Goal: Task Accomplishment & Management: Manage account settings

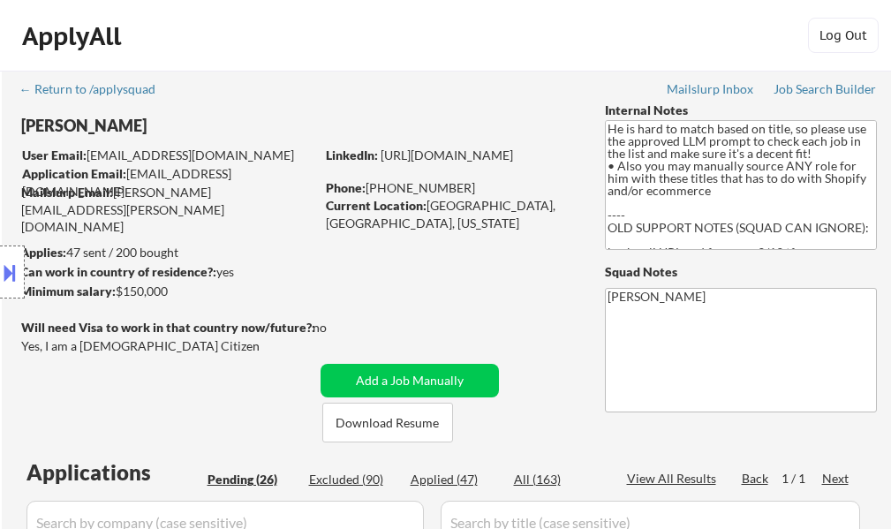
select select ""pending""
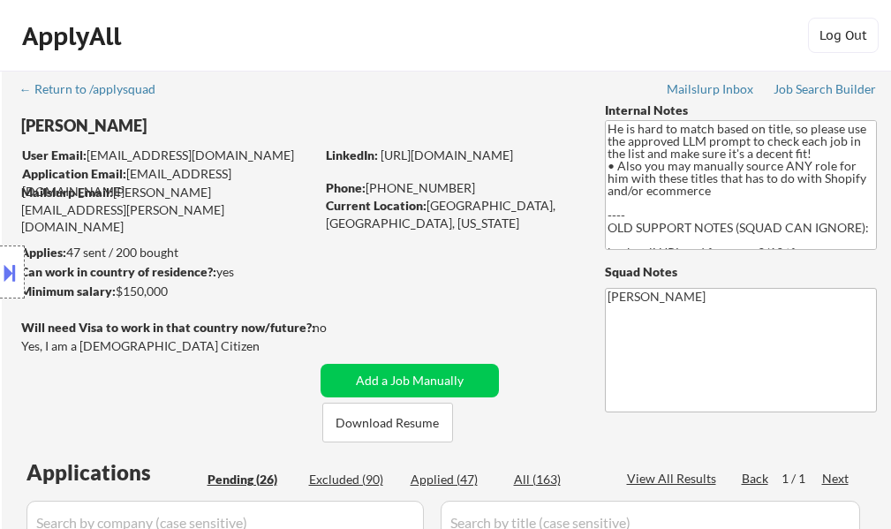
select select ""pending""
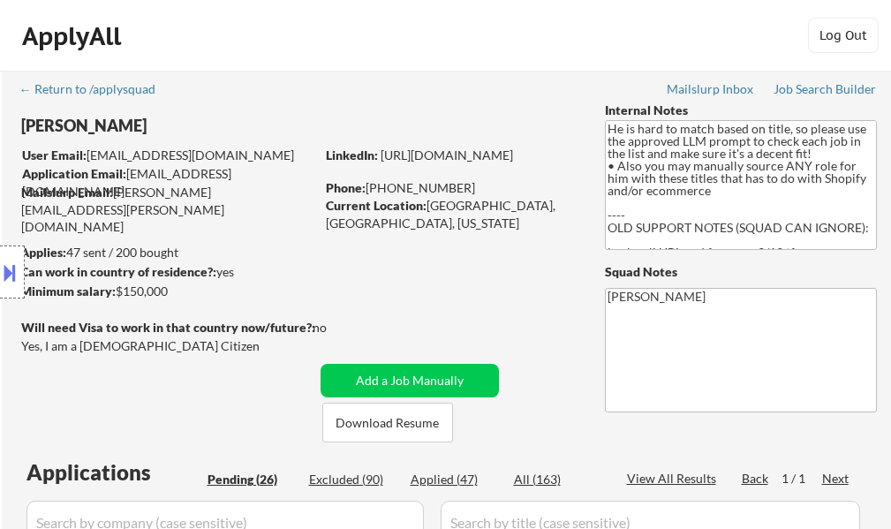
select select ""pending""
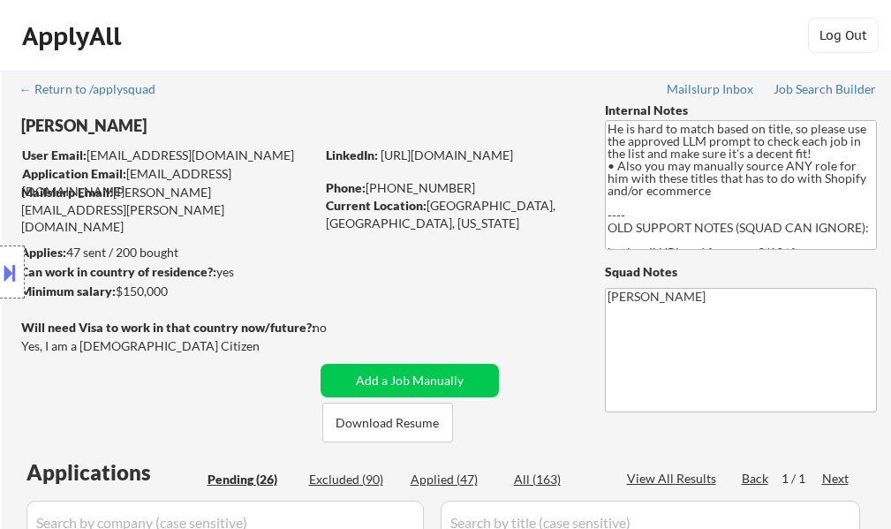
select select ""pending""
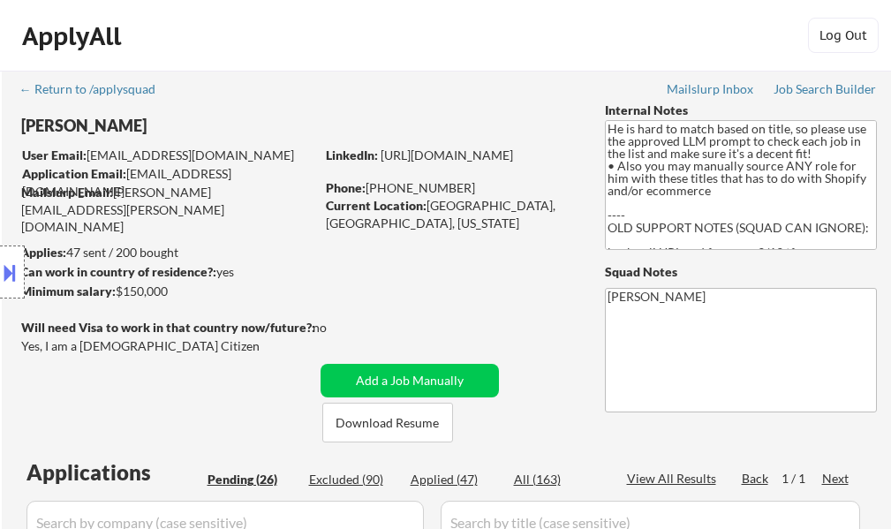
select select ""pending""
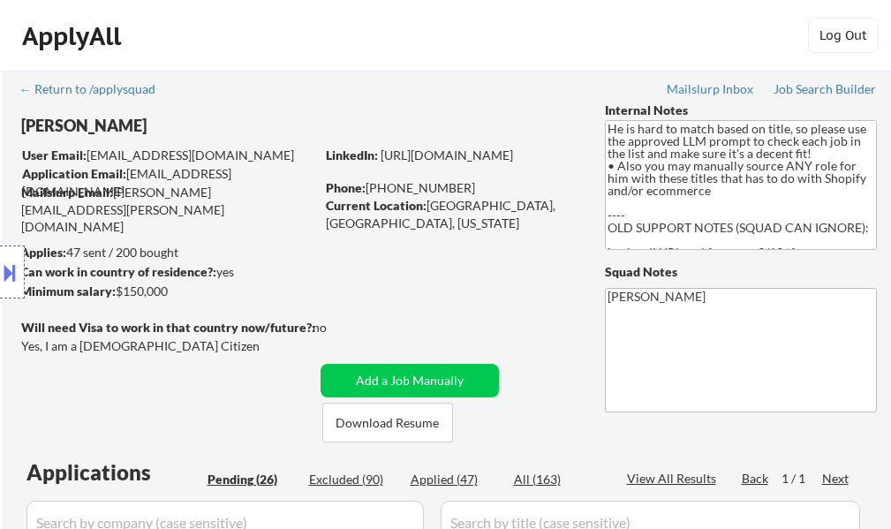
select select ""pending""
click at [446, 483] on div "Applied (47)" at bounding box center [454, 479] width 88 height 18
select select ""applied""
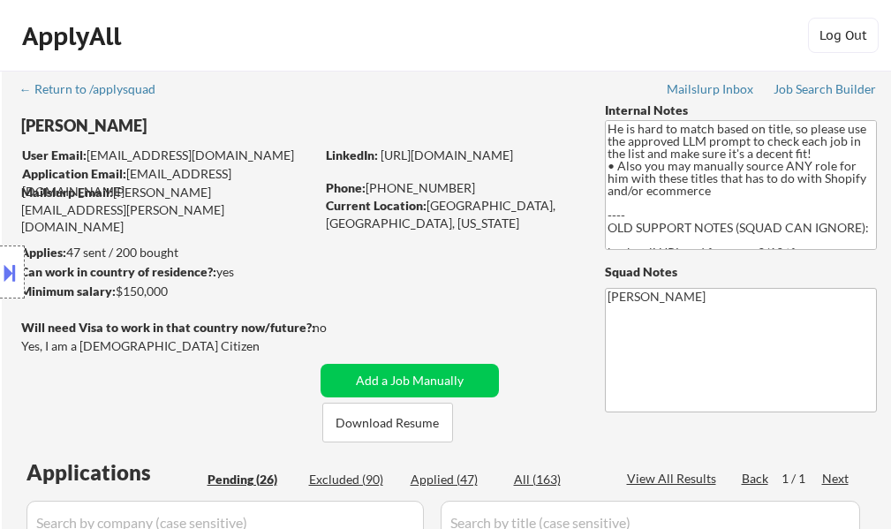
select select ""applied""
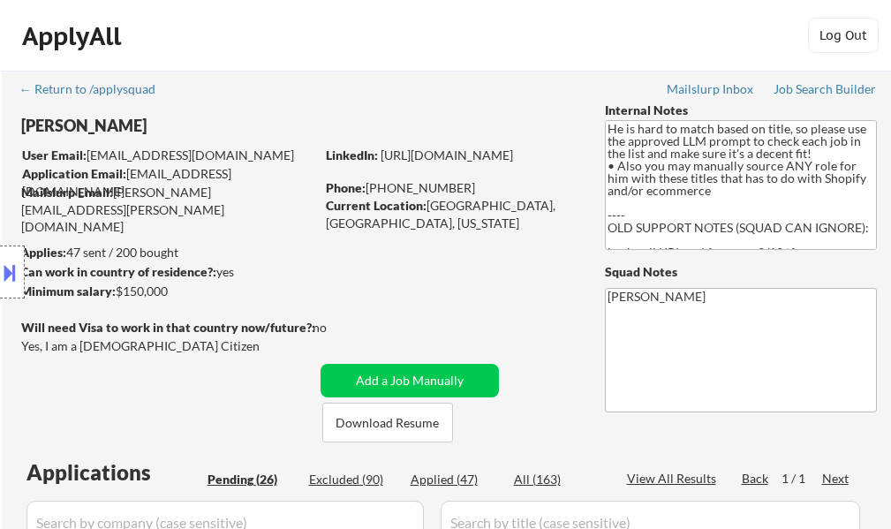
select select ""applied""
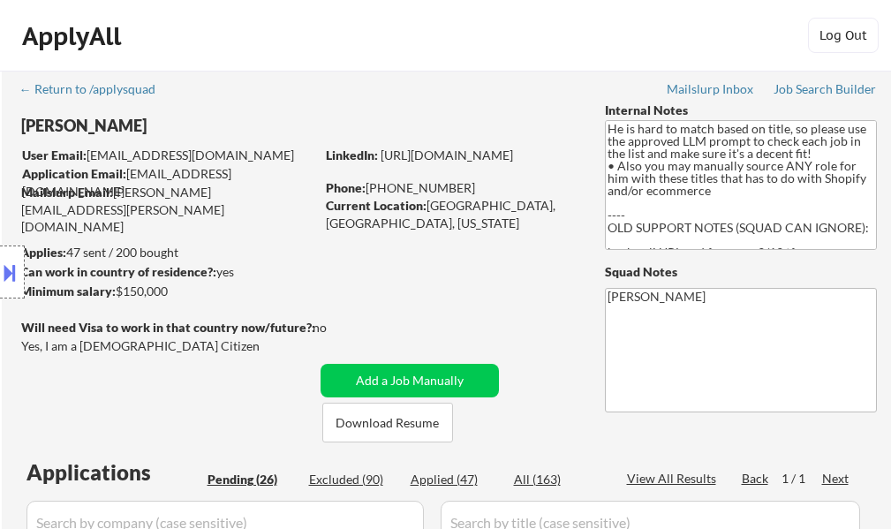
select select ""applied""
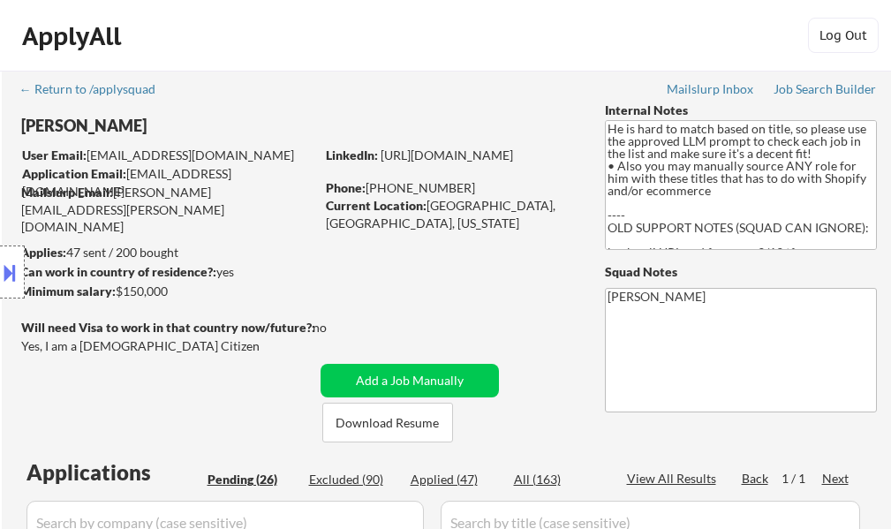
select select ""applied""
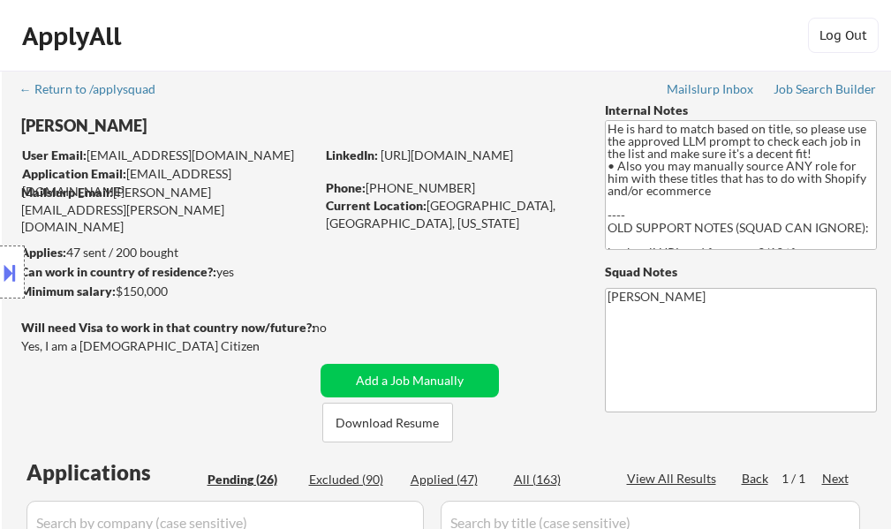
select select ""applied""
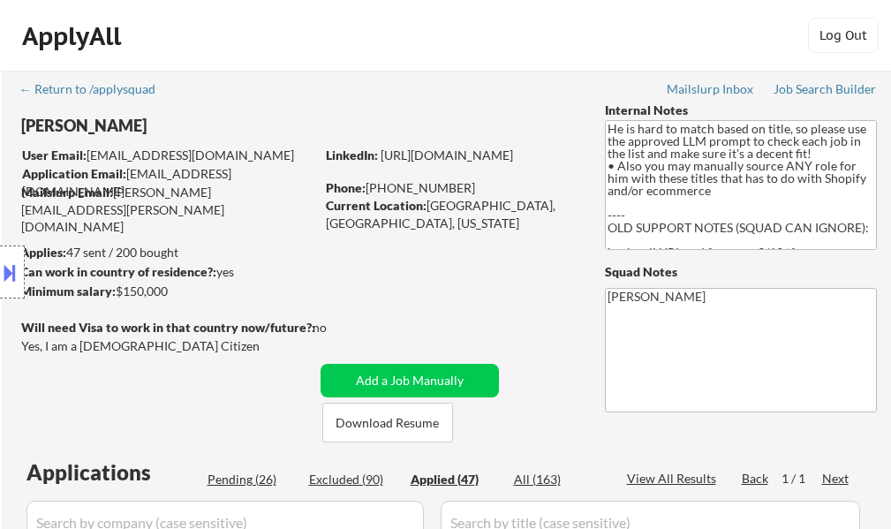
select select ""applied""
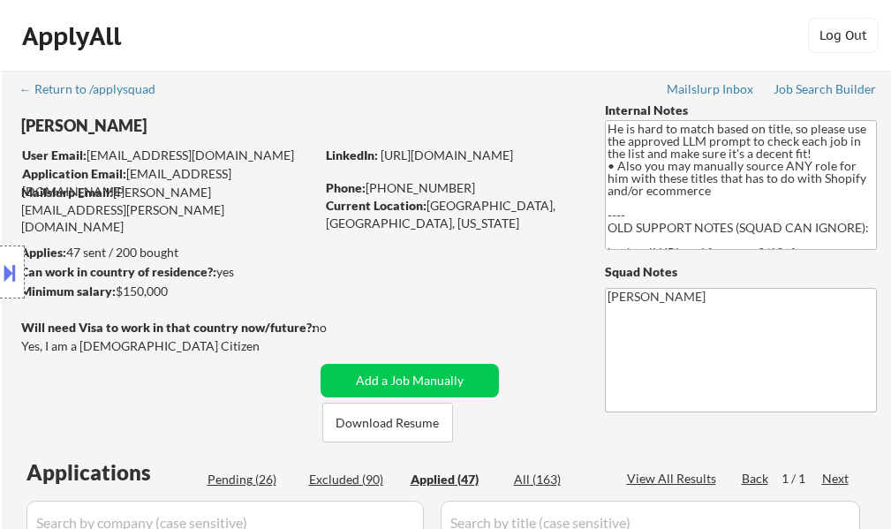
select select ""applied""
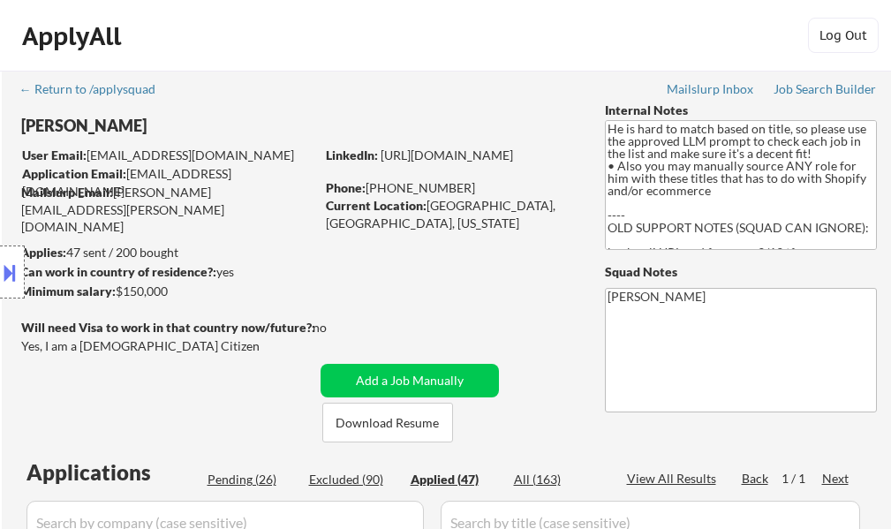
select select ""applied""
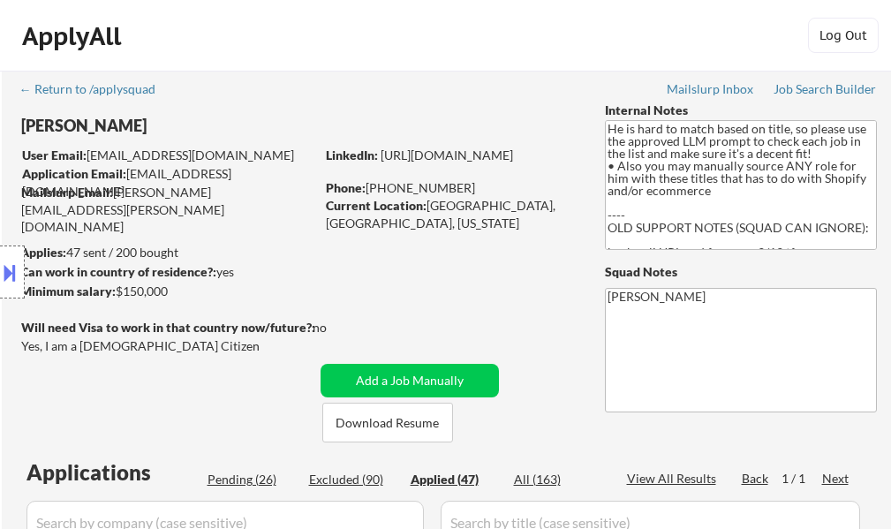
select select ""applied""
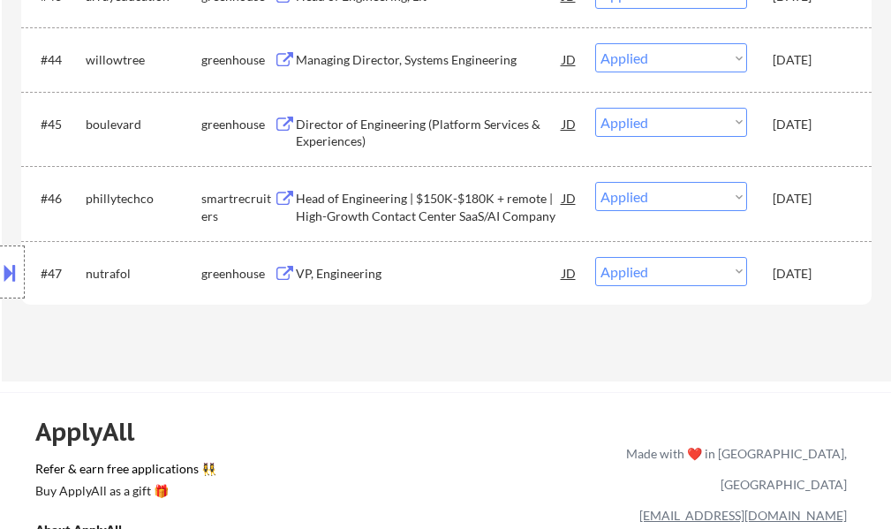
scroll to position [3707, 0]
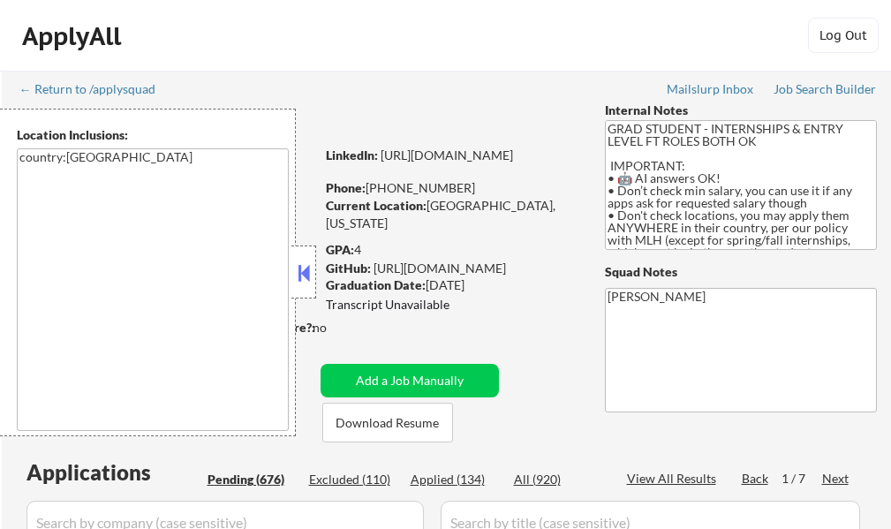
select select ""pending""
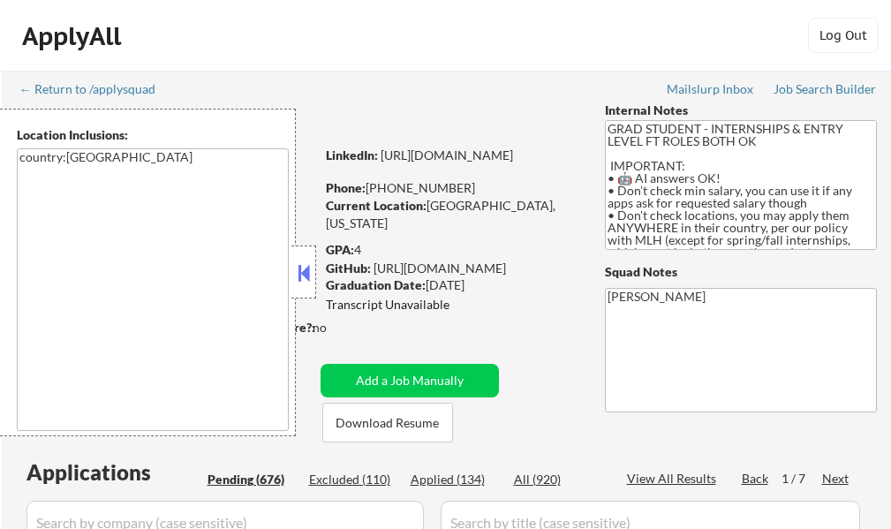
select select ""pending""
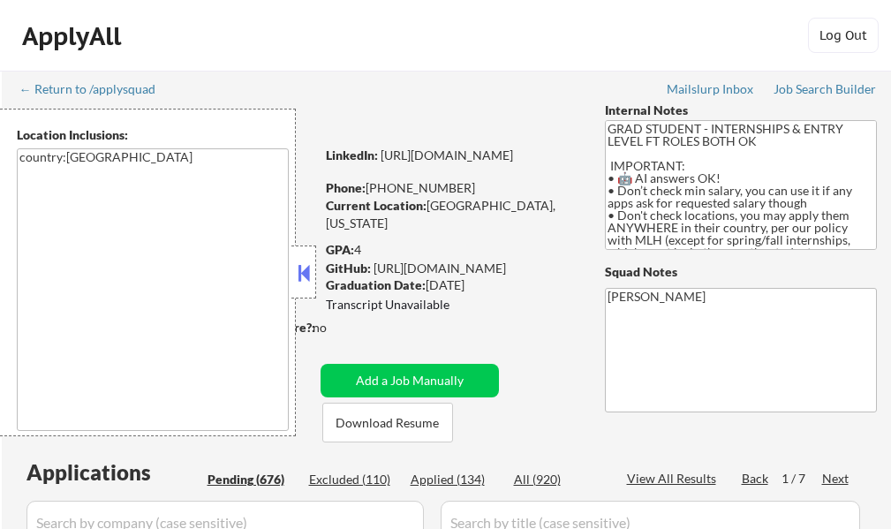
select select ""pending""
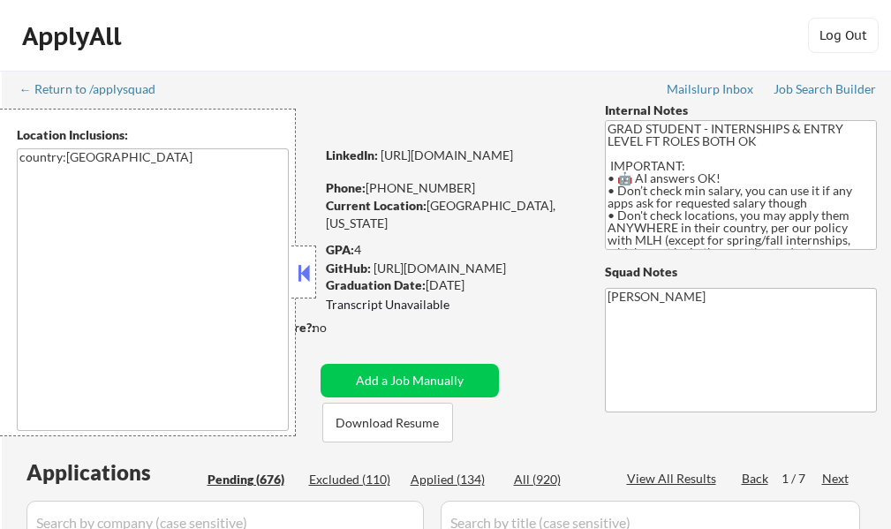
select select ""pending""
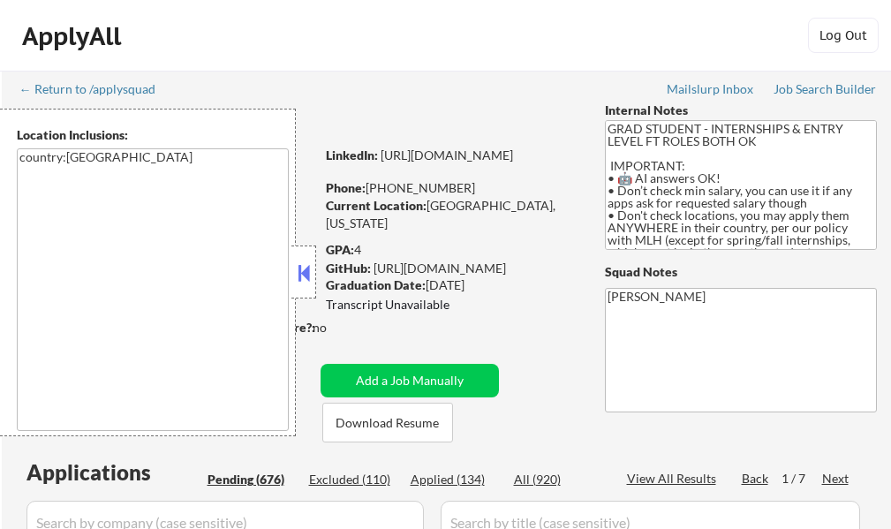
select select ""pending""
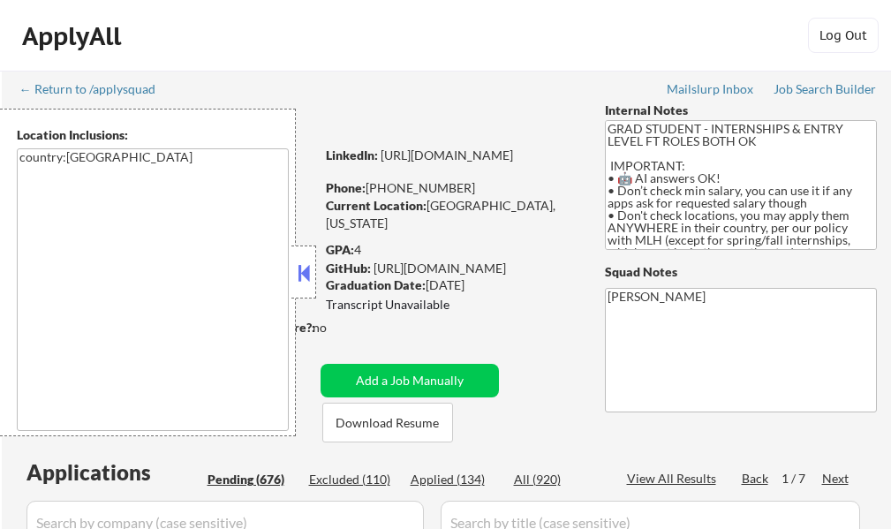
select select ""pending""
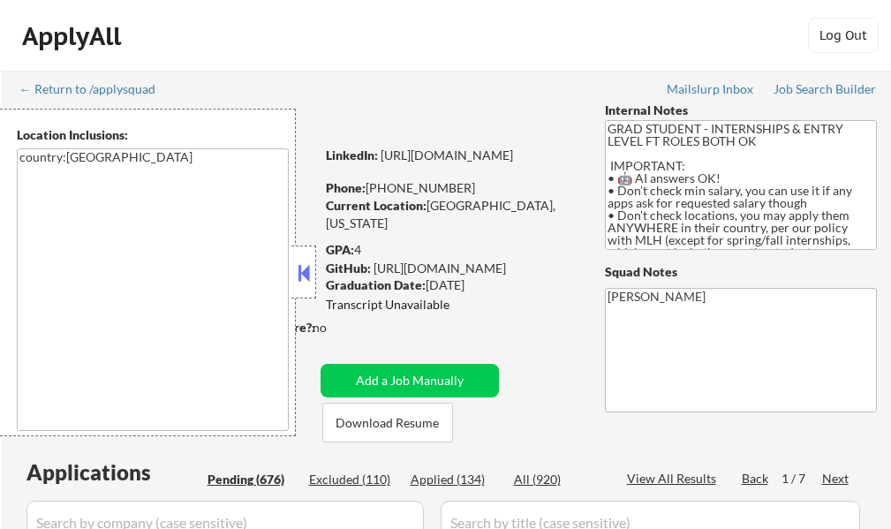
select select ""pending""
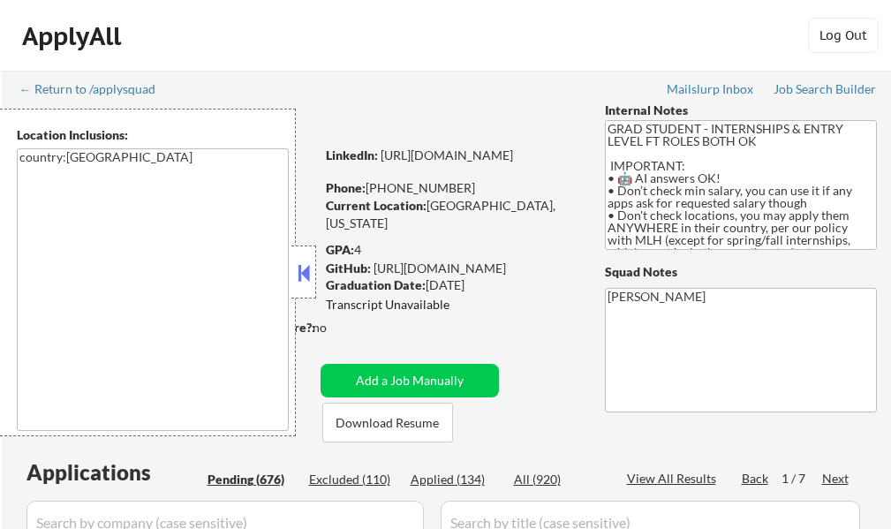
select select ""pending""
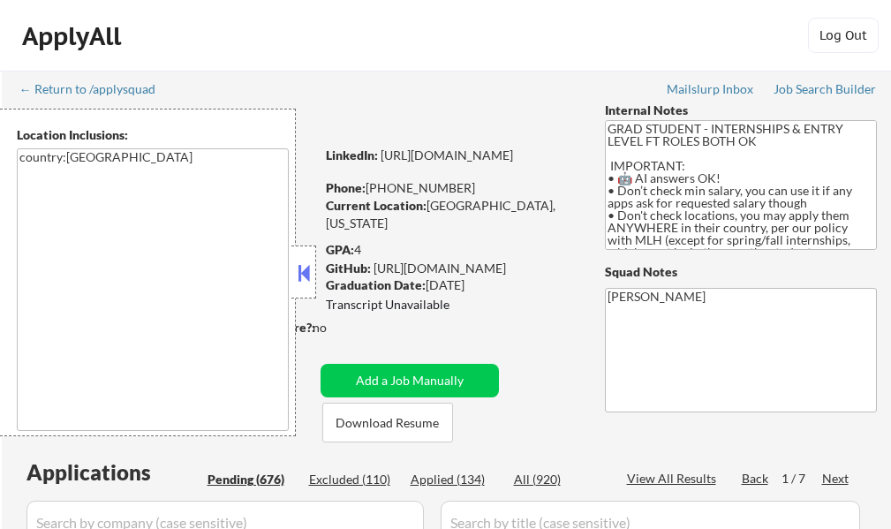
select select ""pending""
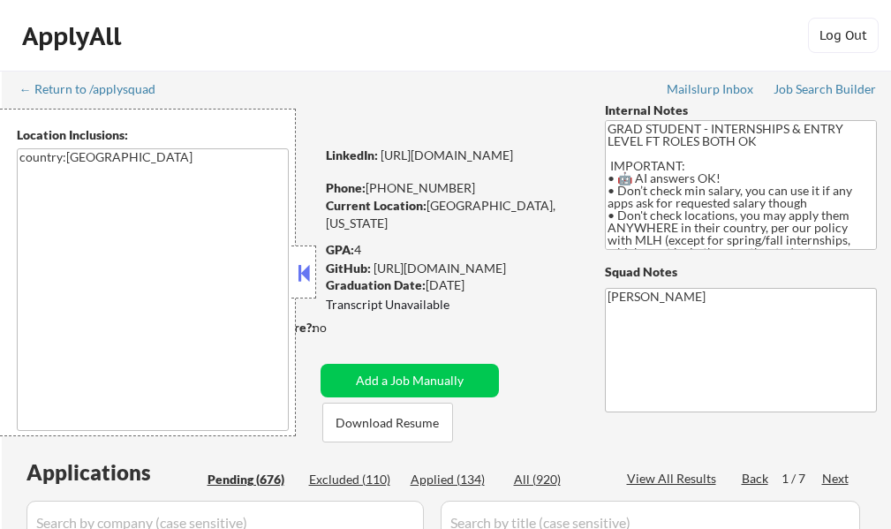
select select ""pending""
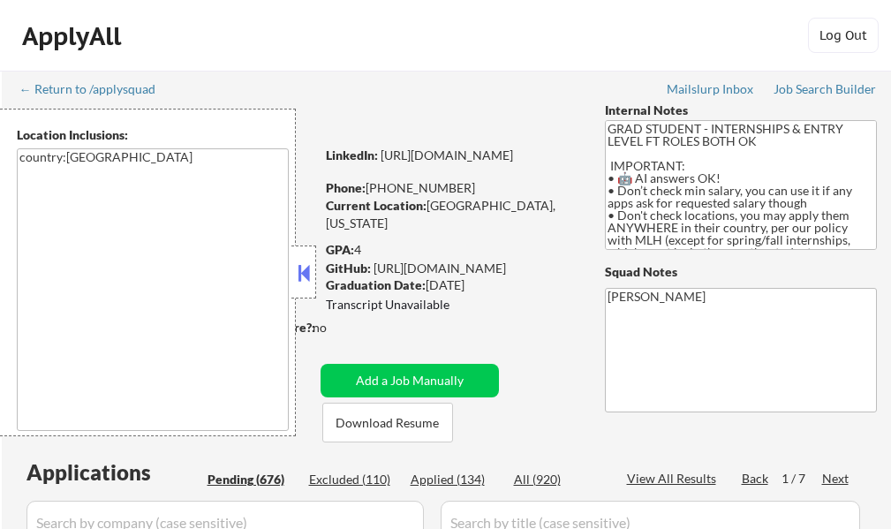
select select ""pending""
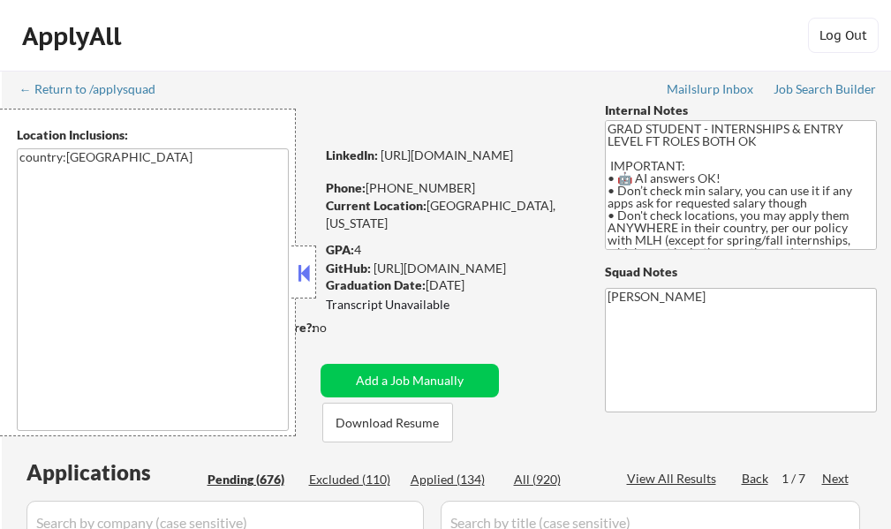
select select ""pending""
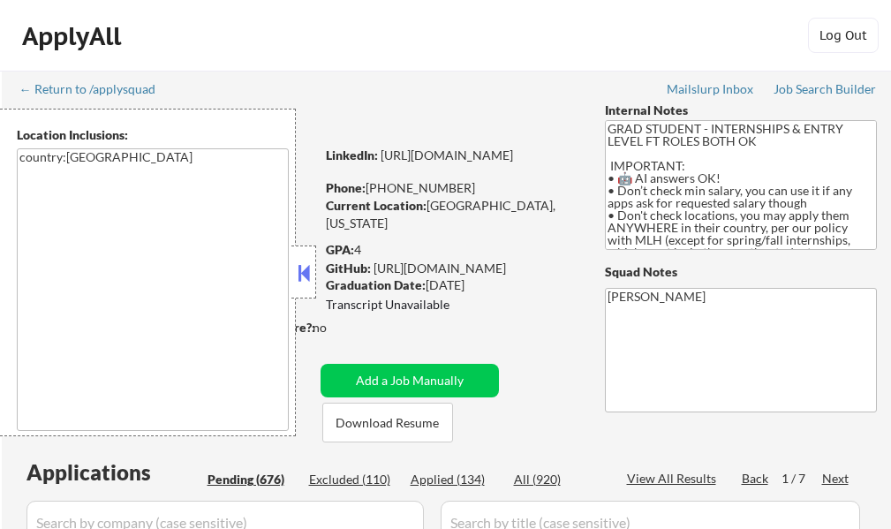
select select ""pending""
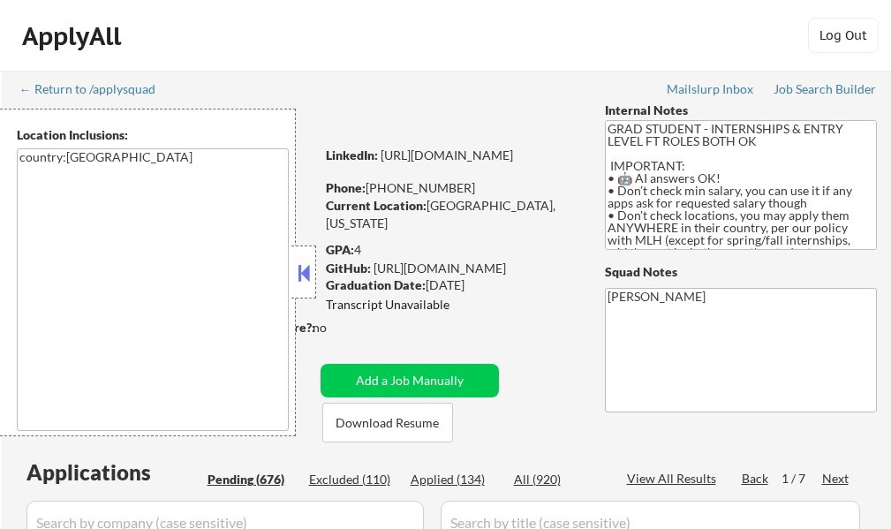
select select ""pending""
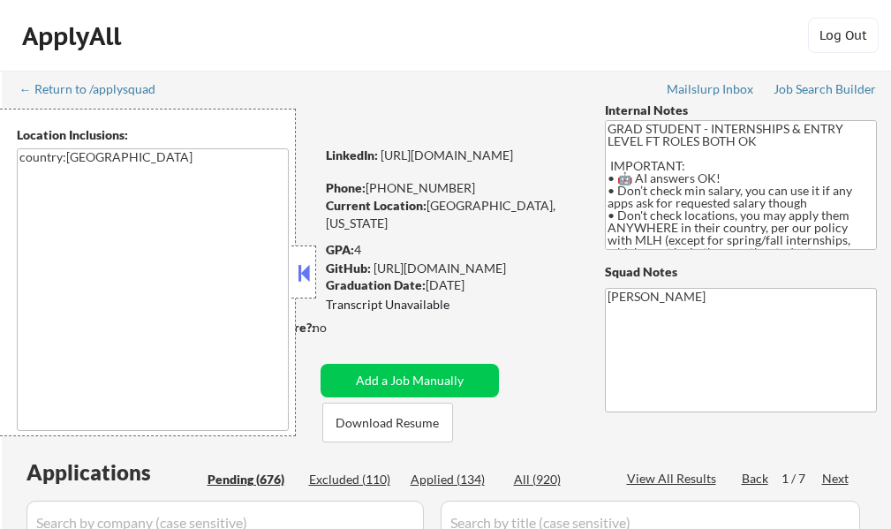
select select ""pending""
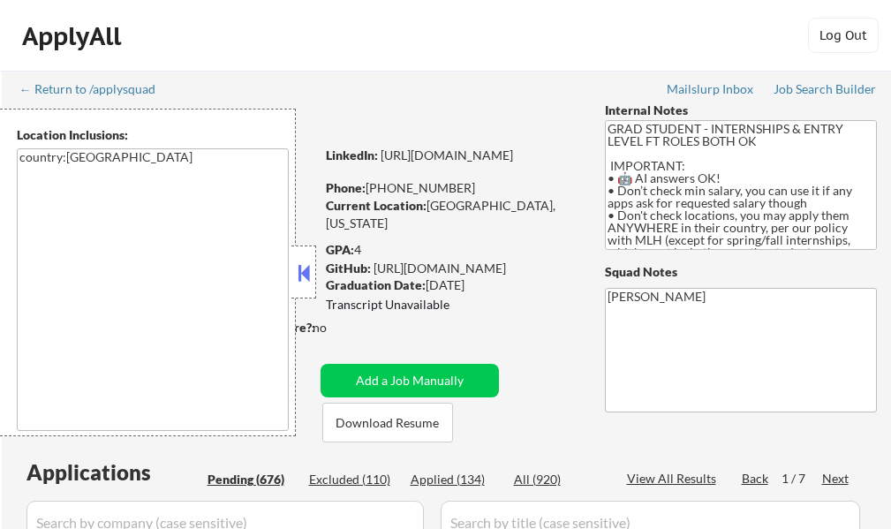
select select ""pending""
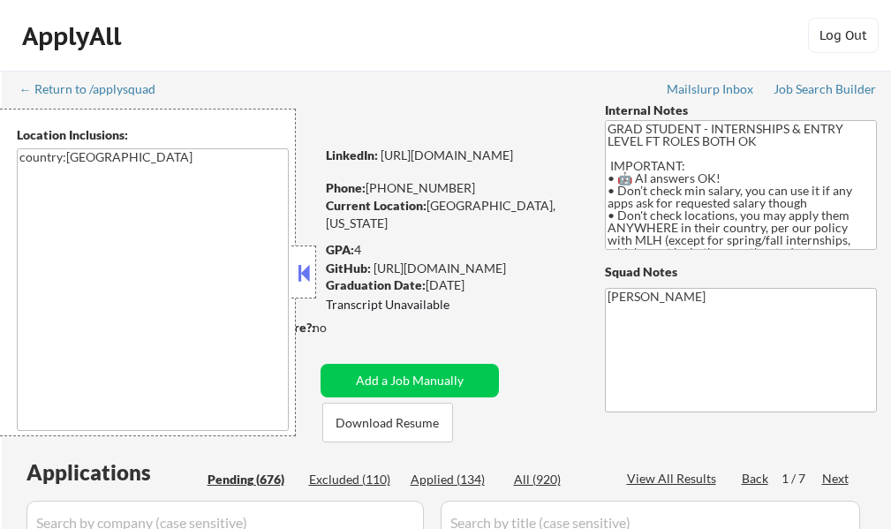
select select ""pending""
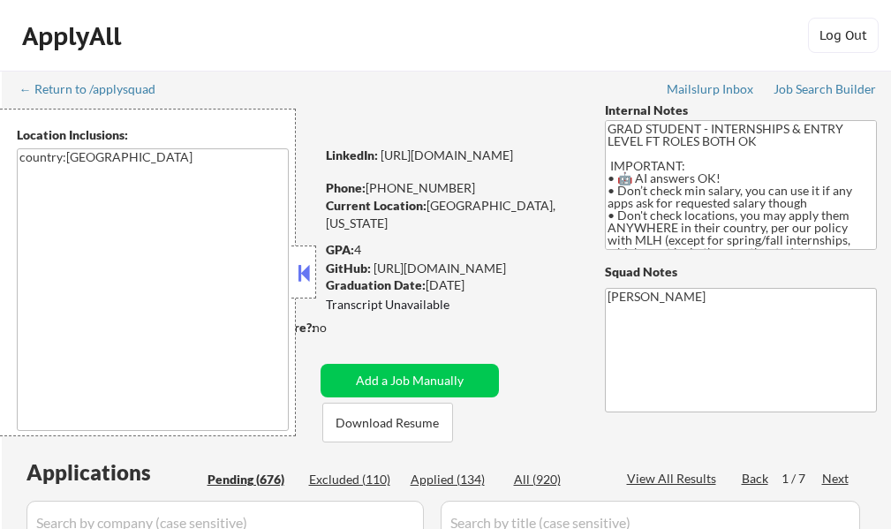
select select ""pending""
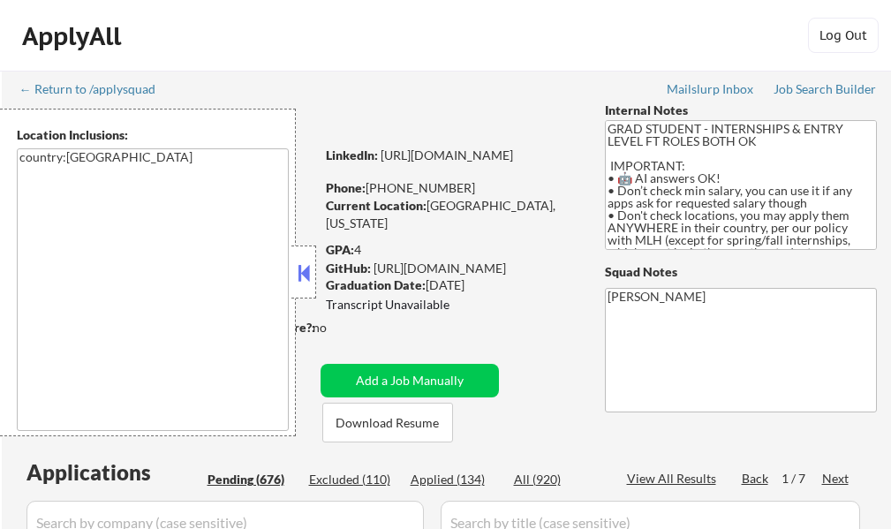
select select ""pending""
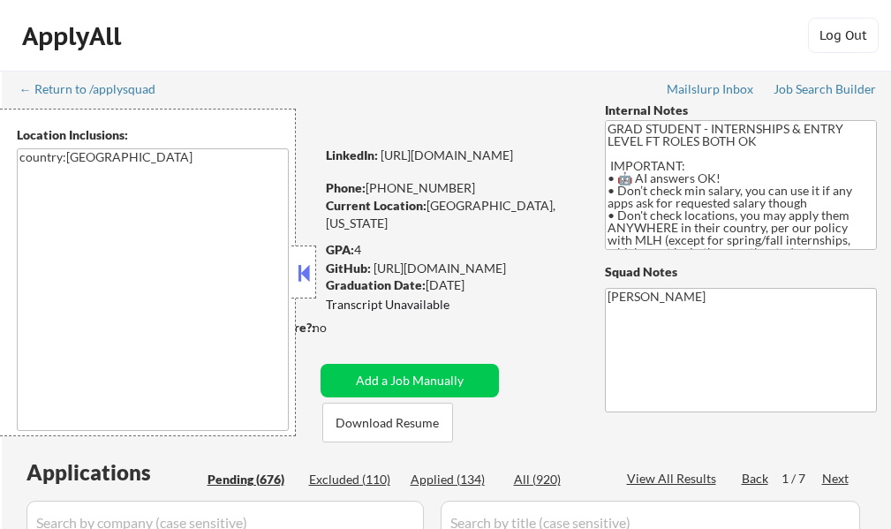
select select ""pending""
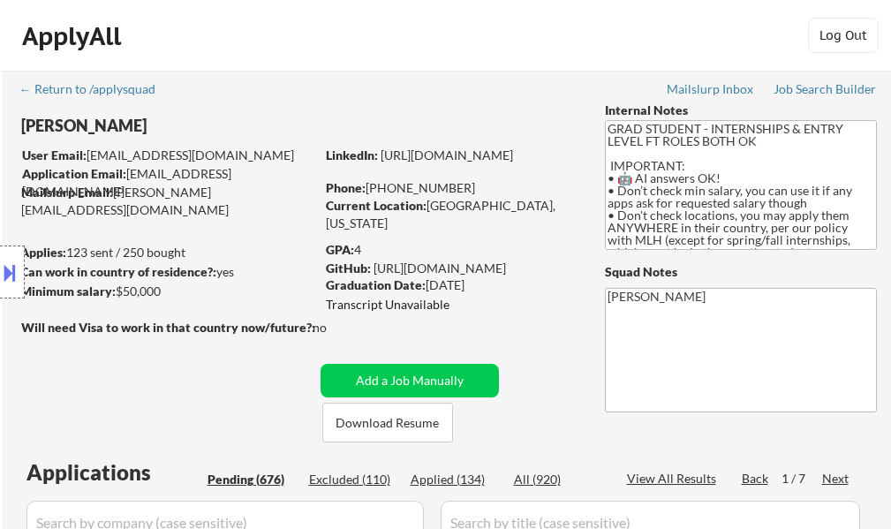
click at [327, 251] on div "GPA: 4" at bounding box center [452, 250] width 252 height 18
drag, startPoint x: 343, startPoint y: 250, endPoint x: 453, endPoint y: 249, distance: 109.5
click at [453, 249] on div "GPA: 4" at bounding box center [452, 250] width 252 height 18
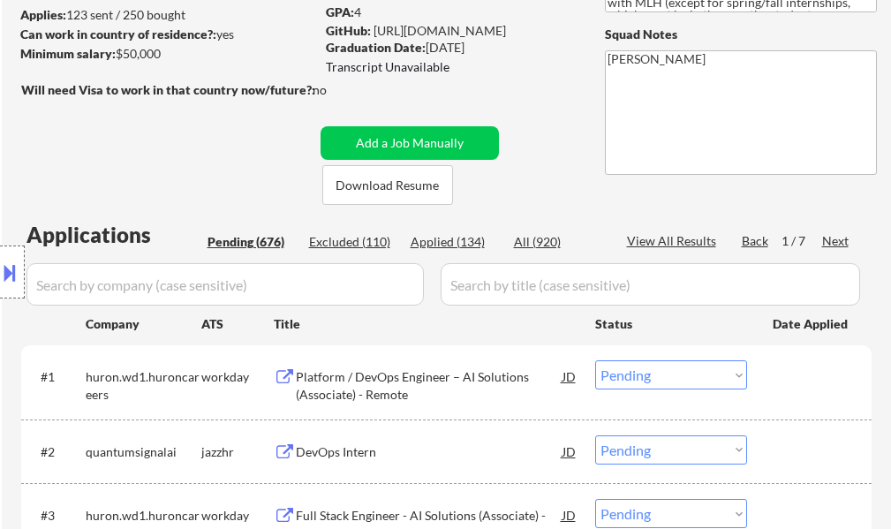
scroll to position [145, 0]
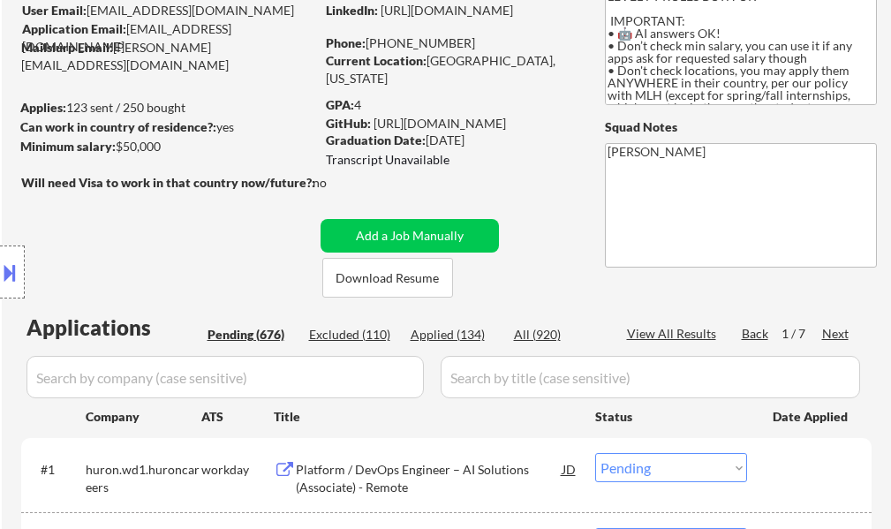
click at [832, 329] on div "Next" at bounding box center [836, 334] width 28 height 18
click at [842, 336] on div "Next" at bounding box center [836, 334] width 28 height 18
click at [744, 339] on div "Back" at bounding box center [755, 334] width 28 height 18
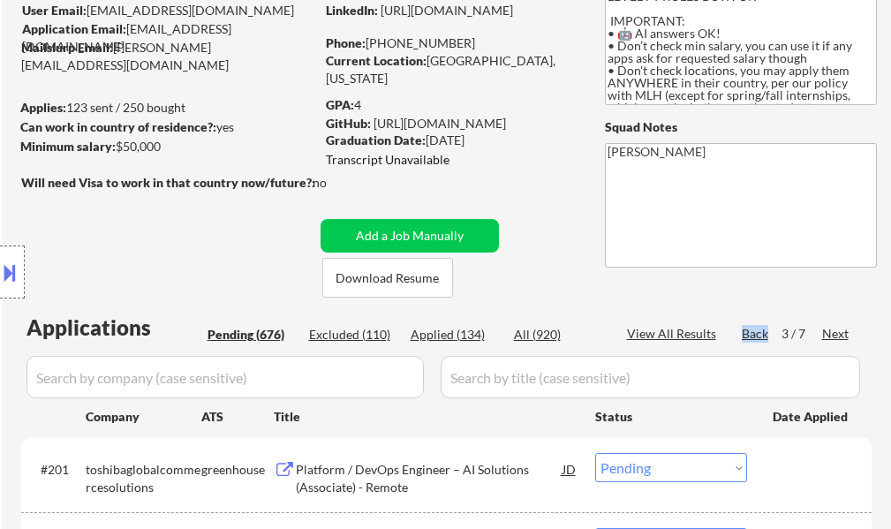
click at [744, 339] on div "Back" at bounding box center [755, 334] width 28 height 18
drag, startPoint x: 424, startPoint y: 137, endPoint x: 480, endPoint y: 156, distance: 59.7
click at [480, 156] on div "GPA: 4 GitHub: https://github.com/00msjr Graduation Date: 2026 January Transcri…" at bounding box center [452, 134] width 252 height 76
drag, startPoint x: 425, startPoint y: 138, endPoint x: 521, endPoint y: 137, distance: 95.3
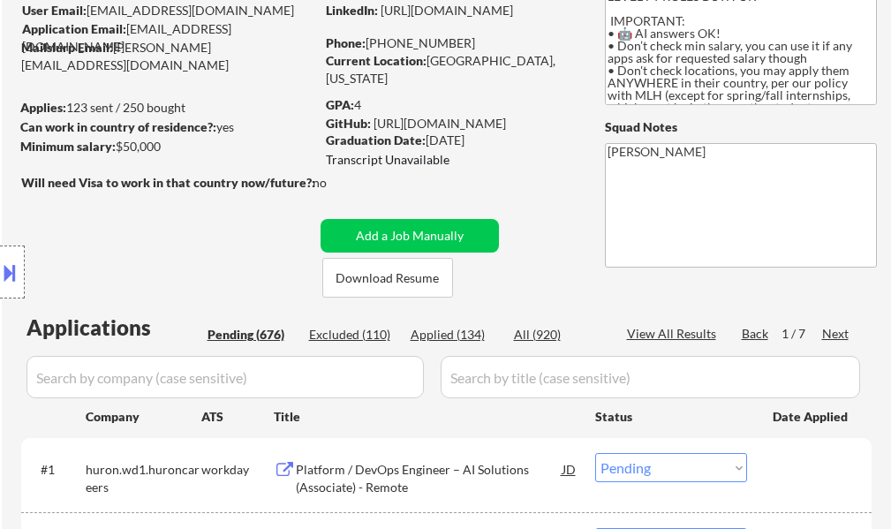
click at [521, 137] on div "Graduation Date: 2026 January" at bounding box center [451, 141] width 250 height 18
click at [838, 327] on div "Next" at bounding box center [836, 334] width 28 height 18
click at [836, 326] on div "Next" at bounding box center [836, 334] width 28 height 18
click at [834, 327] on div "Next" at bounding box center [836, 334] width 28 height 18
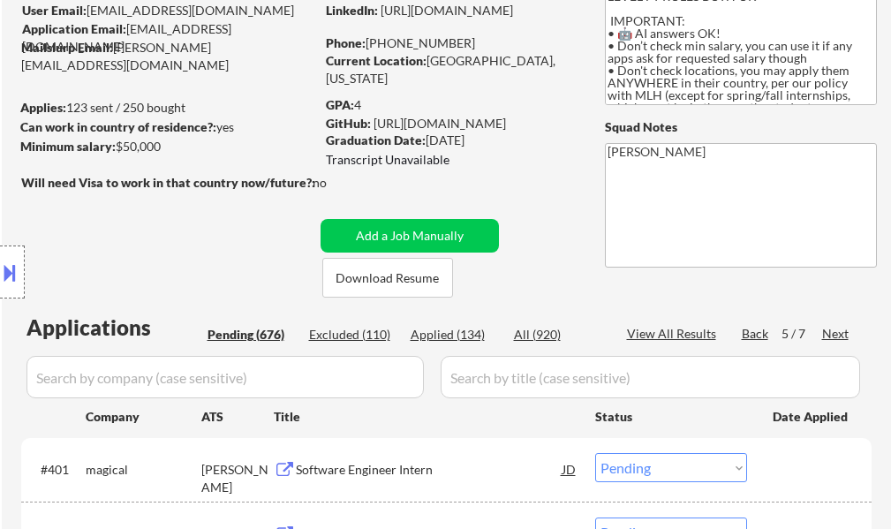
click at [834, 327] on div "Next" at bounding box center [836, 334] width 28 height 18
click at [839, 333] on div "Next" at bounding box center [836, 334] width 28 height 18
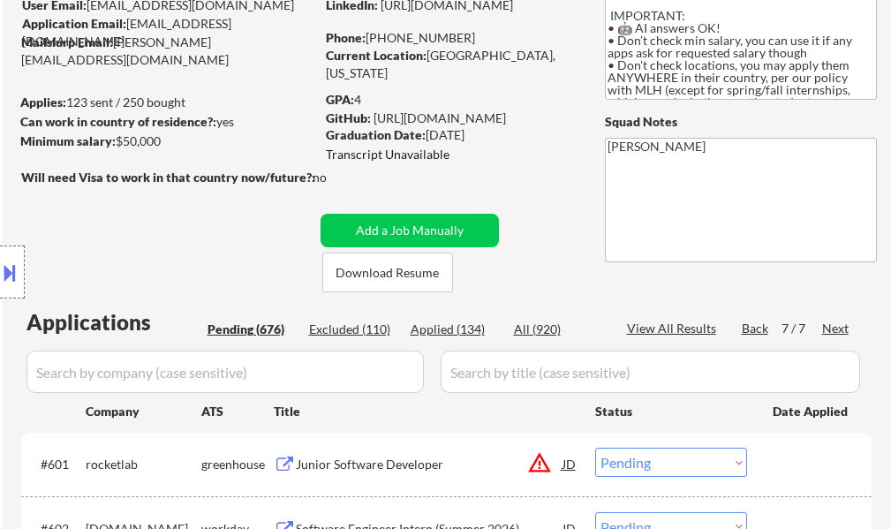
scroll to position [321, 0]
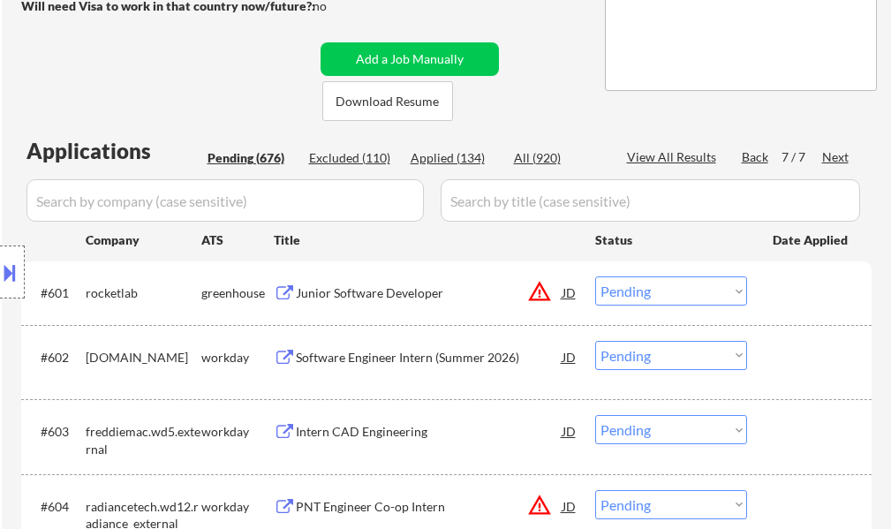
click at [760, 163] on div "Back" at bounding box center [755, 157] width 28 height 18
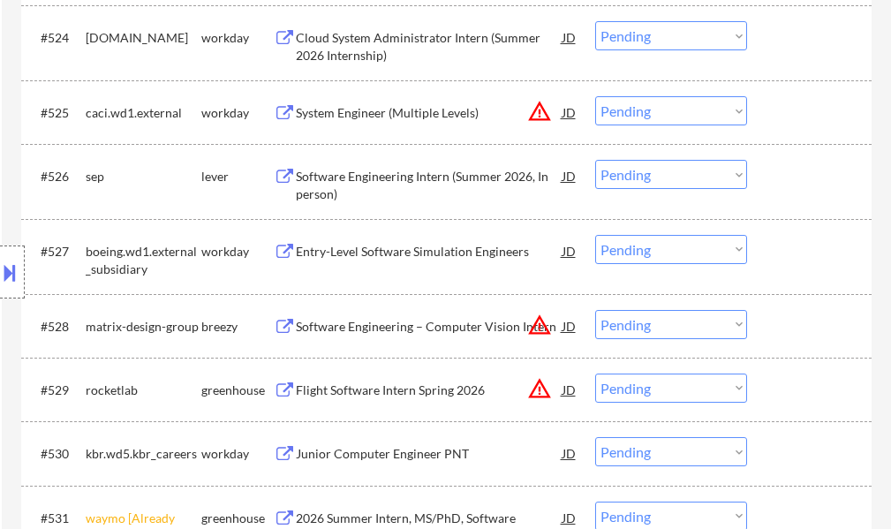
scroll to position [2528, 0]
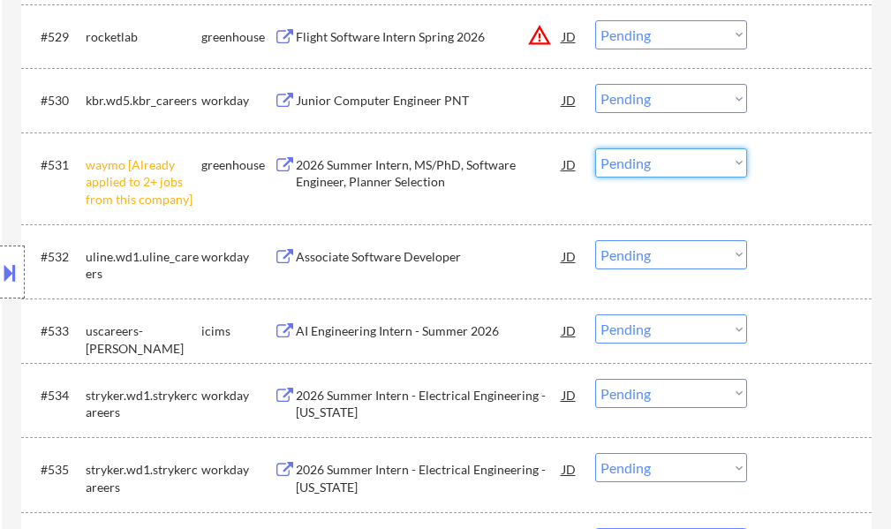
click at [654, 167] on select "Choose an option... Pending Applied Excluded (Questions) Excluded (Expired) Exc…" at bounding box center [671, 162] width 152 height 29
click at [595, 148] on select "Choose an option... Pending Applied Excluded (Questions) Excluded (Expired) Exc…" at bounding box center [671, 162] width 152 height 29
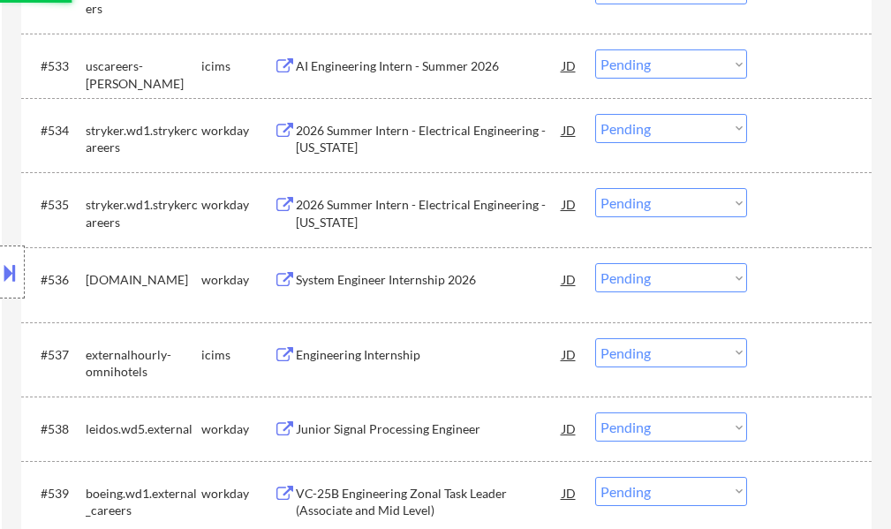
select select ""pending""
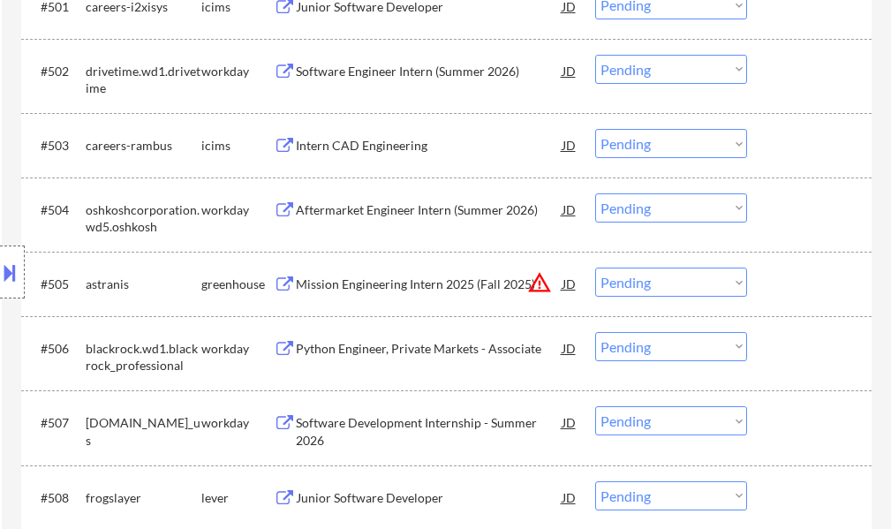
scroll to position [619, 0]
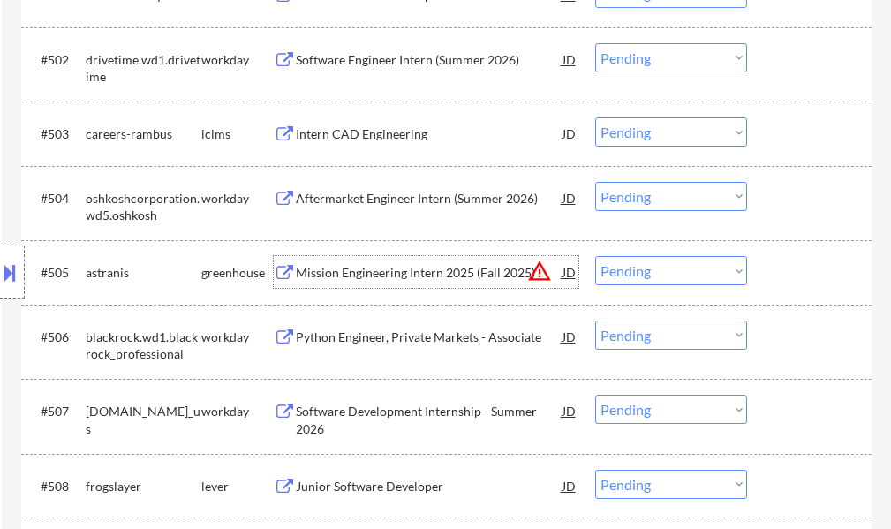
click at [381, 273] on div "Mission Engineering Intern 2025 (Fall 2025)" at bounding box center [429, 273] width 267 height 18
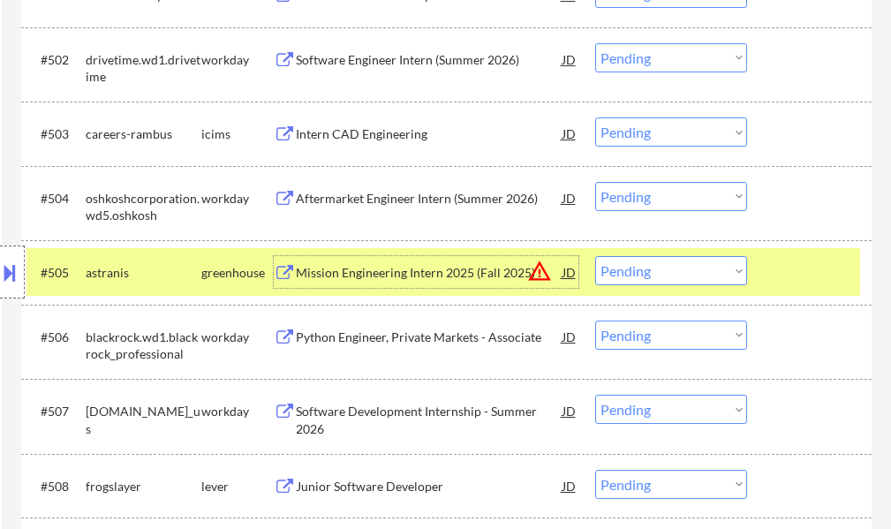
click at [645, 270] on select "Choose an option... Pending Applied Excluded (Questions) Excluded (Expired) Exc…" at bounding box center [671, 270] width 152 height 29
click at [595, 256] on select "Choose an option... Pending Applied Excluded (Questions) Excluded (Expired) Exc…" at bounding box center [671, 270] width 152 height 29
click at [809, 272] on div at bounding box center [811, 272] width 78 height 32
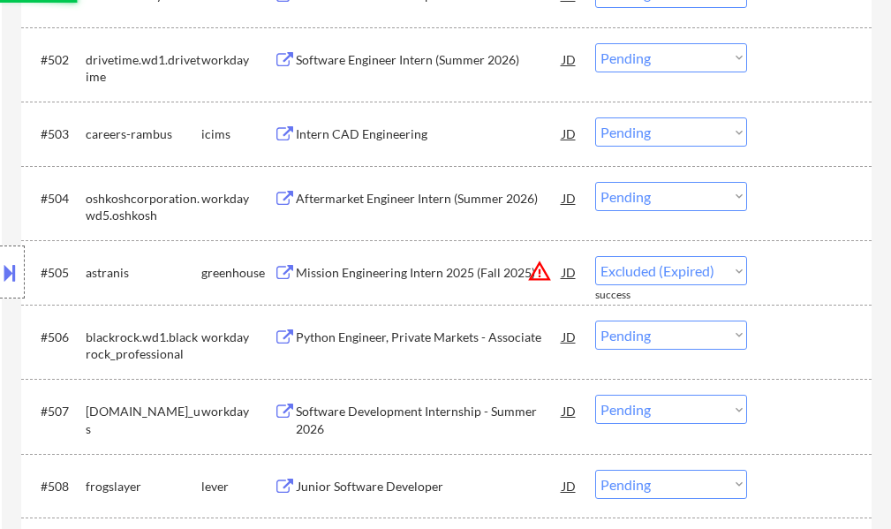
select select ""pending""
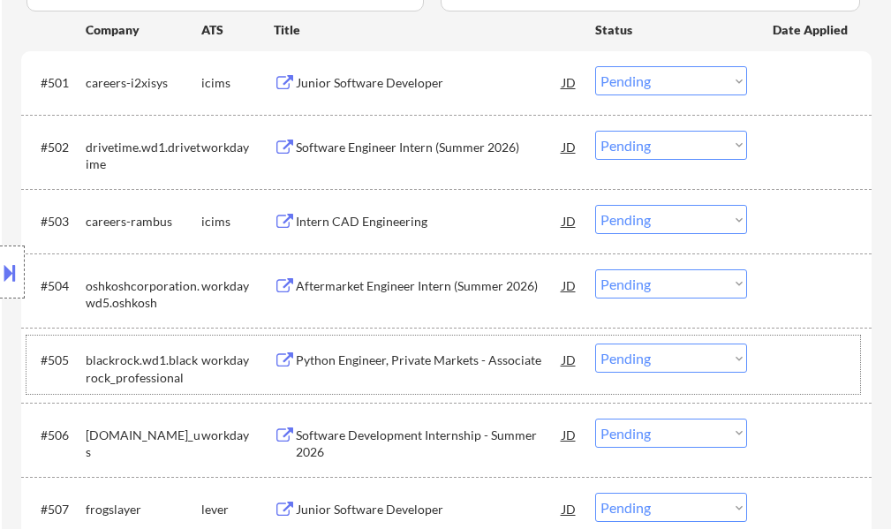
scroll to position [706, 0]
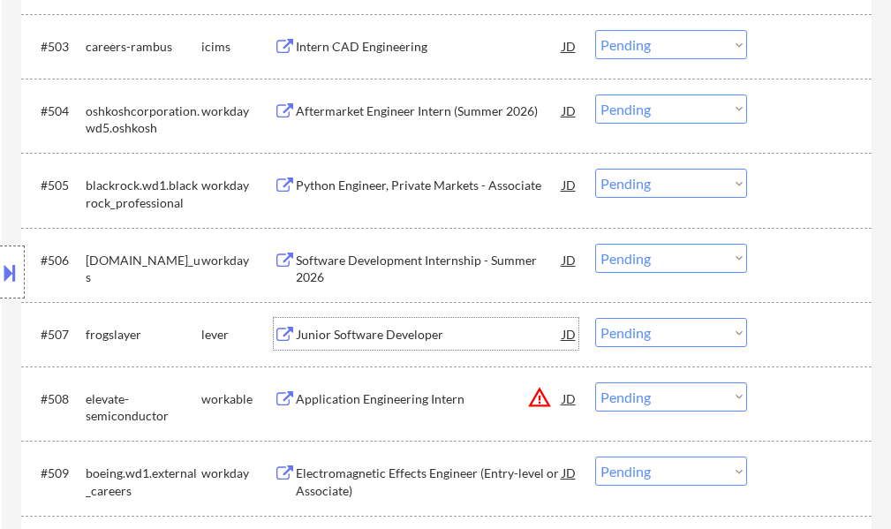
click at [353, 329] on div "Junior Software Developer" at bounding box center [429, 335] width 267 height 18
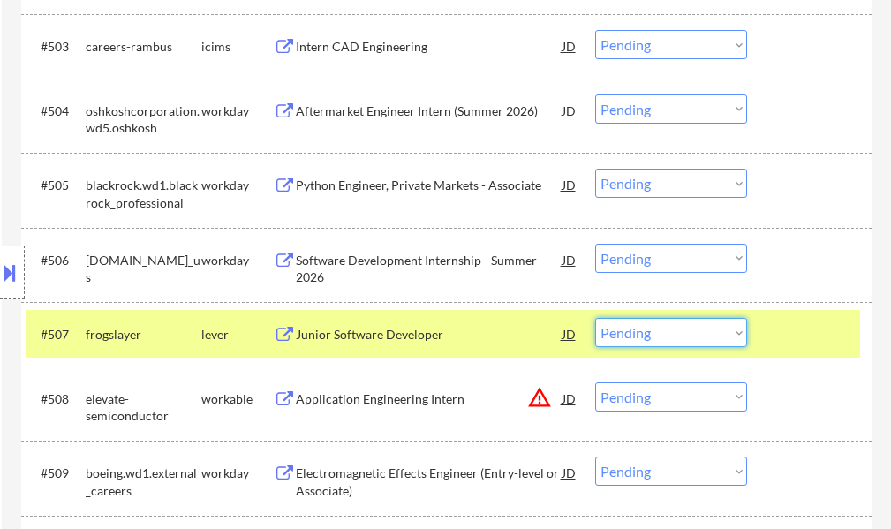
click at [713, 341] on select "Choose an option... Pending Applied Excluded (Questions) Excluded (Expired) Exc…" at bounding box center [671, 332] width 152 height 29
click at [595, 318] on select "Choose an option... Pending Applied Excluded (Questions) Excluded (Expired) Exc…" at bounding box center [671, 332] width 152 height 29
click at [787, 325] on div at bounding box center [811, 334] width 78 height 32
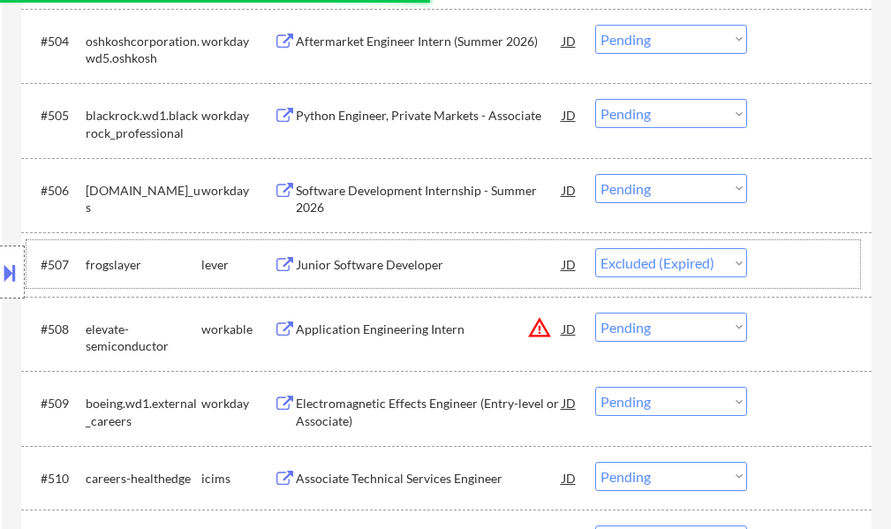
scroll to position [794, 0]
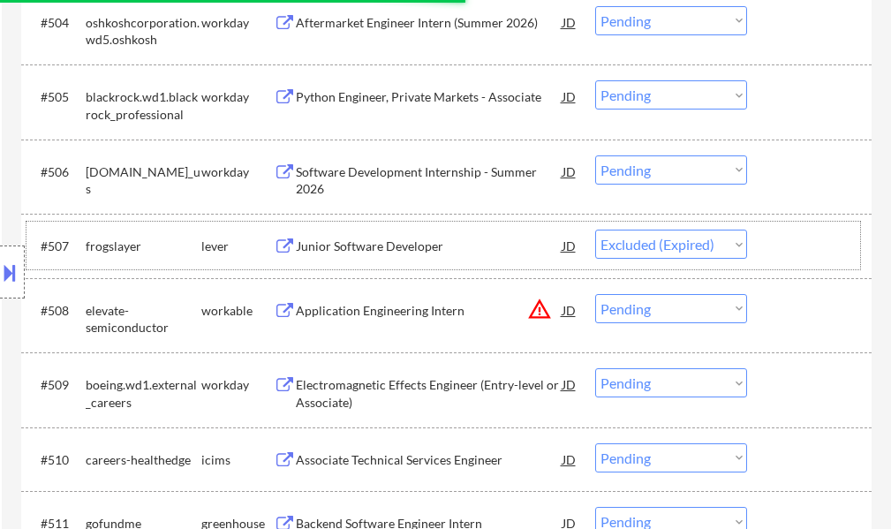
click at [827, 295] on div at bounding box center [811, 310] width 78 height 32
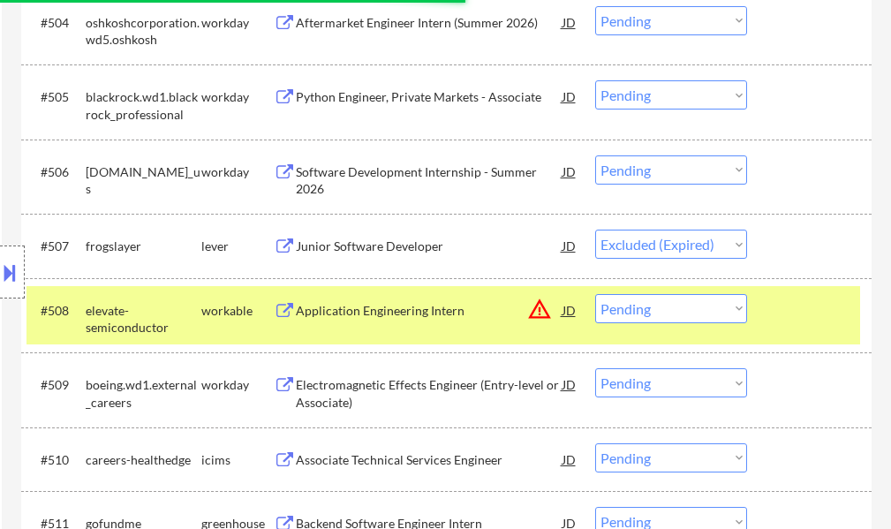
click at [792, 252] on div at bounding box center [811, 245] width 78 height 32
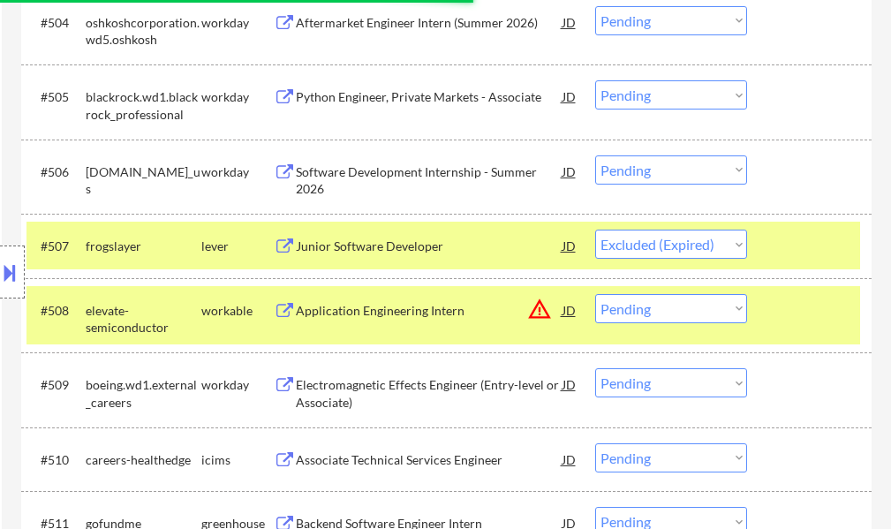
click at [794, 320] on div at bounding box center [811, 310] width 78 height 32
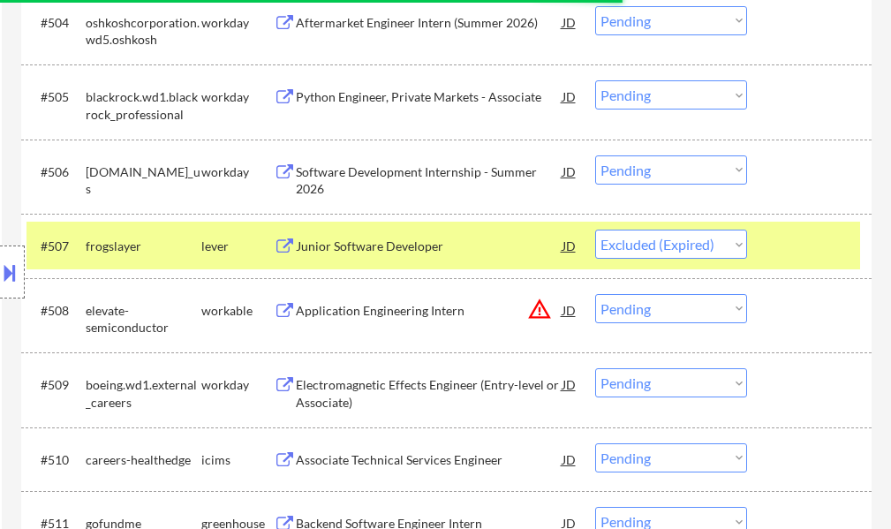
click at [0, 369] on div "Location Inclusions: country:US" at bounding box center [158, 272] width 316 height 327
click at [688, 244] on select "Choose an option... Pending Applied Excluded (Questions) Excluded (Expired) Exc…" at bounding box center [671, 243] width 152 height 29
click at [595, 229] on select "Choose an option... Pending Applied Excluded (Questions) Excluded (Expired) Exc…" at bounding box center [671, 243] width 152 height 29
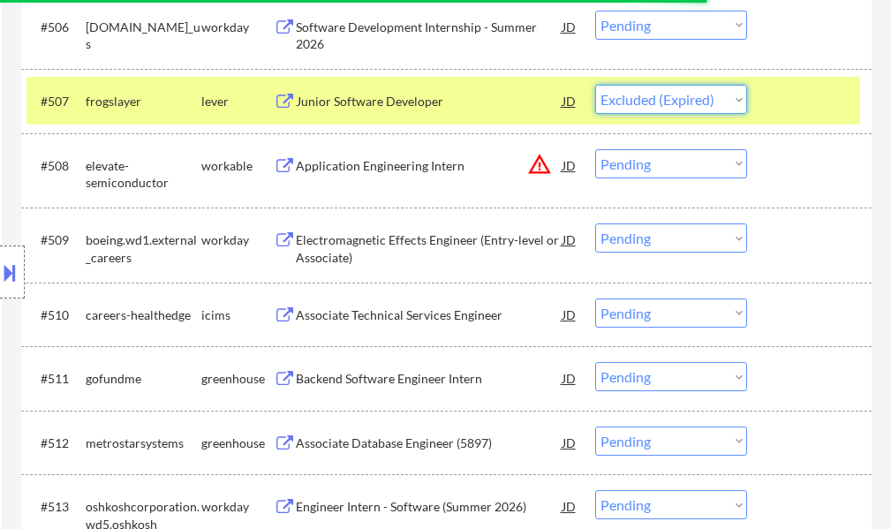
scroll to position [971, 0]
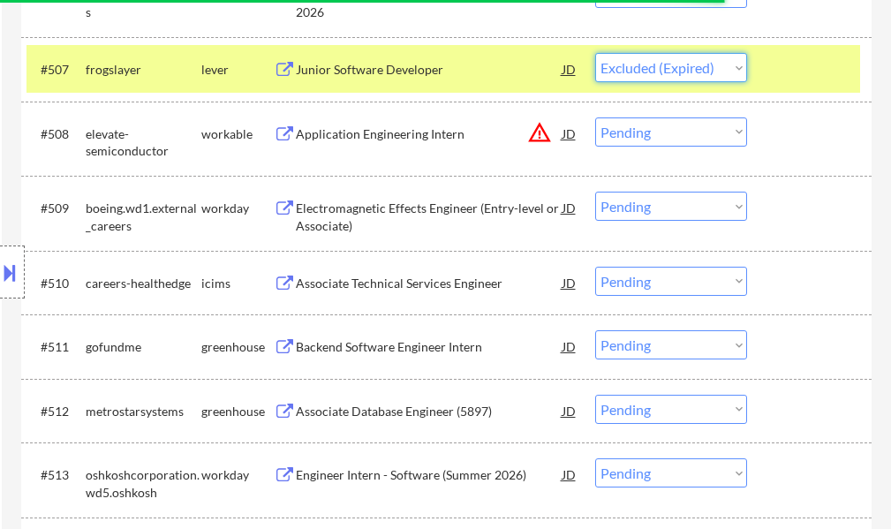
click at [418, 350] on div "Backend Software Engineer Intern" at bounding box center [429, 347] width 267 height 18
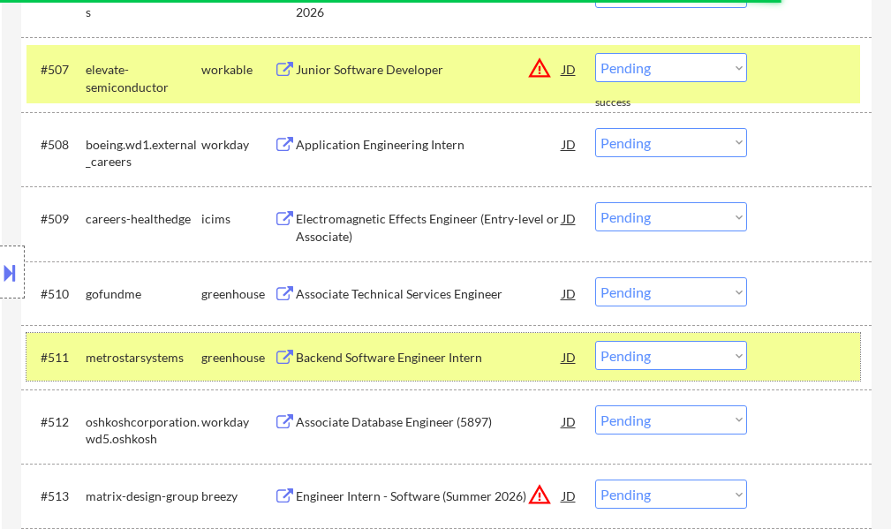
click at [774, 347] on div at bounding box center [811, 357] width 78 height 32
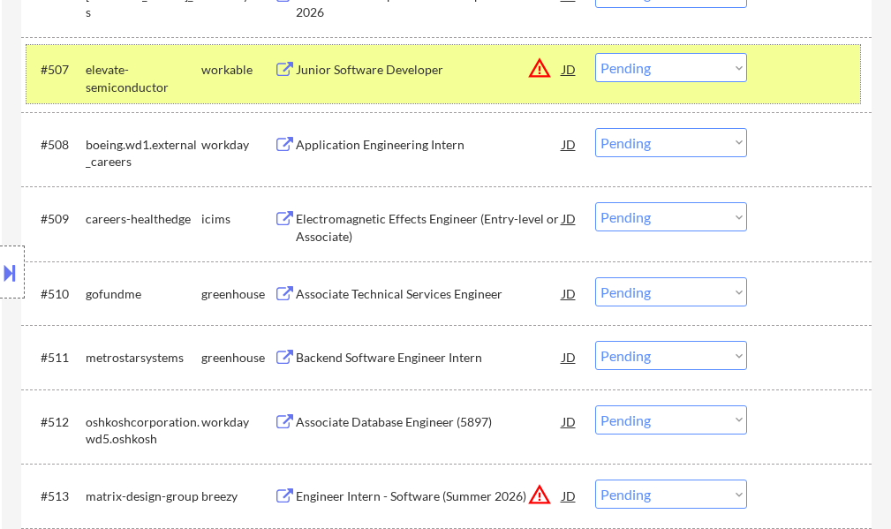
click at [778, 68] on div at bounding box center [811, 69] width 78 height 32
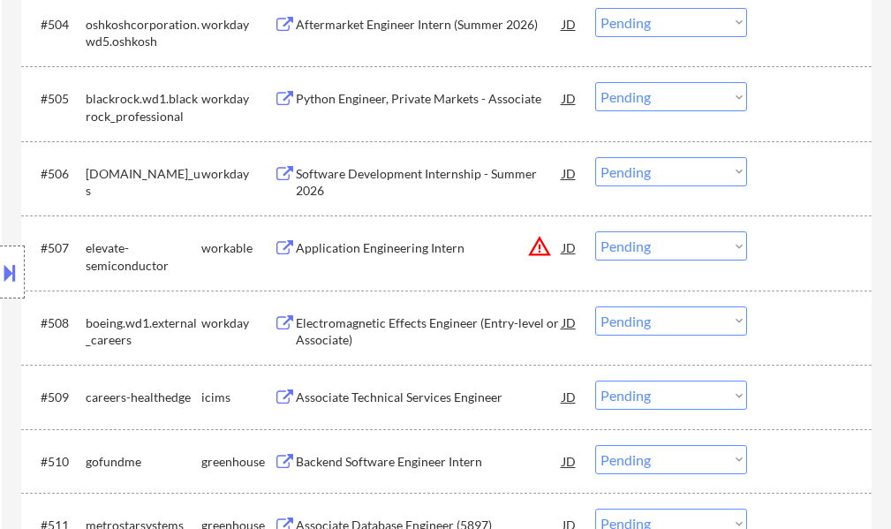
scroll to position [794, 0]
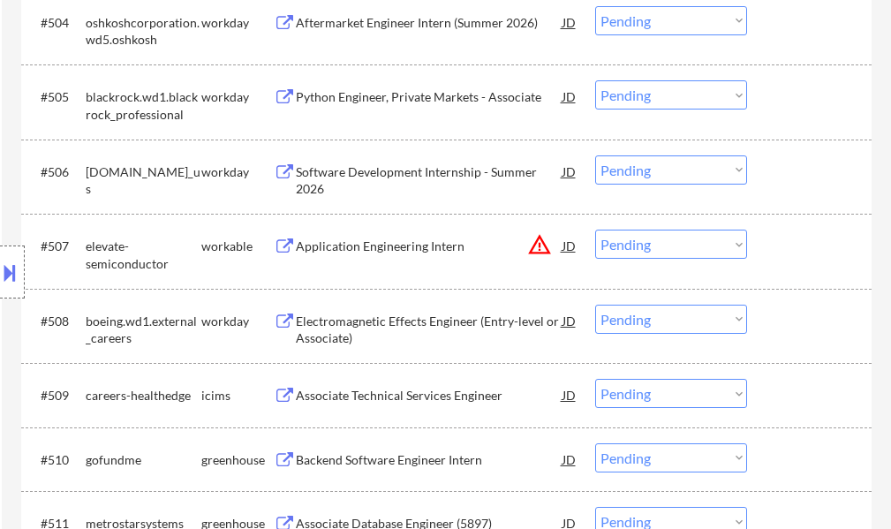
click at [407, 245] on div "Application Engineering Intern" at bounding box center [429, 246] width 267 height 18
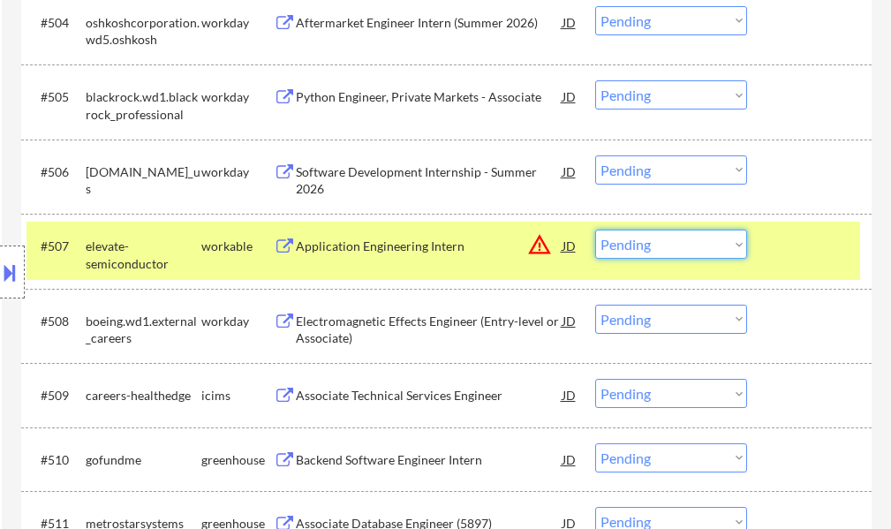
click at [706, 250] on select "Choose an option... Pending Applied Excluded (Questions) Excluded (Expired) Exc…" at bounding box center [671, 243] width 152 height 29
click at [595, 229] on select "Choose an option... Pending Applied Excluded (Questions) Excluded (Expired) Exc…" at bounding box center [671, 243] width 152 height 29
click at [786, 237] on div at bounding box center [811, 245] width 78 height 32
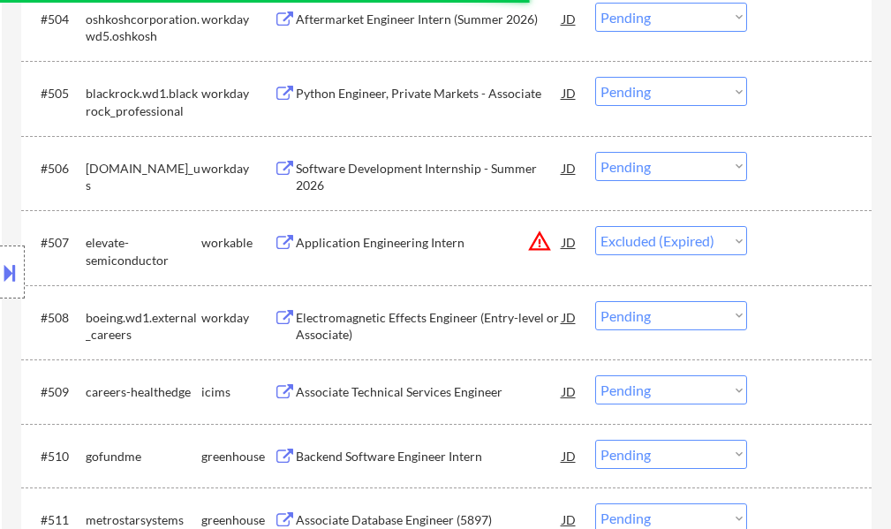
scroll to position [883, 0]
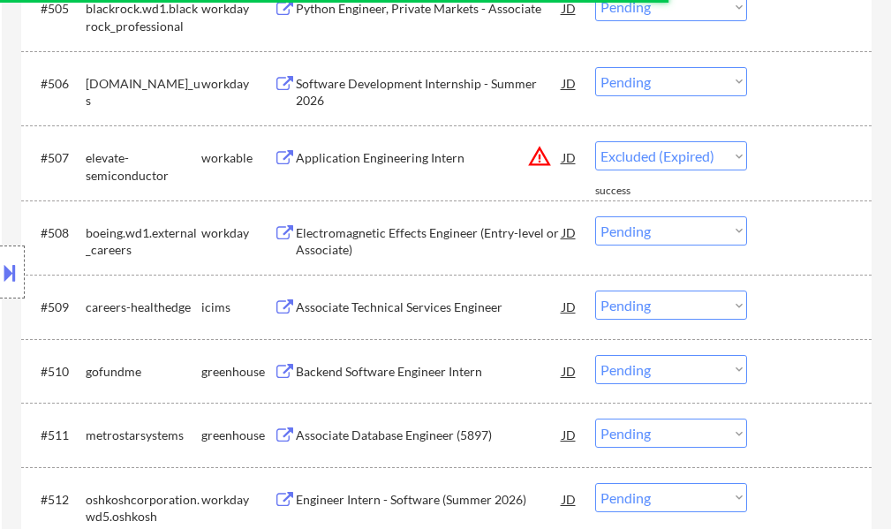
select select ""pending""
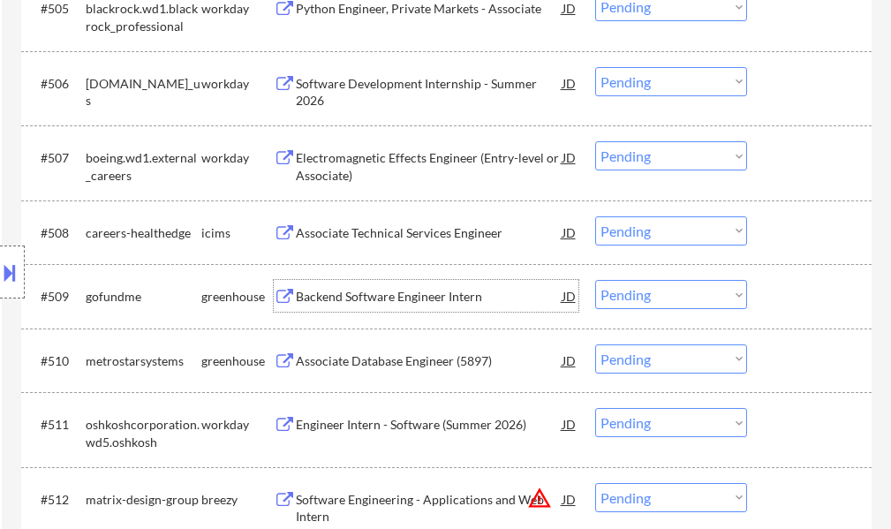
click at [346, 308] on div "Backend Software Engineer Intern" at bounding box center [429, 296] width 267 height 32
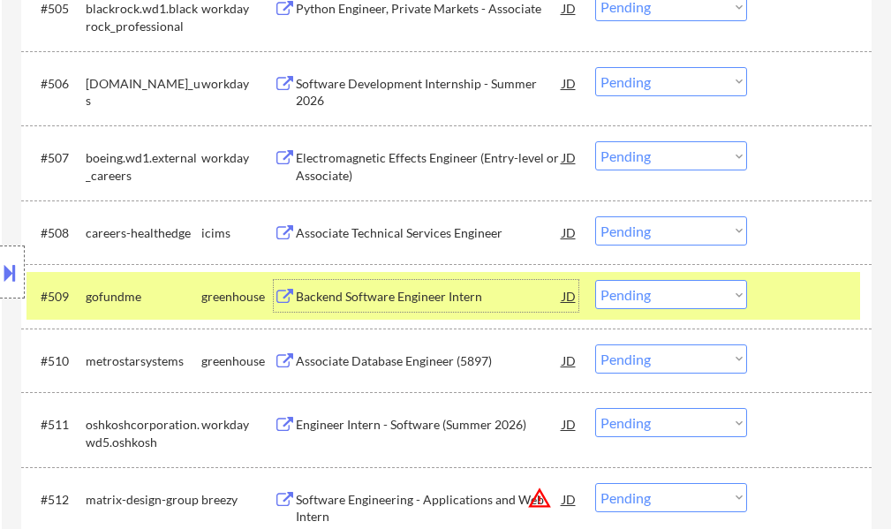
click at [816, 297] on div at bounding box center [811, 296] width 78 height 32
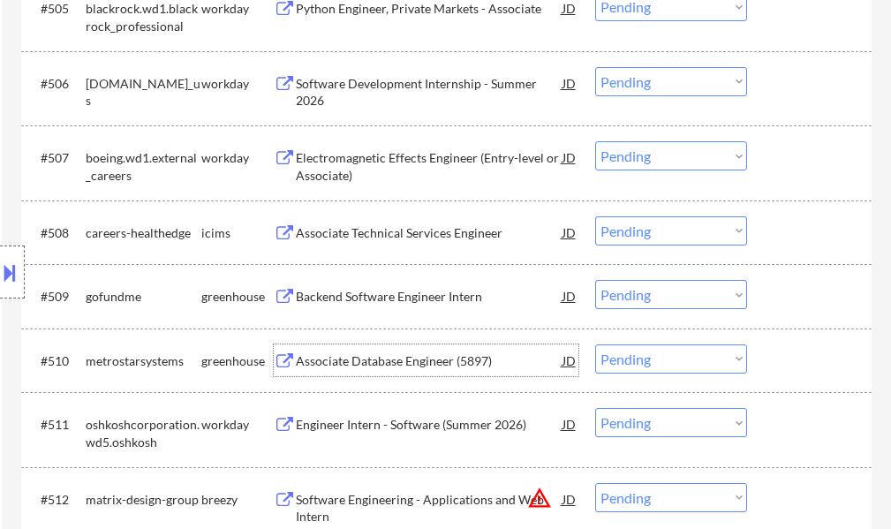
click at [464, 374] on div "Associate Database Engineer (5897)" at bounding box center [429, 360] width 267 height 32
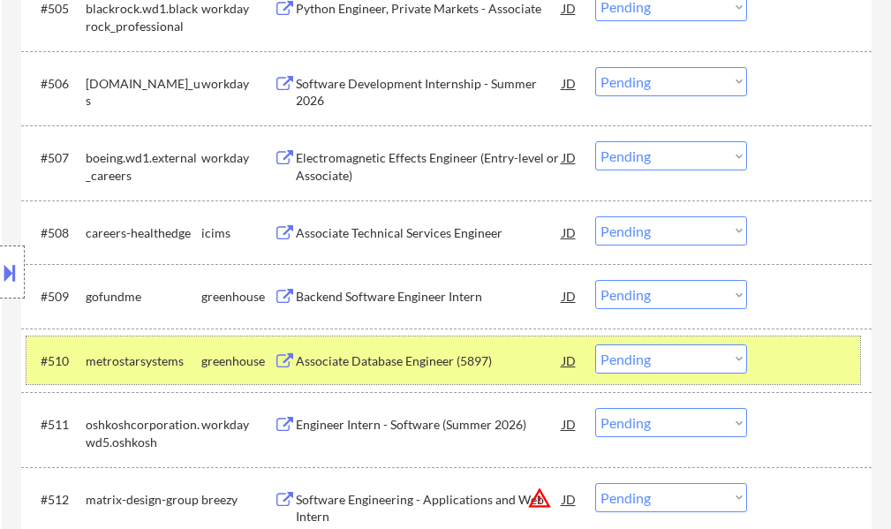
click at [794, 366] on div at bounding box center [811, 360] width 78 height 32
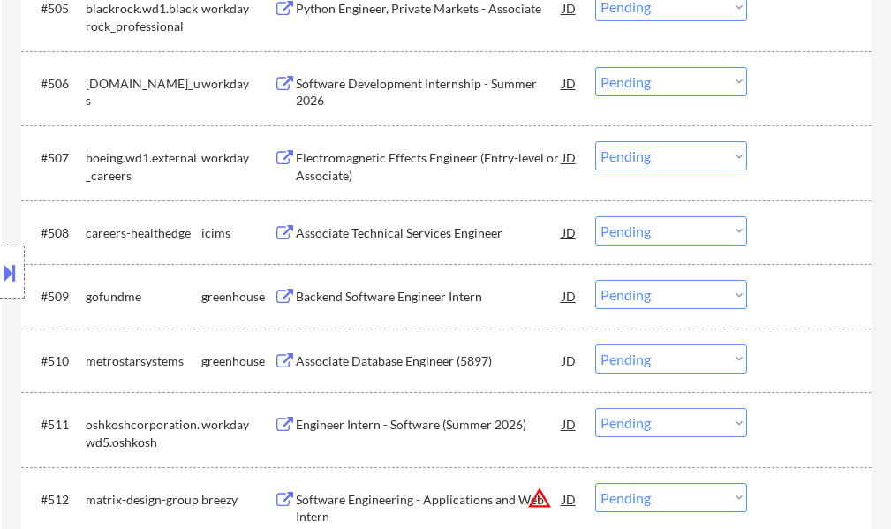
scroll to position [0, 0]
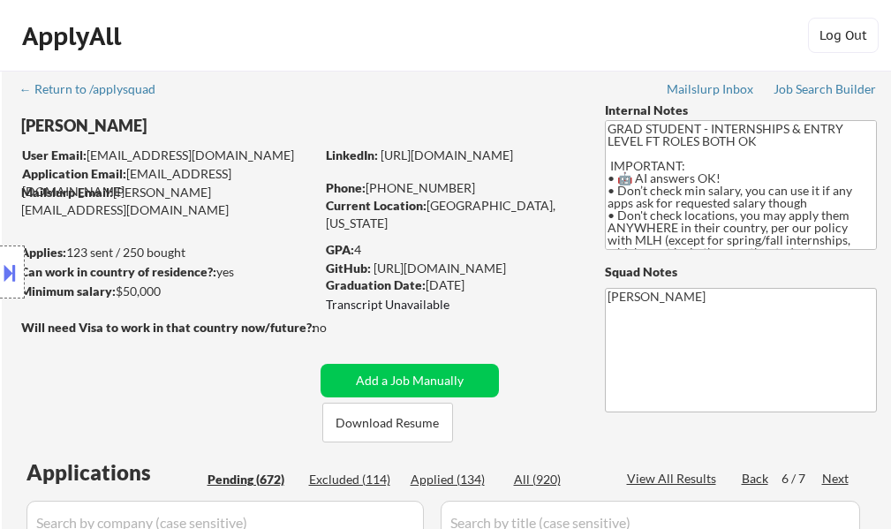
click at [763, 478] on div "Back" at bounding box center [755, 479] width 28 height 18
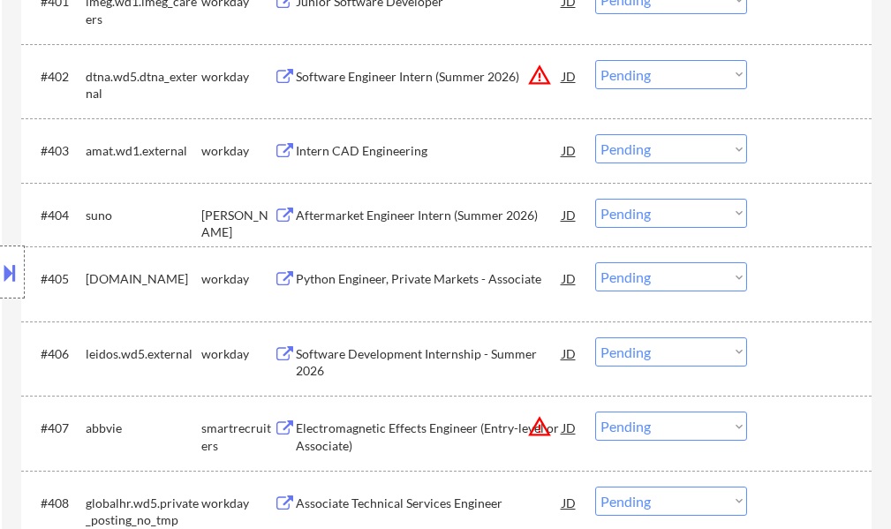
scroll to position [618, 0]
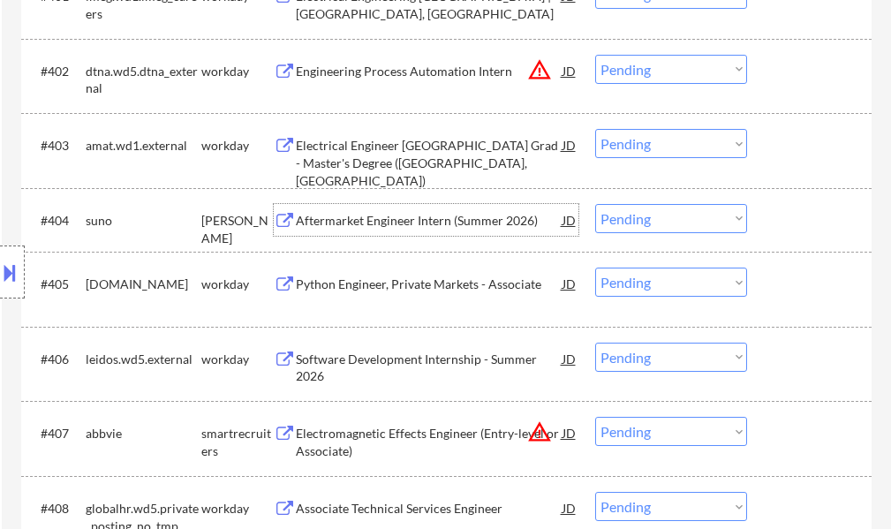
click at [400, 214] on div "Aftermarket Engineer Intern (Summer 2026)" at bounding box center [429, 221] width 267 height 18
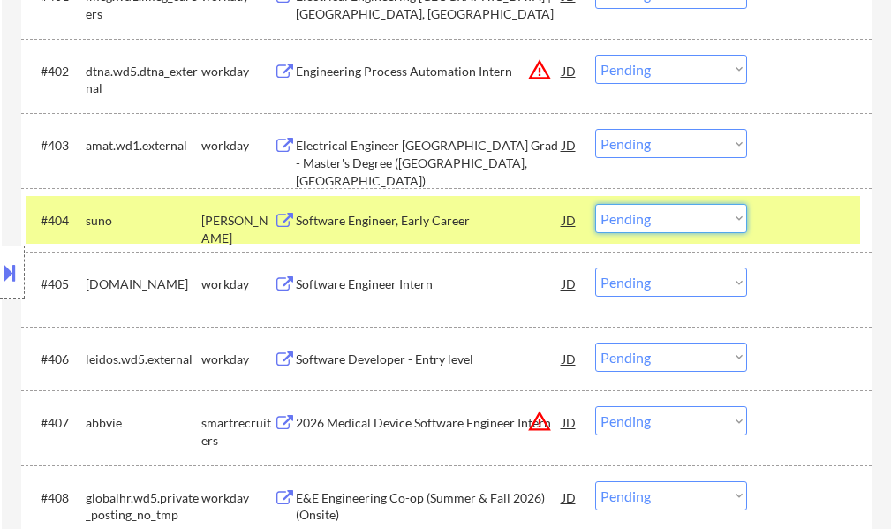
click at [619, 216] on select "Choose an option... Pending Applied Excluded (Questions) Excluded (Expired) Exc…" at bounding box center [671, 218] width 152 height 29
click at [595, 204] on select "Choose an option... Pending Applied Excluded (Questions) Excluded (Expired) Exc…" at bounding box center [671, 218] width 152 height 29
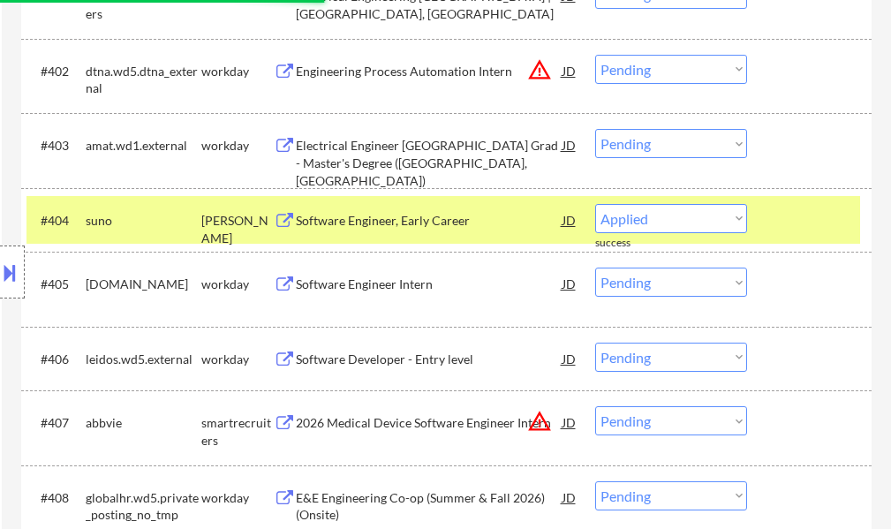
select select ""pending""
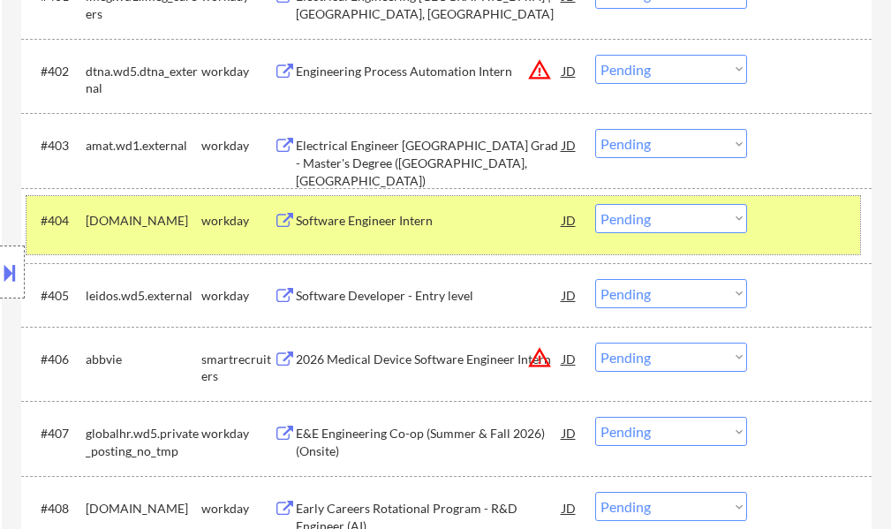
click at [799, 214] on div at bounding box center [811, 220] width 78 height 32
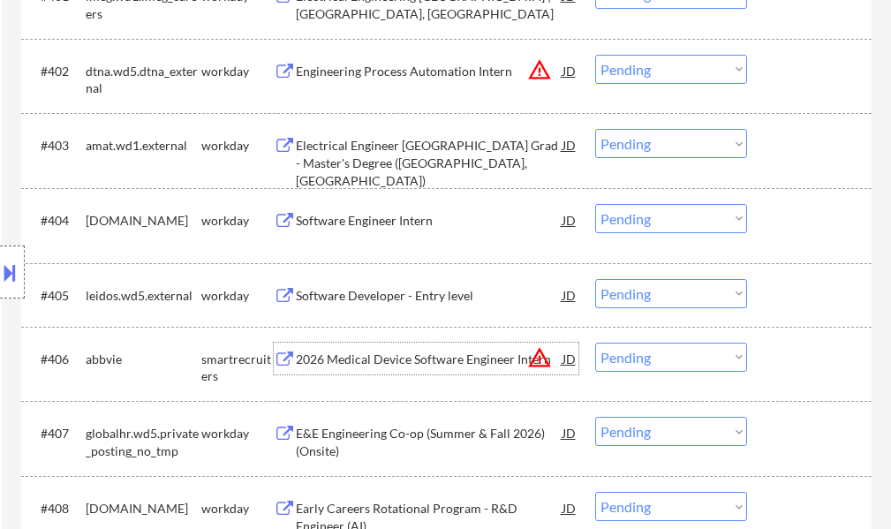
click at [425, 354] on div "2026 Medical Device Software Engineer Intern" at bounding box center [429, 359] width 267 height 18
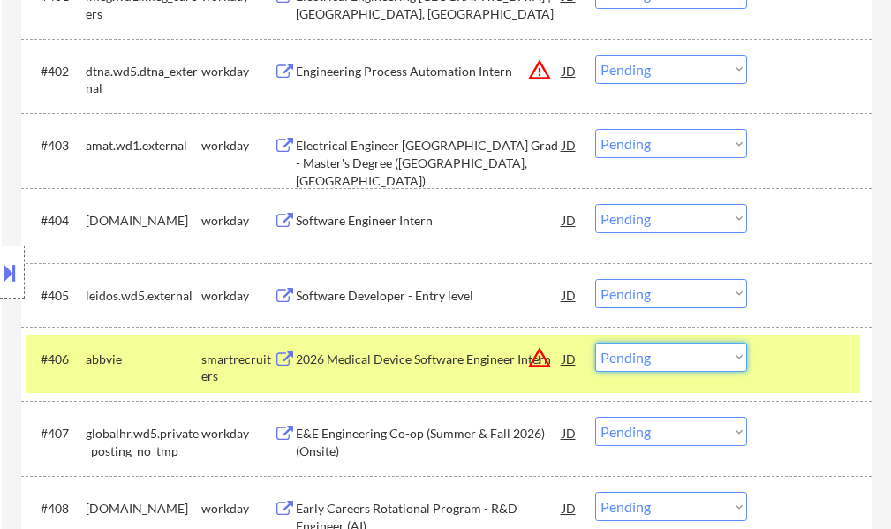
click at [657, 357] on select "Choose an option... Pending Applied Excluded (Questions) Excluded (Expired) Exc…" at bounding box center [671, 356] width 152 height 29
click at [595, 342] on select "Choose an option... Pending Applied Excluded (Questions) Excluded (Expired) Exc…" at bounding box center [671, 356] width 152 height 29
click at [801, 359] on div at bounding box center [811, 358] width 78 height 32
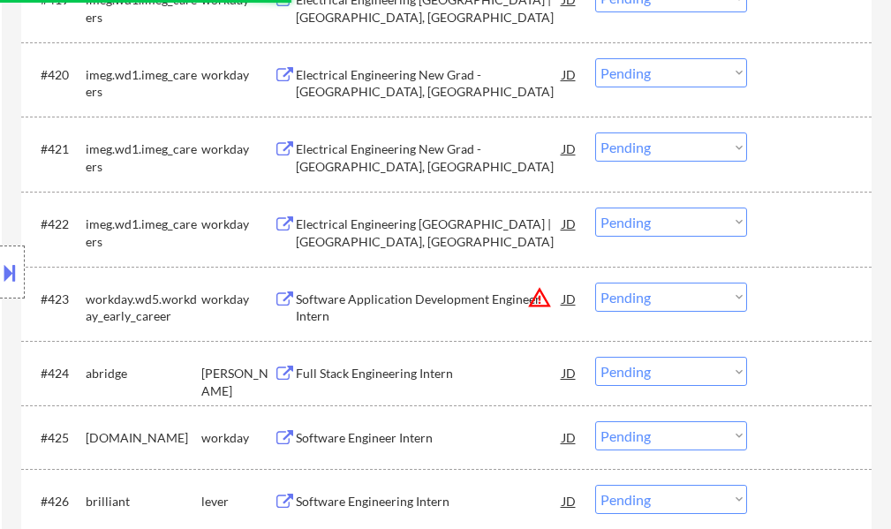
scroll to position [2030, 0]
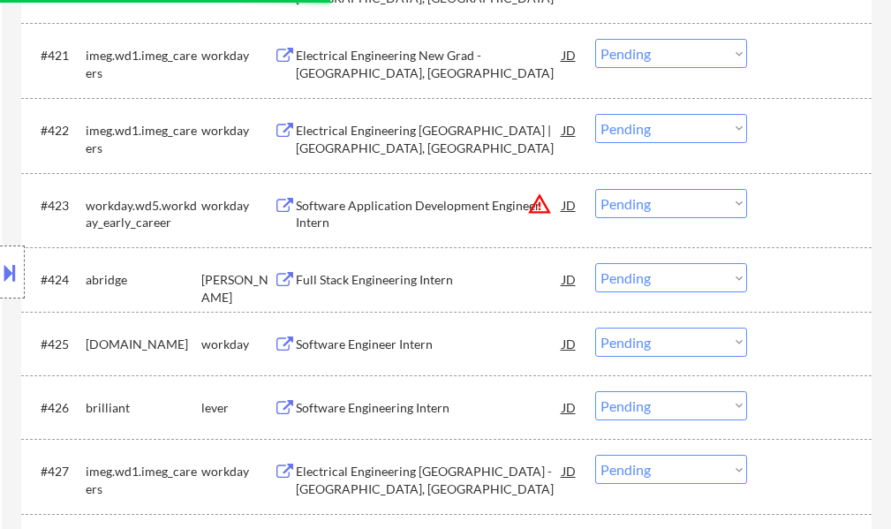
select select ""pending""
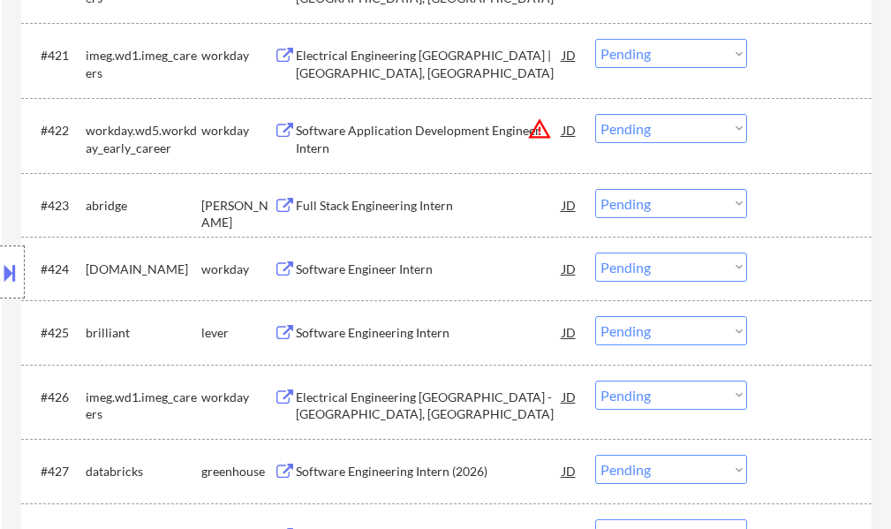
click at [406, 337] on div "Software Engineering Intern" at bounding box center [429, 333] width 267 height 18
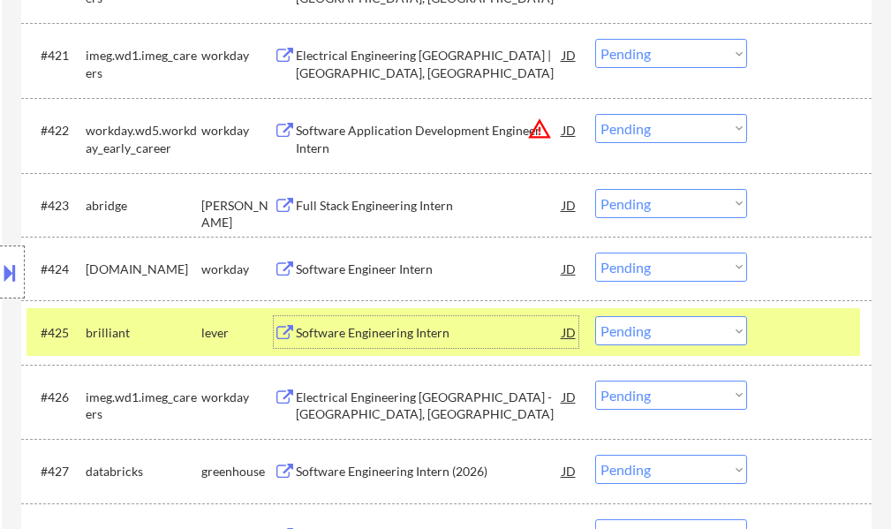
click at [791, 327] on div at bounding box center [811, 332] width 78 height 32
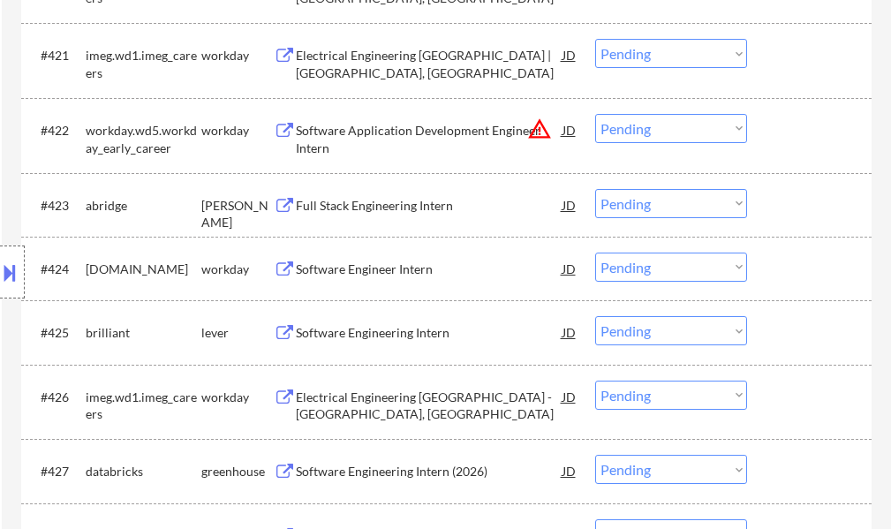
scroll to position [2118, 0]
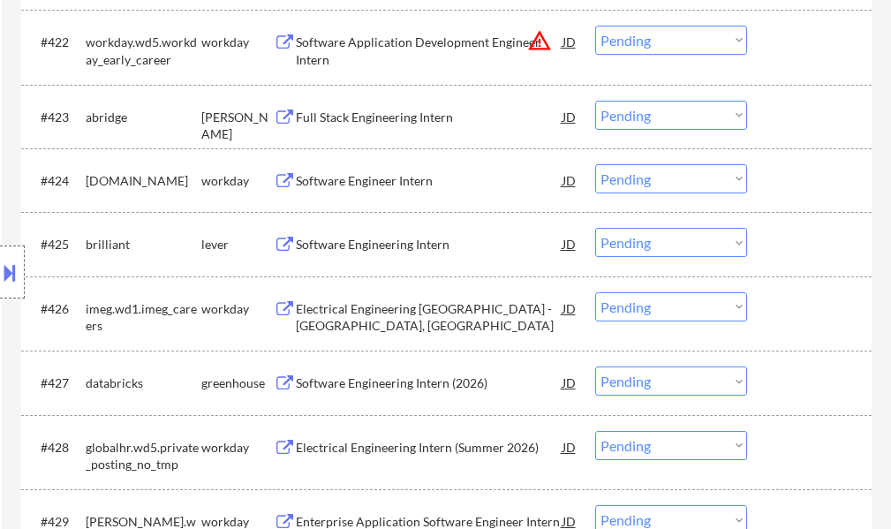
click at [417, 377] on div "Software Engineering Intern (2026)" at bounding box center [429, 383] width 267 height 18
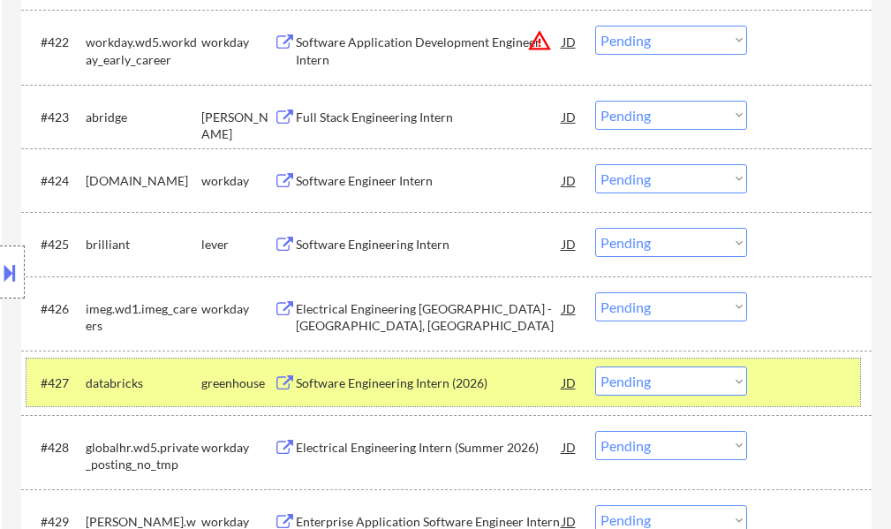
click at [829, 378] on div at bounding box center [811, 382] width 78 height 32
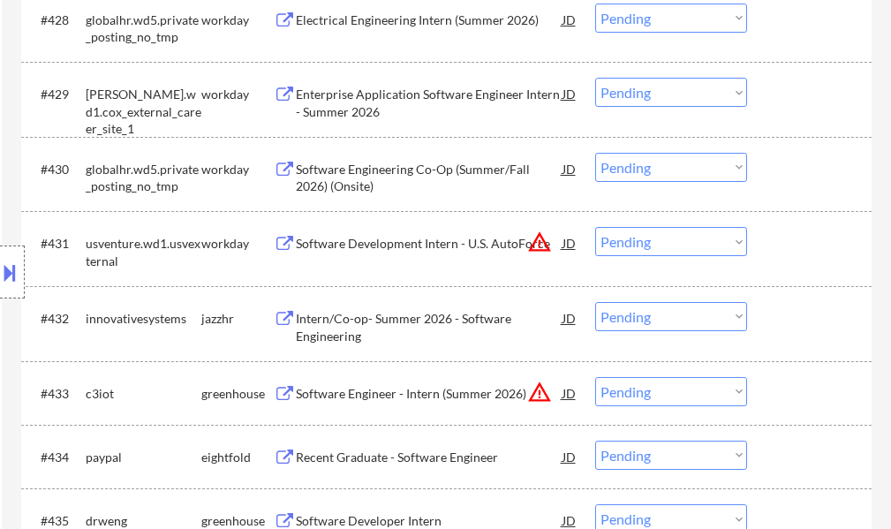
scroll to position [2560, 0]
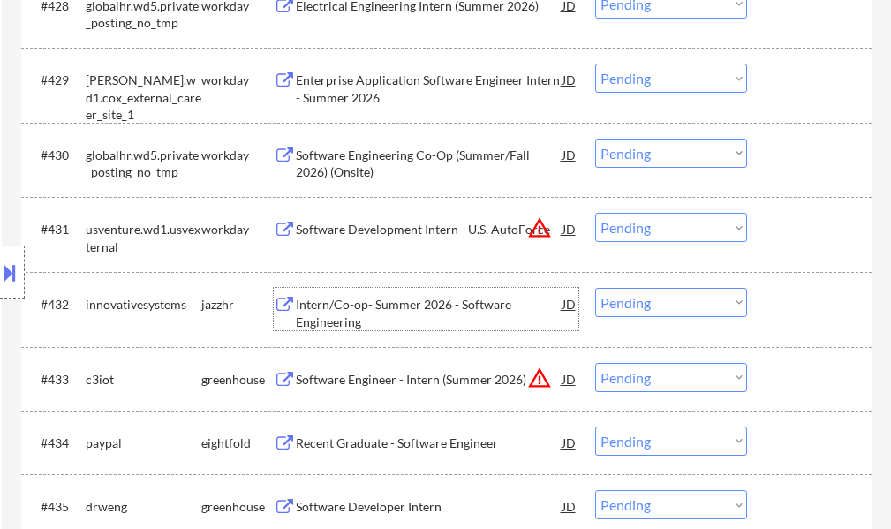
click at [347, 312] on div "Intern/Co-op- Summer 2026 - Software Engineering" at bounding box center [429, 313] width 267 height 34
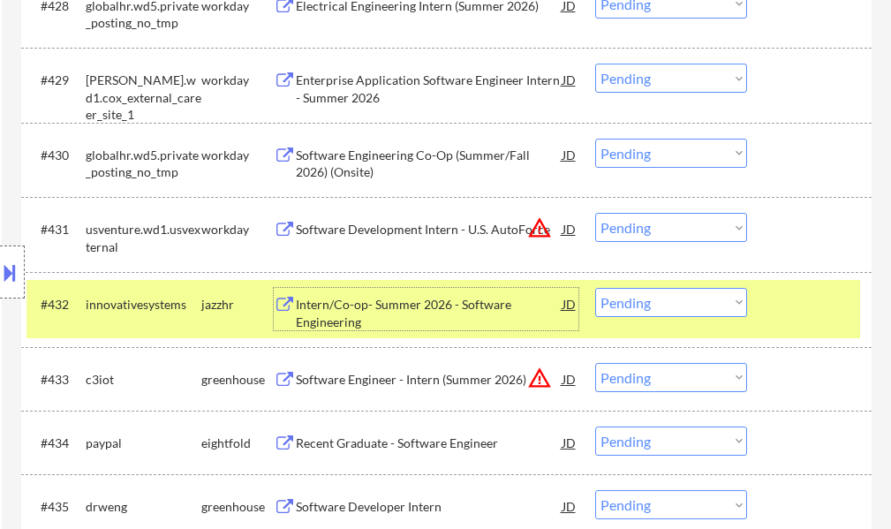
click at [660, 301] on select "Choose an option... Pending Applied Excluded (Questions) Excluded (Expired) Exc…" at bounding box center [671, 302] width 152 height 29
click at [595, 288] on select "Choose an option... Pending Applied Excluded (Questions) Excluded (Expired) Exc…" at bounding box center [671, 302] width 152 height 29
click at [697, 288] on div "#432 innovativesystems jazzhr Intern/Co-op- Summer 2026 - Software Engineering …" at bounding box center [442, 309] width 833 height 58
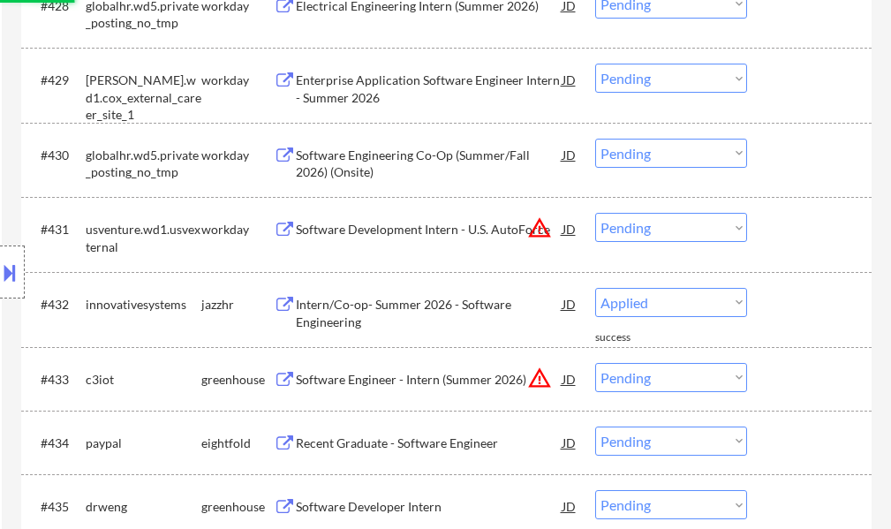
select select ""pending""
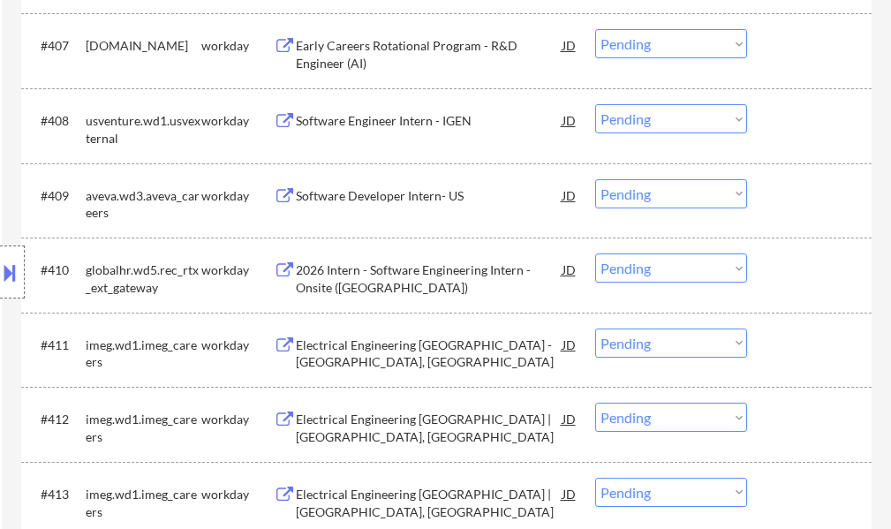
scroll to position [0, 0]
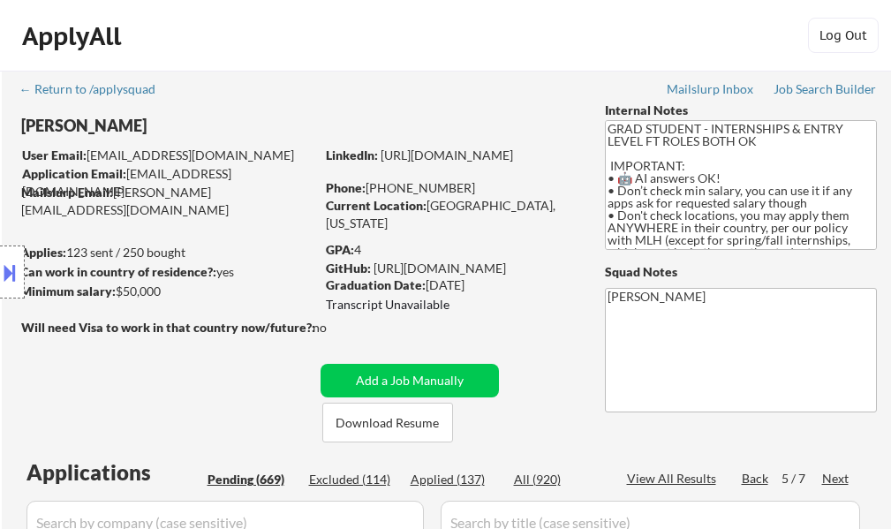
click at [450, 481] on div "Applied (137)" at bounding box center [454, 479] width 88 height 18
select select ""applied""
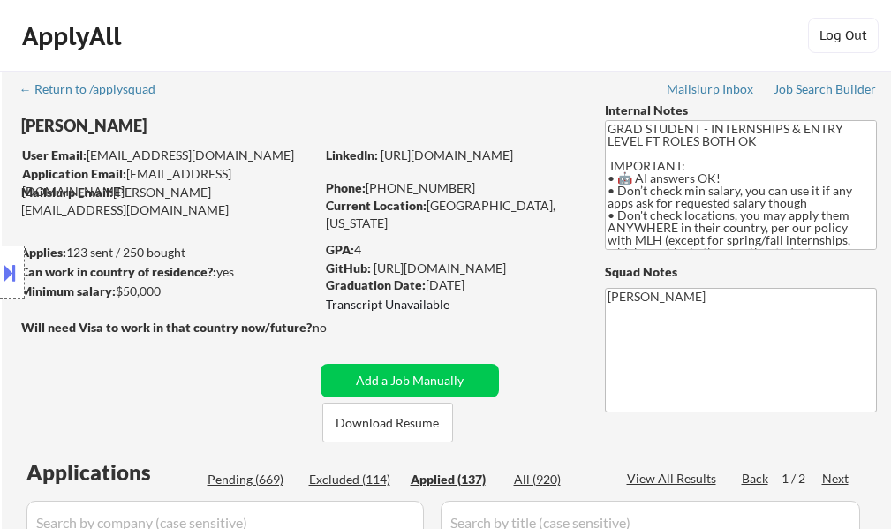
select select ""applied""
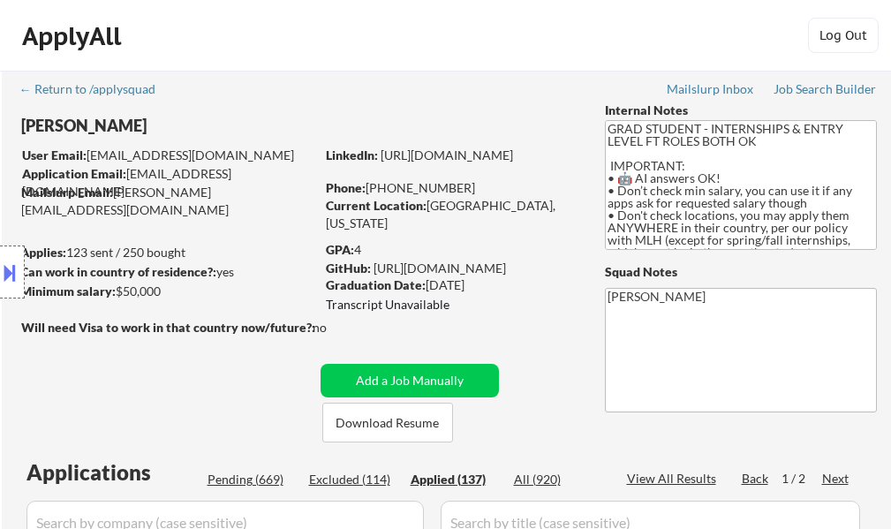
select select ""applied""
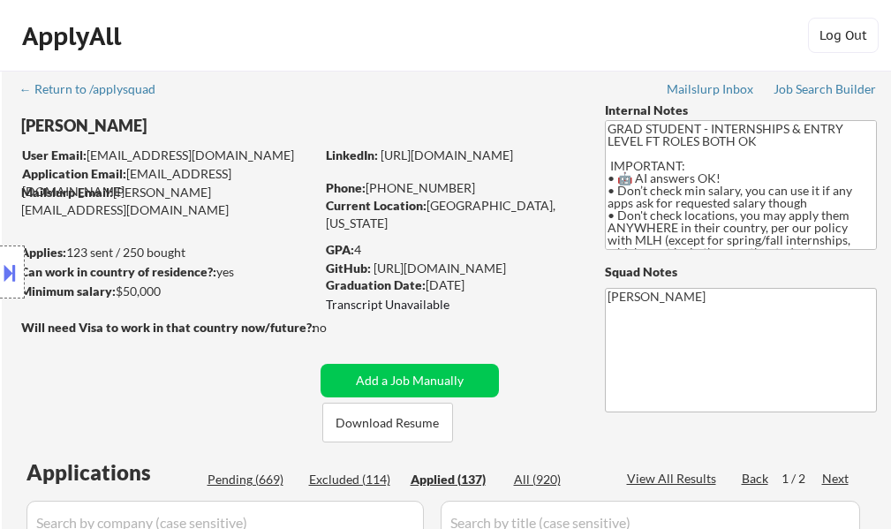
select select ""applied""
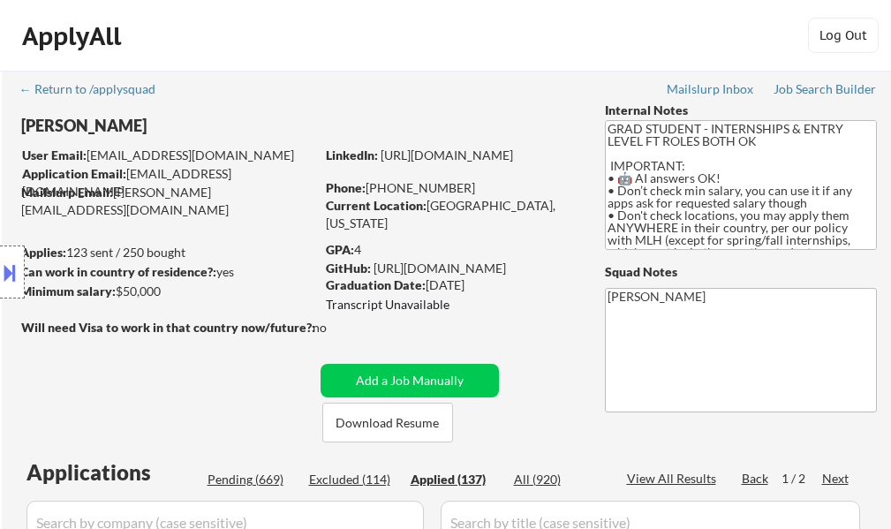
select select ""applied""
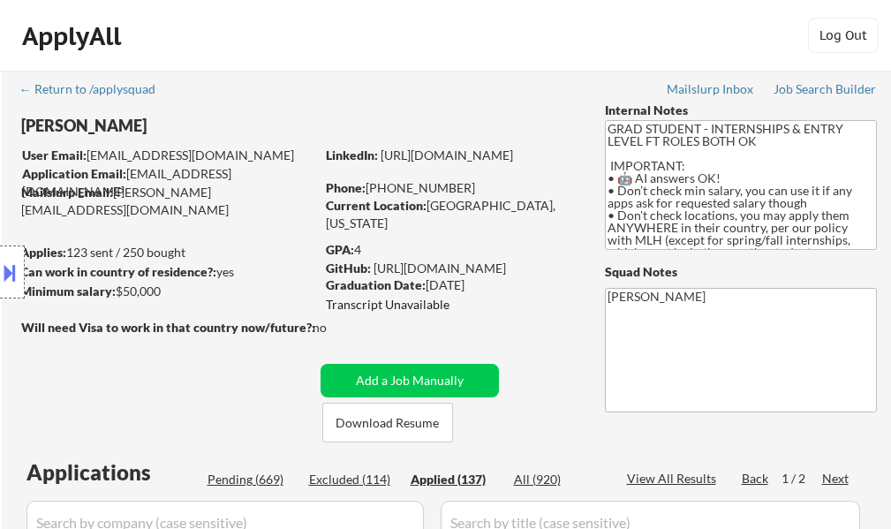
select select ""applied""
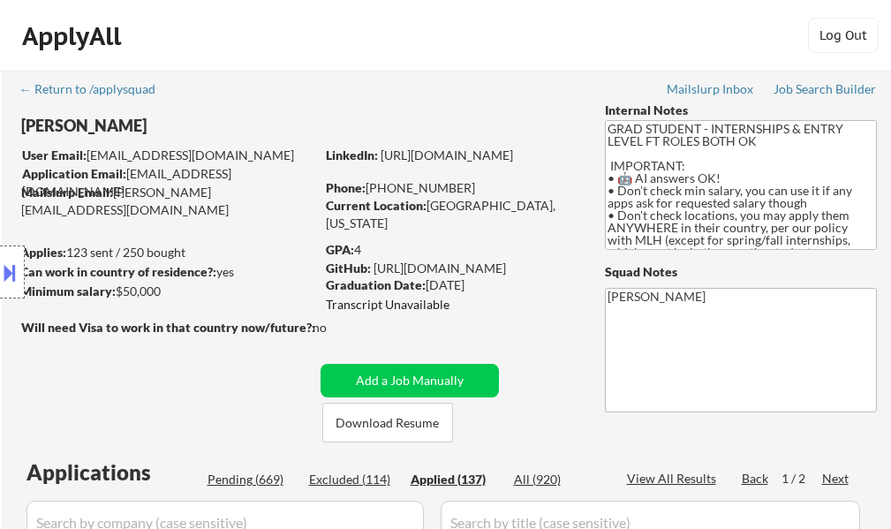
select select ""applied""
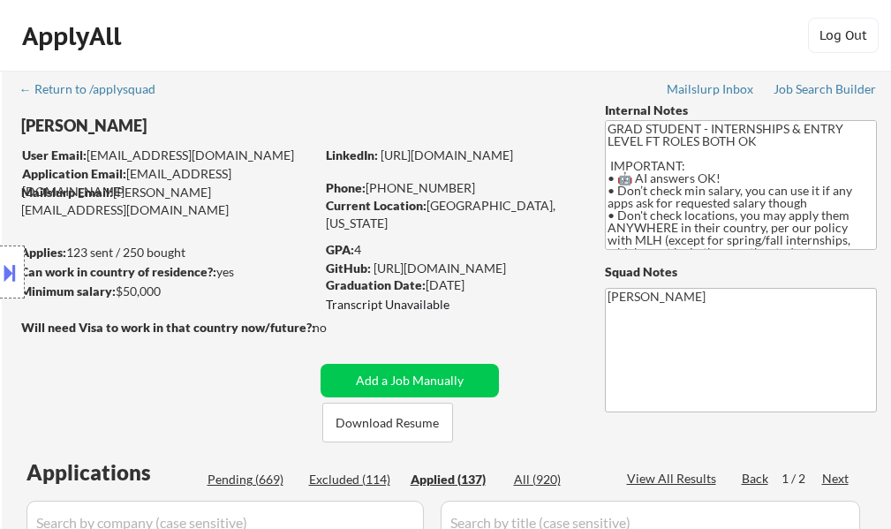
select select ""applied""
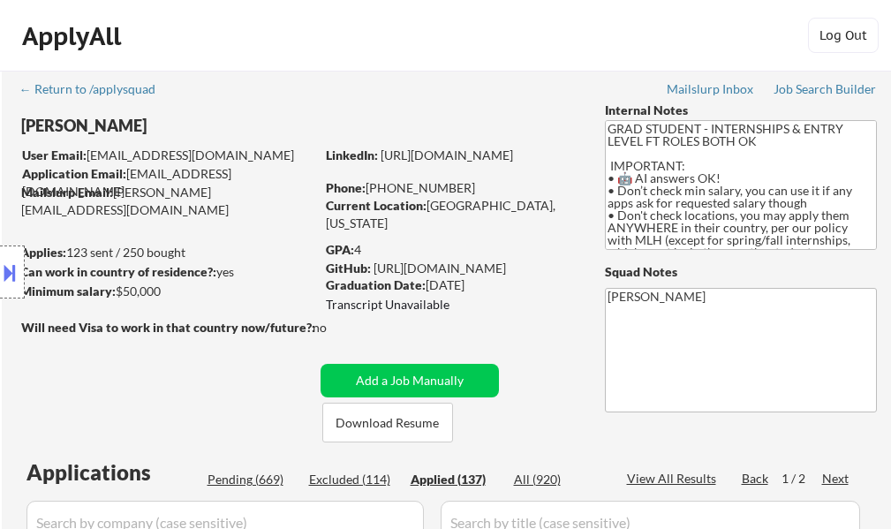
select select ""applied""
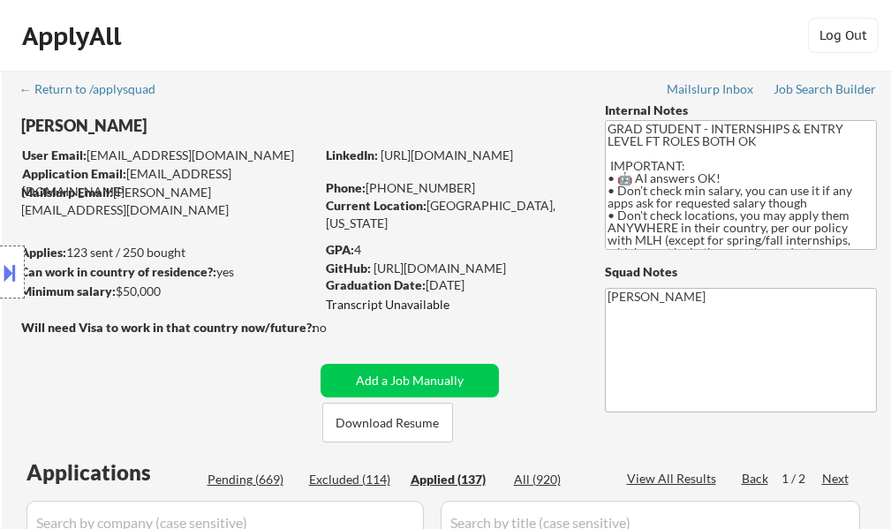
select select ""applied""
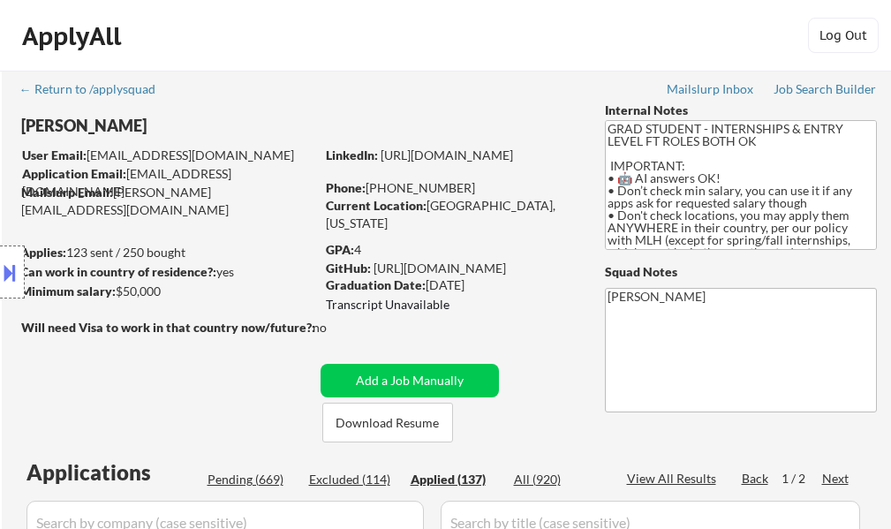
select select ""applied""
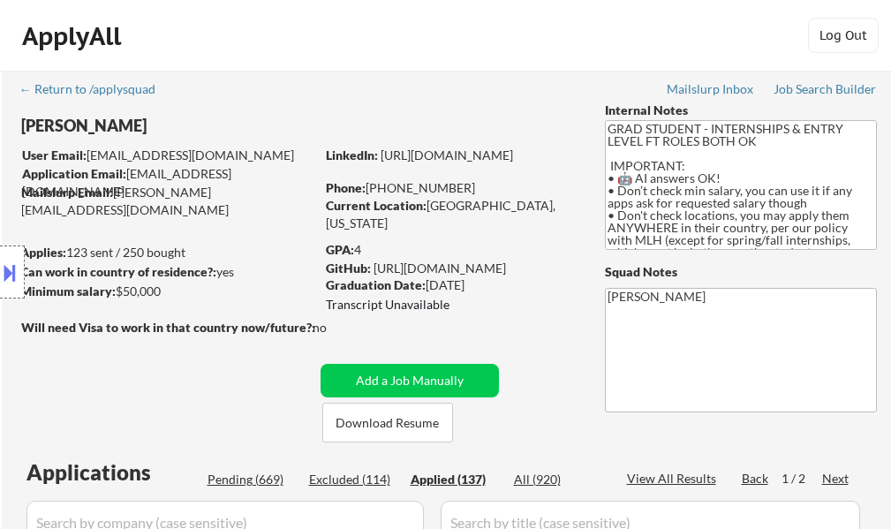
select select ""applied""
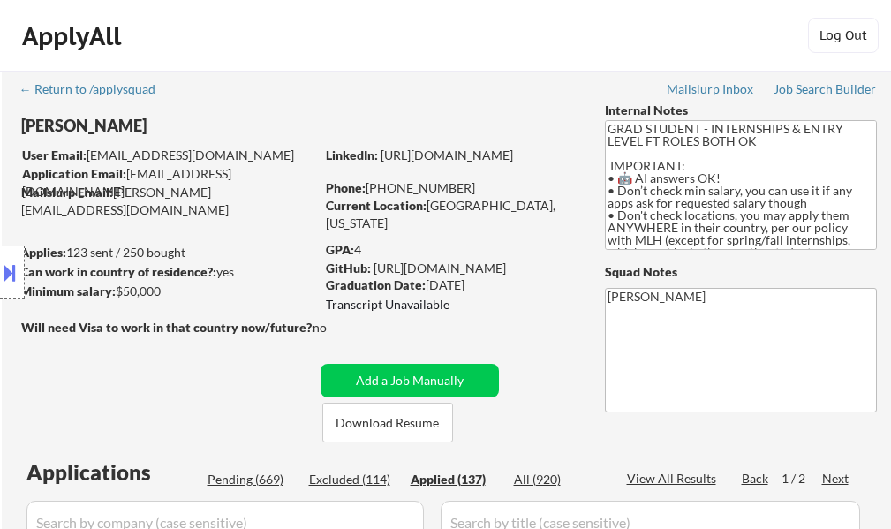
select select ""applied""
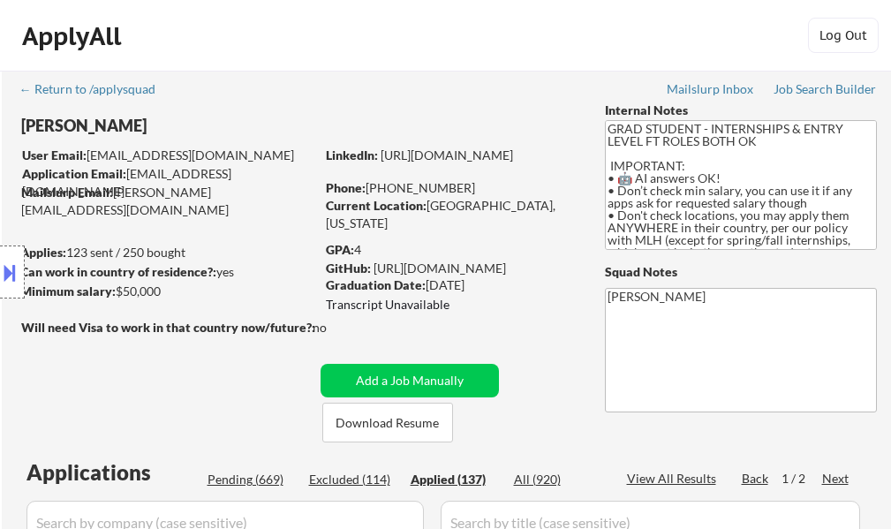
select select ""applied""
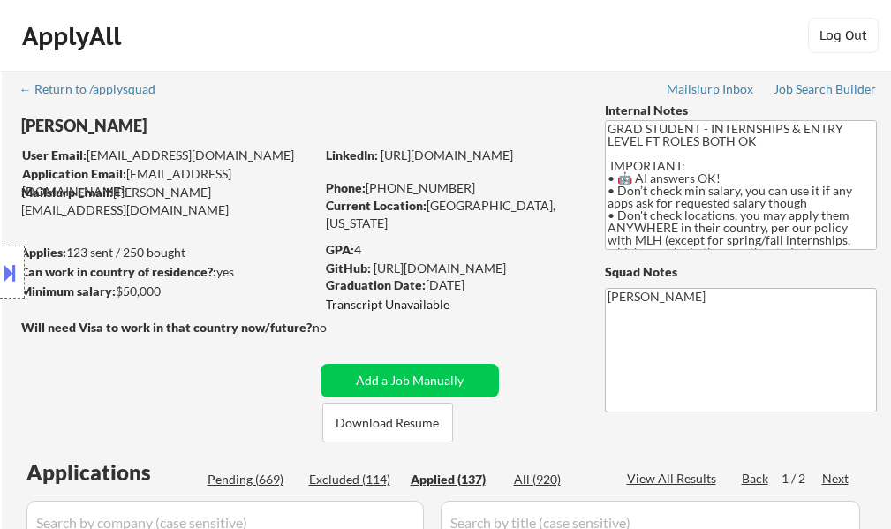
select select ""applied""
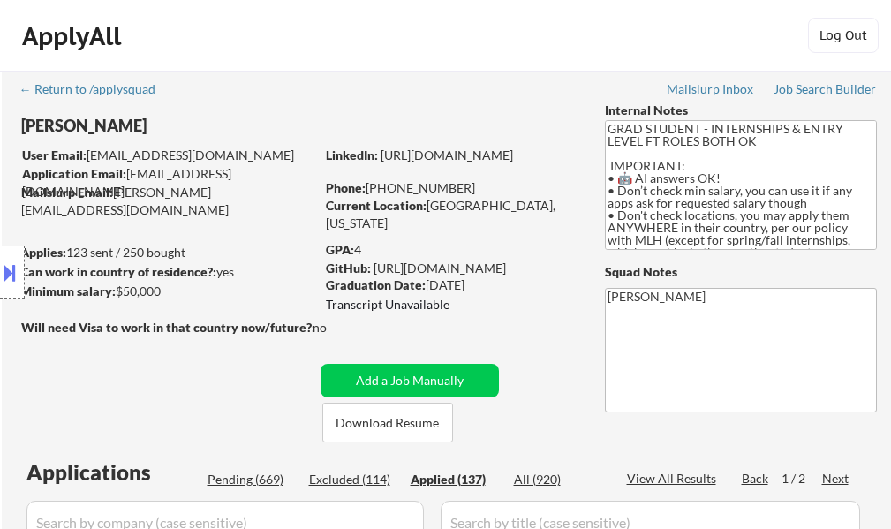
select select ""applied""
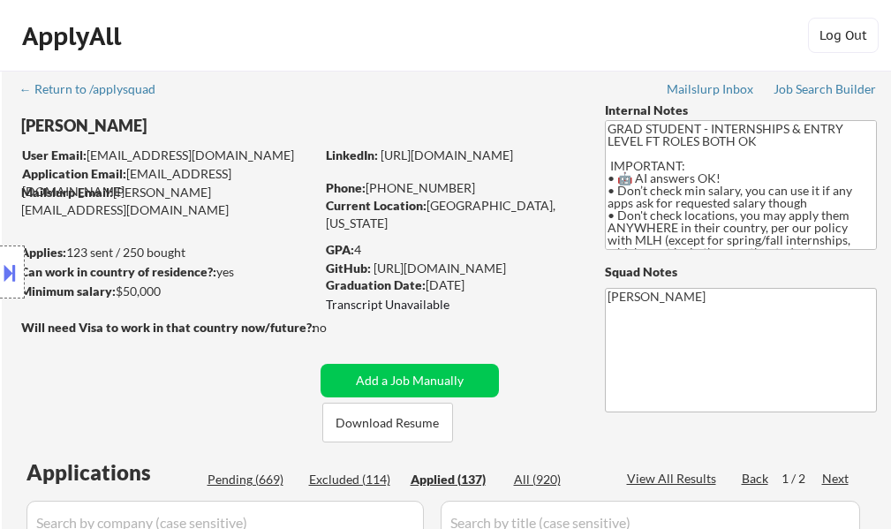
select select ""applied""
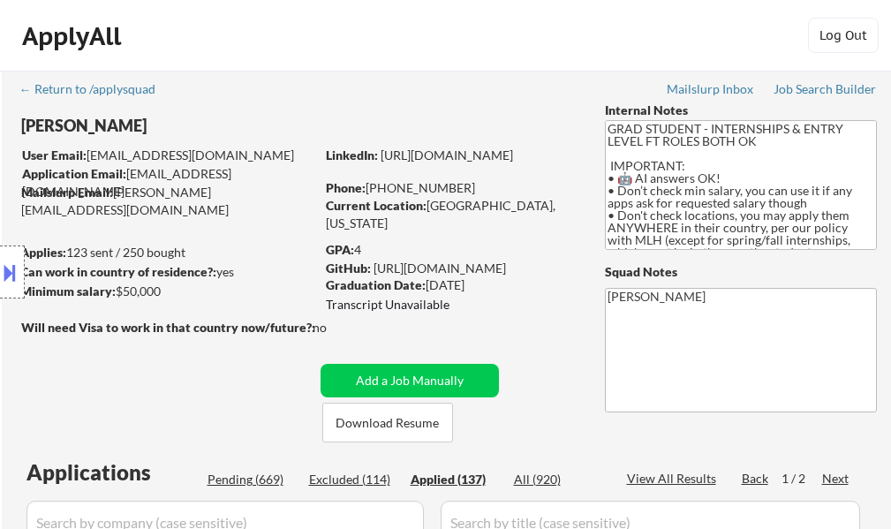
select select ""applied""
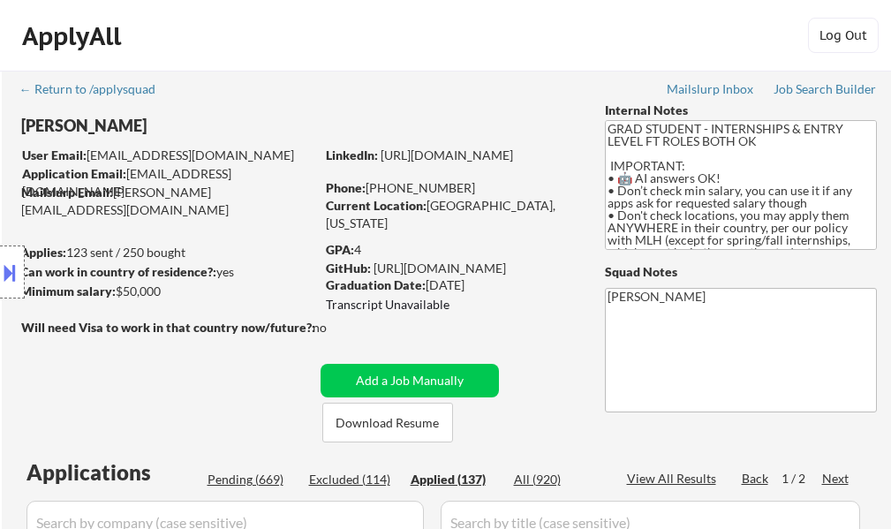
select select ""applied""
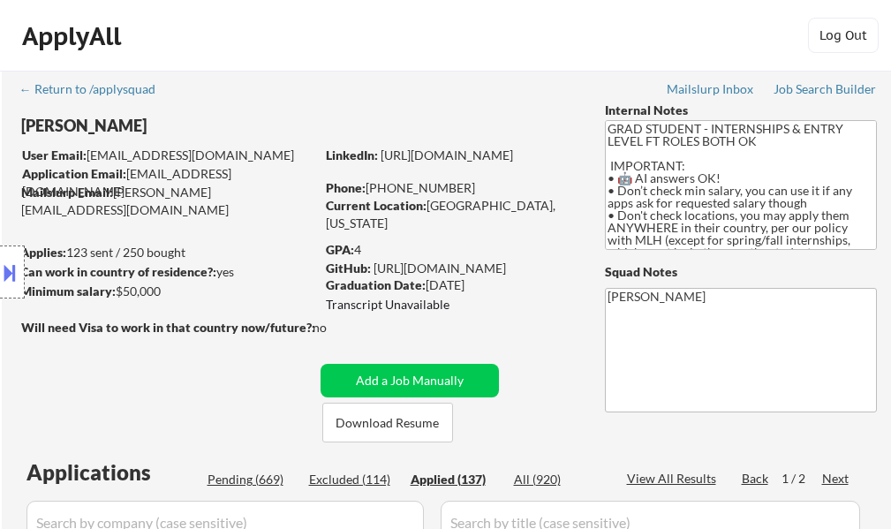
scroll to position [265, 0]
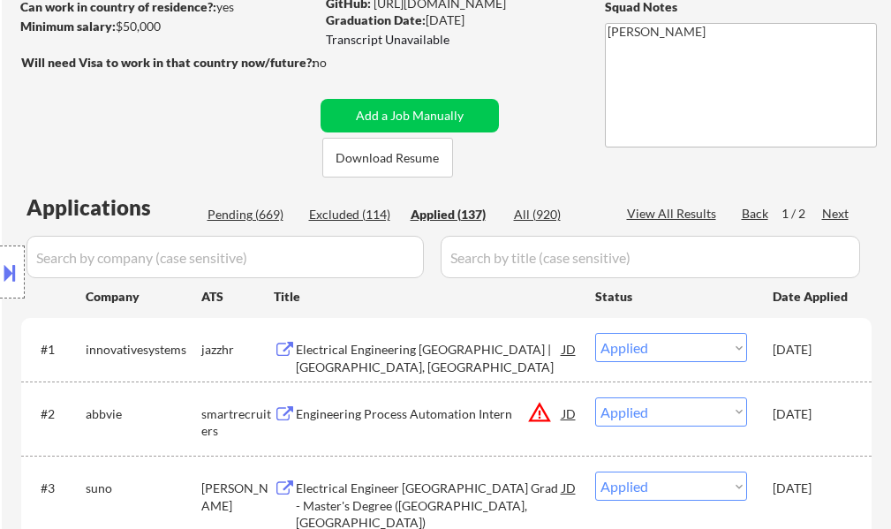
click at [674, 350] on select "Choose an option... Pending Applied Excluded (Questions) Excluded (Expired) Exc…" at bounding box center [671, 347] width 152 height 29
click at [595, 333] on select "Choose an option... Pending Applied Excluded (Questions) Excluded (Expired) Exc…" at bounding box center [671, 347] width 152 height 29
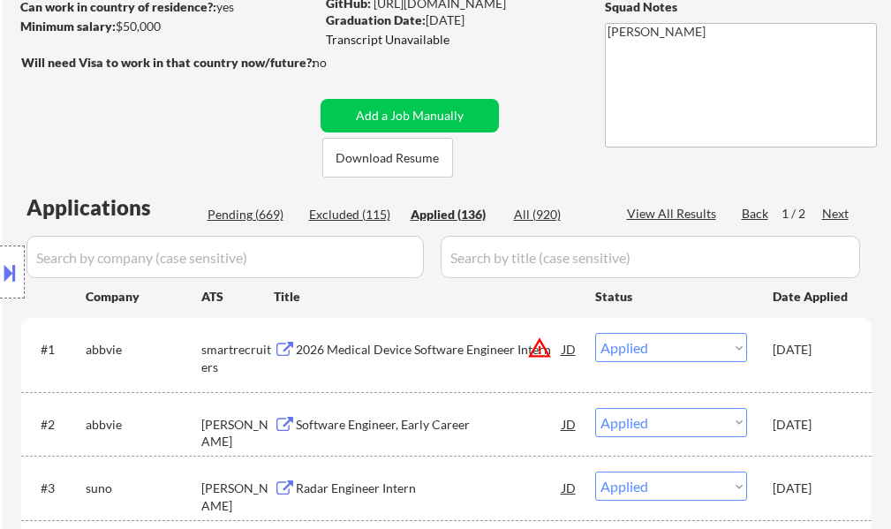
click at [260, 207] on div "Location Inclusions: country:US" at bounding box center [158, 272] width 316 height 327
click at [256, 217] on div "Location Inclusions: country:US" at bounding box center [158, 272] width 316 height 327
click at [262, 219] on div "Location Inclusions: country:US" at bounding box center [158, 272] width 316 height 327
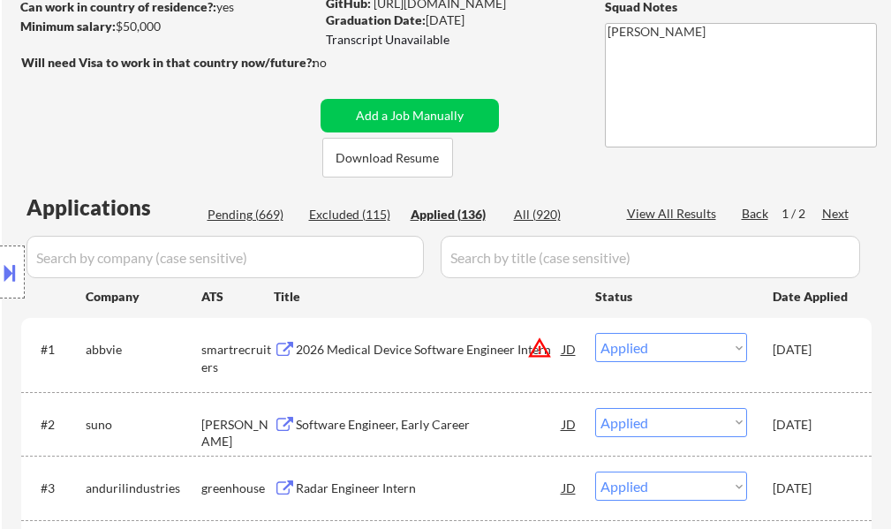
click at [263, 215] on div "Location Inclusions: country:US" at bounding box center [158, 272] width 316 height 327
click at [252, 222] on div "Location Inclusions: country:US" at bounding box center [158, 272] width 316 height 327
click at [259, 217] on div "Location Inclusions: country:US" at bounding box center [158, 272] width 316 height 327
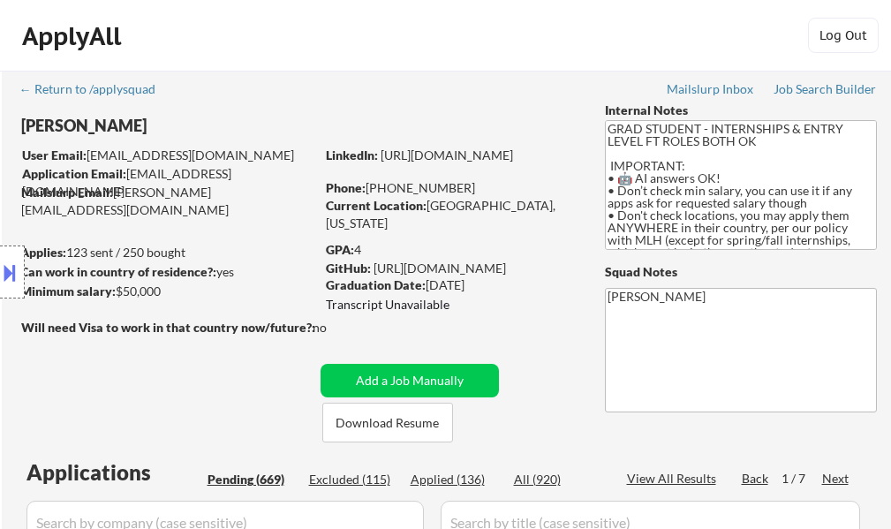
select select ""pending""
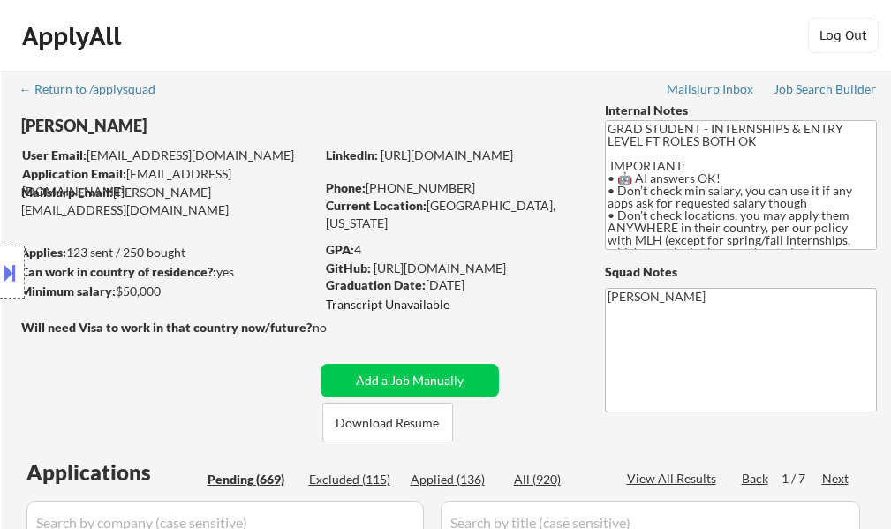
select select ""pending""
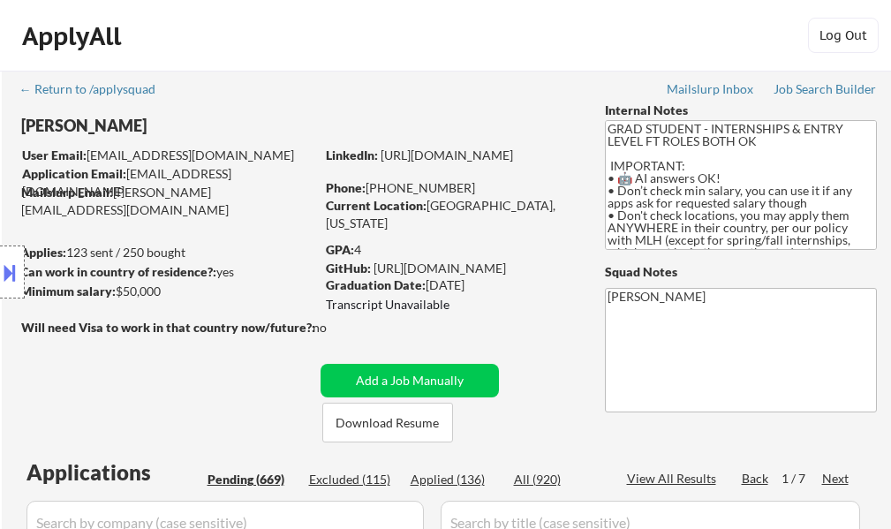
select select ""pending""
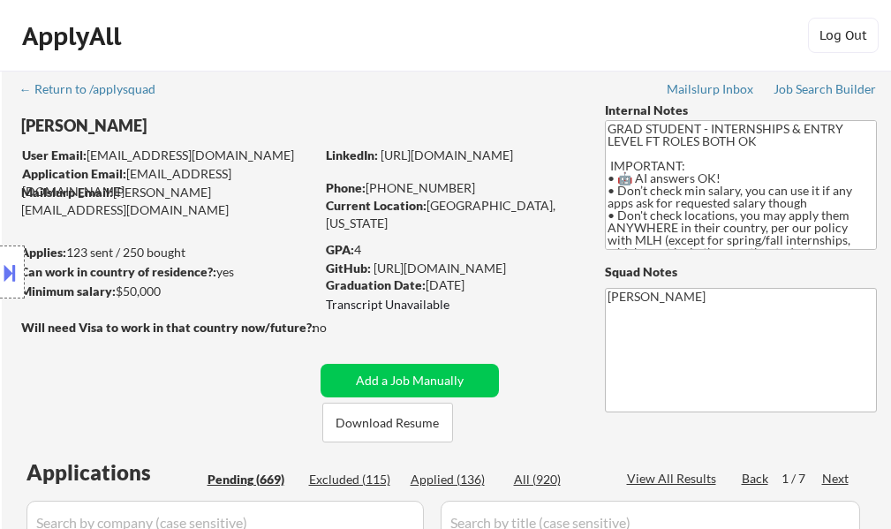
select select ""pending""
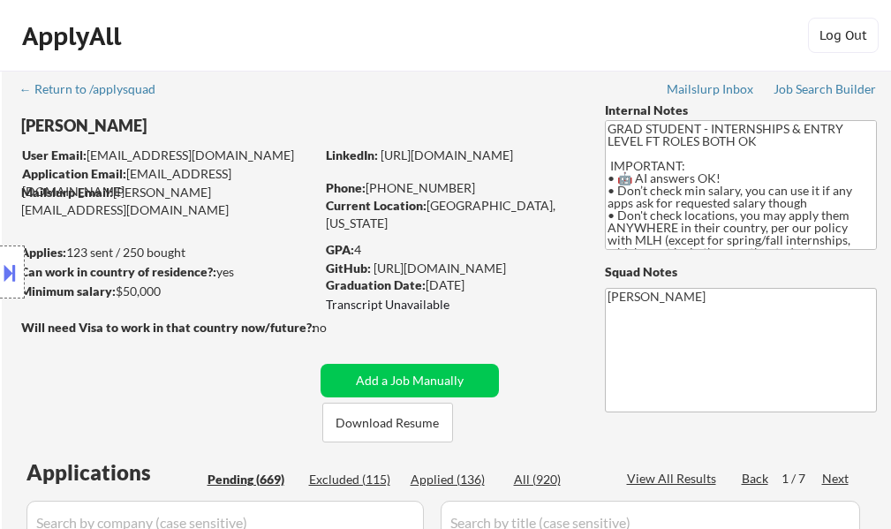
select select ""pending""
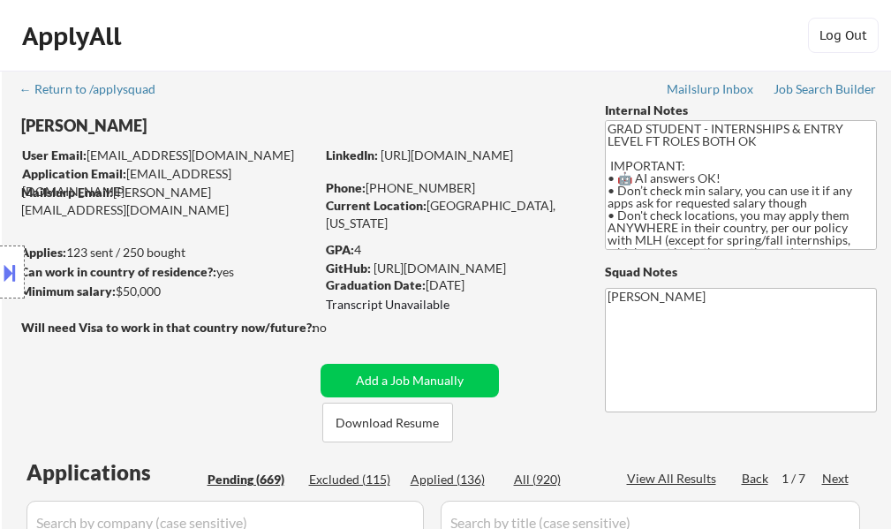
select select ""pending""
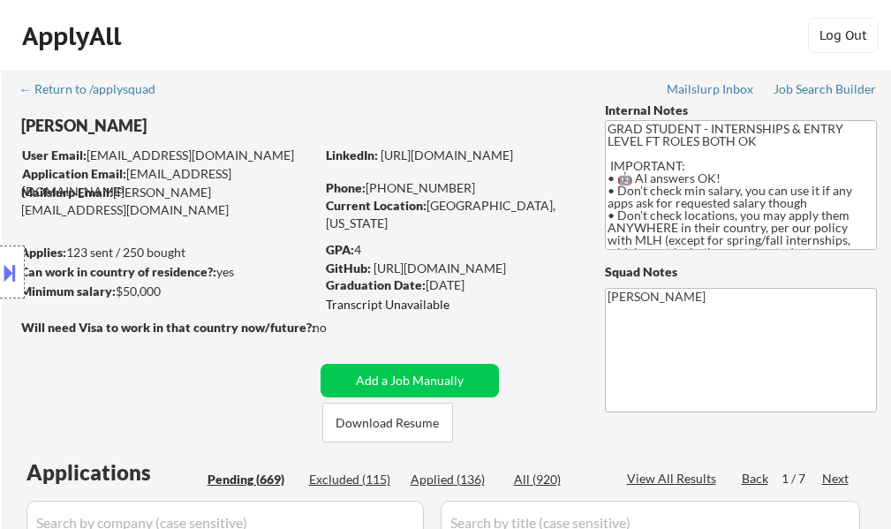
select select ""pending""
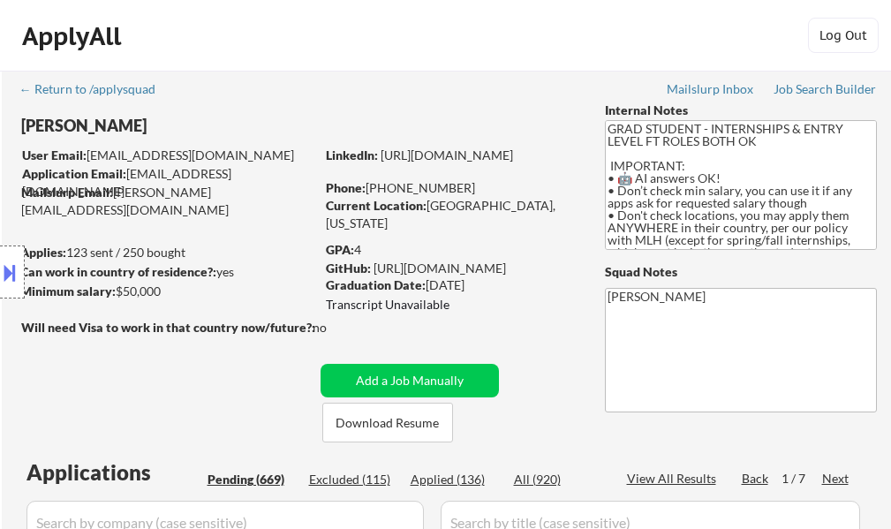
select select ""pending""
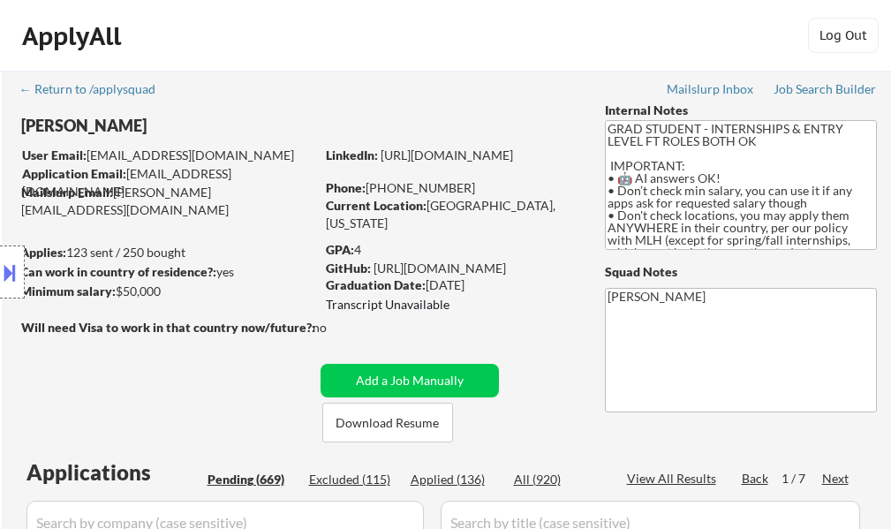
select select ""pending""
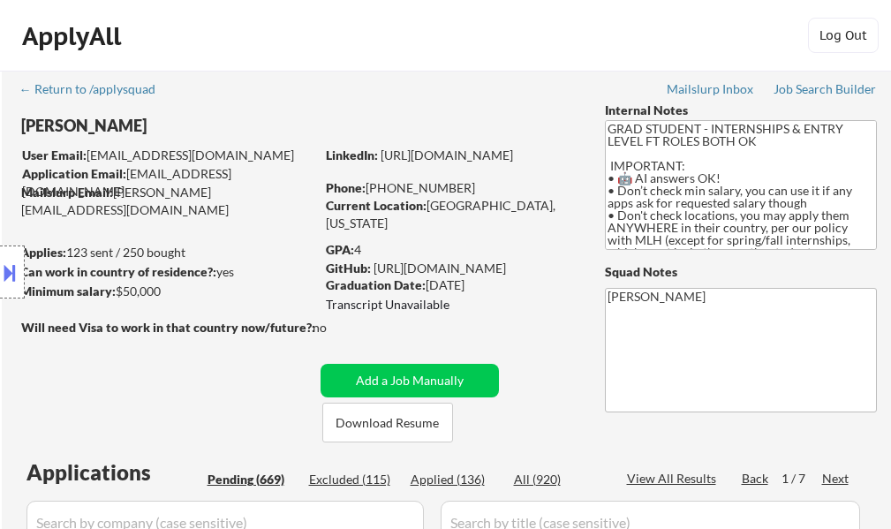
select select ""pending""
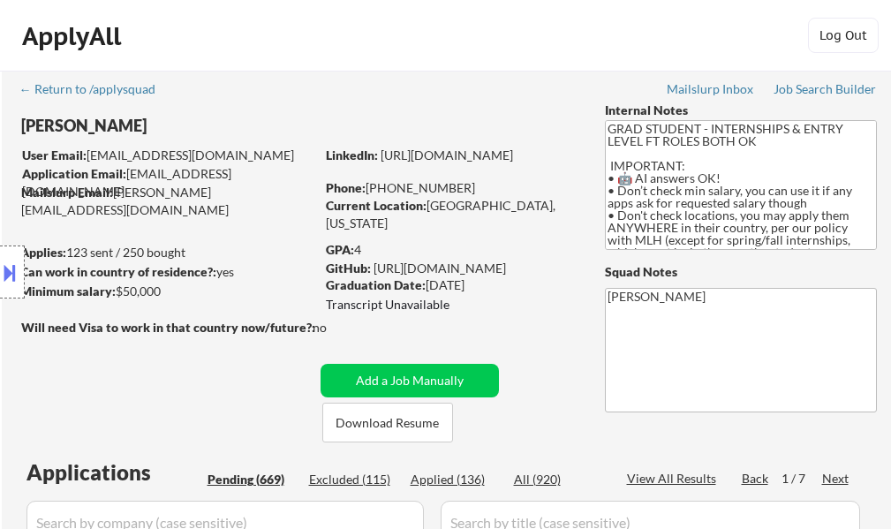
select select ""pending""
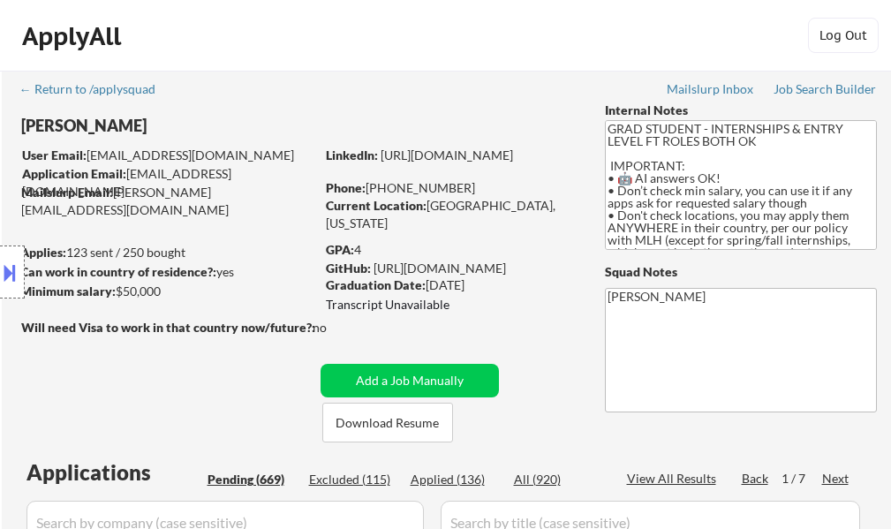
select select ""pending""
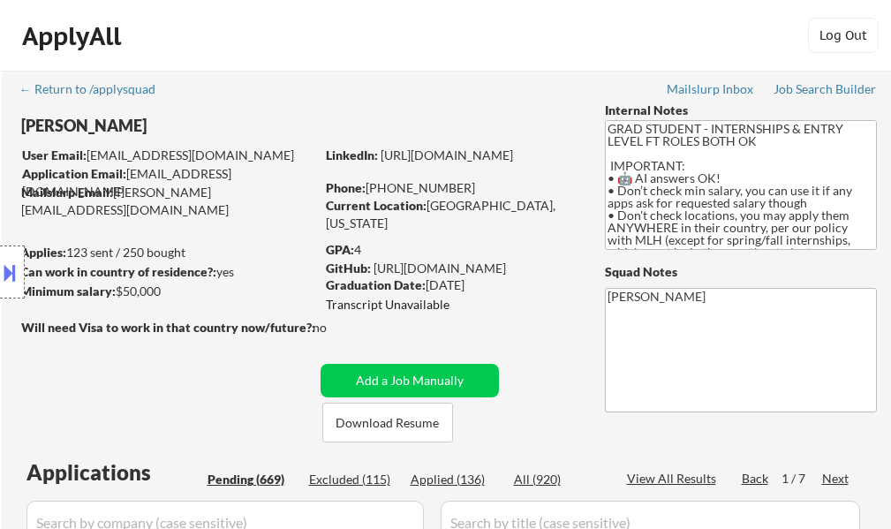
select select ""pending""
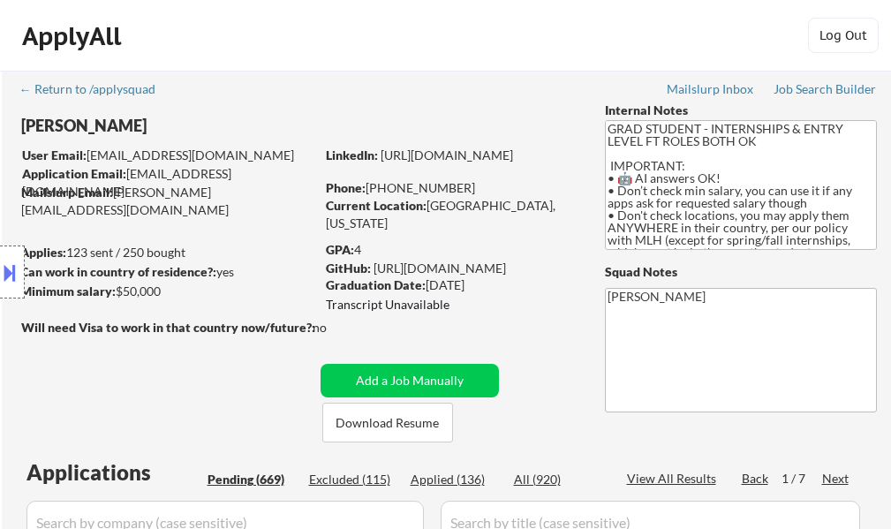
select select ""pending""
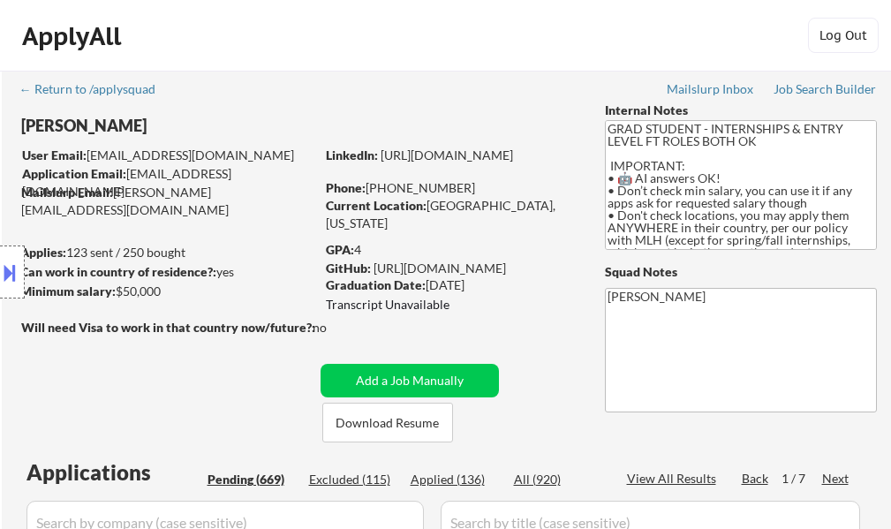
select select ""pending""
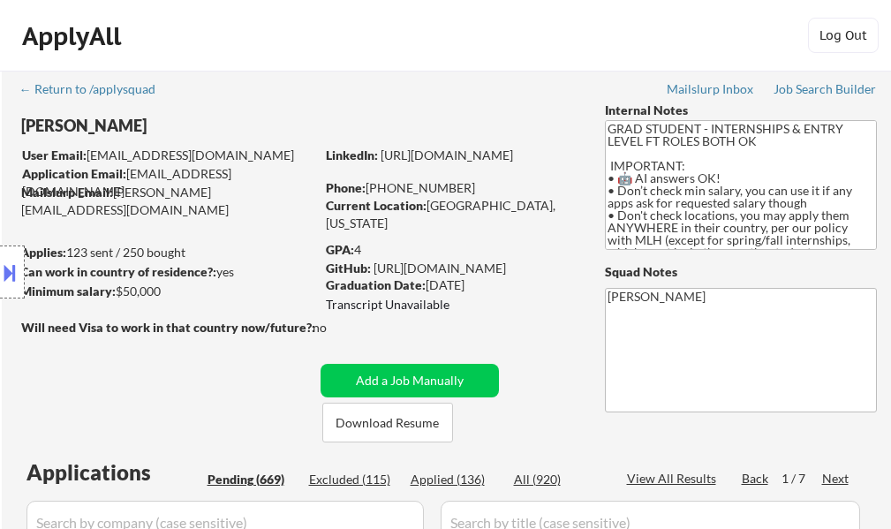
select select ""pending""
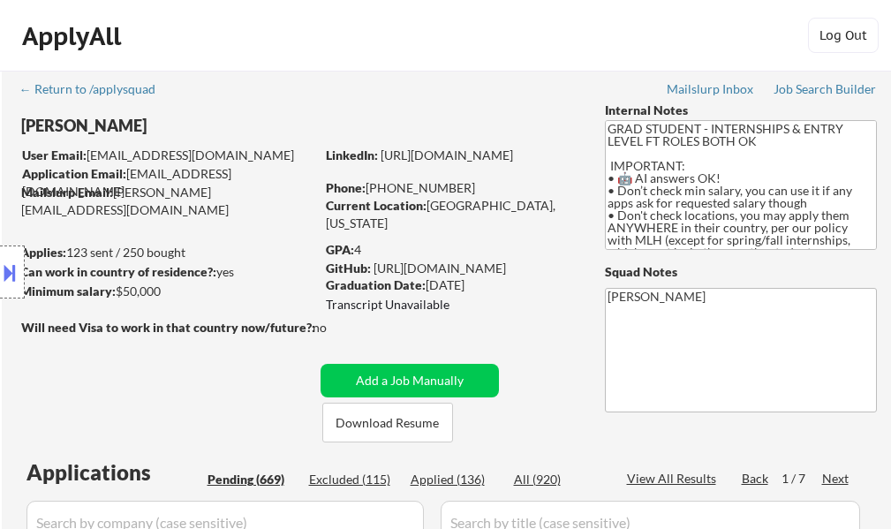
select select ""pending""
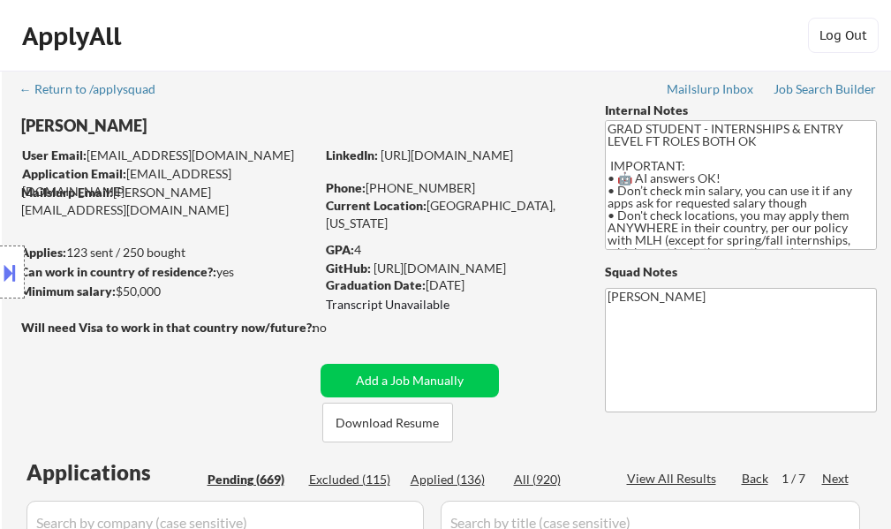
select select ""pending""
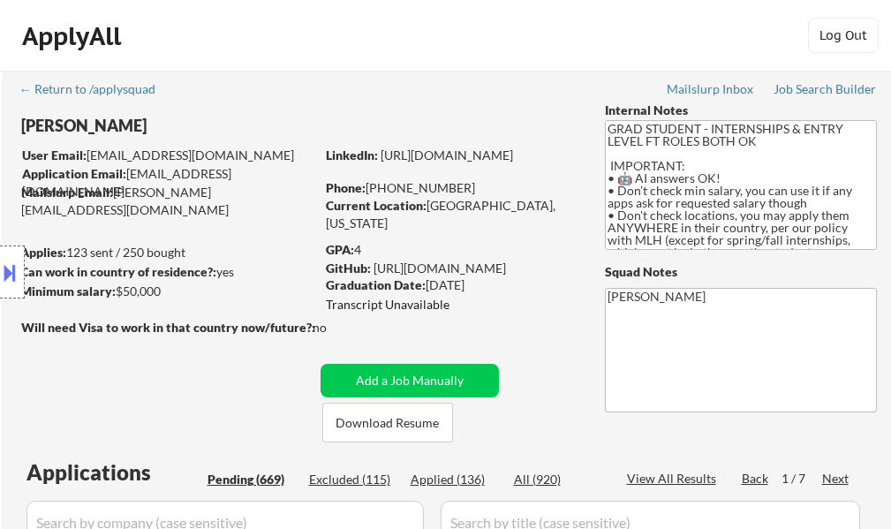
select select ""pending""
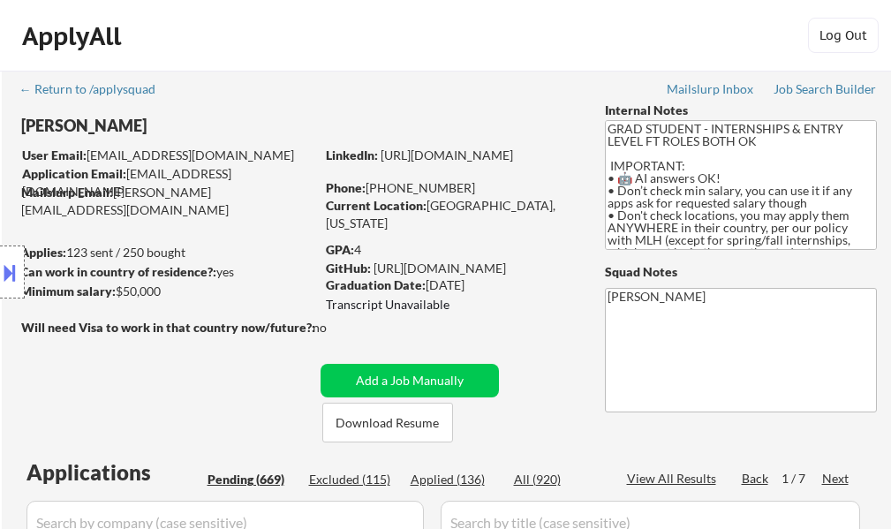
select select ""pending""
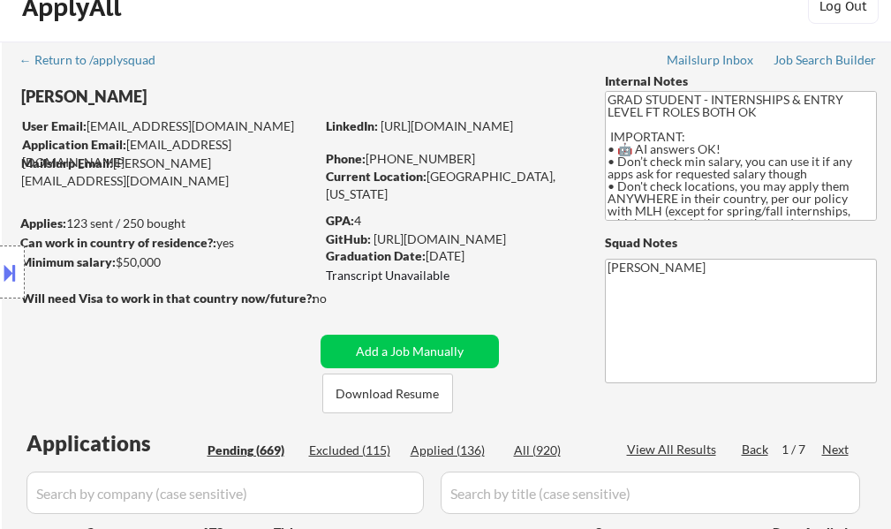
scroll to position [265, 0]
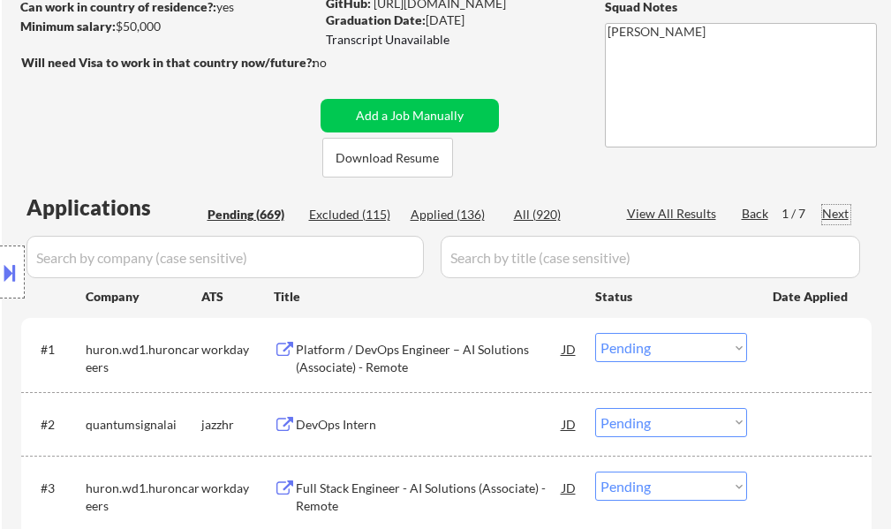
click at [830, 212] on div "Next" at bounding box center [836, 214] width 28 height 18
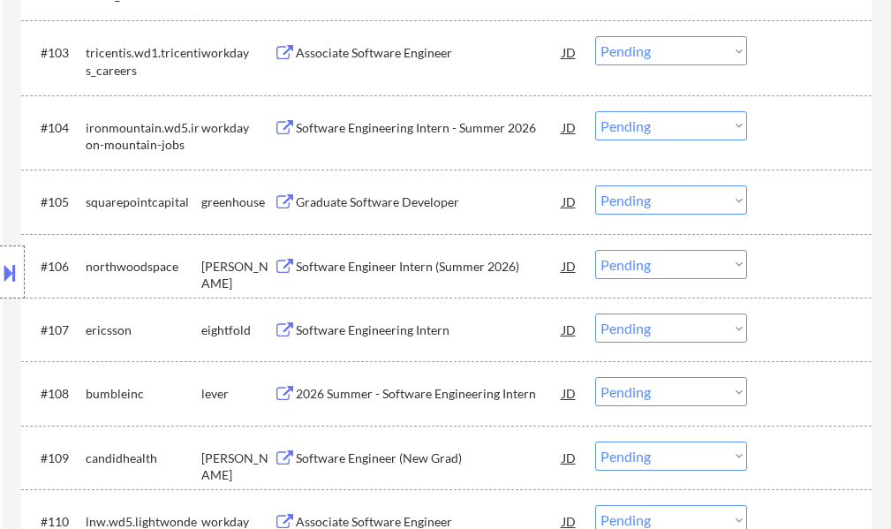
scroll to position [706, 0]
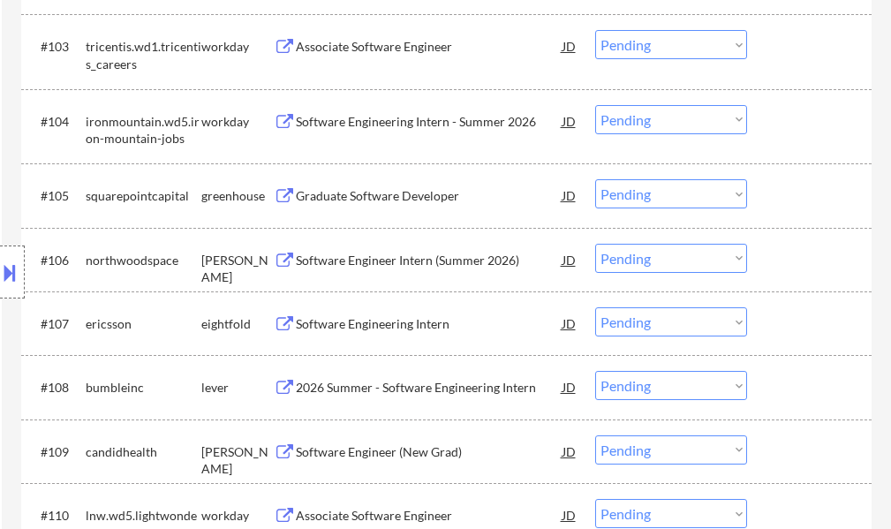
click at [400, 254] on div "Software Engineer Intern (Summer 2026)" at bounding box center [429, 261] width 267 height 18
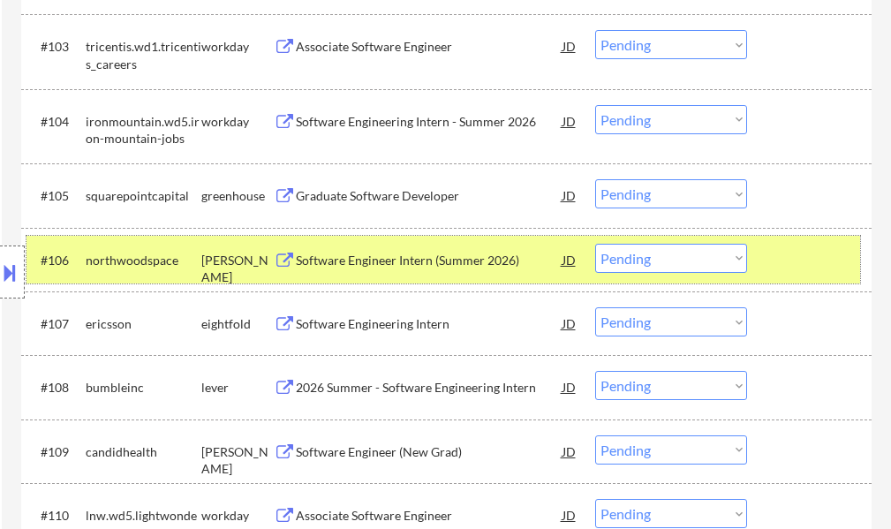
click at [804, 264] on div at bounding box center [811, 260] width 78 height 32
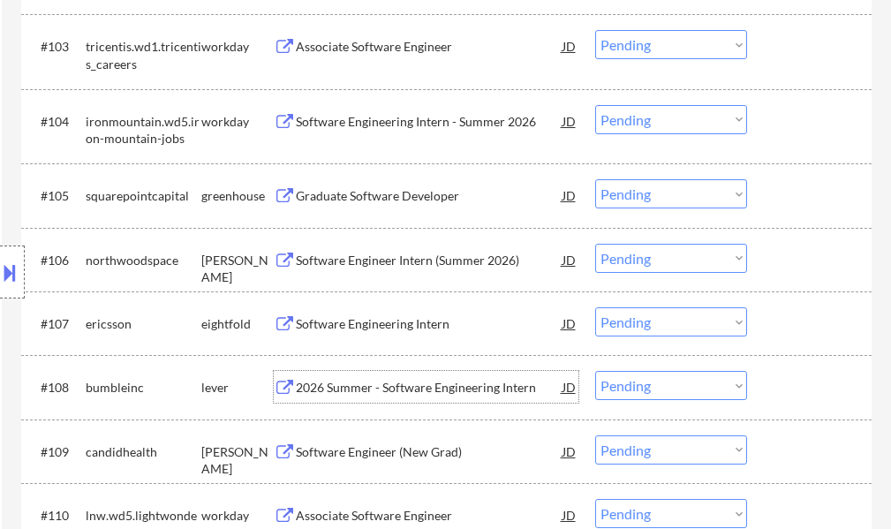
click at [425, 382] on div "2026 Summer - Software Engineering Intern" at bounding box center [429, 388] width 267 height 18
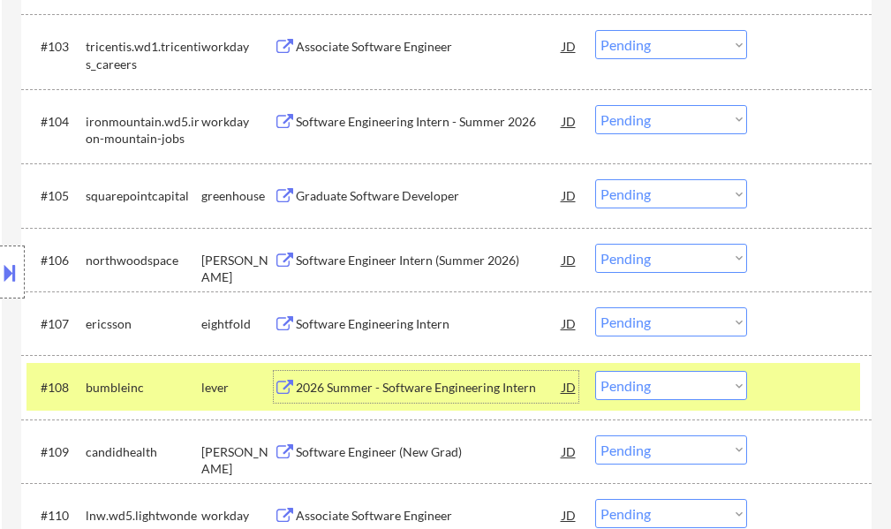
click at [634, 383] on select "Choose an option... Pending Applied Excluded (Questions) Excluded (Expired) Exc…" at bounding box center [671, 385] width 152 height 29
click at [595, 371] on select "Choose an option... Pending Applied Excluded (Questions) Excluded (Expired) Exc…" at bounding box center [671, 385] width 152 height 29
click at [777, 385] on div at bounding box center [811, 387] width 78 height 32
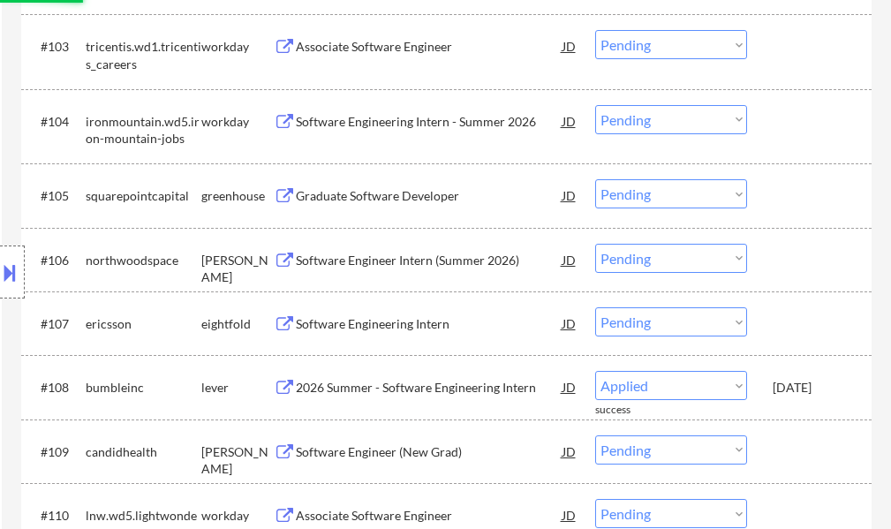
select select ""pending""
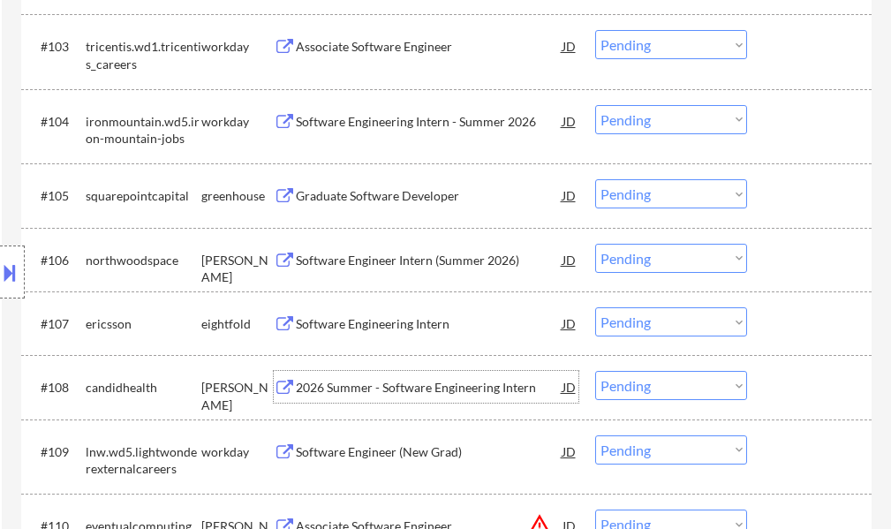
click at [391, 394] on div "2026 Summer - Software Engineering Intern" at bounding box center [429, 388] width 267 height 18
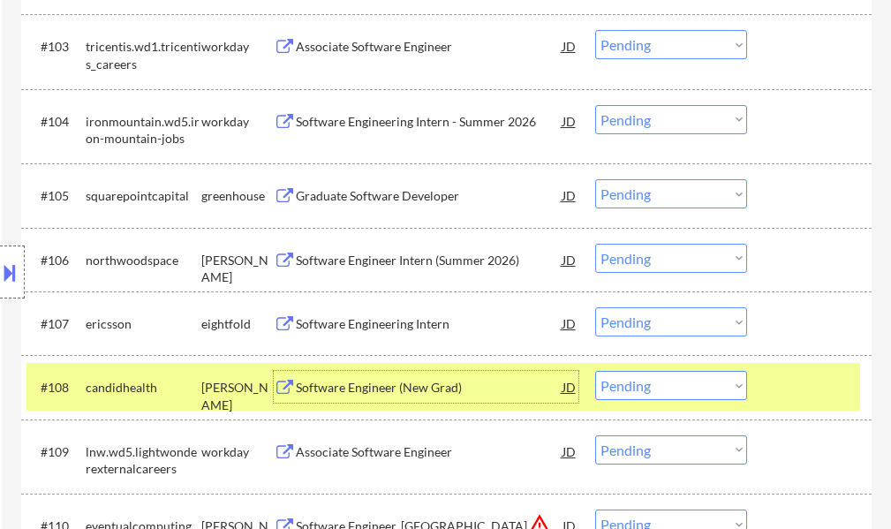
click at [791, 386] on div at bounding box center [811, 387] width 78 height 32
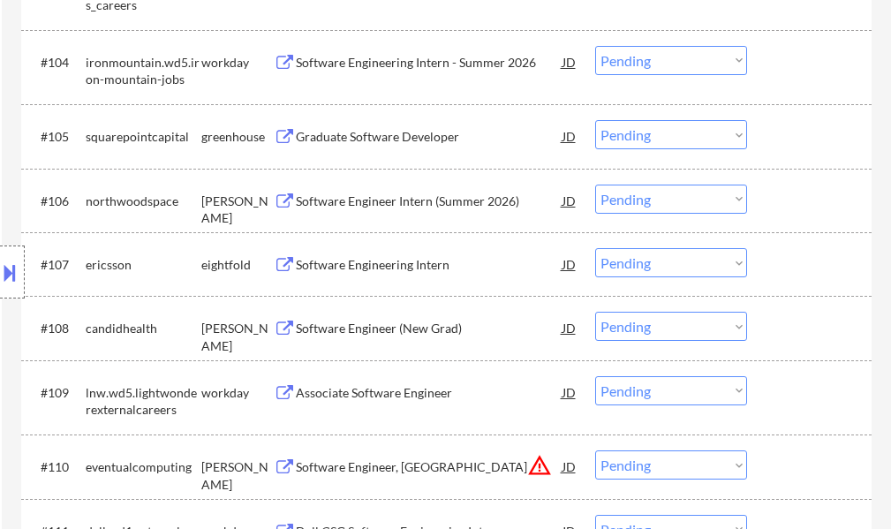
scroll to position [794, 0]
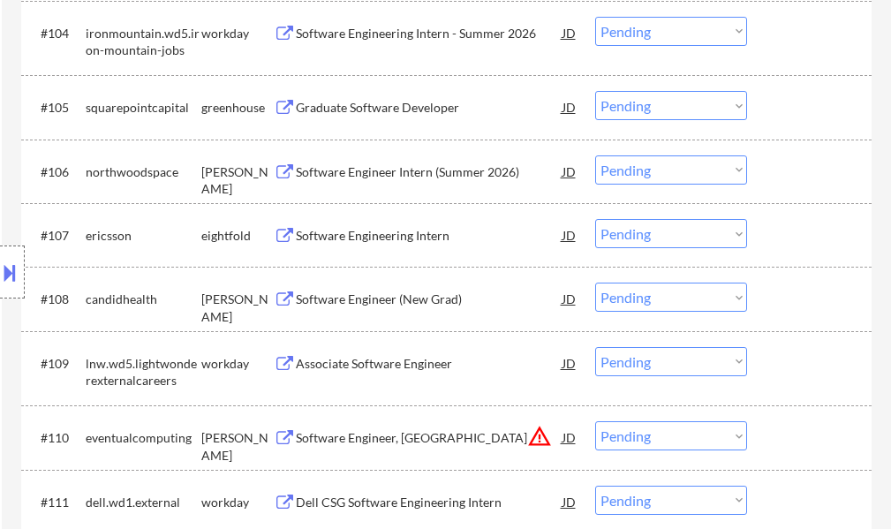
click at [397, 432] on div "Software Engineer, New Grad" at bounding box center [429, 438] width 267 height 18
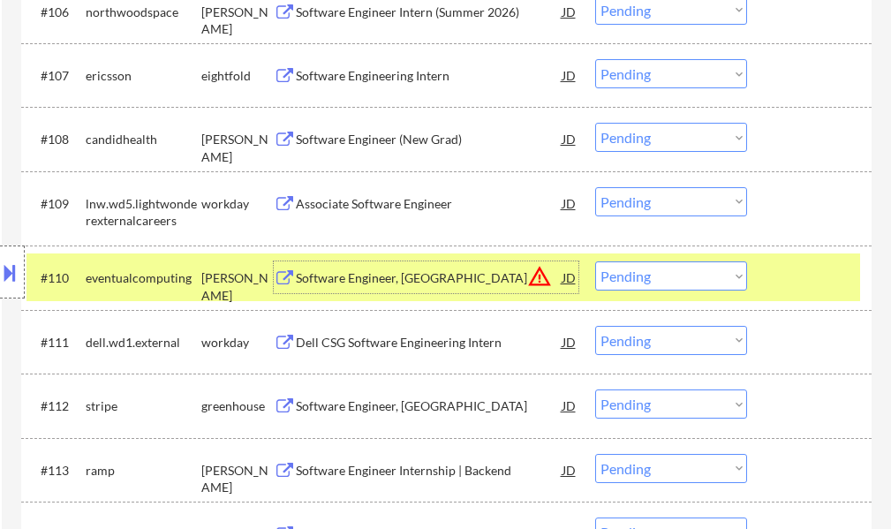
scroll to position [971, 0]
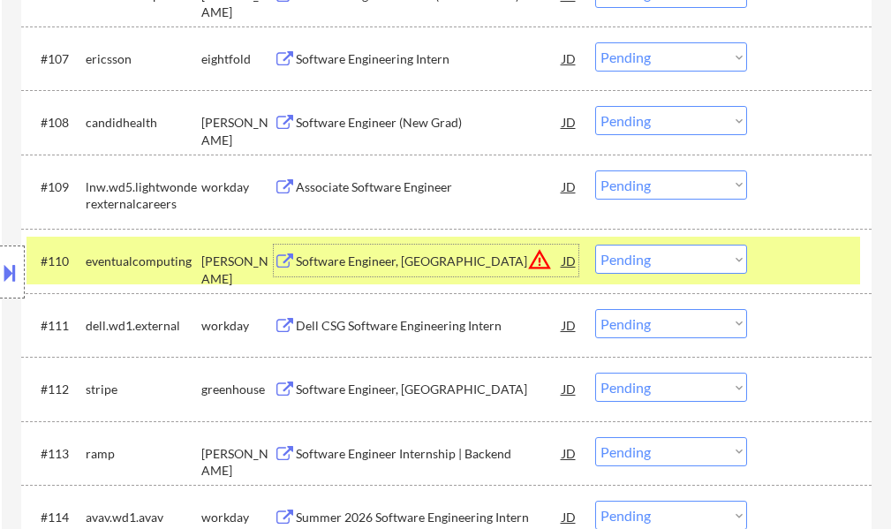
click at [814, 262] on div at bounding box center [811, 260] width 78 height 32
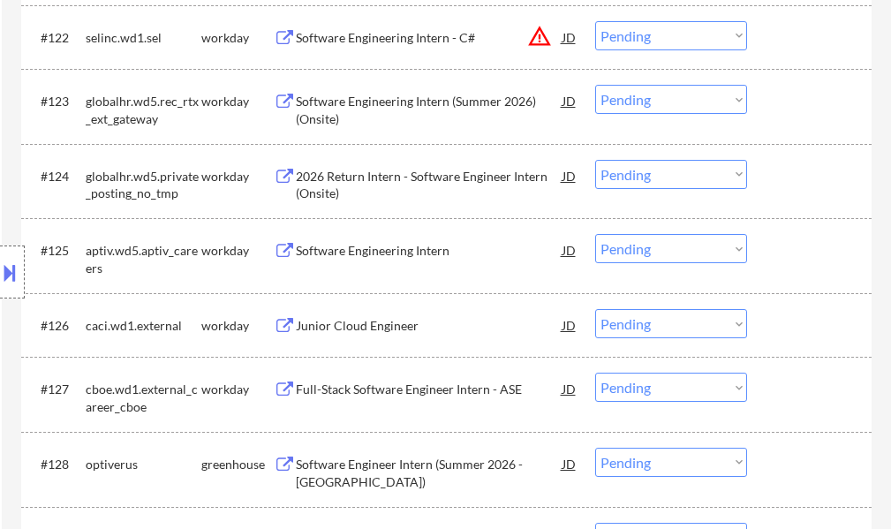
scroll to position [2207, 0]
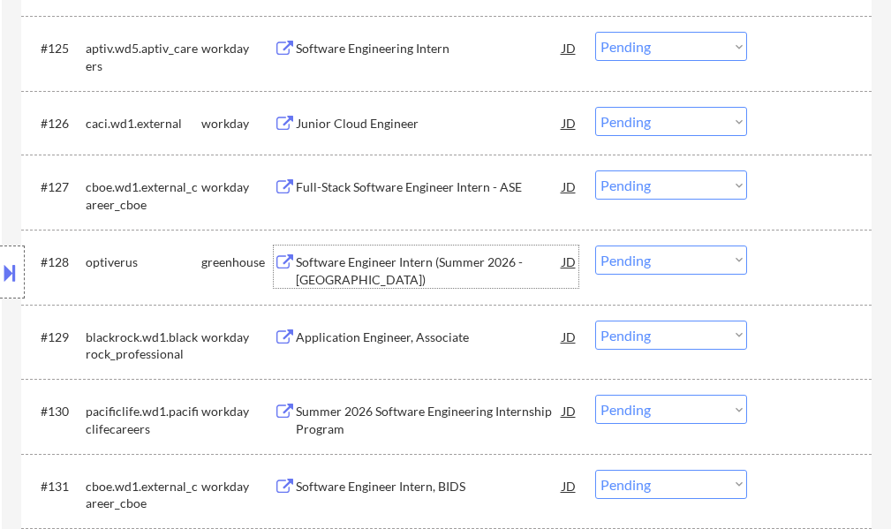
click at [375, 278] on div "Software Engineer Intern (Summer 2026 - Chicago)" at bounding box center [429, 270] width 267 height 34
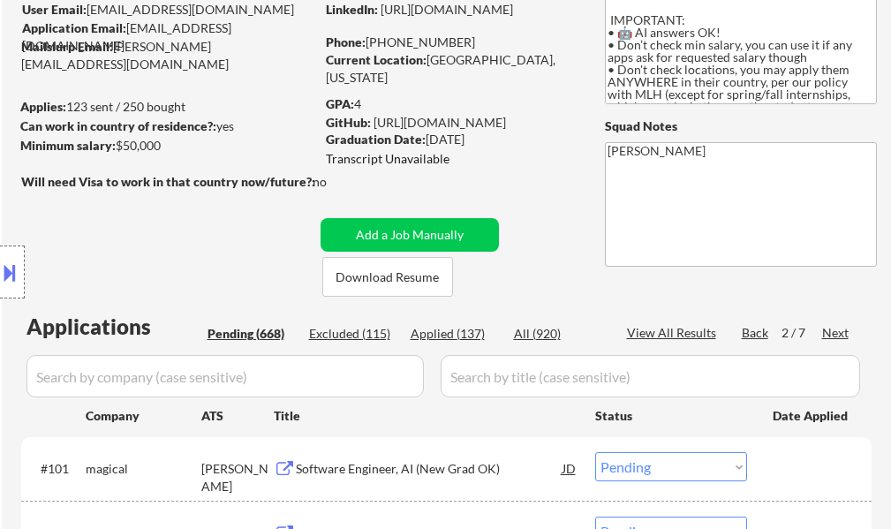
scroll to position [177, 0]
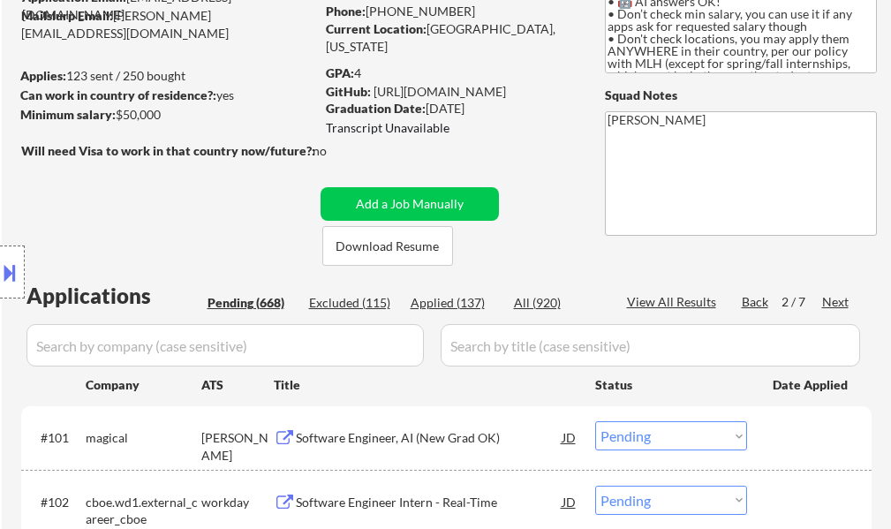
click at [843, 301] on div "Next" at bounding box center [836, 302] width 28 height 18
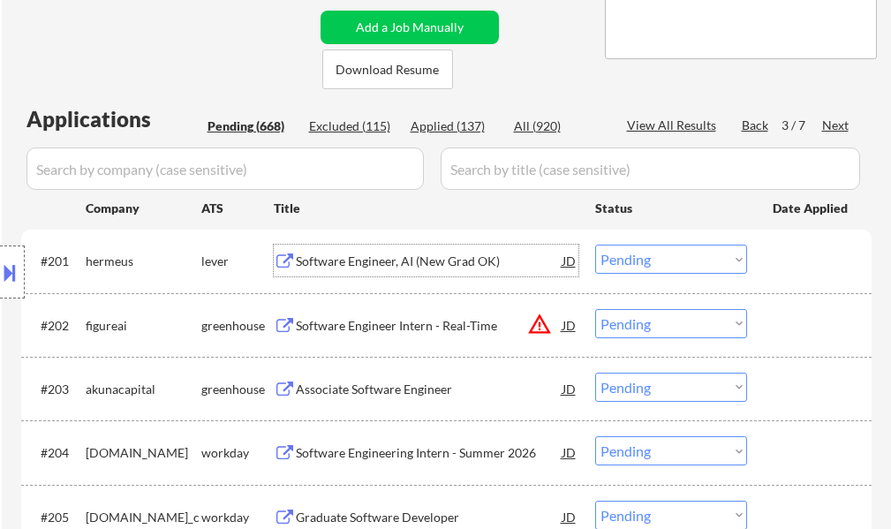
click at [377, 259] on div "Software Engineer, AI (New Grad OK)" at bounding box center [429, 261] width 267 height 18
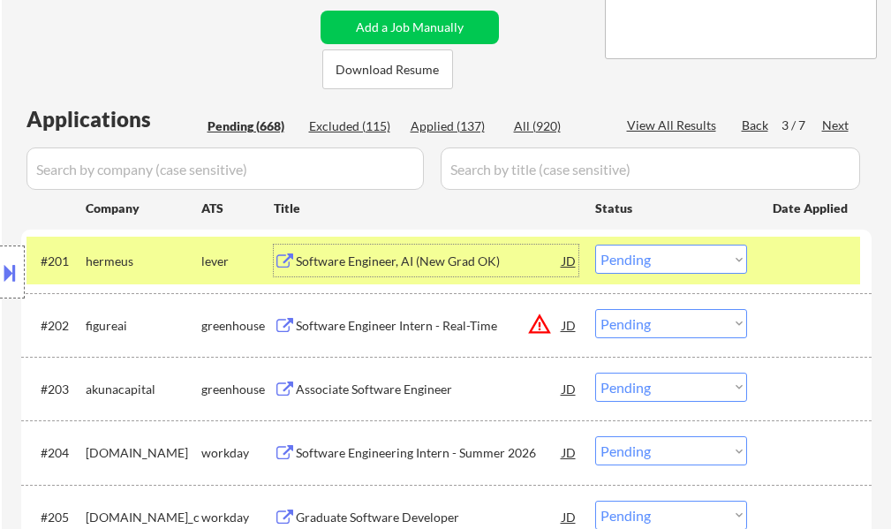
click at [779, 262] on div at bounding box center [811, 260] width 78 height 32
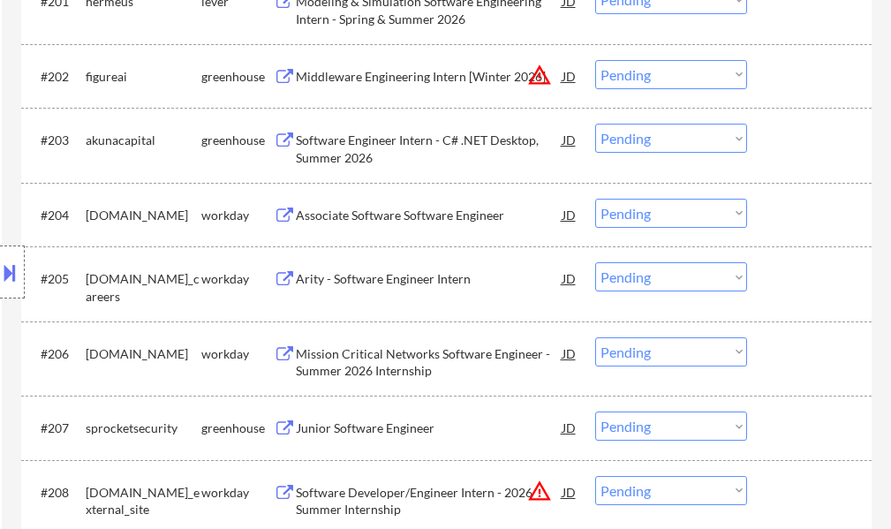
scroll to position [530, 0]
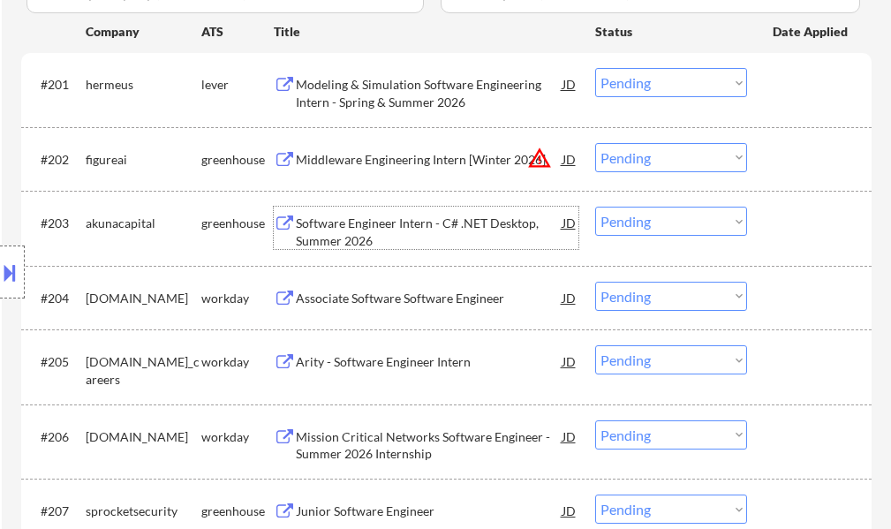
click at [382, 228] on div "Software Engineer Intern - C# .NET Desktop, Summer 2026" at bounding box center [429, 231] width 267 height 34
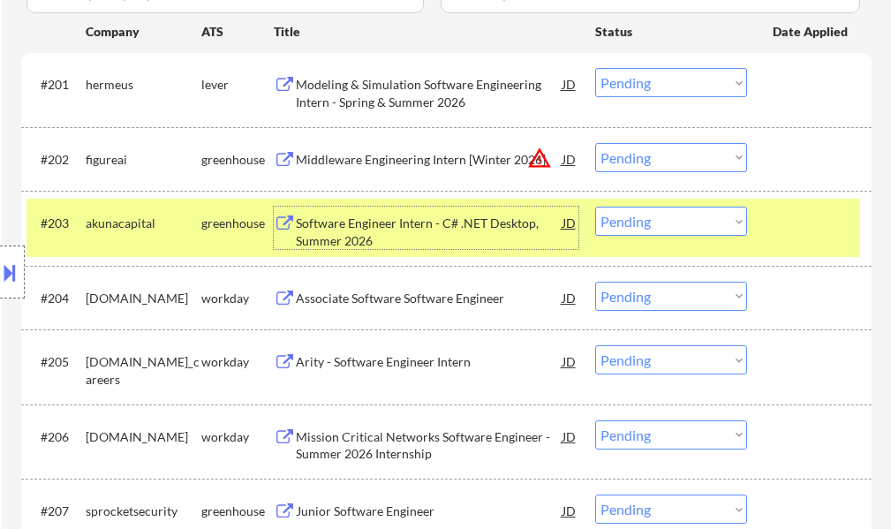
click at [786, 223] on div at bounding box center [811, 223] width 78 height 32
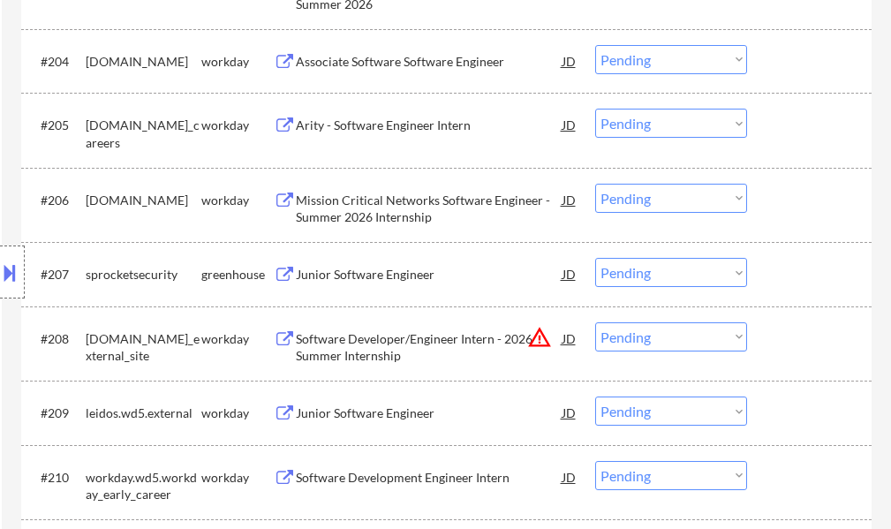
scroll to position [794, 0]
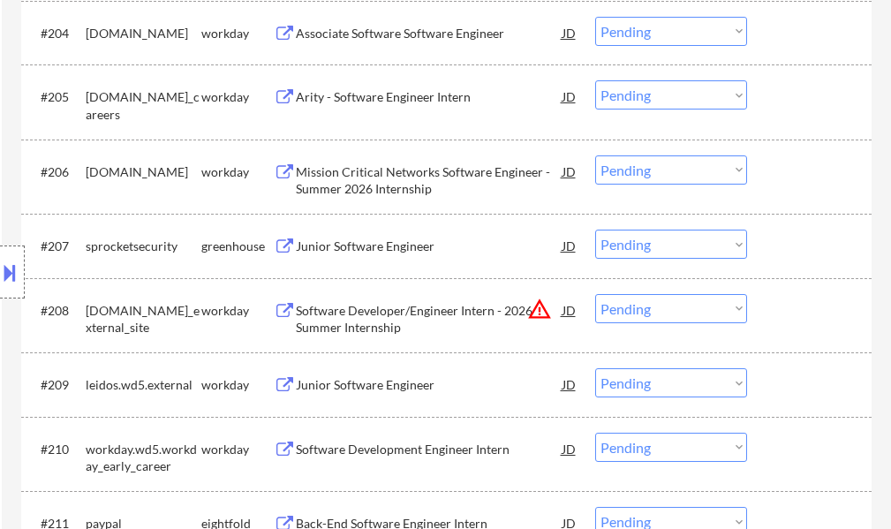
click at [352, 244] on div "Junior Software Engineer" at bounding box center [429, 246] width 267 height 18
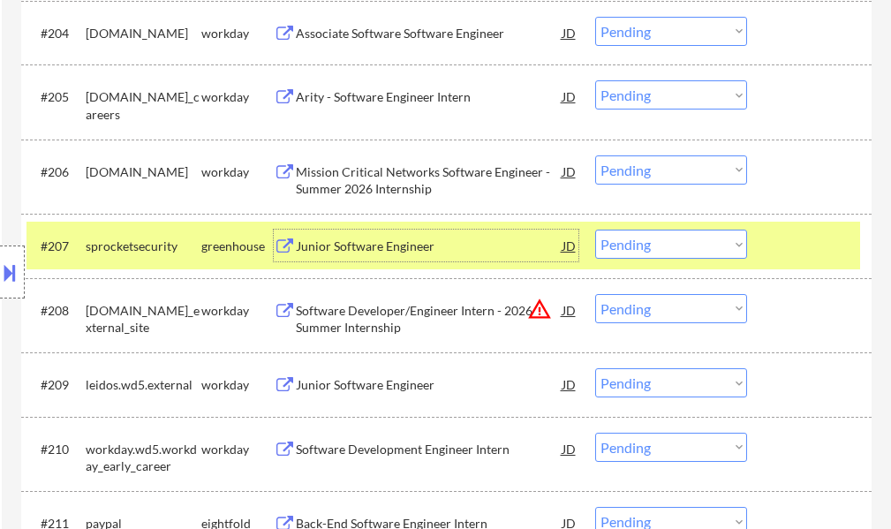
click at [812, 244] on div at bounding box center [811, 245] width 78 height 32
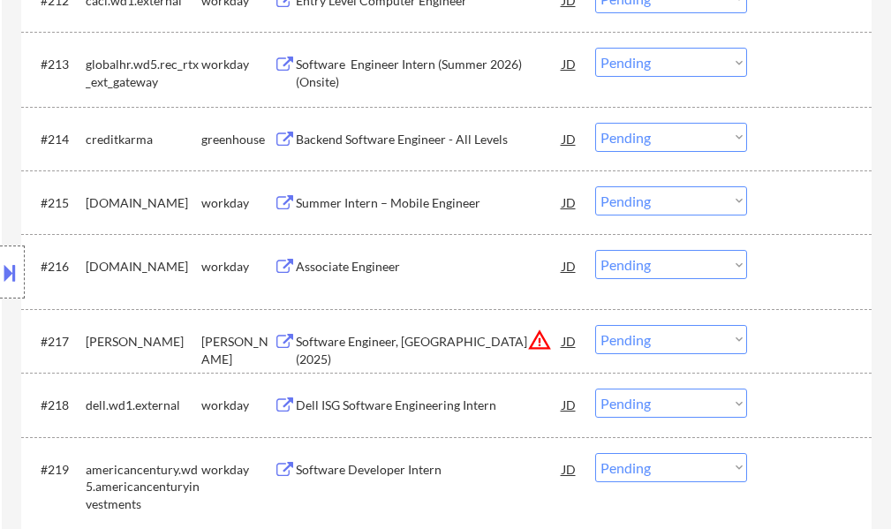
scroll to position [1412, 0]
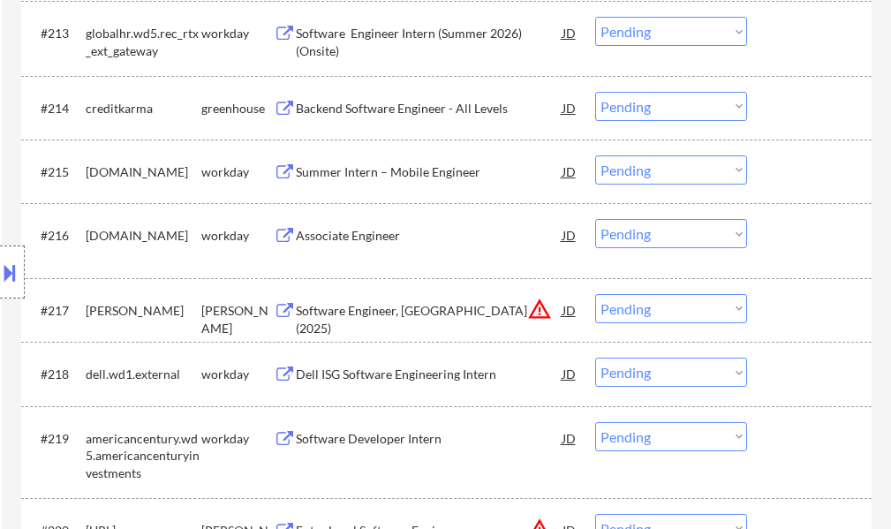
click at [363, 313] on div "Software Engineer, New Grad (2025)" at bounding box center [429, 319] width 267 height 34
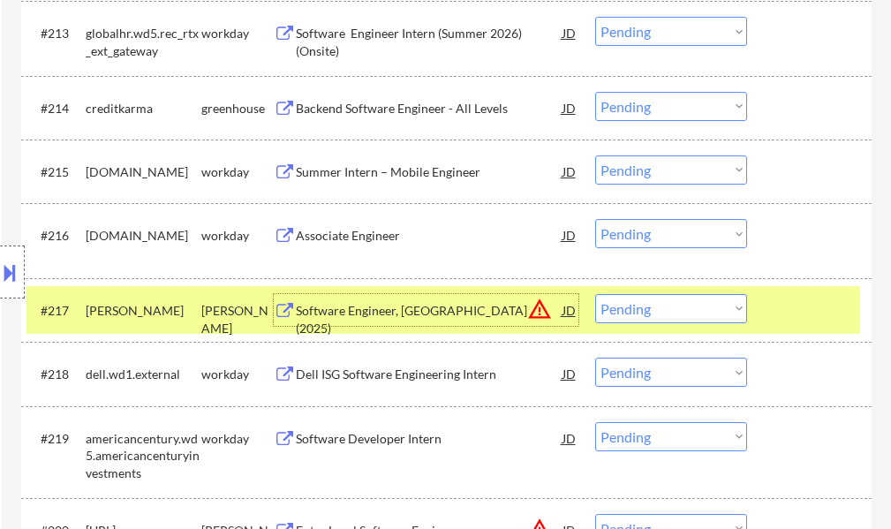
click at [794, 304] on div at bounding box center [811, 310] width 78 height 32
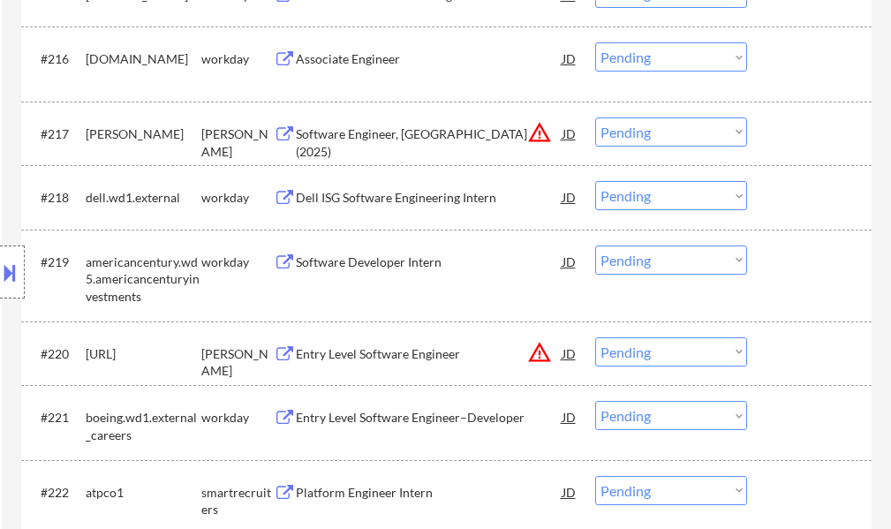
scroll to position [1677, 0]
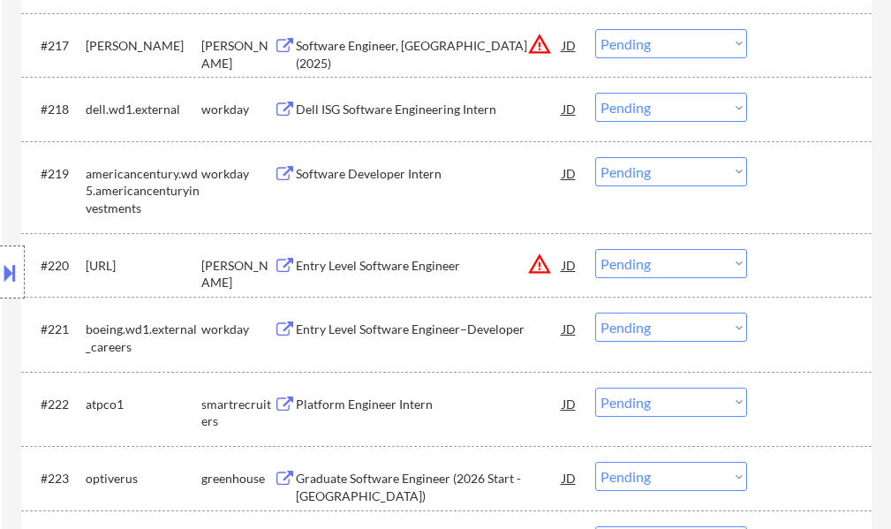
click at [344, 259] on div "Entry Level Software Engineer" at bounding box center [429, 266] width 267 height 18
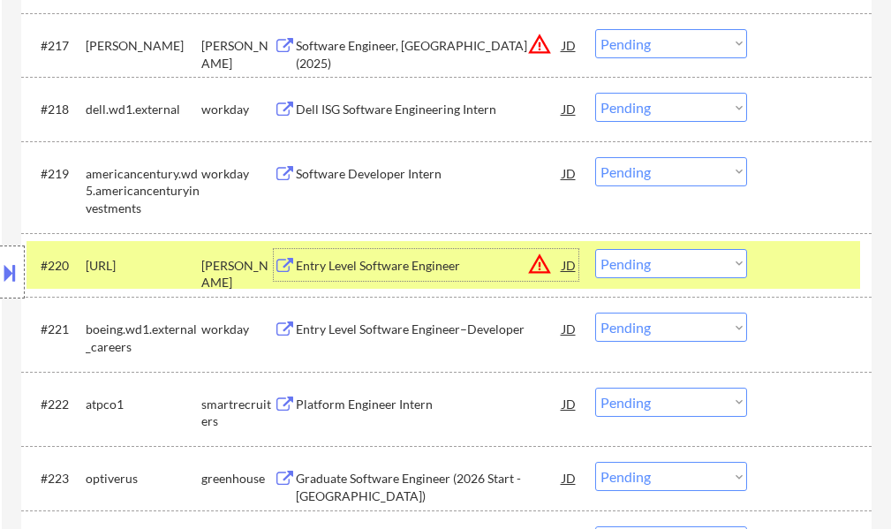
click at [822, 267] on div at bounding box center [811, 265] width 78 height 32
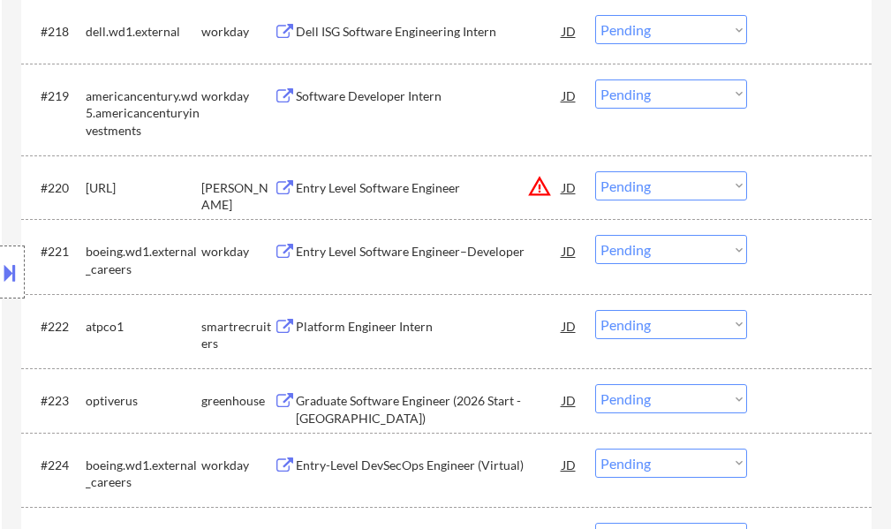
scroll to position [1854, 0]
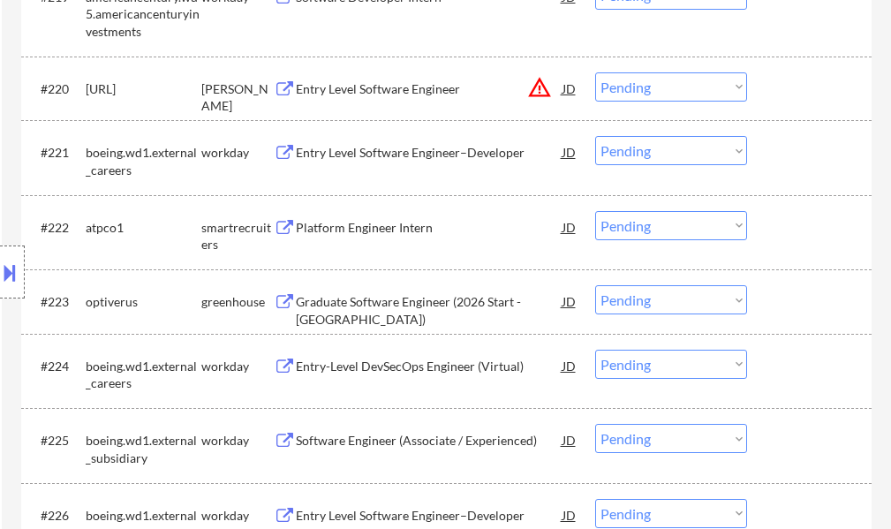
click at [399, 219] on div "Platform Engineer Intern" at bounding box center [429, 228] width 267 height 18
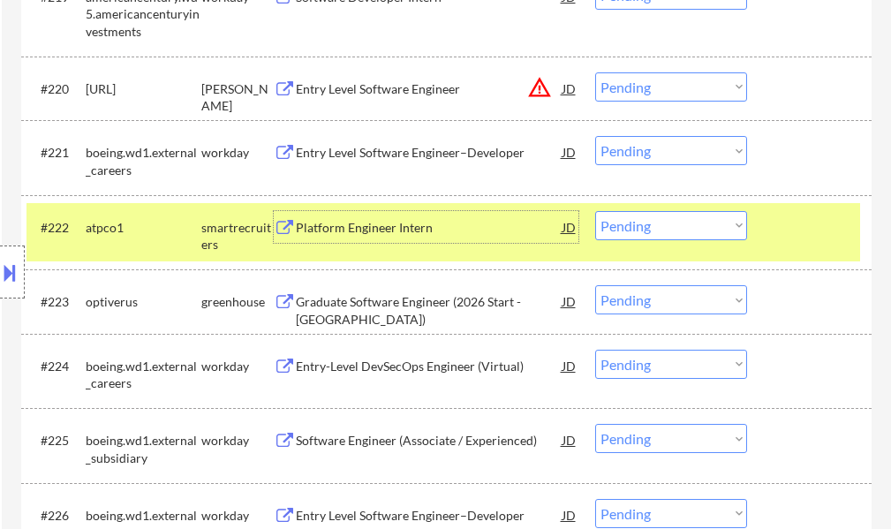
click at [643, 233] on select "Choose an option... Pending Applied Excluded (Questions) Excluded (Expired) Exc…" at bounding box center [671, 225] width 152 height 29
click at [595, 211] on select "Choose an option... Pending Applied Excluded (Questions) Excluded (Expired) Exc…" at bounding box center [671, 225] width 152 height 29
click at [810, 246] on div "#222 atpco1 smartrecruiters Platform Engineer Intern JD warning_amber Choose an…" at bounding box center [442, 232] width 833 height 58
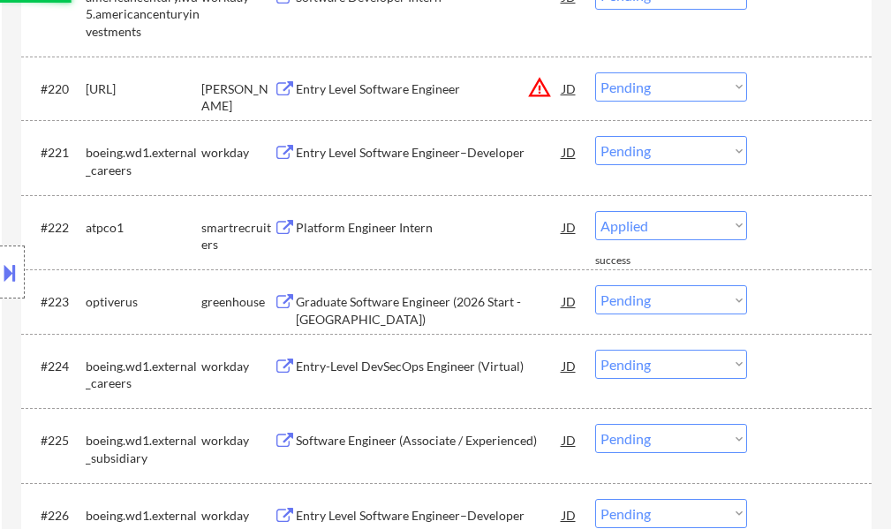
select select ""pending""
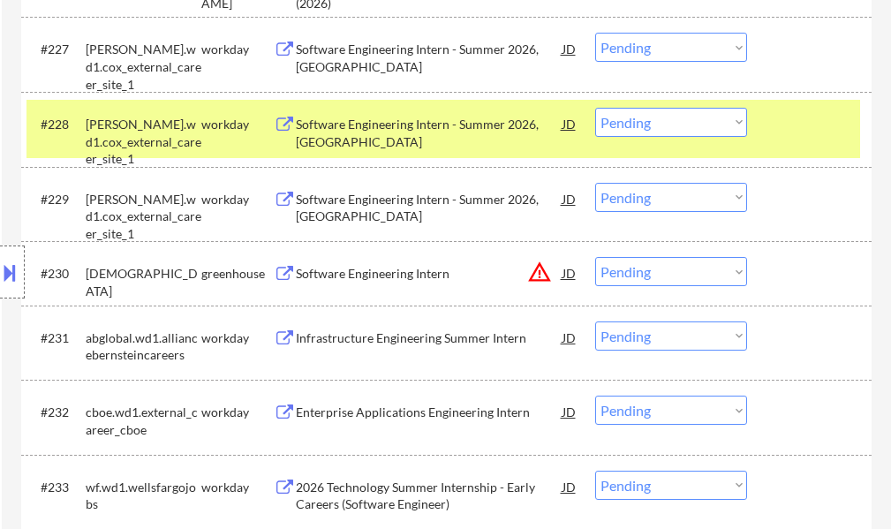
click at [790, 124] on div at bounding box center [811, 124] width 78 height 32
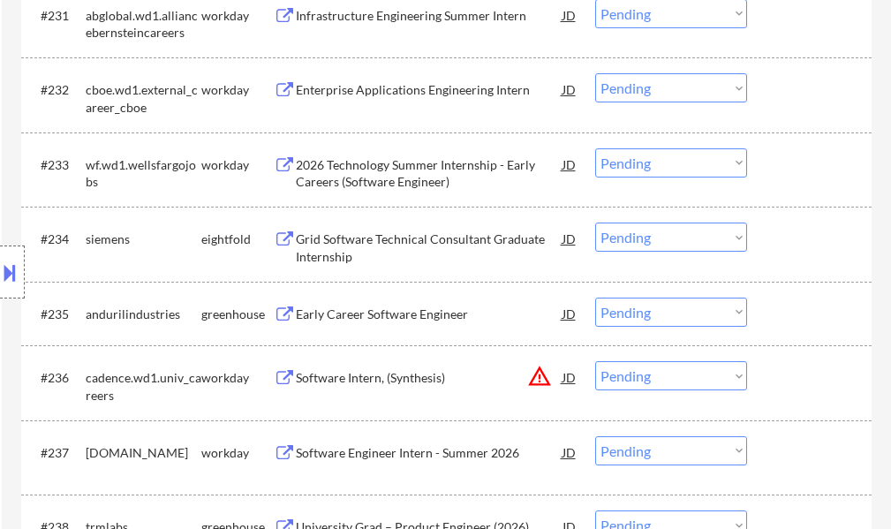
scroll to position [2736, 0]
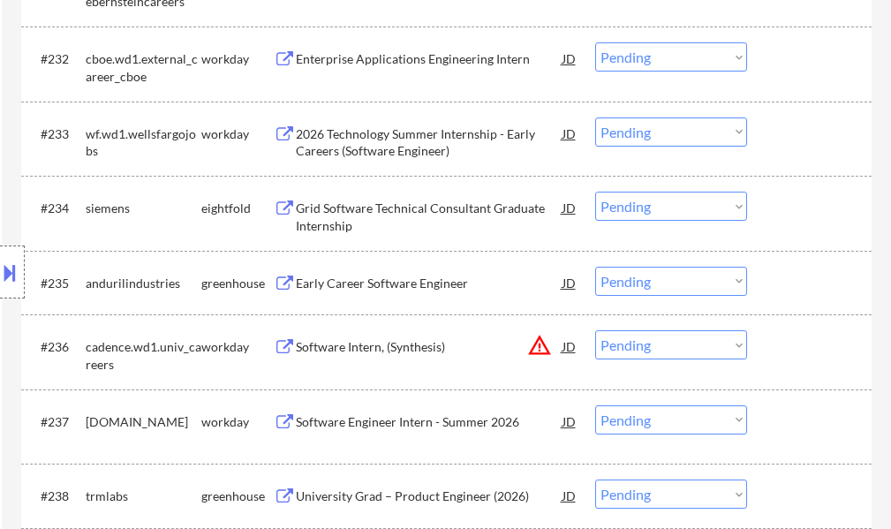
click at [376, 289] on div "Early Career Software Engineer" at bounding box center [429, 284] width 267 height 18
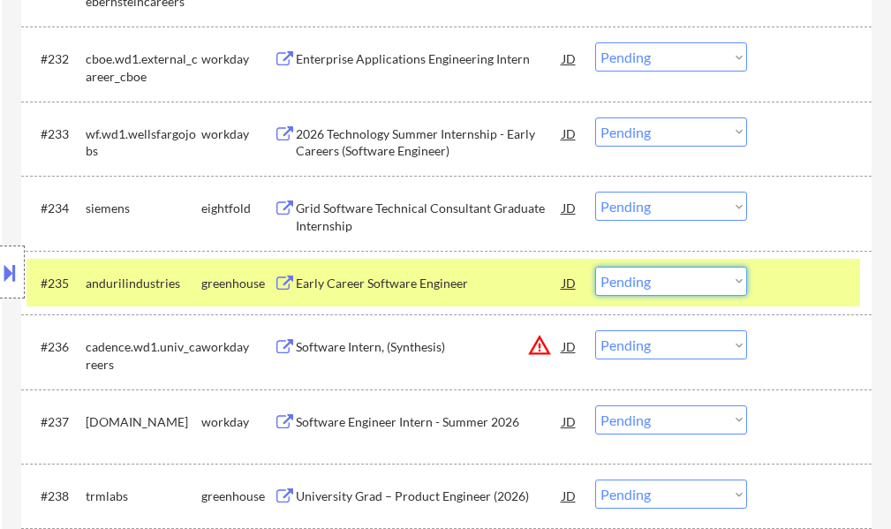
click at [664, 275] on select "Choose an option... Pending Applied Excluded (Questions) Excluded (Expired) Exc…" at bounding box center [671, 281] width 152 height 29
click at [595, 267] on select "Choose an option... Pending Applied Excluded (Questions) Excluded (Expired) Exc…" at bounding box center [671, 281] width 152 height 29
click at [821, 288] on div at bounding box center [811, 283] width 78 height 32
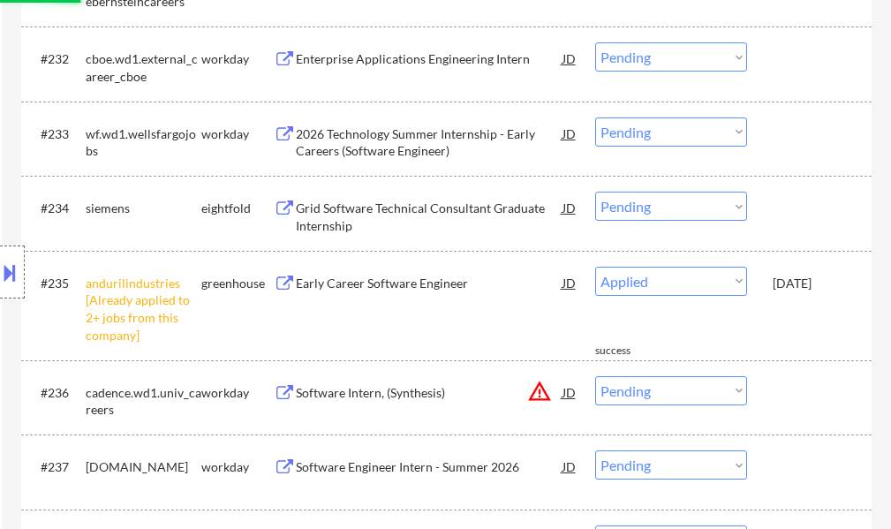
select select ""pending""
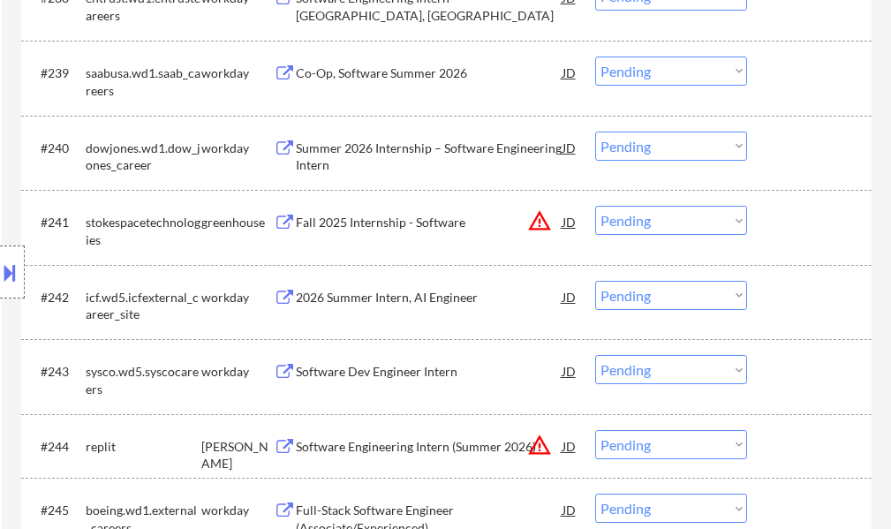
scroll to position [3266, 0]
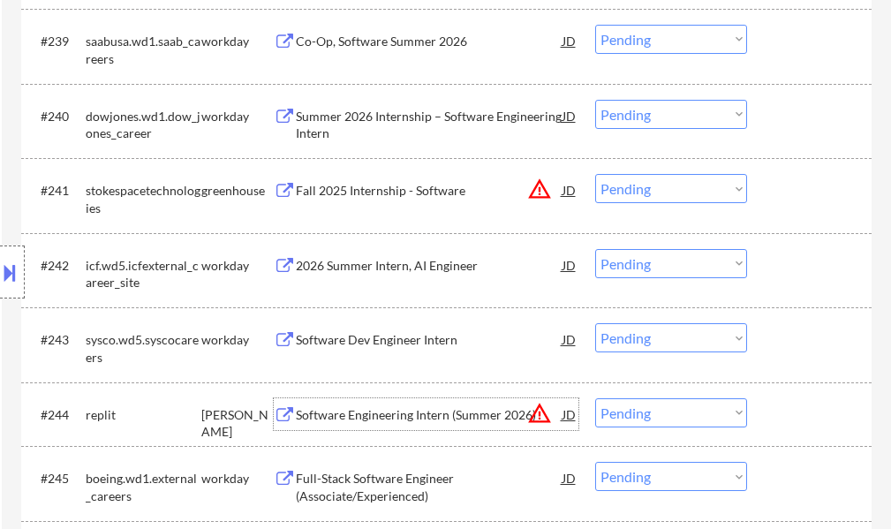
click at [456, 412] on div "Software Engineering Intern (Summer 2026)" at bounding box center [429, 415] width 267 height 18
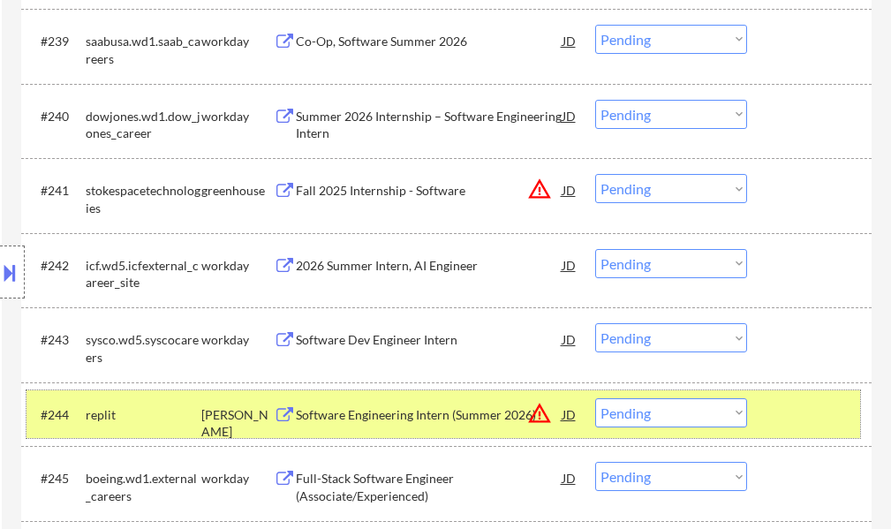
click at [824, 411] on div at bounding box center [811, 414] width 78 height 32
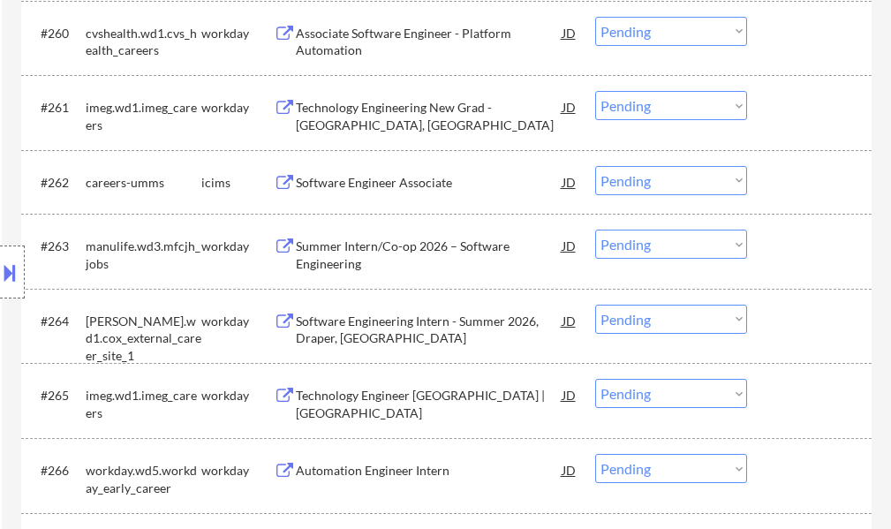
scroll to position [5031, 0]
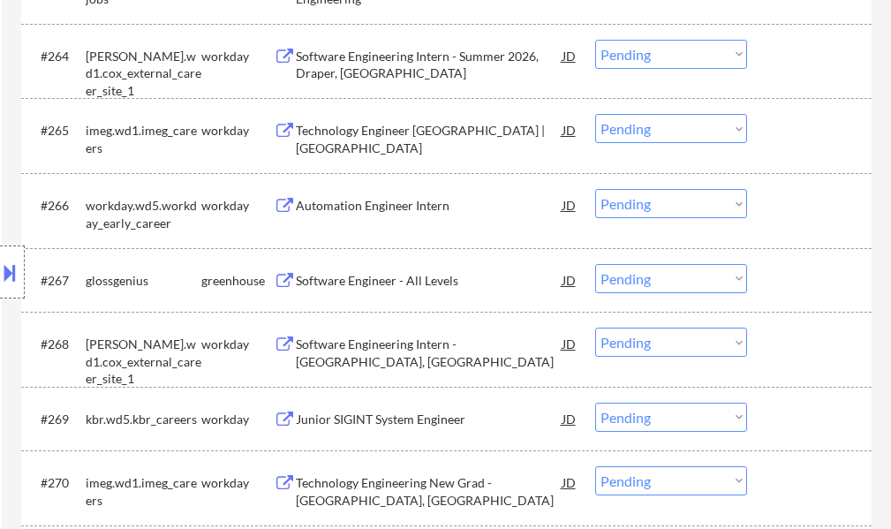
click at [346, 285] on div "Software Engineer - All Levels" at bounding box center [429, 281] width 267 height 18
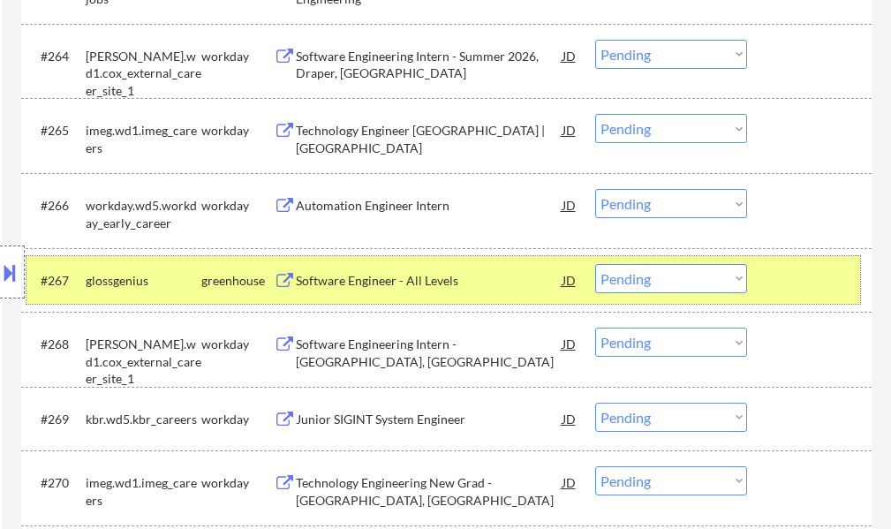
click at [824, 281] on div at bounding box center [811, 280] width 78 height 32
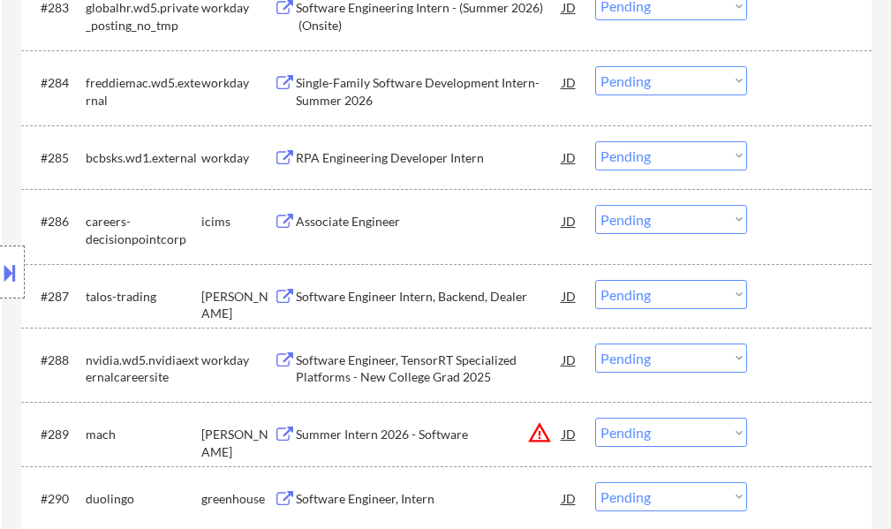
scroll to position [6443, 0]
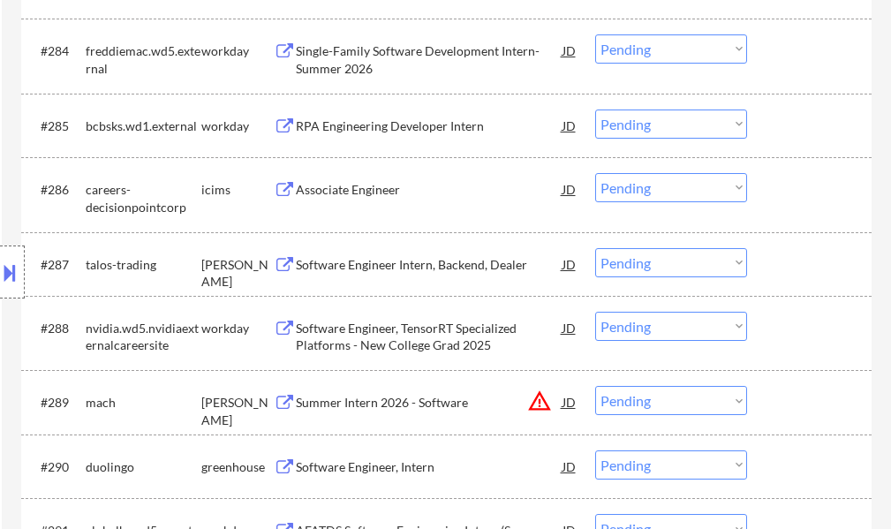
click at [420, 259] on div "Software Engineer Intern, Backend, Dealer" at bounding box center [429, 265] width 267 height 18
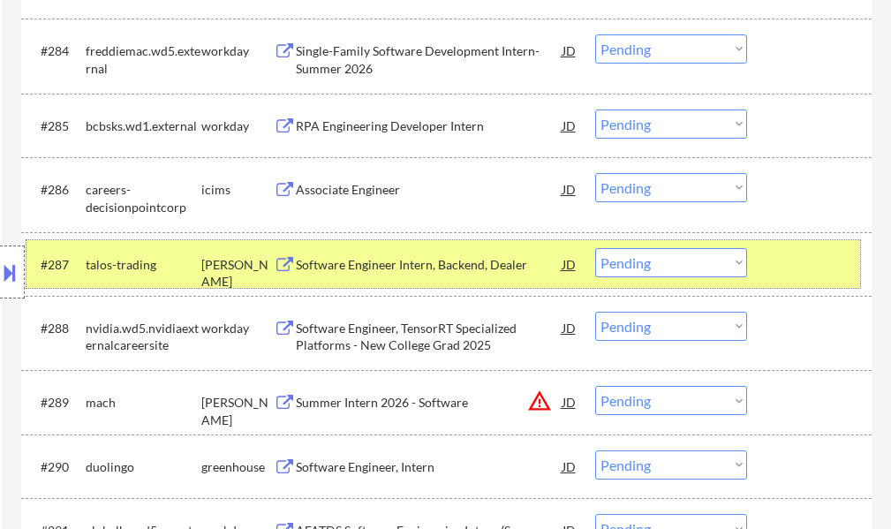
click at [829, 265] on div at bounding box center [811, 264] width 78 height 32
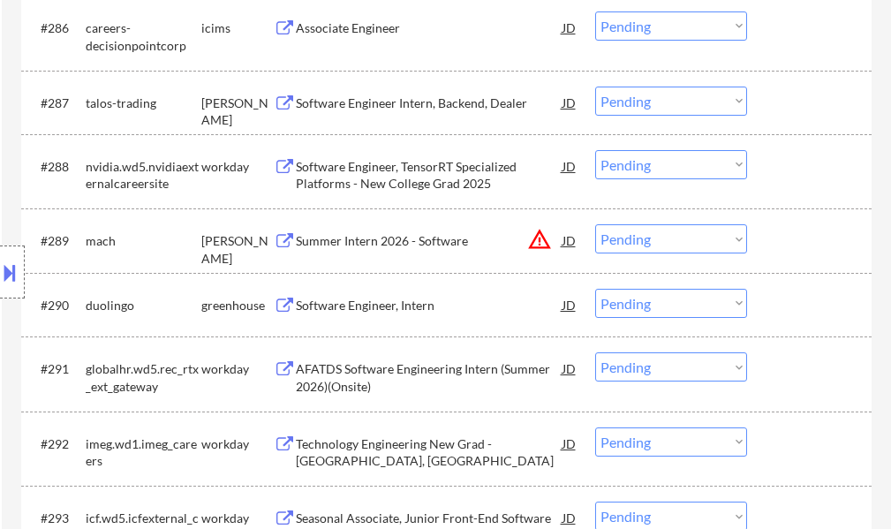
scroll to position [6620, 0]
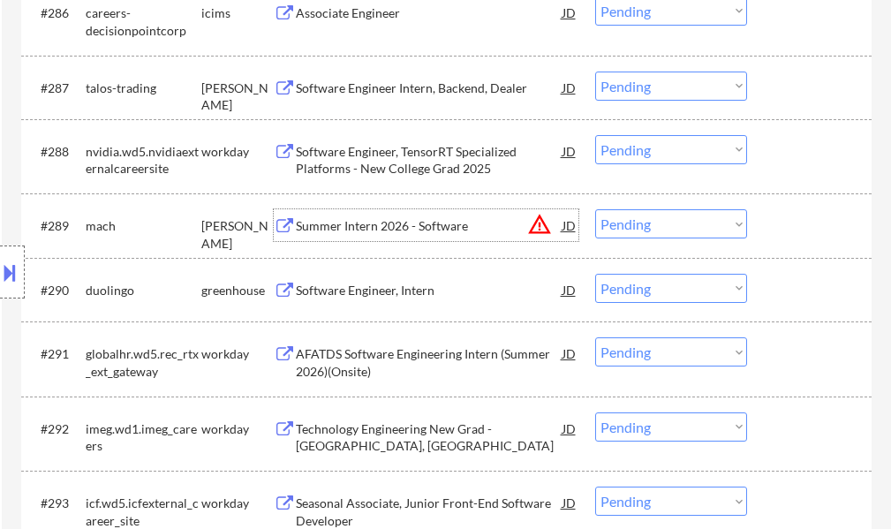
click at [417, 214] on div "Summer Intern 2026 - Software" at bounding box center [429, 225] width 267 height 32
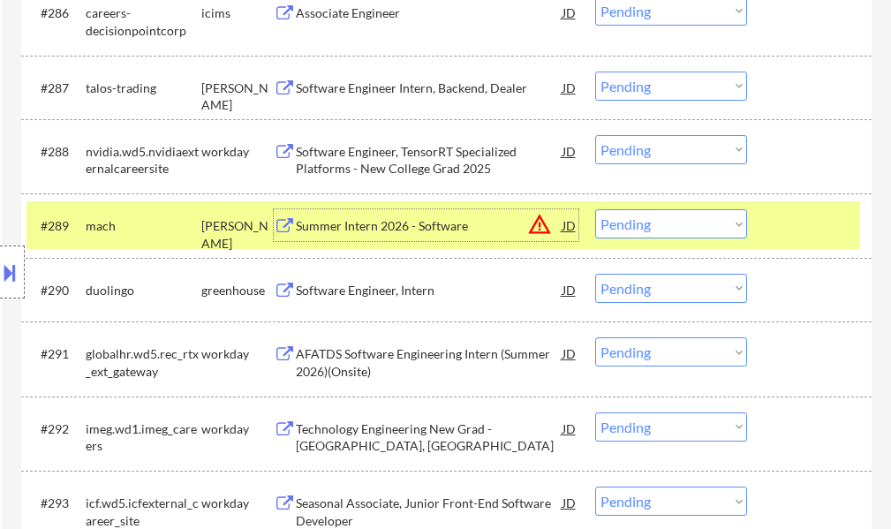
click at [631, 227] on select "Choose an option... Pending Applied Excluded (Questions) Excluded (Expired) Exc…" at bounding box center [671, 223] width 152 height 29
click at [595, 209] on select "Choose an option... Pending Applied Excluded (Questions) Excluded (Expired) Exc…" at bounding box center [671, 223] width 152 height 29
click at [805, 230] on div at bounding box center [811, 225] width 78 height 32
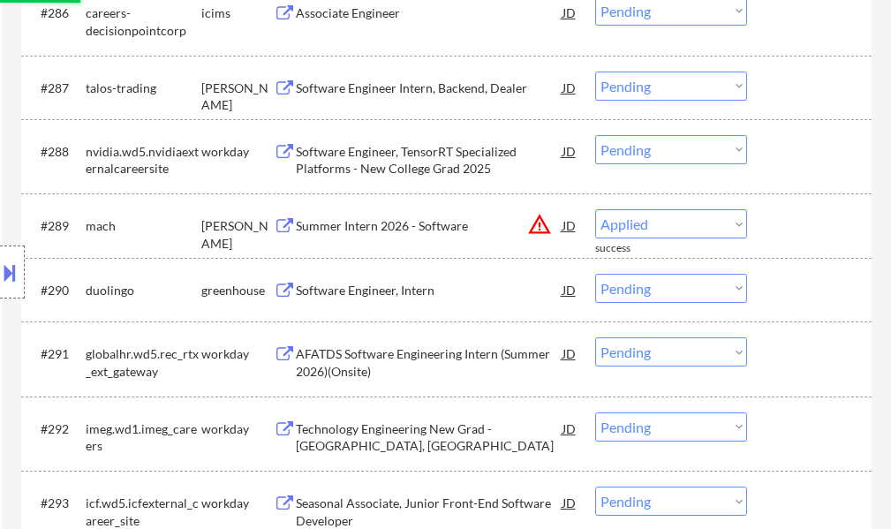
select select ""pending""
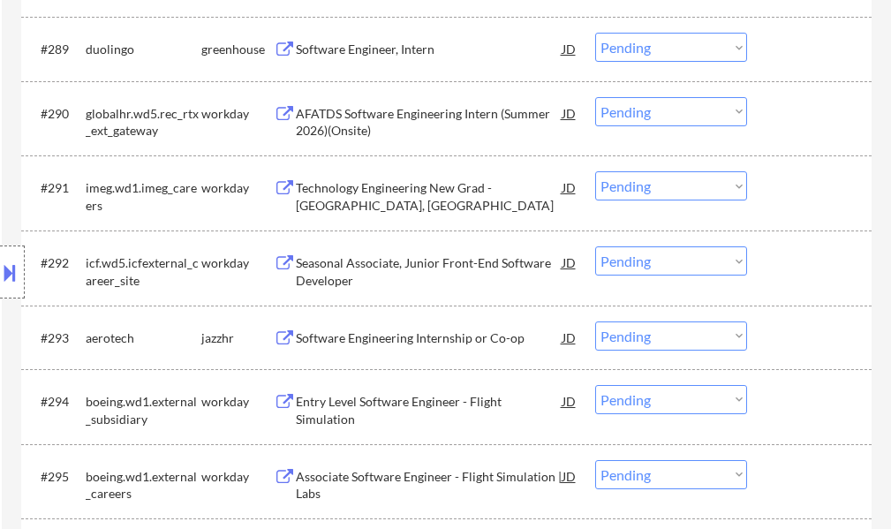
scroll to position [6885, 0]
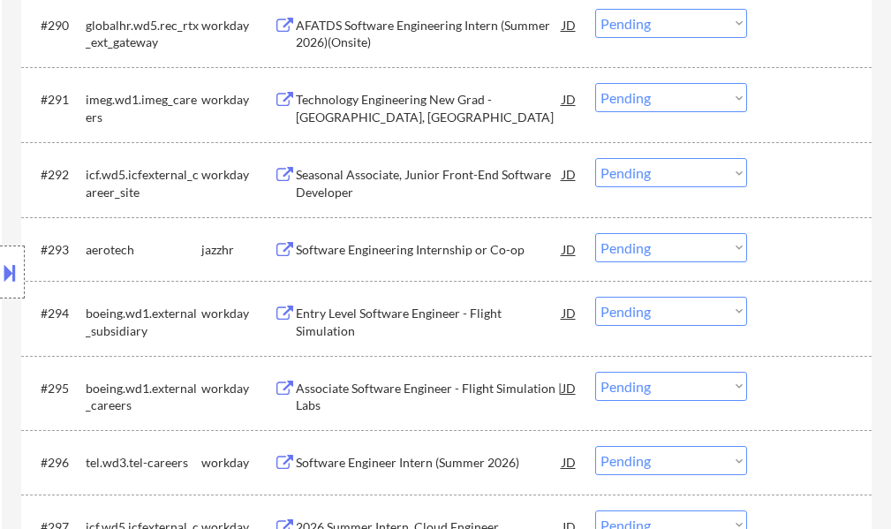
click at [348, 250] on div "Software Engineering Internship or Co-op" at bounding box center [429, 250] width 267 height 18
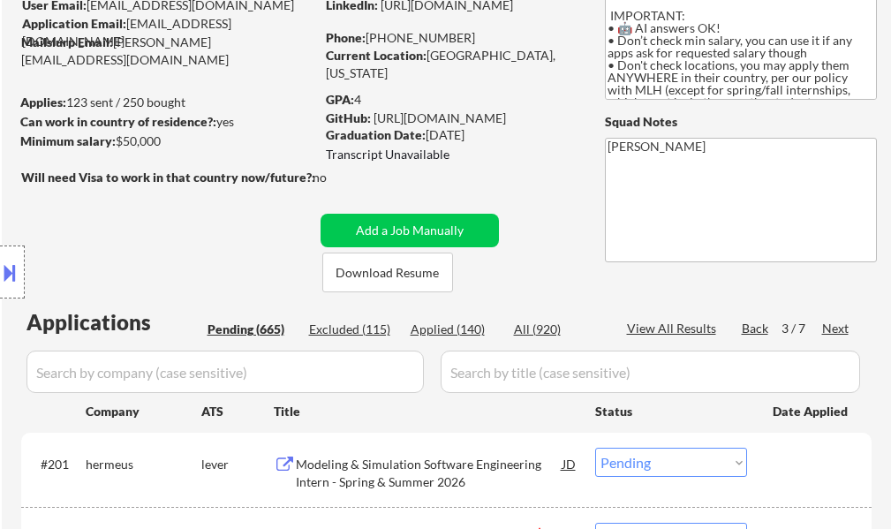
scroll to position [0, 0]
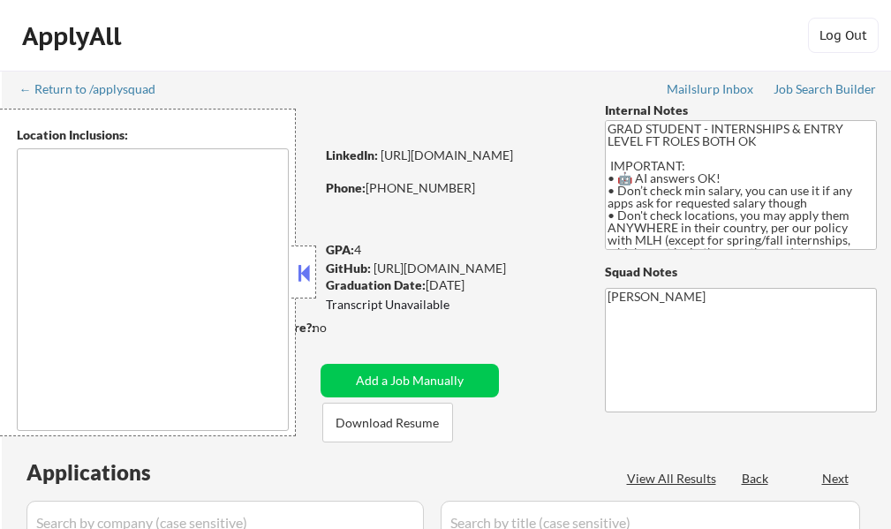
type textarea "country:[GEOGRAPHIC_DATA]"
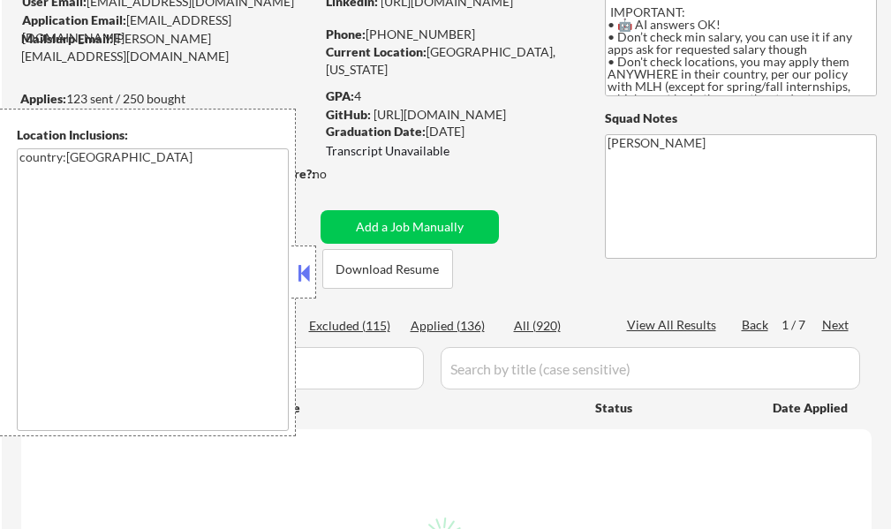
scroll to position [177, 0]
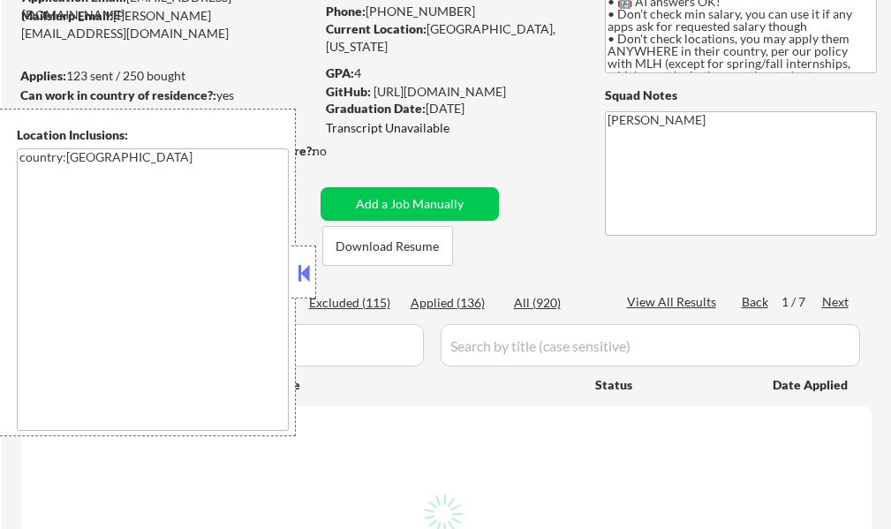
select select ""pending""
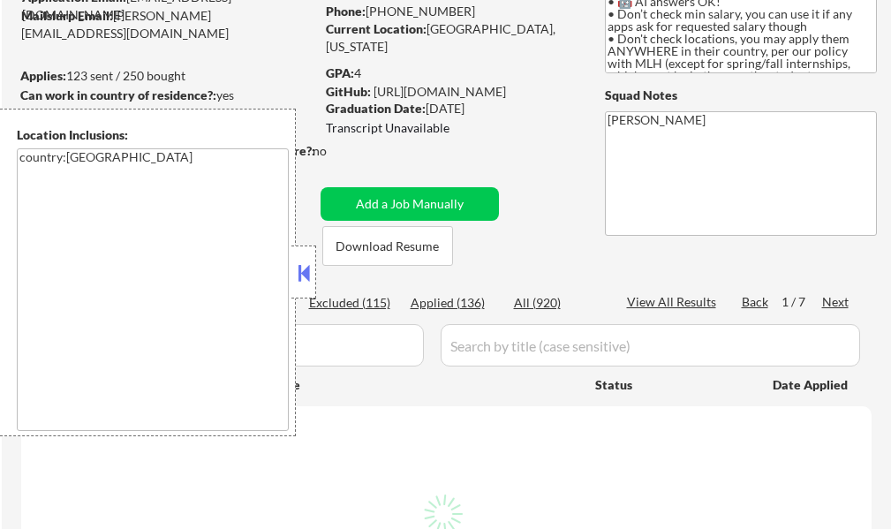
select select ""pending""
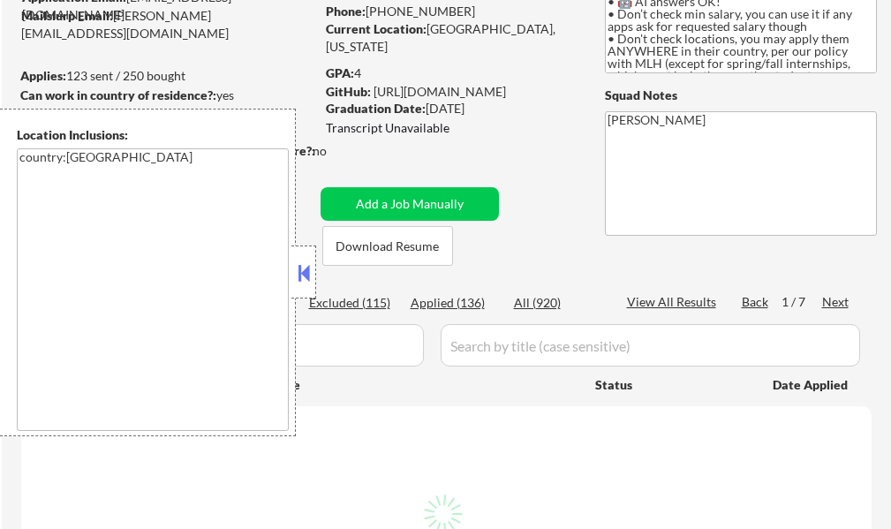
select select ""pending""
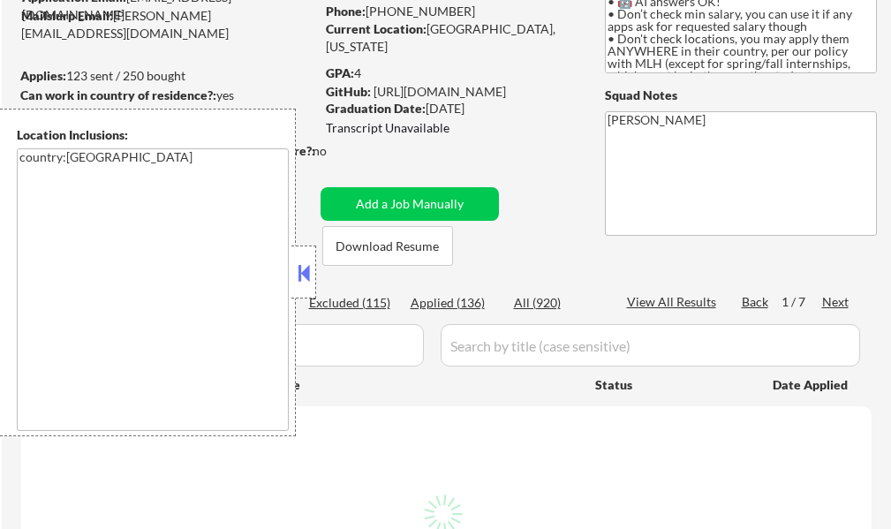
select select ""pending""
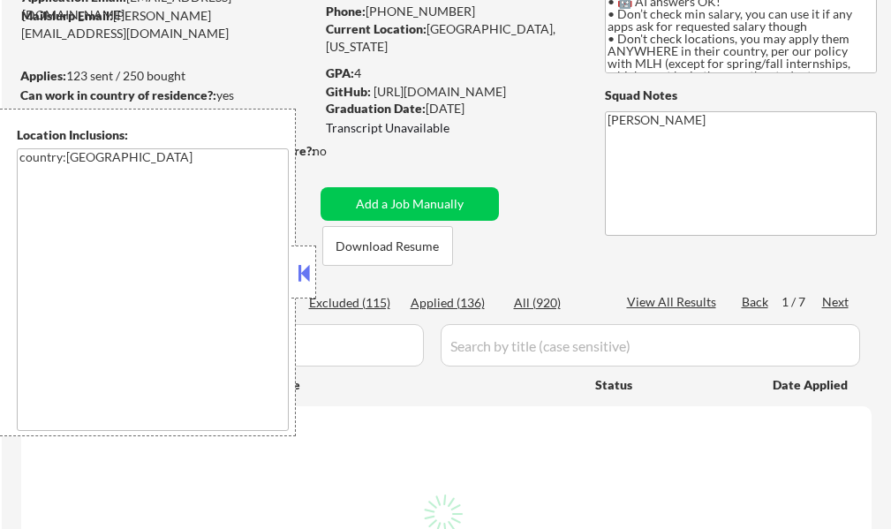
select select ""pending""
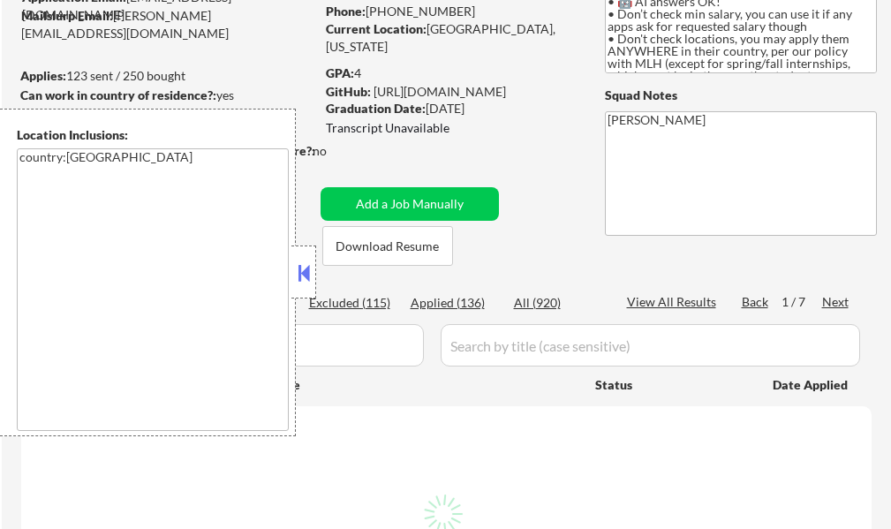
select select ""pending""
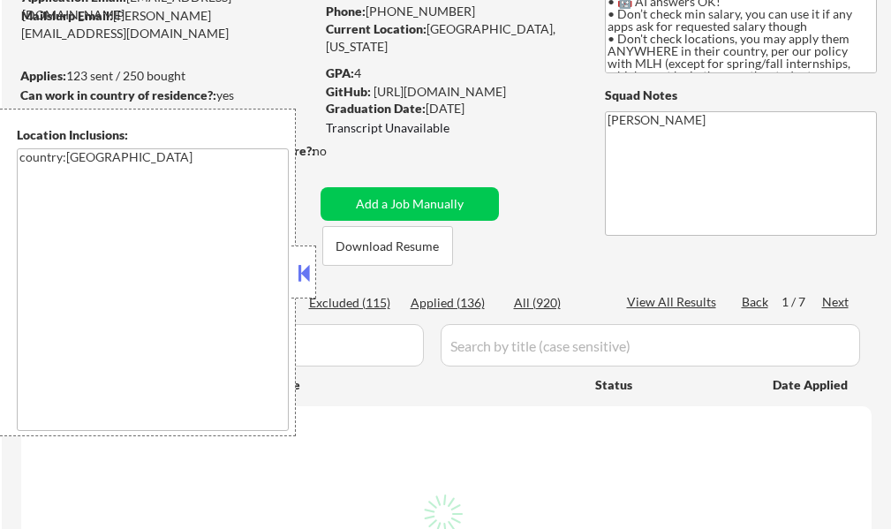
select select ""pending""
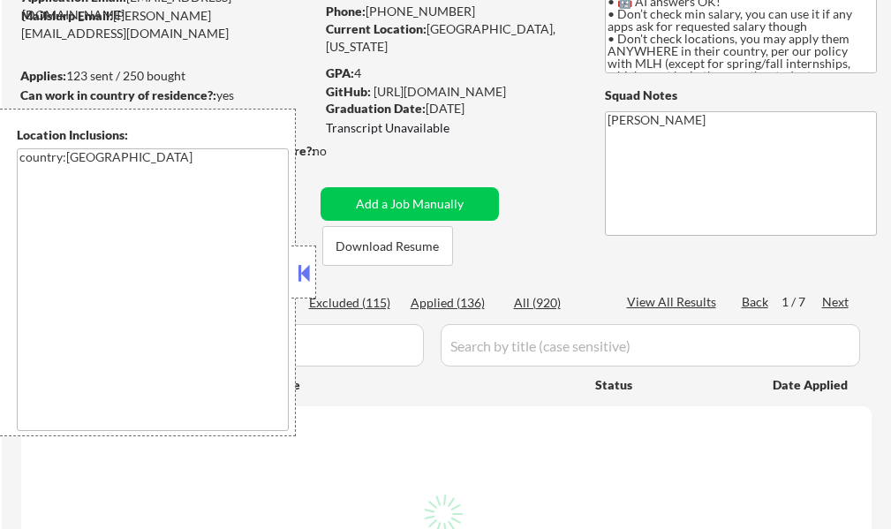
select select ""pending""
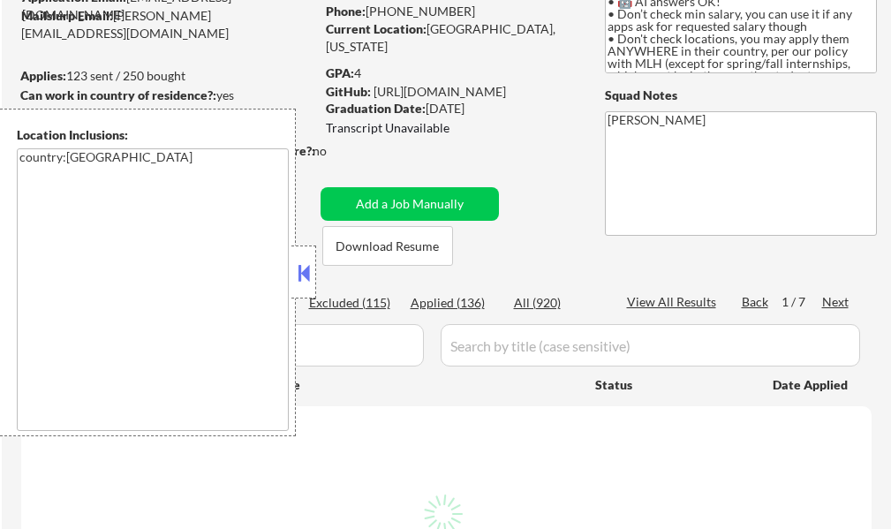
select select ""pending""
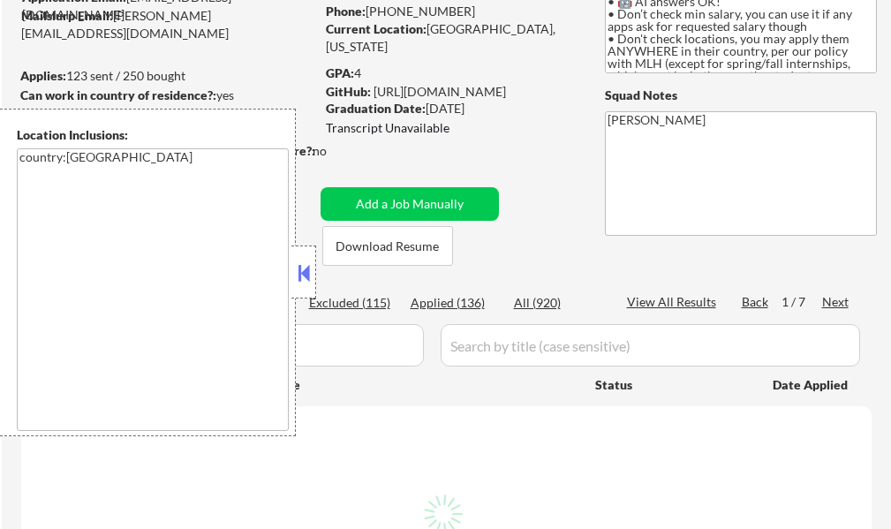
select select ""pending""
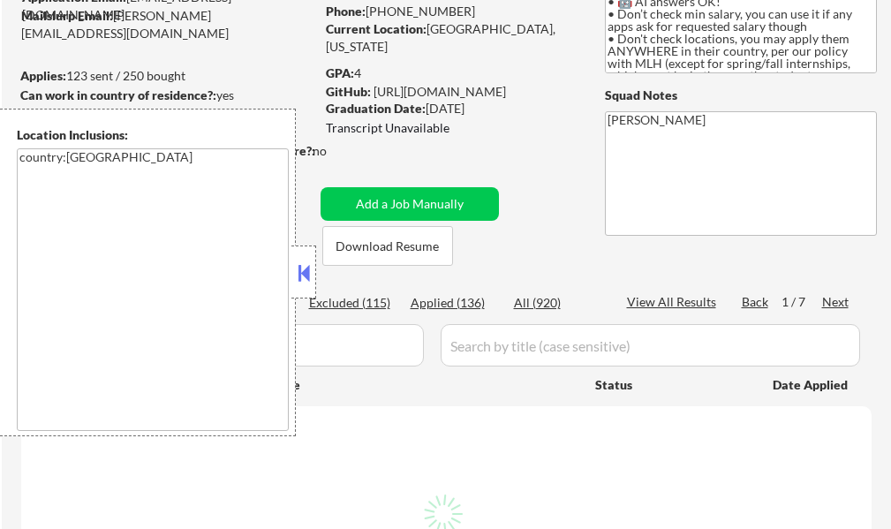
select select ""pending""
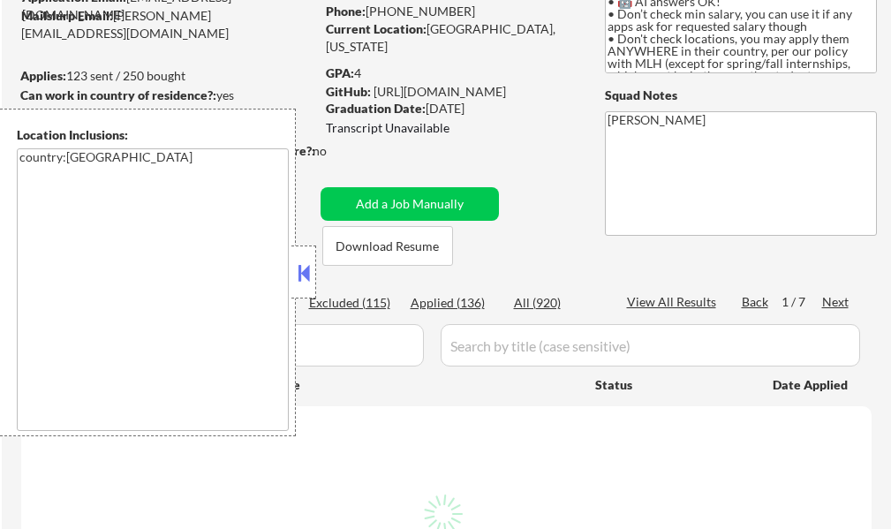
select select ""pending""
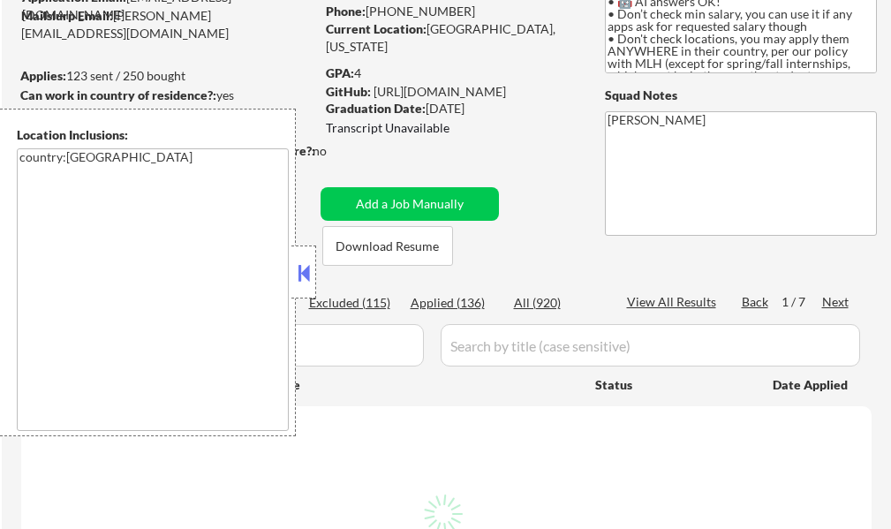
select select ""pending""
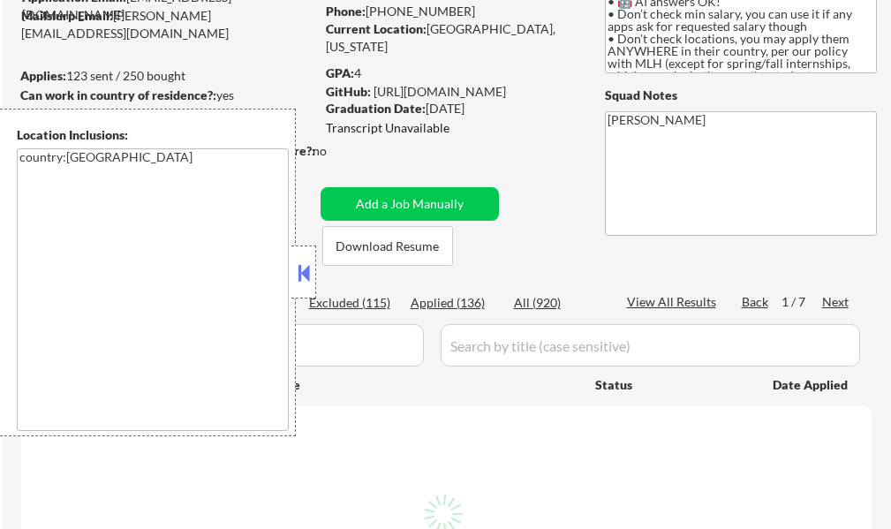
select select ""pending""
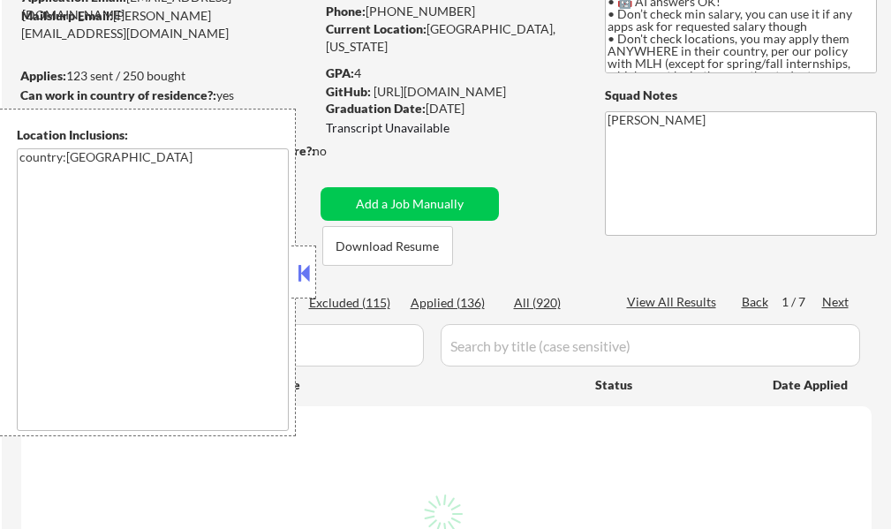
select select ""pending""
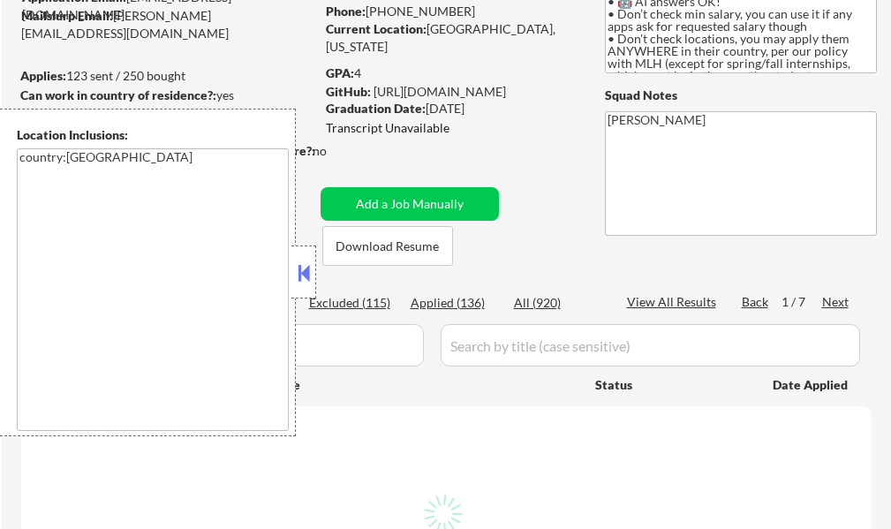
select select ""pending""
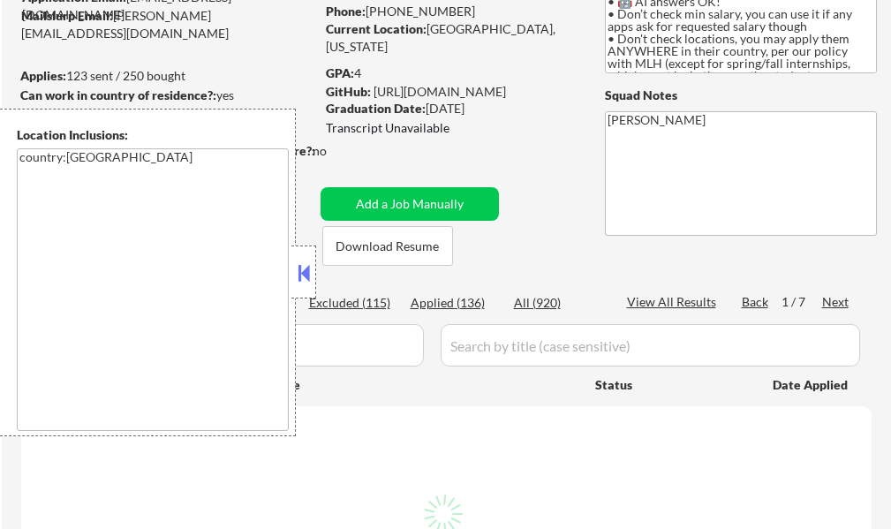
select select ""pending""
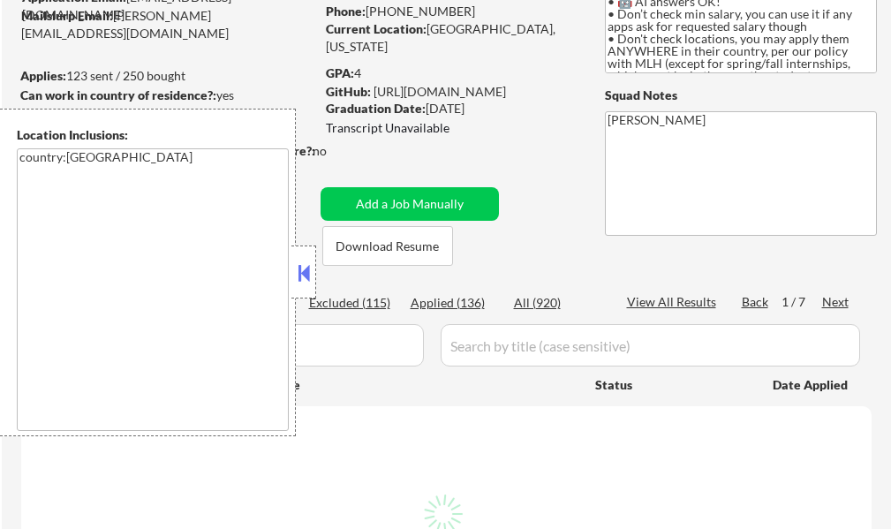
select select ""pending""
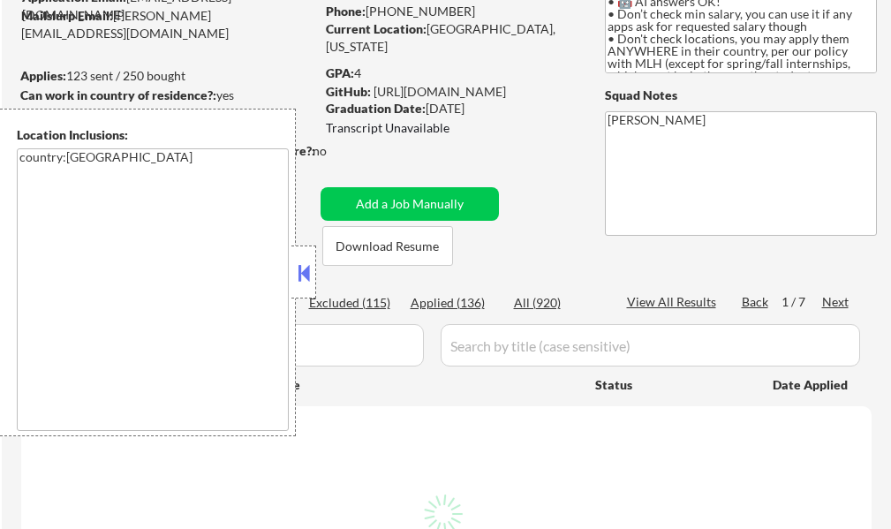
select select ""pending""
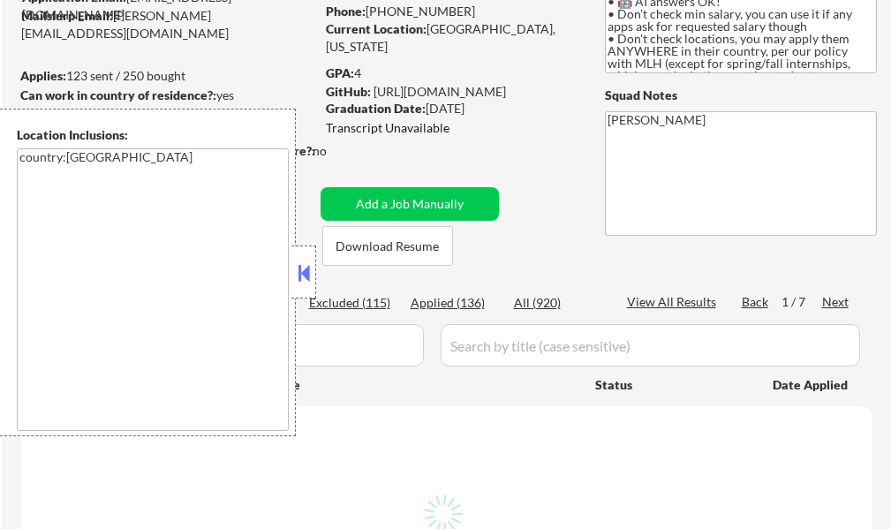
select select ""pending""
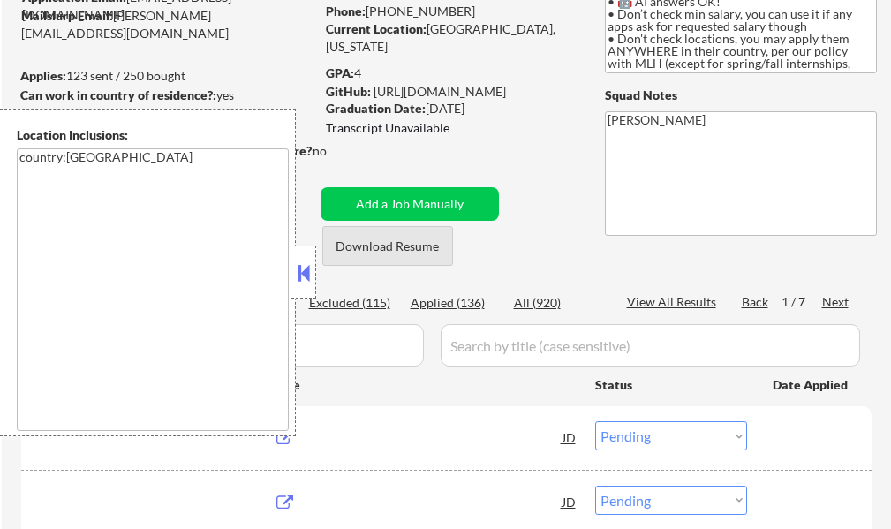
scroll to position [265, 0]
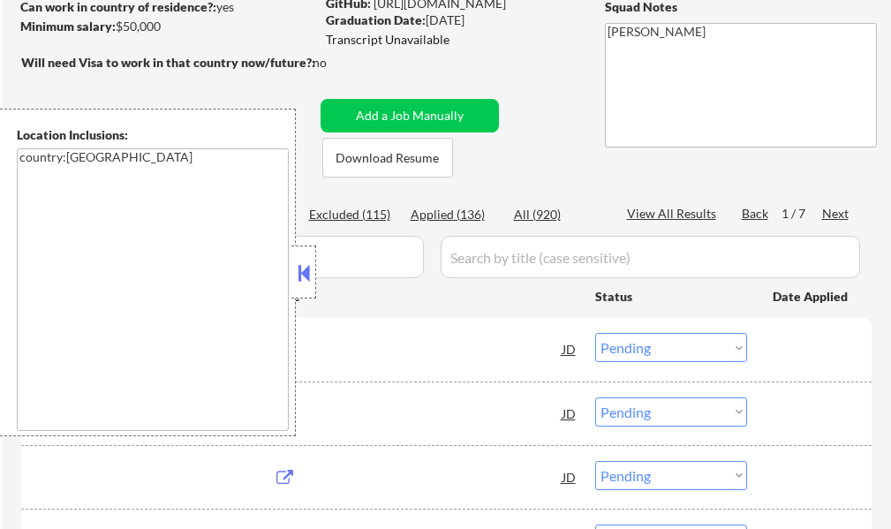
click at [304, 265] on button at bounding box center [303, 272] width 19 height 26
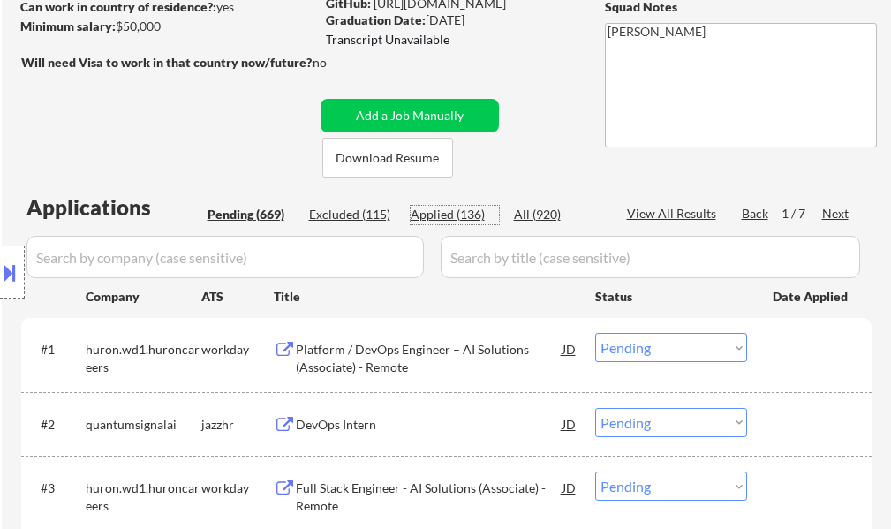
click at [455, 217] on div "Applied (136)" at bounding box center [454, 215] width 88 height 18
select select ""applied""
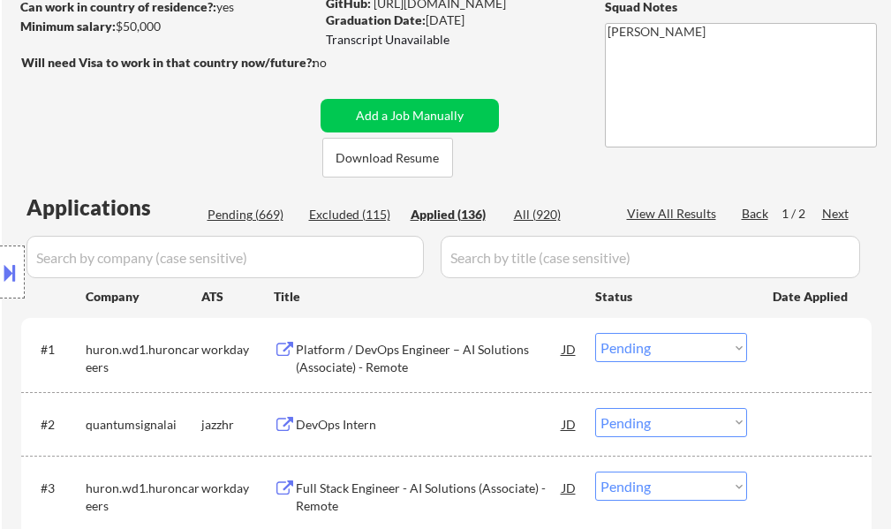
select select ""applied""
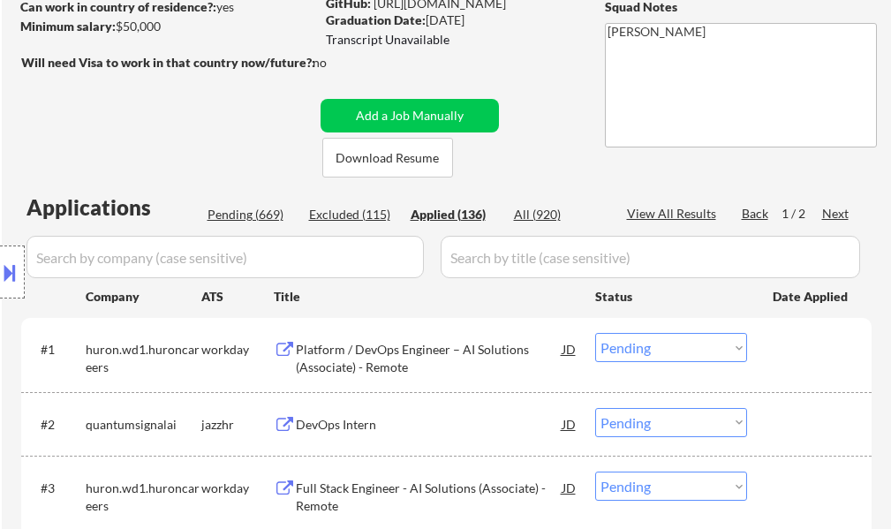
select select ""applied""
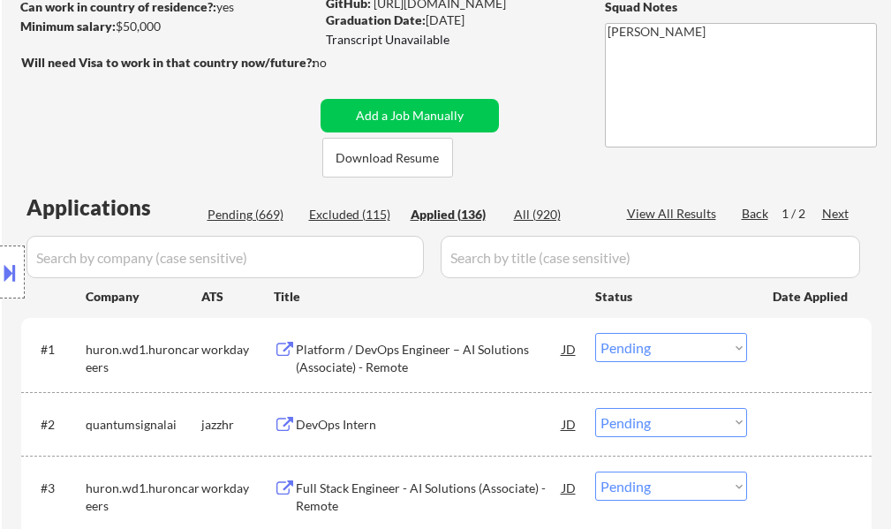
select select ""applied""
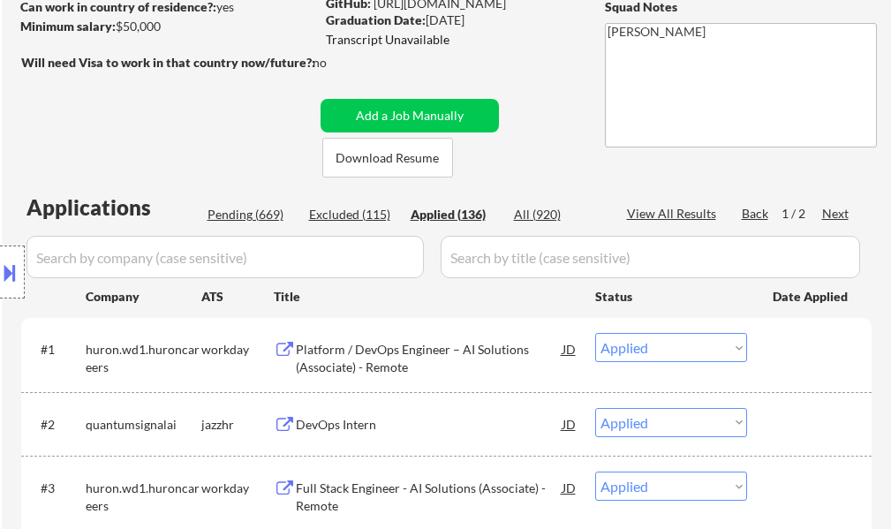
select select ""applied""
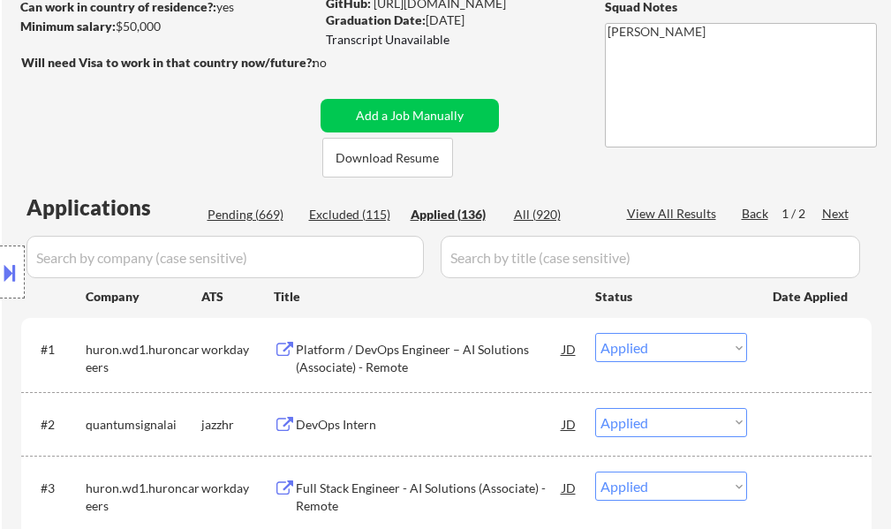
select select ""applied""
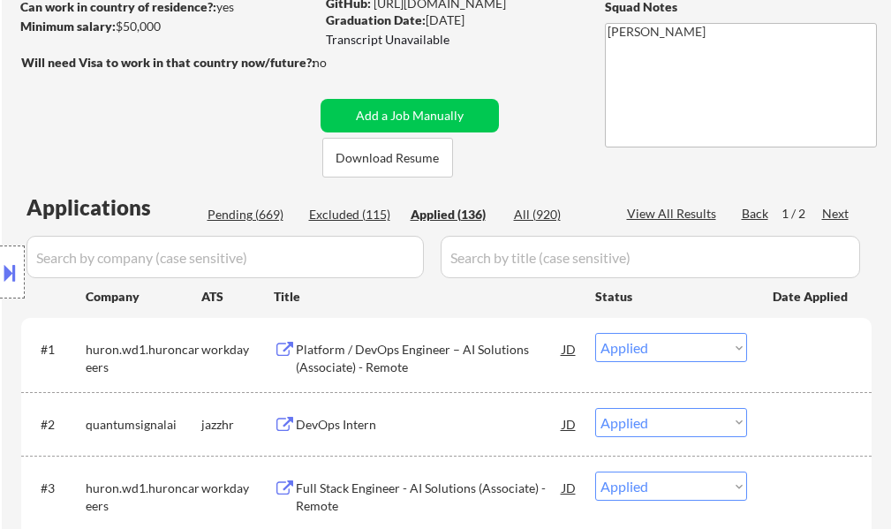
select select ""applied""
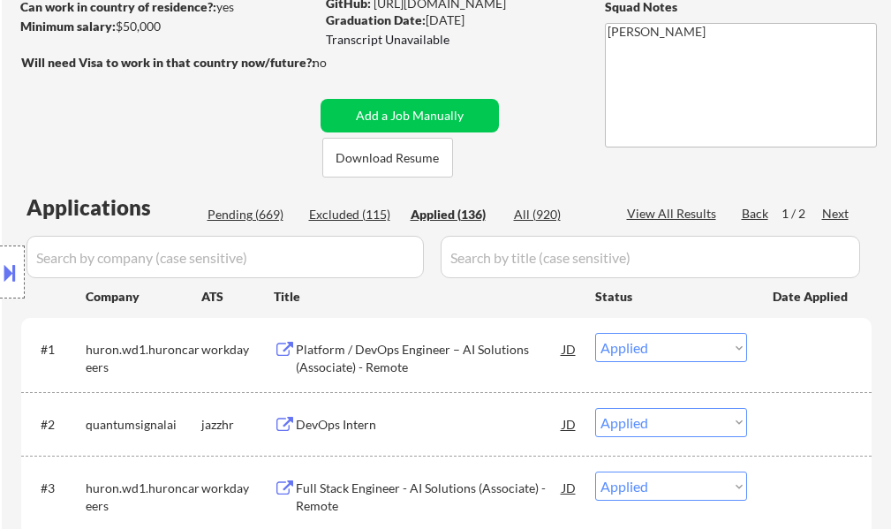
select select ""applied""
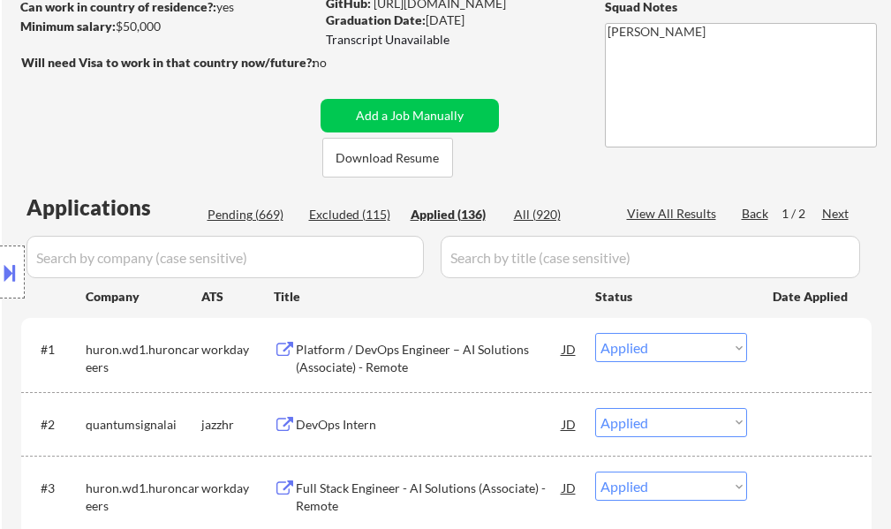
select select ""applied""
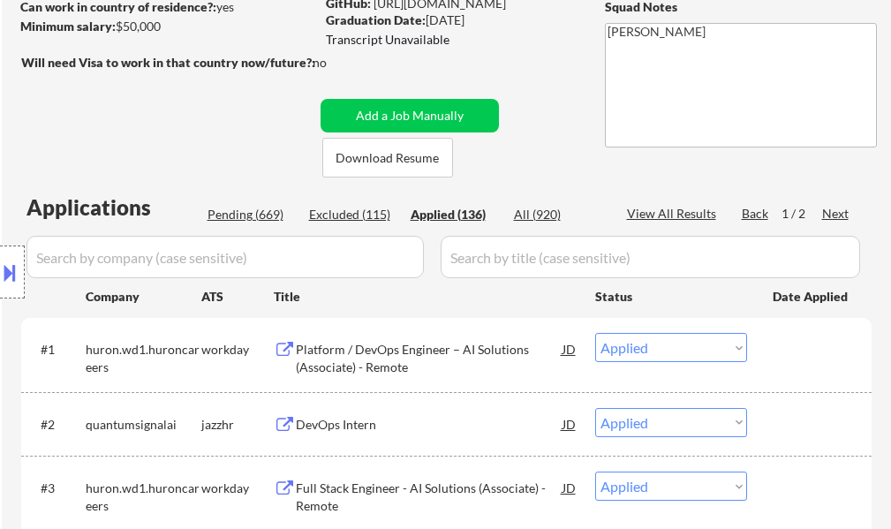
select select ""applied""
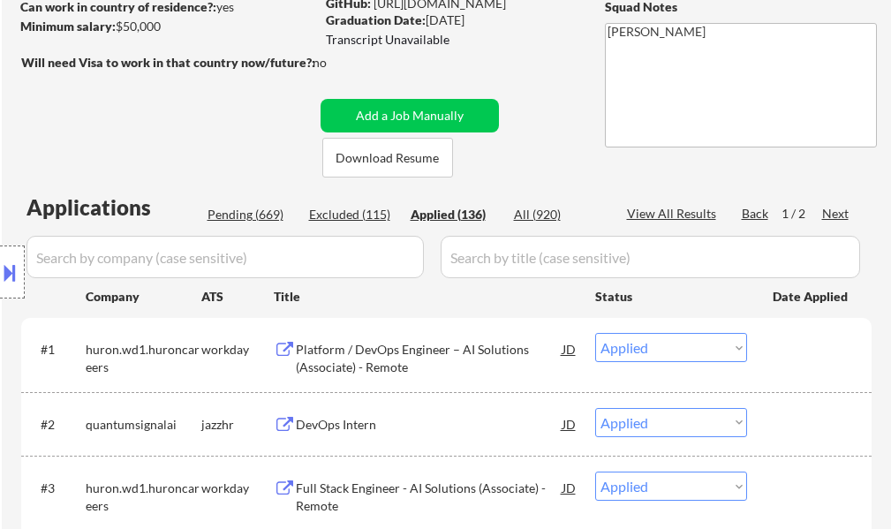
select select ""applied""
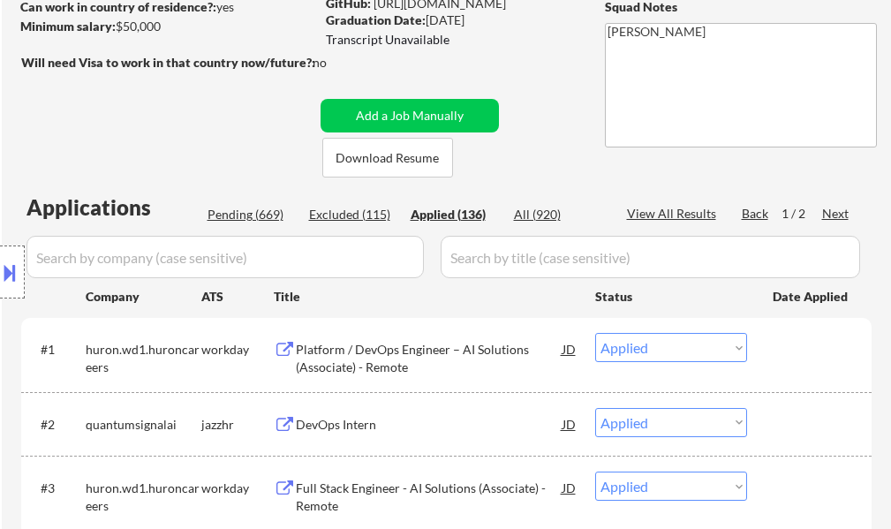
select select ""applied""
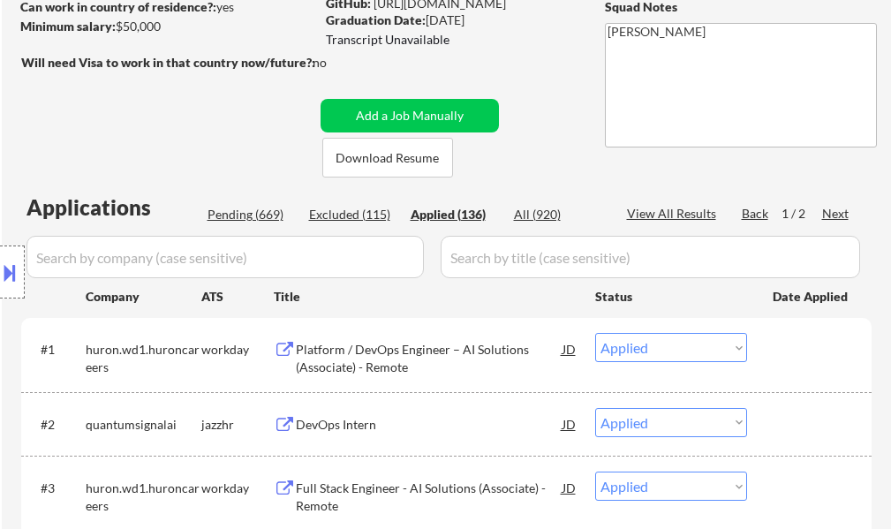
select select ""applied""
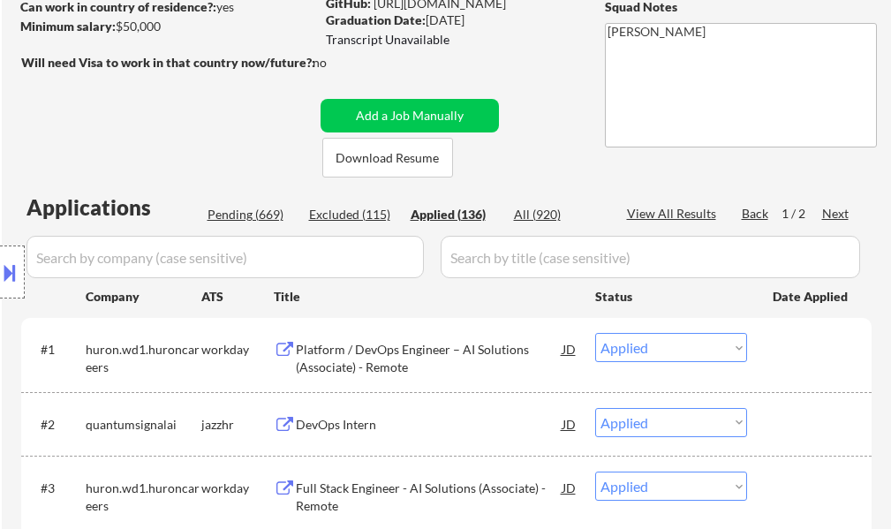
select select ""applied""
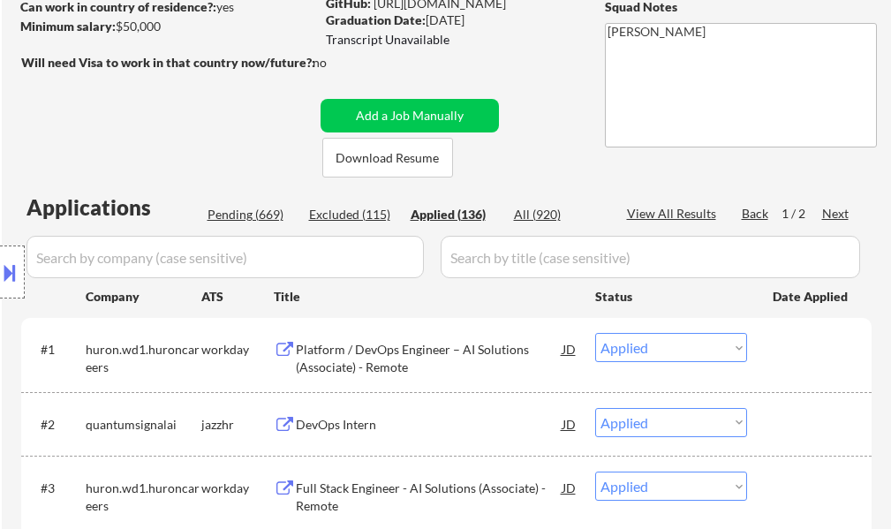
select select ""applied""
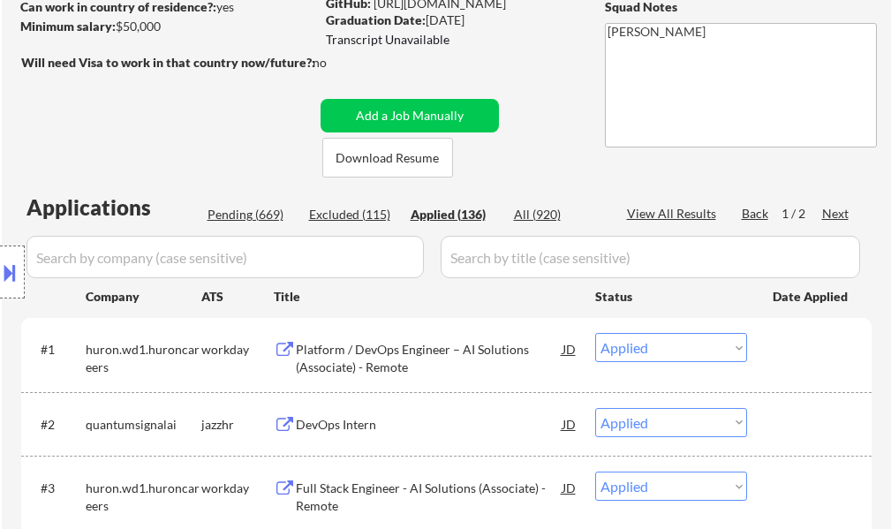
select select ""applied""
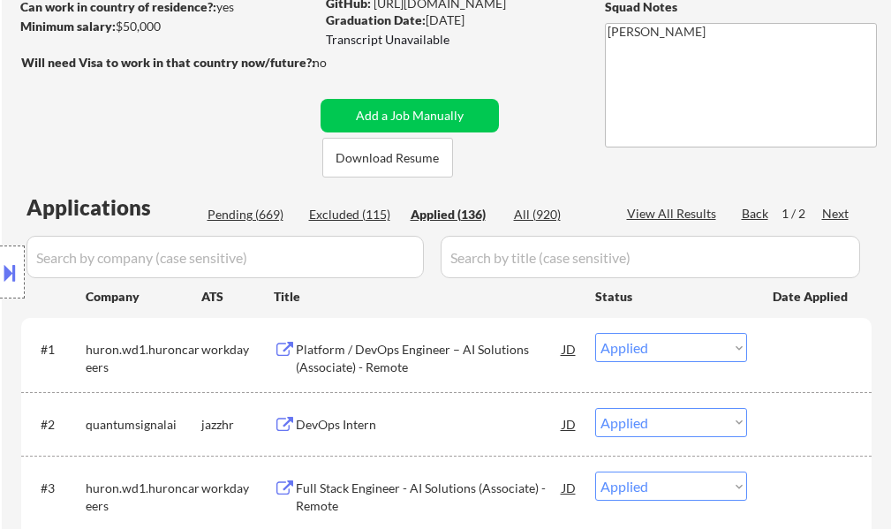
select select ""applied""
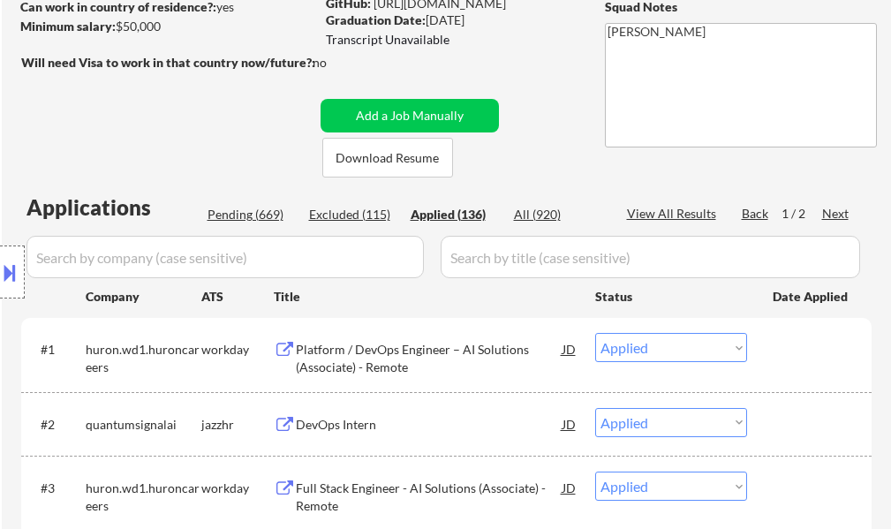
select select ""applied""
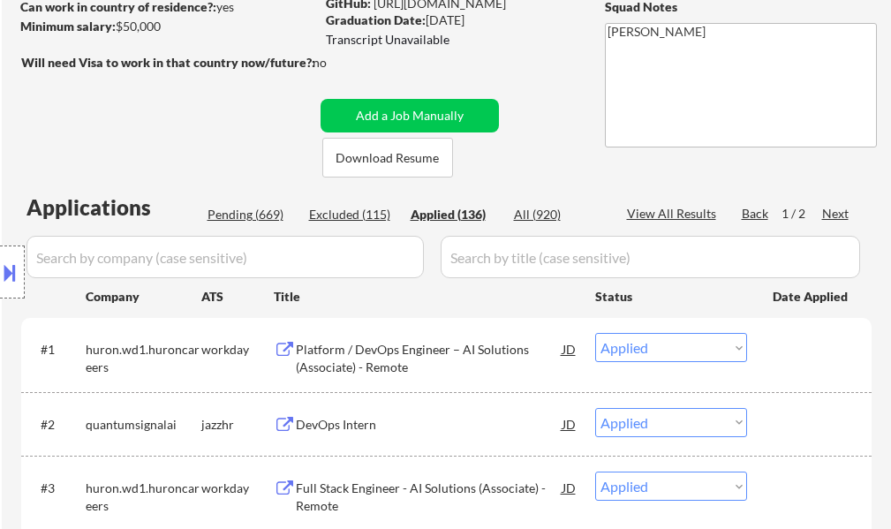
select select ""applied""
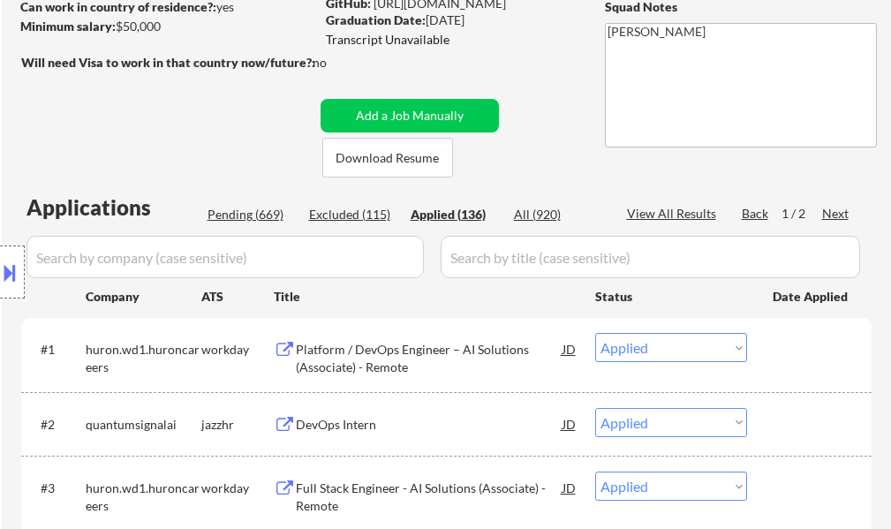
select select ""applied""
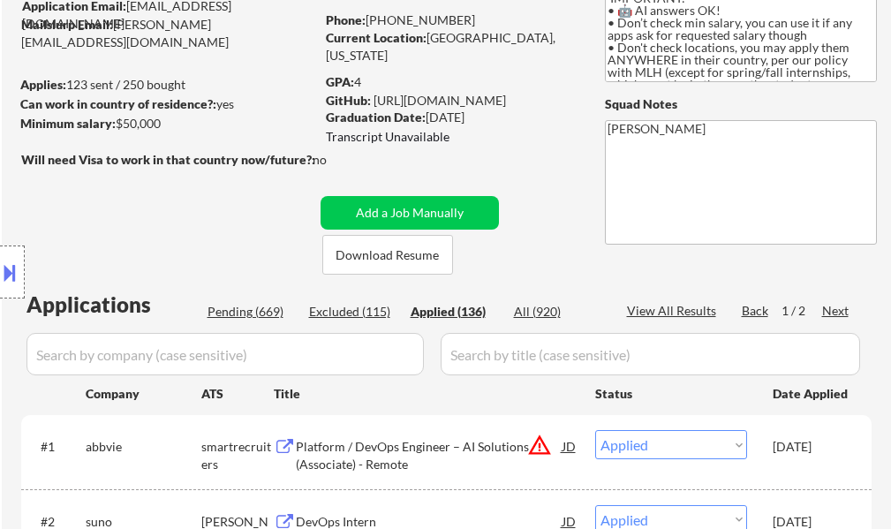
scroll to position [119, 0]
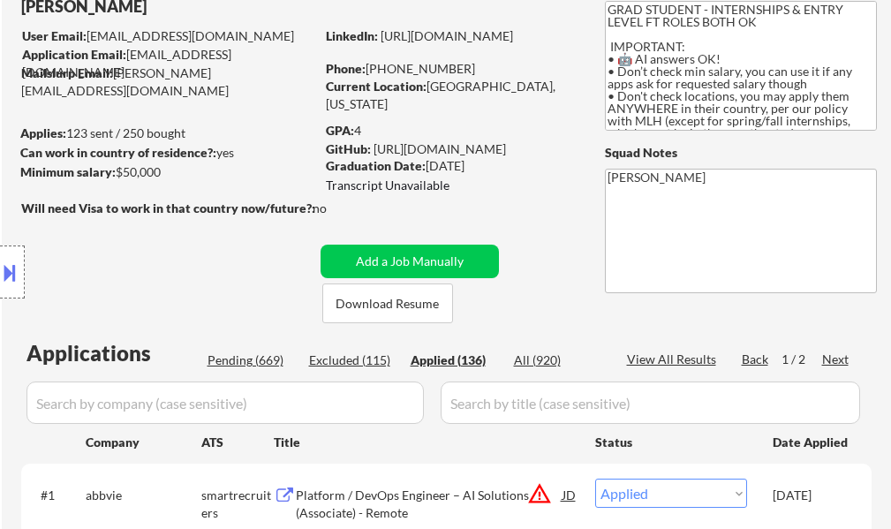
click at [682, 357] on div "View All Results" at bounding box center [674, 359] width 94 height 18
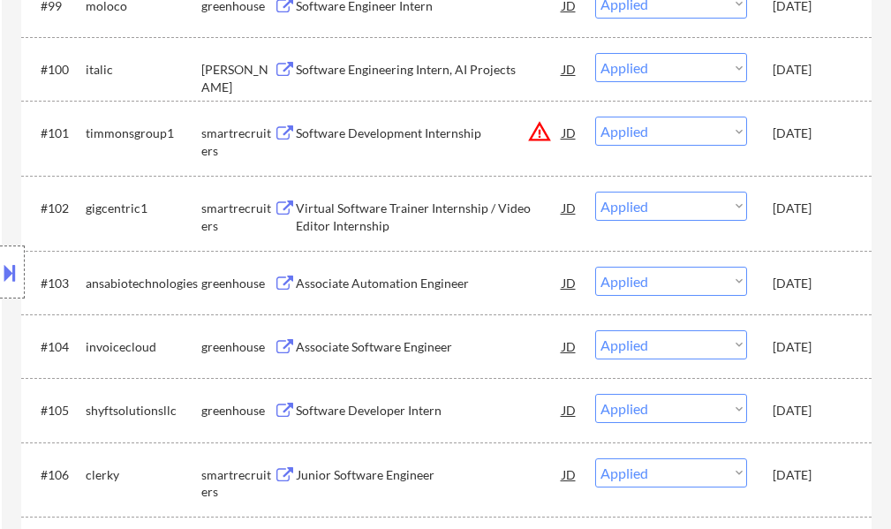
scroll to position [7977, 0]
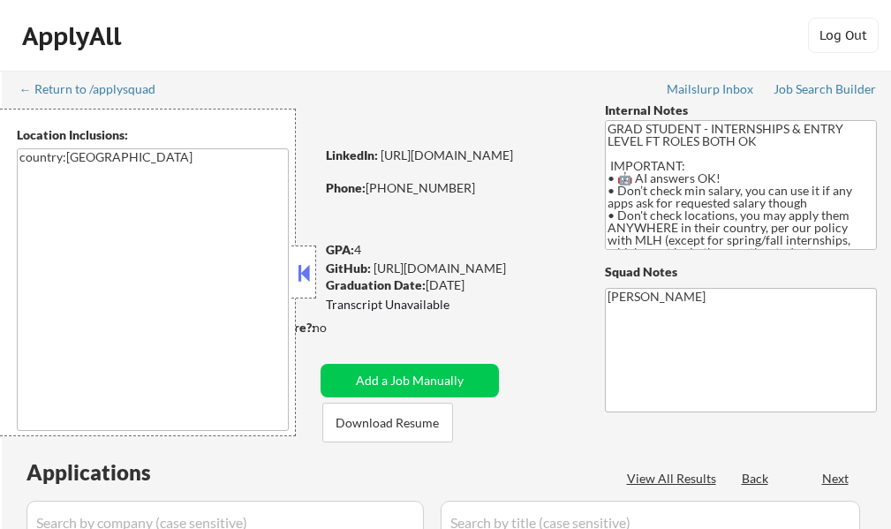
select select ""pending""
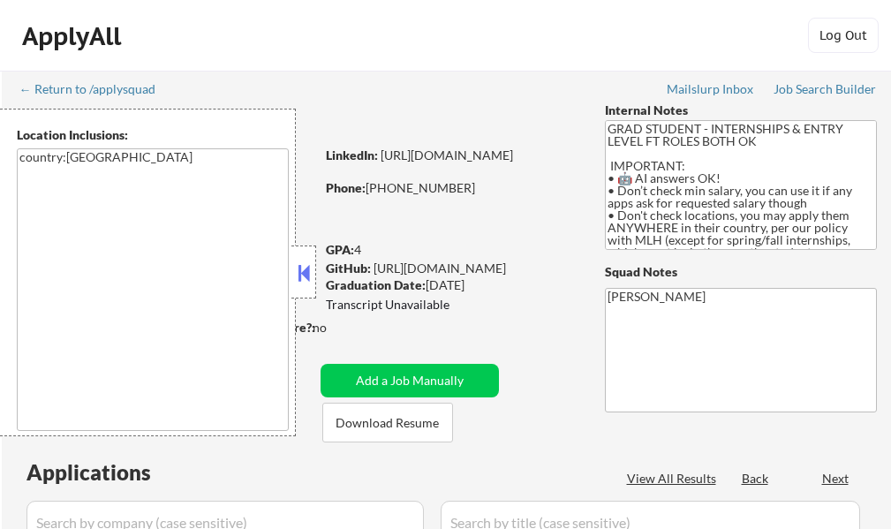
select select ""pending""
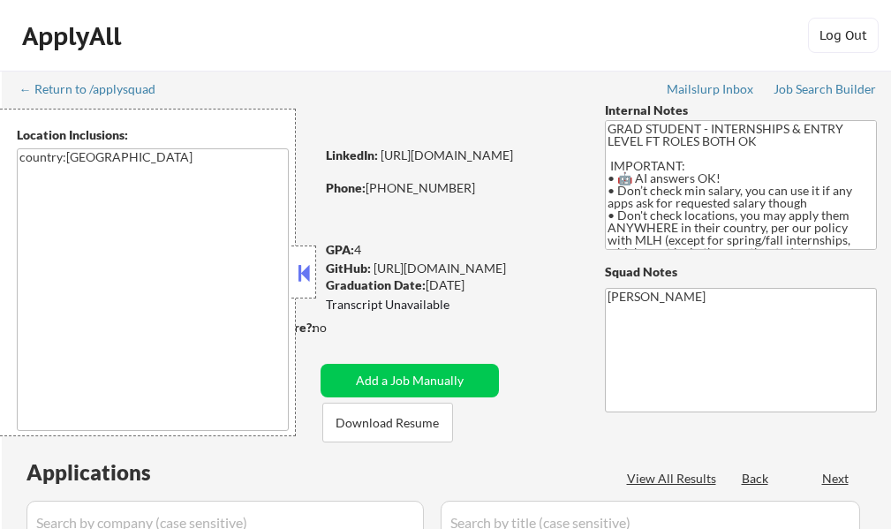
select select ""pending""
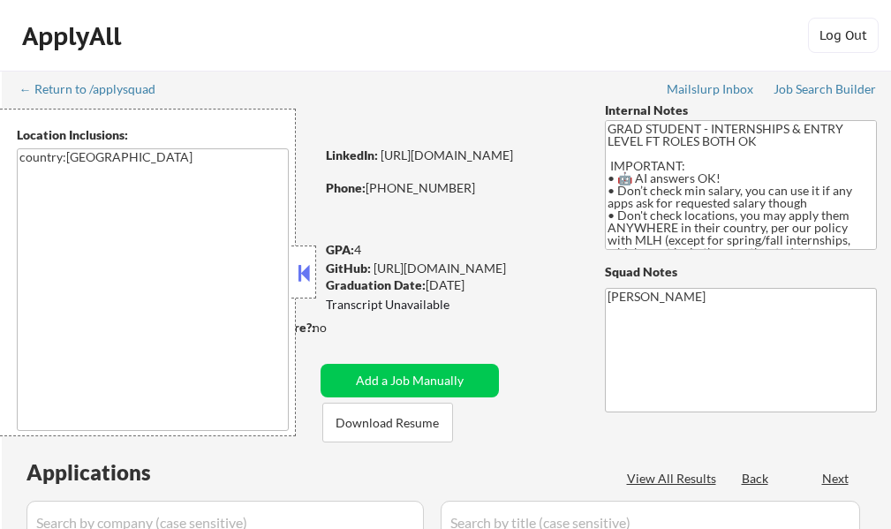
select select ""pending""
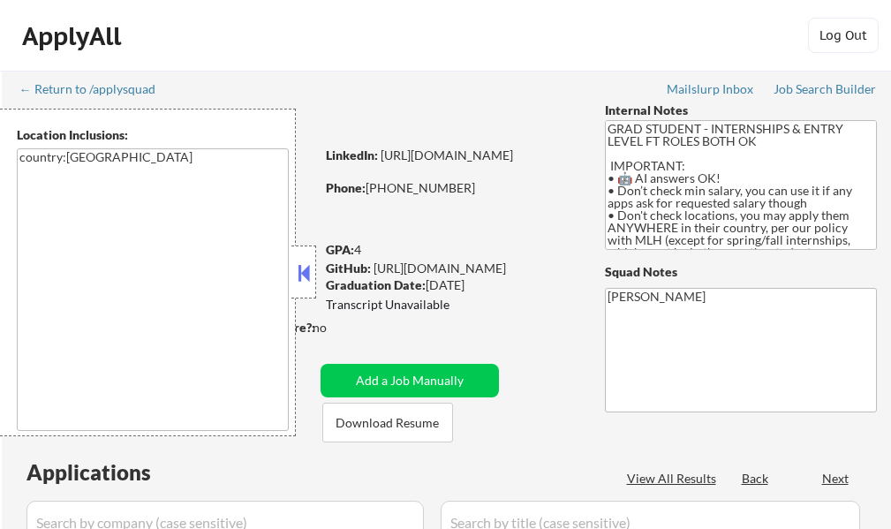
select select ""pending""
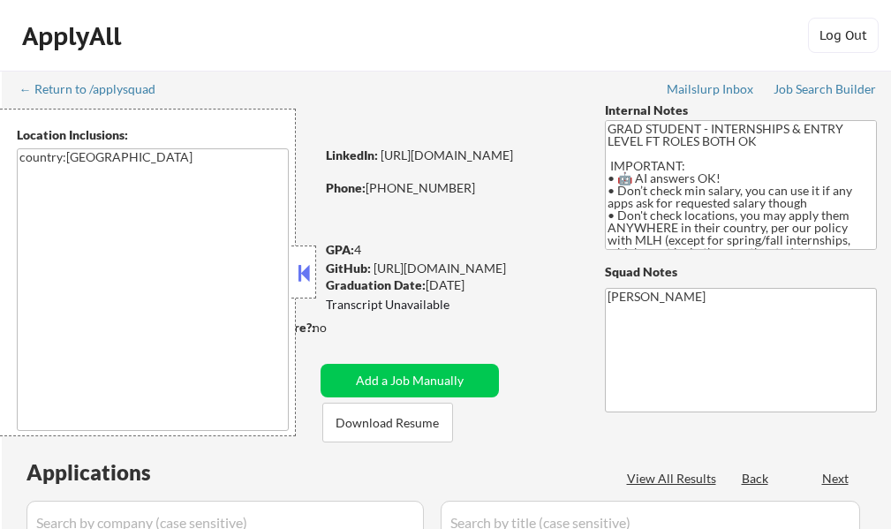
select select ""pending""
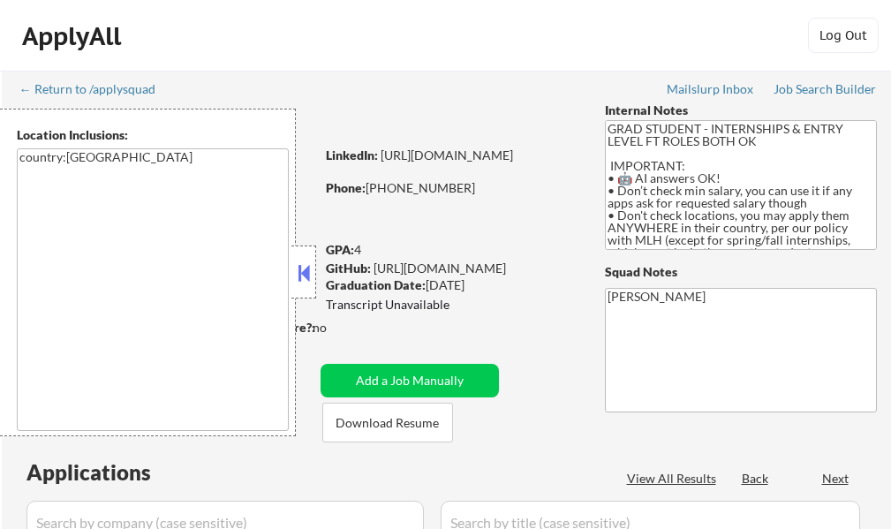
select select ""pending""
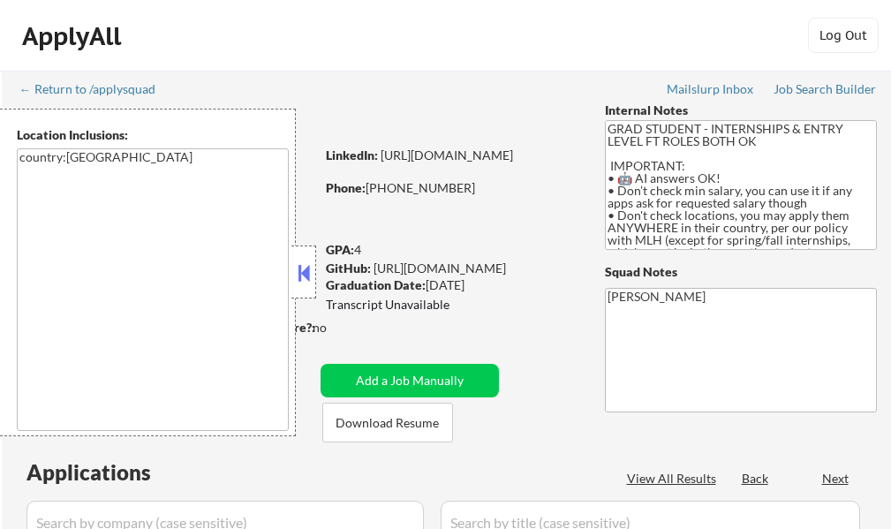
select select ""pending""
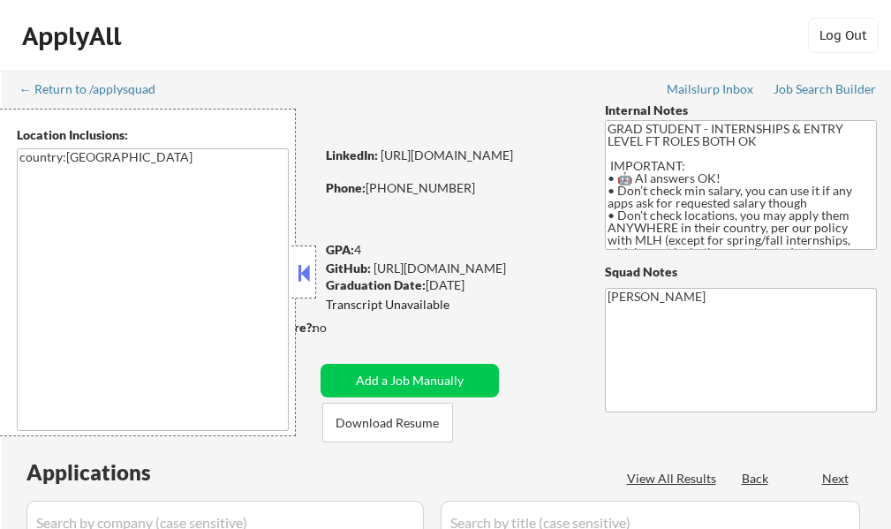
select select ""pending""
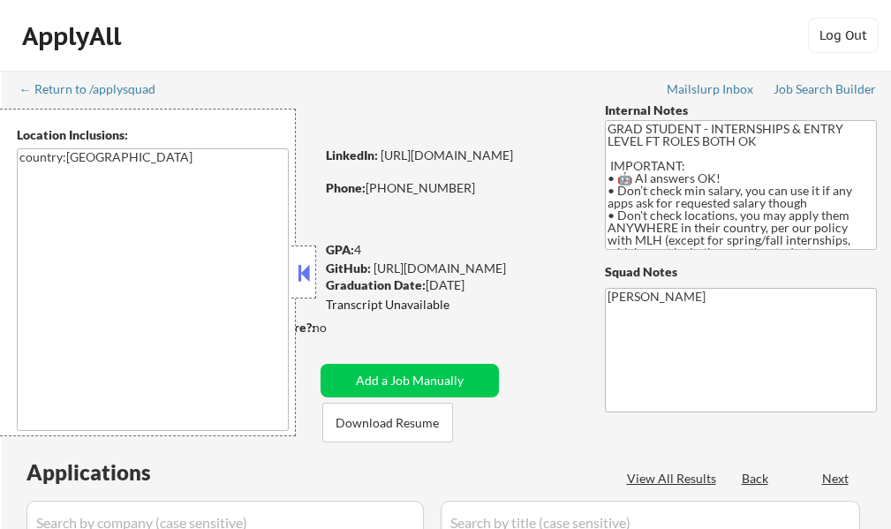
select select ""pending""
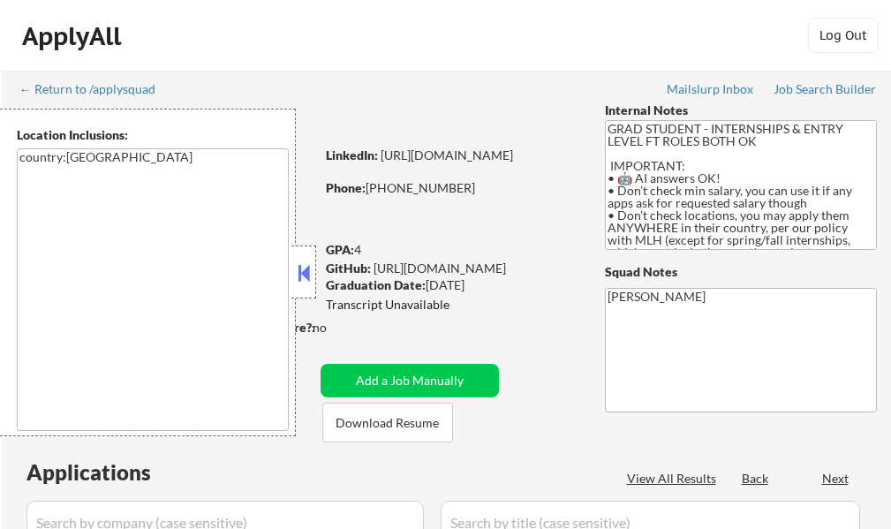
select select ""pending""
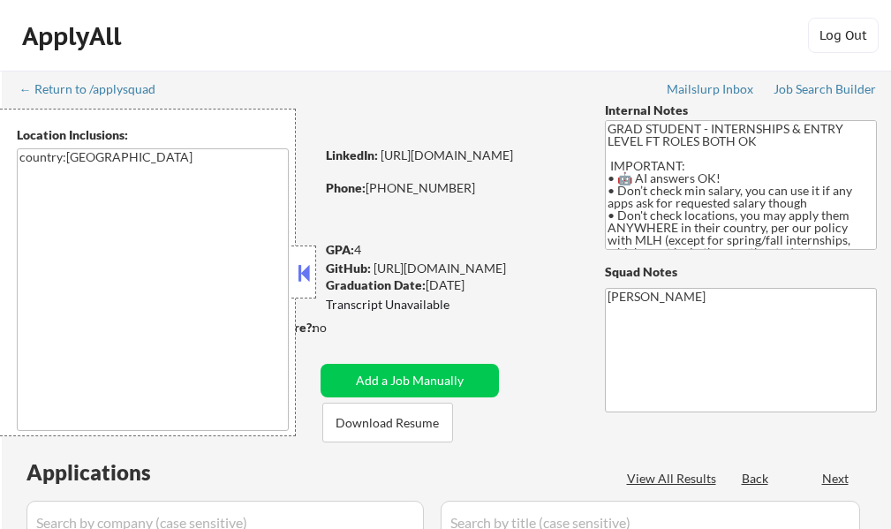
select select ""pending""
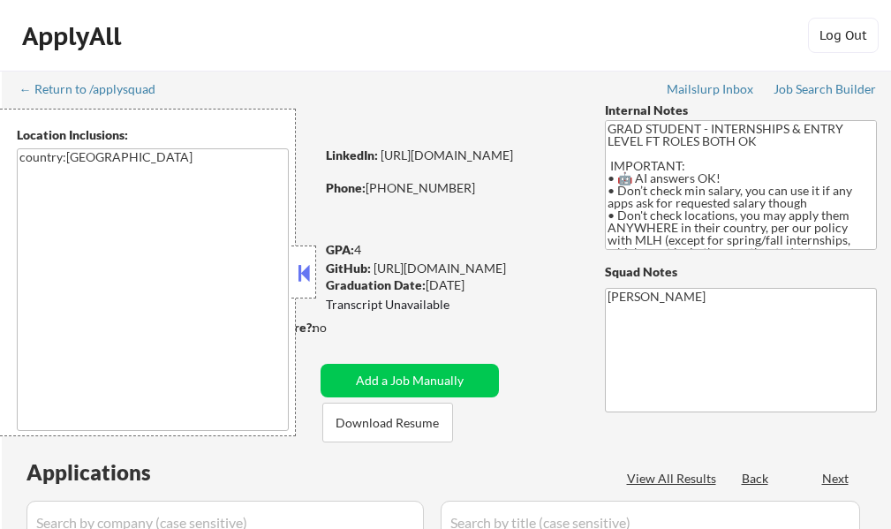
select select ""pending""
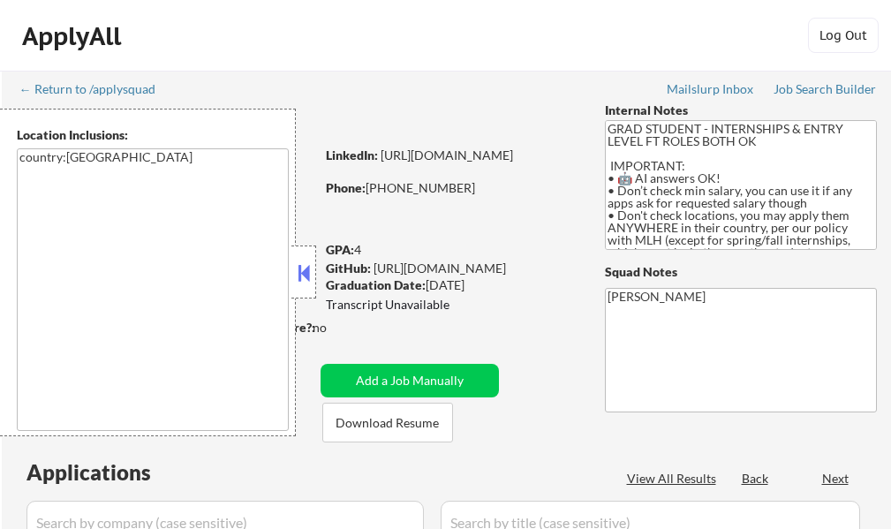
select select ""pending""
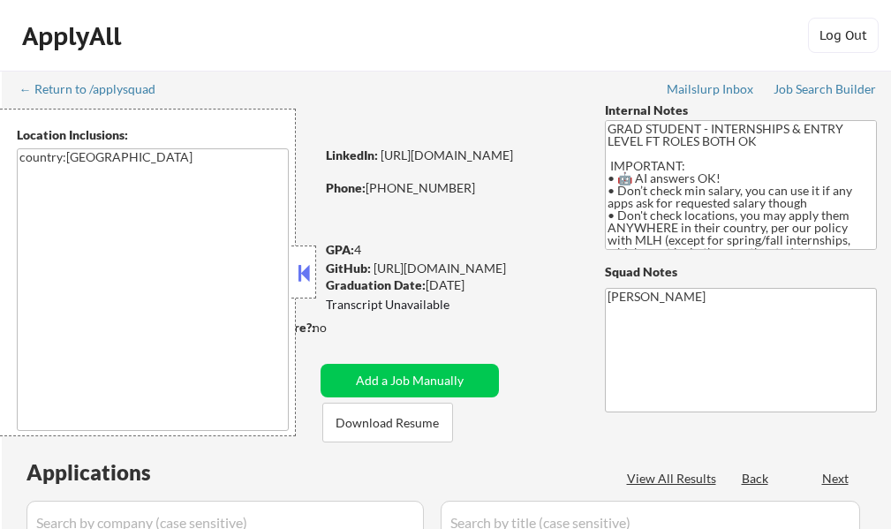
select select ""pending""
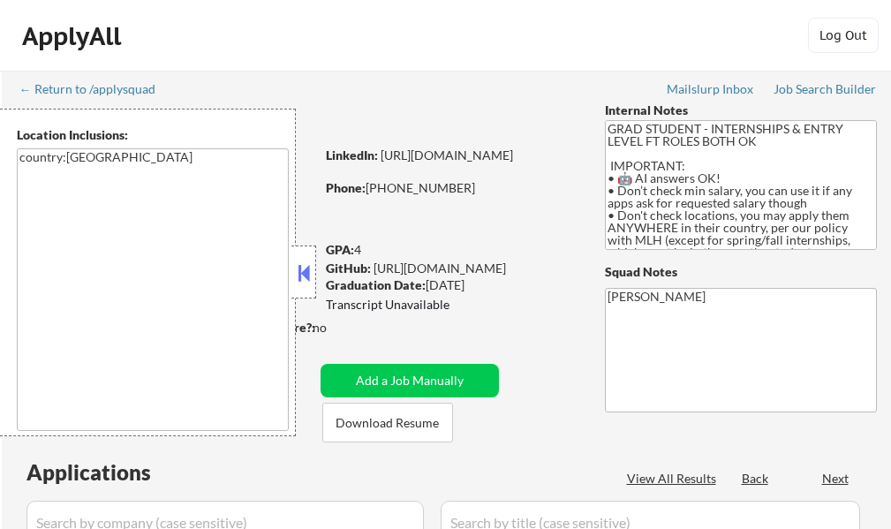
select select ""pending""
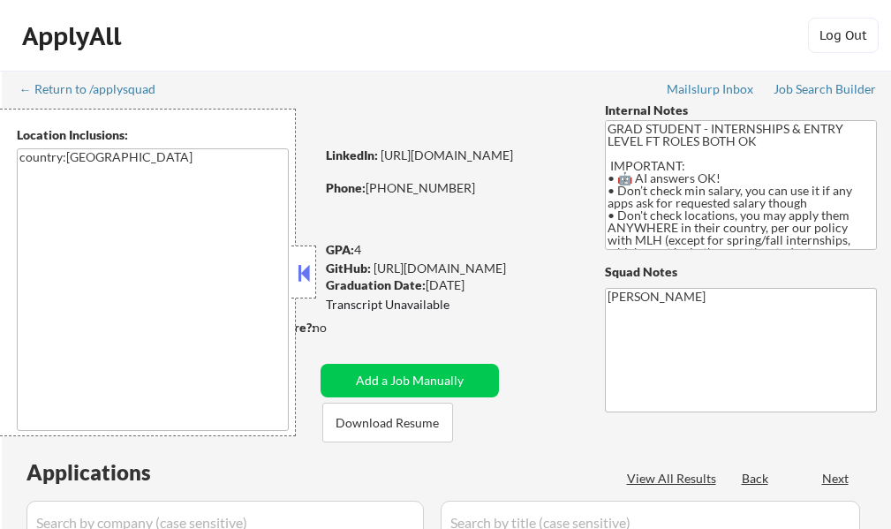
select select ""pending""
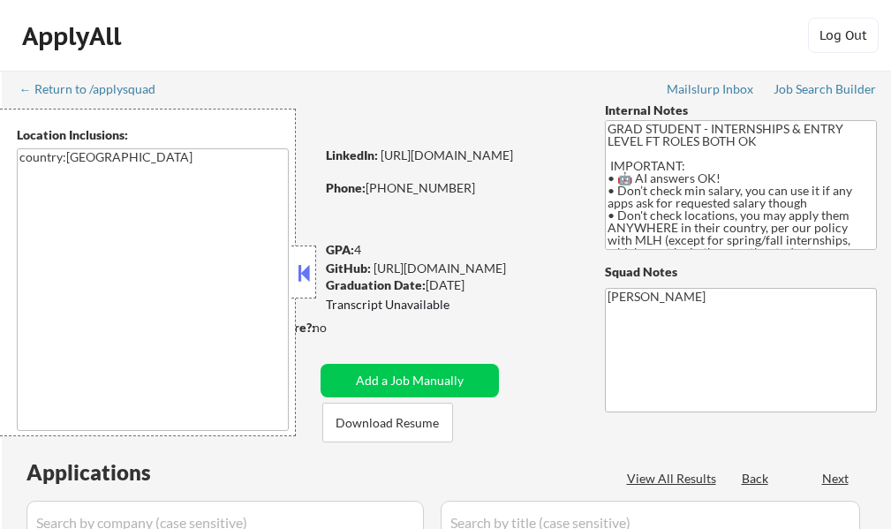
select select ""pending""
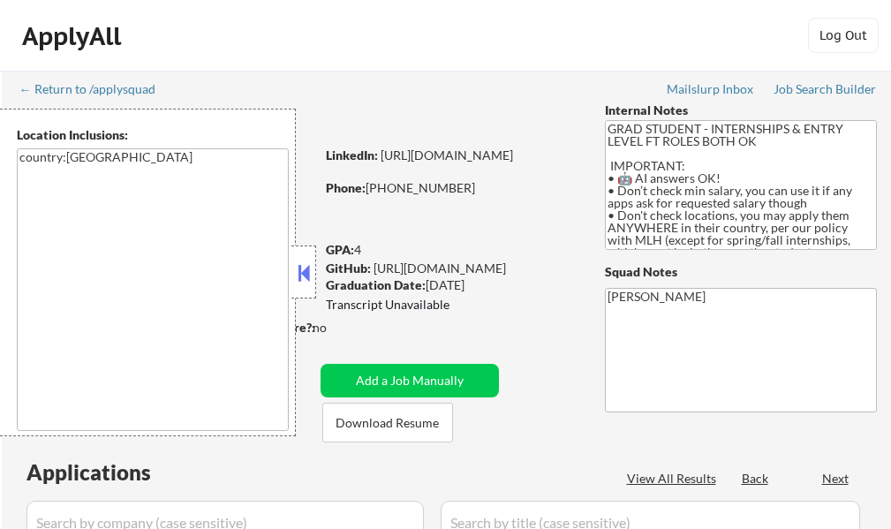
select select ""pending""
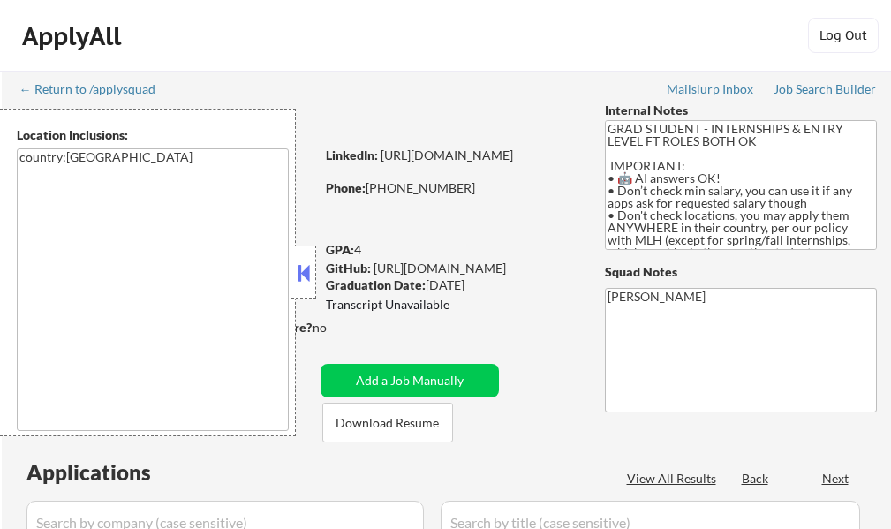
select select ""pending""
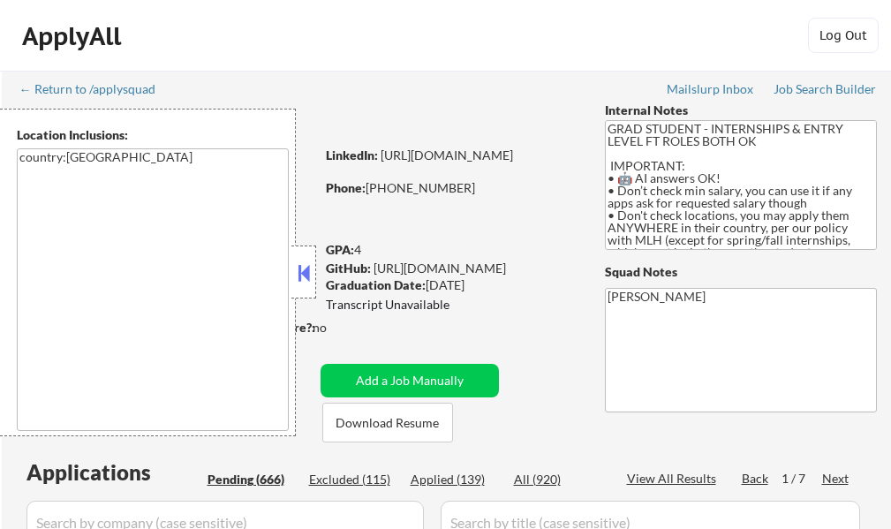
click at [305, 282] on button at bounding box center [303, 272] width 19 height 26
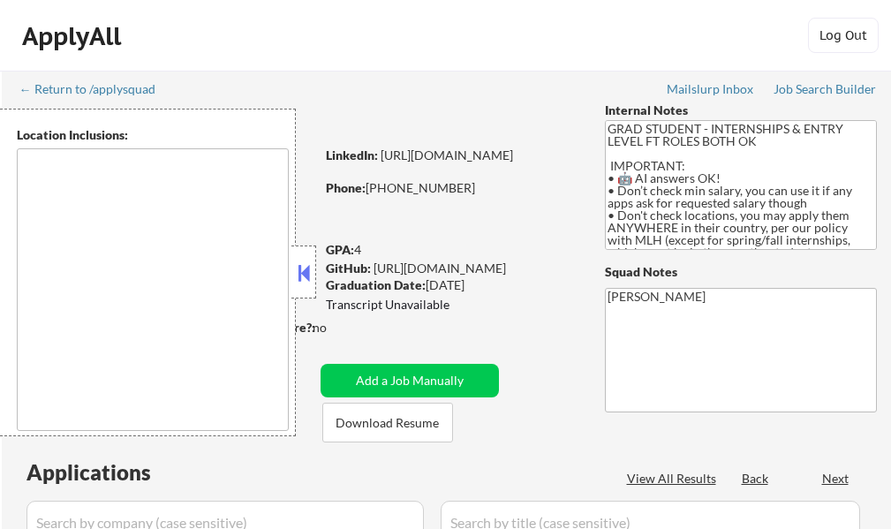
select select ""pending""
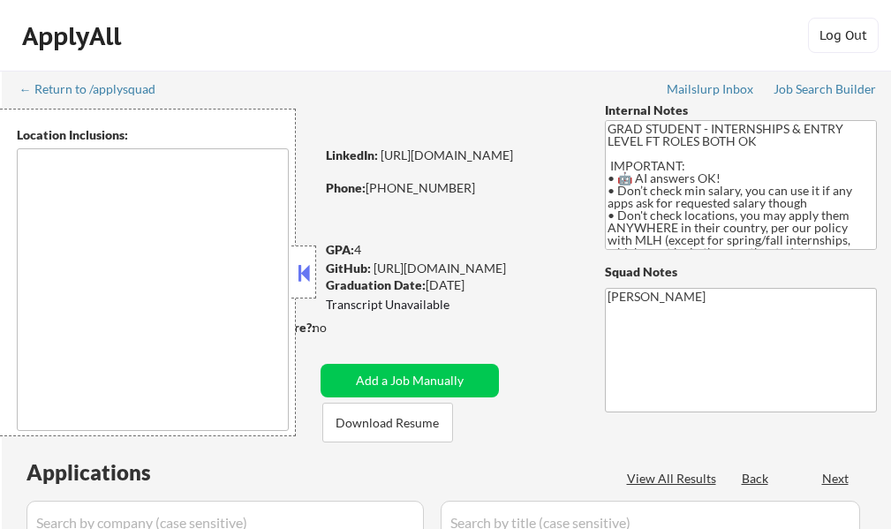
select select ""pending""
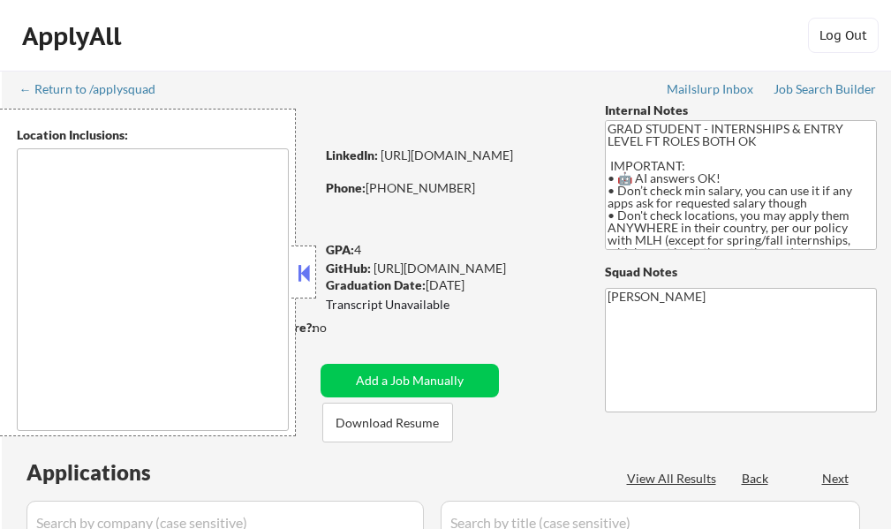
select select ""pending""
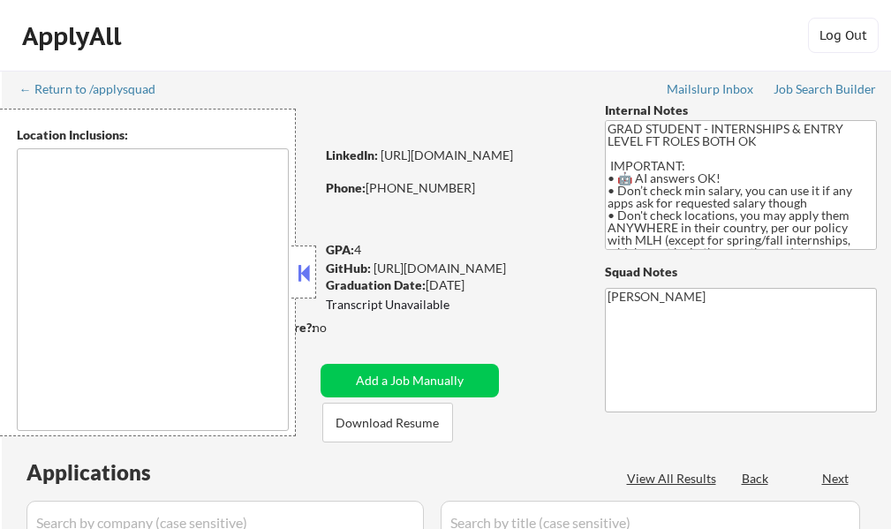
select select ""pending""
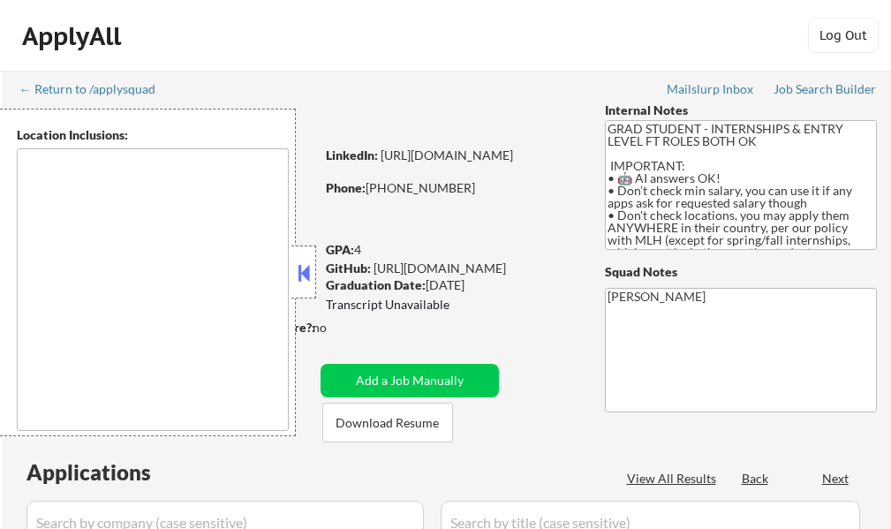
select select ""pending""
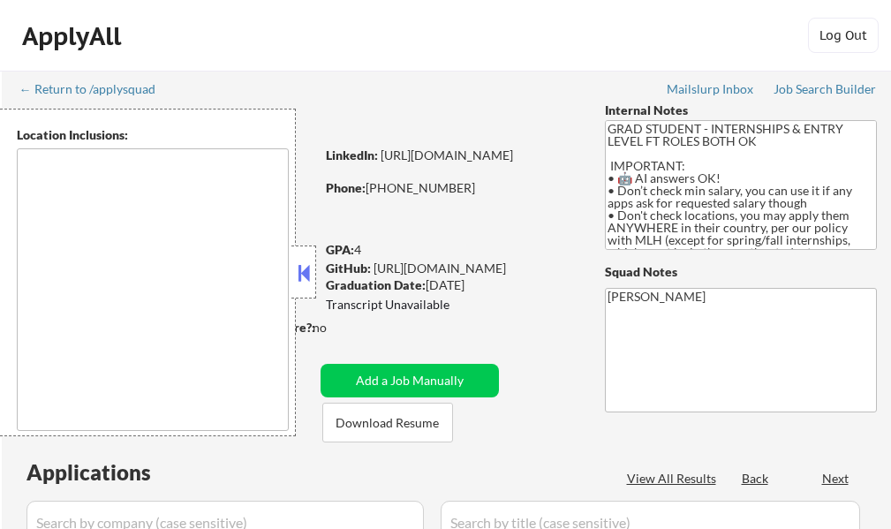
select select ""pending""
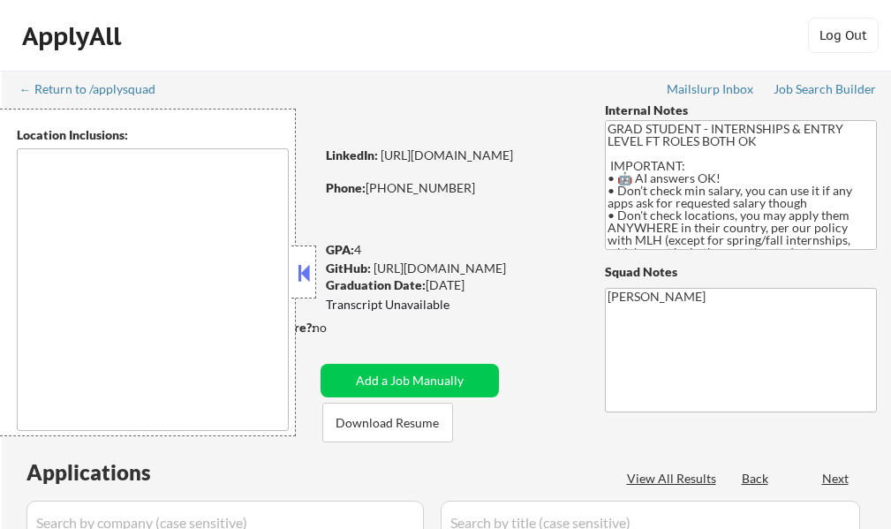
select select ""pending""
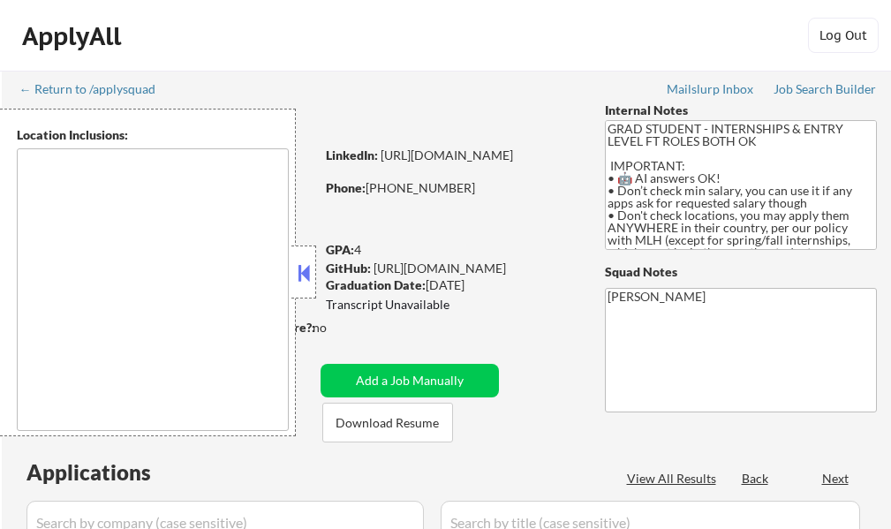
select select ""pending""
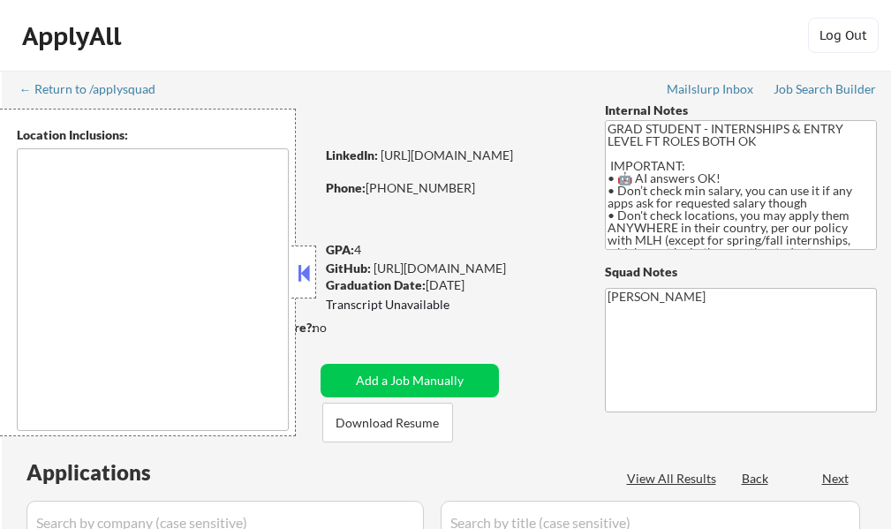
select select ""pending""
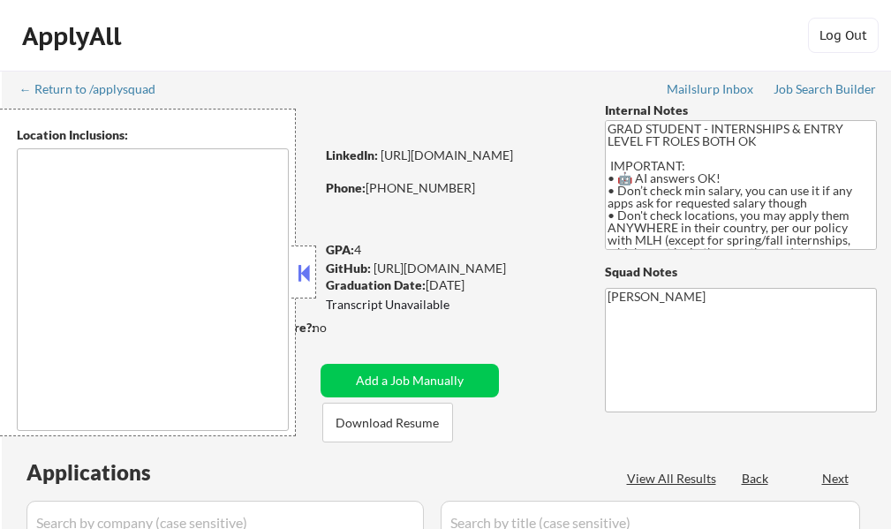
select select ""pending""
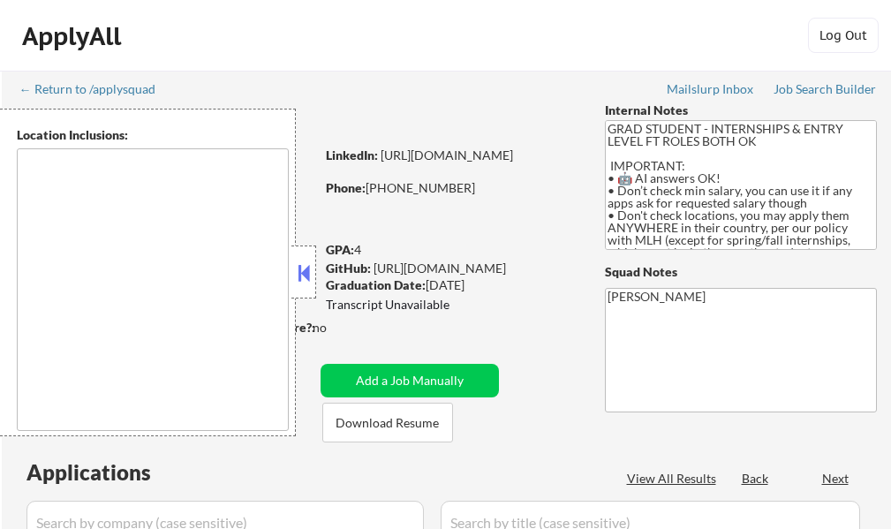
select select ""pending""
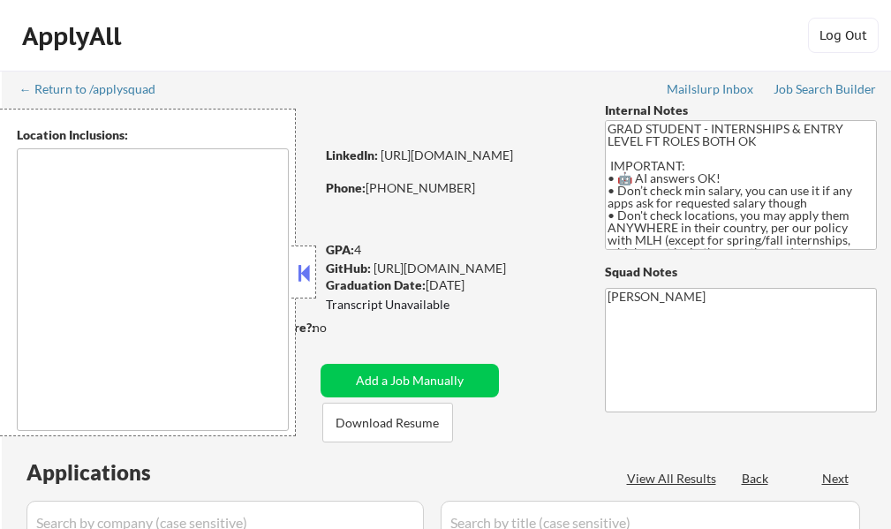
select select ""pending""
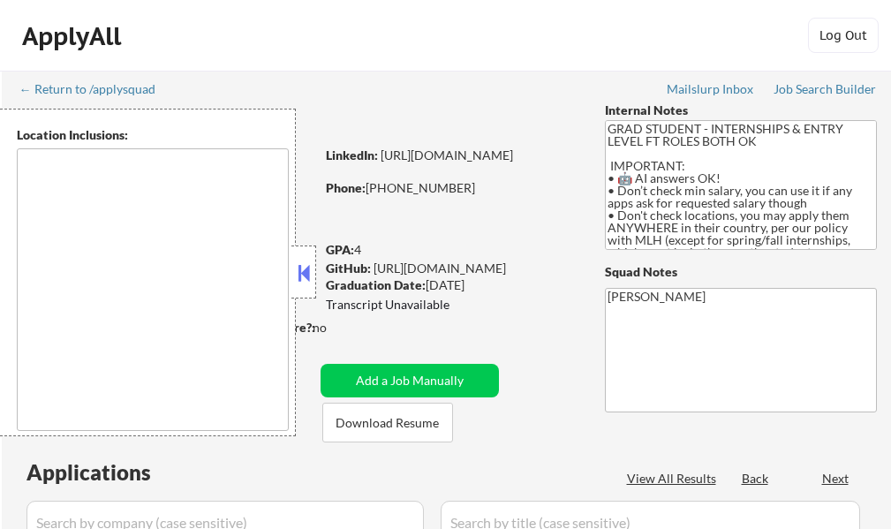
select select ""pending""
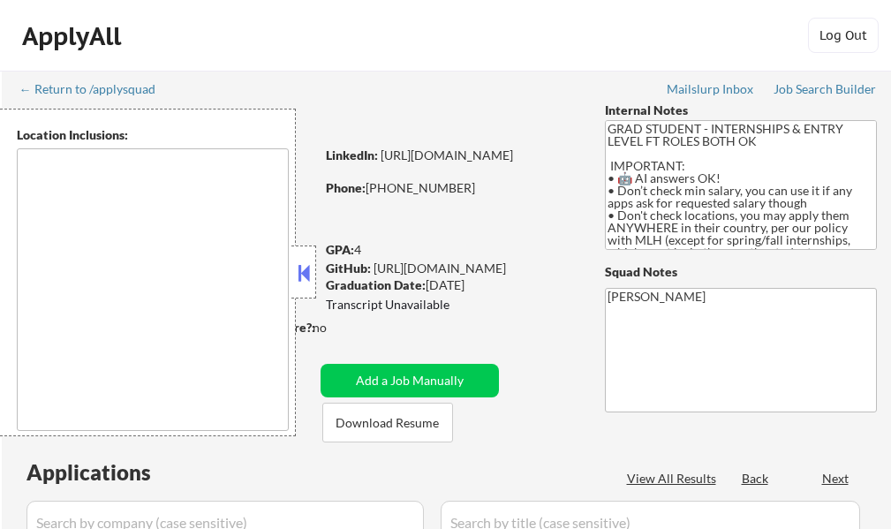
select select ""pending""
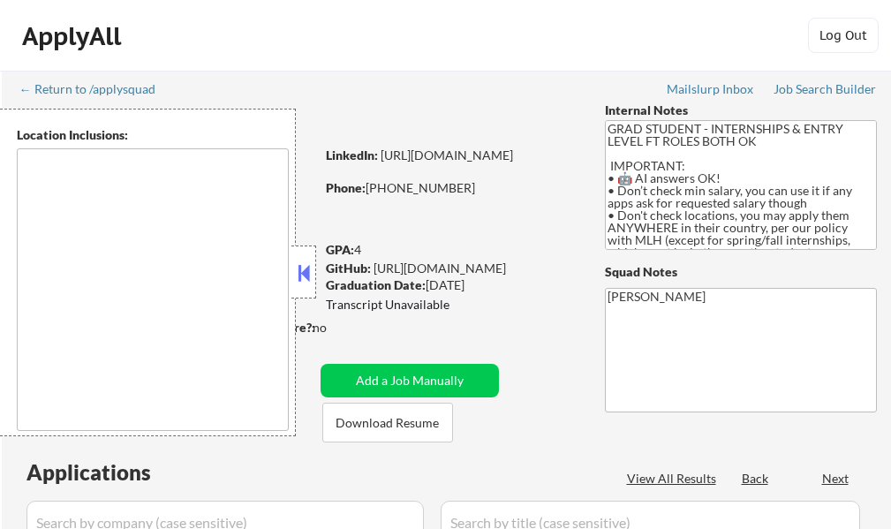
select select ""pending""
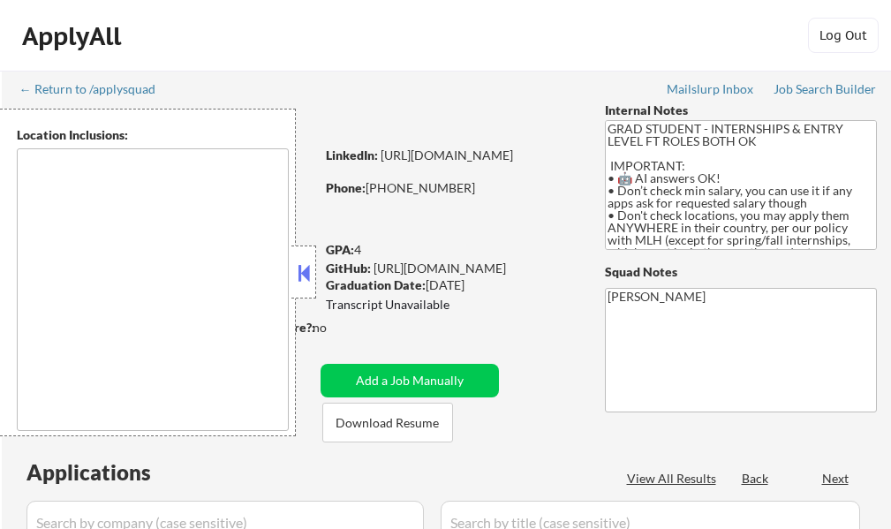
select select ""pending""
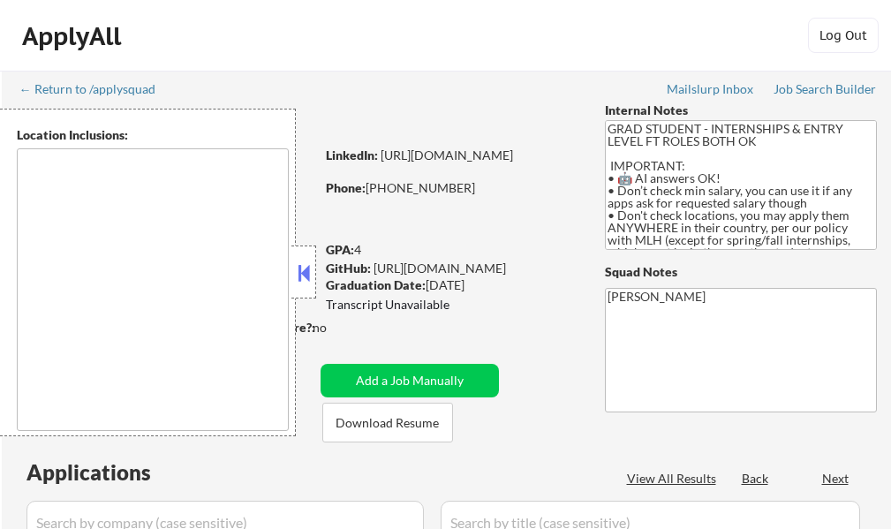
select select ""pending""
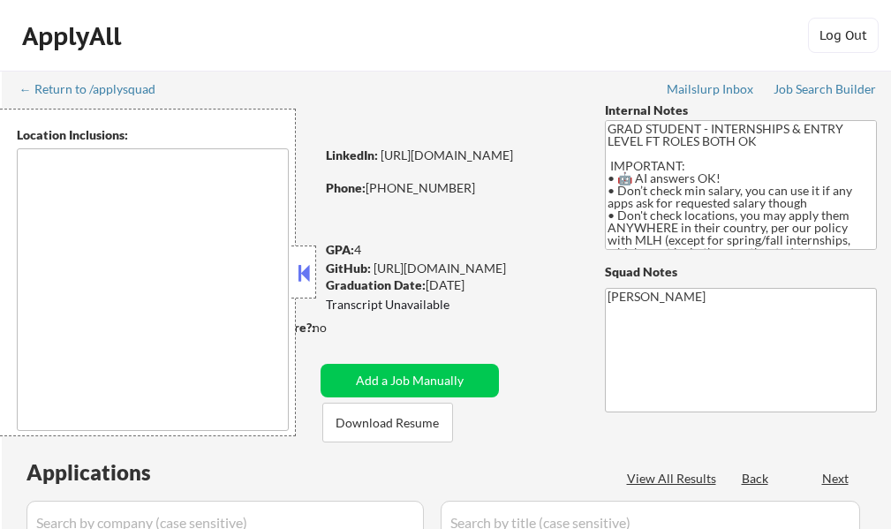
select select ""pending""
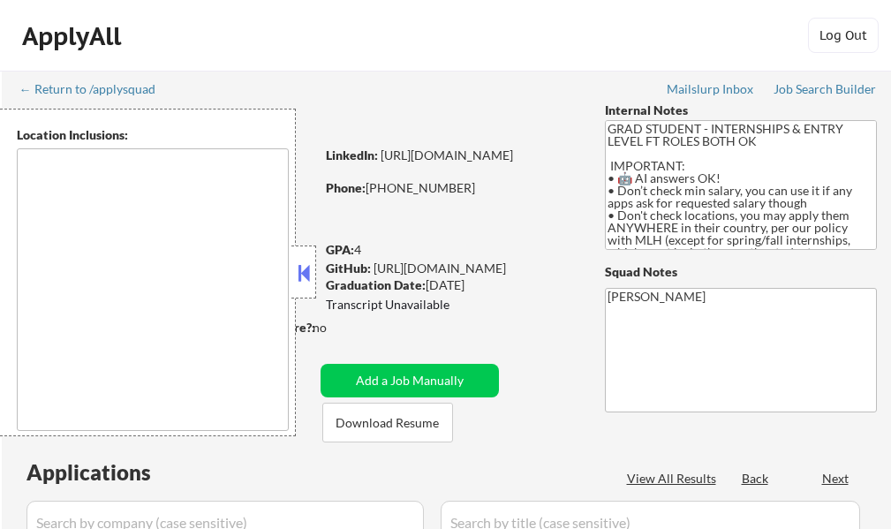
select select ""pending""
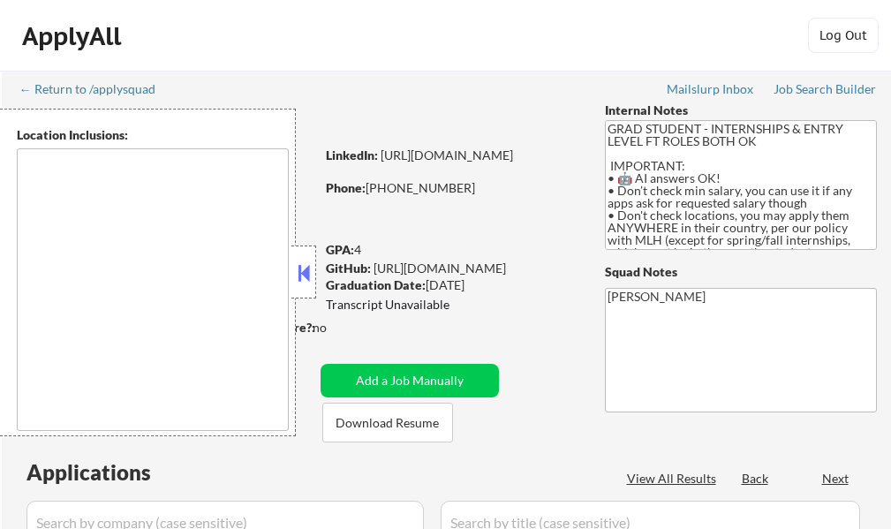
select select ""pending""
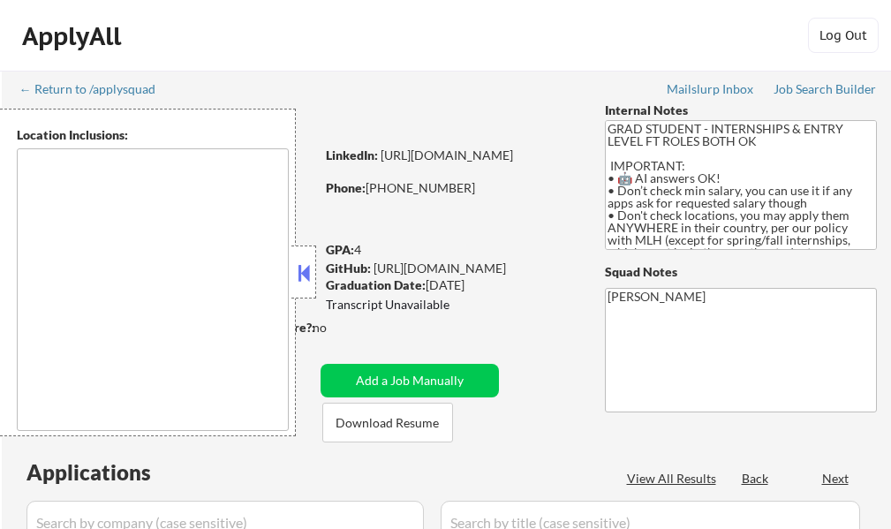
type textarea "country:[GEOGRAPHIC_DATA]"
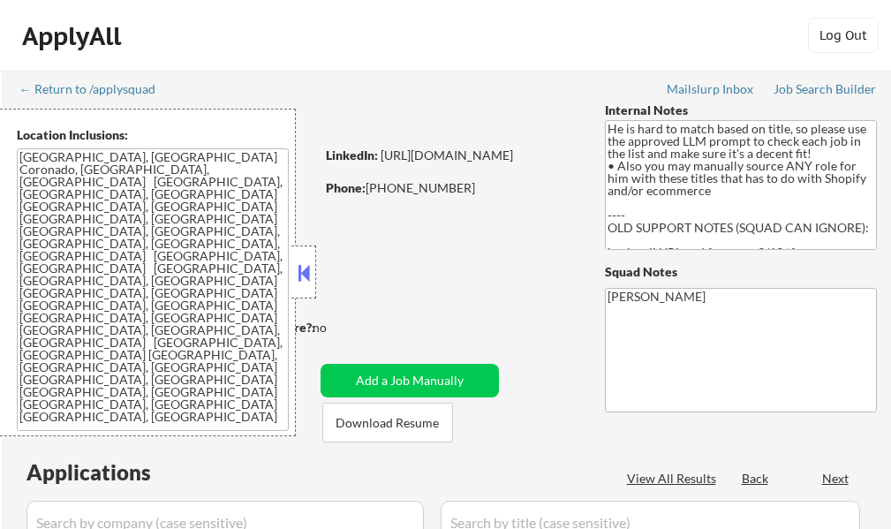
select select ""pending""
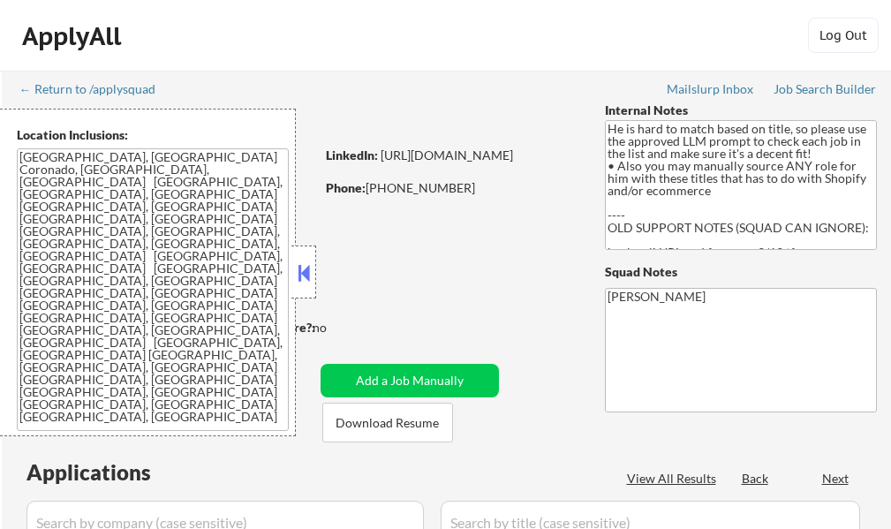
select select ""pending""
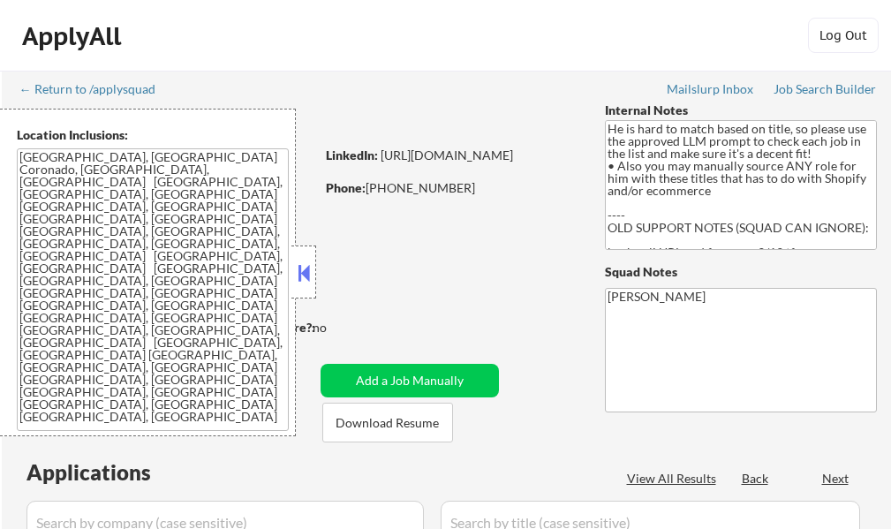
select select ""pending""
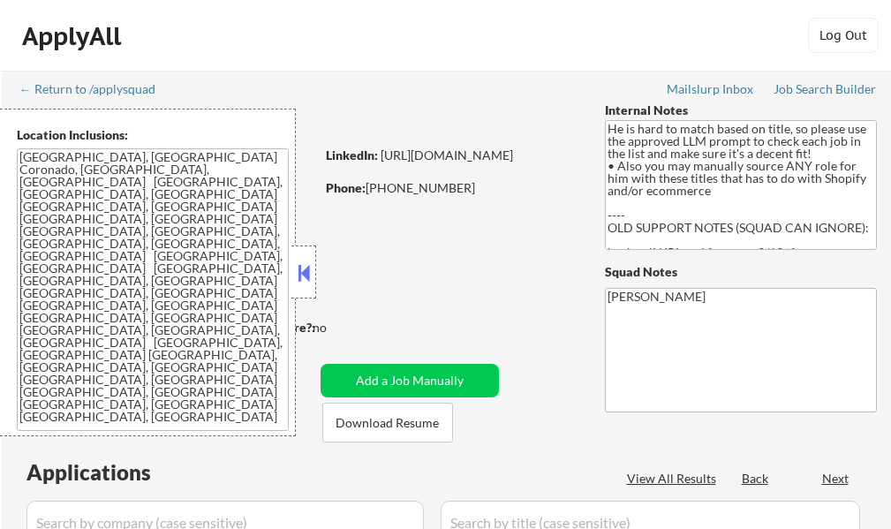
select select ""pending""
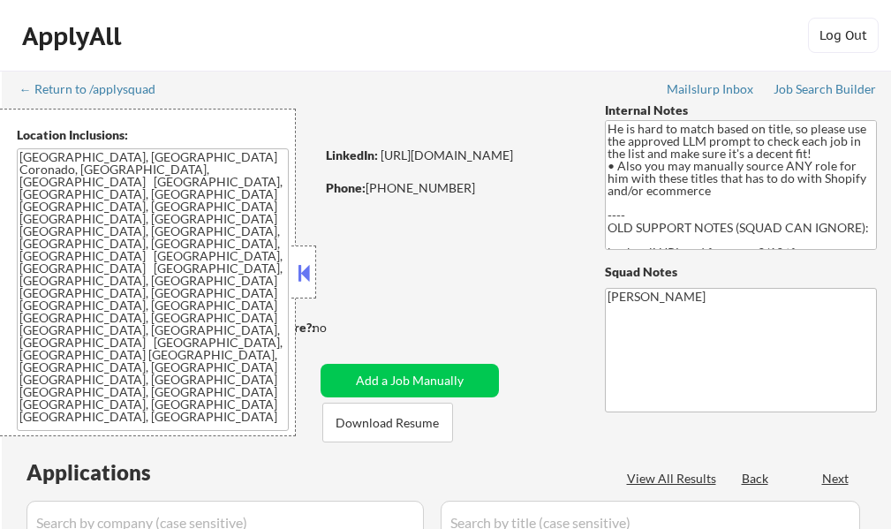
select select ""pending""
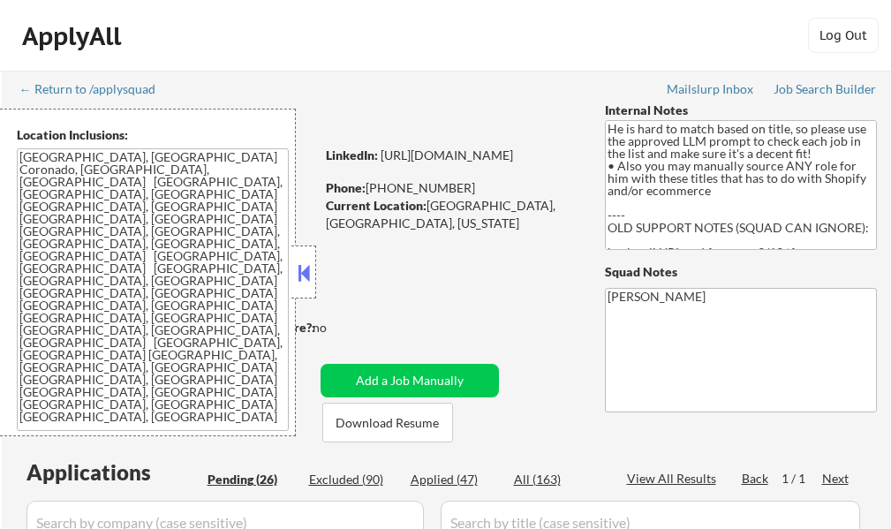
click at [297, 283] on button at bounding box center [303, 272] width 19 height 26
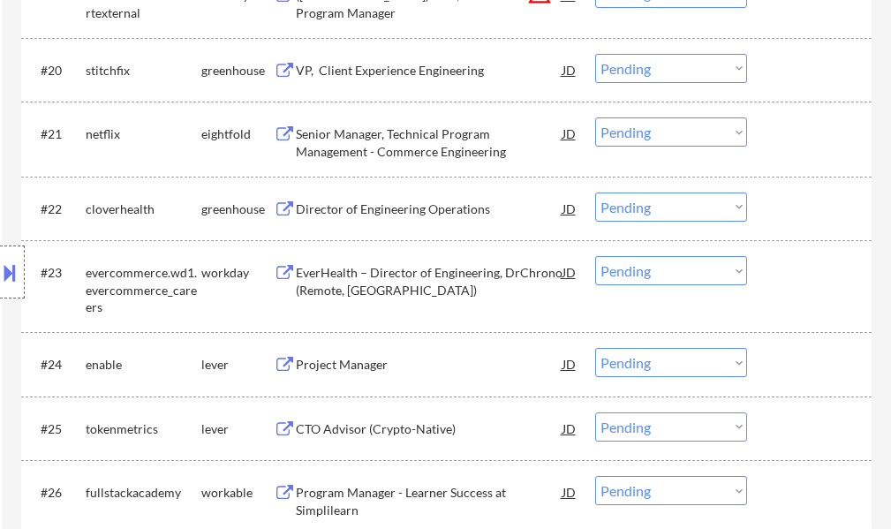
scroll to position [2030, 0]
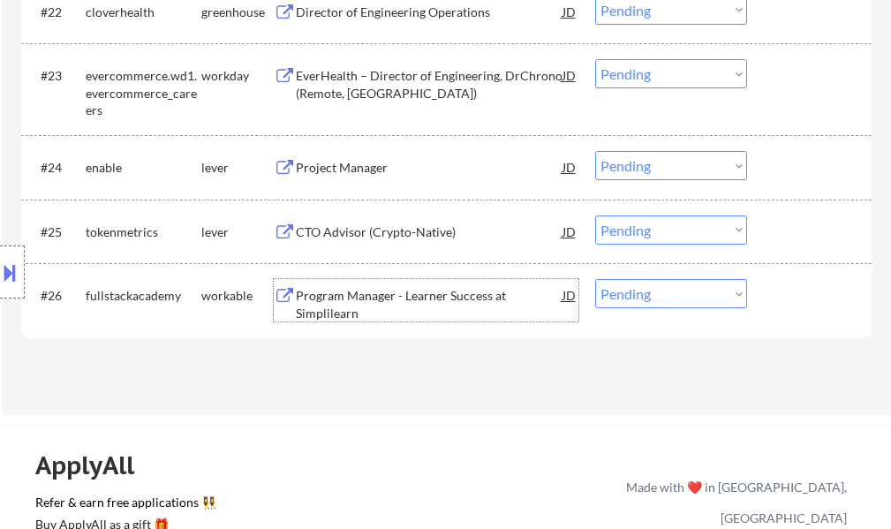
click at [339, 297] on div "Program Manager - Learner Success at Simplilearn" at bounding box center [429, 304] width 267 height 34
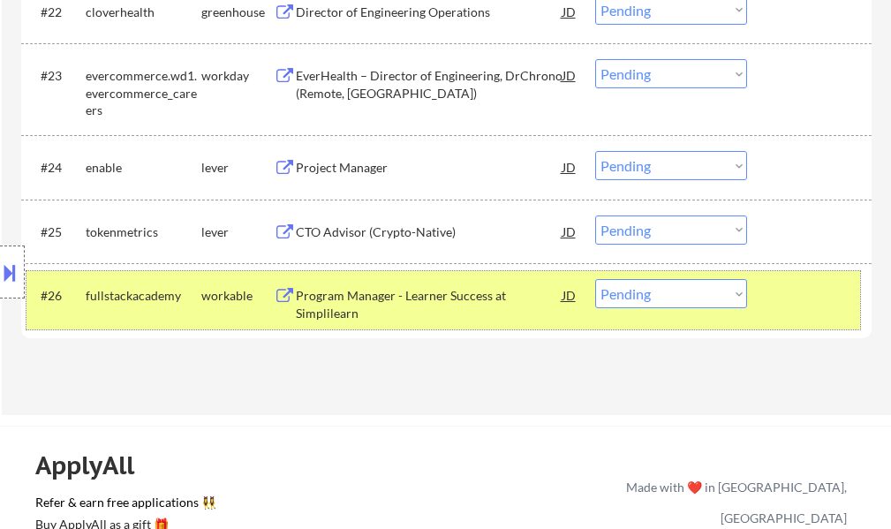
click at [794, 297] on div at bounding box center [811, 295] width 78 height 32
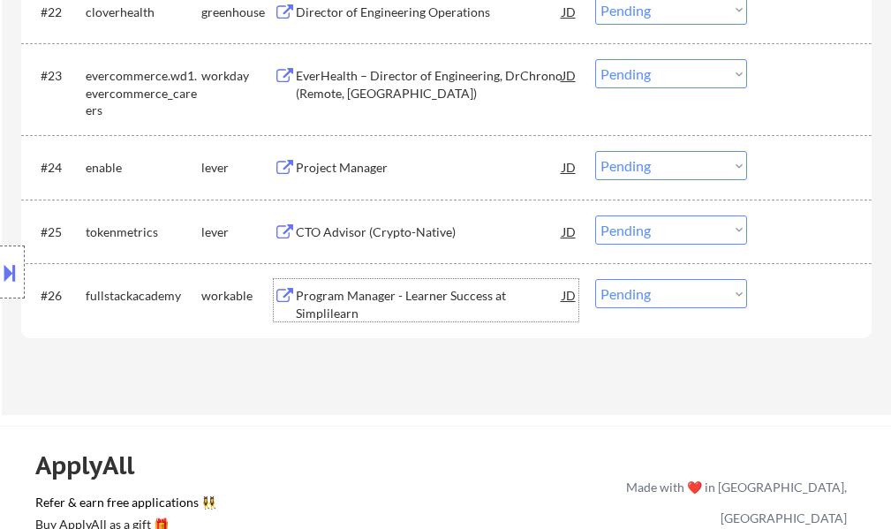
click at [408, 297] on div "Program Manager - Learner Success at Simplilearn" at bounding box center [429, 304] width 267 height 34
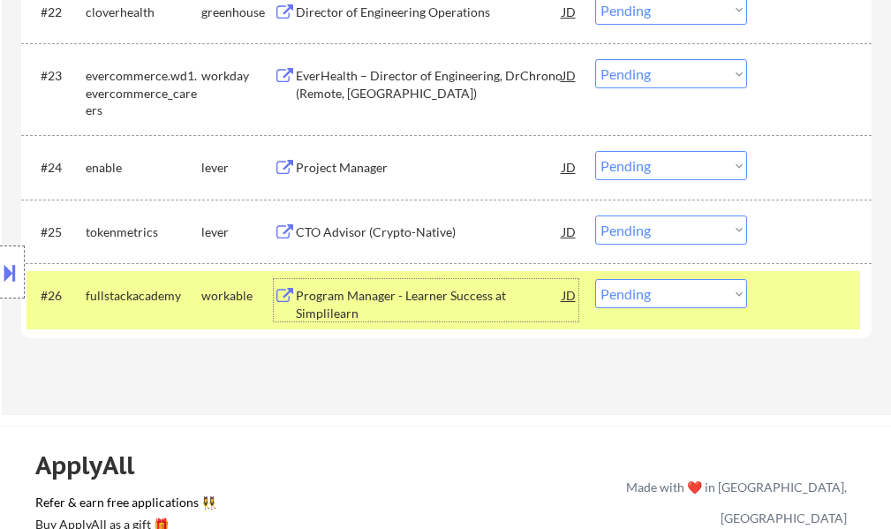
click at [656, 302] on select "Choose an option... Pending Applied Excluded (Questions) Excluded (Expired) Exc…" at bounding box center [671, 293] width 152 height 29
select select ""excluded__bad_match_""
click at [595, 279] on select "Choose an option... Pending Applied Excluded (Questions) Excluded (Expired) Exc…" at bounding box center [671, 293] width 152 height 29
click at [802, 299] on div at bounding box center [811, 295] width 78 height 32
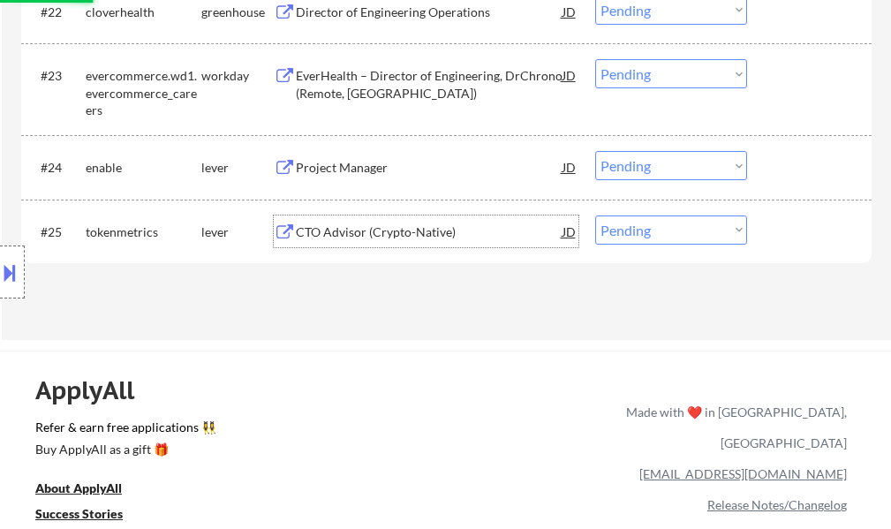
click at [325, 226] on div "CTO Advisor (Crypto-Native)" at bounding box center [429, 232] width 267 height 18
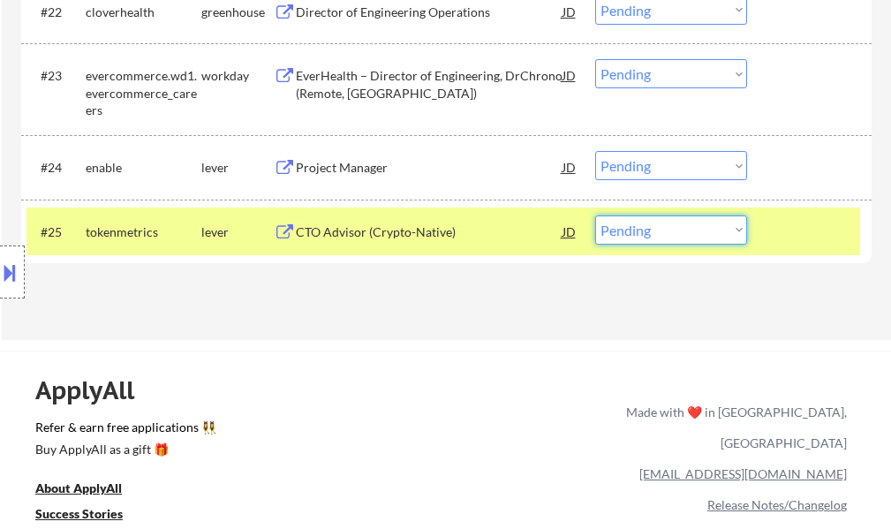
click at [658, 241] on select "Choose an option... Pending Applied Excluded (Questions) Excluded (Expired) Exc…" at bounding box center [671, 229] width 152 height 29
select select ""excluded__bad_match_""
click at [595, 215] on select "Choose an option... Pending Applied Excluded (Questions) Excluded (Expired) Exc…" at bounding box center [671, 229] width 152 height 29
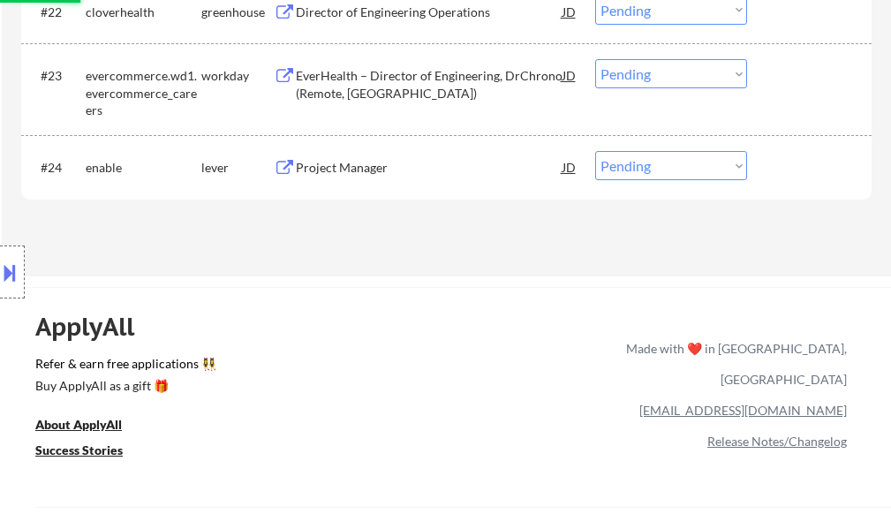
click at [373, 166] on div "Project Manager" at bounding box center [429, 168] width 267 height 18
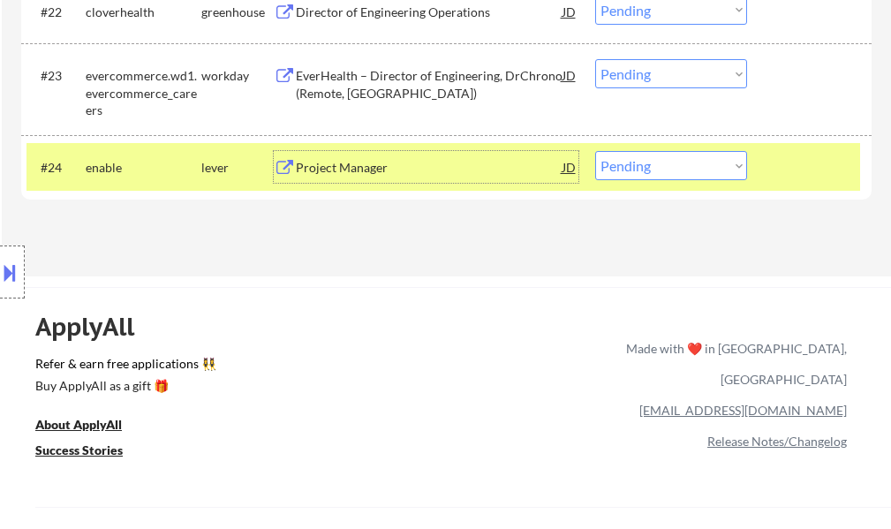
click at [805, 166] on div at bounding box center [811, 167] width 78 height 32
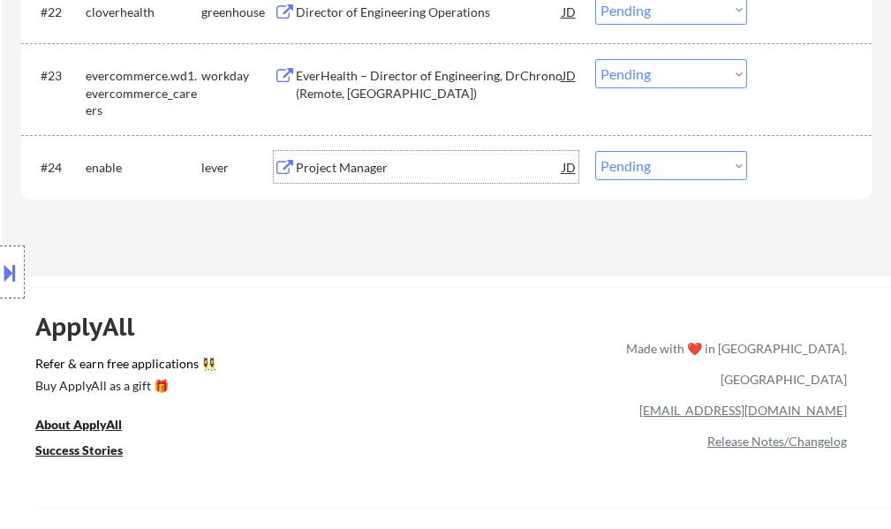
click at [338, 166] on div "Project Manager" at bounding box center [429, 168] width 267 height 18
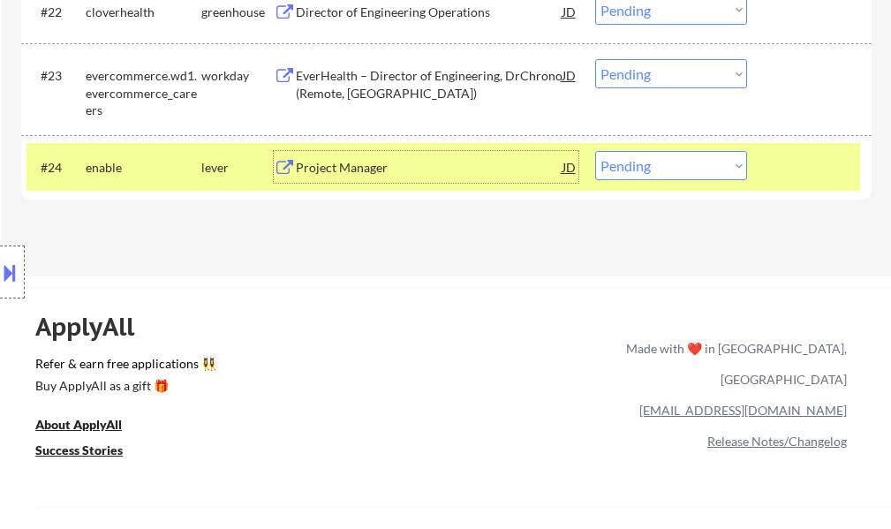
click at [786, 174] on div at bounding box center [811, 167] width 78 height 32
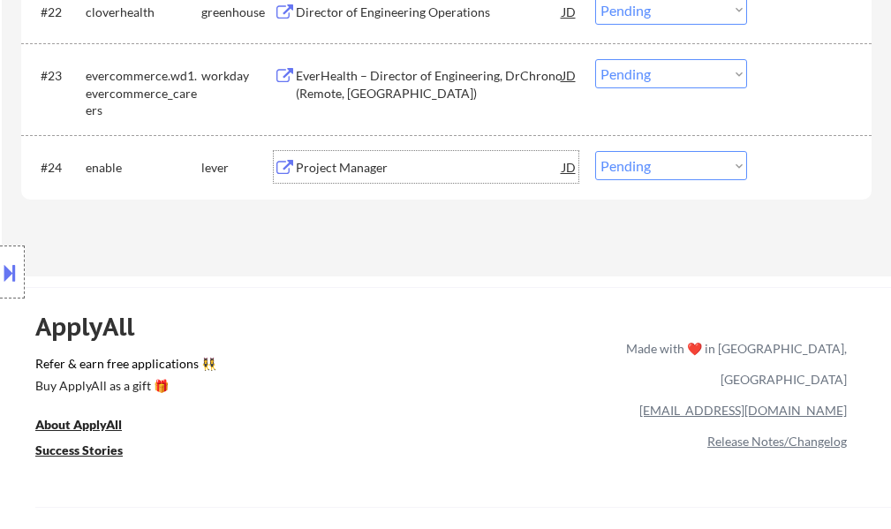
click at [389, 168] on div "Project Manager" at bounding box center [429, 168] width 267 height 18
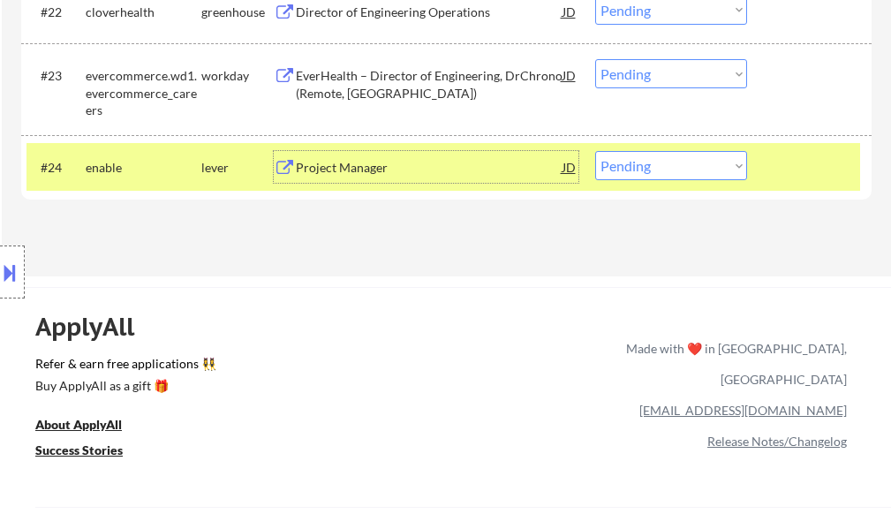
click at [639, 177] on select "Choose an option... Pending Applied Excluded (Questions) Excluded (Expired) Exc…" at bounding box center [671, 165] width 152 height 29
select select ""applied""
click at [595, 151] on select "Choose an option... Pending Applied Excluded (Questions) Excluded (Expired) Exc…" at bounding box center [671, 165] width 152 height 29
click at [786, 165] on div at bounding box center [811, 167] width 78 height 32
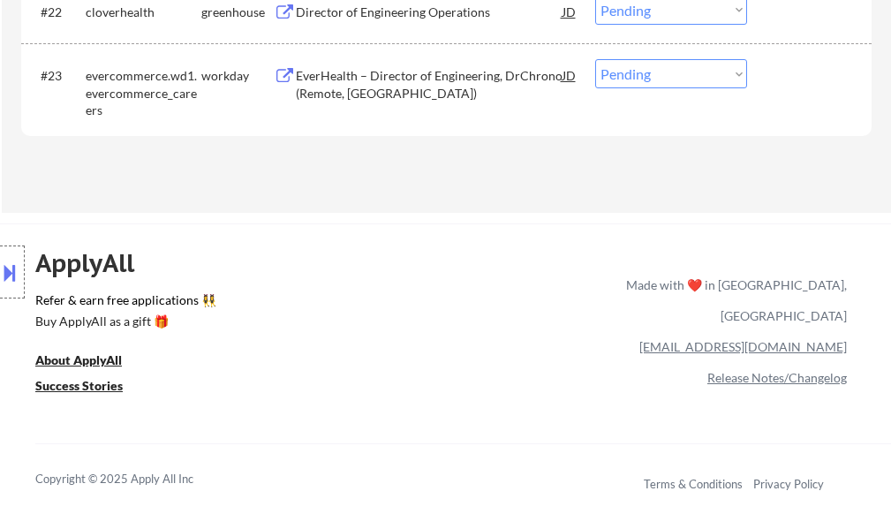
click at [383, 80] on div "EverHealth – Director of Engineering, DrChrono (Remote, US)" at bounding box center [429, 84] width 267 height 34
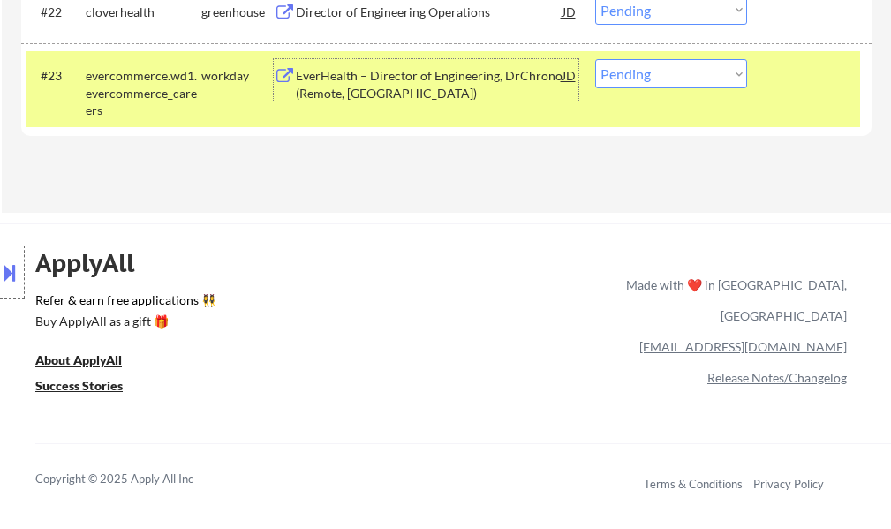
click at [653, 80] on select "Choose an option... Pending Applied Excluded (Questions) Excluded (Expired) Exc…" at bounding box center [671, 73] width 152 height 29
select select ""excluded__bad_match_""
click at [595, 59] on select "Choose an option... Pending Applied Excluded (Questions) Excluded (Expired) Exc…" at bounding box center [671, 73] width 152 height 29
click at [786, 64] on div at bounding box center [811, 75] width 78 height 32
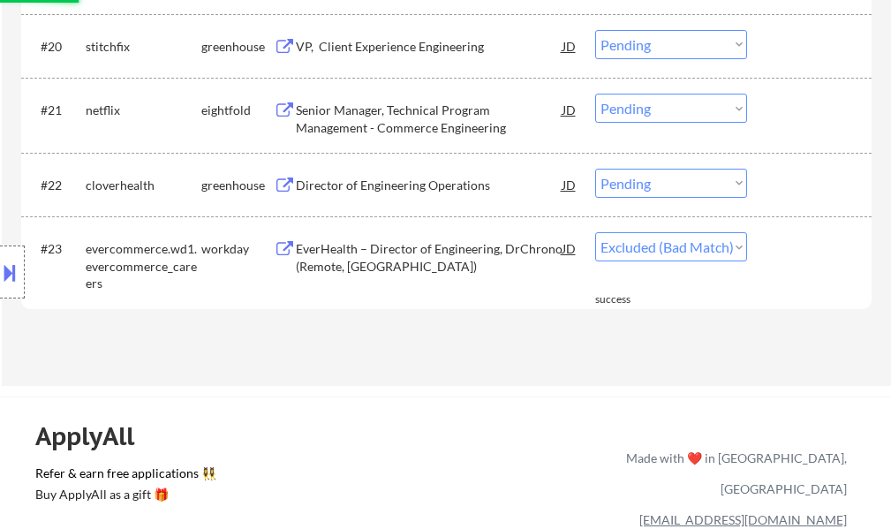
scroll to position [1854, 0]
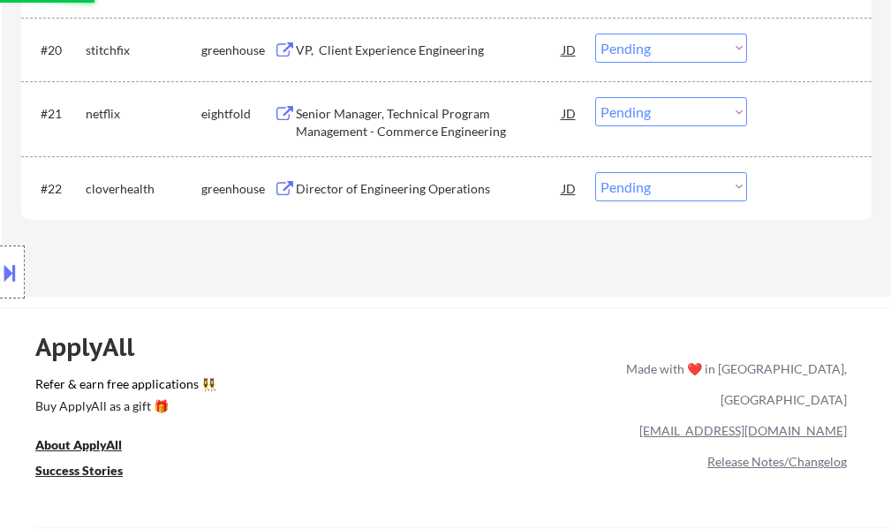
click at [357, 172] on div "Director of Engineering Operations" at bounding box center [429, 188] width 267 height 32
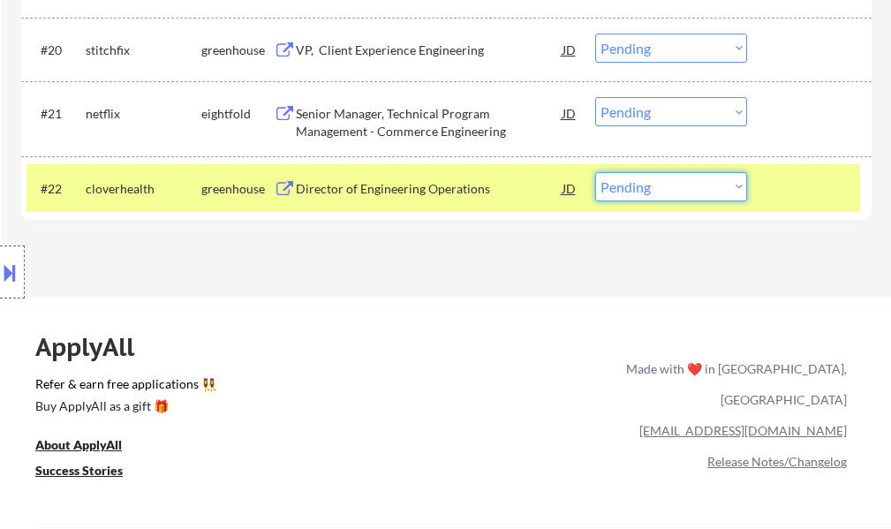
click at [648, 197] on select "Choose an option... Pending Applied Excluded (Questions) Excluded (Expired) Exc…" at bounding box center [671, 186] width 152 height 29
select select ""applied""
click at [595, 172] on select "Choose an option... Pending Applied Excluded (Questions) Excluded (Expired) Exc…" at bounding box center [671, 186] width 152 height 29
click at [799, 188] on div at bounding box center [811, 188] width 78 height 32
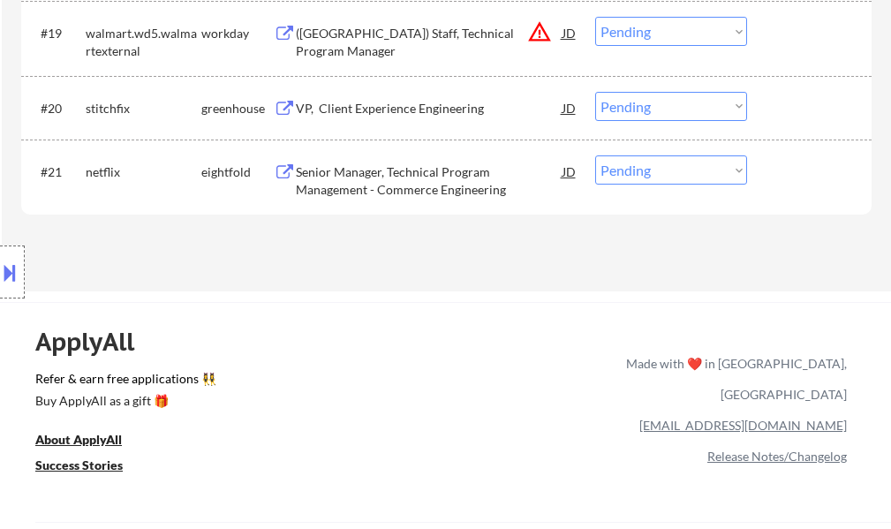
scroll to position [1765, 0]
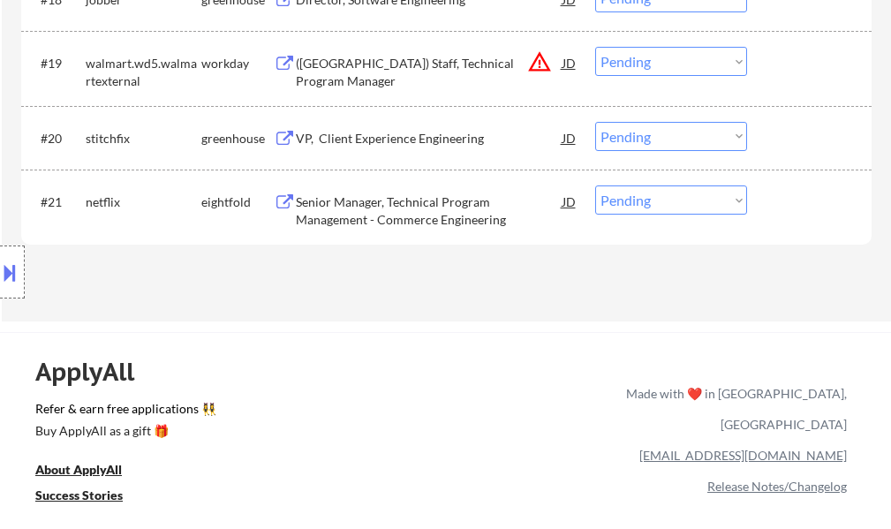
click at [427, 128] on div "VP, Client Experience Engineering" at bounding box center [429, 138] width 267 height 32
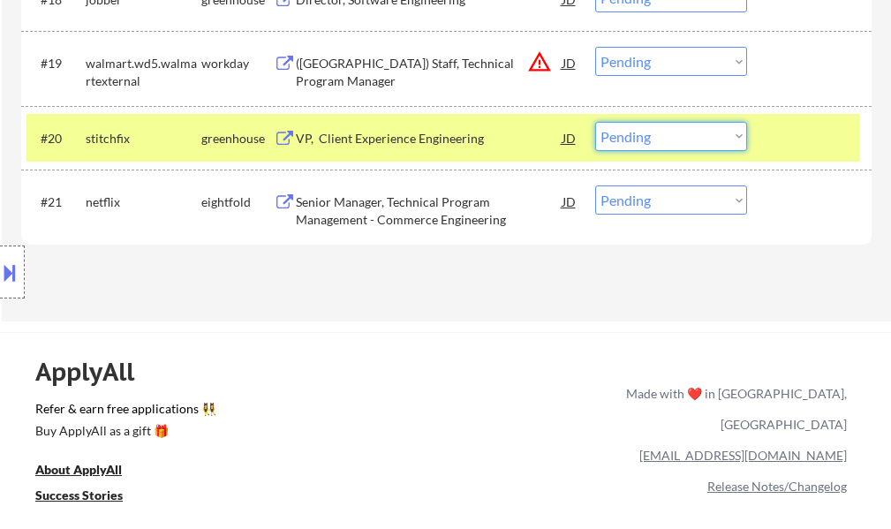
click at [630, 127] on select "Choose an option... Pending Applied Excluded (Questions) Excluded (Expired) Exc…" at bounding box center [671, 136] width 152 height 29
click at [595, 122] on select "Choose an option... Pending Applied Excluded (Questions) Excluded (Expired) Exc…" at bounding box center [671, 136] width 152 height 29
click at [821, 129] on div at bounding box center [811, 138] width 78 height 32
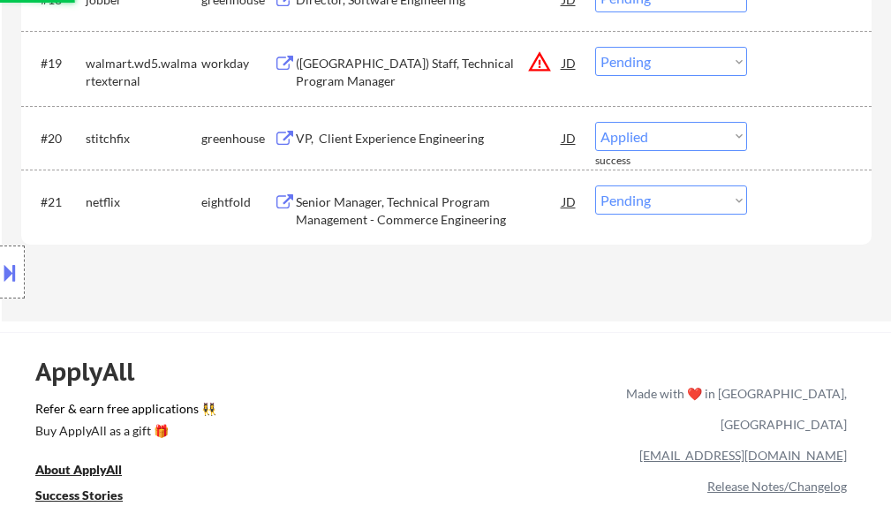
select select ""pending""
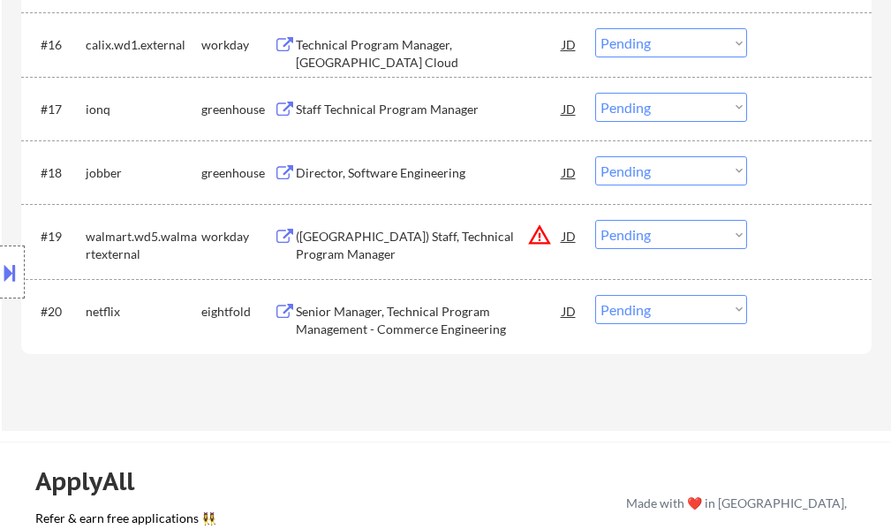
scroll to position [1677, 0]
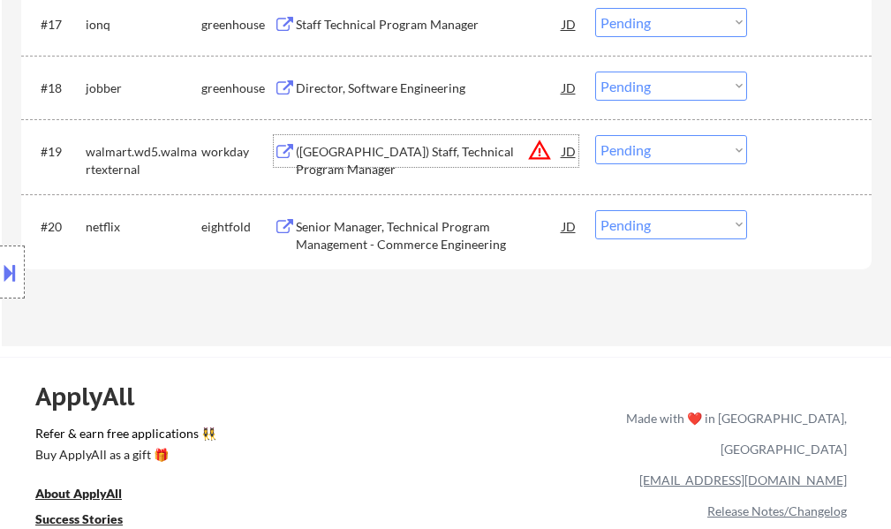
click at [390, 153] on div "(USA) Staff, Technical Program Manager" at bounding box center [429, 160] width 267 height 34
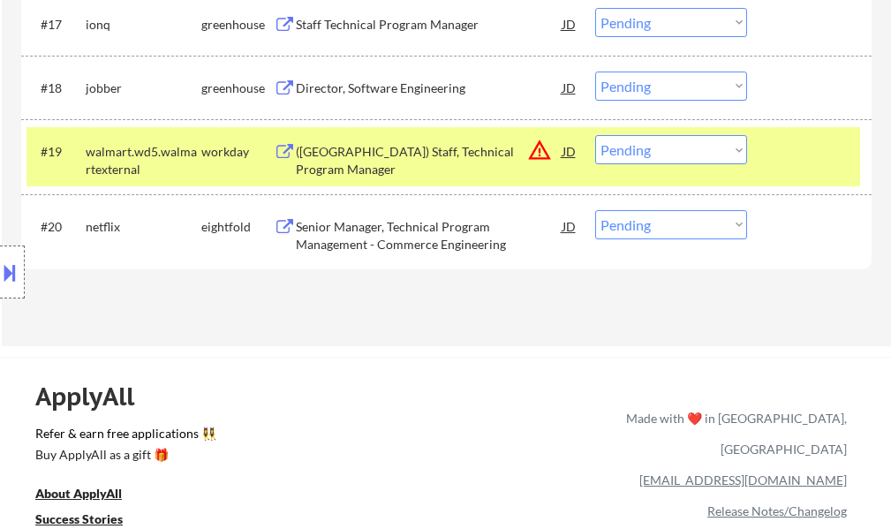
click at [11, 284] on button at bounding box center [9, 272] width 19 height 29
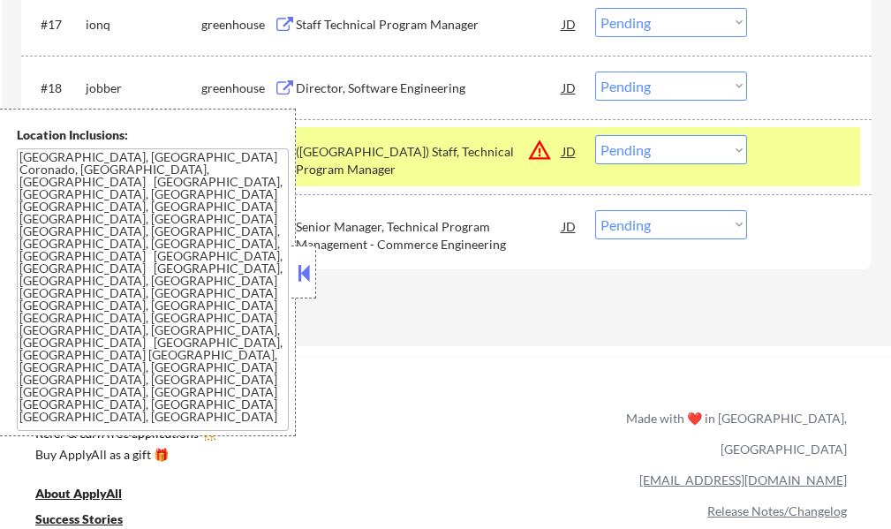
click at [773, 156] on div at bounding box center [811, 151] width 78 height 32
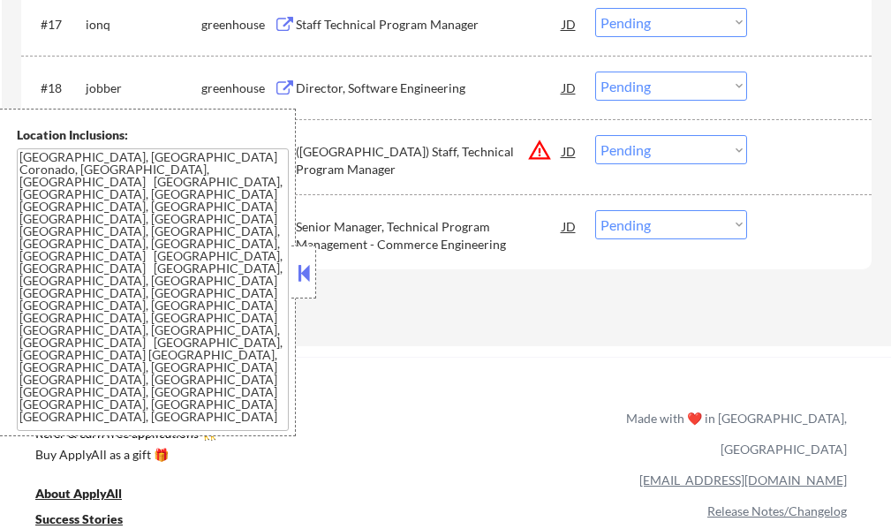
click at [466, 149] on div "(USA) Staff, Technical Program Manager" at bounding box center [429, 160] width 267 height 34
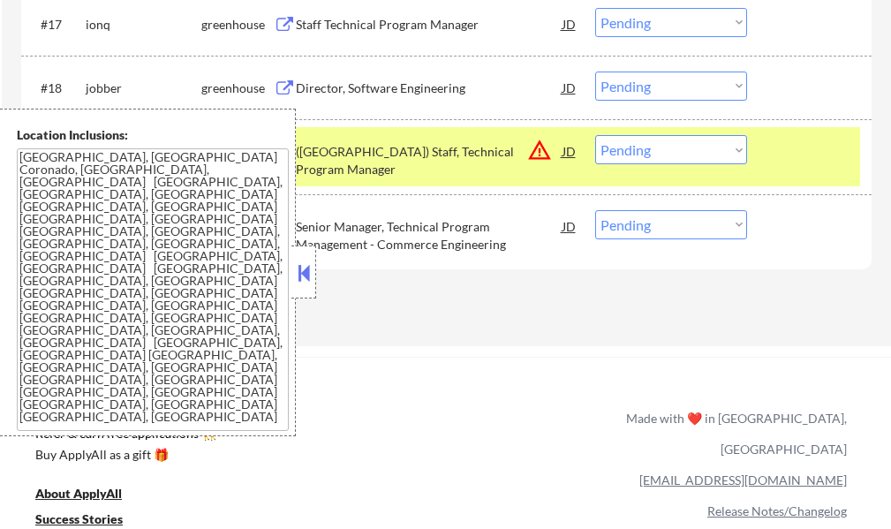
click at [307, 270] on button at bounding box center [303, 272] width 19 height 26
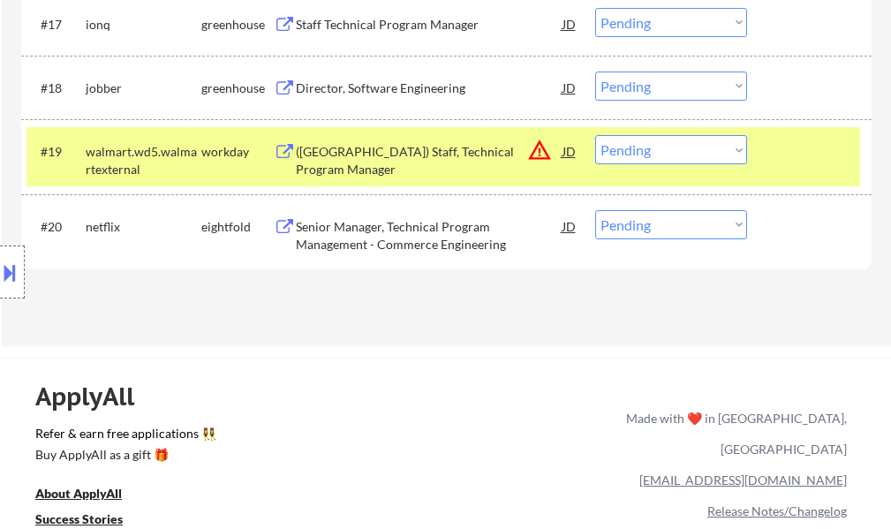
click at [640, 150] on select "Choose an option... Pending Applied Excluded (Questions) Excluded (Expired) Exc…" at bounding box center [671, 149] width 152 height 29
click at [595, 135] on select "Choose an option... Pending Applied Excluded (Questions) Excluded (Expired) Exc…" at bounding box center [671, 149] width 152 height 29
click at [810, 159] on div at bounding box center [811, 151] width 78 height 32
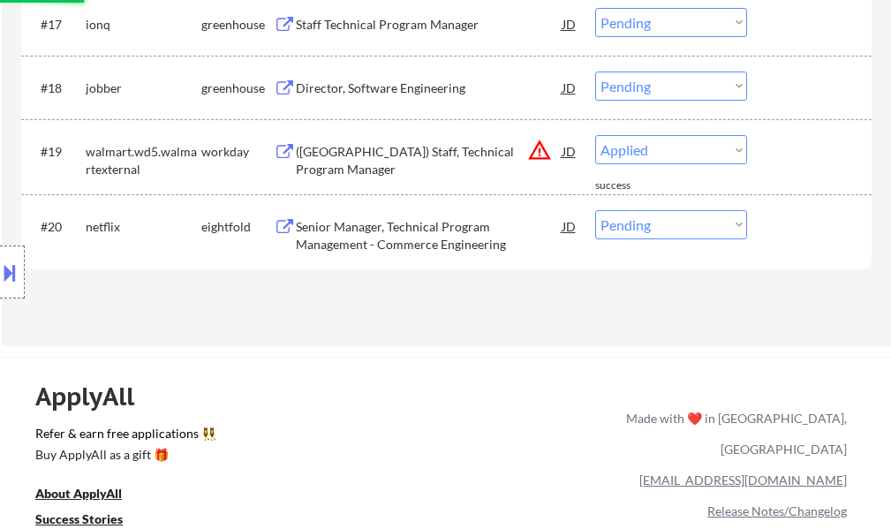
select select ""pending""
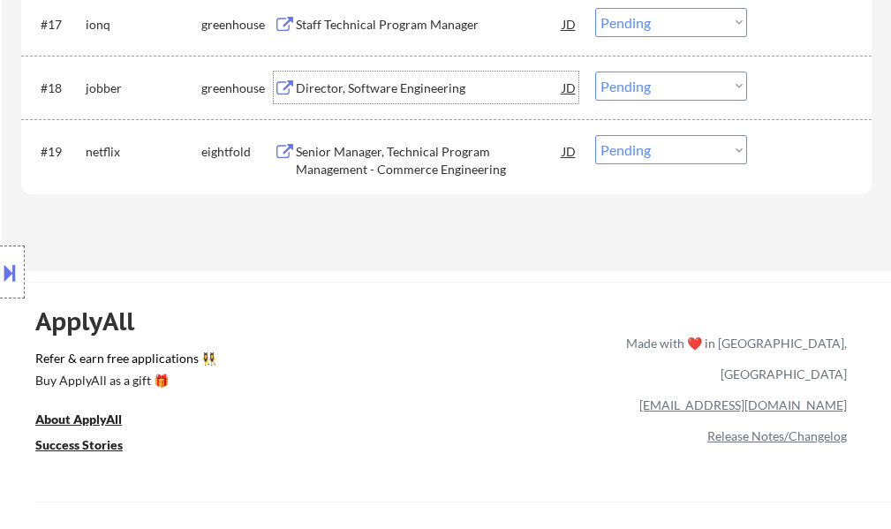
click at [432, 85] on div "Director, Software Engineering" at bounding box center [429, 88] width 267 height 18
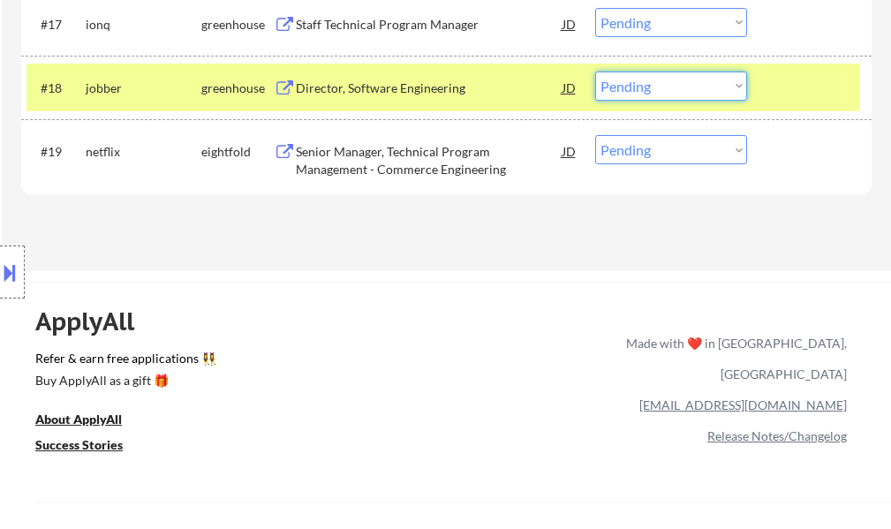
click at [610, 88] on select "Choose an option... Pending Applied Excluded (Questions) Excluded (Expired) Exc…" at bounding box center [671, 85] width 152 height 29
click at [595, 71] on select "Choose an option... Pending Applied Excluded (Questions) Excluded (Expired) Exc…" at bounding box center [671, 85] width 152 height 29
click at [762, 91] on div "#18 jobber greenhouse Director, Software Engineering JD Choose an option... Pen…" at bounding box center [442, 88] width 833 height 48
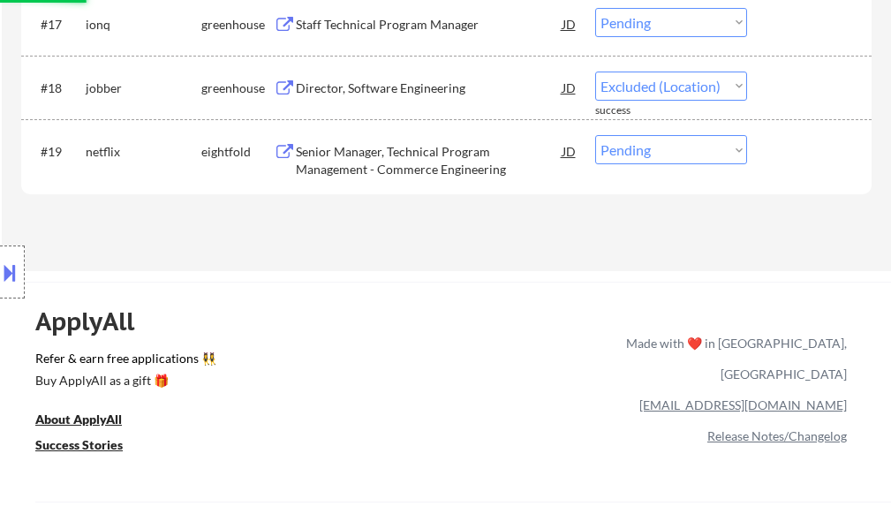
select select ""pending""
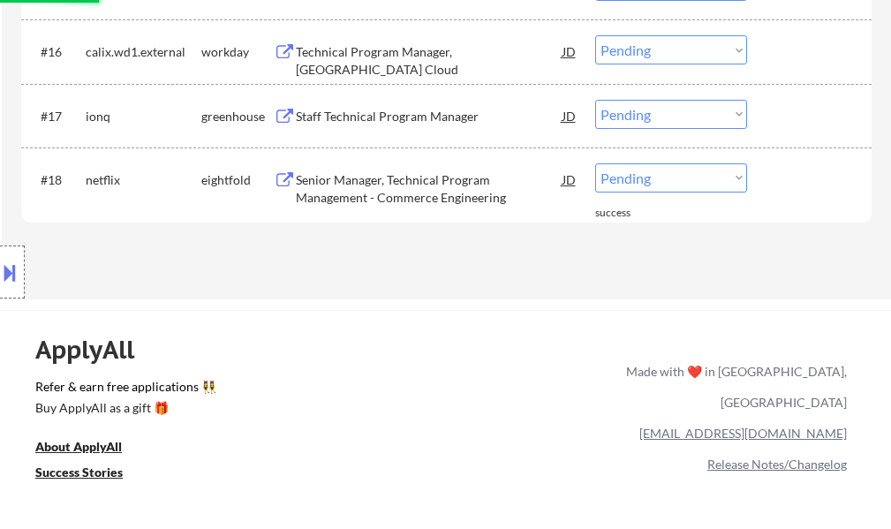
scroll to position [1412, 0]
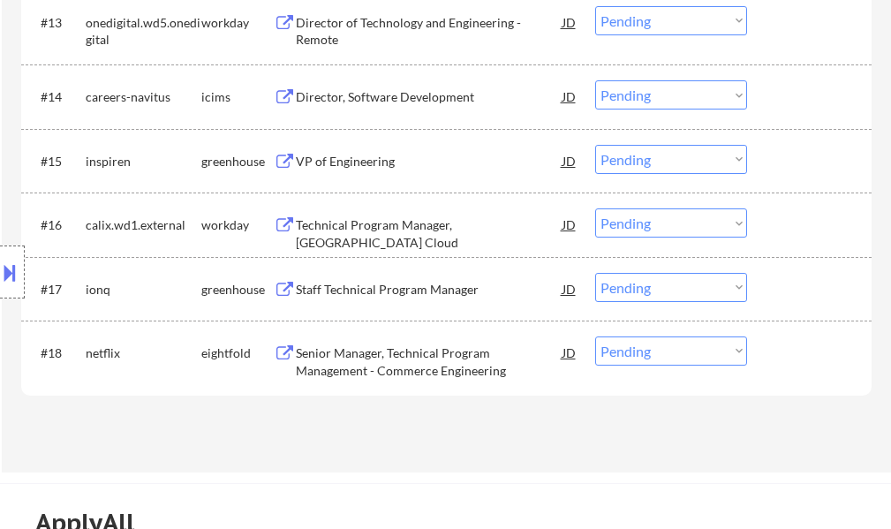
click at [371, 291] on div "Staff Technical Program Manager" at bounding box center [429, 290] width 267 height 18
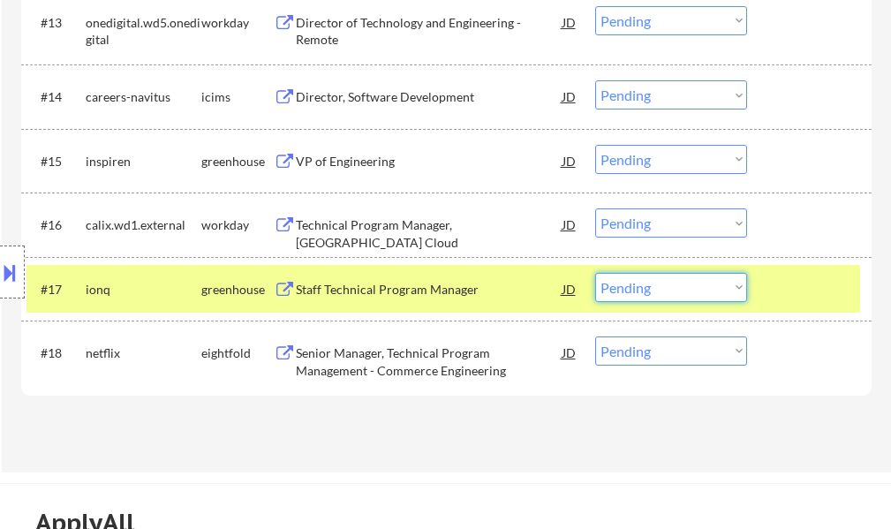
click at [653, 290] on select "Choose an option... Pending Applied Excluded (Questions) Excluded (Expired) Exc…" at bounding box center [671, 287] width 152 height 29
click at [595, 273] on select "Choose an option... Pending Applied Excluded (Questions) Excluded (Expired) Exc…" at bounding box center [671, 287] width 152 height 29
click at [774, 297] on div at bounding box center [811, 289] width 78 height 32
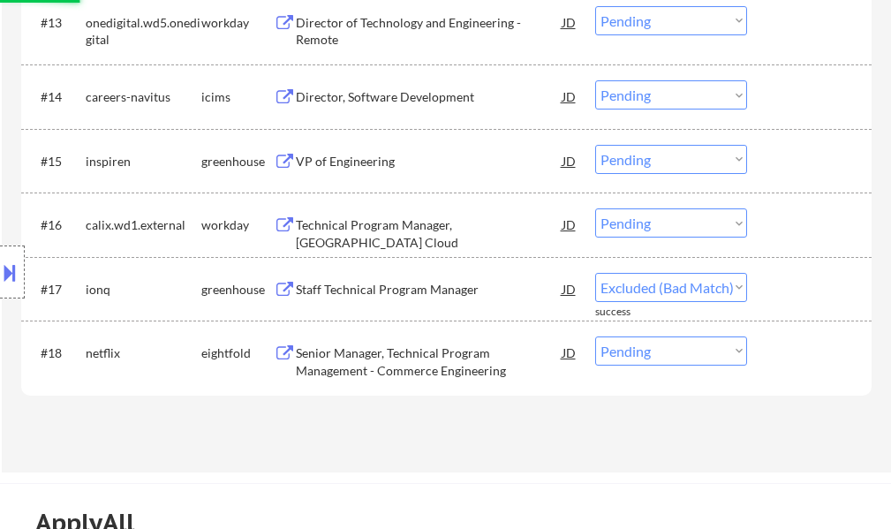
select select ""pending""
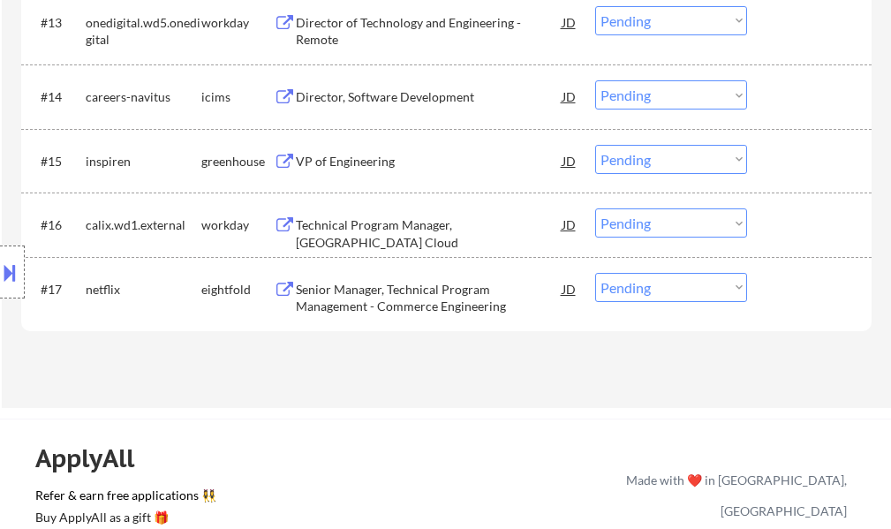
click at [387, 229] on div "Technical Program Manager, Calix Cloud" at bounding box center [429, 233] width 267 height 34
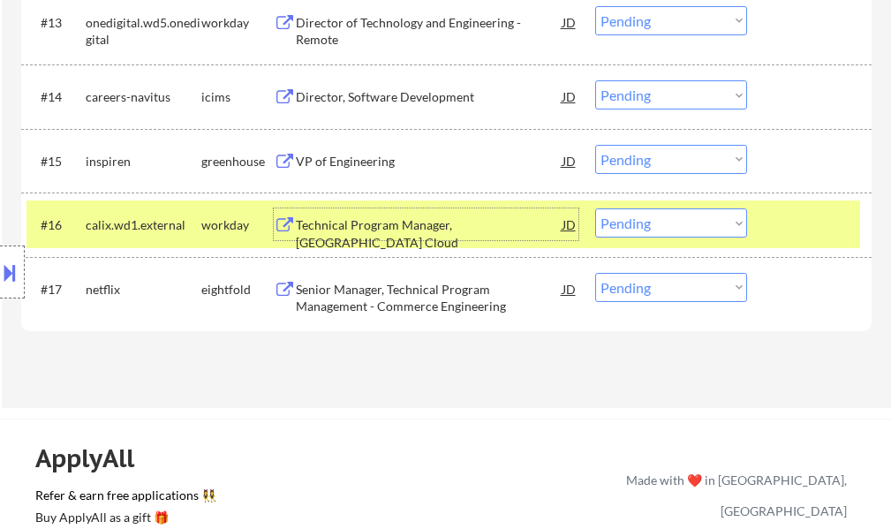
click at [615, 226] on select "Choose an option... Pending Applied Excluded (Questions) Excluded (Expired) Exc…" at bounding box center [671, 222] width 152 height 29
click at [595, 208] on select "Choose an option... Pending Applied Excluded (Questions) Excluded (Expired) Exc…" at bounding box center [671, 222] width 152 height 29
click at [815, 233] on div at bounding box center [811, 224] width 78 height 32
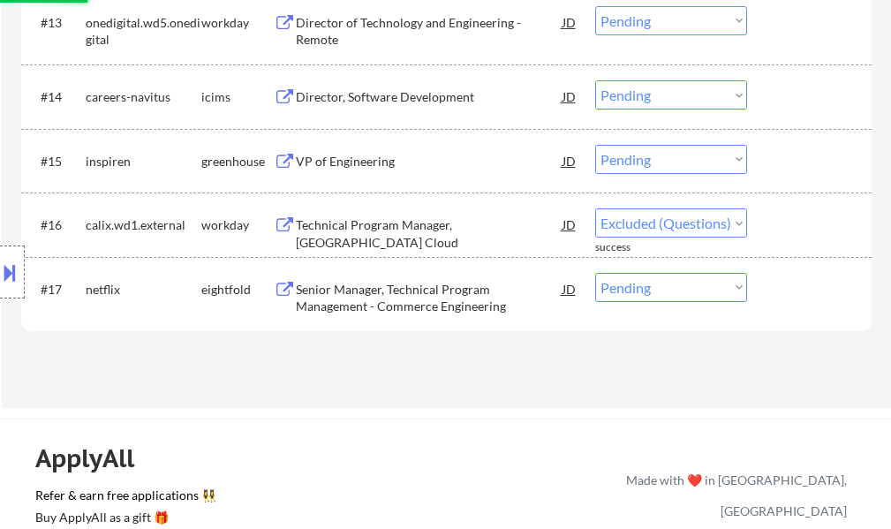
select select ""pending""
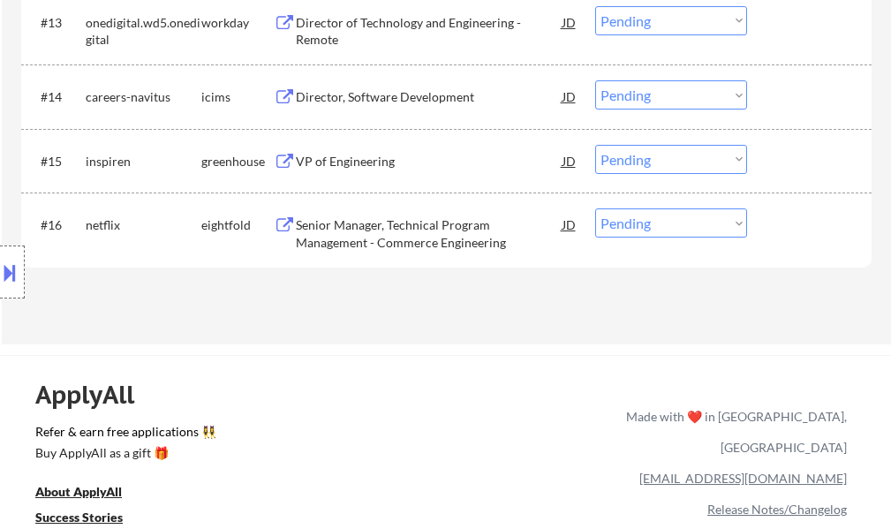
click at [350, 164] on div "VP of Engineering" at bounding box center [429, 162] width 267 height 18
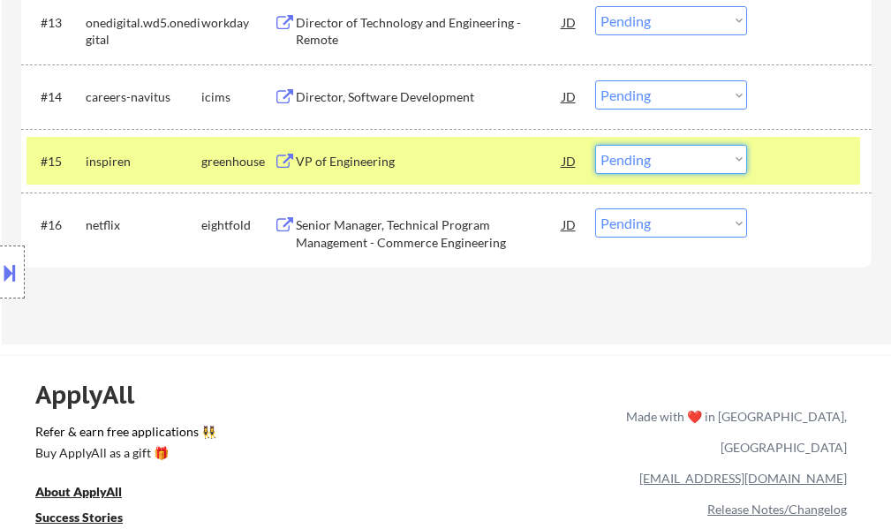
click at [636, 167] on select "Choose an option... Pending Applied Excluded (Questions) Excluded (Expired) Exc…" at bounding box center [671, 159] width 152 height 29
click at [595, 145] on select "Choose an option... Pending Applied Excluded (Questions) Excluded (Expired) Exc…" at bounding box center [671, 159] width 152 height 29
click at [777, 160] on div at bounding box center [811, 161] width 78 height 32
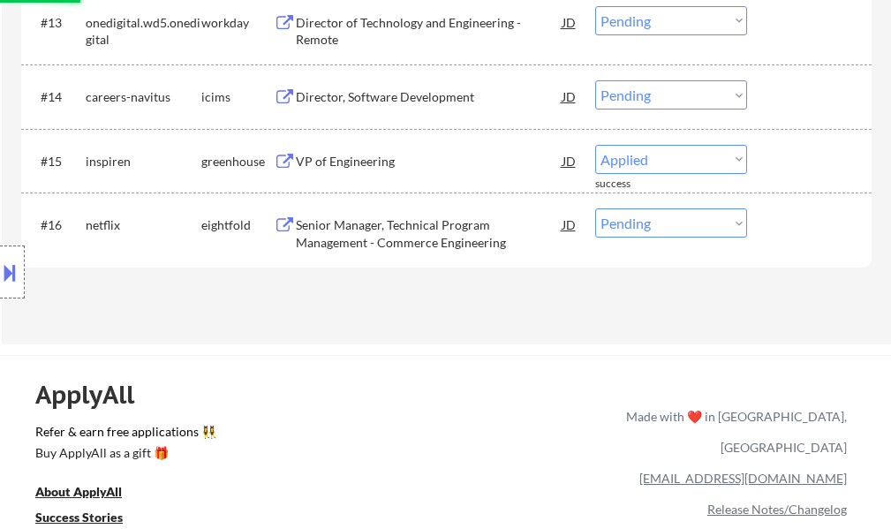
select select ""pending""
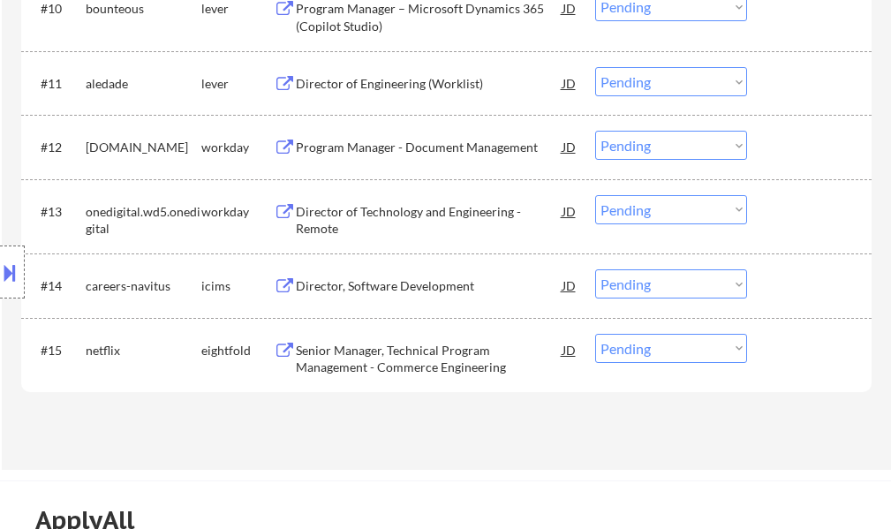
scroll to position [1236, 0]
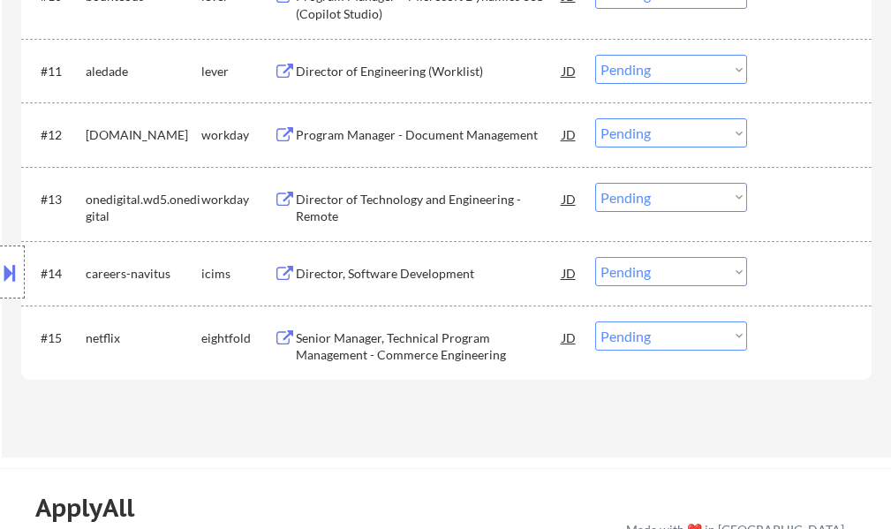
click at [347, 193] on div "Director of Technology and Engineering - Remote" at bounding box center [429, 208] width 267 height 34
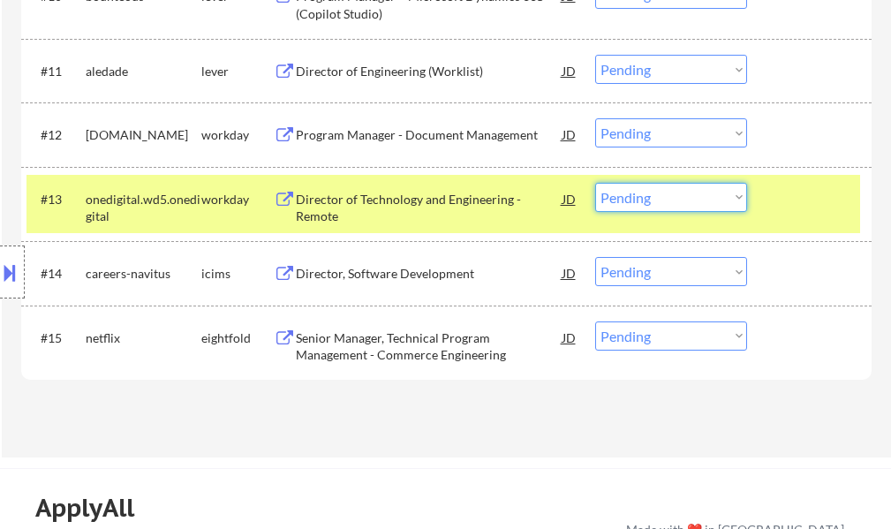
click at [655, 202] on select "Choose an option... Pending Applied Excluded (Questions) Excluded (Expired) Exc…" at bounding box center [671, 197] width 152 height 29
click at [595, 183] on select "Choose an option... Pending Applied Excluded (Questions) Excluded (Expired) Exc…" at bounding box center [671, 197] width 152 height 29
click at [837, 202] on div at bounding box center [811, 199] width 78 height 32
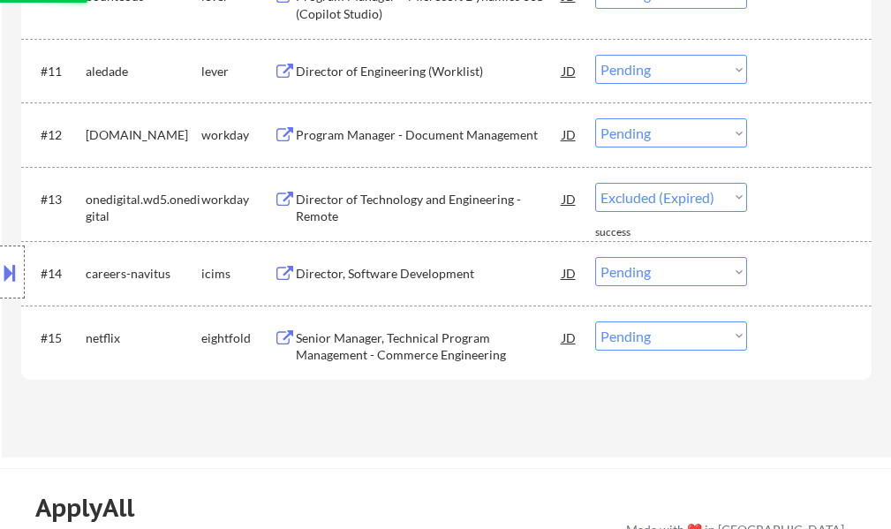
select select ""pending""
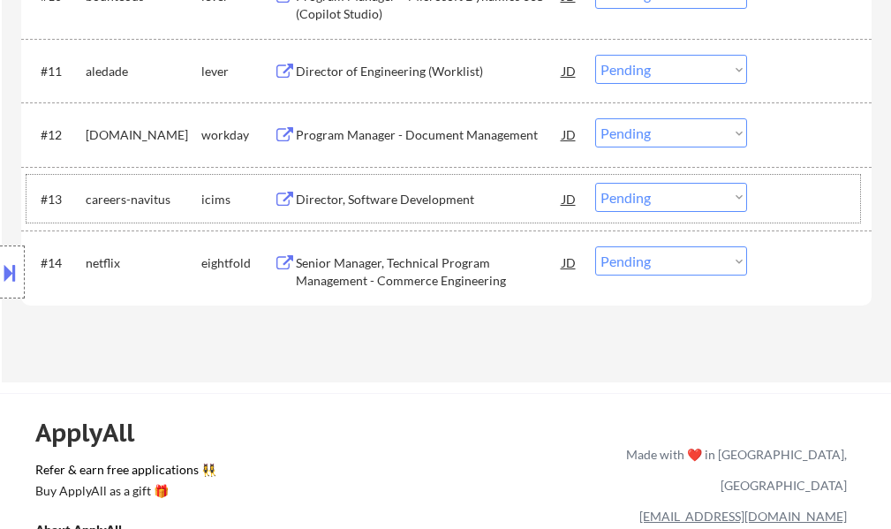
click at [367, 134] on div "Program Manager - Document Management" at bounding box center [429, 135] width 267 height 18
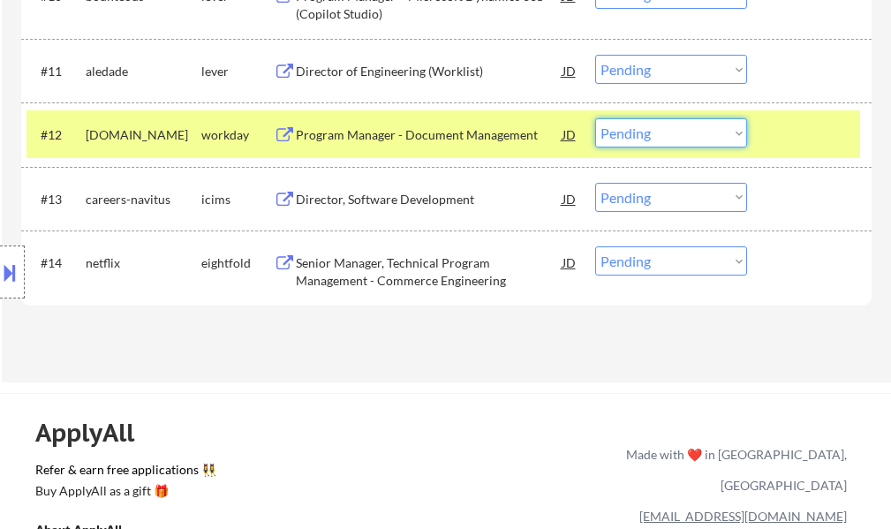
click at [654, 125] on select "Choose an option... Pending Applied Excluded (Questions) Excluded (Expired) Exc…" at bounding box center [671, 132] width 152 height 29
click at [595, 118] on select "Choose an option... Pending Applied Excluded (Questions) Excluded (Expired) Exc…" at bounding box center [671, 132] width 152 height 29
select select ""pending""
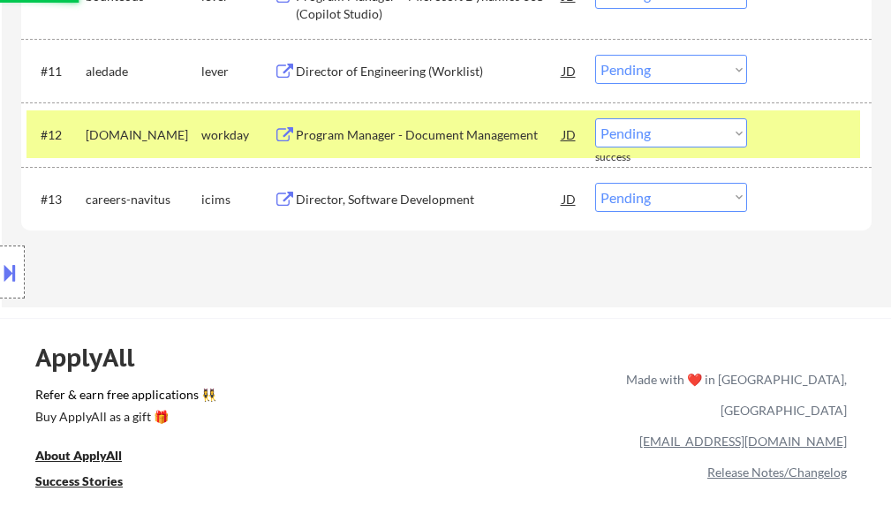
click at [786, 133] on div at bounding box center [811, 134] width 78 height 32
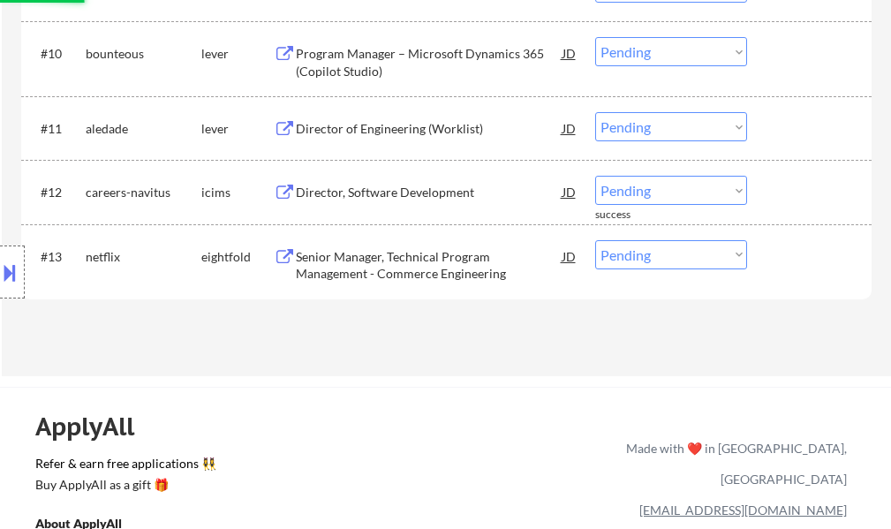
scroll to position [1147, 0]
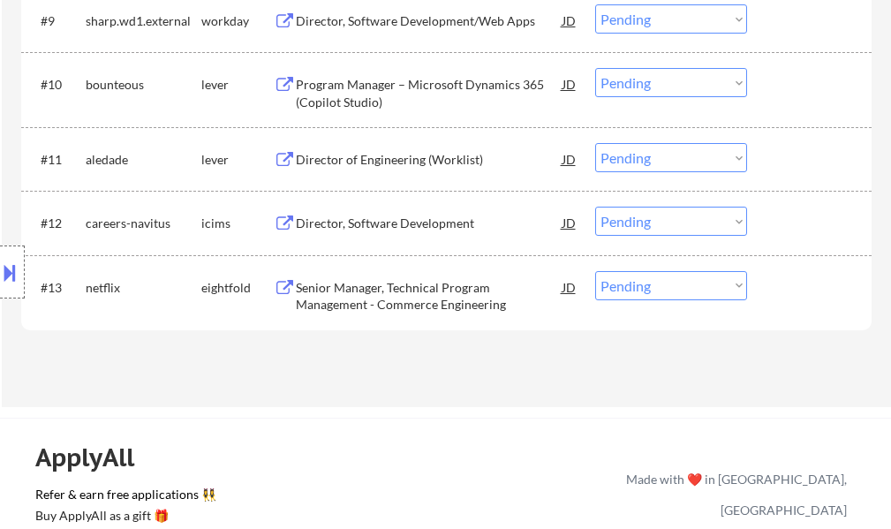
click at [360, 167] on div "Director of Engineering (Worklist)" at bounding box center [429, 160] width 267 height 18
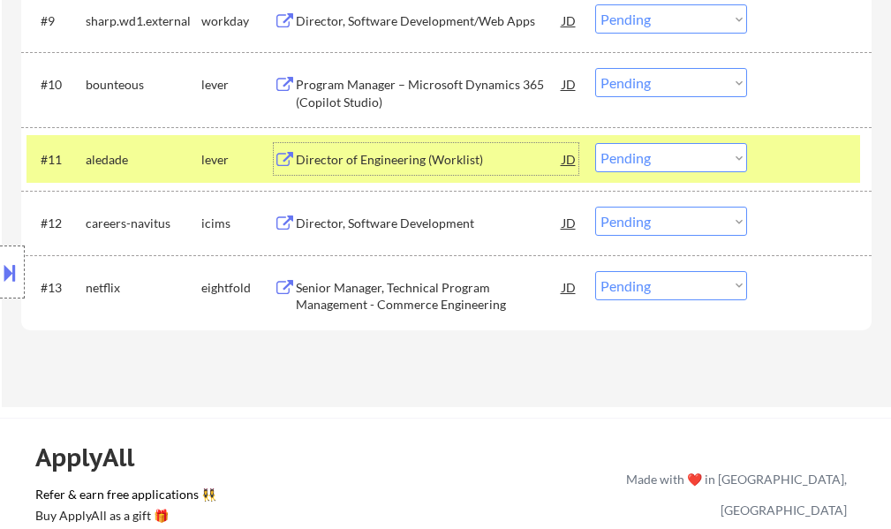
click at [629, 162] on select "Choose an option... Pending Applied Excluded (Questions) Excluded (Expired) Exc…" at bounding box center [671, 157] width 152 height 29
click at [595, 143] on select "Choose an option... Pending Applied Excluded (Questions) Excluded (Expired) Exc…" at bounding box center [671, 157] width 152 height 29
click at [795, 167] on div at bounding box center [811, 159] width 78 height 32
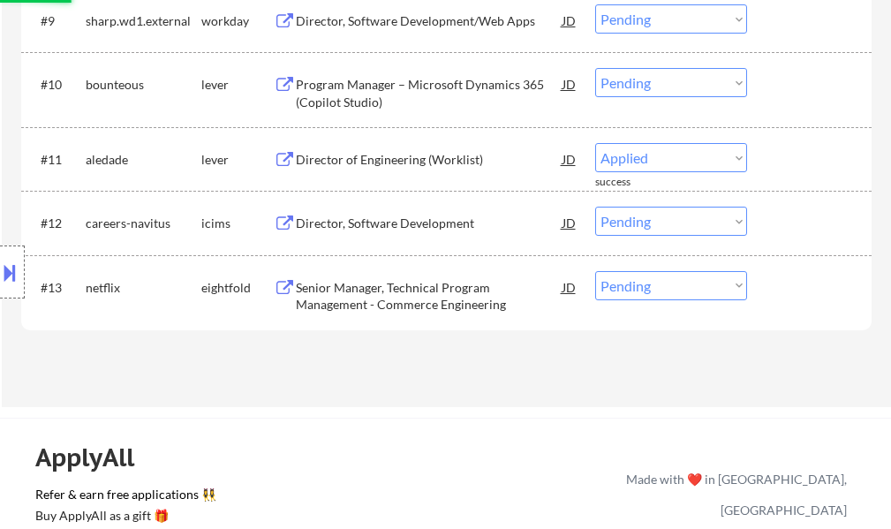
select select ""pending""
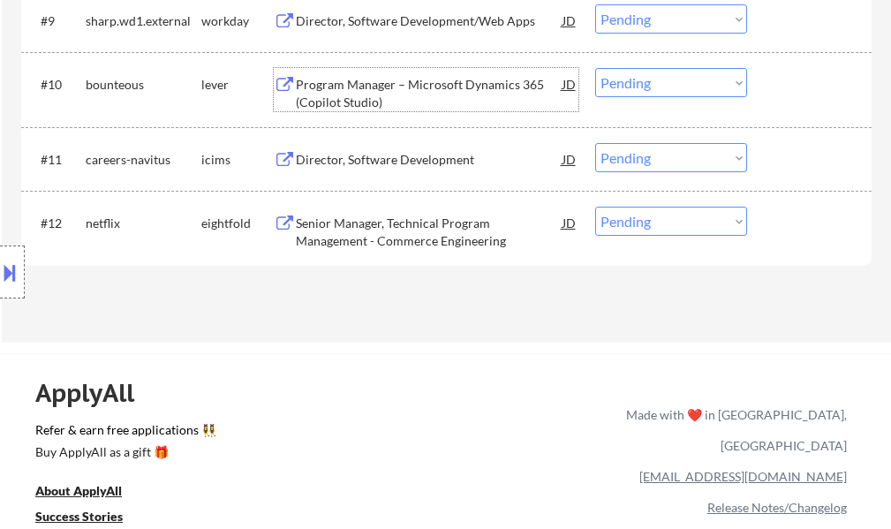
click at [412, 95] on div "Program Manager – Microsoft Dynamics 365 (Copilot Studio)" at bounding box center [429, 93] width 267 height 34
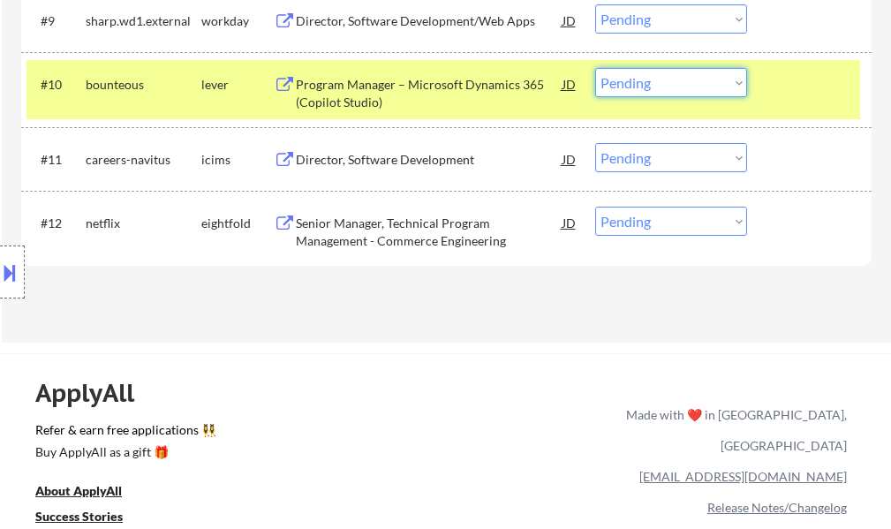
click at [640, 86] on select "Choose an option... Pending Applied Excluded (Questions) Excluded (Expired) Exc…" at bounding box center [671, 82] width 152 height 29
click at [595, 68] on select "Choose an option... Pending Applied Excluded (Questions) Excluded (Expired) Exc…" at bounding box center [671, 82] width 152 height 29
click at [786, 96] on div at bounding box center [811, 84] width 78 height 32
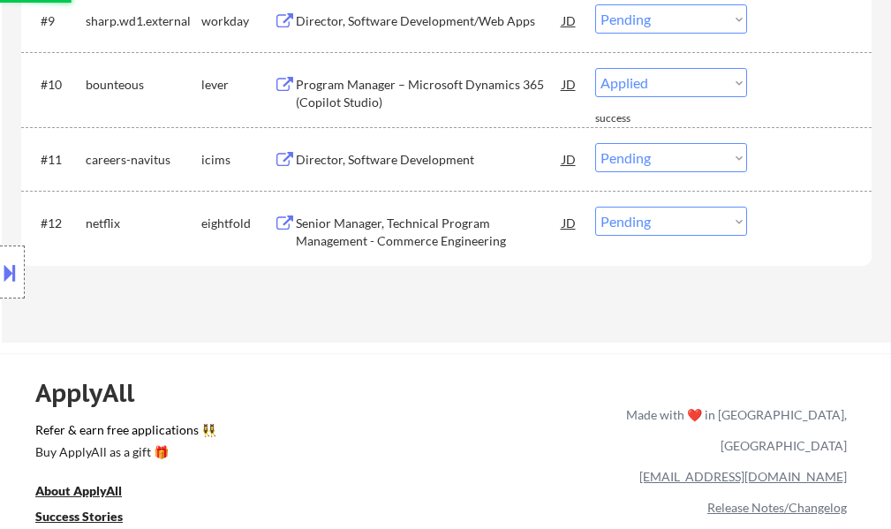
select select ""pending""
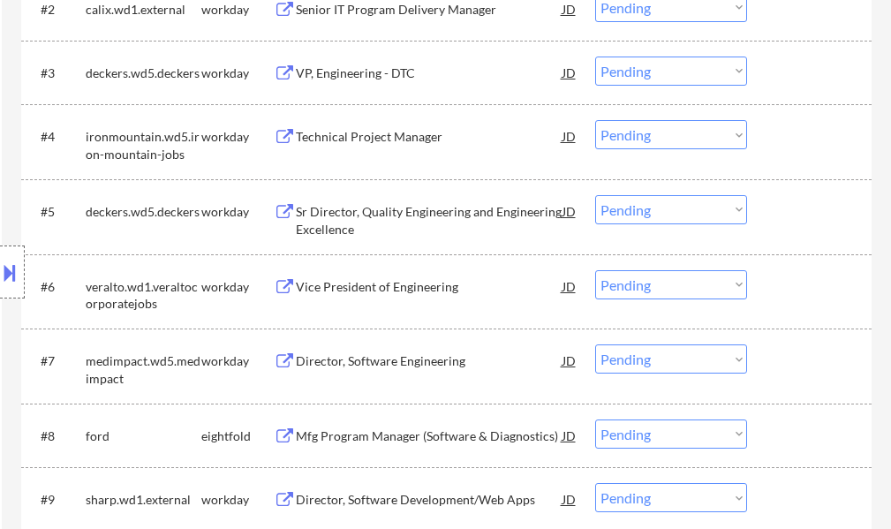
scroll to position [883, 0]
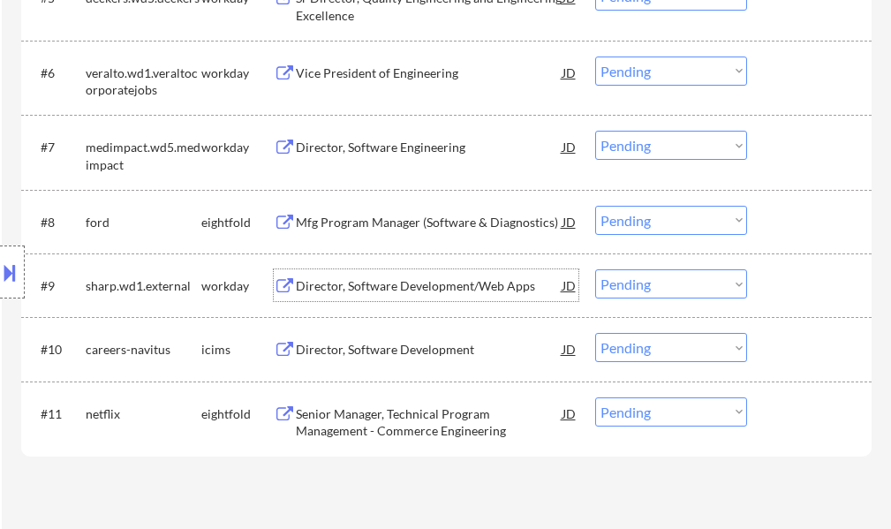
click at [380, 290] on div "Director, Software Development/Web Apps" at bounding box center [429, 286] width 267 height 18
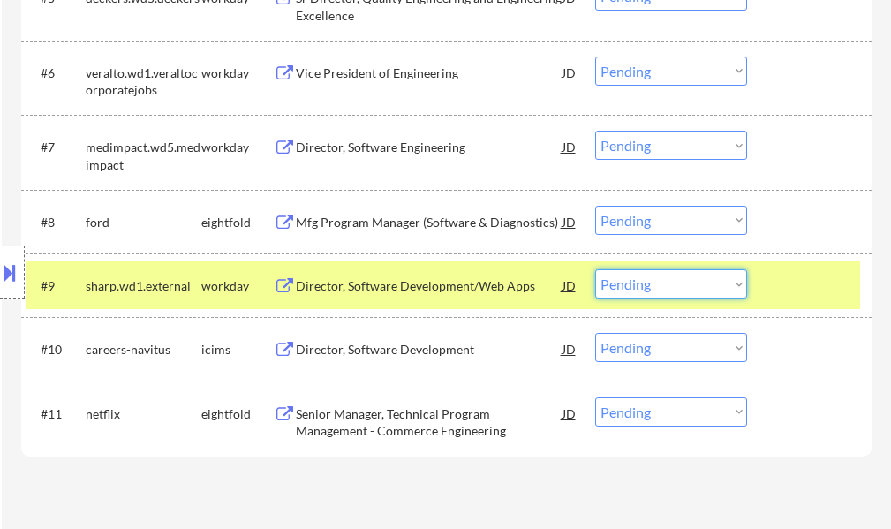
click at [665, 288] on select "Choose an option... Pending Applied Excluded (Questions) Excluded (Expired) Exc…" at bounding box center [671, 283] width 152 height 29
click at [595, 269] on select "Choose an option... Pending Applied Excluded (Questions) Excluded (Expired) Exc…" at bounding box center [671, 283] width 152 height 29
click at [793, 290] on div at bounding box center [811, 285] width 78 height 32
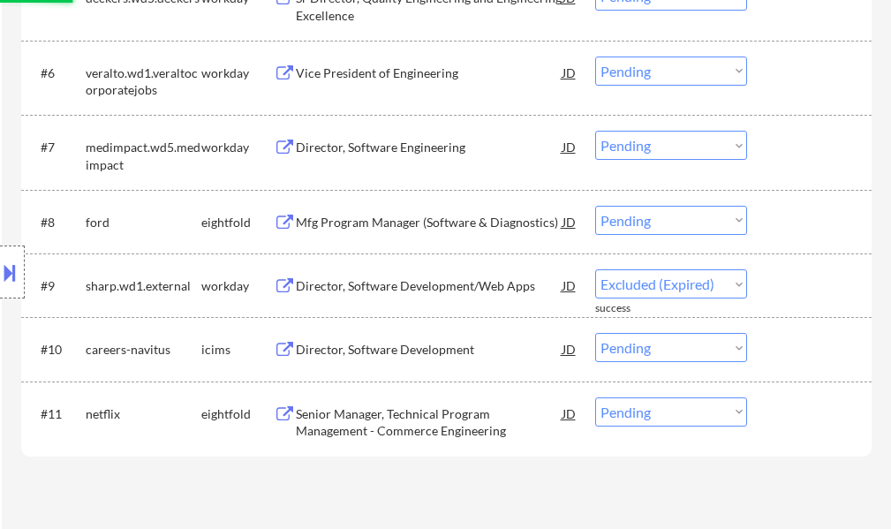
select select ""pending""
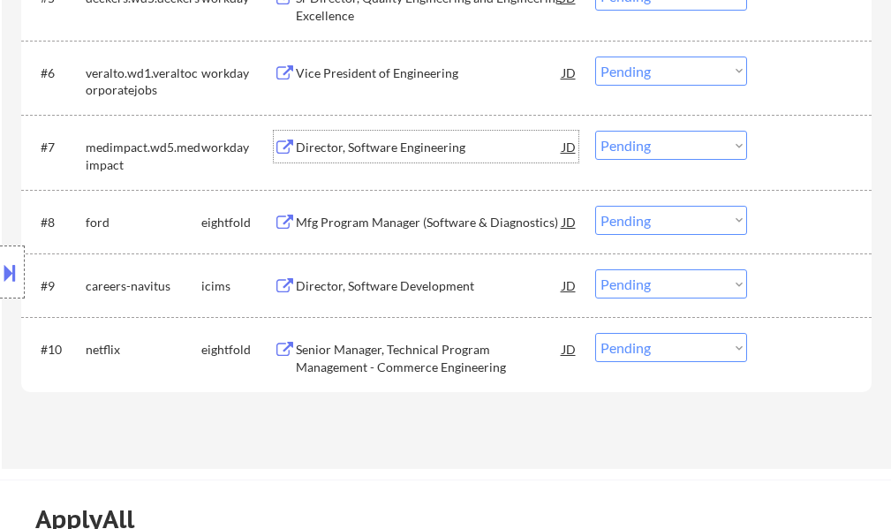
click at [334, 143] on div "Director, Software Engineering" at bounding box center [429, 148] width 267 height 18
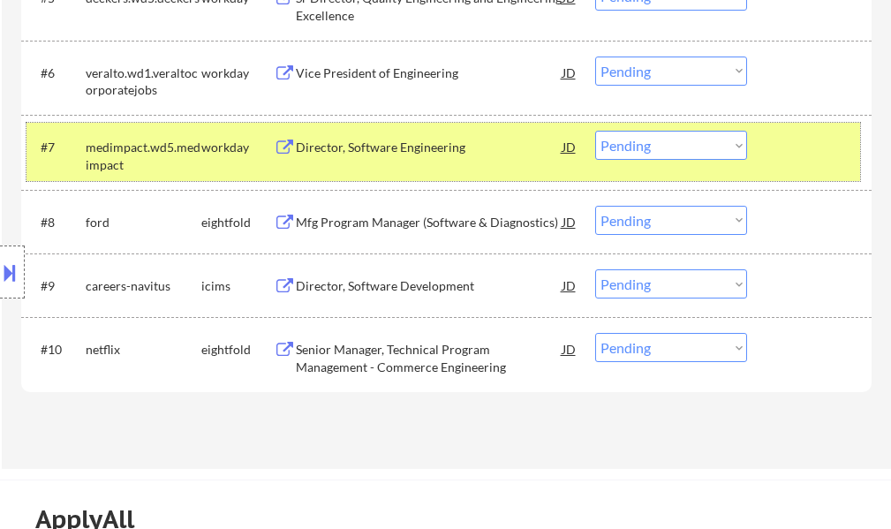
click at [794, 155] on div at bounding box center [811, 147] width 78 height 32
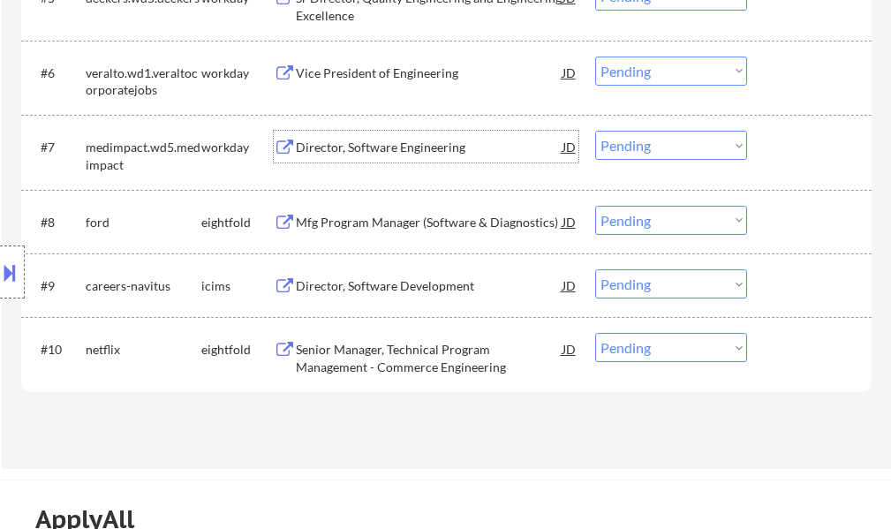
click at [422, 155] on div "Director, Software Engineering" at bounding box center [429, 148] width 267 height 18
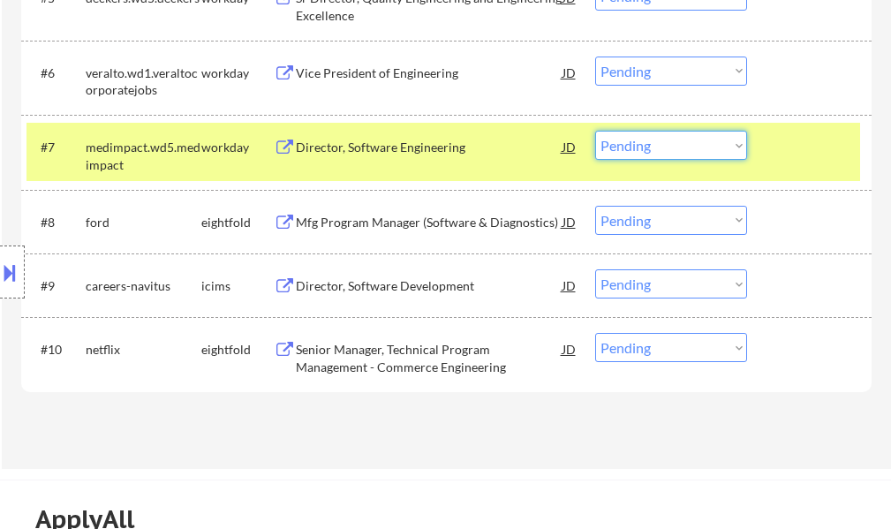
click at [623, 142] on select "Choose an option... Pending Applied Excluded (Questions) Excluded (Expired) Exc…" at bounding box center [671, 145] width 152 height 29
click at [595, 131] on select "Choose an option... Pending Applied Excluded (Questions) Excluded (Expired) Exc…" at bounding box center [671, 145] width 152 height 29
click at [815, 136] on div at bounding box center [811, 147] width 78 height 32
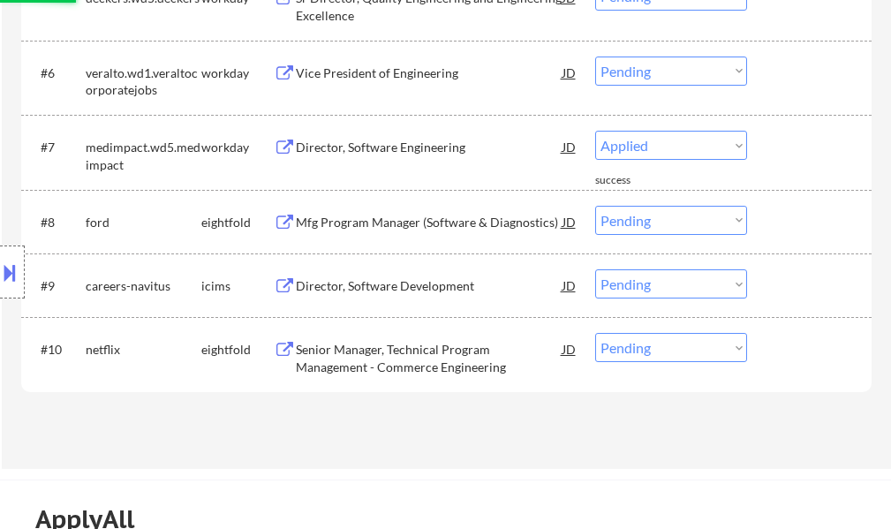
select select ""pending""
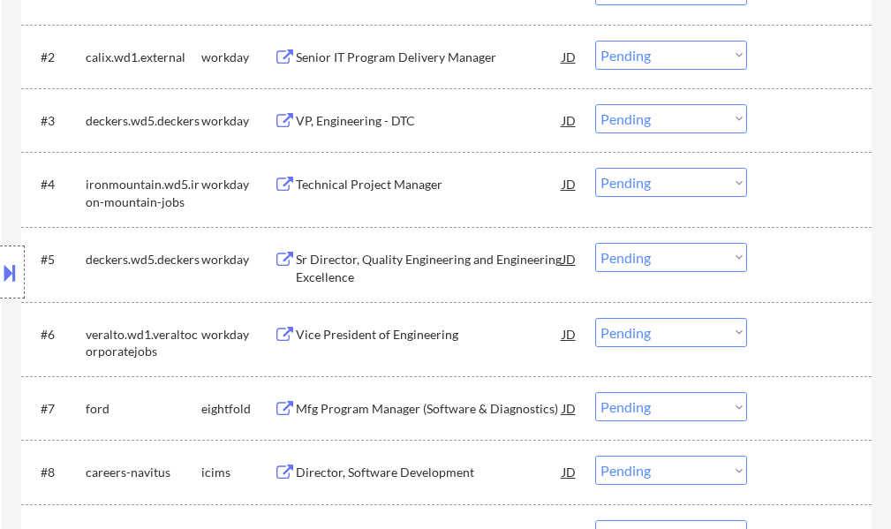
scroll to position [794, 0]
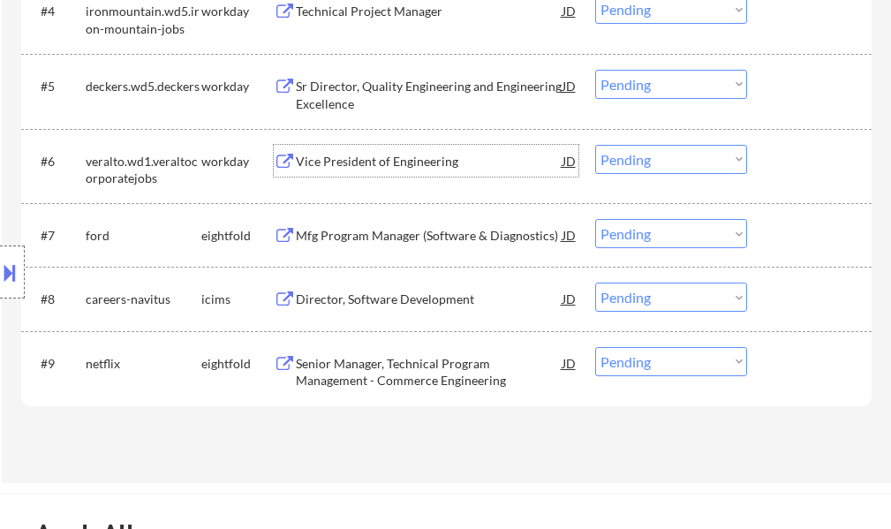
click at [393, 169] on div "Vice President of Engineering" at bounding box center [429, 162] width 267 height 18
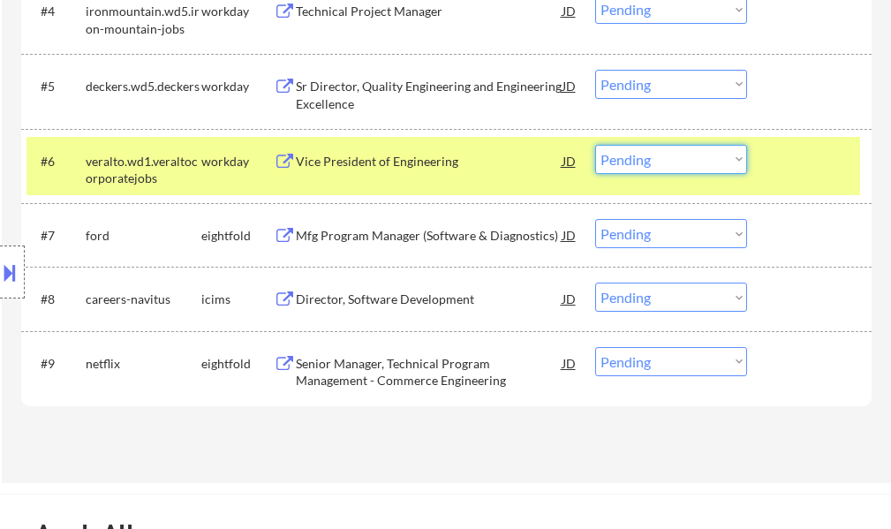
click at [732, 162] on select "Choose an option... Pending Applied Excluded (Questions) Excluded (Expired) Exc…" at bounding box center [671, 159] width 152 height 29
click at [595, 145] on select "Choose an option... Pending Applied Excluded (Questions) Excluded (Expired) Exc…" at bounding box center [671, 159] width 152 height 29
click at [791, 165] on div at bounding box center [811, 161] width 78 height 32
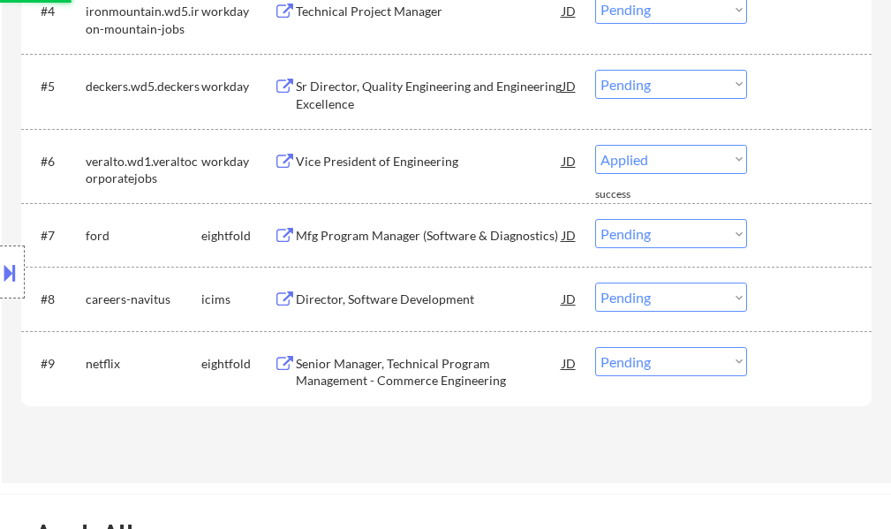
select select ""pending""
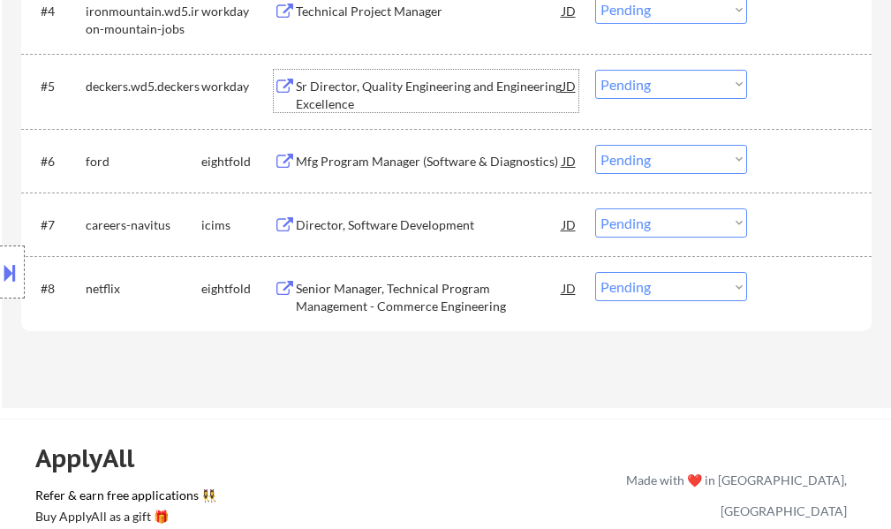
click at [412, 93] on div "Sr Director, Quality Engineering and Engineering Excellence" at bounding box center [429, 95] width 267 height 34
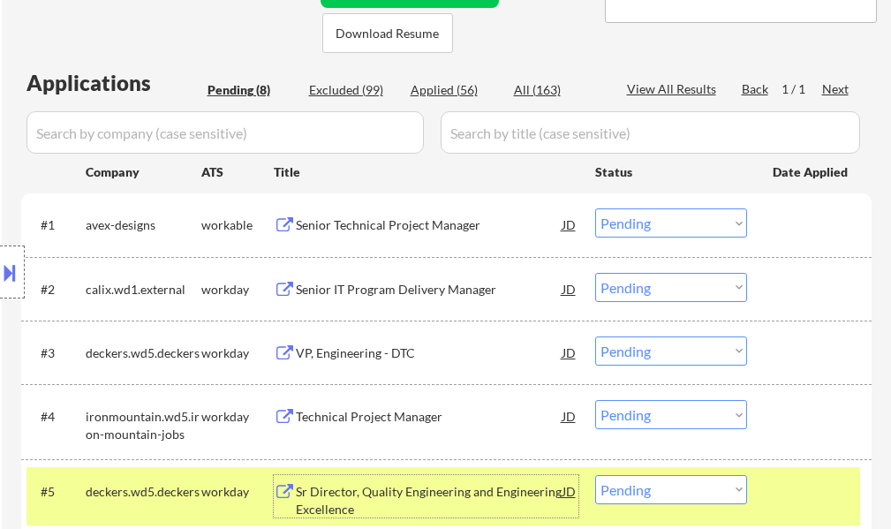
scroll to position [618, 0]
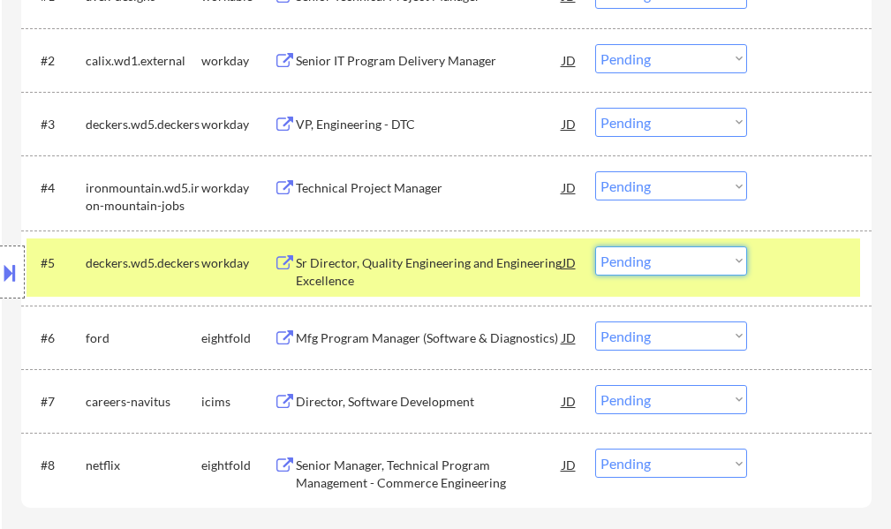
click at [625, 259] on select "Choose an option... Pending Applied Excluded (Questions) Excluded (Expired) Exc…" at bounding box center [671, 260] width 152 height 29
click at [595, 246] on select "Choose an option... Pending Applied Excluded (Questions) Excluded (Expired) Exc…" at bounding box center [671, 260] width 152 height 29
click at [803, 271] on div at bounding box center [811, 262] width 78 height 32
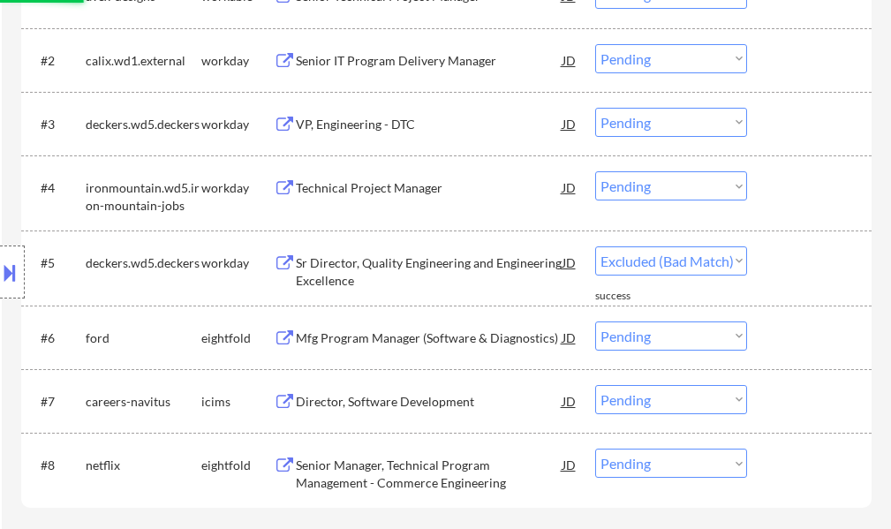
select select ""pending""
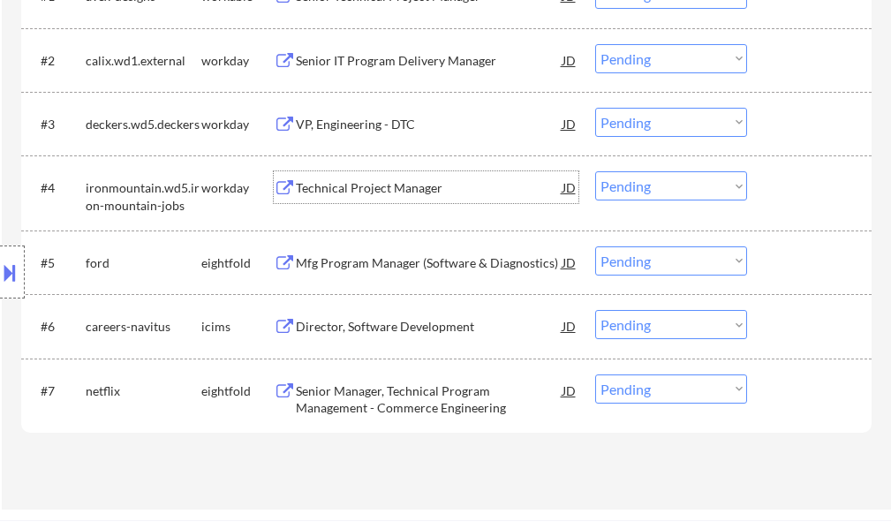
click at [372, 183] on div "Technical Project Manager" at bounding box center [429, 188] width 267 height 18
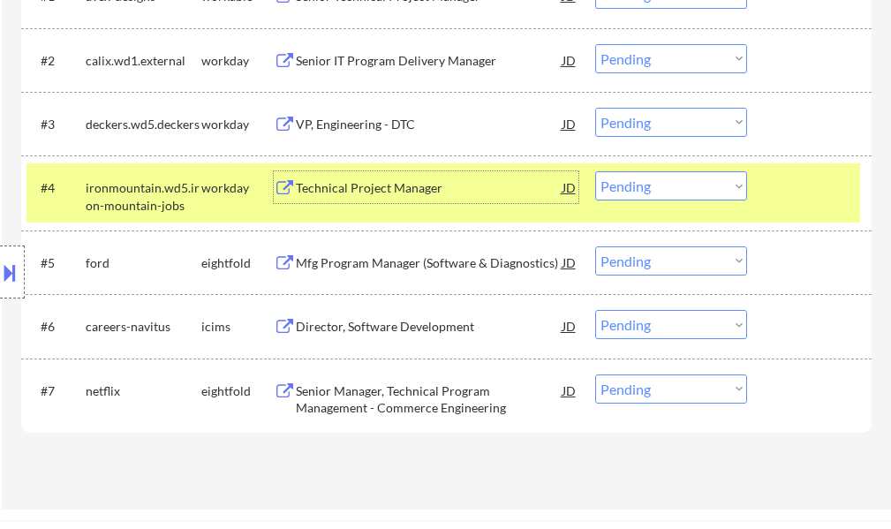
click at [667, 183] on select "Choose an option... Pending Applied Excluded (Questions) Excluded (Expired) Exc…" at bounding box center [671, 185] width 152 height 29
click at [595, 171] on select "Choose an option... Pending Applied Excluded (Questions) Excluded (Expired) Exc…" at bounding box center [671, 185] width 152 height 29
click at [800, 183] on div at bounding box center [811, 187] width 78 height 32
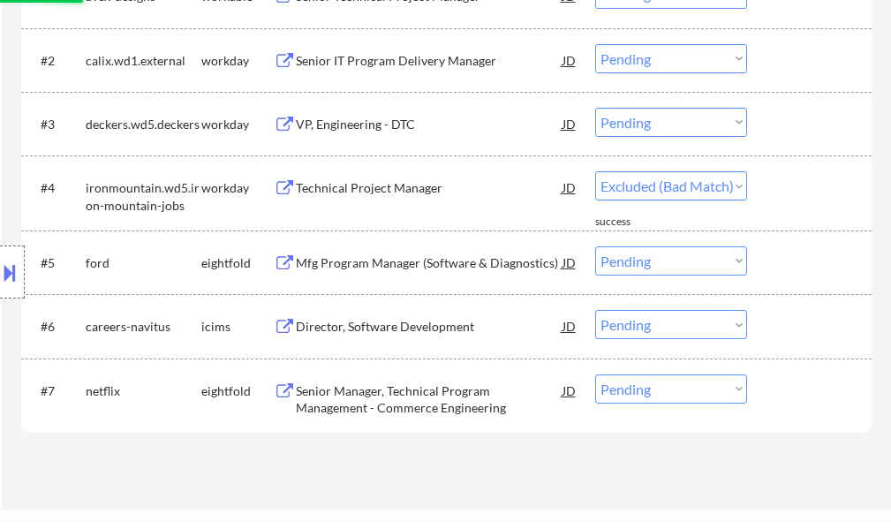
select select ""pending""
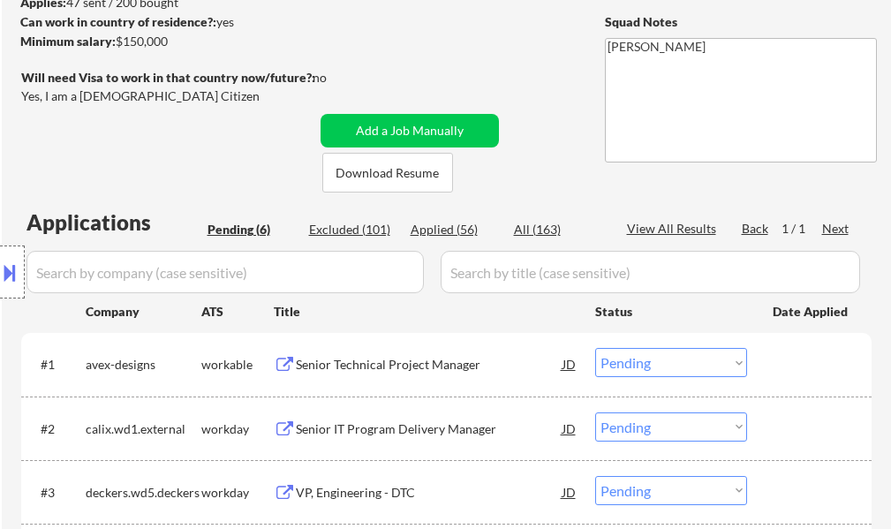
scroll to position [441, 0]
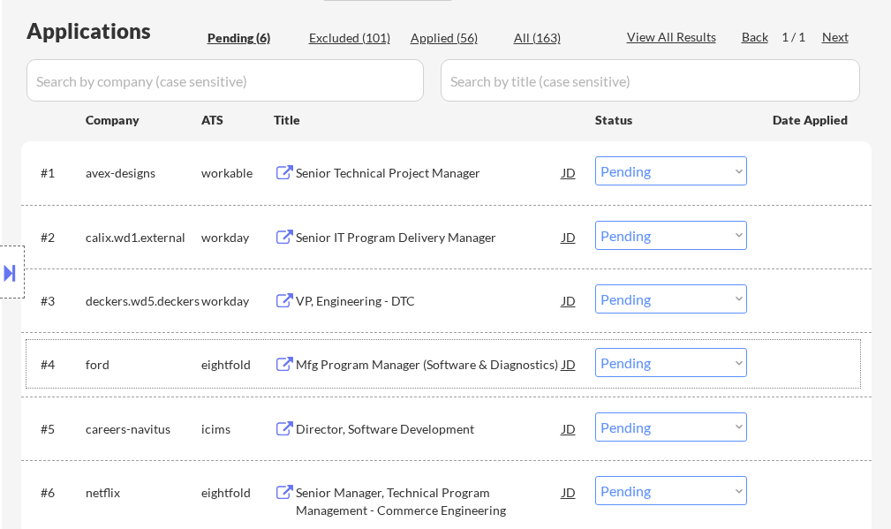
click at [316, 301] on div "VP, Engineering - DTC" at bounding box center [429, 301] width 267 height 18
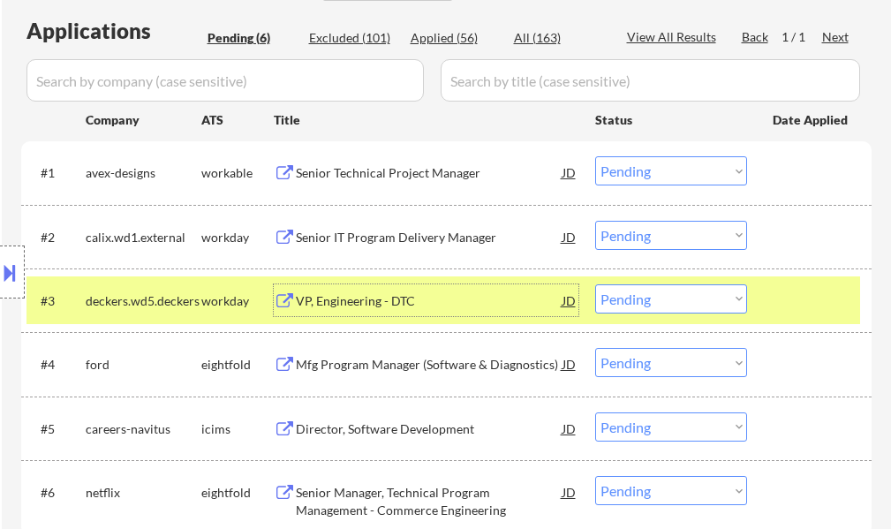
click at [646, 301] on select "Choose an option... Pending Applied Excluded (Questions) Excluded (Expired) Exc…" at bounding box center [671, 298] width 152 height 29
click at [595, 284] on select "Choose an option... Pending Applied Excluded (Questions) Excluded (Expired) Exc…" at bounding box center [671, 298] width 152 height 29
select select ""pending""
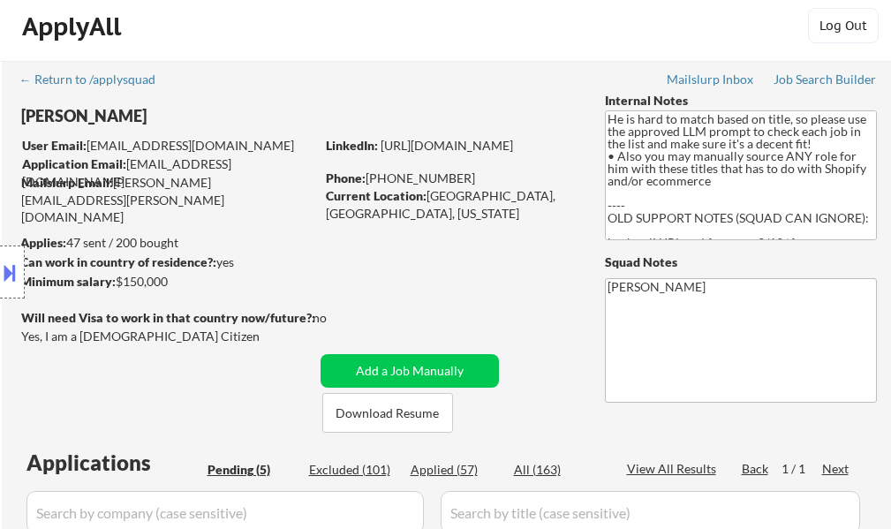
scroll to position [0, 0]
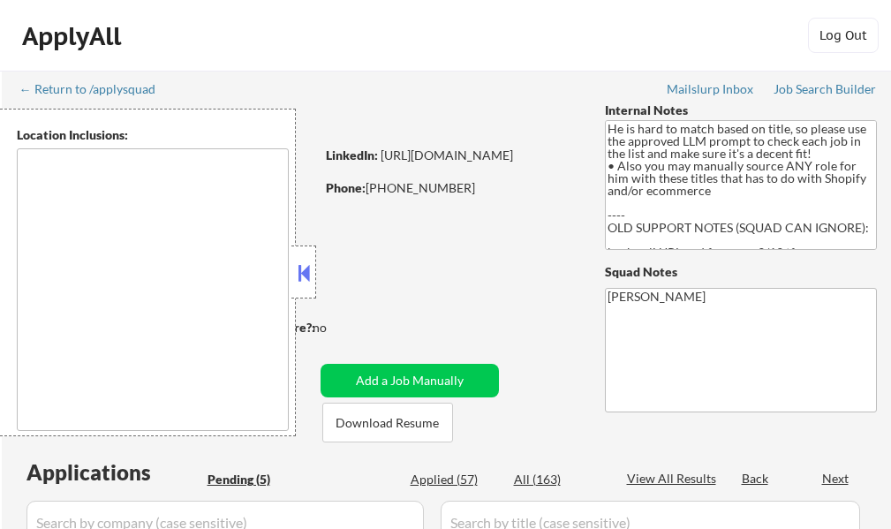
type textarea "[GEOGRAPHIC_DATA], [GEOGRAPHIC_DATA] Coronado, [GEOGRAPHIC_DATA], [GEOGRAPHIC_D…"
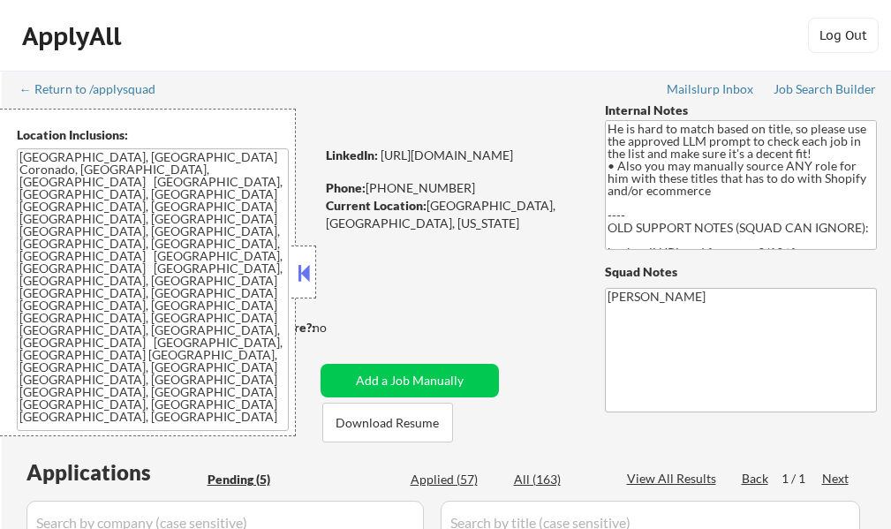
click at [297, 270] on button at bounding box center [303, 272] width 19 height 26
select select ""pending""
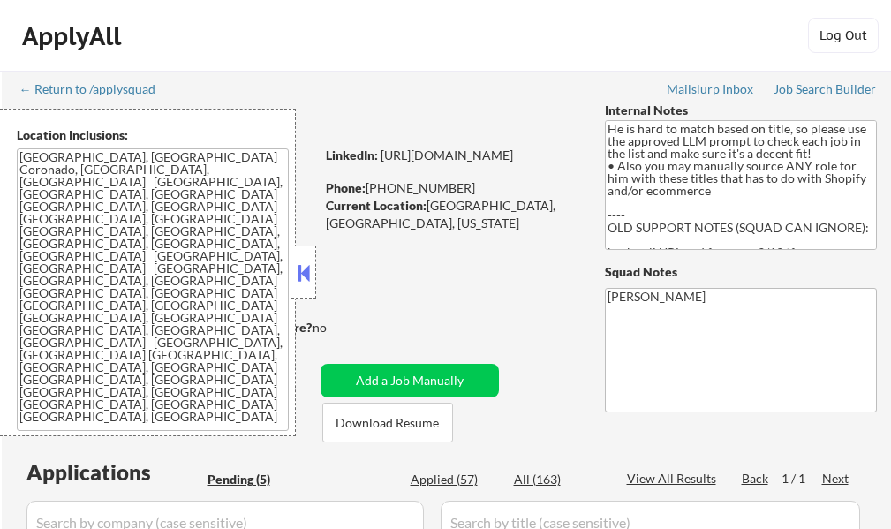
select select ""pending""
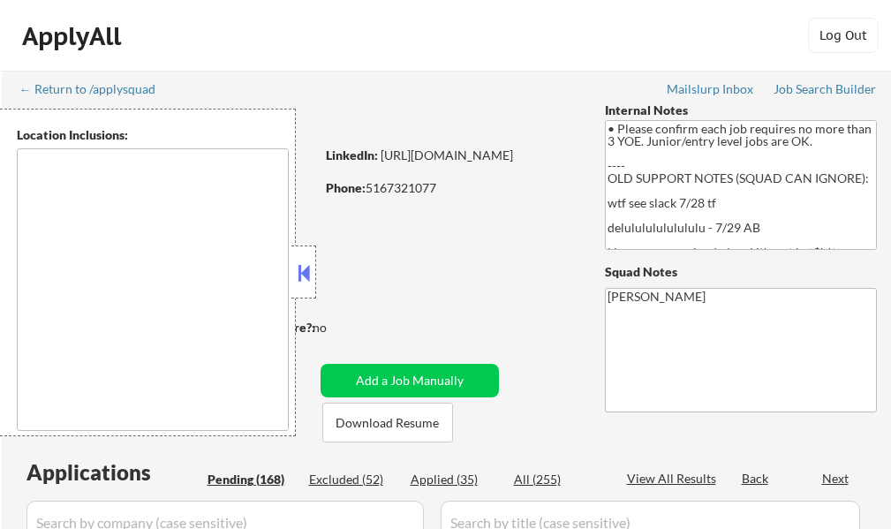
type textarea "[US_STATE], [GEOGRAPHIC_DATA] [GEOGRAPHIC_DATA], [GEOGRAPHIC_DATA] [GEOGRAPHIC_…"
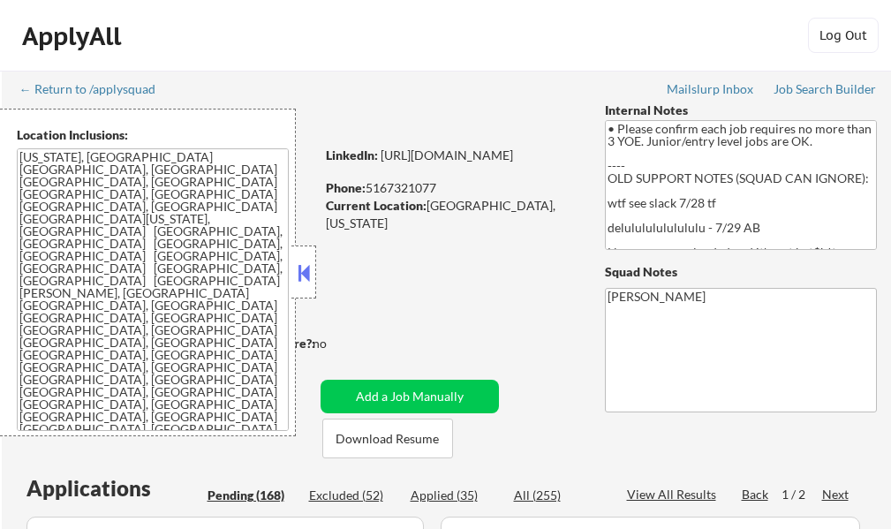
click at [299, 274] on button at bounding box center [303, 272] width 19 height 26
select select ""pending""
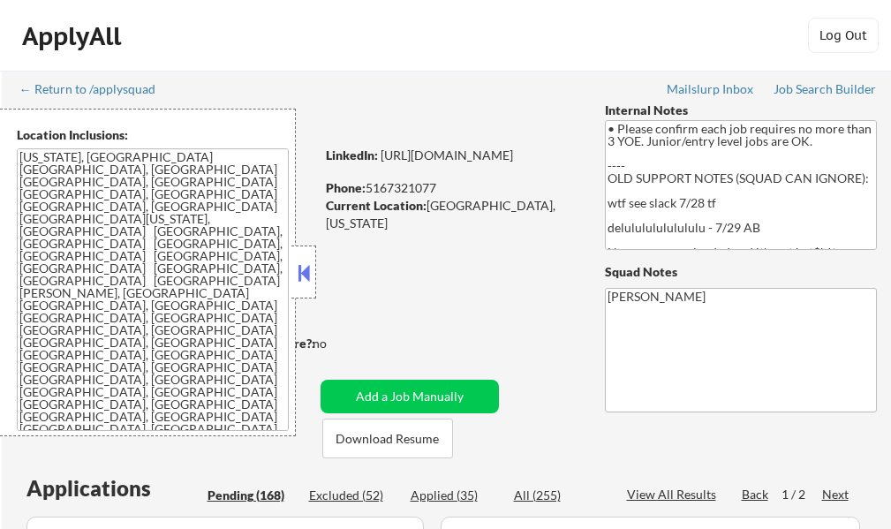
select select ""pending""
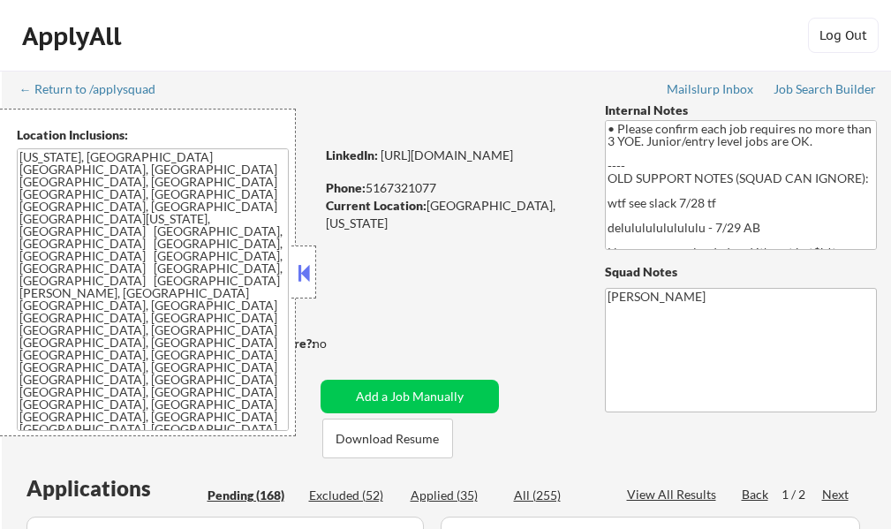
select select ""pending""
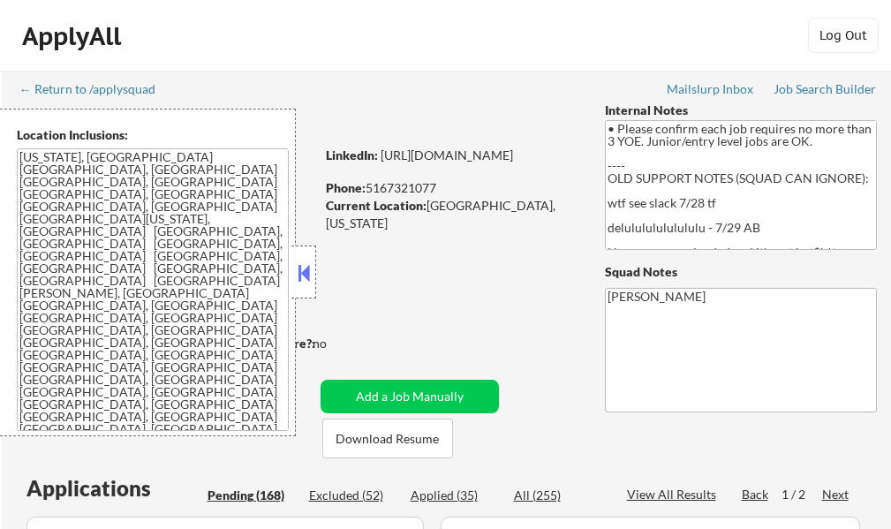
select select ""pending""
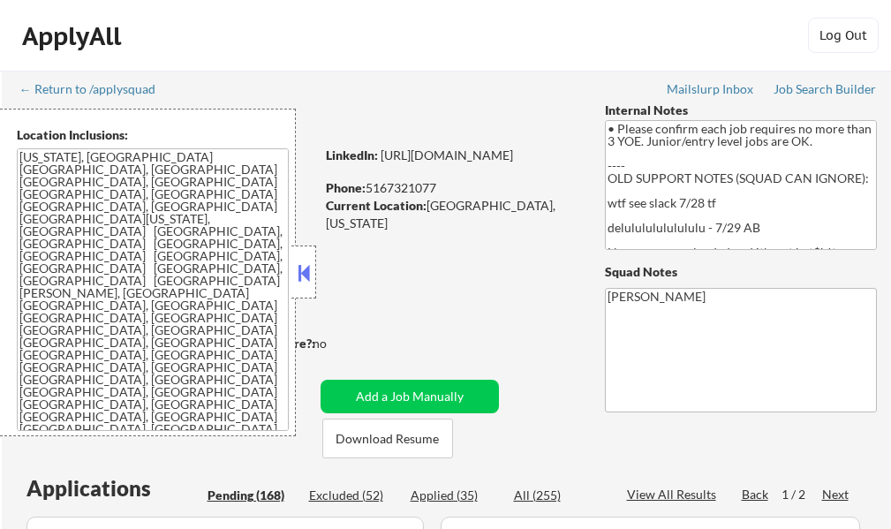
select select ""pending""
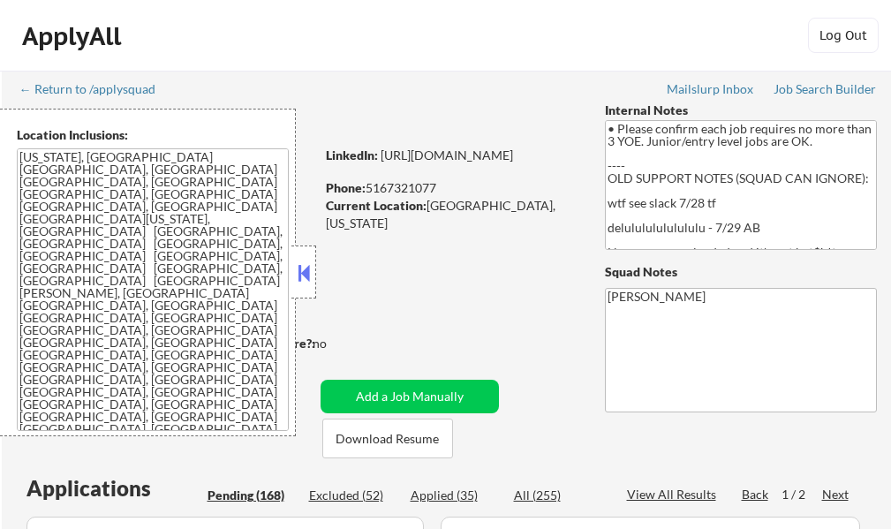
select select ""pending""
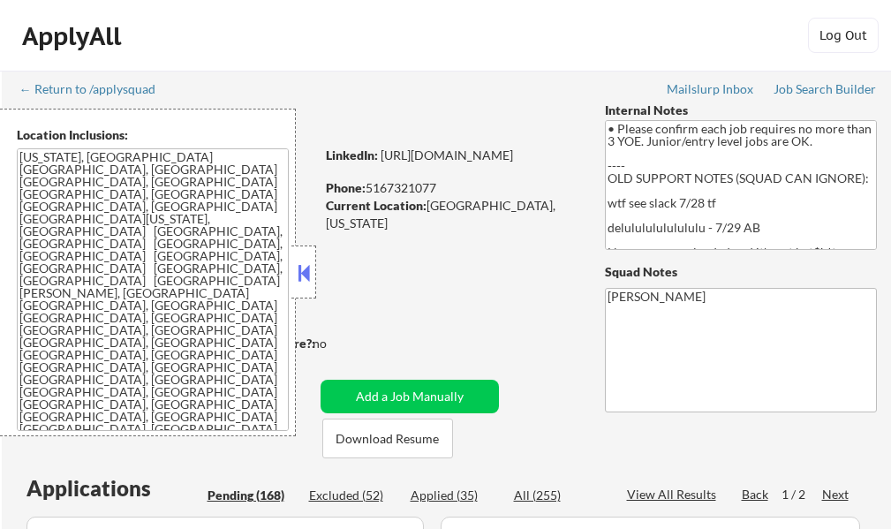
select select ""pending""
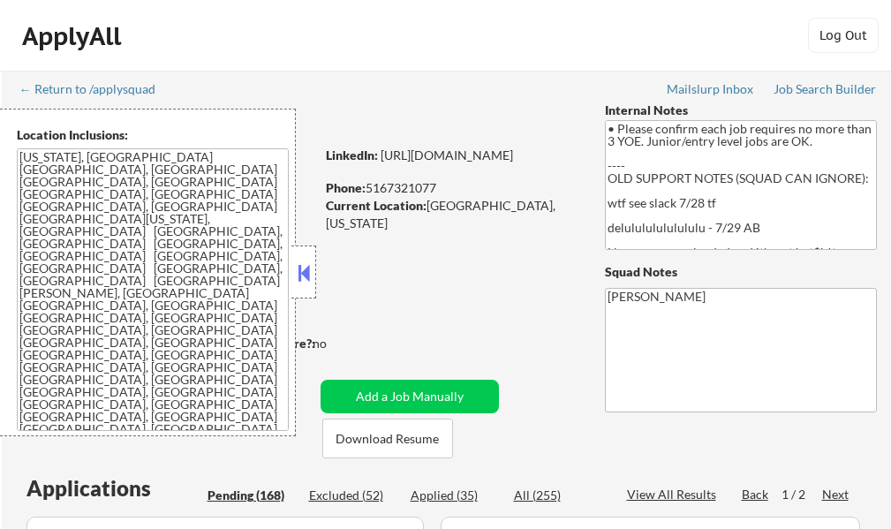
select select ""pending""
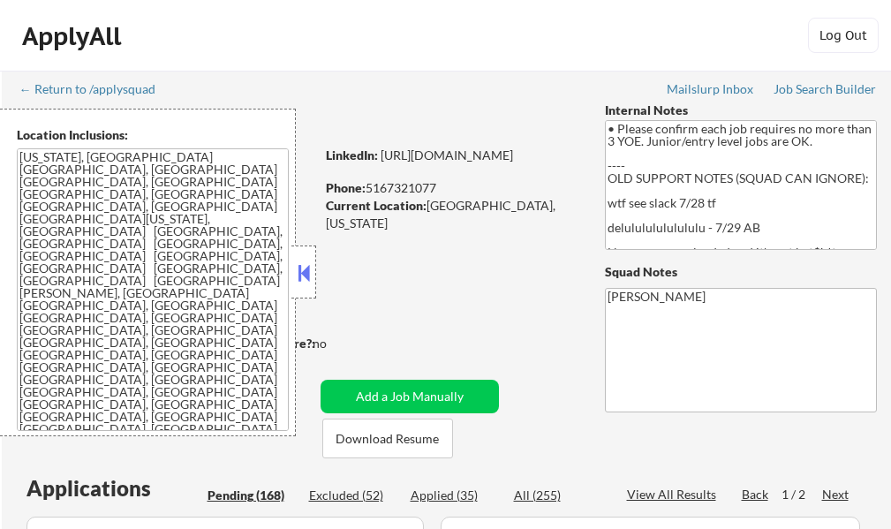
select select ""pending""
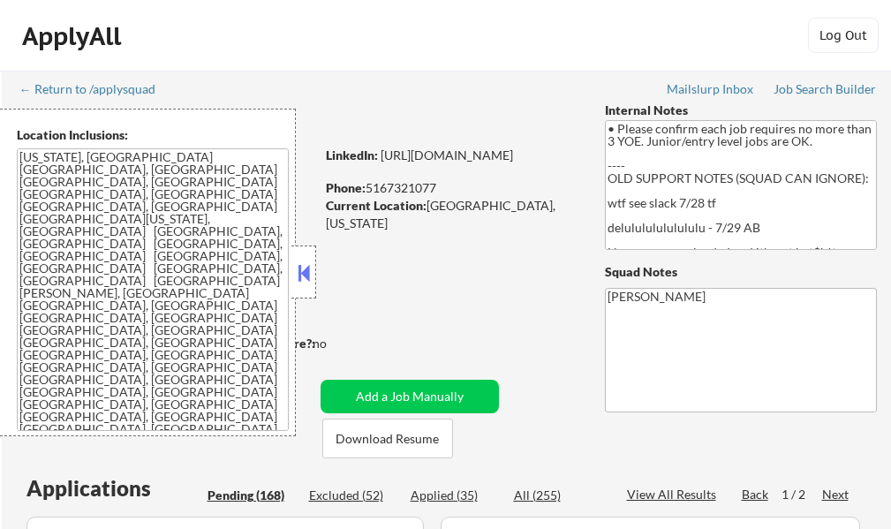
select select ""pending""
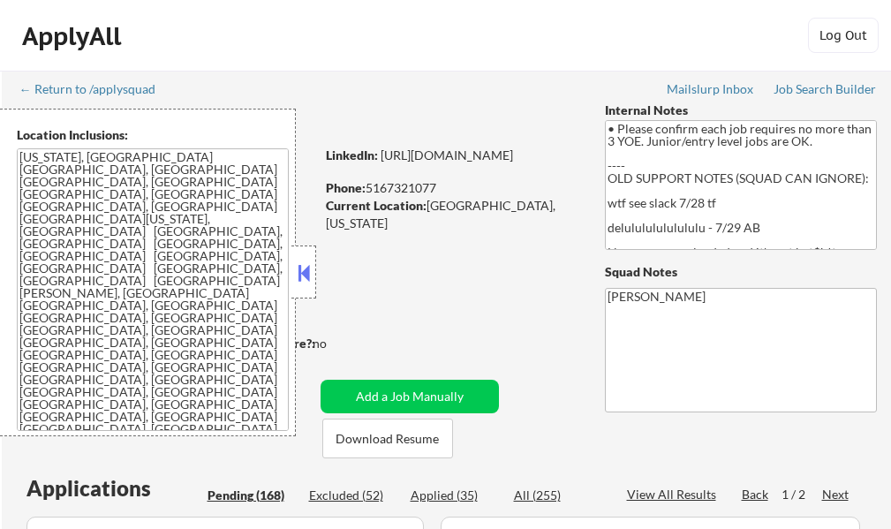
select select ""pending""
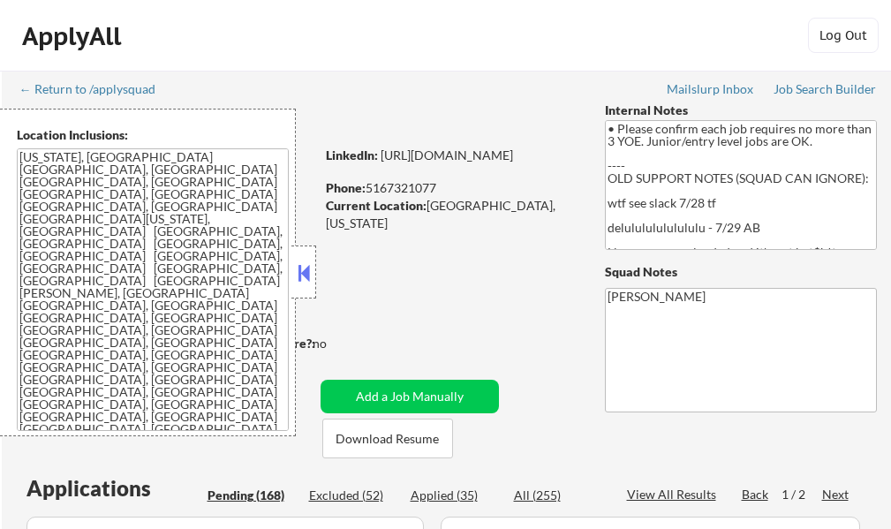
select select ""pending""
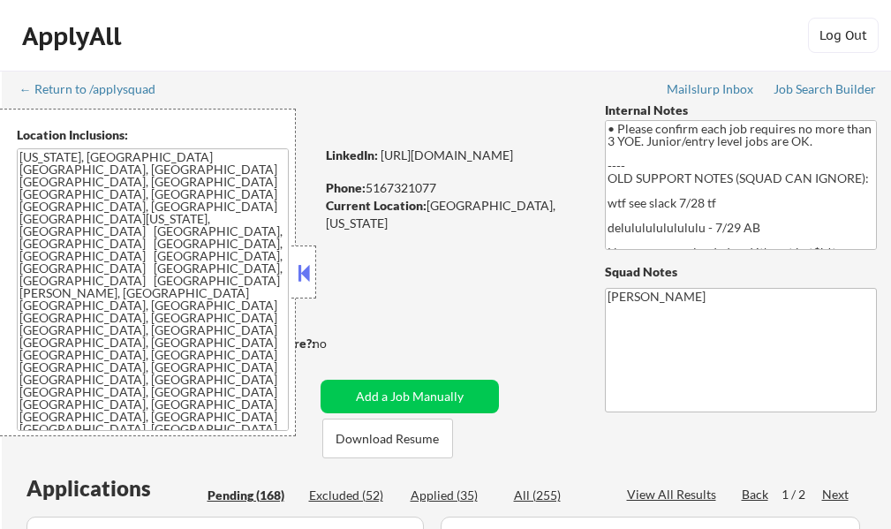
select select ""pending""
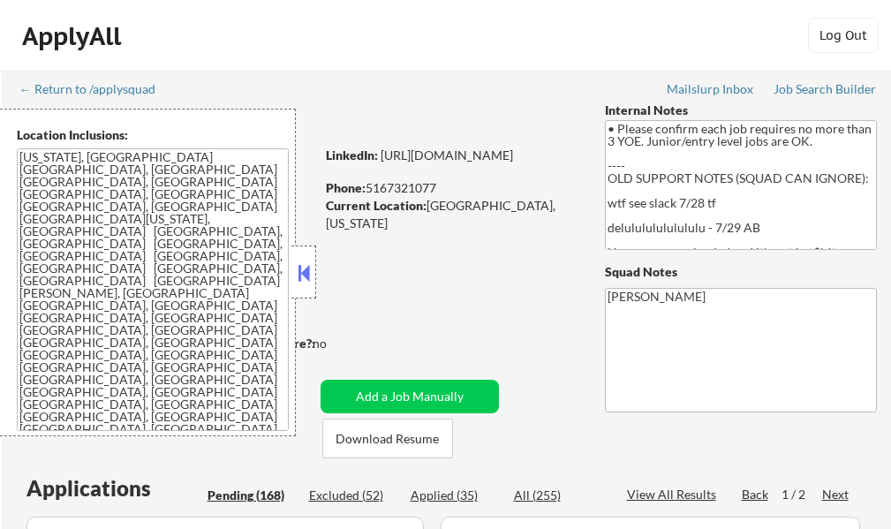
select select ""pending""
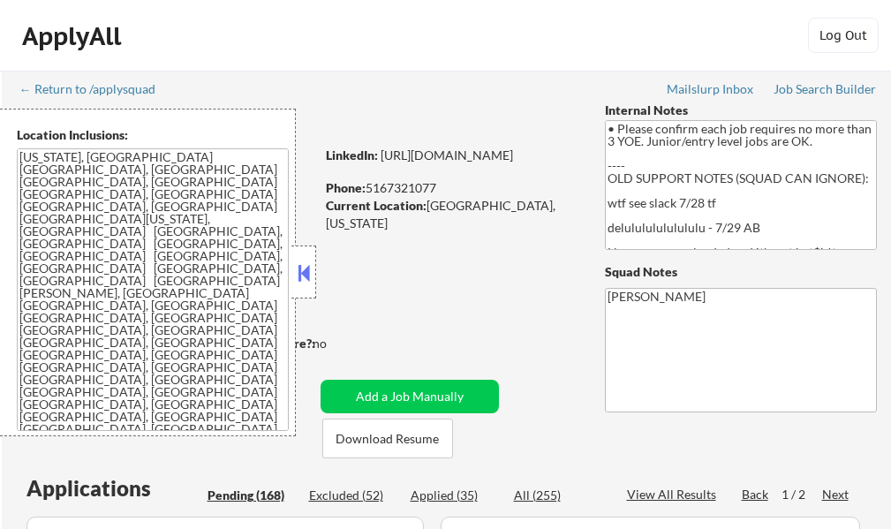
select select ""pending""
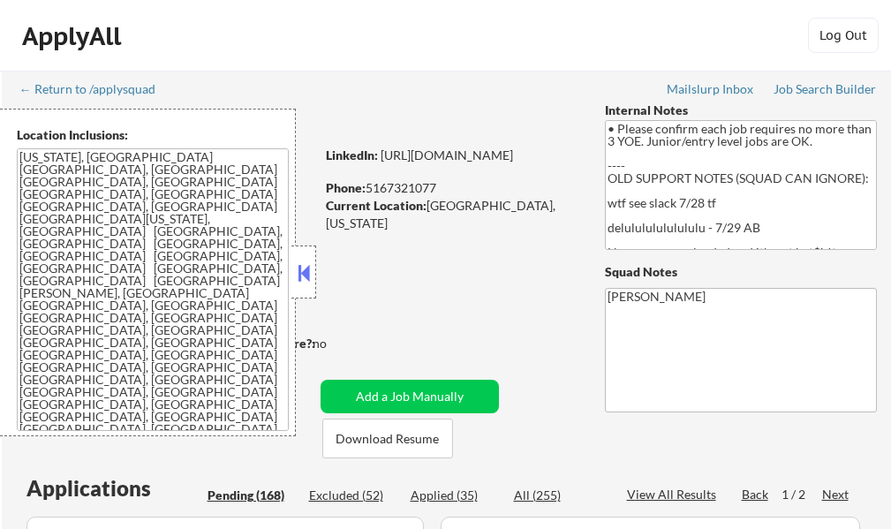
select select ""pending""
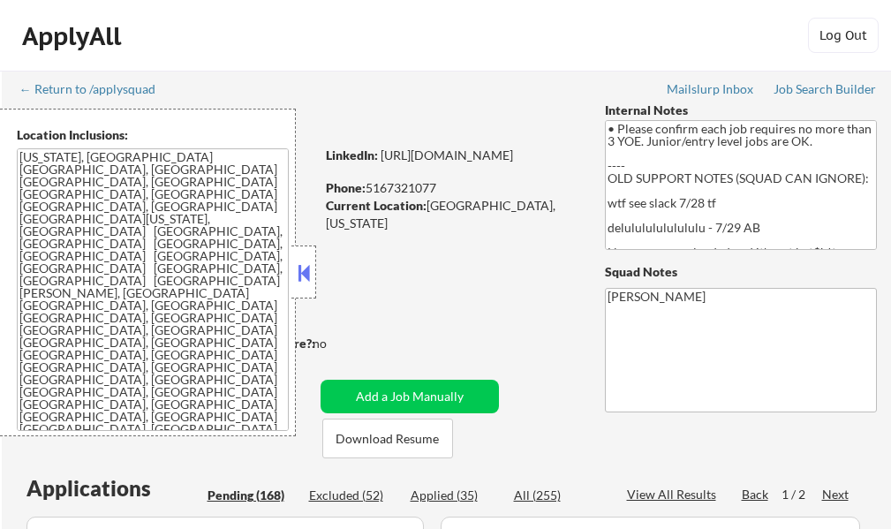
select select ""pending""
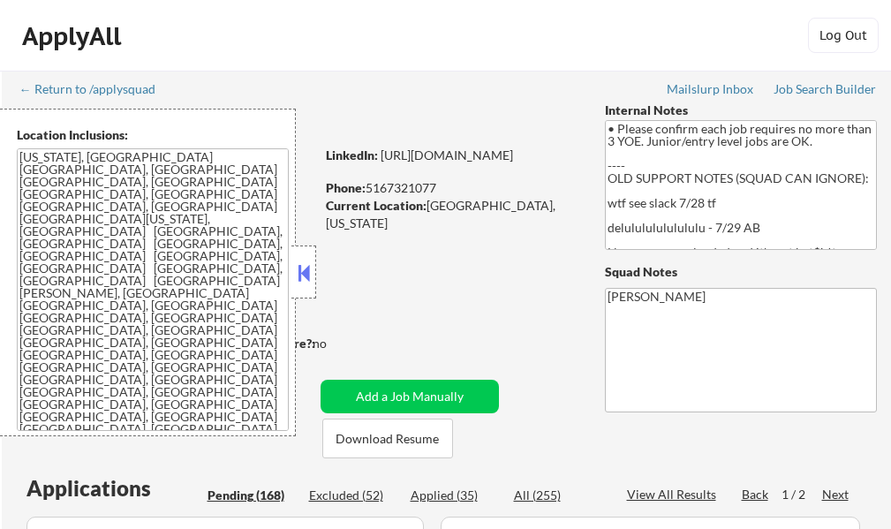
select select ""pending""
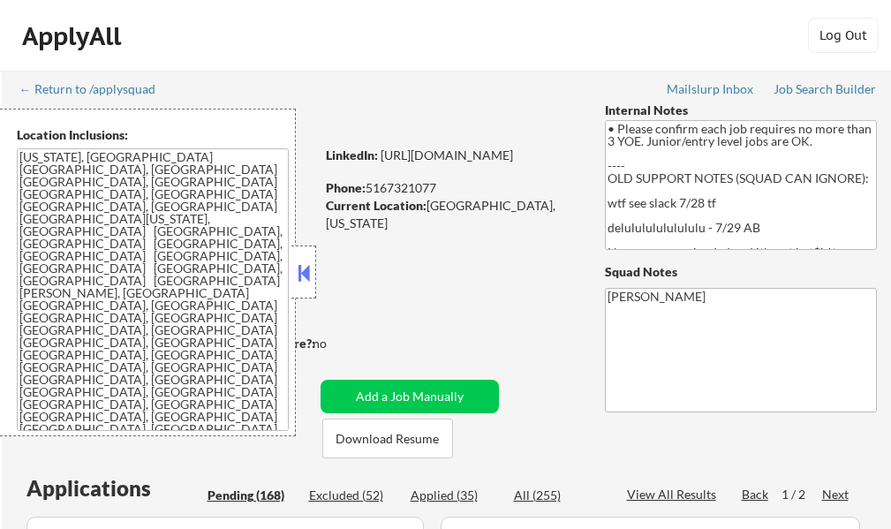
select select ""pending""
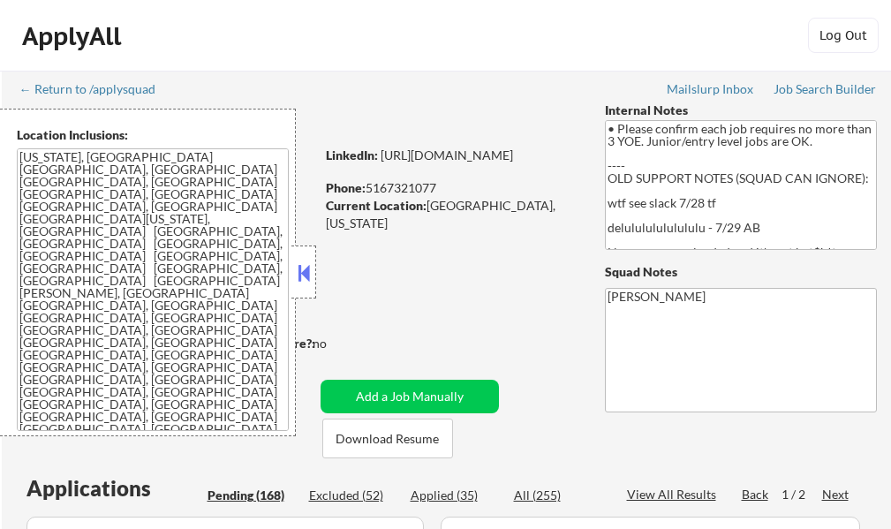
select select ""pending""
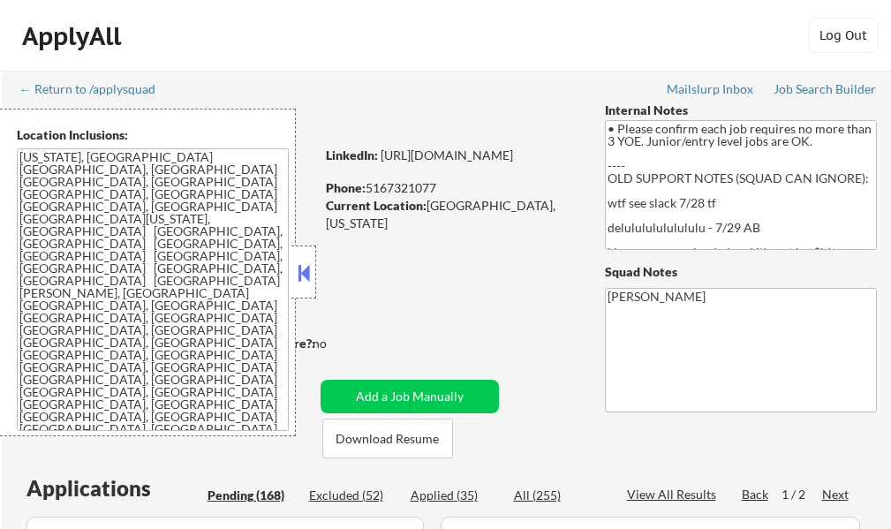
select select ""pending""
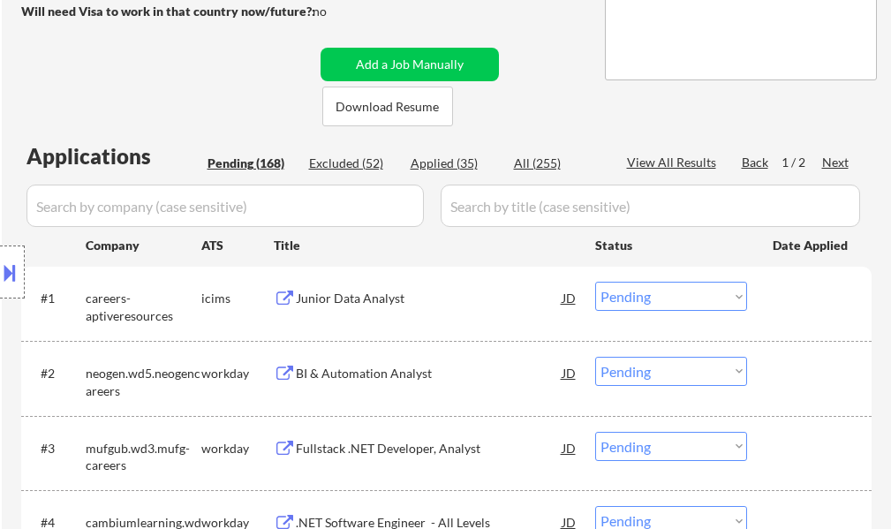
scroll to position [177, 0]
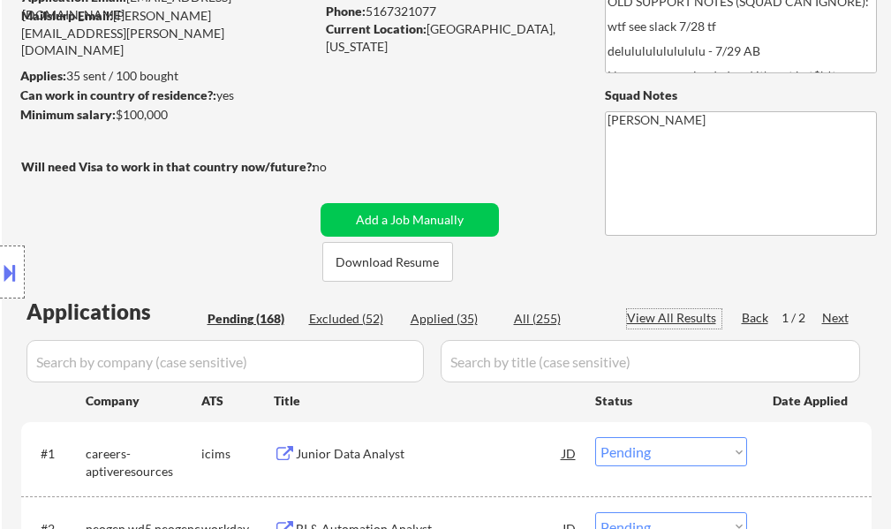
click at [664, 312] on div "View All Results" at bounding box center [674, 318] width 94 height 18
select select ""pending""
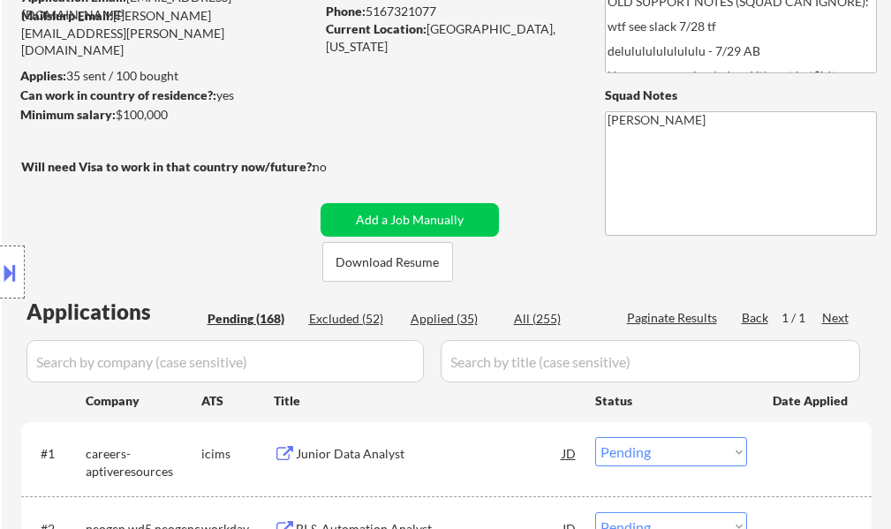
select select ""pending""
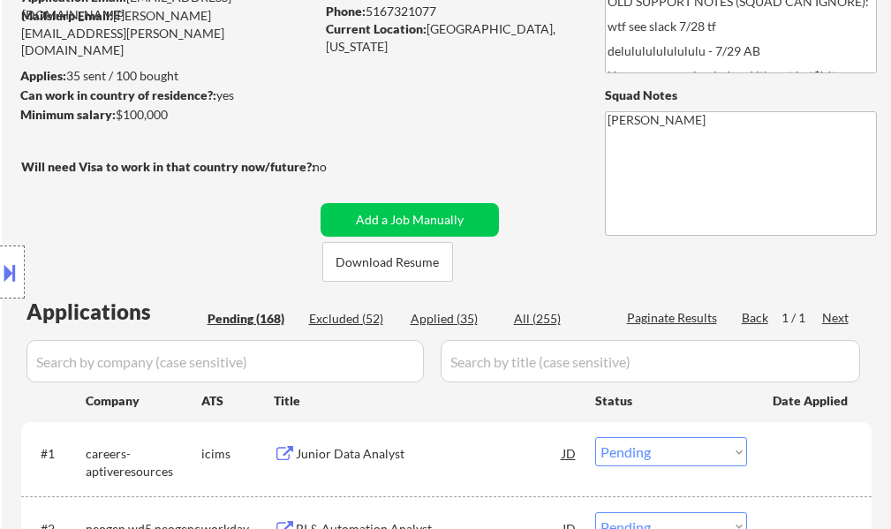
select select ""pending""
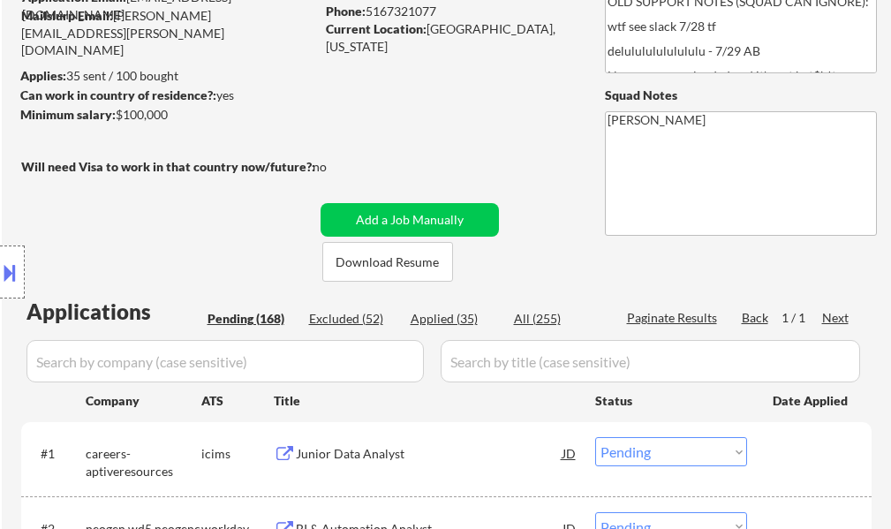
select select ""pending""
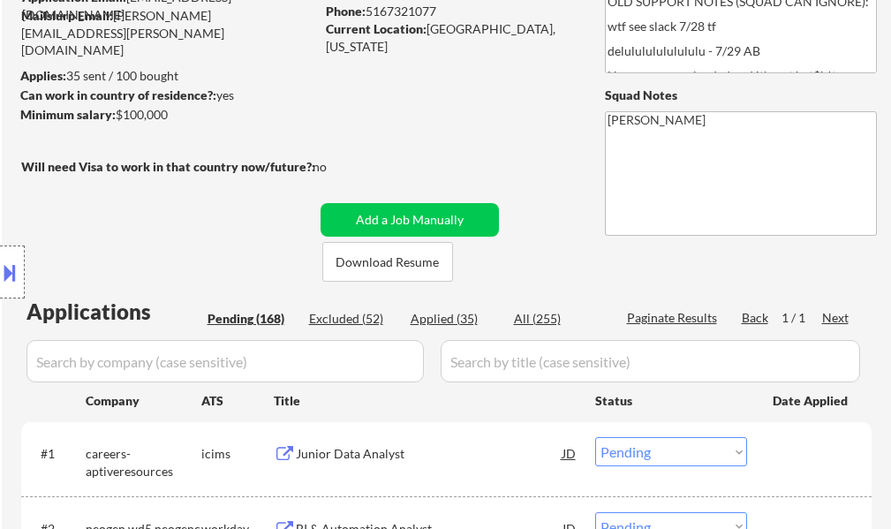
select select ""pending""
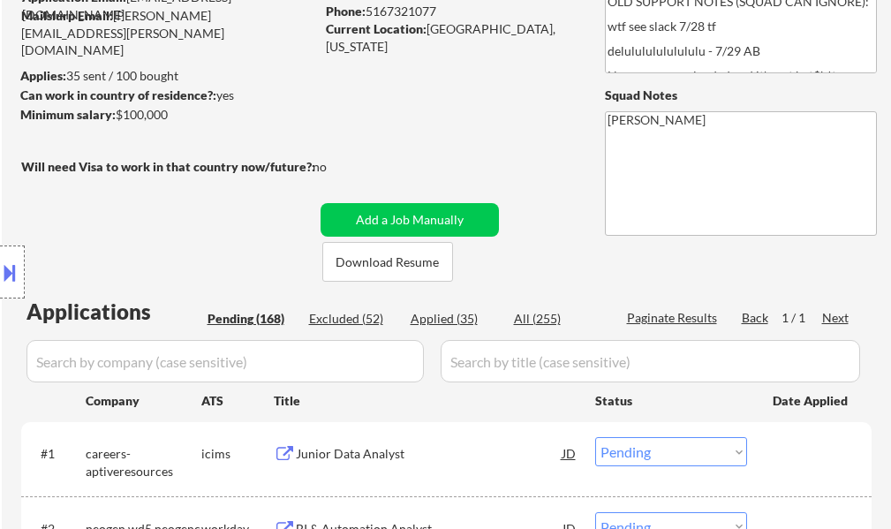
select select ""pending""
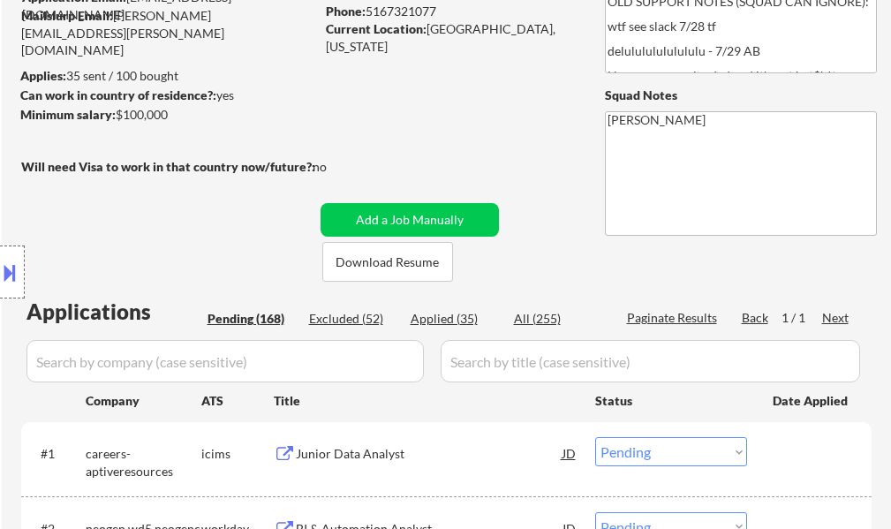
select select ""pending""
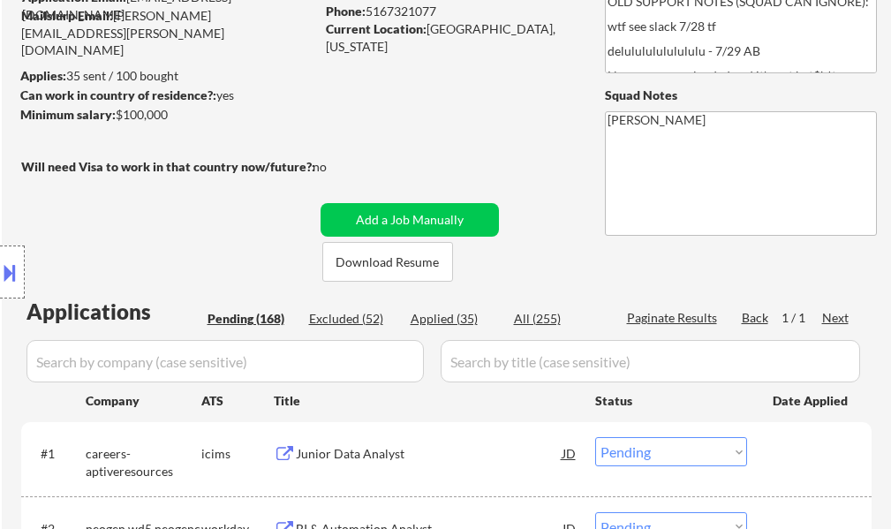
select select ""pending""
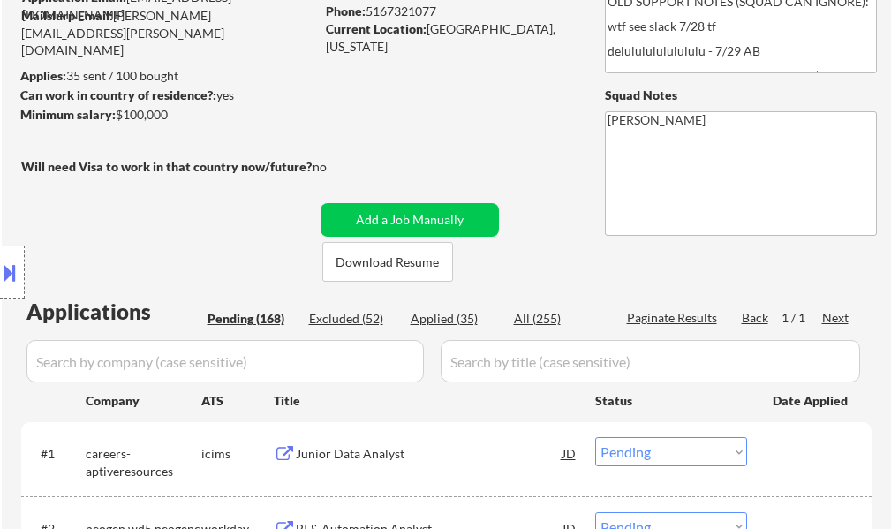
select select ""pending""
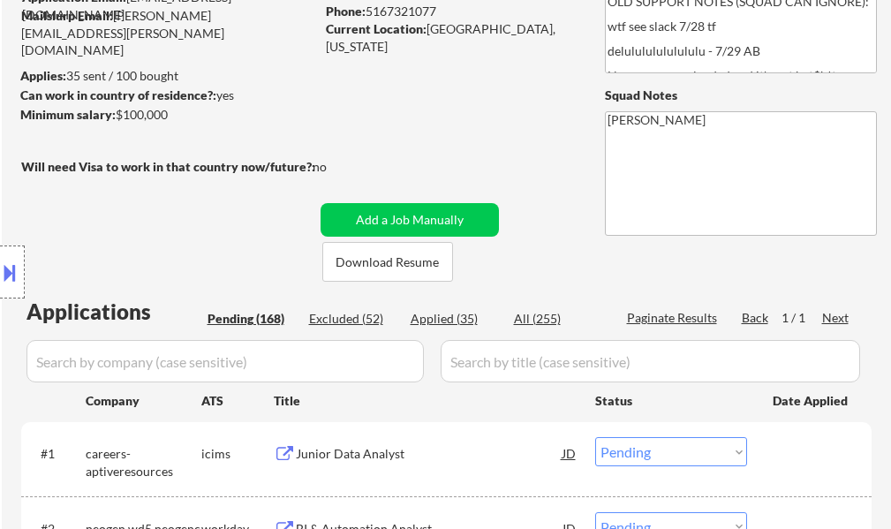
select select ""pending""
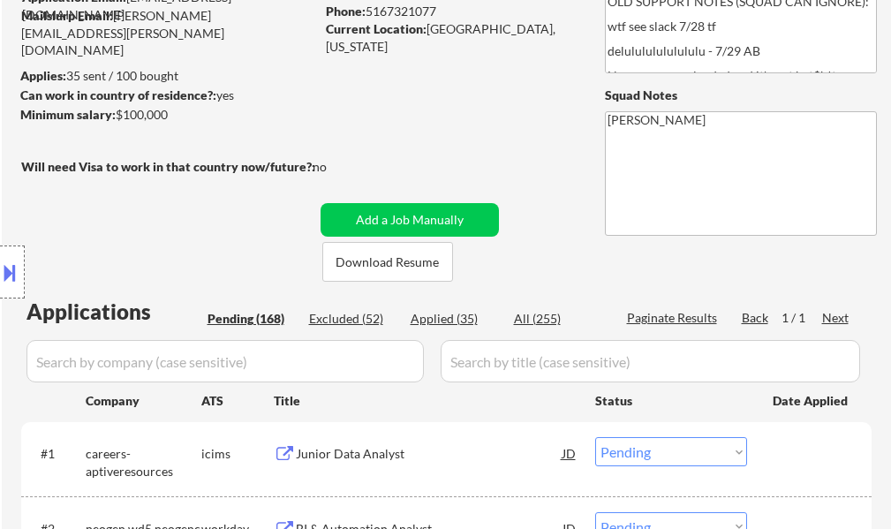
select select ""pending""
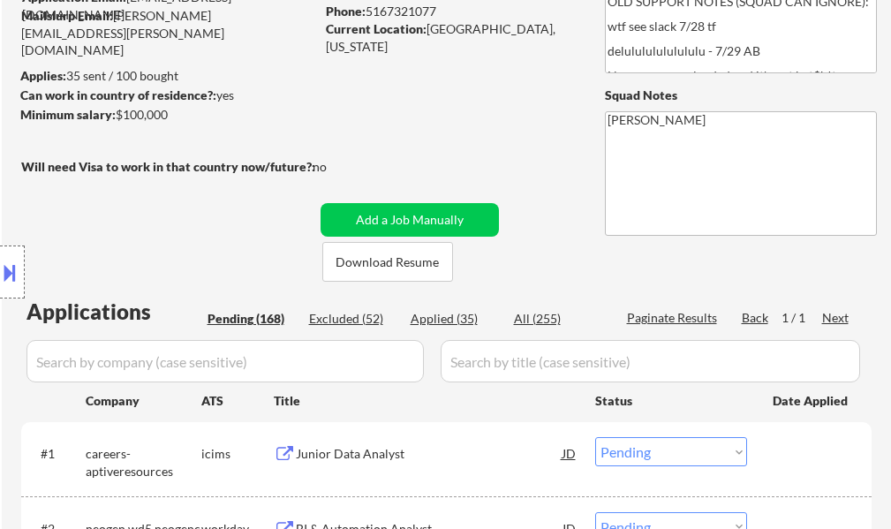
select select ""pending""
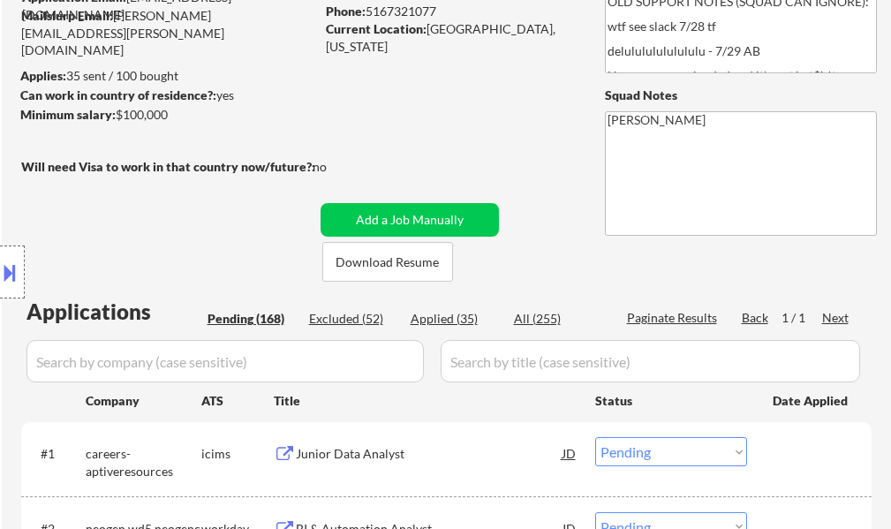
select select ""pending""
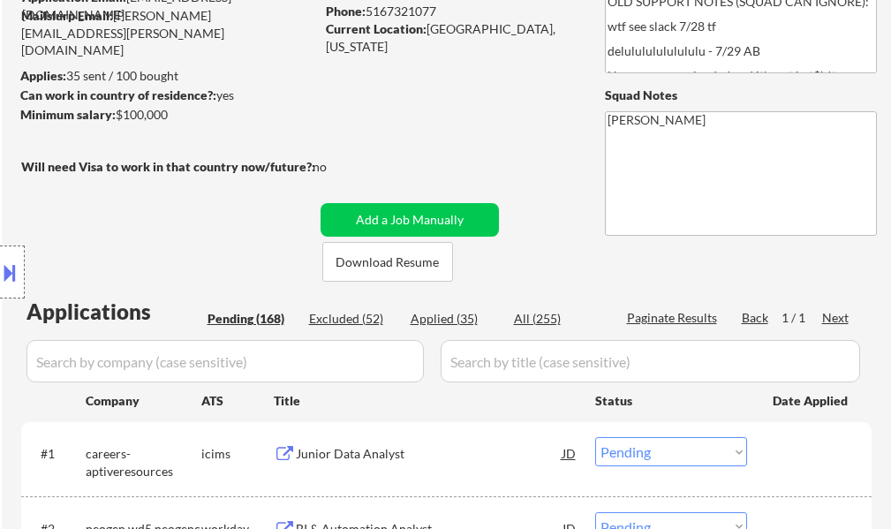
select select ""pending""
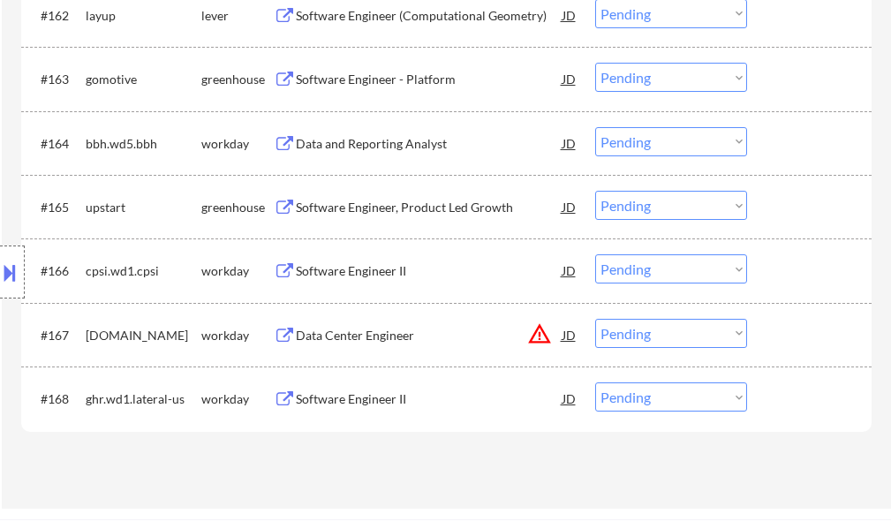
scroll to position [11539, 0]
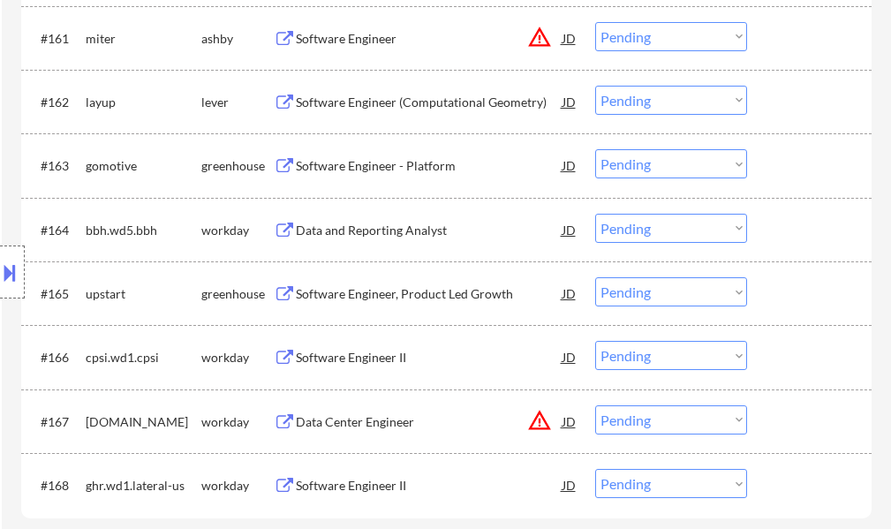
click at [474, 284] on div "Software Engineer, Product Led Growth" at bounding box center [429, 293] width 267 height 32
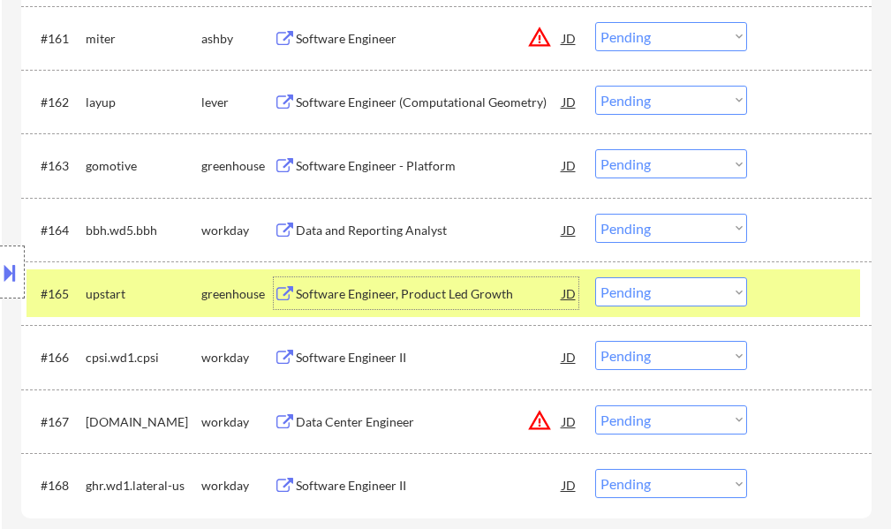
click at [625, 294] on select "Choose an option... Pending Applied Excluded (Questions) Excluded (Expired) Exc…" at bounding box center [671, 291] width 152 height 29
click at [595, 277] on select "Choose an option... Pending Applied Excluded (Questions) Excluded (Expired) Exc…" at bounding box center [671, 291] width 152 height 29
select select ""pending""
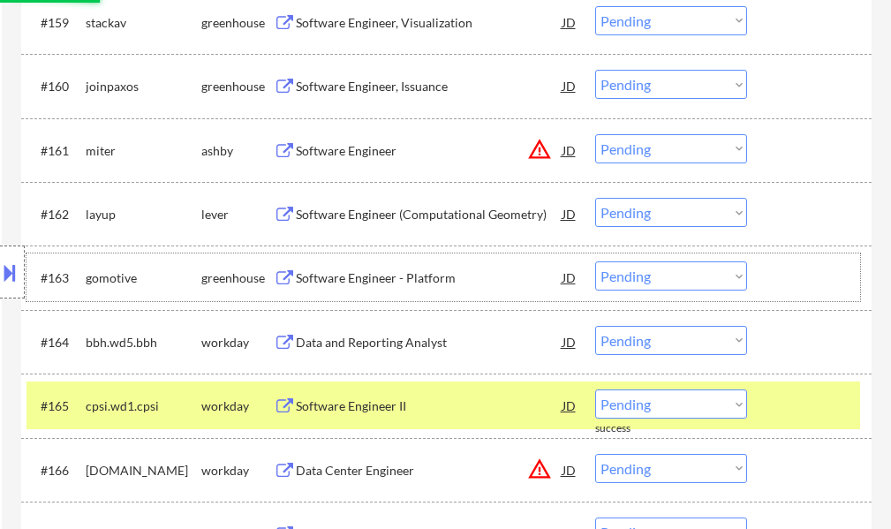
click at [784, 295] on div "#163 gomotive greenhouse Software Engineer - Platform JD Choose an option... Pe…" at bounding box center [442, 277] width 833 height 48
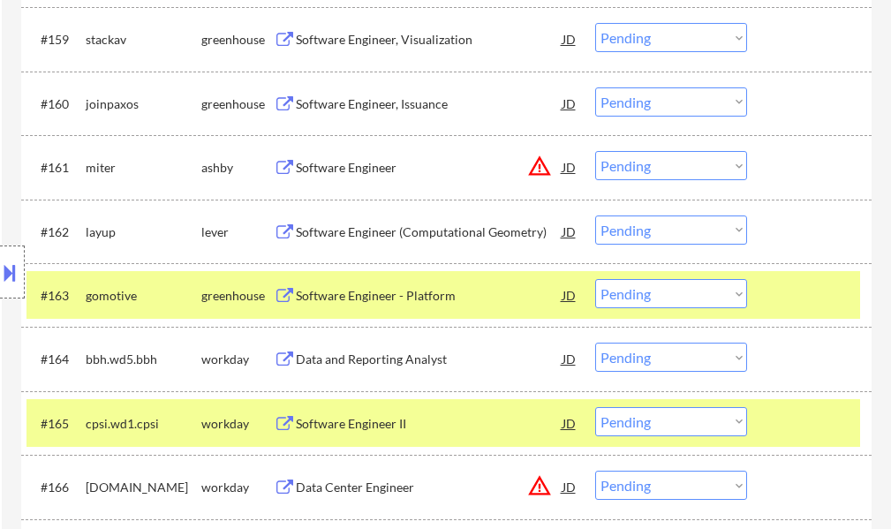
click at [775, 409] on div at bounding box center [811, 423] width 78 height 32
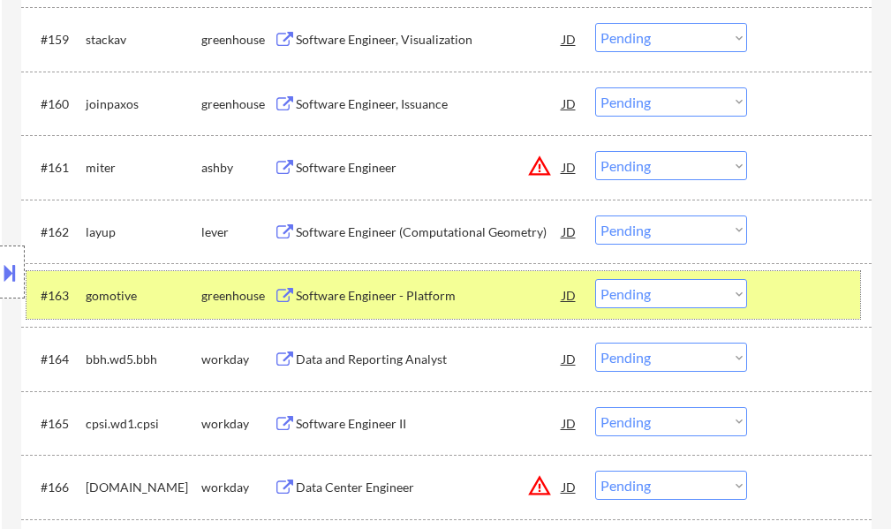
click at [778, 295] on div at bounding box center [811, 295] width 78 height 32
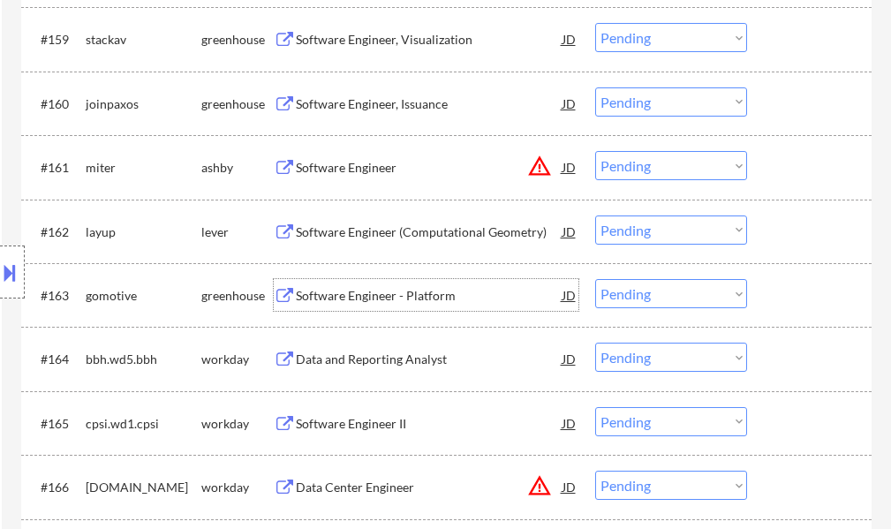
click at [385, 288] on div "Software Engineer - Platform" at bounding box center [429, 296] width 267 height 18
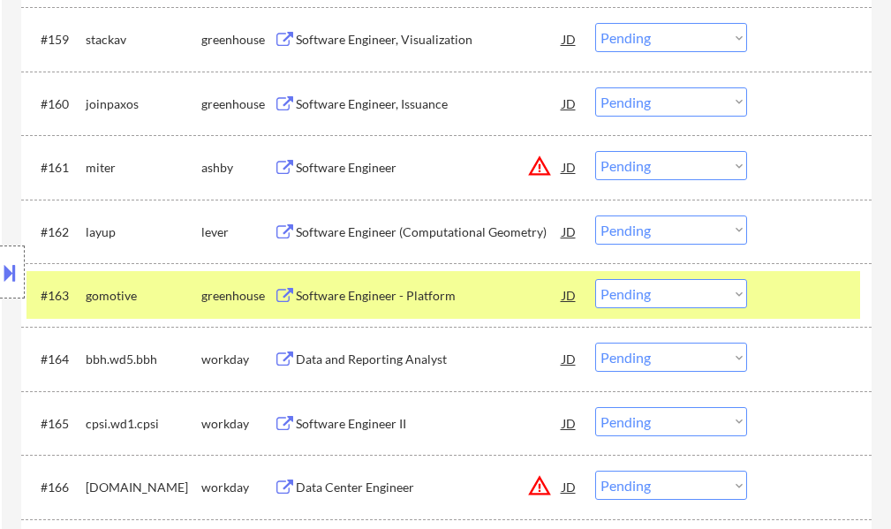
click at [9, 264] on button at bounding box center [9, 272] width 19 height 29
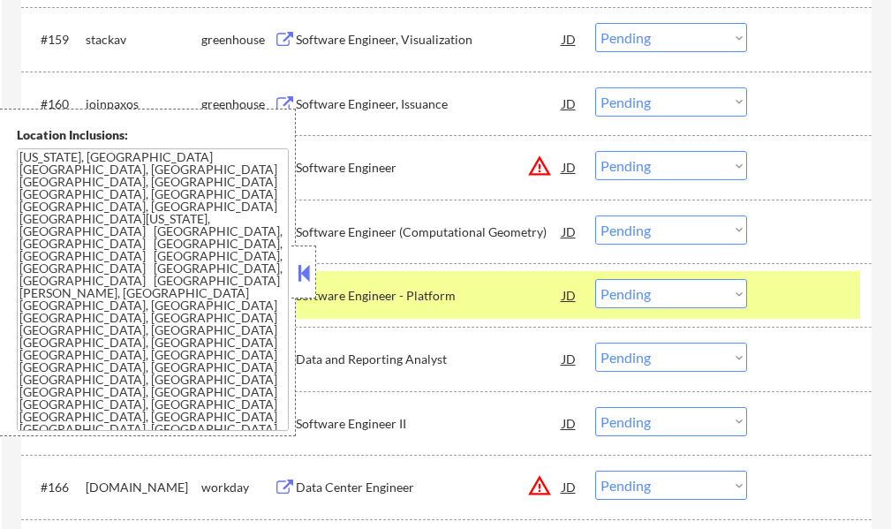
click at [637, 295] on select "Choose an option... Pending Applied Excluded (Questions) Excluded (Expired) Exc…" at bounding box center [671, 293] width 152 height 29
click at [595, 279] on select "Choose an option... Pending Applied Excluded (Questions) Excluded (Expired) Exc…" at bounding box center [671, 293] width 152 height 29
click at [308, 270] on button at bounding box center [303, 272] width 19 height 26
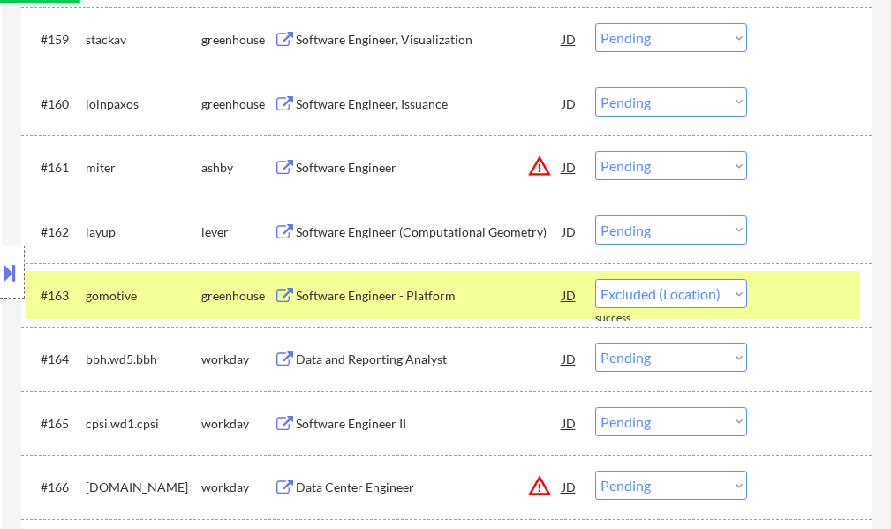
select select ""pending""
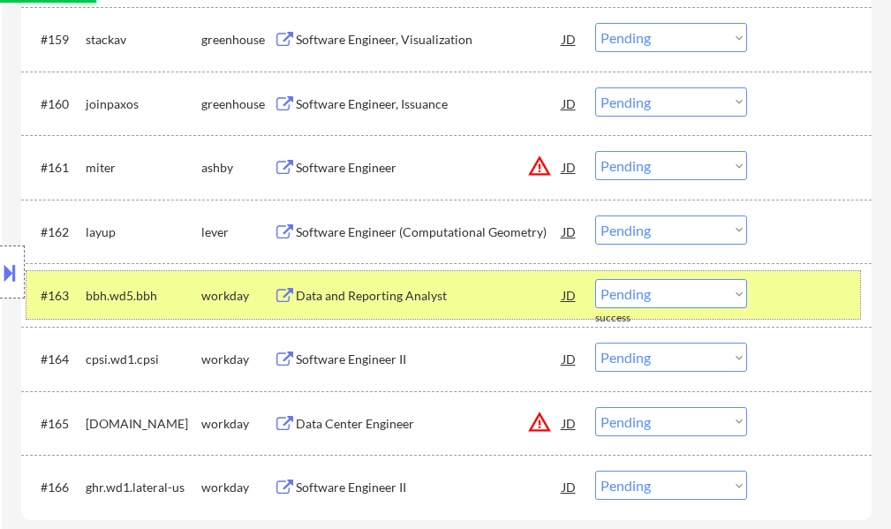
click at [815, 299] on div at bounding box center [811, 295] width 78 height 32
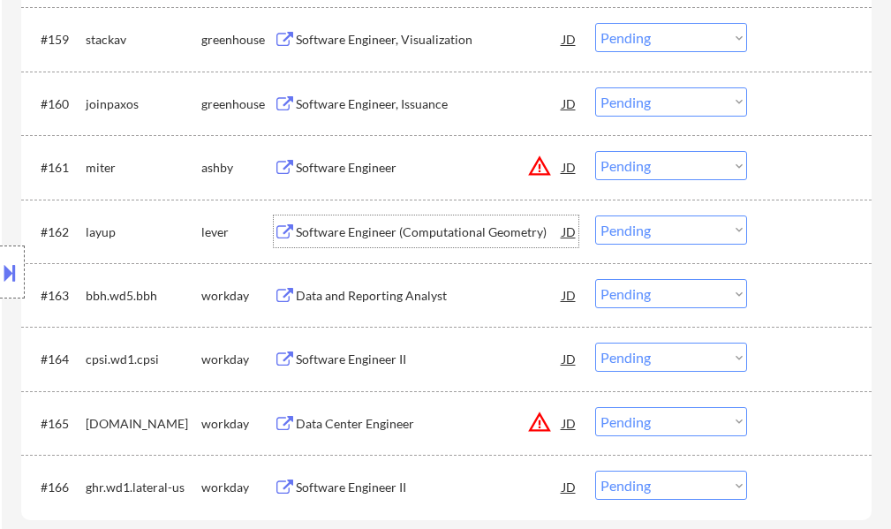
click at [468, 227] on div "Software Engineer (Computational Geometry)" at bounding box center [429, 232] width 267 height 18
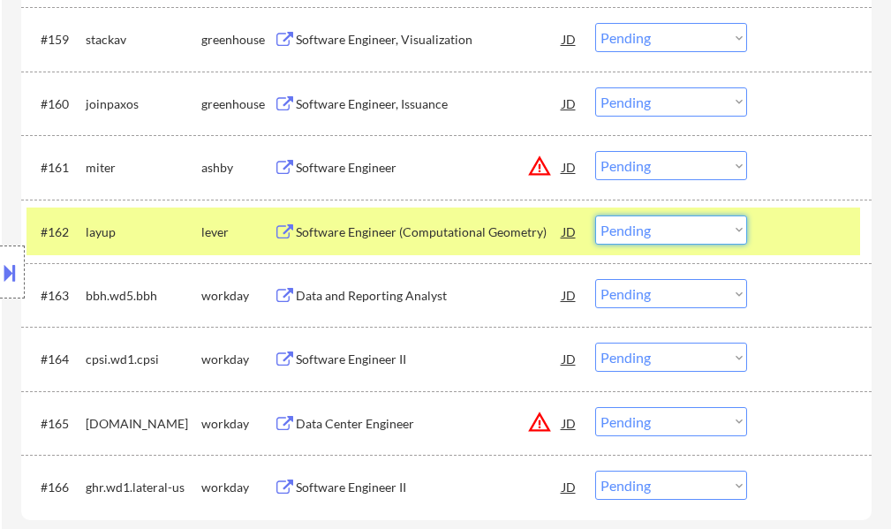
click at [628, 236] on select "Choose an option... Pending Applied Excluded (Questions) Excluded (Expired) Exc…" at bounding box center [671, 229] width 152 height 29
click at [595, 215] on select "Choose an option... Pending Applied Excluded (Questions) Excluded (Expired) Exc…" at bounding box center [671, 229] width 152 height 29
click at [785, 229] on div at bounding box center [811, 231] width 78 height 32
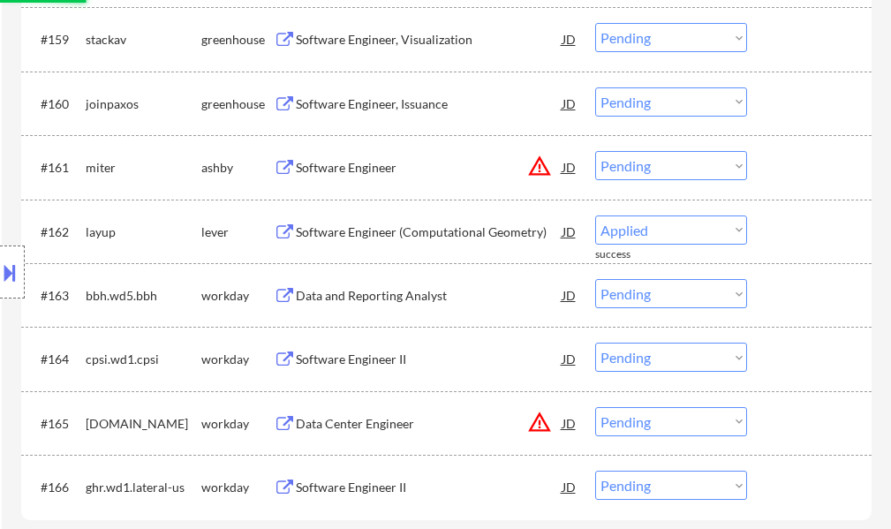
select select ""pending""
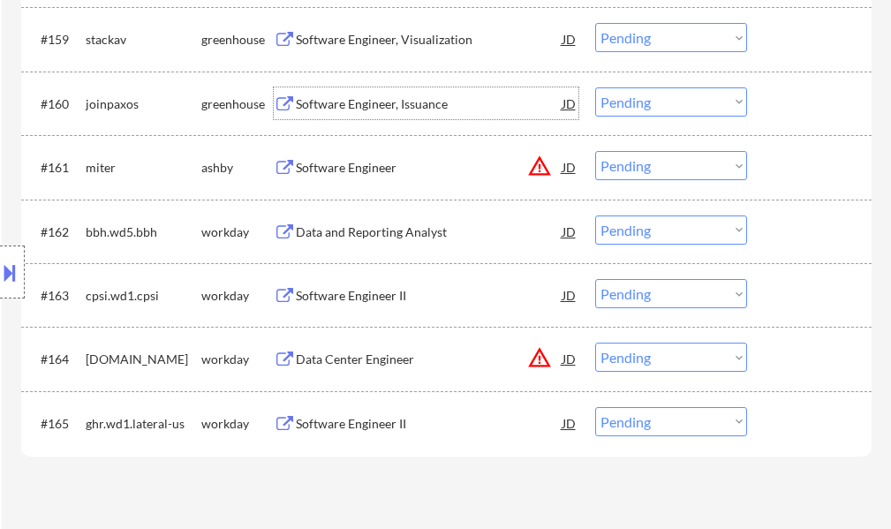
click at [360, 93] on div "Software Engineer, Issuance" at bounding box center [429, 103] width 267 height 32
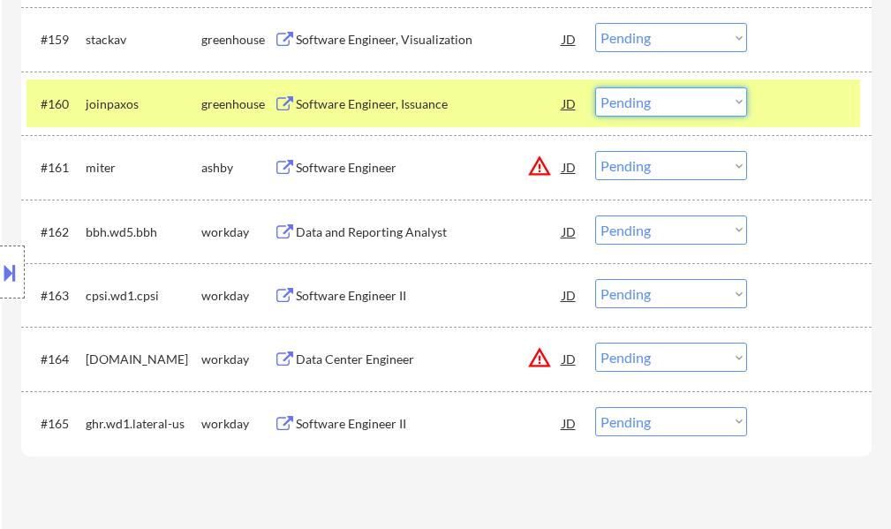
click at [603, 98] on select "Choose an option... Pending Applied Excluded (Questions) Excluded (Expired) Exc…" at bounding box center [671, 101] width 152 height 29
click at [595, 87] on select "Choose an option... Pending Applied Excluded (Questions) Excluded (Expired) Exc…" at bounding box center [671, 101] width 152 height 29
click at [822, 112] on div at bounding box center [811, 103] width 78 height 32
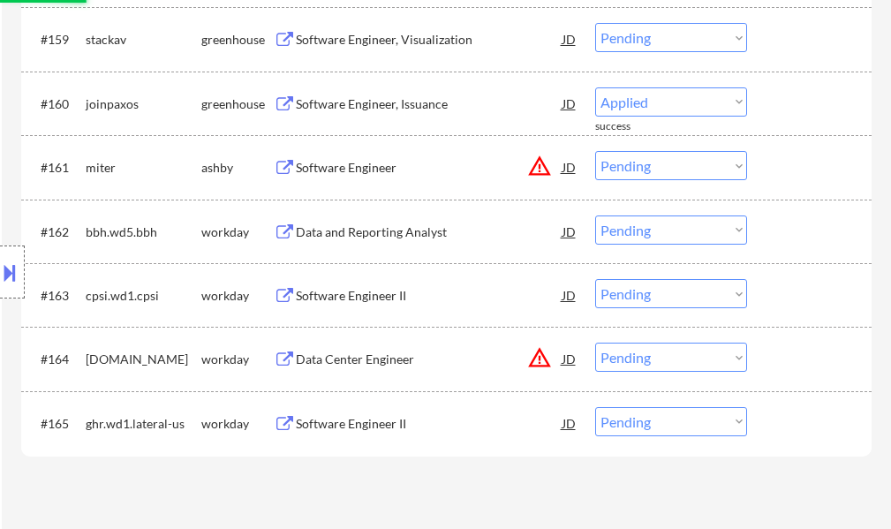
select select ""pending""
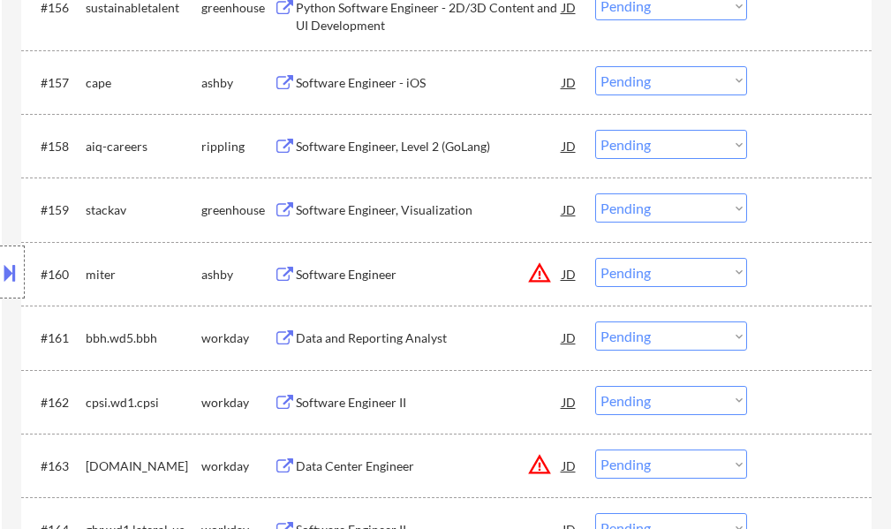
scroll to position [11362, 0]
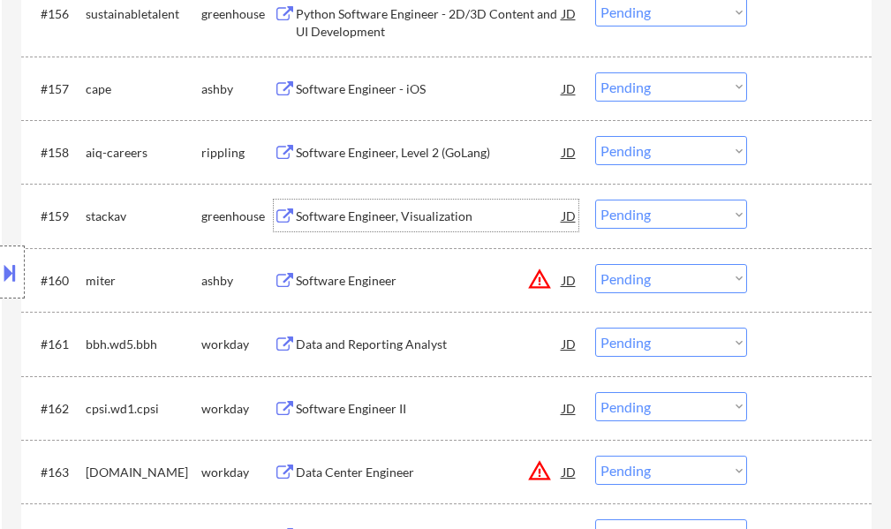
click at [403, 217] on div "Software Engineer, Visualization" at bounding box center [429, 216] width 267 height 18
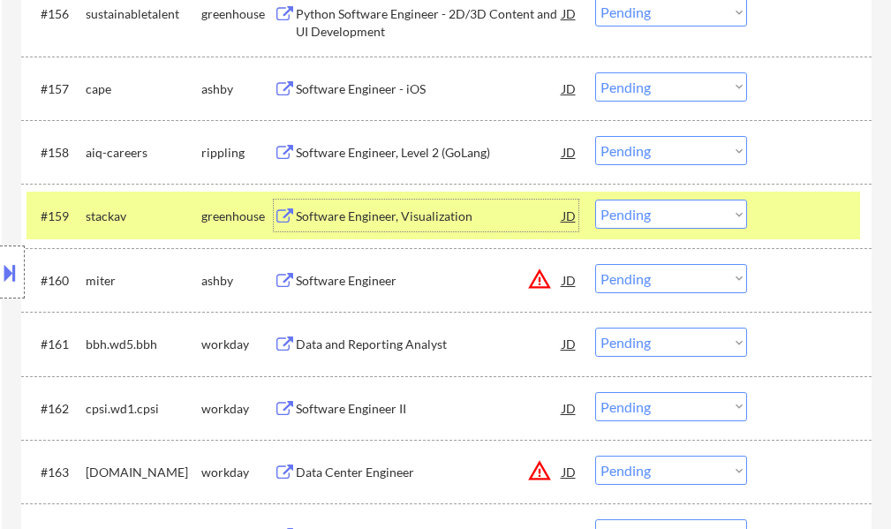
click at [620, 208] on select "Choose an option... Pending Applied Excluded (Questions) Excluded (Expired) Exc…" at bounding box center [671, 213] width 152 height 29
click at [595, 199] on select "Choose an option... Pending Applied Excluded (Questions) Excluded (Expired) Exc…" at bounding box center [671, 213] width 152 height 29
click at [794, 208] on div at bounding box center [811, 215] width 78 height 32
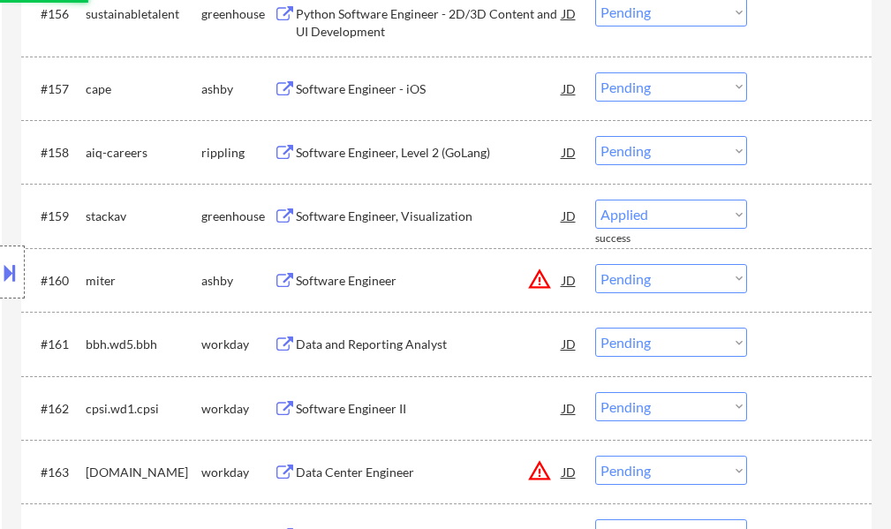
select select ""pending""
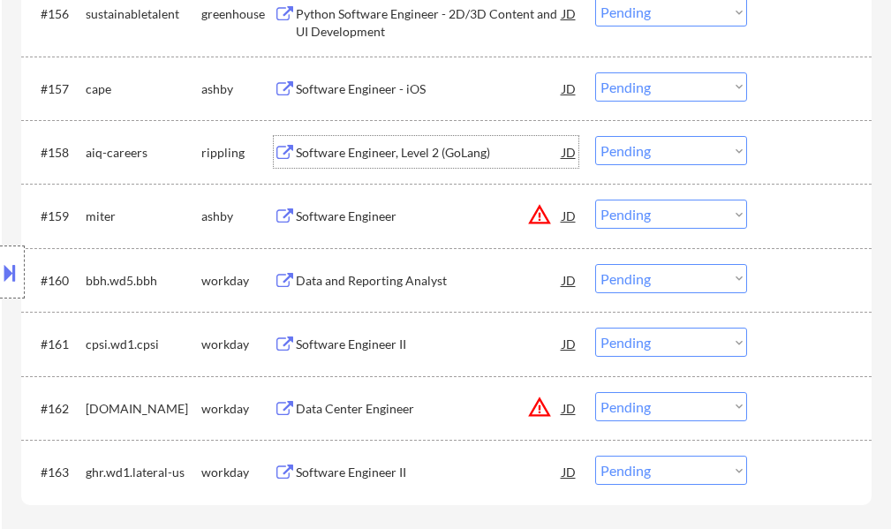
click at [359, 158] on div "Software Engineer, Level 2 (GoLang)" at bounding box center [429, 153] width 267 height 18
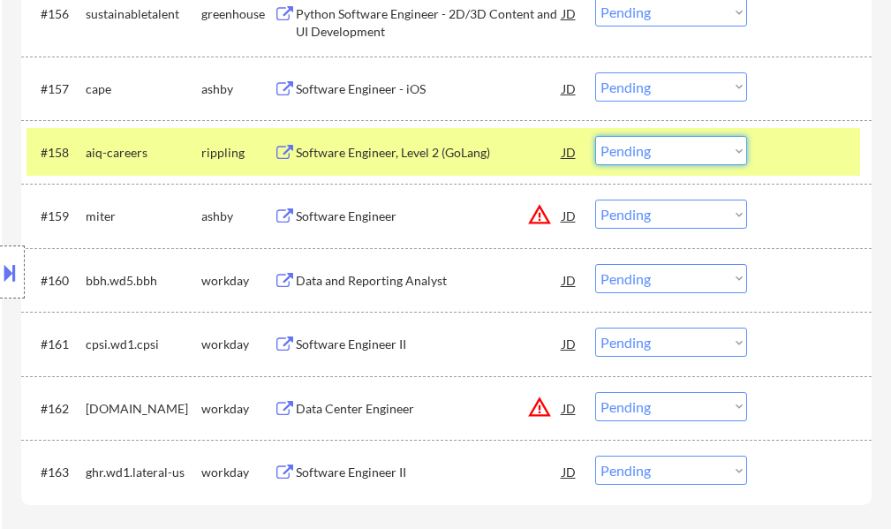
click at [655, 147] on select "Choose an option... Pending Applied Excluded (Questions) Excluded (Expired) Exc…" at bounding box center [671, 150] width 152 height 29
click at [595, 136] on select "Choose an option... Pending Applied Excluded (Questions) Excluded (Expired) Exc…" at bounding box center [671, 150] width 152 height 29
click at [793, 140] on div at bounding box center [811, 152] width 78 height 32
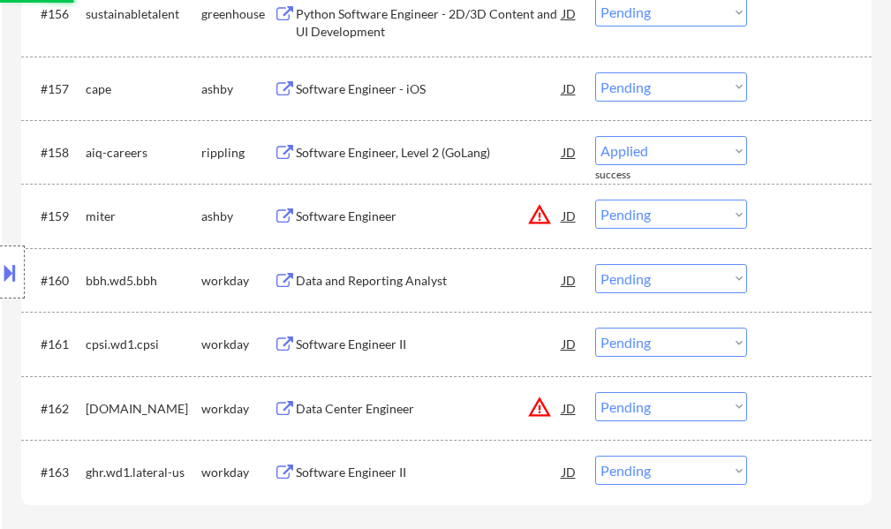
select select ""pending""
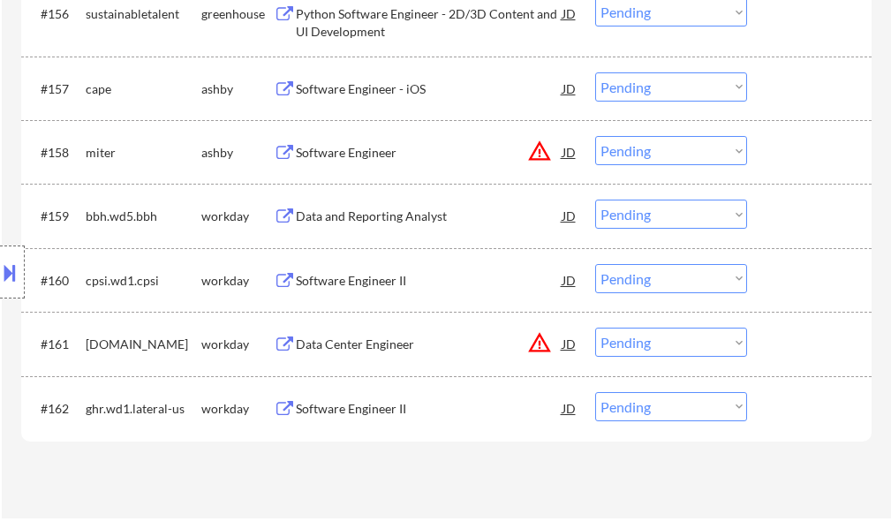
click at [384, 89] on div "Software Engineer - iOS" at bounding box center [429, 89] width 267 height 18
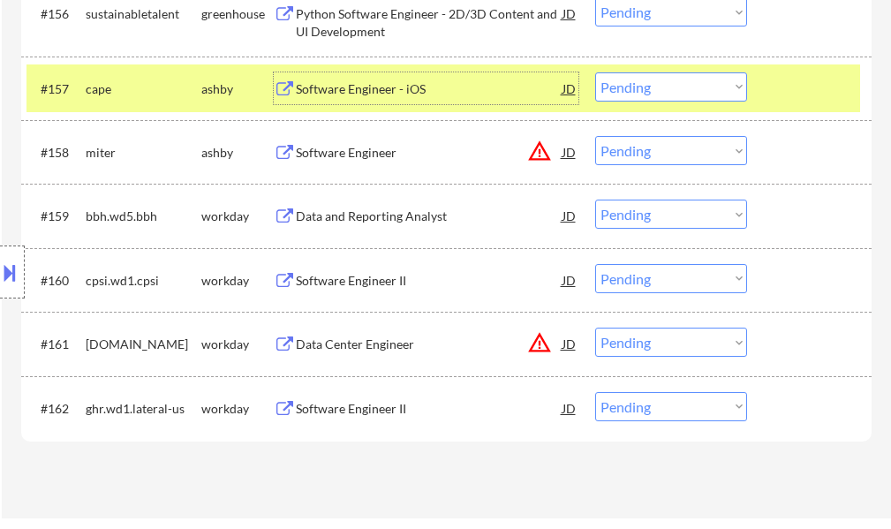
click at [642, 86] on select "Choose an option... Pending Applied Excluded (Questions) Excluded (Expired) Exc…" at bounding box center [671, 86] width 152 height 29
click at [595, 72] on select "Choose an option... Pending Applied Excluded (Questions) Excluded (Expired) Exc…" at bounding box center [671, 86] width 152 height 29
click at [758, 90] on div "#157 cape [PERSON_NAME] Software Engineer - iOS JD Choose an option... Pending …" at bounding box center [442, 88] width 833 height 48
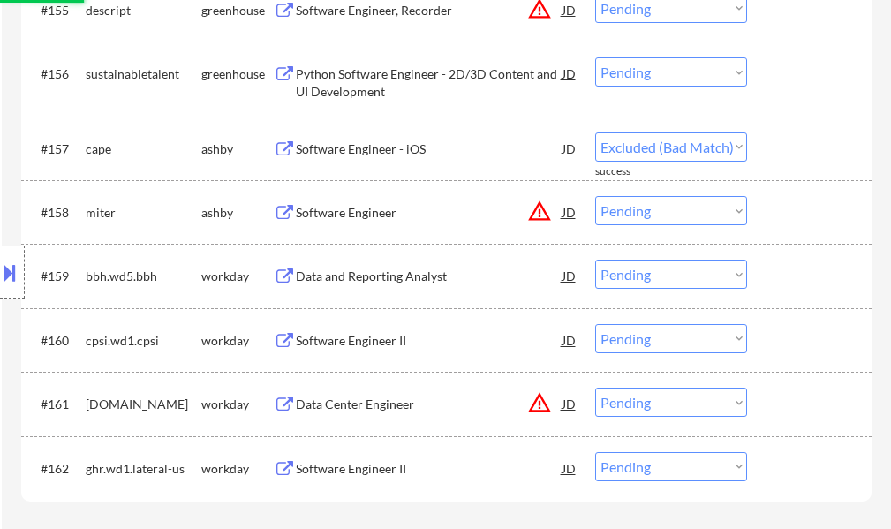
scroll to position [11274, 0]
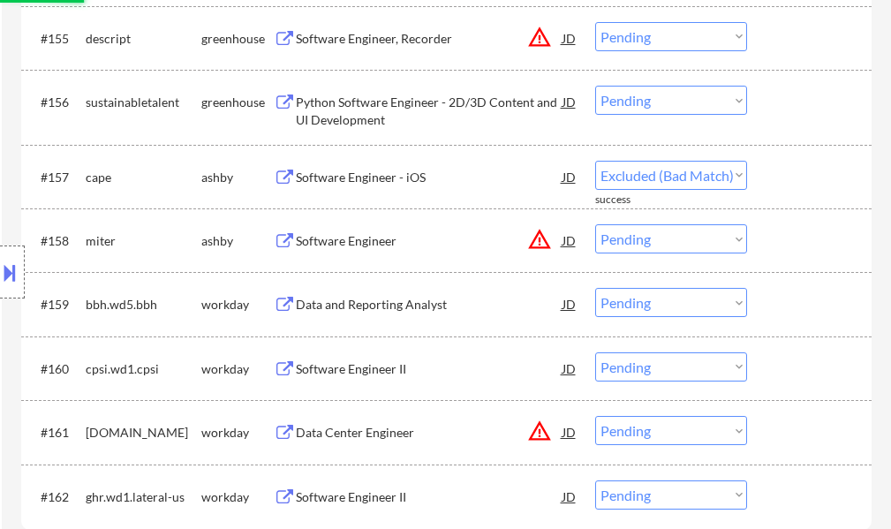
select select ""pending""
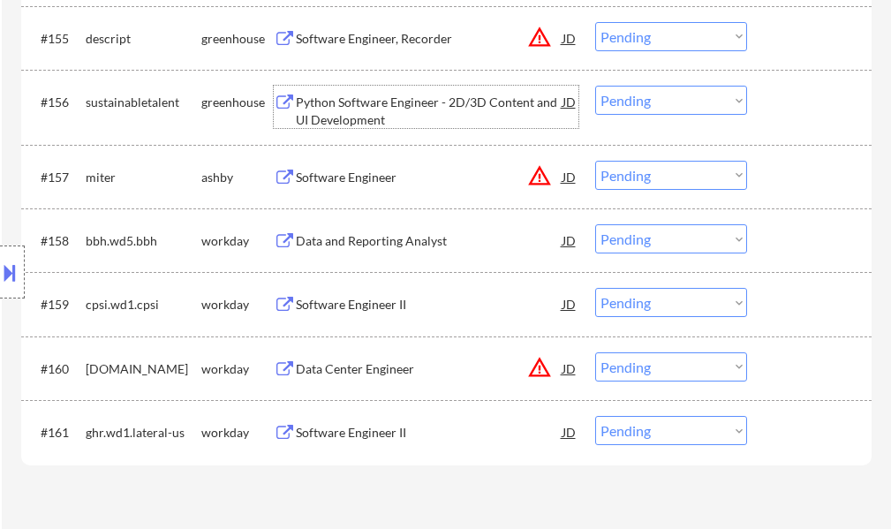
click at [407, 107] on div "Python Software Engineer - 2D/3D Content and UI Development" at bounding box center [429, 111] width 267 height 34
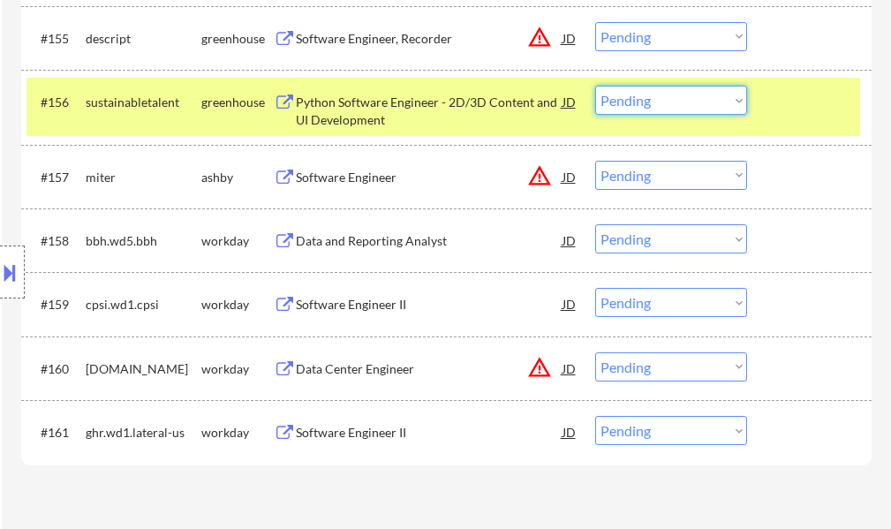
click at [606, 100] on select "Choose an option... Pending Applied Excluded (Questions) Excluded (Expired) Exc…" at bounding box center [671, 100] width 152 height 29
click at [595, 86] on select "Choose an option... Pending Applied Excluded (Questions) Excluded (Expired) Exc…" at bounding box center [671, 100] width 152 height 29
click at [769, 125] on div "#156 sustainabletalent greenhouse Python Software Engineer - 2D/3D Content and …" at bounding box center [442, 107] width 833 height 58
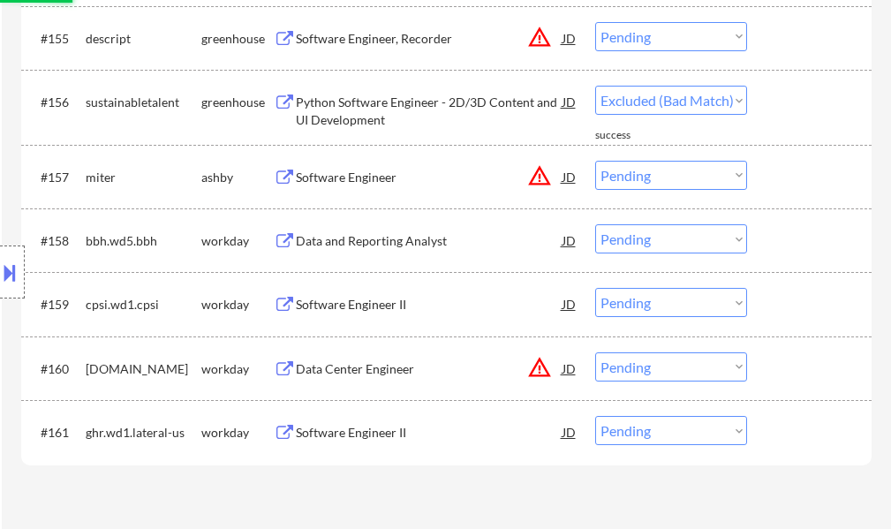
select select ""pending""
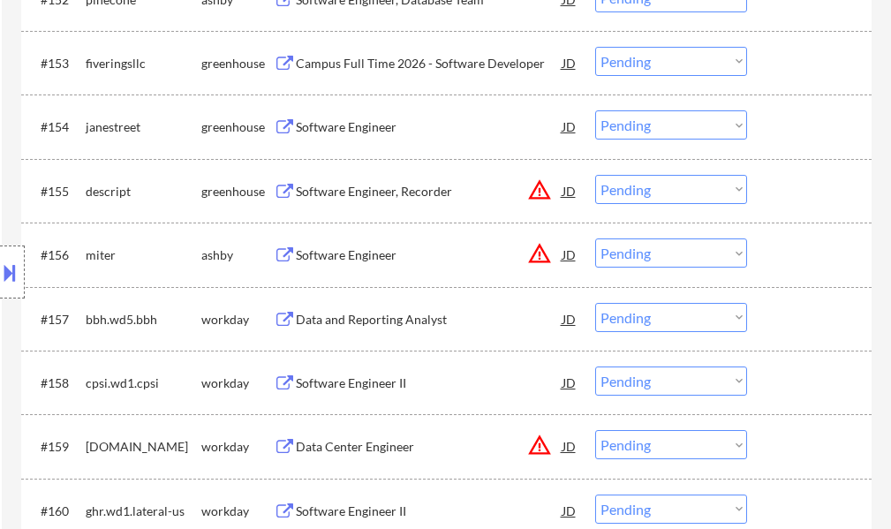
scroll to position [11098, 0]
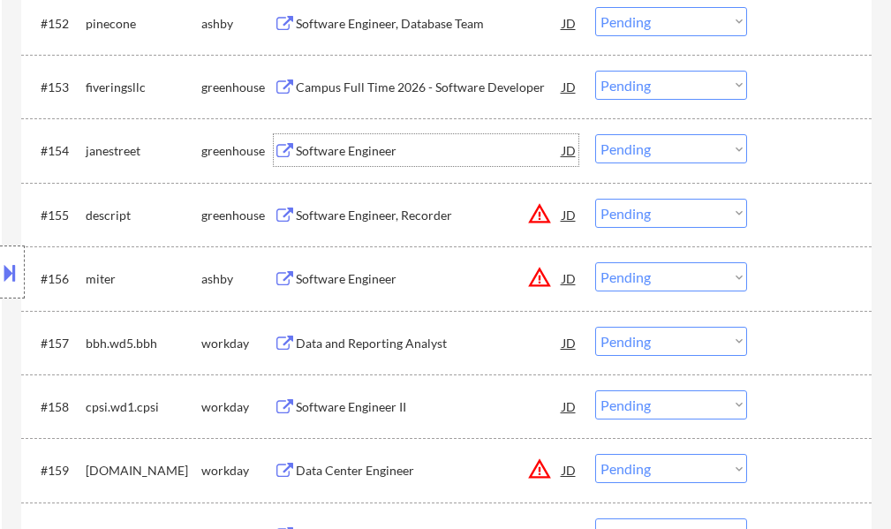
click at [379, 141] on div "Software Engineer" at bounding box center [429, 150] width 267 height 32
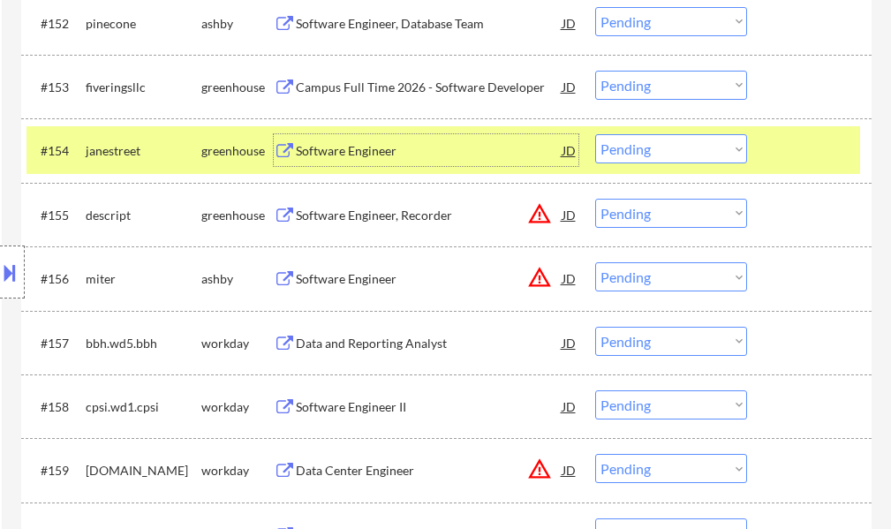
click at [794, 149] on div at bounding box center [811, 150] width 78 height 32
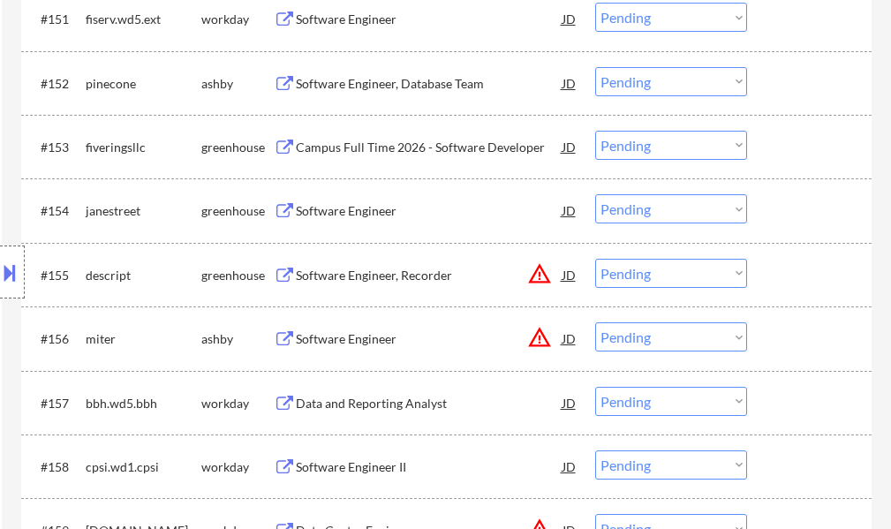
scroll to position [11009, 0]
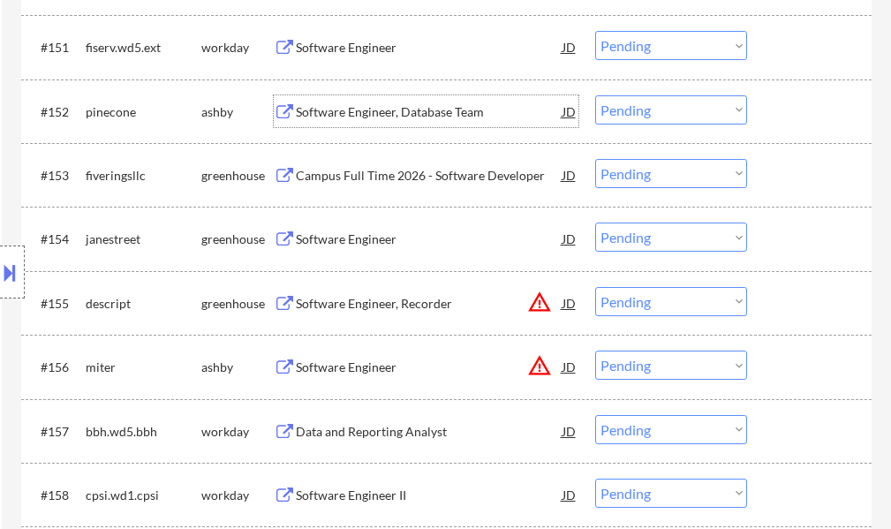
click at [359, 117] on div "Software Engineer, Database Team" at bounding box center [429, 112] width 267 height 18
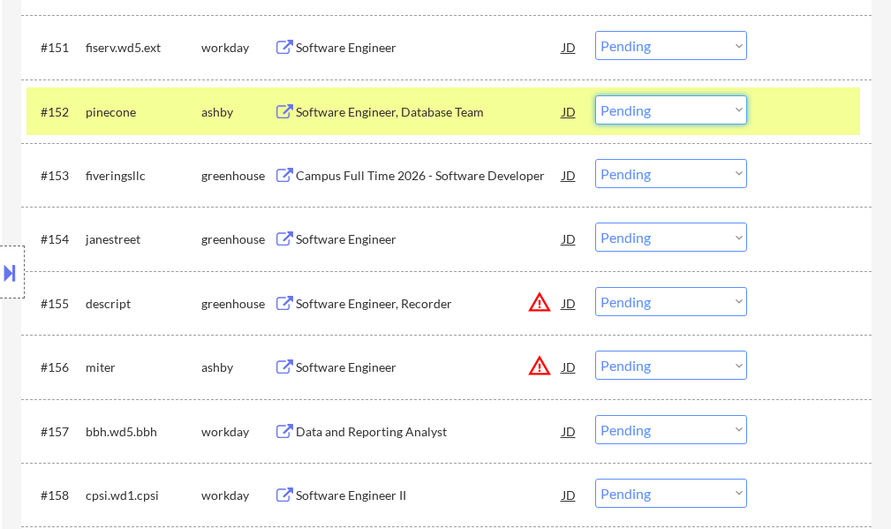
click at [637, 108] on select "Choose an option... Pending Applied Excluded (Questions) Excluded (Expired) Exc…" at bounding box center [671, 109] width 152 height 29
click at [595, 95] on select "Choose an option... Pending Applied Excluded (Questions) Excluded (Expired) Exc…" at bounding box center [671, 109] width 152 height 29
click at [786, 100] on div at bounding box center [811, 111] width 78 height 32
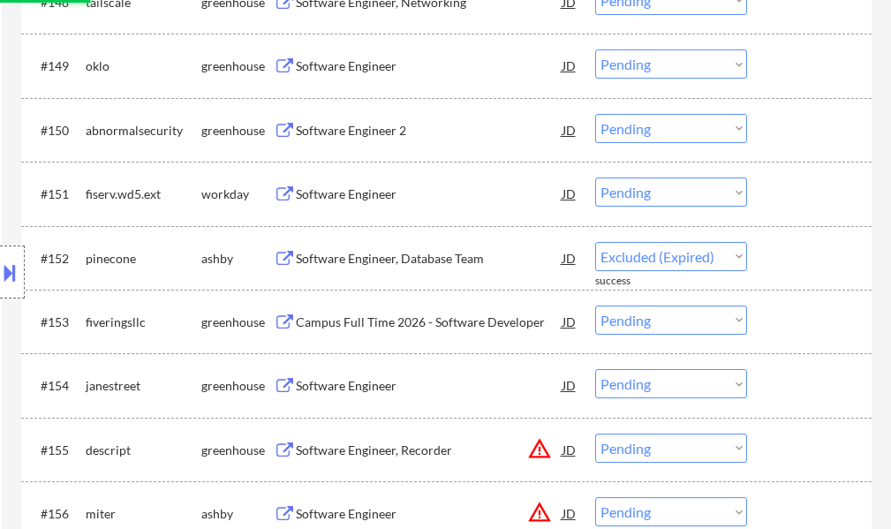
scroll to position [10745, 0]
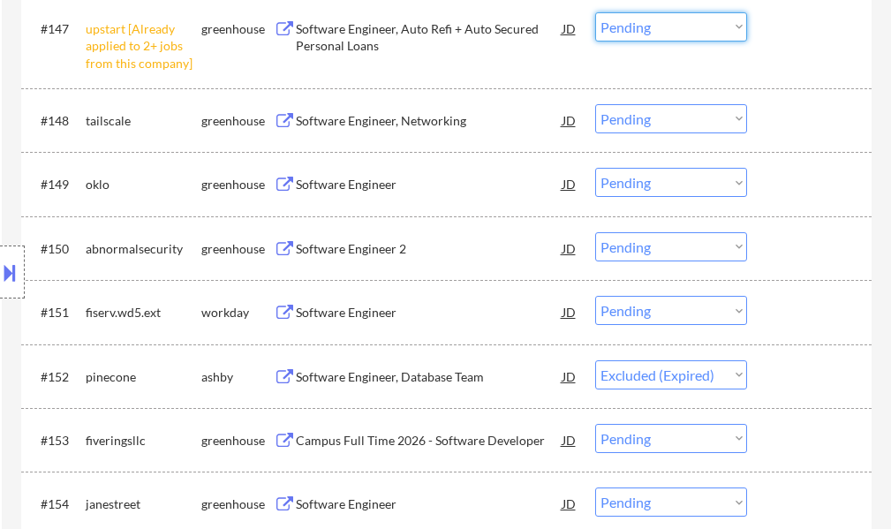
click at [666, 34] on select "Choose an option... Pending Applied Excluded (Questions) Excluded (Expired) Exc…" at bounding box center [671, 26] width 152 height 29
select select ""pending""
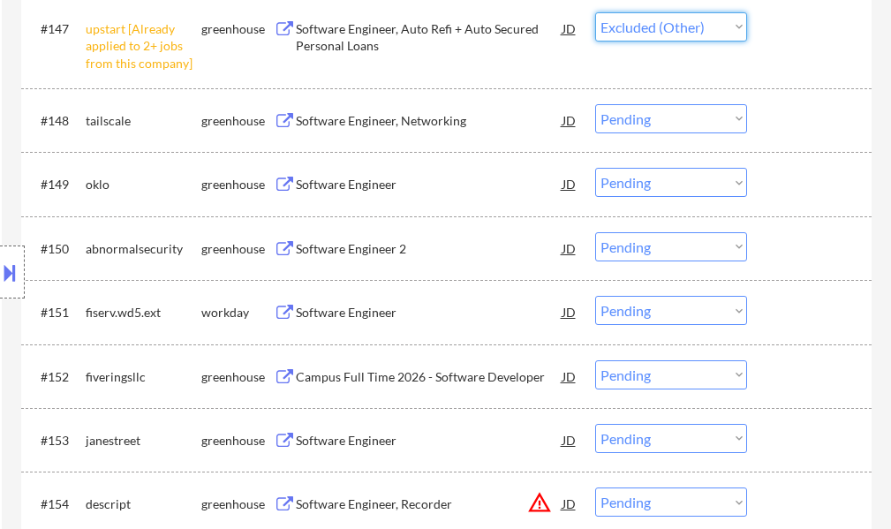
click at [595, 12] on select "Choose an option... Pending Applied Excluded (Questions) Excluded (Expired) Exc…" at bounding box center [671, 26] width 152 height 29
select select ""pending""
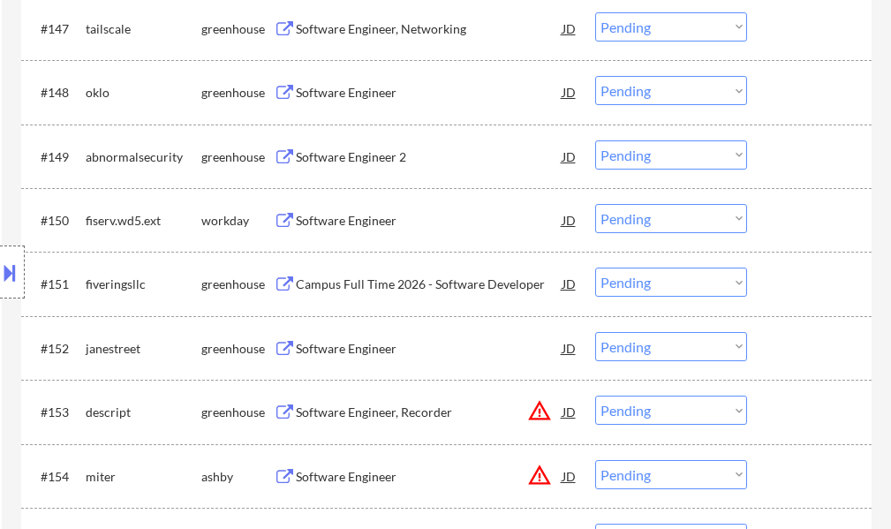
click at [373, 153] on div "Software Engineer 2" at bounding box center [429, 157] width 267 height 18
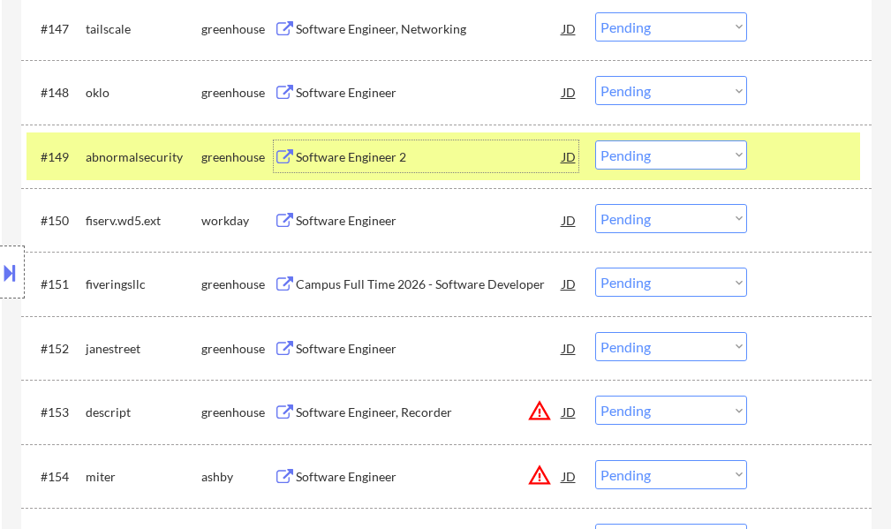
click at [792, 165] on div at bounding box center [811, 156] width 78 height 32
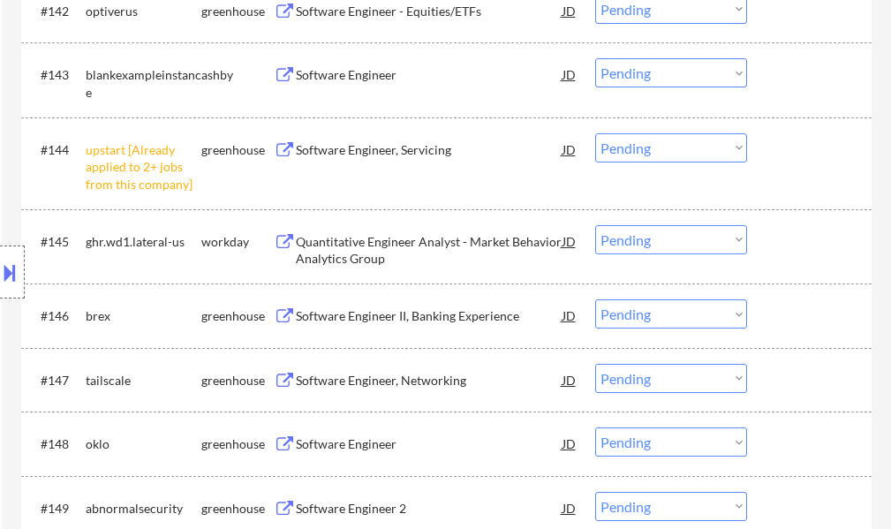
scroll to position [10391, 0]
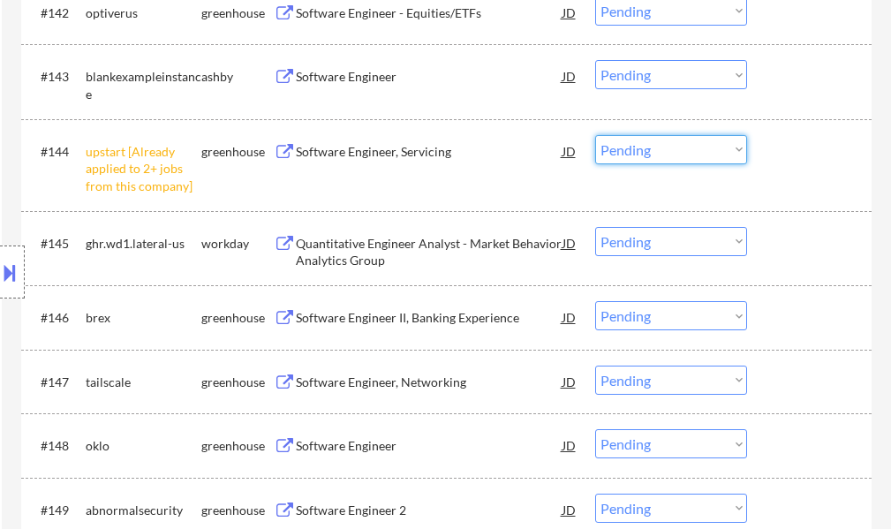
click at [656, 145] on select "Choose an option... Pending Applied Excluded (Questions) Excluded (Expired) Exc…" at bounding box center [671, 149] width 152 height 29
click at [595, 135] on select "Choose an option... Pending Applied Excluded (Questions) Excluded (Expired) Exc…" at bounding box center [671, 149] width 152 height 29
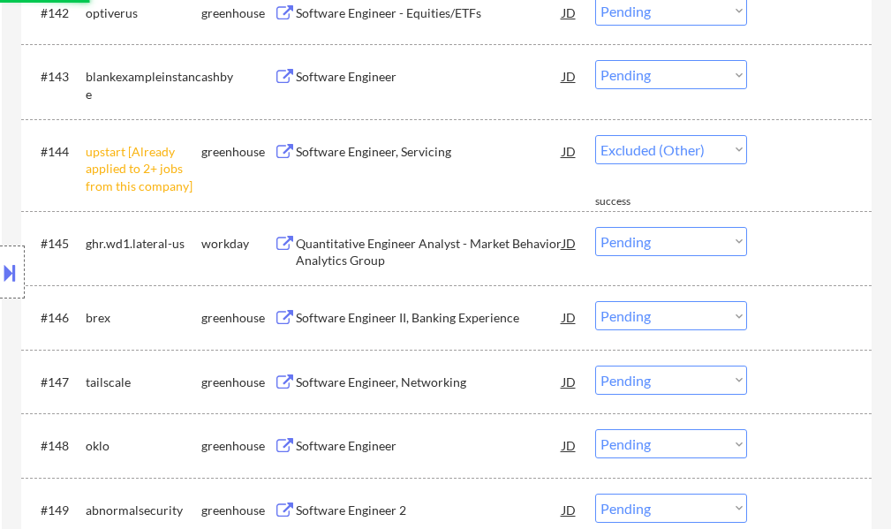
select select ""pending""
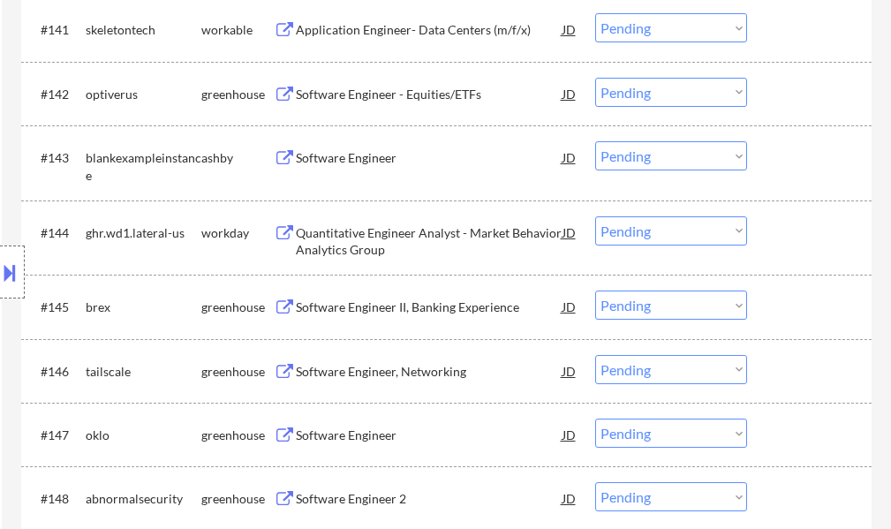
scroll to position [10215, 0]
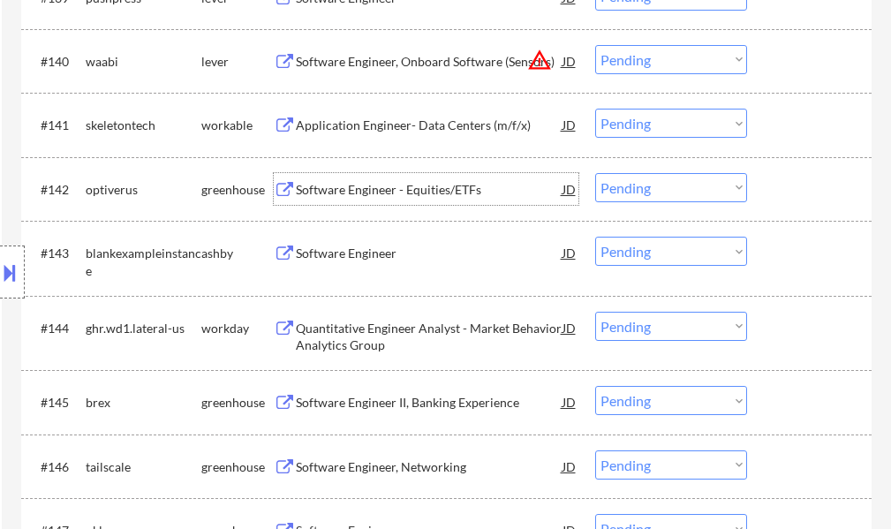
click at [389, 198] on div "Software Engineer - Equities/ETFs" at bounding box center [429, 190] width 267 height 18
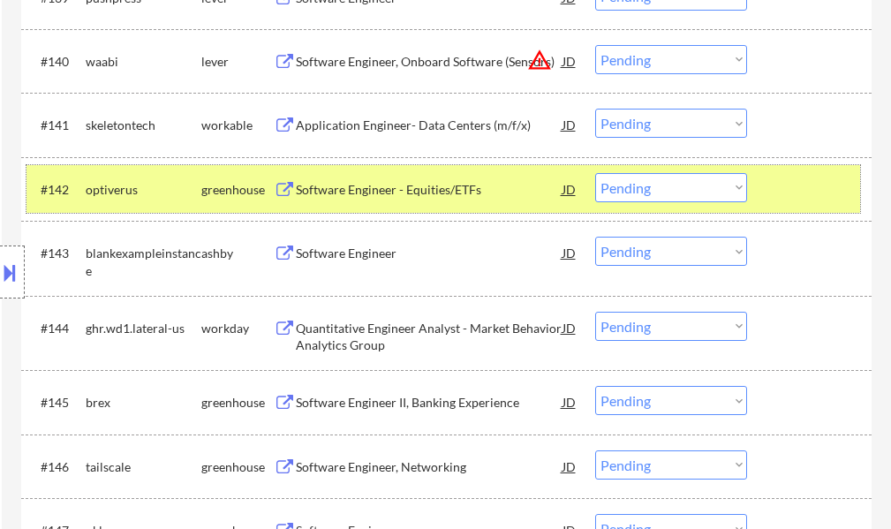
drag, startPoint x: 810, startPoint y: 201, endPoint x: 647, endPoint y: 174, distance: 165.6
click at [809, 200] on div at bounding box center [811, 189] width 78 height 32
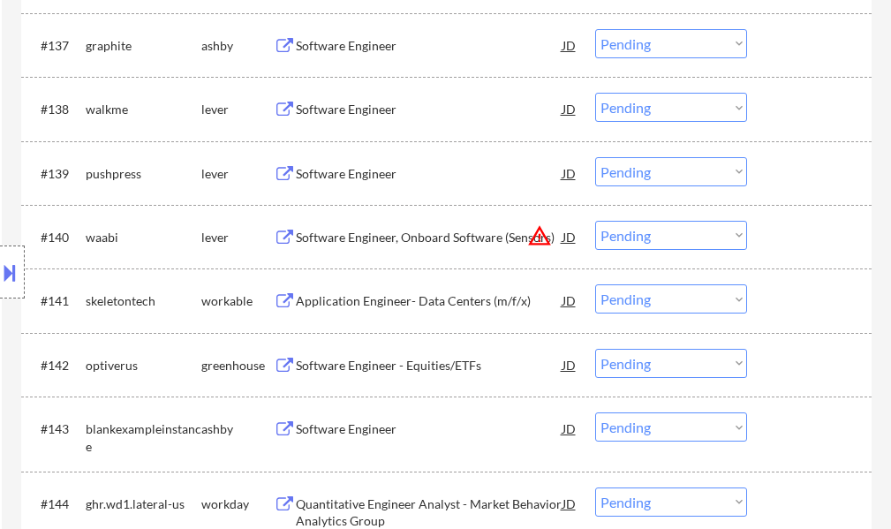
scroll to position [10038, 0]
click at [403, 298] on div "Application Engineer- Data Centers (m/f/x)" at bounding box center [429, 302] width 267 height 18
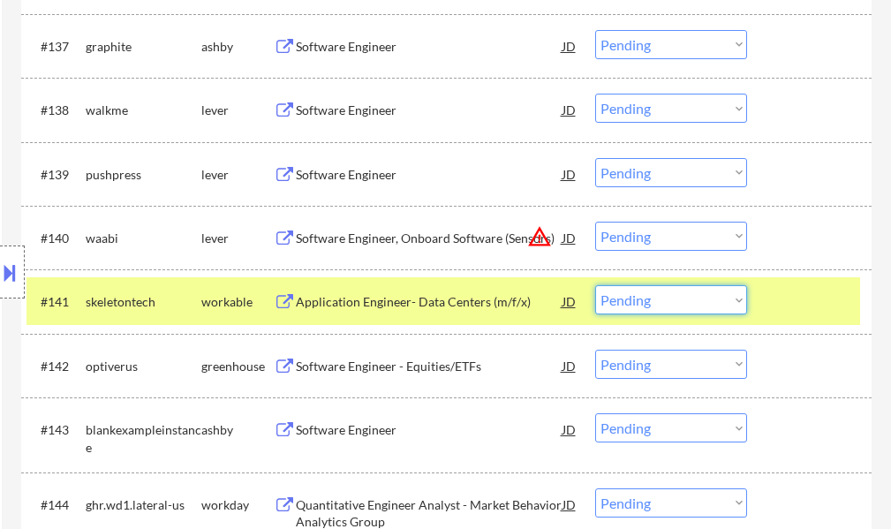
click at [662, 301] on select "Choose an option... Pending Applied Excluded (Questions) Excluded (Expired) Exc…" at bounding box center [671, 299] width 152 height 29
click at [595, 285] on select "Choose an option... Pending Applied Excluded (Questions) Excluded (Expired) Exc…" at bounding box center [671, 299] width 152 height 29
click at [783, 314] on div at bounding box center [811, 301] width 78 height 32
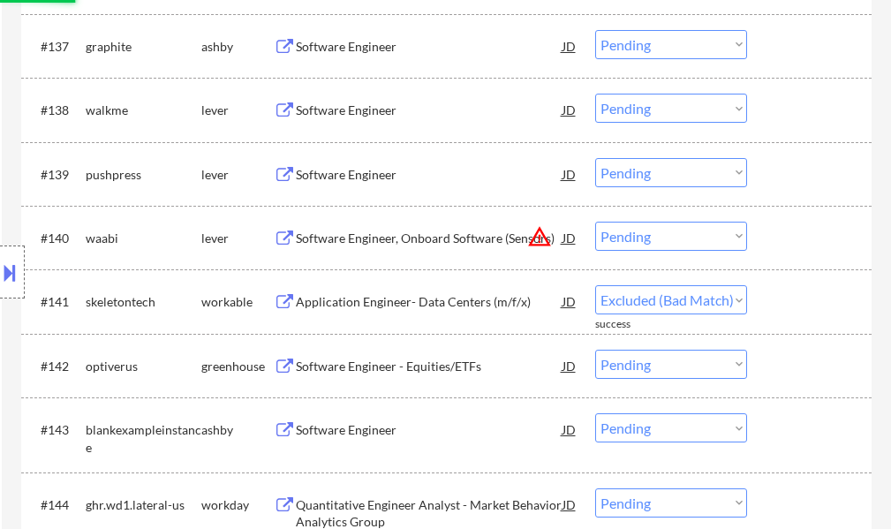
select select ""pending""
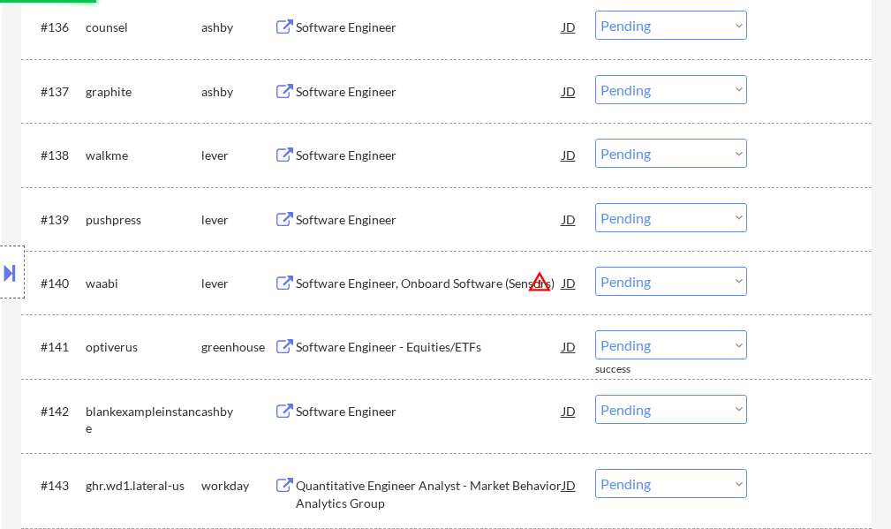
scroll to position [9950, 0]
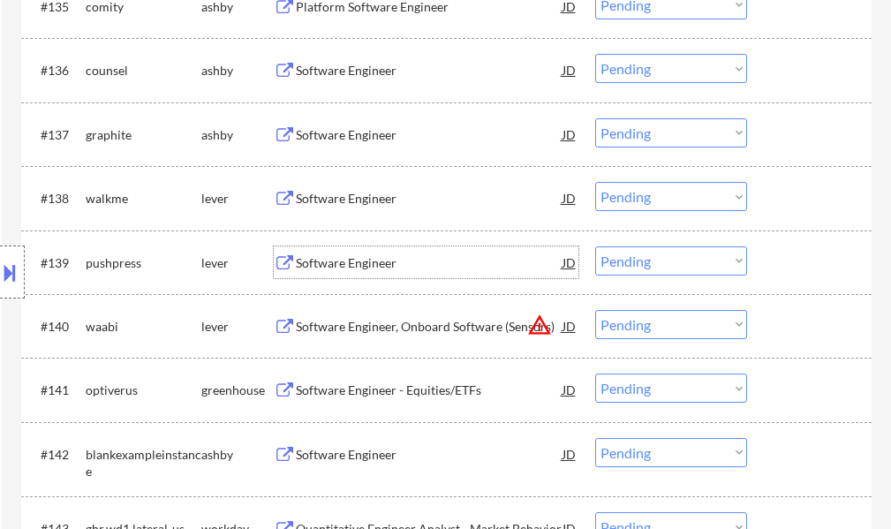
click at [365, 259] on div "Software Engineer" at bounding box center [429, 263] width 267 height 18
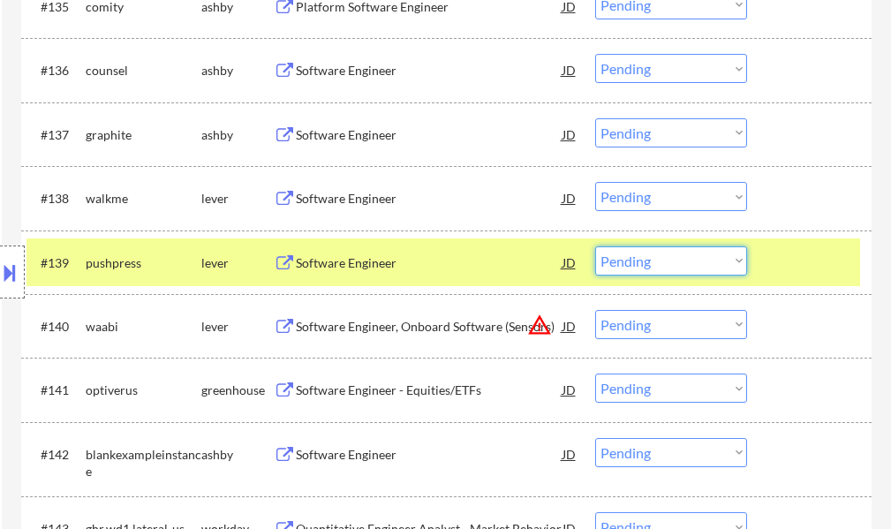
click at [673, 258] on select "Choose an option... Pending Applied Excluded (Questions) Excluded (Expired) Exc…" at bounding box center [671, 260] width 152 height 29
click at [595, 246] on select "Choose an option... Pending Applied Excluded (Questions) Excluded (Expired) Exc…" at bounding box center [671, 260] width 152 height 29
click at [801, 257] on div at bounding box center [811, 262] width 78 height 32
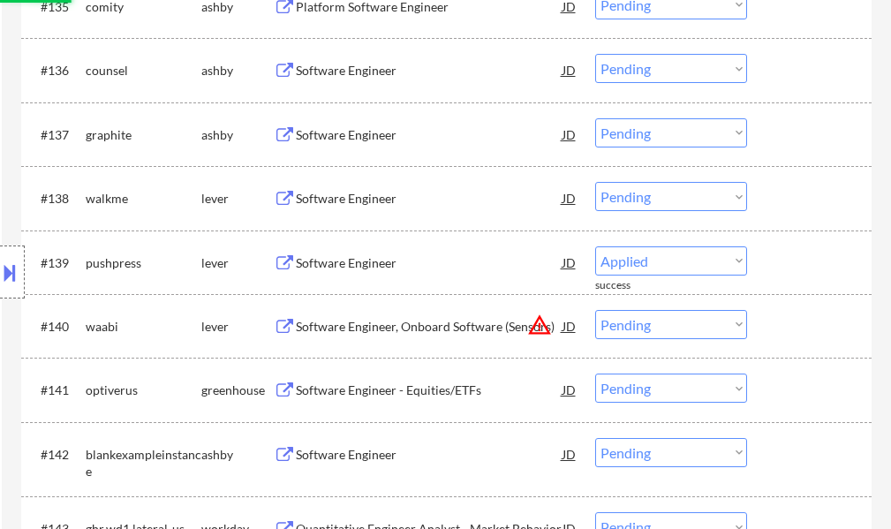
select select ""pending""
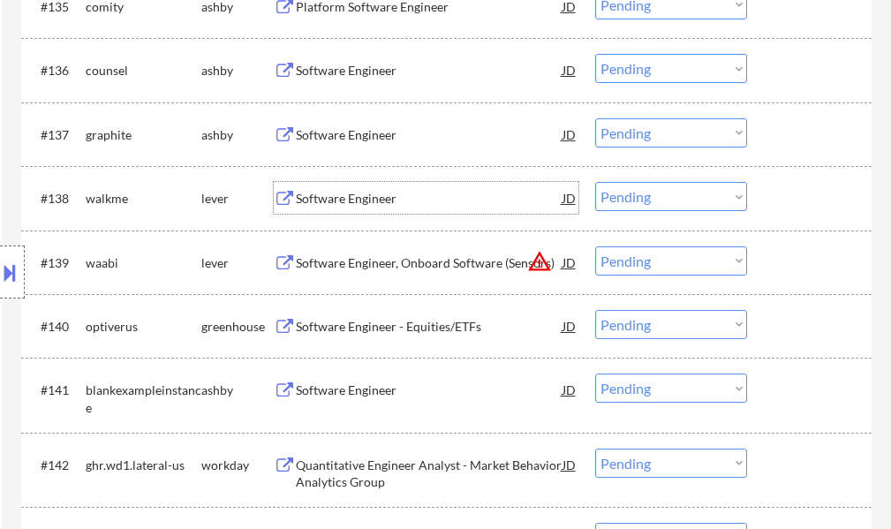
click at [376, 200] on div "Software Engineer" at bounding box center [429, 199] width 267 height 18
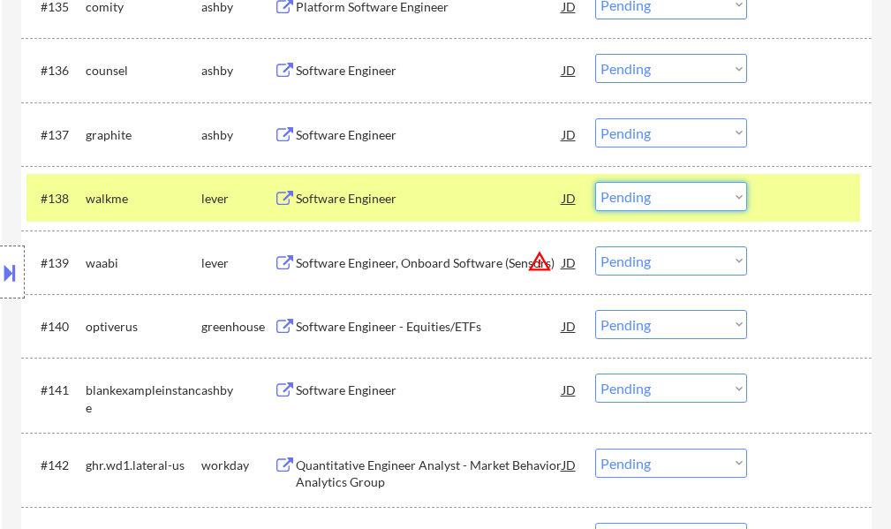
click at [643, 205] on select "Choose an option... Pending Applied Excluded (Questions) Excluded (Expired) Exc…" at bounding box center [671, 196] width 152 height 29
click at [595, 182] on select "Choose an option... Pending Applied Excluded (Questions) Excluded (Expired) Exc…" at bounding box center [671, 196] width 152 height 29
click at [803, 178] on div "#138 walkme lever Software Engineer JD Choose an option... Pending Applied Excl…" at bounding box center [442, 198] width 833 height 48
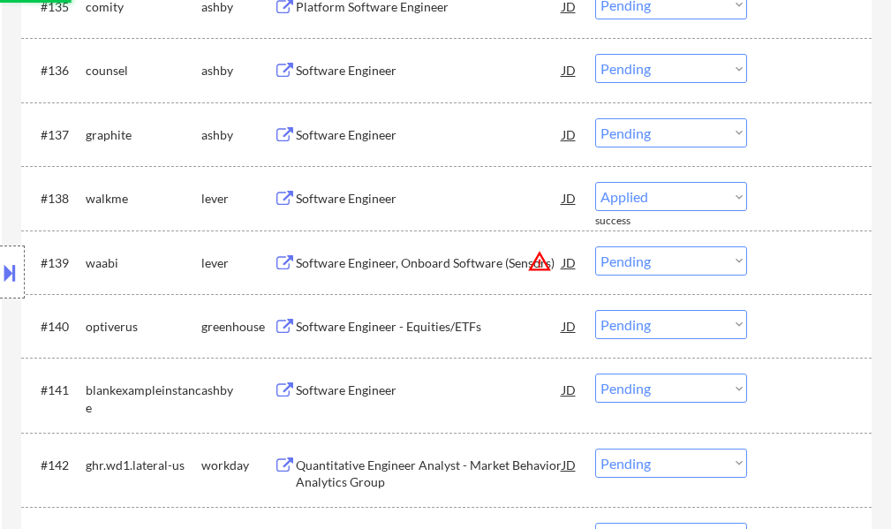
select select ""pending""
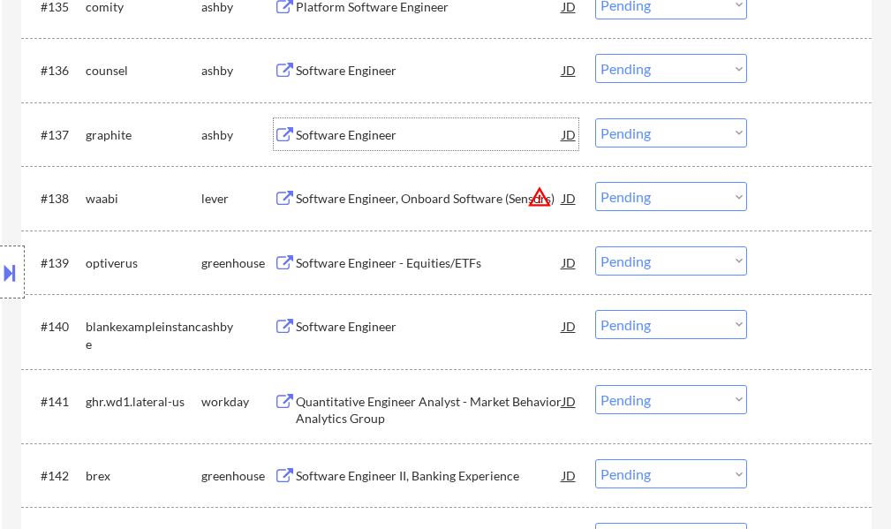
click at [342, 135] on div "Software Engineer" at bounding box center [429, 135] width 267 height 18
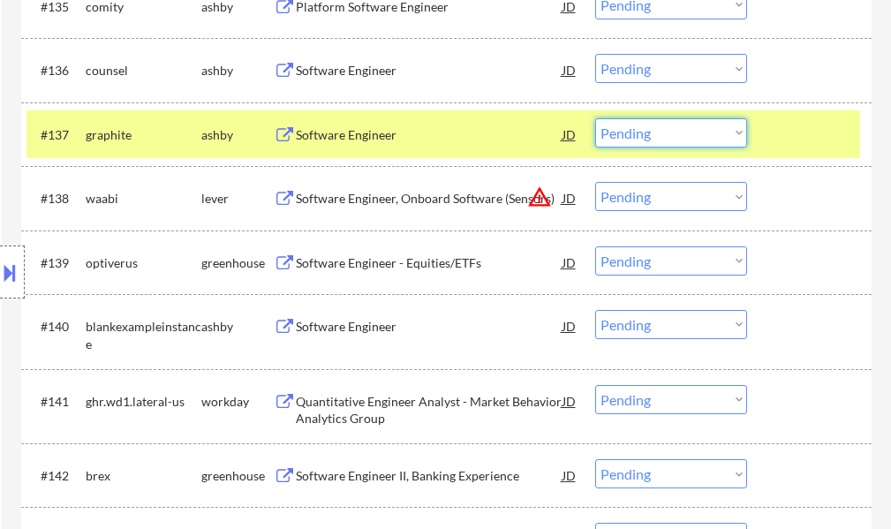
click at [652, 128] on select "Choose an option... Pending Applied Excluded (Questions) Excluded (Expired) Exc…" at bounding box center [671, 132] width 152 height 29
click at [595, 118] on select "Choose an option... Pending Applied Excluded (Questions) Excluded (Expired) Exc…" at bounding box center [671, 132] width 152 height 29
click at [790, 130] on div at bounding box center [811, 134] width 78 height 32
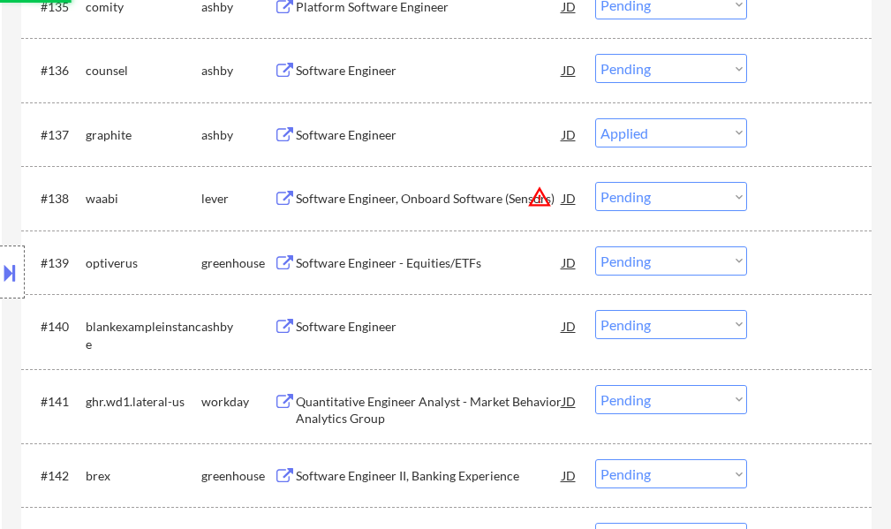
select select ""pending""
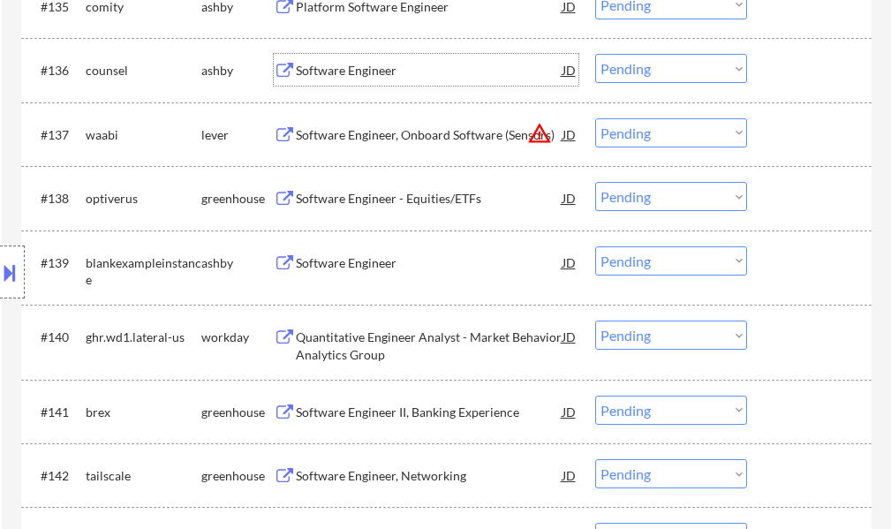
click at [368, 69] on div "Software Engineer" at bounding box center [429, 71] width 267 height 18
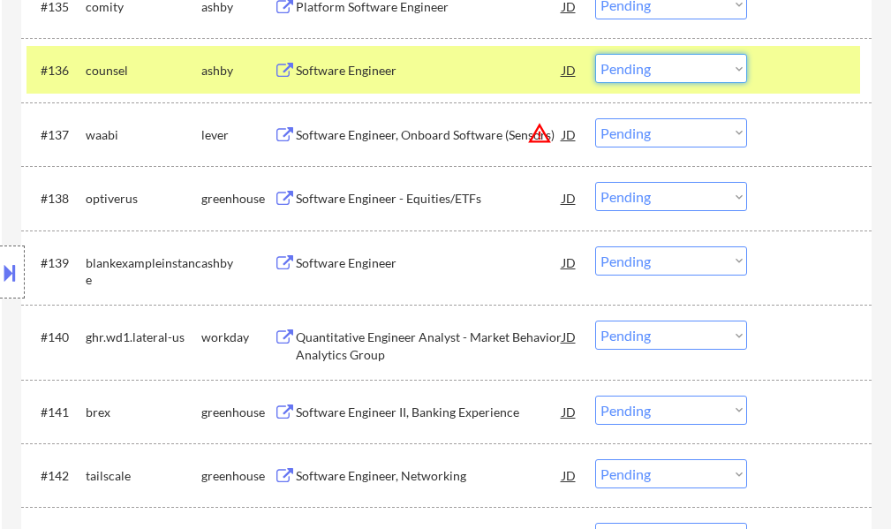
click at [628, 83] on select "Choose an option... Pending Applied Excluded (Questions) Excluded (Expired) Exc…" at bounding box center [671, 68] width 152 height 29
click at [595, 54] on select "Choose an option... Pending Applied Excluded (Questions) Excluded (Expired) Exc…" at bounding box center [671, 68] width 152 height 29
click at [786, 63] on div at bounding box center [811, 70] width 78 height 32
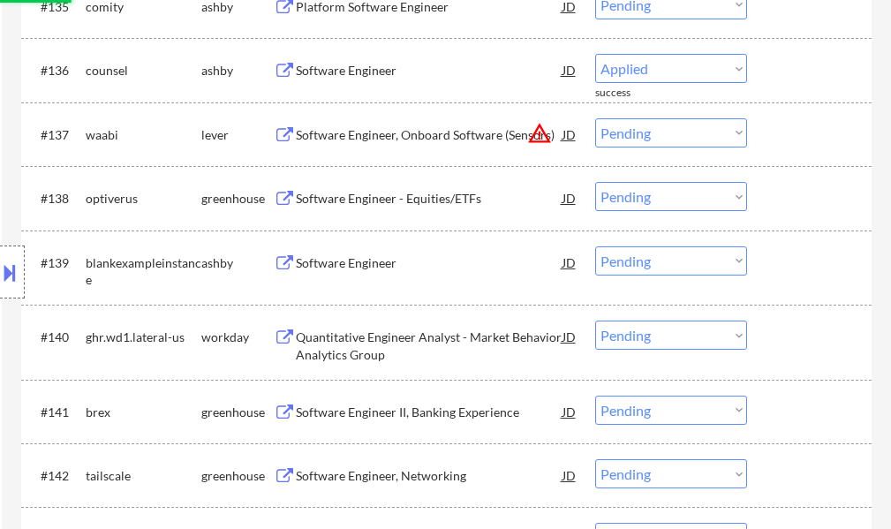
select select ""pending""
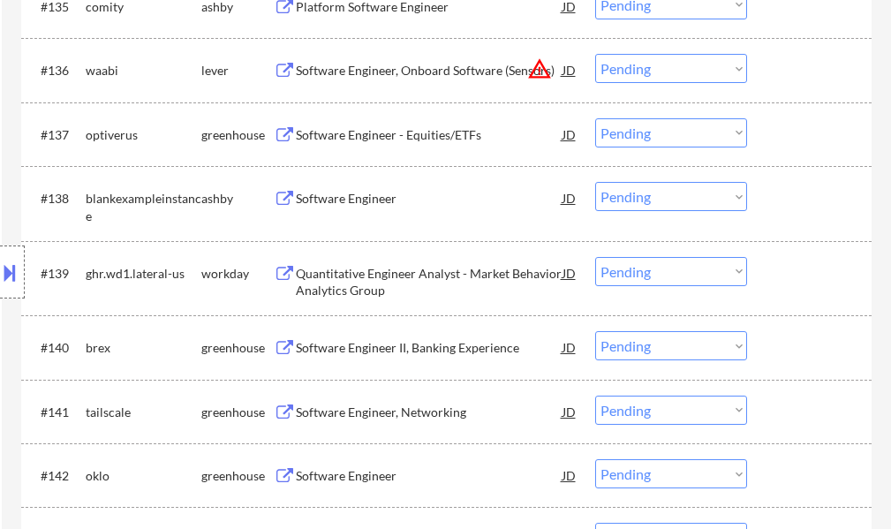
scroll to position [9862, 0]
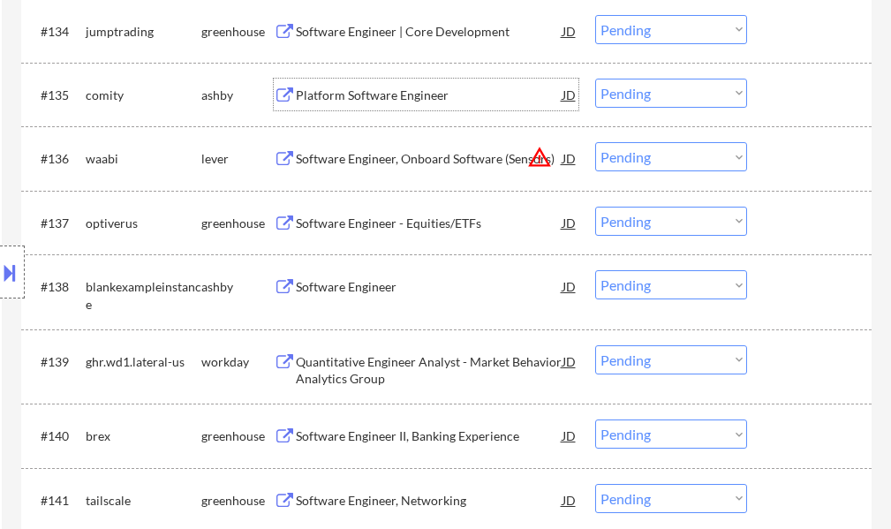
click at [379, 96] on div "Platform Software Engineer" at bounding box center [429, 95] width 267 height 18
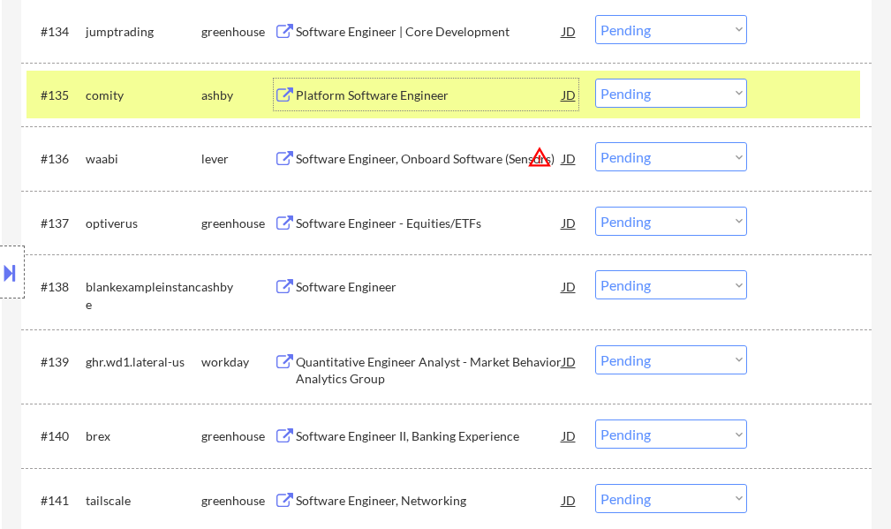
click at [686, 99] on select "Choose an option... Pending Applied Excluded (Questions) Excluded (Expired) Exc…" at bounding box center [671, 93] width 152 height 29
click at [595, 79] on select "Choose an option... Pending Applied Excluded (Questions) Excluded (Expired) Exc…" at bounding box center [671, 93] width 152 height 29
click at [809, 98] on div at bounding box center [811, 95] width 78 height 32
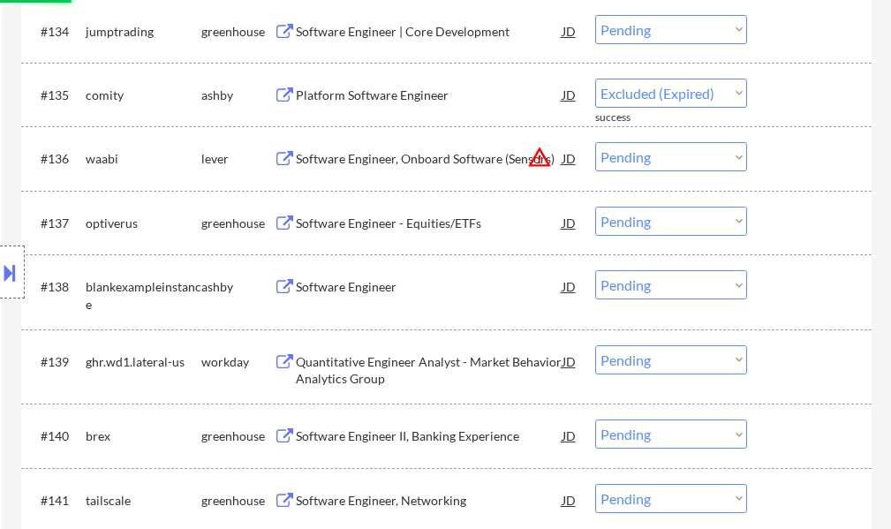
select select ""pending""
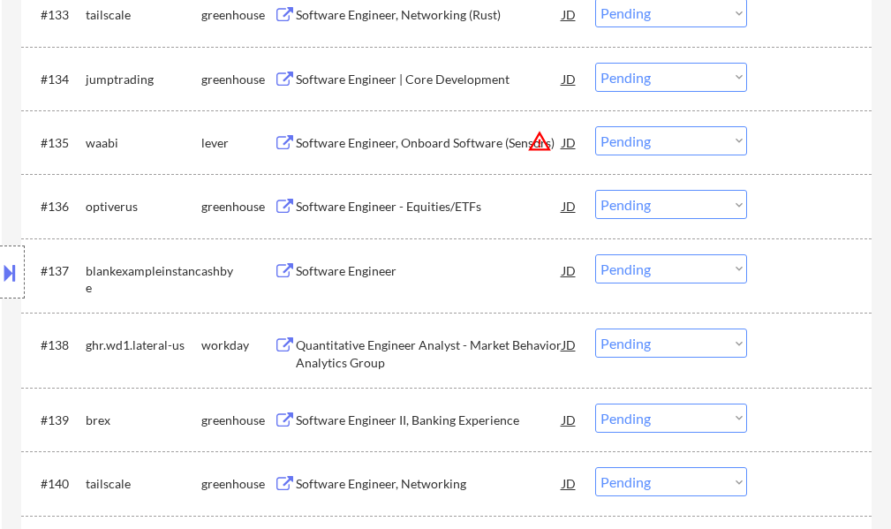
scroll to position [9774, 0]
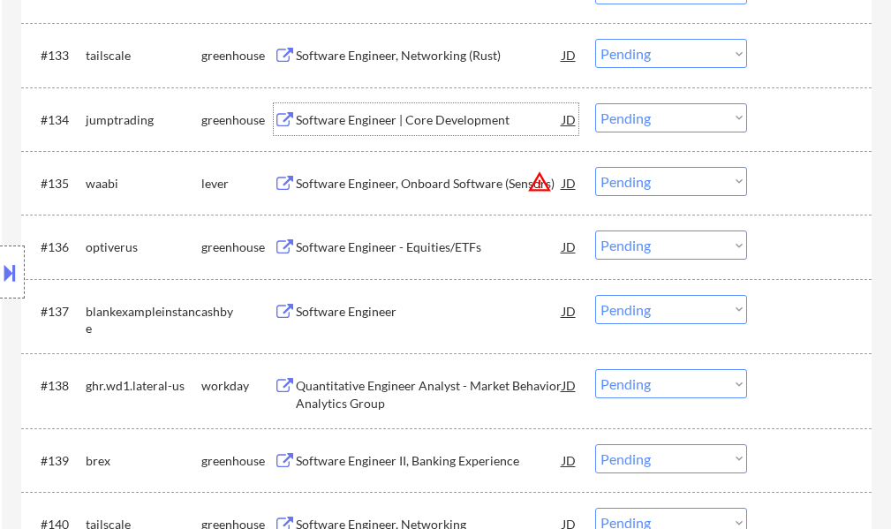
click at [448, 124] on div "Software Engineer | Core Development" at bounding box center [429, 120] width 267 height 18
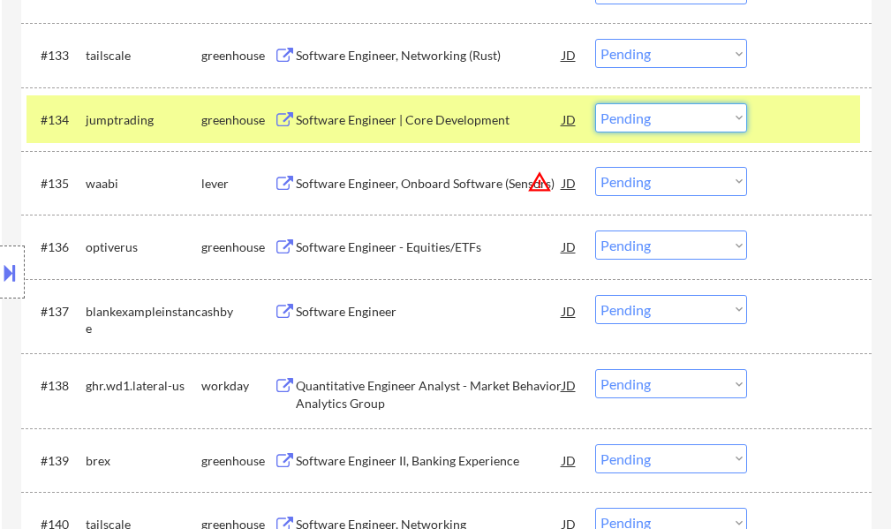
click at [613, 113] on select "Choose an option... Pending Applied Excluded (Questions) Excluded (Expired) Exc…" at bounding box center [671, 117] width 152 height 29
click at [595, 103] on select "Choose an option... Pending Applied Excluded (Questions) Excluded (Expired) Exc…" at bounding box center [671, 117] width 152 height 29
click at [800, 123] on div at bounding box center [811, 119] width 78 height 32
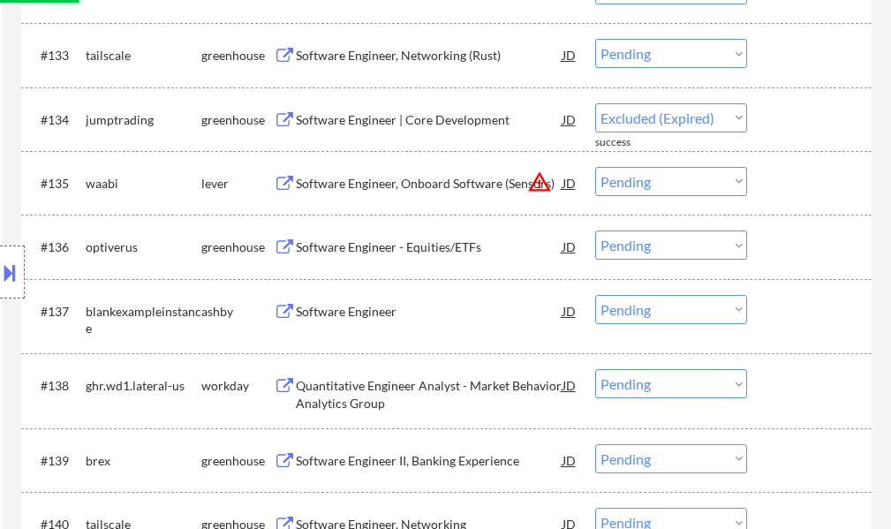
select select ""pending""
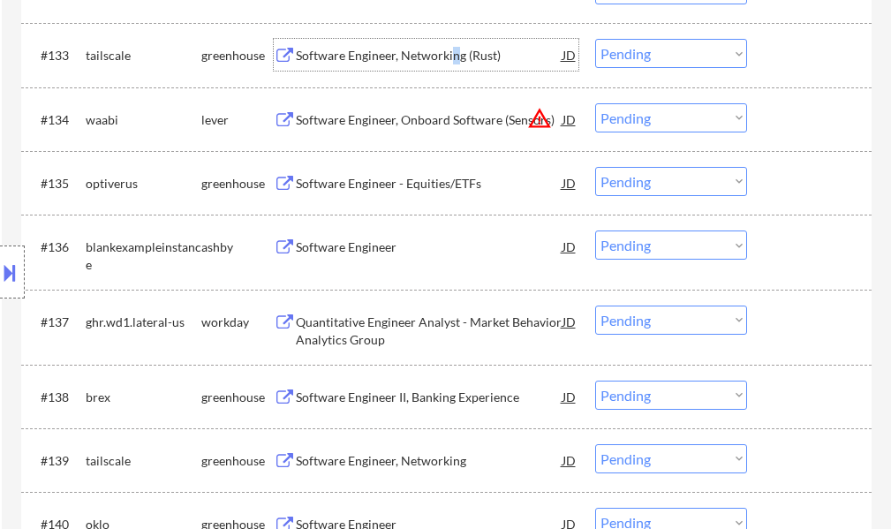
click at [455, 54] on div "Software Engineer, Networking (Rust)" at bounding box center [429, 56] width 267 height 18
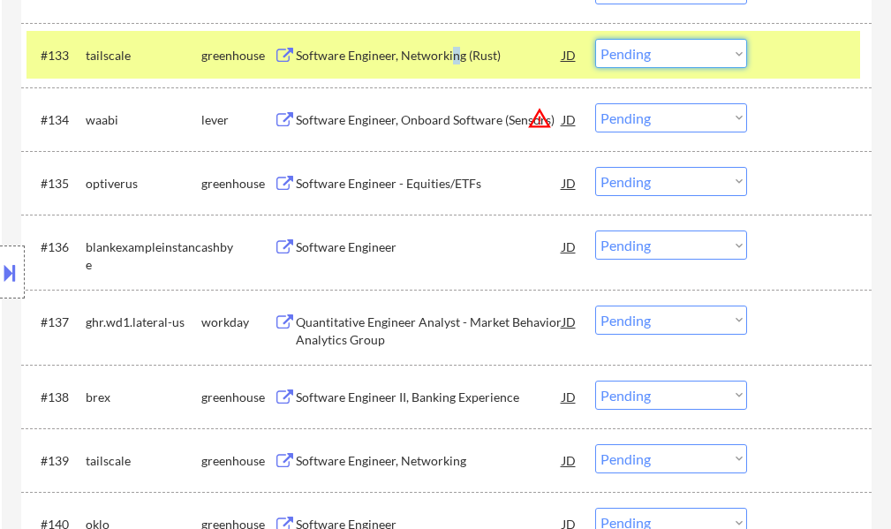
click at [621, 55] on select "Choose an option... Pending Applied Excluded (Questions) Excluded (Expired) Exc…" at bounding box center [671, 53] width 152 height 29
click at [595, 39] on select "Choose an option... Pending Applied Excluded (Questions) Excluded (Expired) Exc…" at bounding box center [671, 53] width 152 height 29
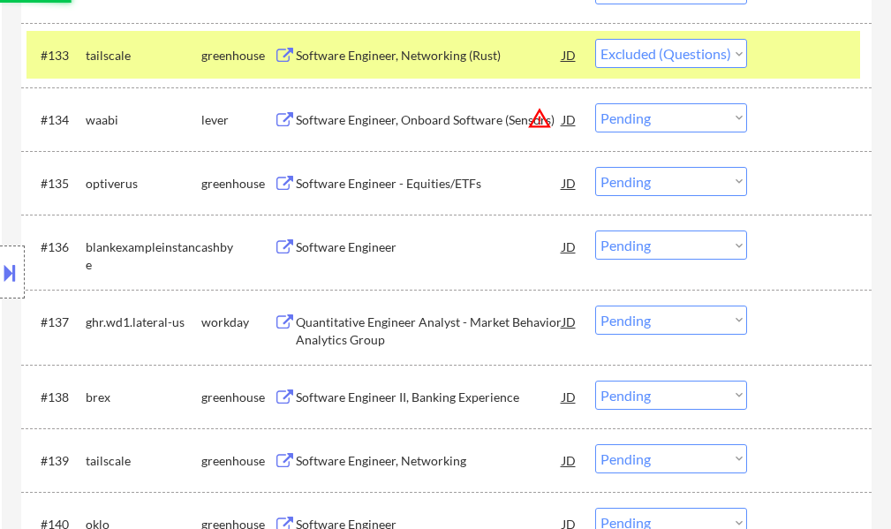
click at [786, 55] on div at bounding box center [811, 55] width 78 height 32
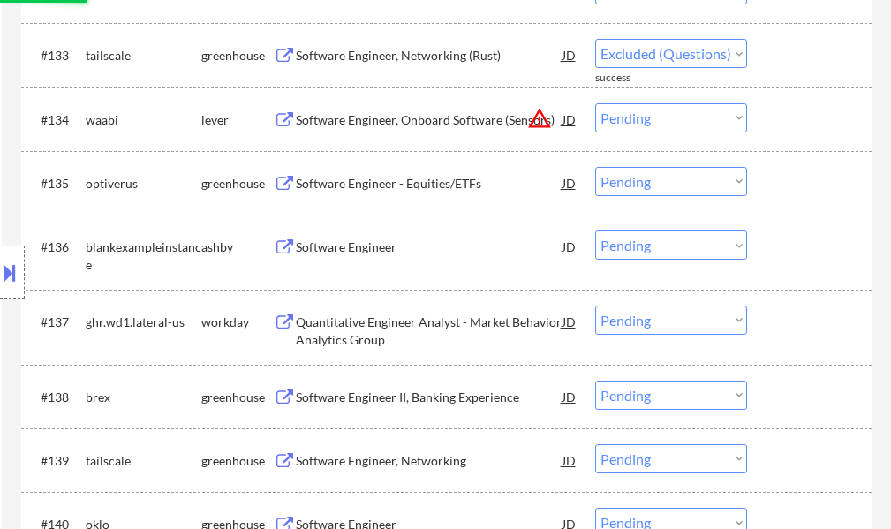
select select ""pending""
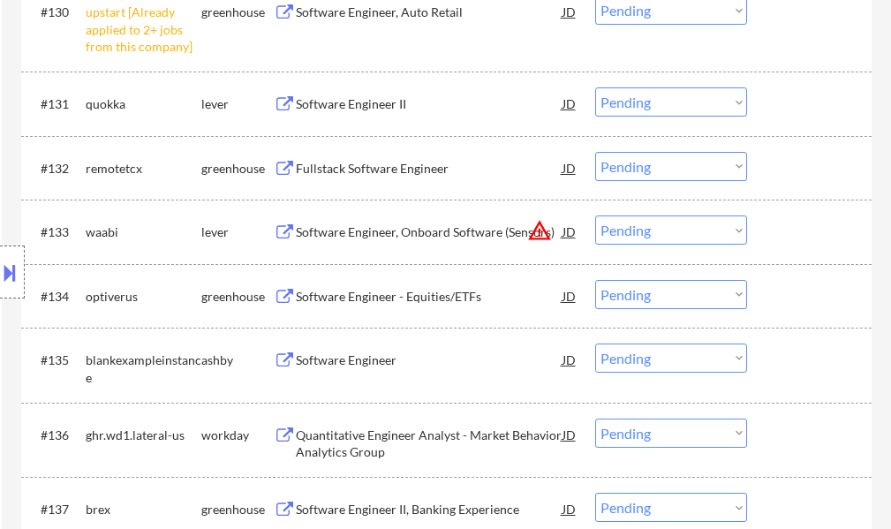
scroll to position [9593, 0]
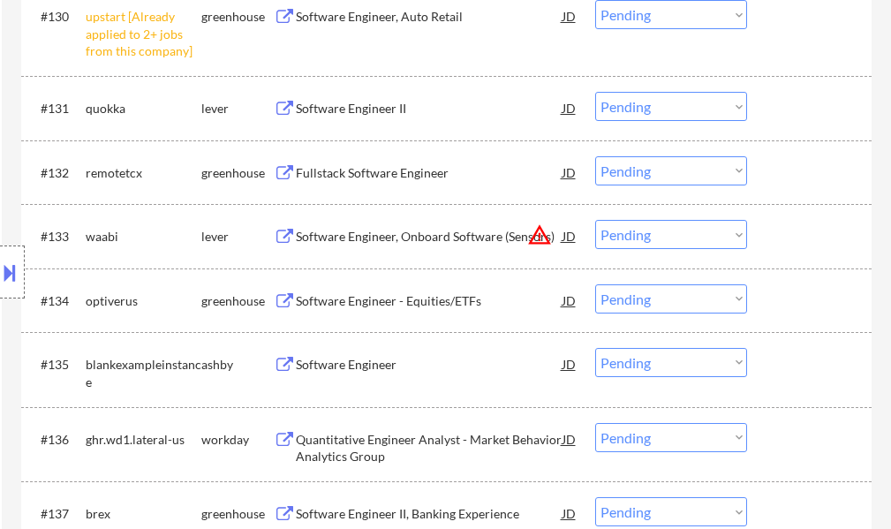
click at [703, 17] on select "Choose an option... Pending Applied Excluded (Questions) Excluded (Expired) Exc…" at bounding box center [671, 14] width 152 height 29
click at [595, 0] on select "Choose an option... Pending Applied Excluded (Questions) Excluded (Expired) Exc…" at bounding box center [671, 14] width 152 height 29
select select ""pending""
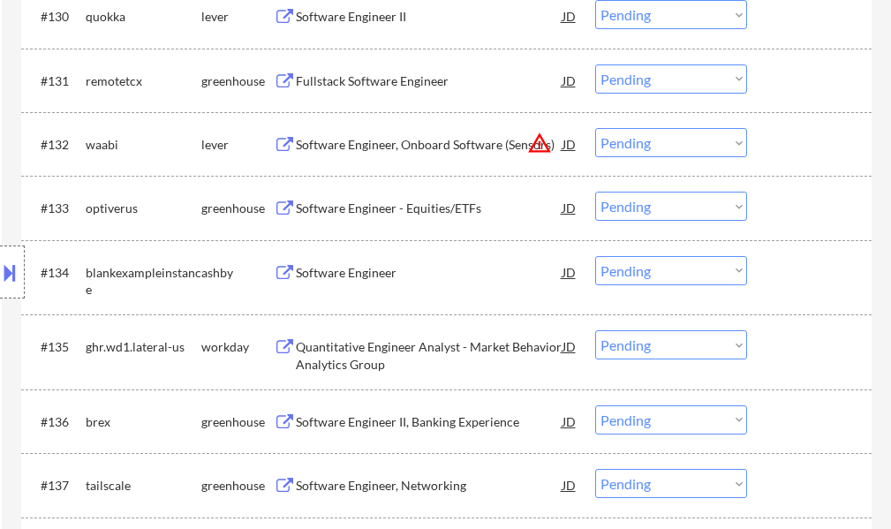
scroll to position [9504, 0]
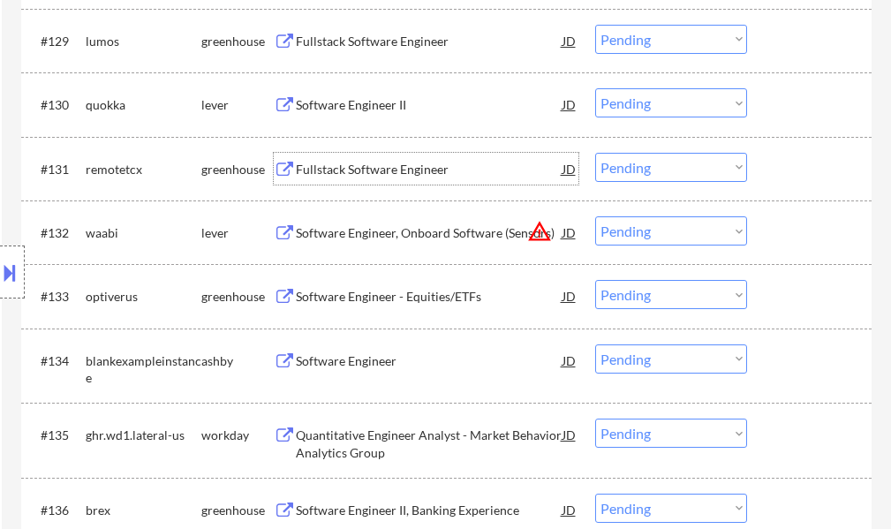
click at [386, 173] on div "Fullstack Software Engineer" at bounding box center [429, 170] width 267 height 18
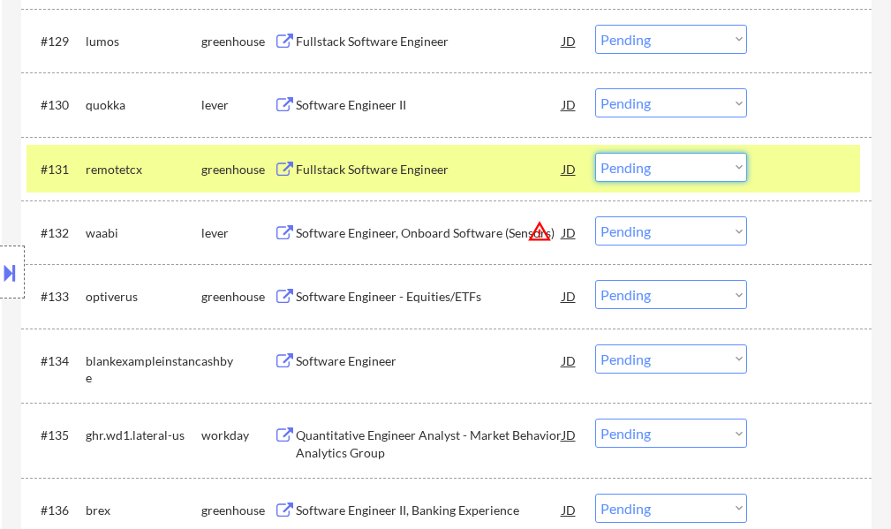
click at [634, 173] on select "Choose an option... Pending Applied Excluded (Questions) Excluded (Expired) Exc…" at bounding box center [671, 167] width 152 height 29
click at [595, 153] on select "Choose an option... Pending Applied Excluded (Questions) Excluded (Expired) Exc…" at bounding box center [671, 167] width 152 height 29
click at [801, 165] on div at bounding box center [811, 169] width 78 height 32
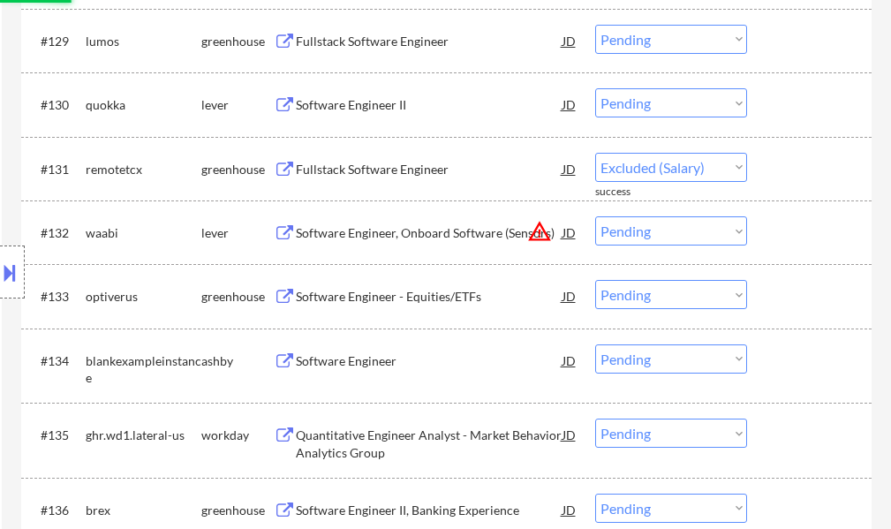
select select ""pending""
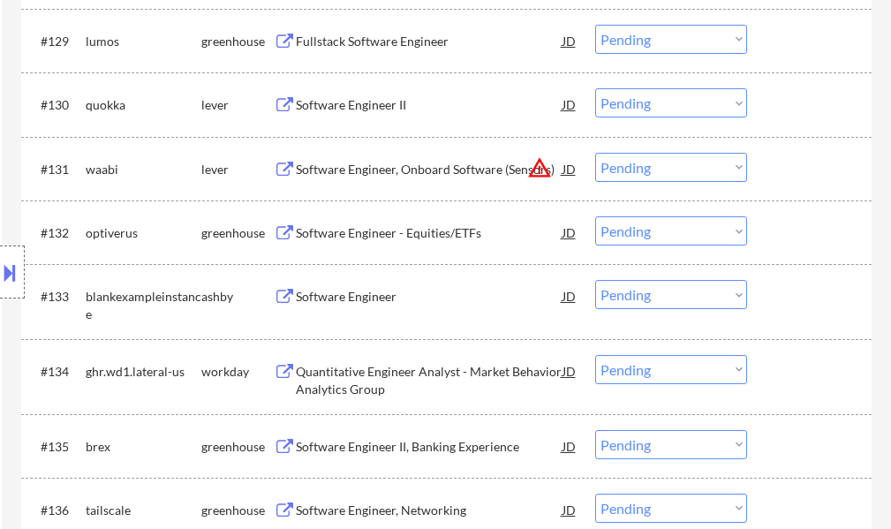
click at [334, 101] on div "Software Engineer II" at bounding box center [429, 105] width 267 height 18
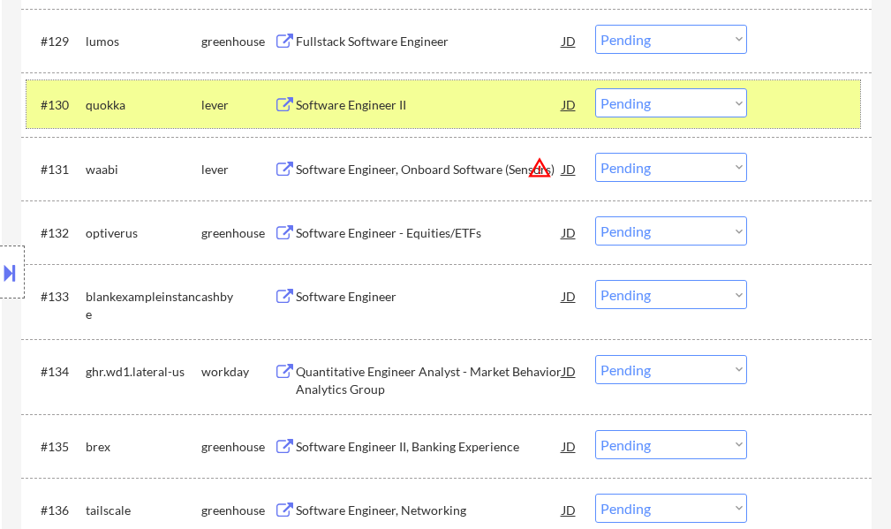
drag, startPoint x: 771, startPoint y: 107, endPoint x: 756, endPoint y: 108, distance: 15.0
click at [769, 108] on div "#130 quokka lever Software Engineer II JD Choose an option... Pending Applied E…" at bounding box center [442, 104] width 833 height 48
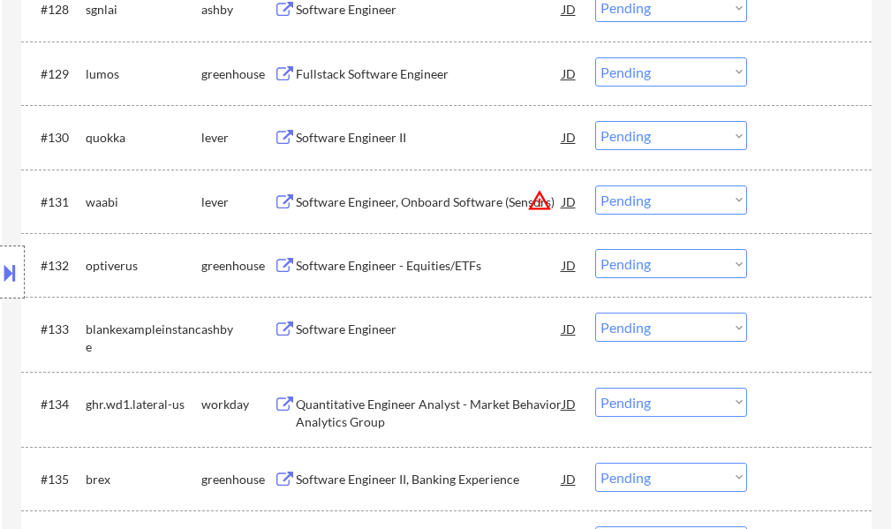
scroll to position [9416, 0]
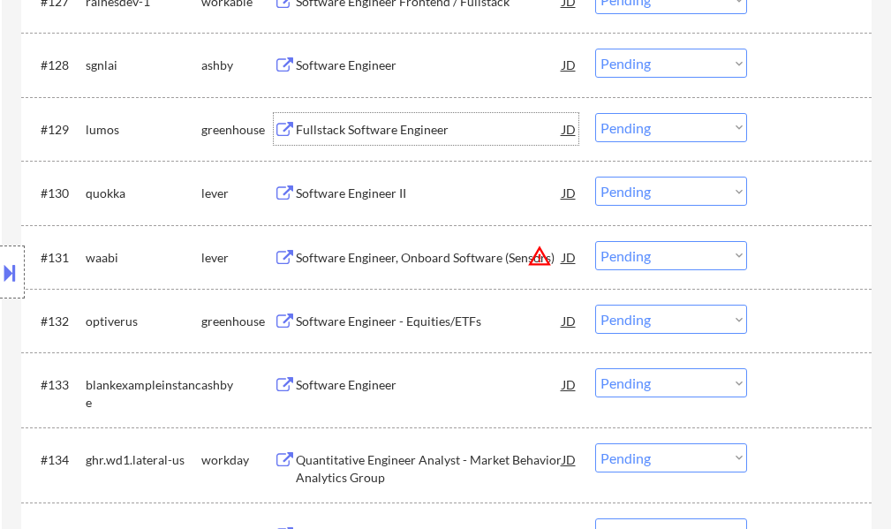
click at [397, 137] on div "Fullstack Software Engineer" at bounding box center [429, 130] width 267 height 18
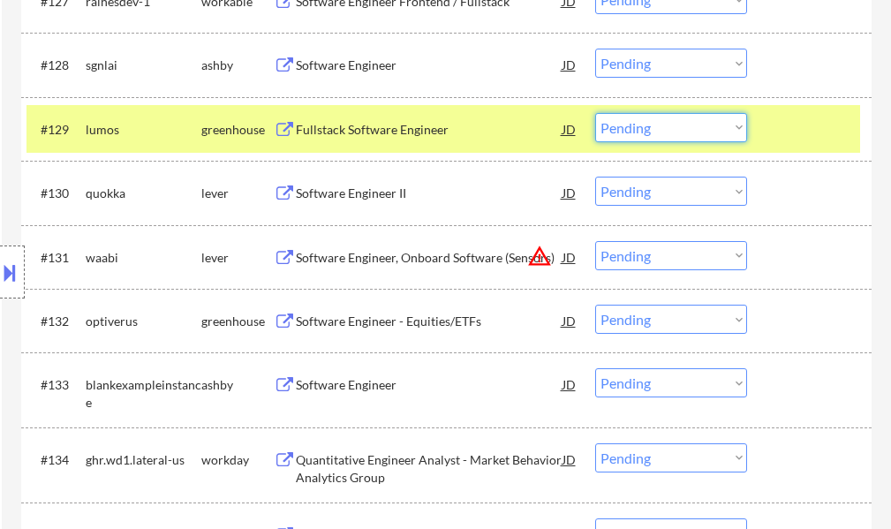
click at [656, 121] on select "Choose an option... Pending Applied Excluded (Questions) Excluded (Expired) Exc…" at bounding box center [671, 127] width 152 height 29
click at [595, 113] on select "Choose an option... Pending Applied Excluded (Questions) Excluded (Expired) Exc…" at bounding box center [671, 127] width 152 height 29
click at [834, 141] on div at bounding box center [811, 129] width 78 height 32
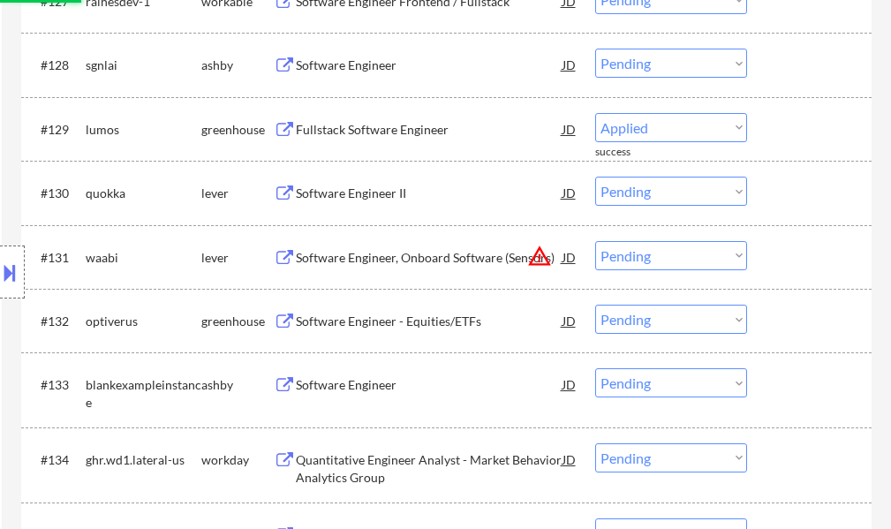
select select ""pending""
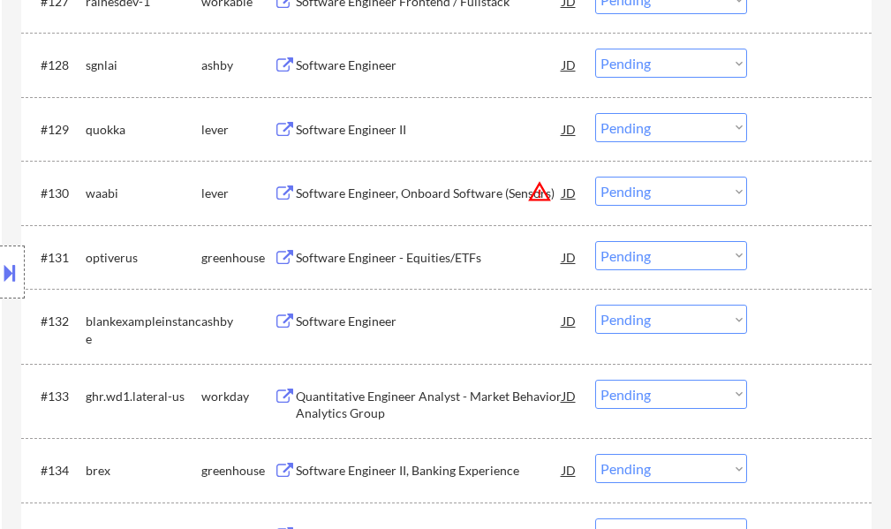
click at [326, 64] on div "Software Engineer" at bounding box center [429, 65] width 267 height 18
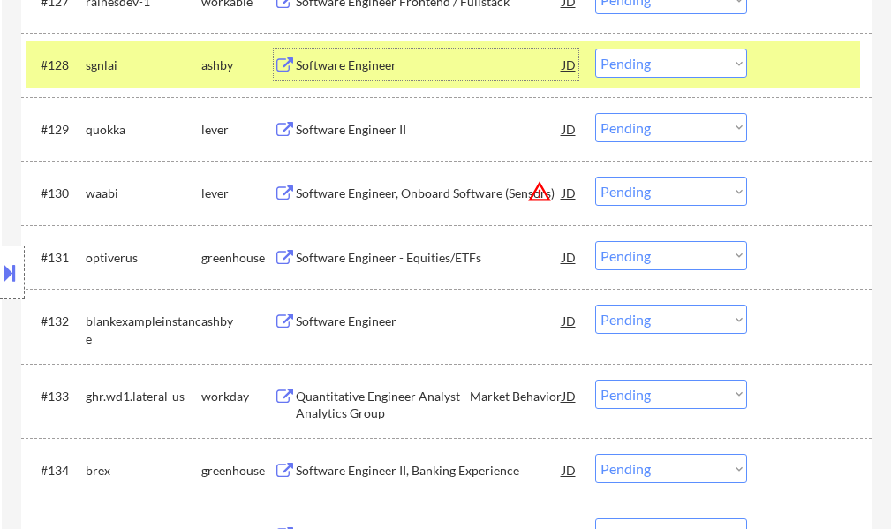
click at [682, 68] on select "Choose an option... Pending Applied Excluded (Questions) Excluded (Expired) Exc…" at bounding box center [671, 63] width 152 height 29
click at [595, 49] on select "Choose an option... Pending Applied Excluded (Questions) Excluded (Expired) Exc…" at bounding box center [671, 63] width 152 height 29
click at [807, 78] on div at bounding box center [811, 65] width 78 height 32
select select ""pending""
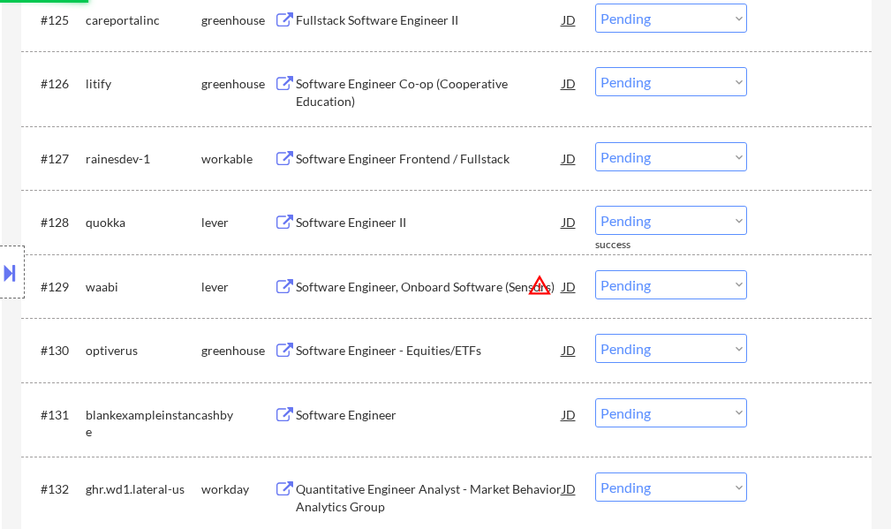
scroll to position [9240, 0]
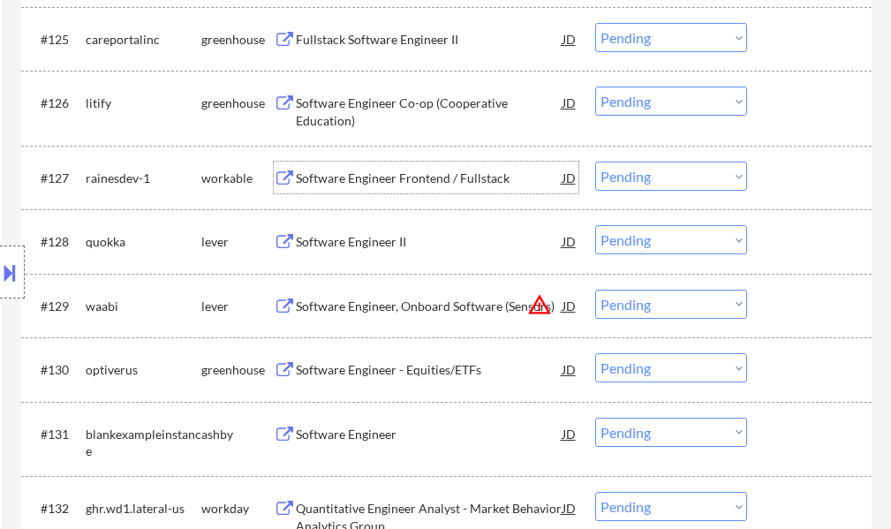
click at [418, 184] on div "Software Engineer Frontend / Fullstack" at bounding box center [429, 178] width 267 height 18
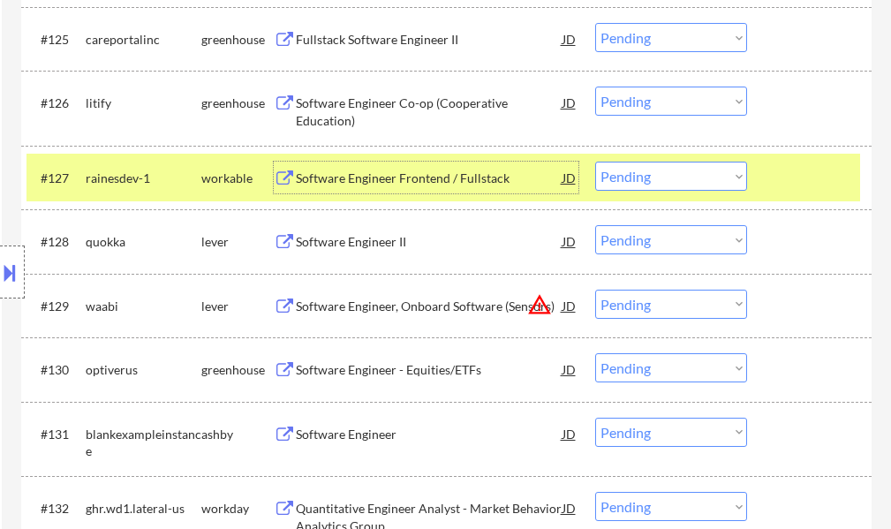
click at [663, 179] on select "Choose an option... Pending Applied Excluded (Questions) Excluded (Expired) Exc…" at bounding box center [671, 176] width 152 height 29
click at [595, 162] on select "Choose an option... Pending Applied Excluded (Questions) Excluded (Expired) Exc…" at bounding box center [671, 176] width 152 height 29
click at [776, 183] on div at bounding box center [811, 178] width 78 height 32
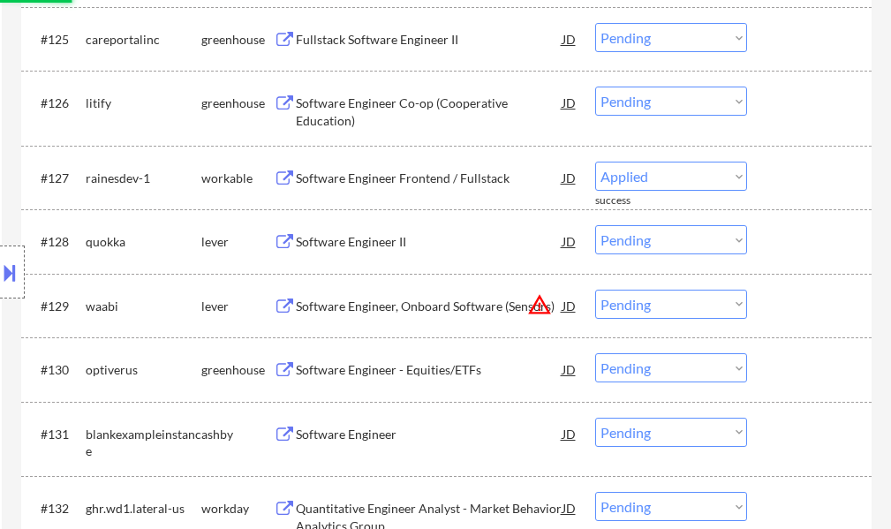
select select ""pending""
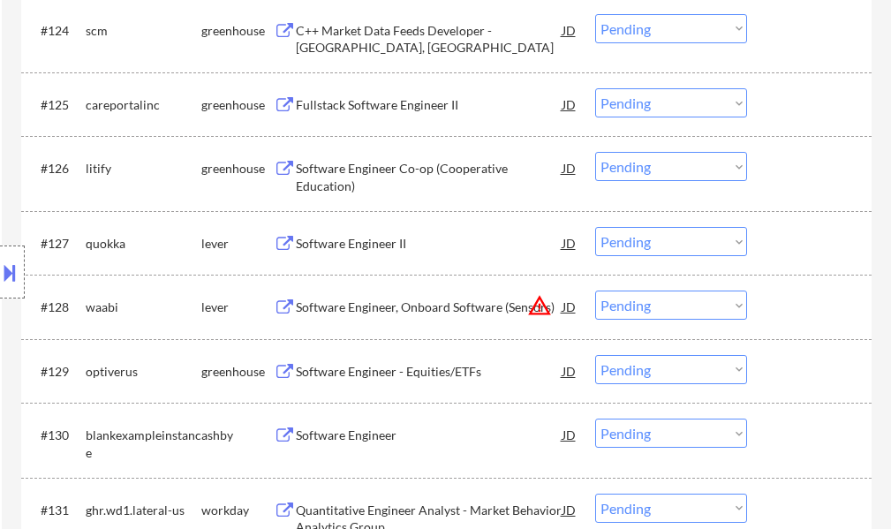
scroll to position [9063, 0]
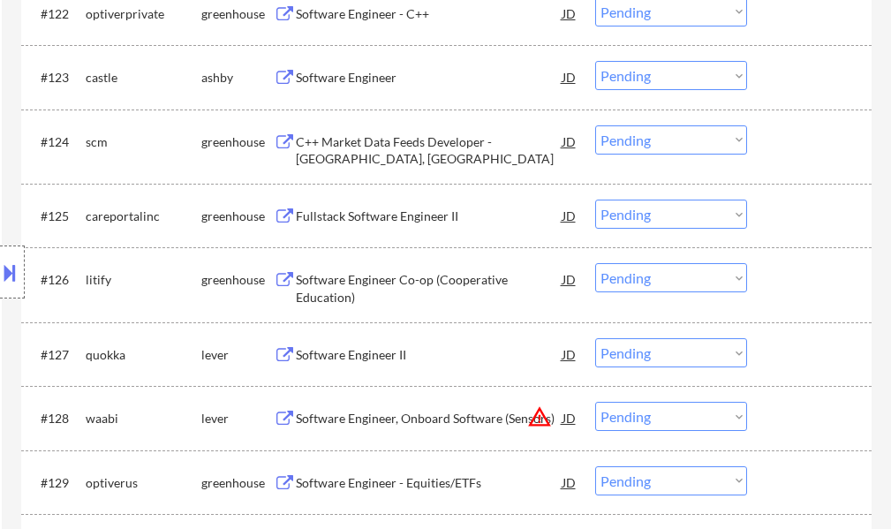
click at [331, 70] on div "Software Engineer" at bounding box center [429, 78] width 267 height 18
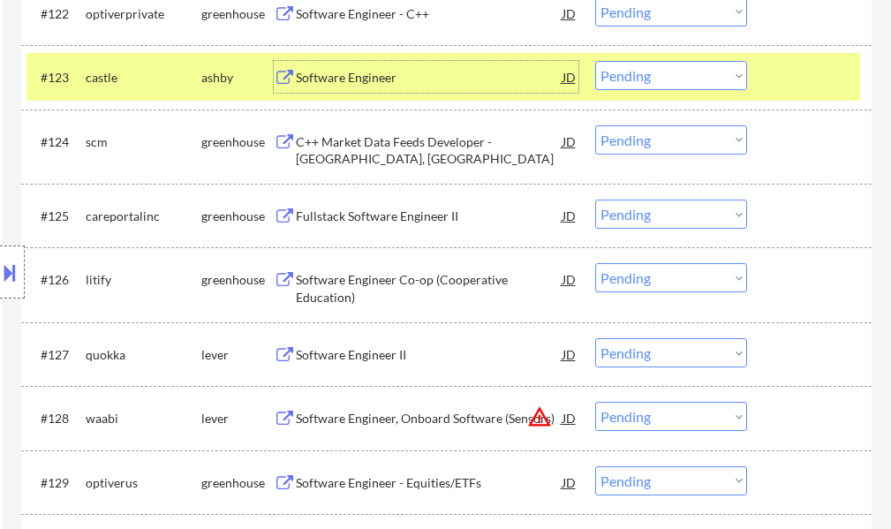
click at [629, 73] on select "Choose an option... Pending Applied Excluded (Questions) Excluded (Expired) Exc…" at bounding box center [671, 75] width 152 height 29
click at [595, 61] on select "Choose an option... Pending Applied Excluded (Questions) Excluded (Expired) Exc…" at bounding box center [671, 75] width 152 height 29
click at [794, 89] on div at bounding box center [811, 77] width 78 height 32
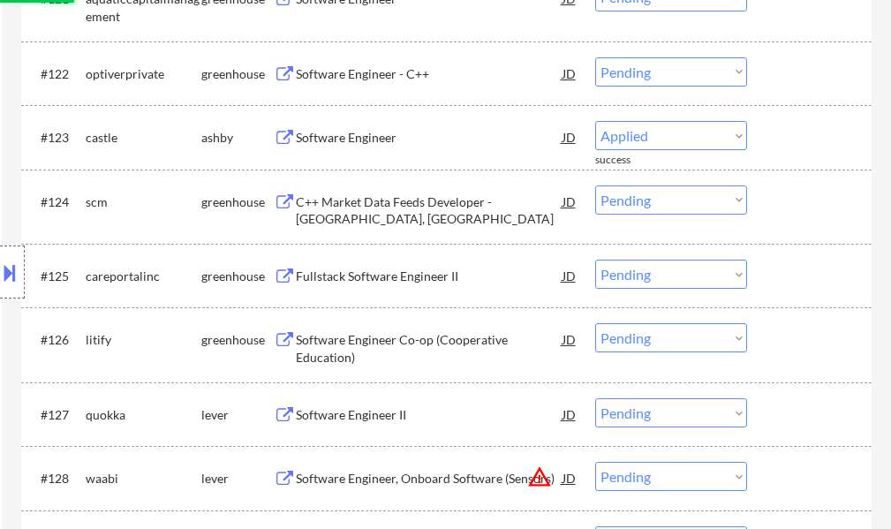
scroll to position [8975, 0]
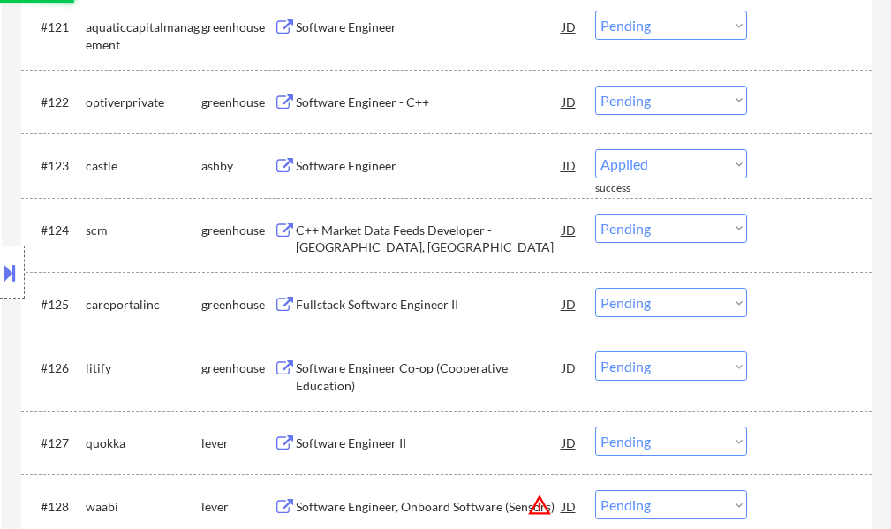
select select ""pending""
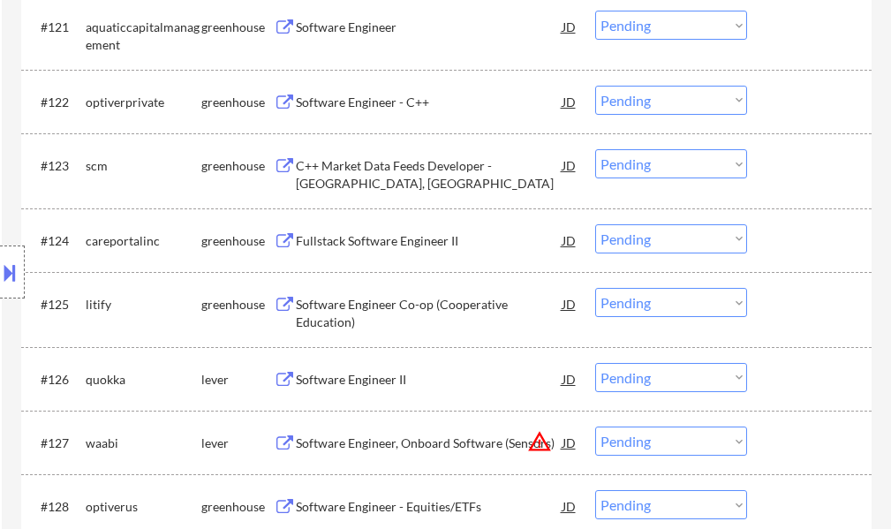
click at [342, 98] on div "Software Engineer - C++" at bounding box center [429, 103] width 267 height 18
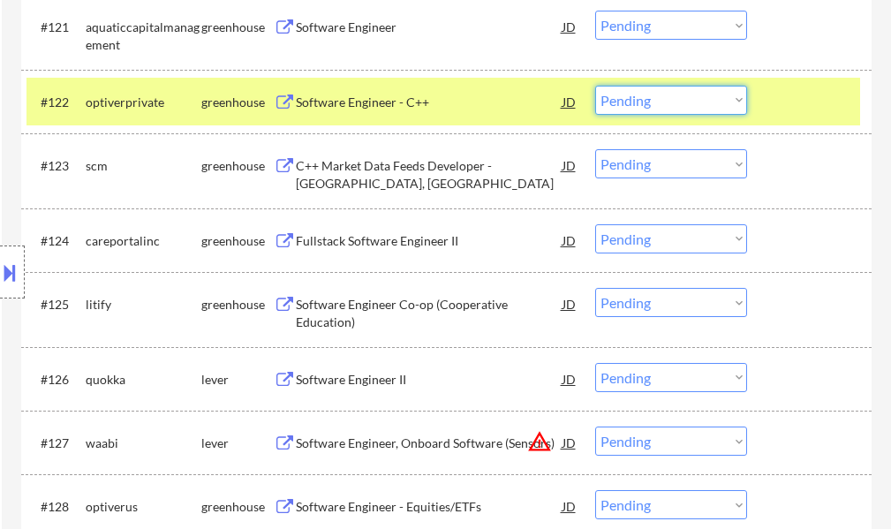
click at [637, 97] on select "Choose an option... Pending Applied Excluded (Questions) Excluded (Expired) Exc…" at bounding box center [671, 100] width 152 height 29
click at [595, 86] on select "Choose an option... Pending Applied Excluded (Questions) Excluded (Expired) Exc…" at bounding box center [671, 100] width 152 height 29
click at [784, 102] on div at bounding box center [811, 102] width 78 height 32
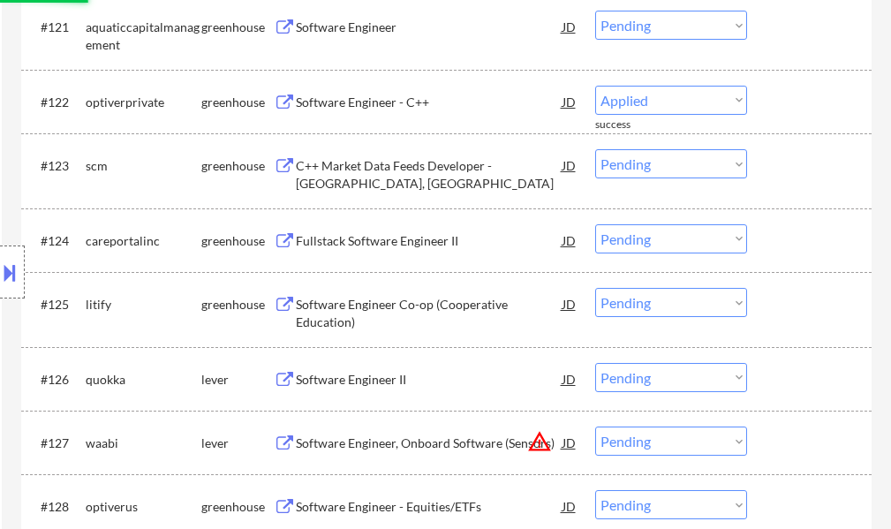
select select ""pending""
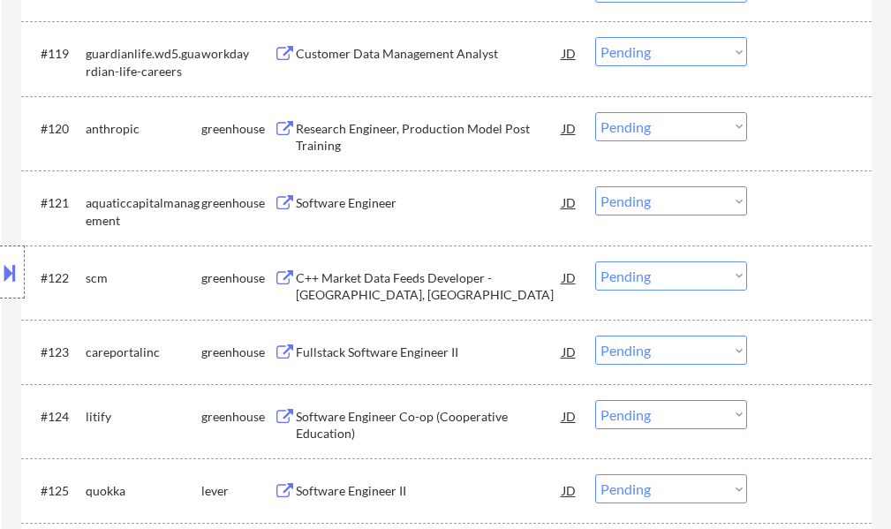
scroll to position [8798, 0]
click at [371, 144] on div "Research Engineer, Production Model Post Training" at bounding box center [429, 138] width 267 height 34
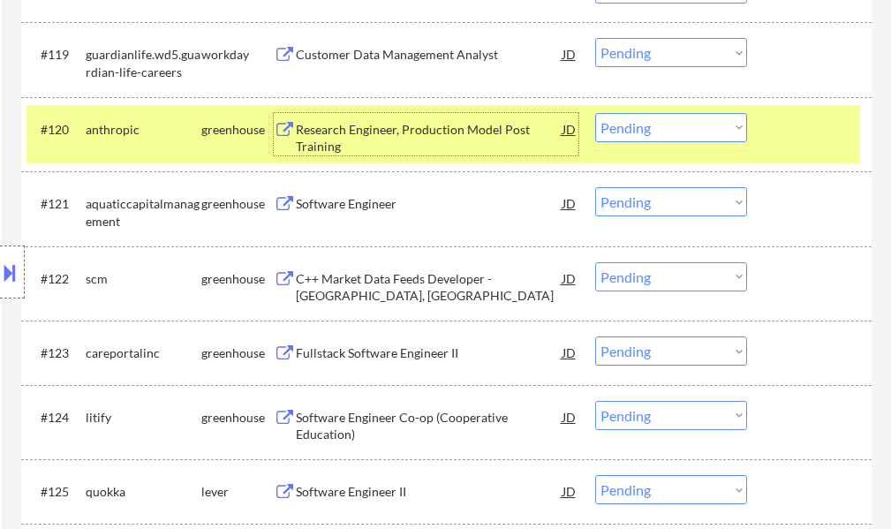
click at [662, 121] on select "Choose an option... Pending Applied Excluded (Questions) Excluded (Expired) Exc…" at bounding box center [671, 127] width 152 height 29
click at [595, 113] on select "Choose an option... Pending Applied Excluded (Questions) Excluded (Expired) Exc…" at bounding box center [671, 127] width 152 height 29
click at [803, 126] on div at bounding box center [811, 129] width 78 height 32
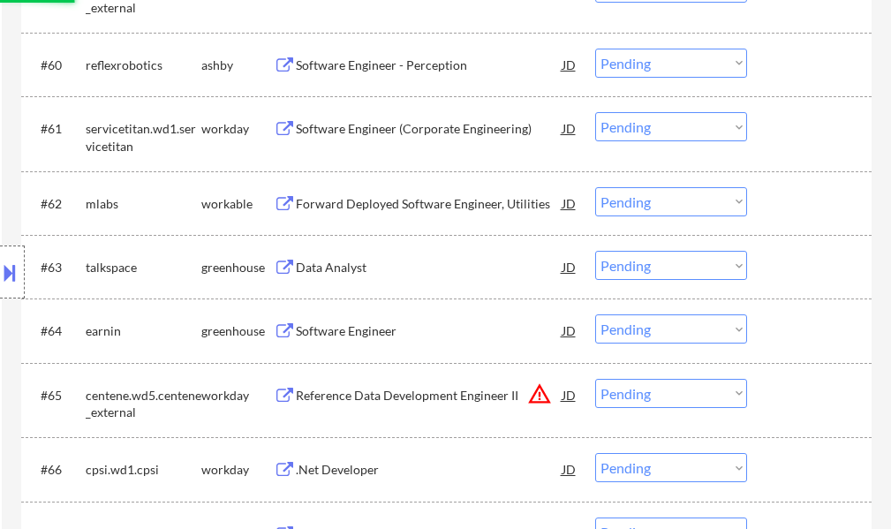
select select ""pending""
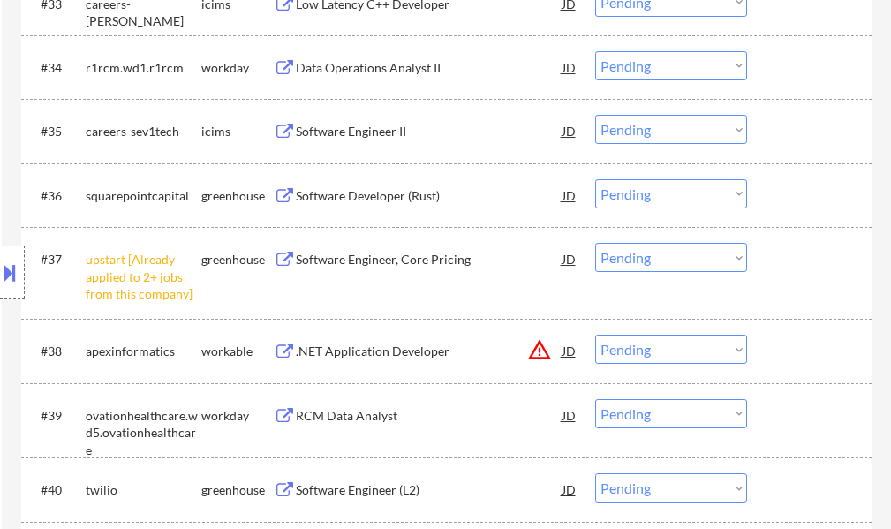
scroll to position [2969, 0]
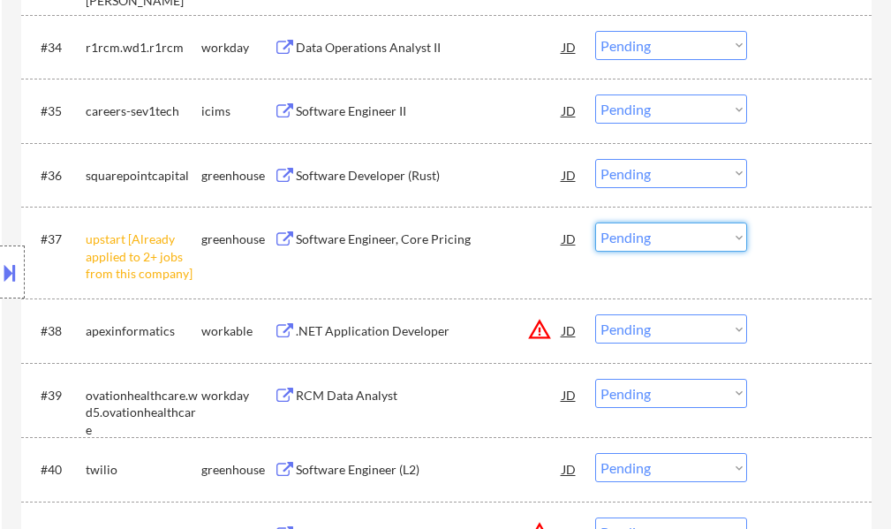
click at [645, 240] on select "Choose an option... Pending Applied Excluded (Questions) Excluded (Expired) Exc…" at bounding box center [671, 236] width 152 height 29
click at [595, 222] on select "Choose an option... Pending Applied Excluded (Questions) Excluded (Expired) Exc…" at bounding box center [671, 236] width 152 height 29
select select ""pending""
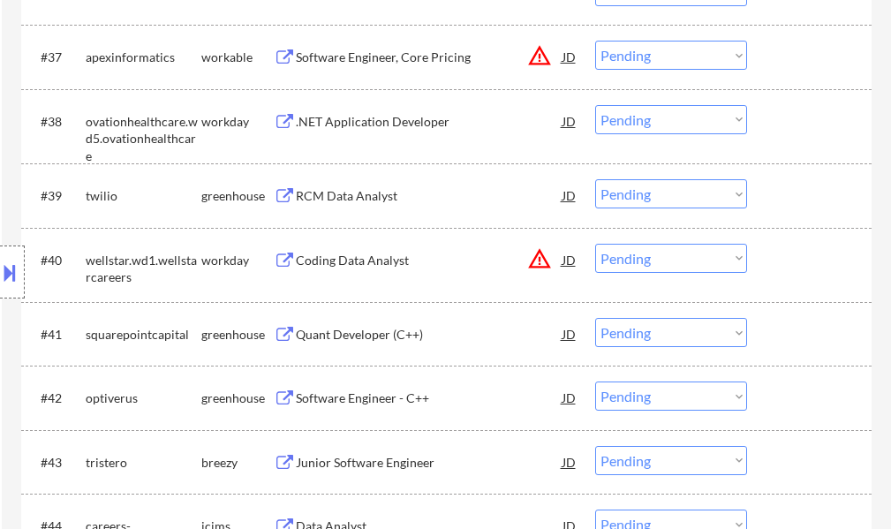
scroll to position [3322, 0]
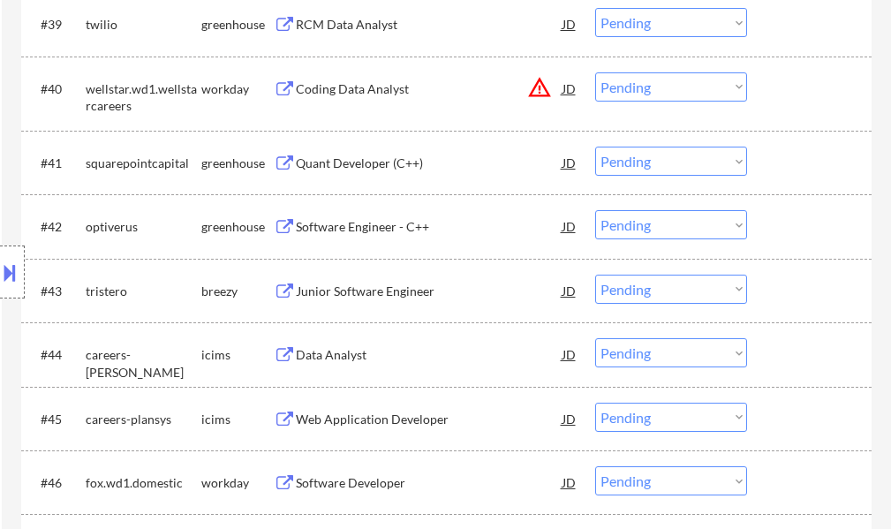
click at [348, 231] on div "Software Engineer - C++" at bounding box center [429, 227] width 267 height 18
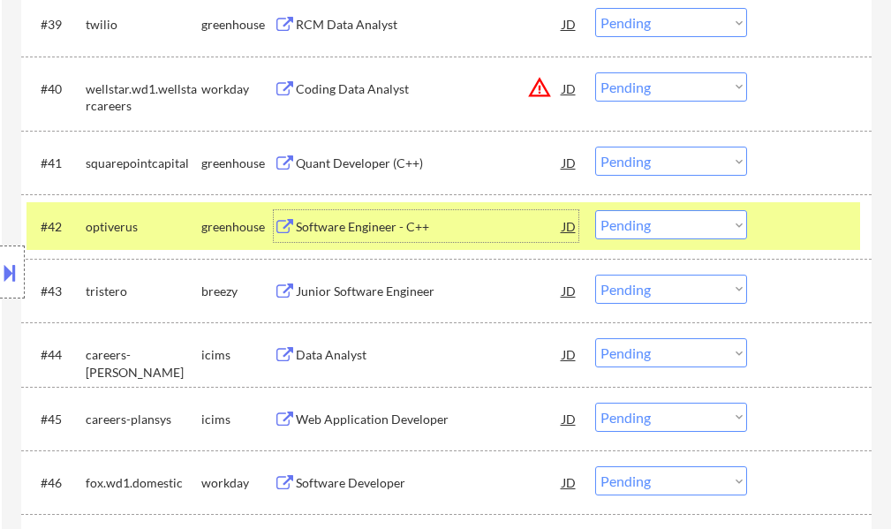
click at [788, 217] on div at bounding box center [811, 226] width 78 height 32
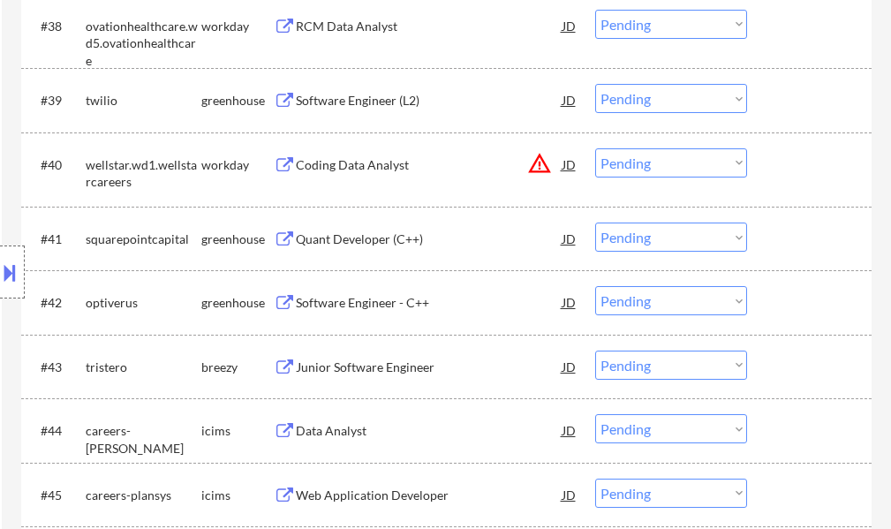
scroll to position [3146, 0]
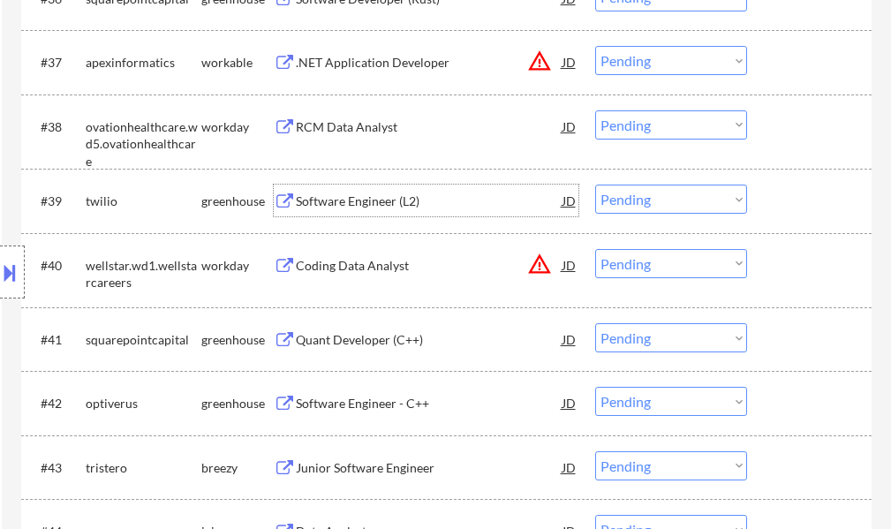
click at [374, 207] on div "Software Engineer (L2)" at bounding box center [429, 201] width 267 height 18
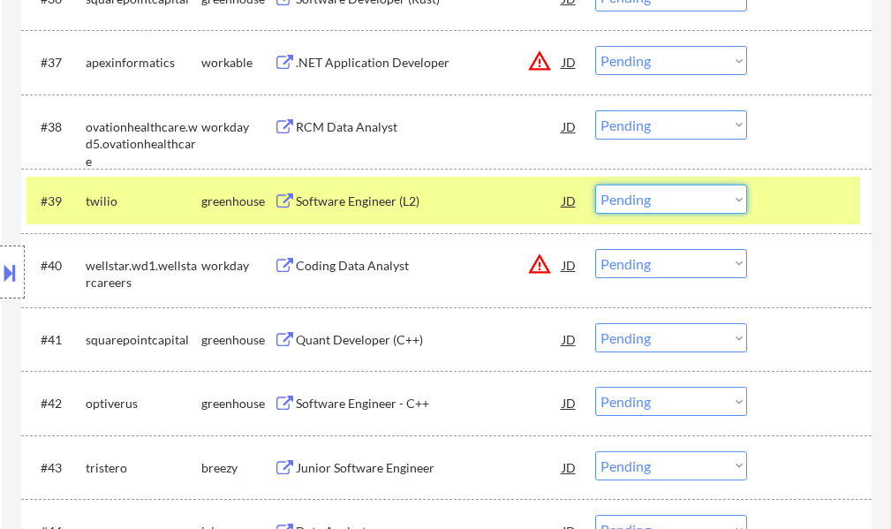
click at [673, 206] on select "Choose an option... Pending Applied Excluded (Questions) Excluded (Expired) Exc…" at bounding box center [671, 198] width 152 height 29
click at [595, 184] on select "Choose an option... Pending Applied Excluded (Questions) Excluded (Expired) Exc…" at bounding box center [671, 198] width 152 height 29
click at [801, 207] on div at bounding box center [811, 200] width 78 height 32
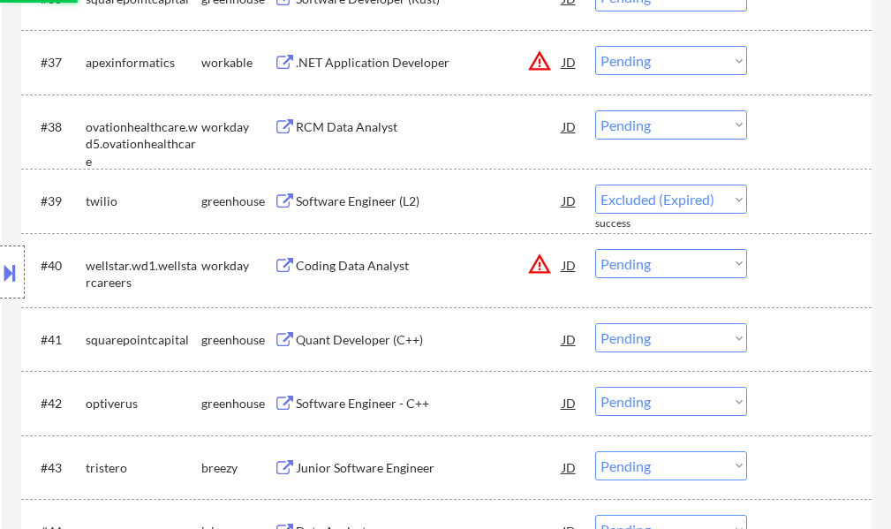
select select ""pending""
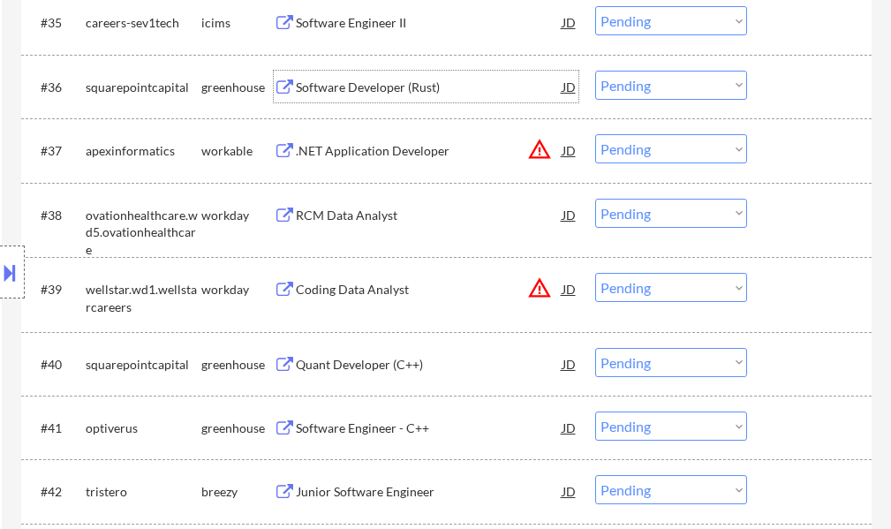
click at [359, 95] on div "Software Developer (Rust)" at bounding box center [429, 88] width 267 height 18
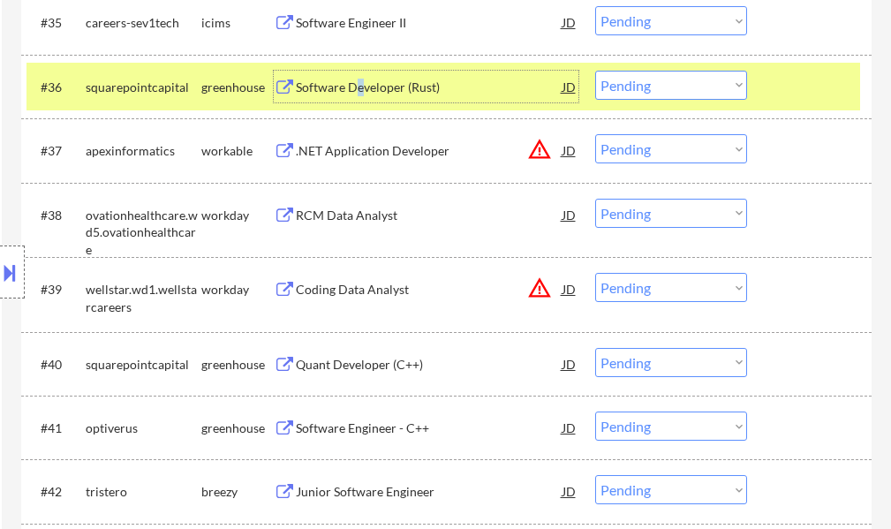
click at [647, 82] on select "Choose an option... Pending Applied Excluded (Questions) Excluded (Expired) Exc…" at bounding box center [671, 85] width 152 height 29
click at [595, 71] on select "Choose an option... Pending Applied Excluded (Questions) Excluded (Expired) Exc…" at bounding box center [671, 85] width 152 height 29
click at [763, 91] on div "#36 squarepointcapital greenhouse Software Developer (Rust) JD Choose an option…" at bounding box center [442, 87] width 833 height 48
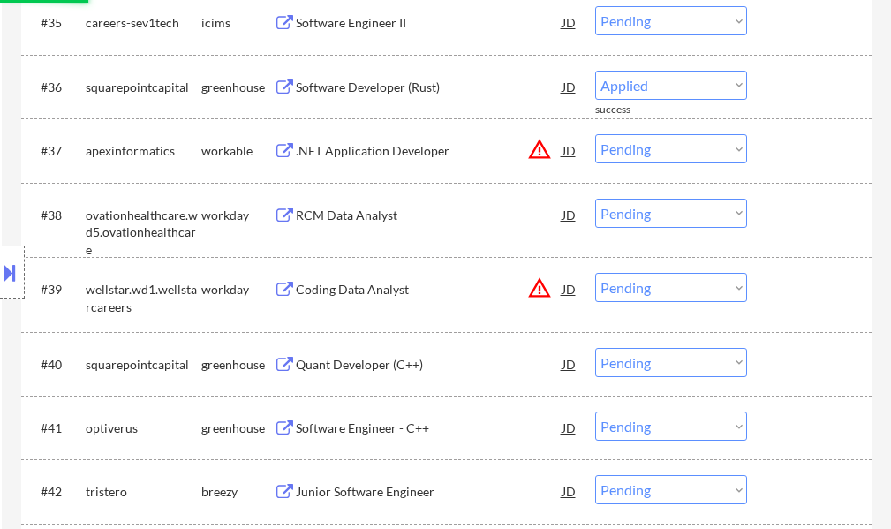
select select ""pending""
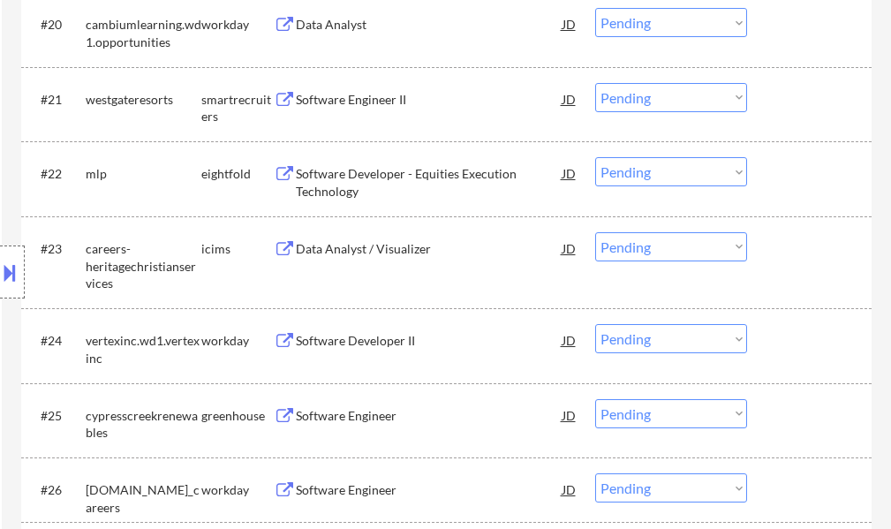
scroll to position [160, 0]
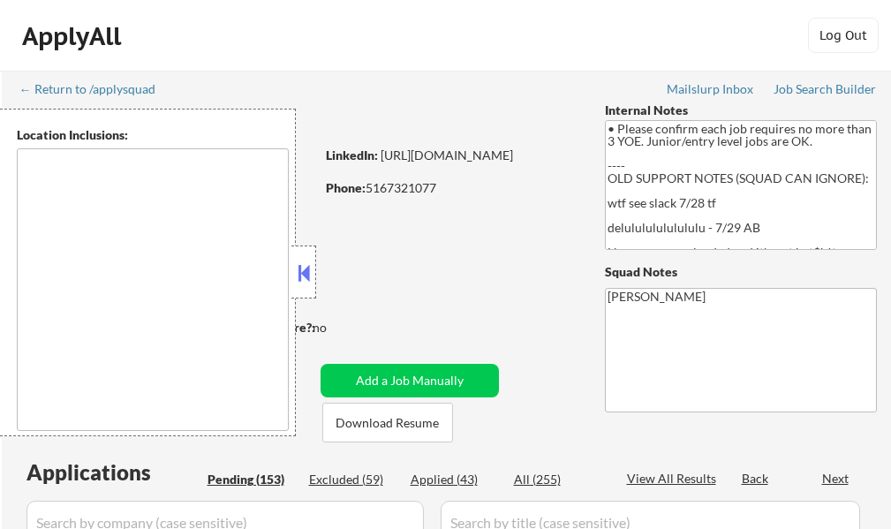
type textarea "[US_STATE], [GEOGRAPHIC_DATA] [GEOGRAPHIC_DATA], [GEOGRAPHIC_DATA] [GEOGRAPHIC_…"
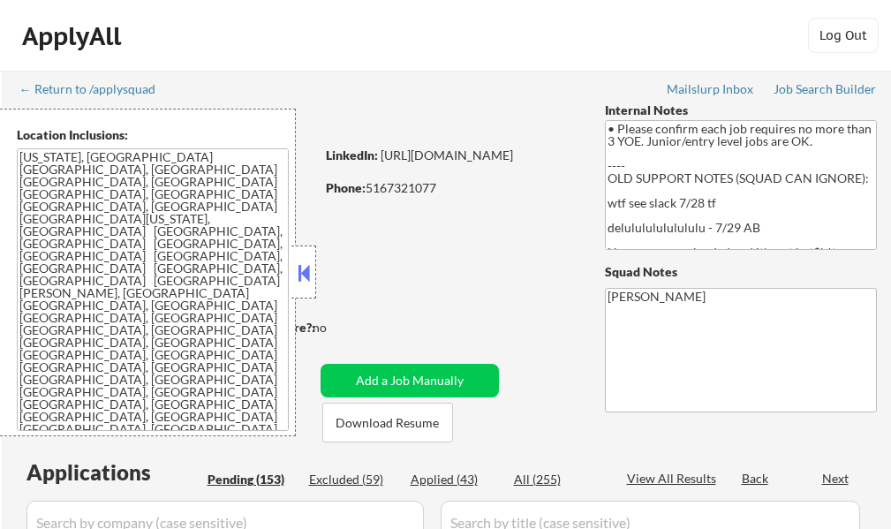
select select ""pending""
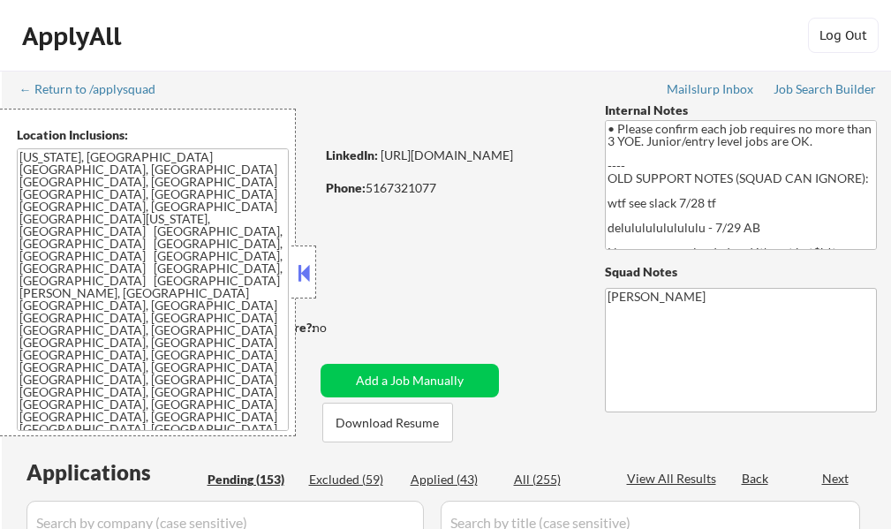
select select ""pending""
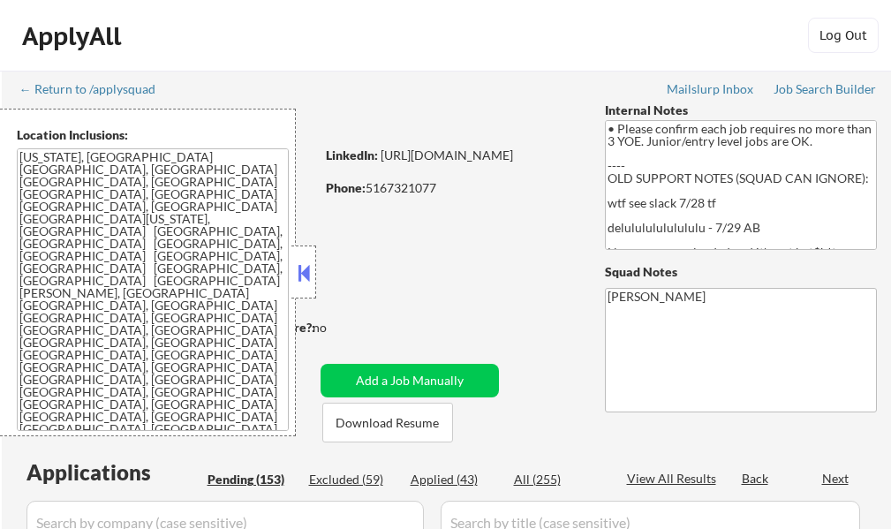
select select ""pending""
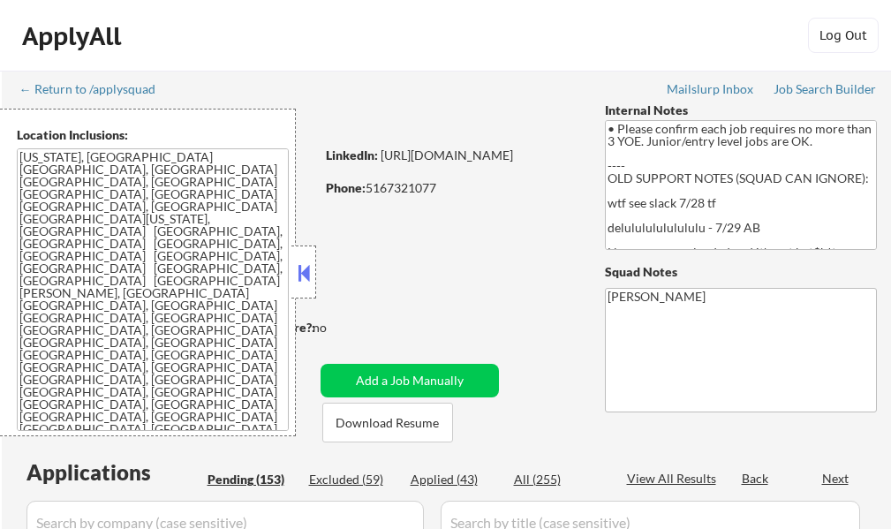
select select ""pending""
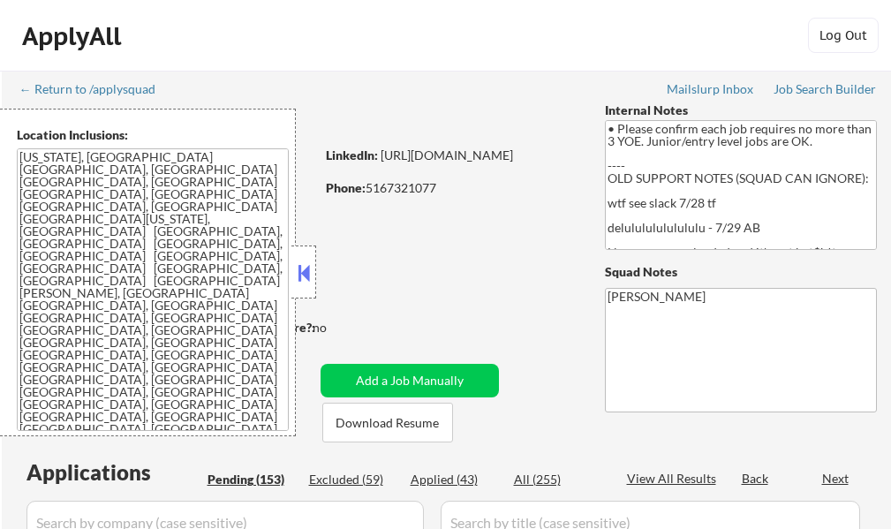
select select ""pending""
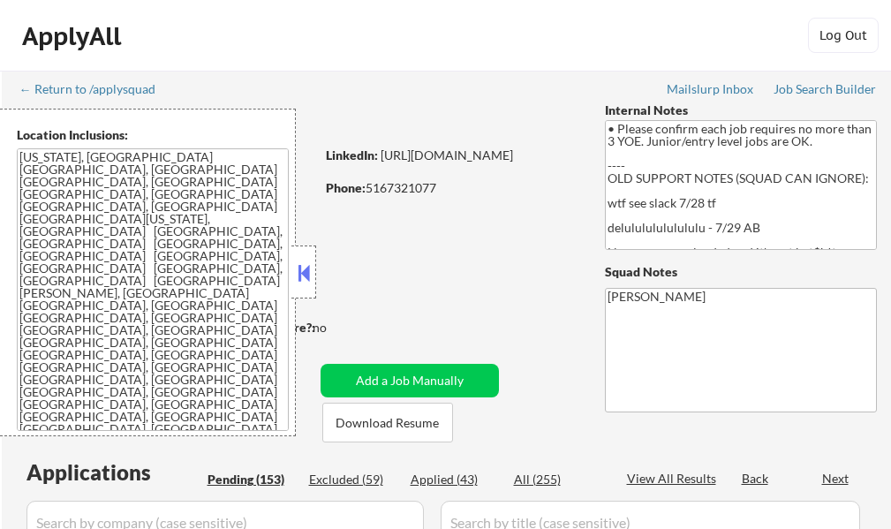
select select ""pending""
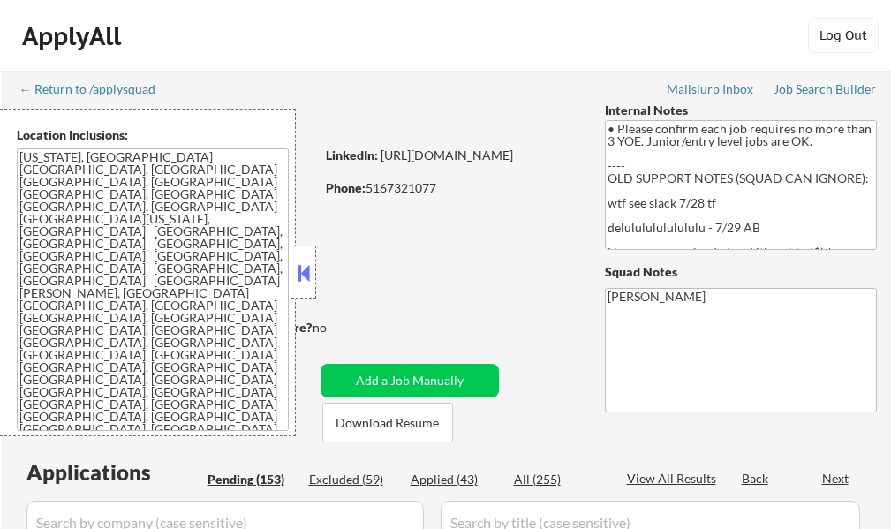
select select ""pending""
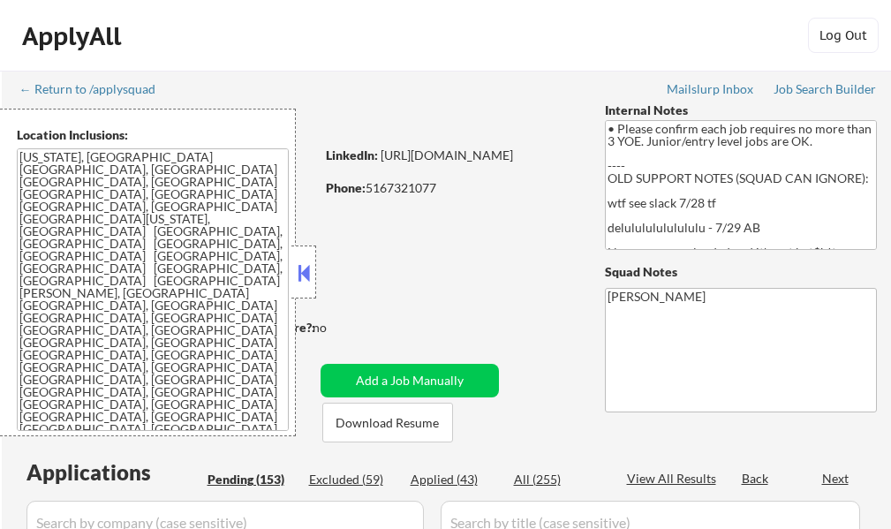
select select ""pending""
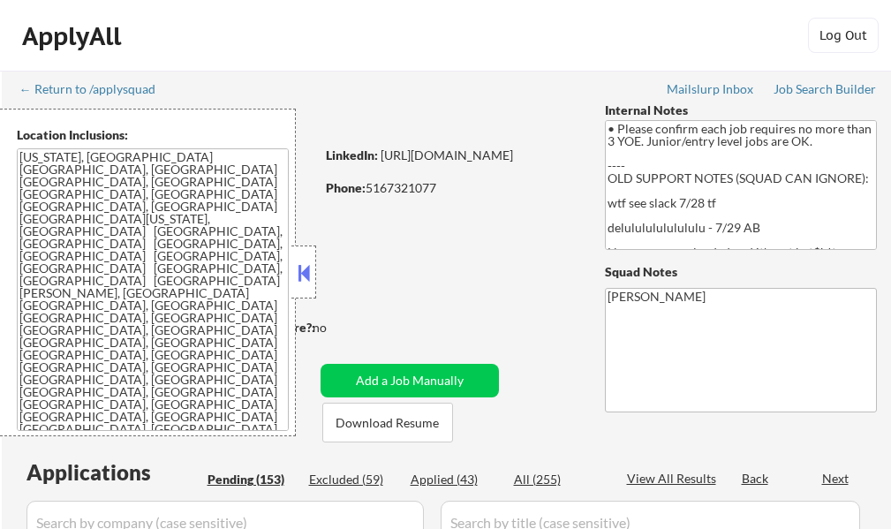
select select ""pending""
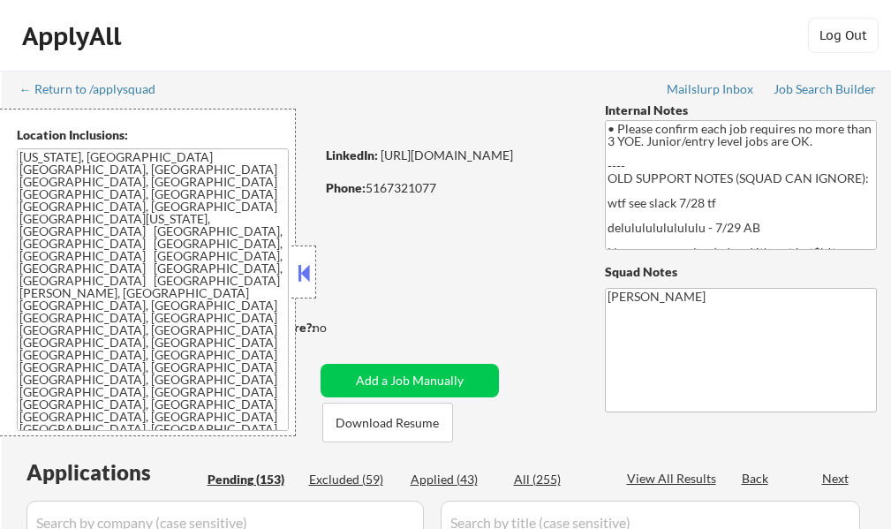
select select ""pending""
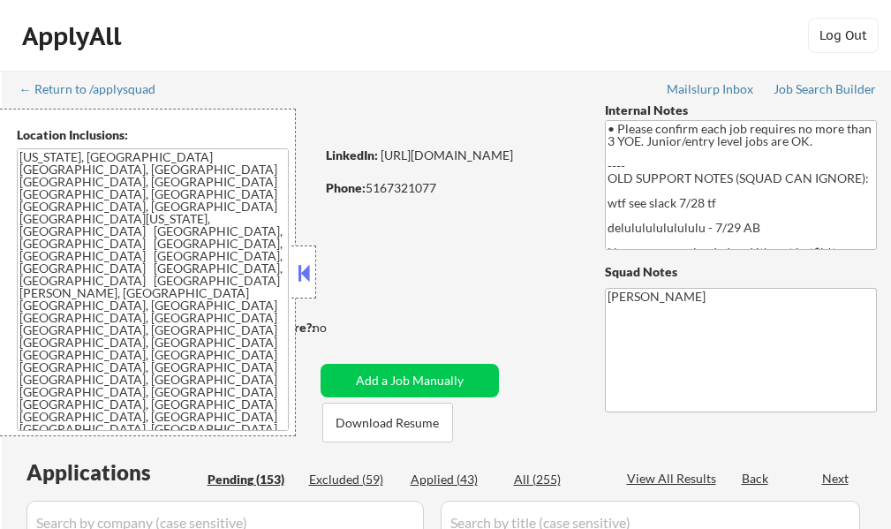
select select ""pending""
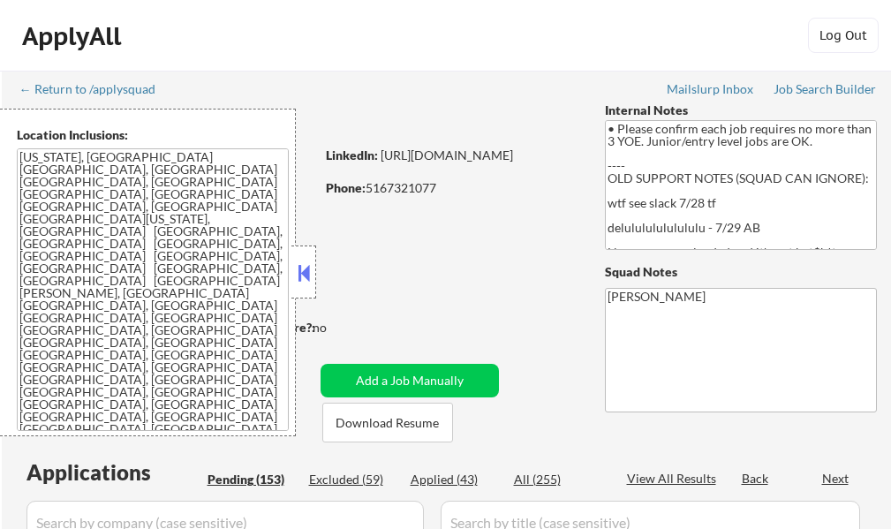
select select ""pending""
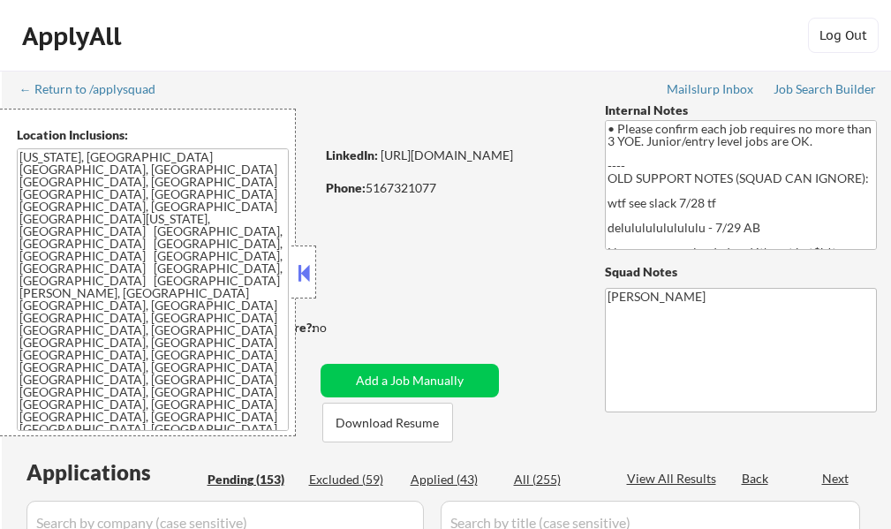
select select ""pending""
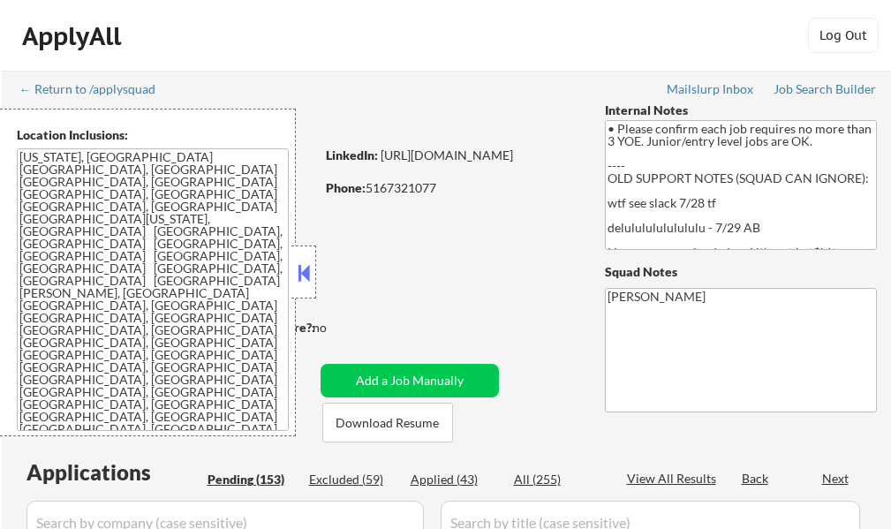
select select ""pending""
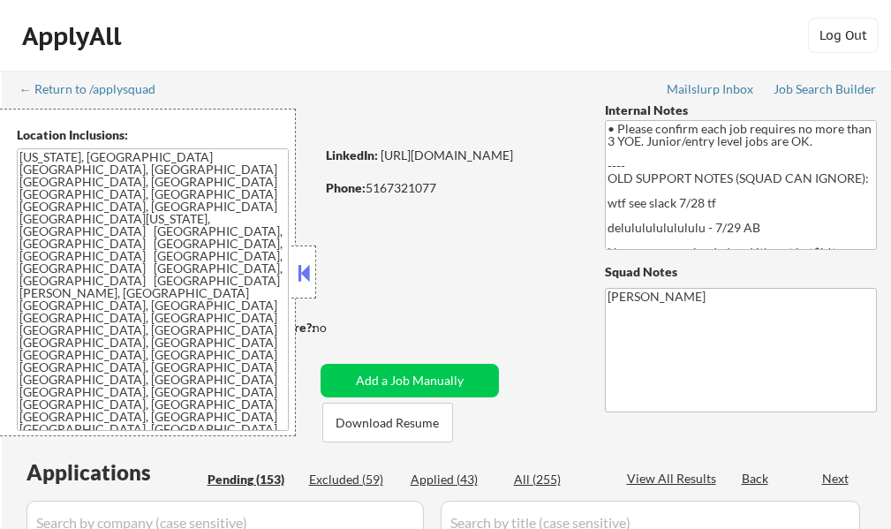
select select ""pending""
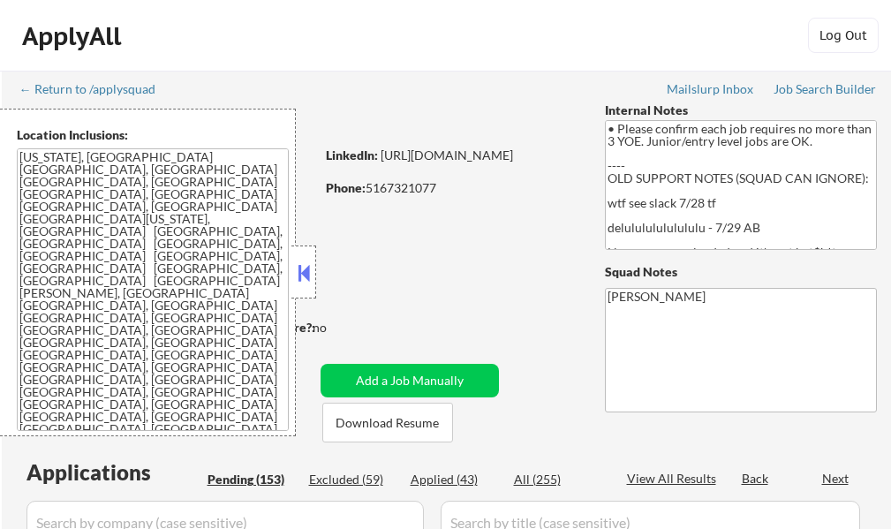
select select ""pending""
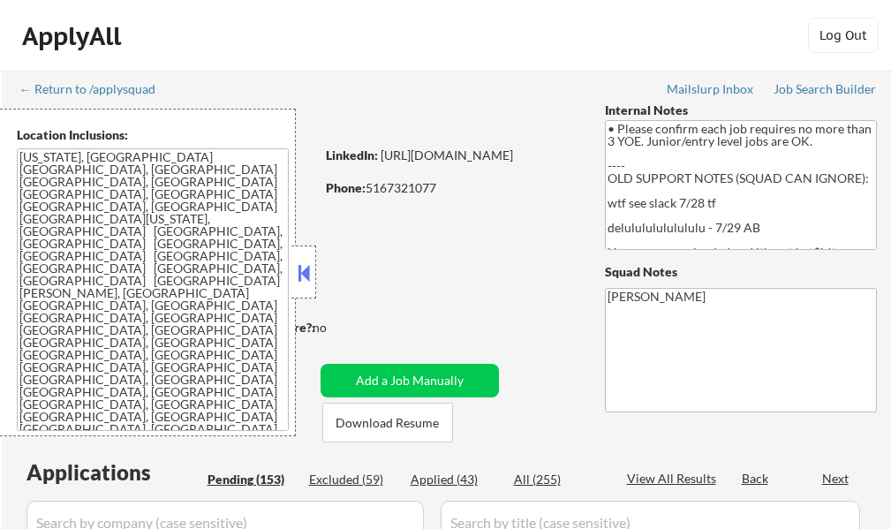
select select ""pending""
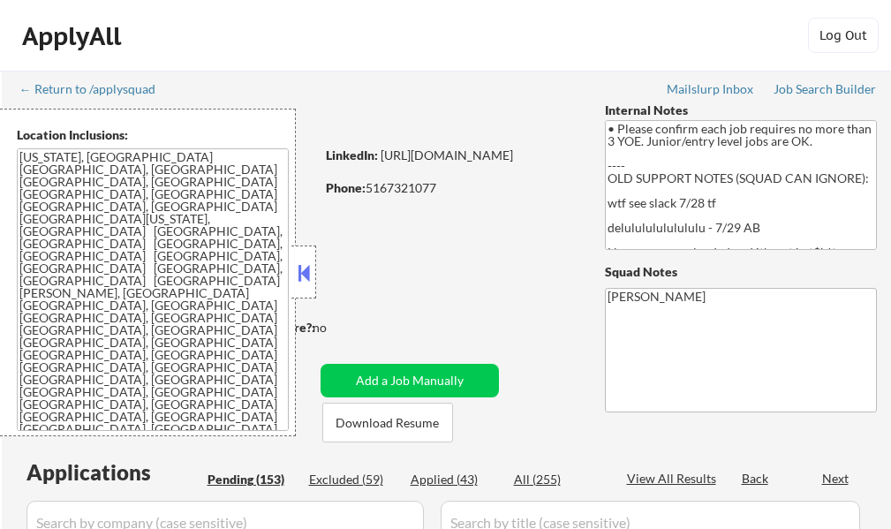
select select ""pending""
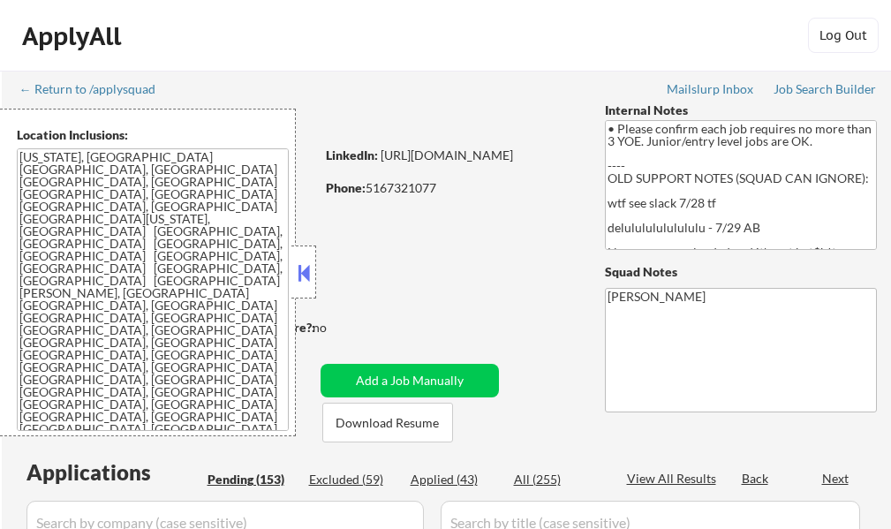
select select ""pending""
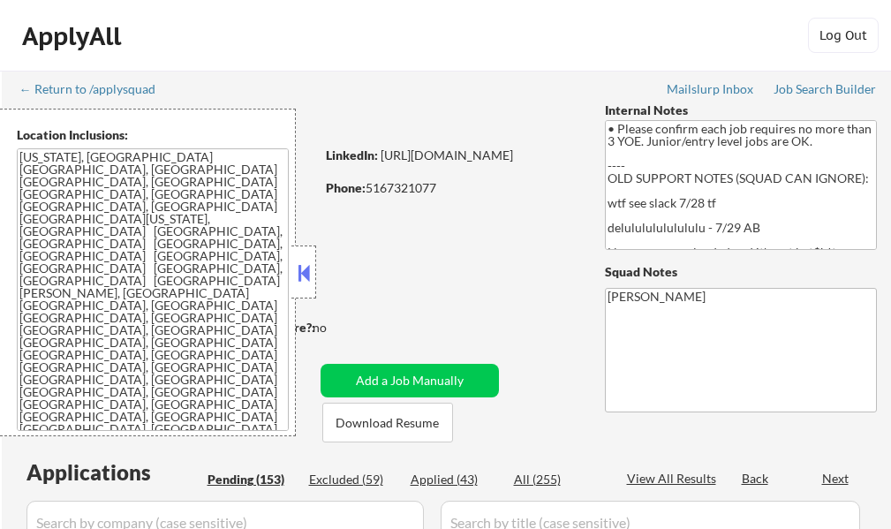
select select ""pending""
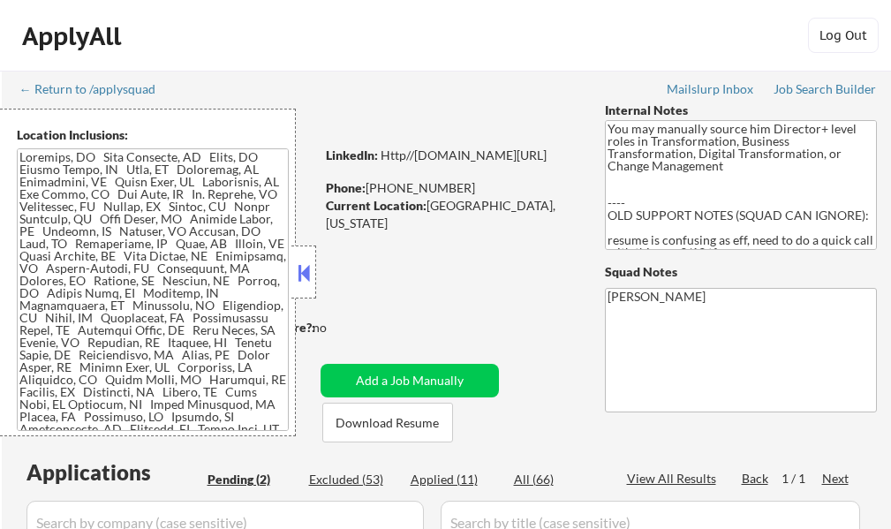
select select ""pending""
drag, startPoint x: 0, startPoint y: 0, endPoint x: 304, endPoint y: 271, distance: 407.0
click at [304, 271] on button at bounding box center [303, 272] width 19 height 26
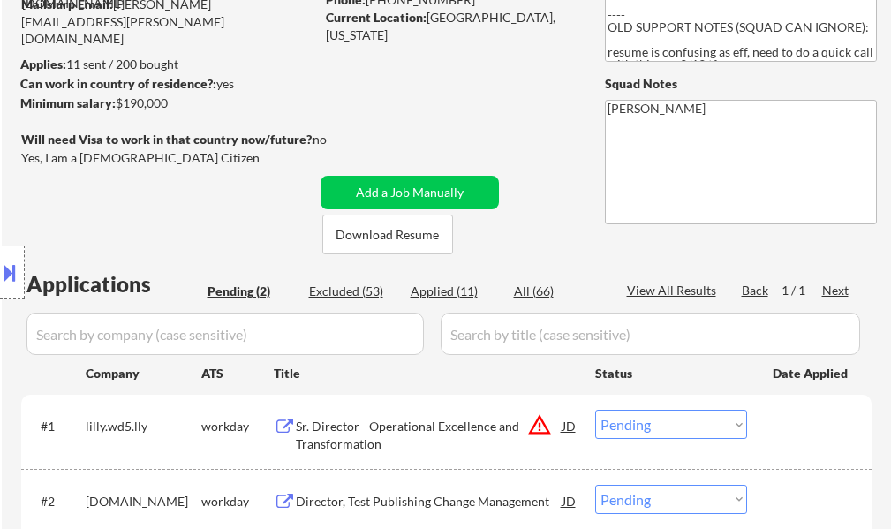
scroll to position [88, 0]
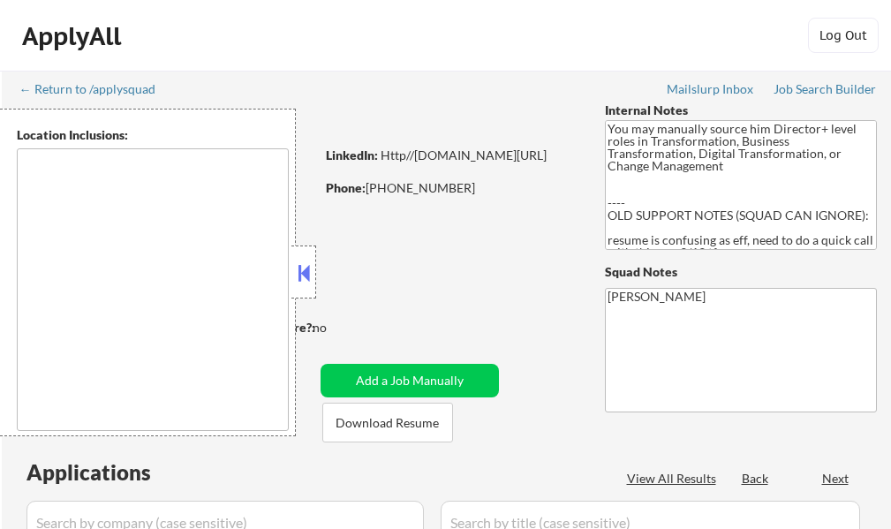
select select ""pending""
type textarea "[GEOGRAPHIC_DATA], [GEOGRAPHIC_DATA], [GEOGRAPHIC_DATA] [GEOGRAPHIC_DATA], [GEO…"
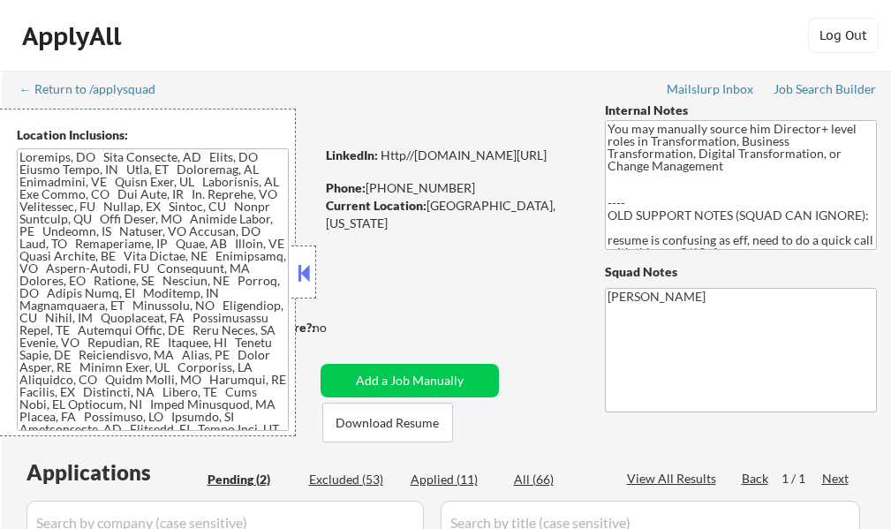
click at [479, 295] on div "← Return to /applysquad Mailslurp Inbox Job Search Builder [PERSON_NAME] User E…" at bounding box center [446, 432] width 881 height 723
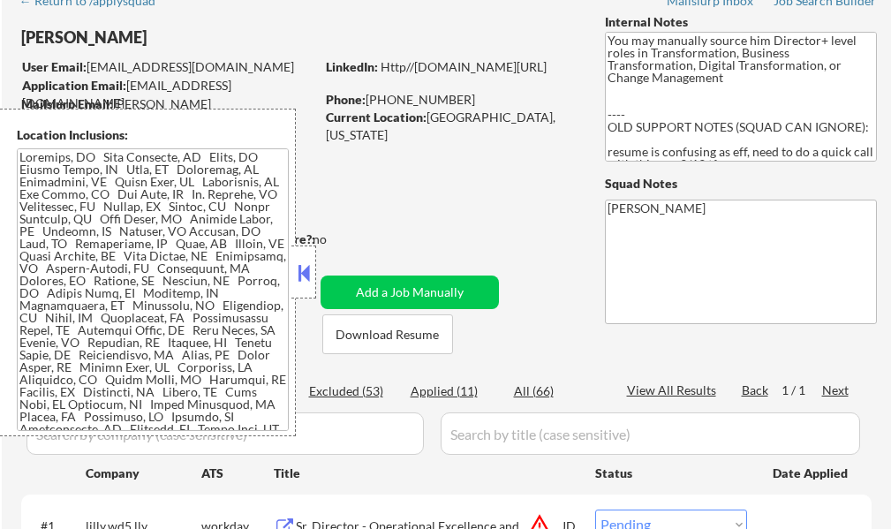
click at [311, 256] on div at bounding box center [303, 271] width 25 height 53
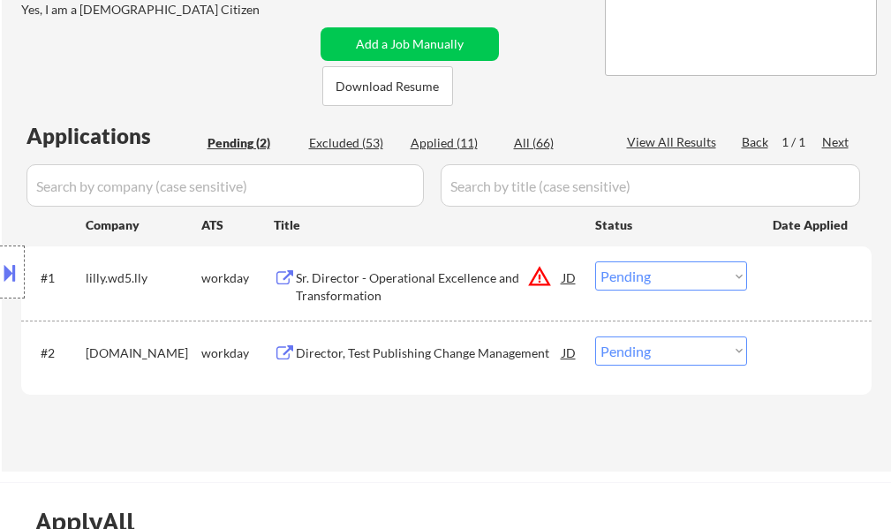
scroll to position [353, 0]
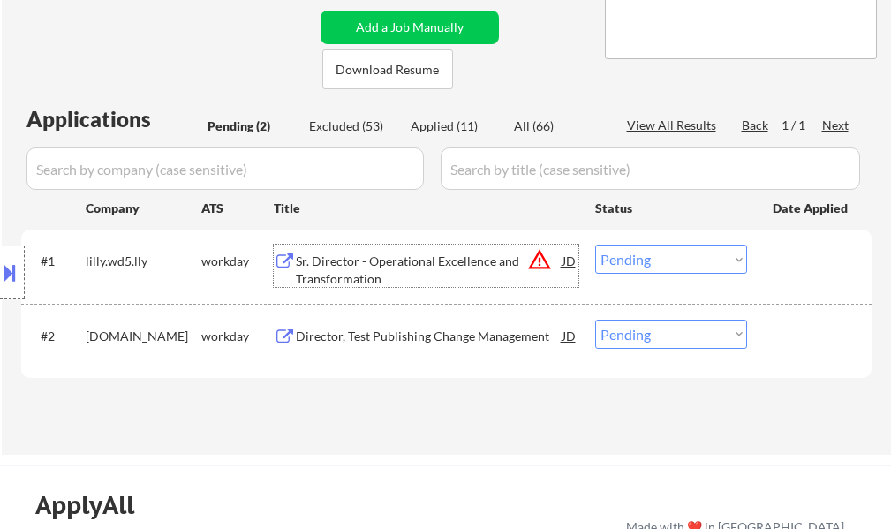
click at [375, 274] on div "Sr. Director - Operational Excellence and Transformation" at bounding box center [429, 269] width 267 height 34
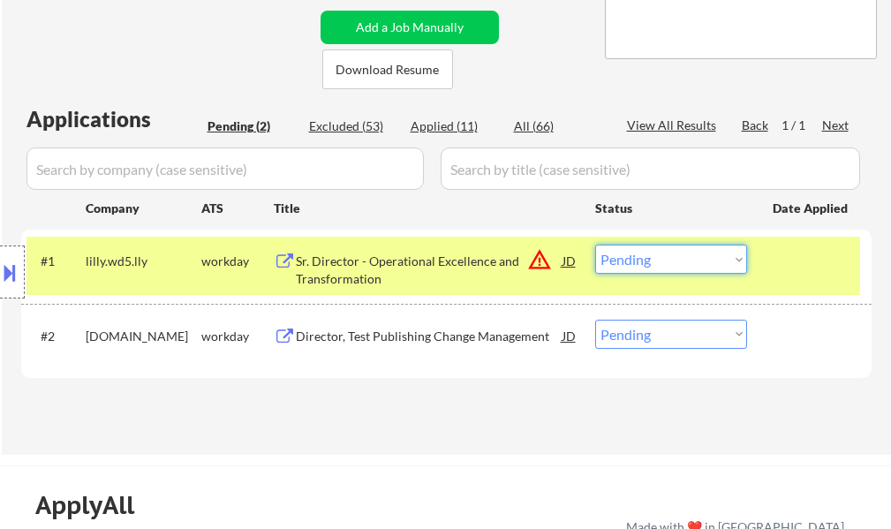
click at [608, 266] on select "Choose an option... Pending Applied Excluded (Questions) Excluded (Expired) Exc…" at bounding box center [671, 258] width 152 height 29
click at [595, 244] on select "Choose an option... Pending Applied Excluded (Questions) Excluded (Expired) Exc…" at bounding box center [671, 258] width 152 height 29
select select ""pending""
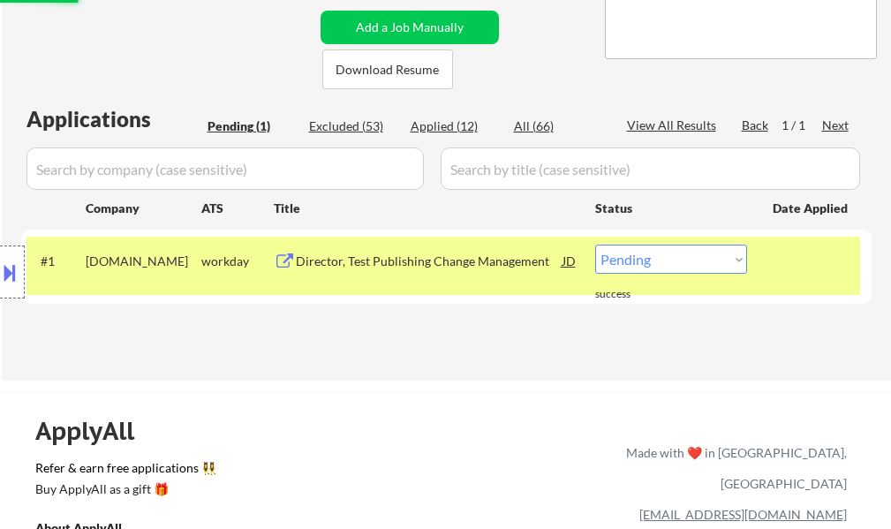
click at [797, 270] on div at bounding box center [811, 260] width 78 height 32
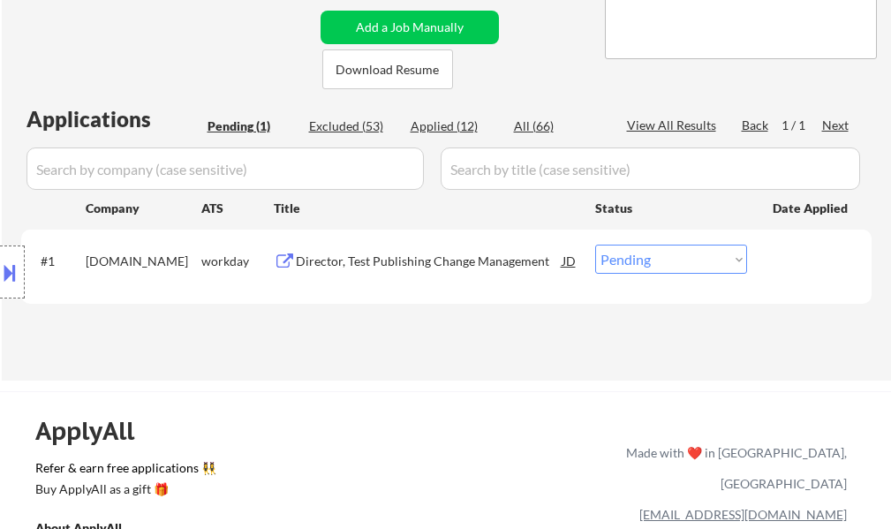
click at [463, 258] on div "Director, Test Publishing Change Management" at bounding box center [429, 261] width 267 height 18
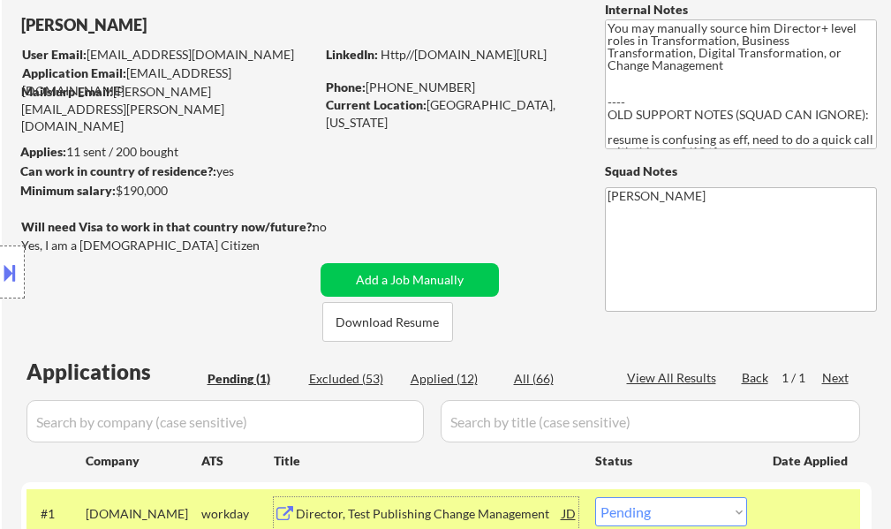
scroll to position [88, 0]
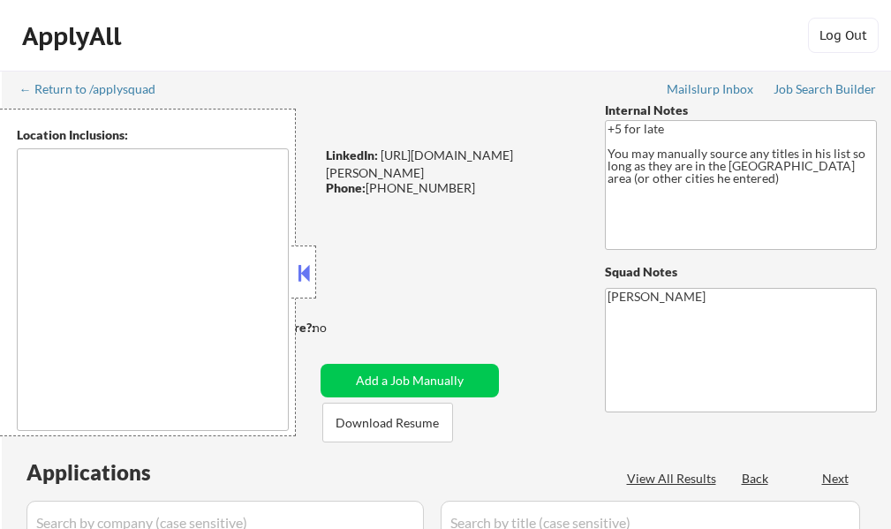
select select ""pending""
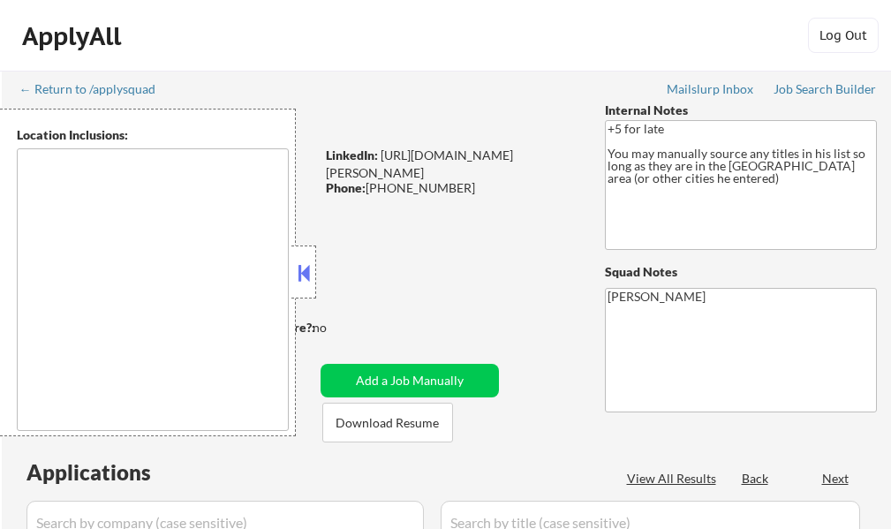
select select ""pending""
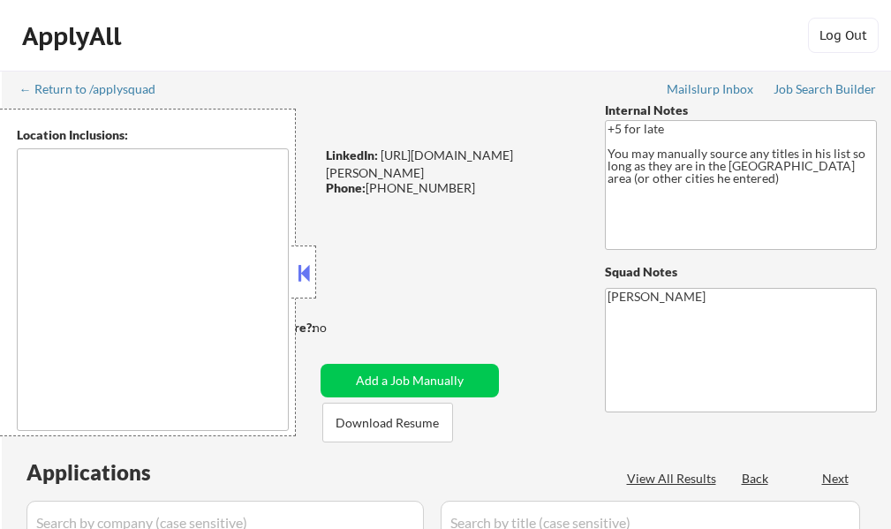
select select ""pending""
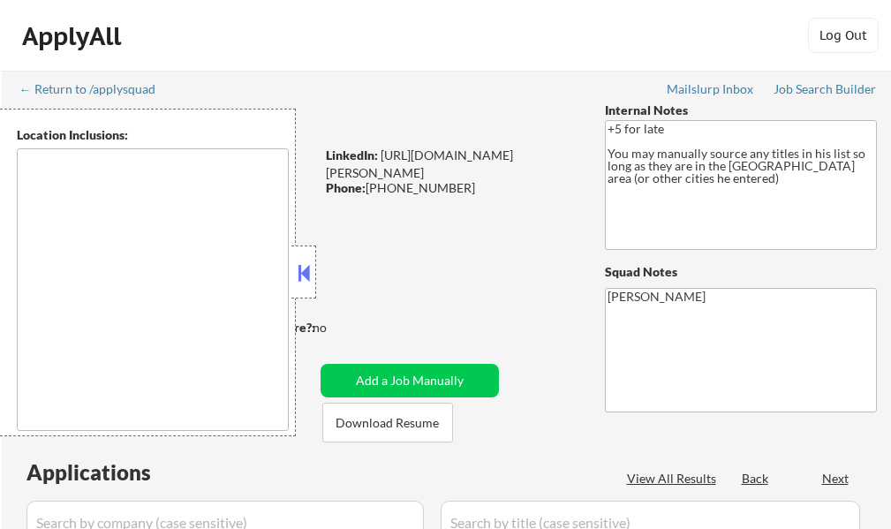
select select ""pending""
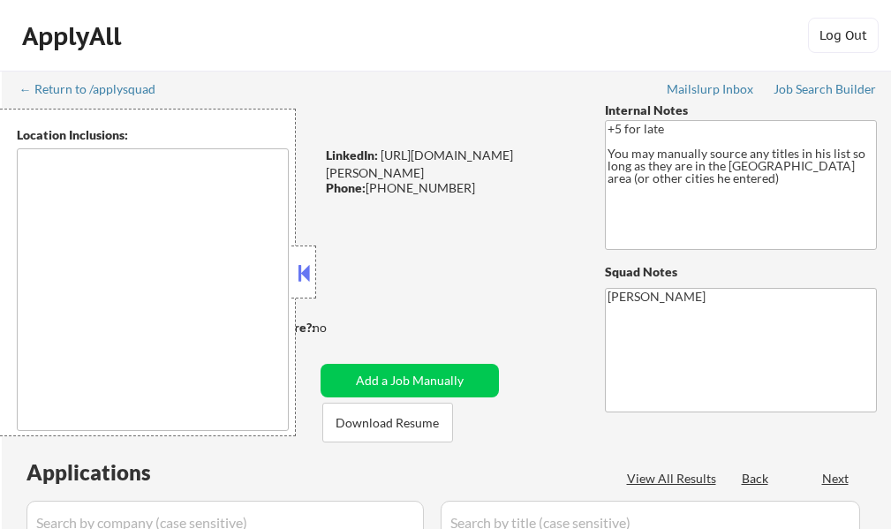
select select ""pending""
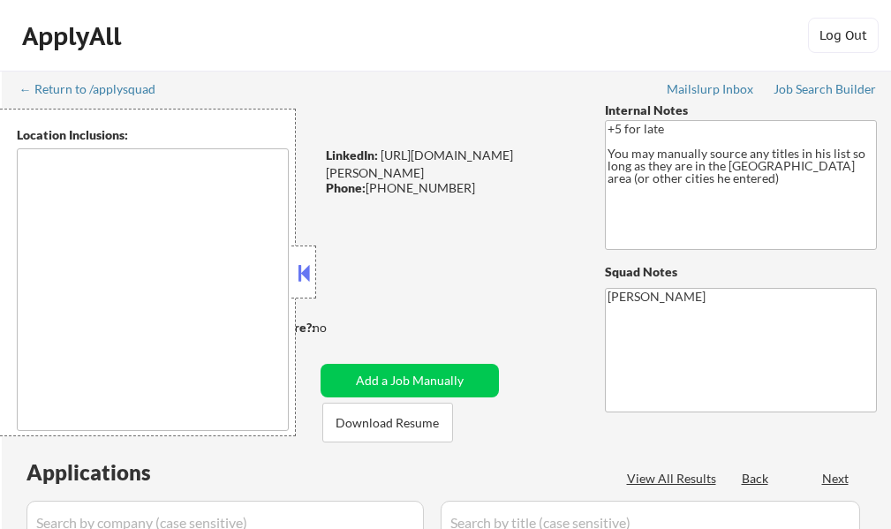
select select ""pending""
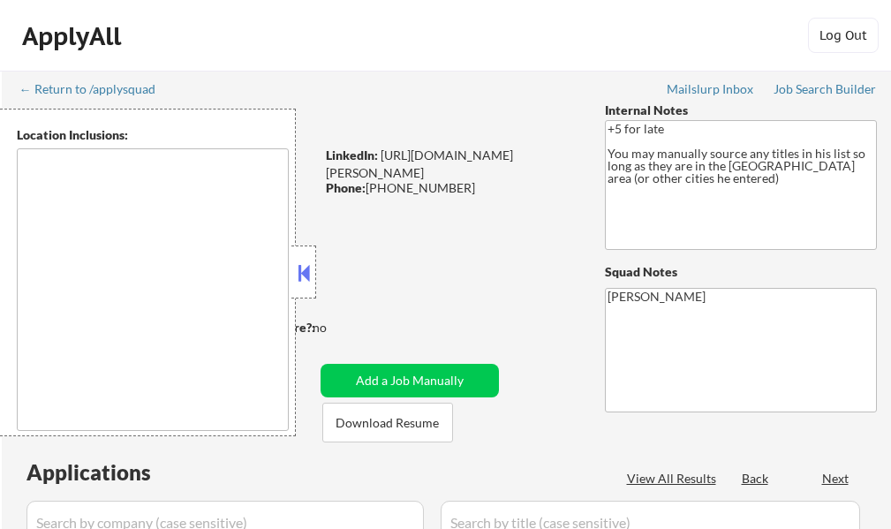
select select ""pending""
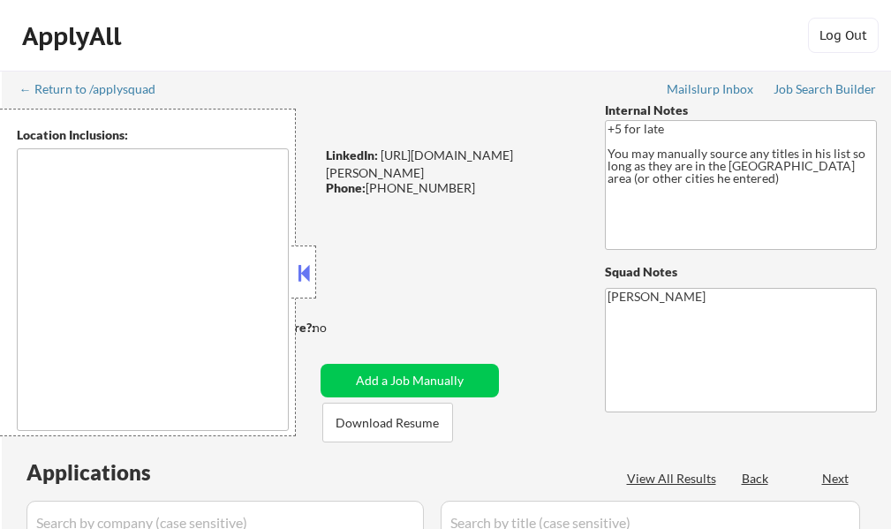
select select ""pending""
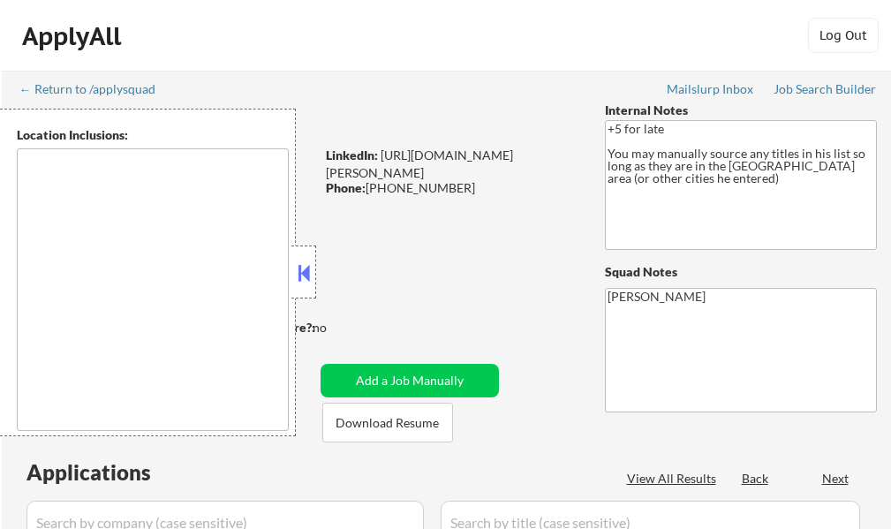
select select ""pending""
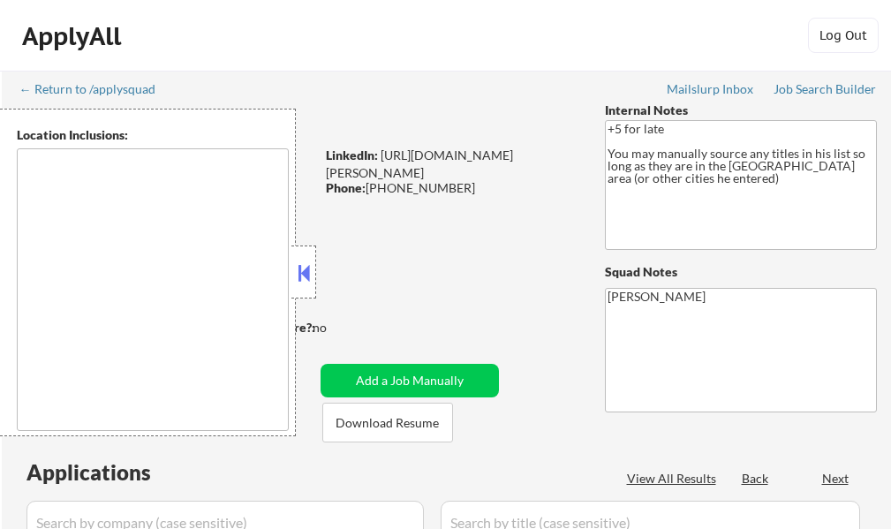
select select ""pending""
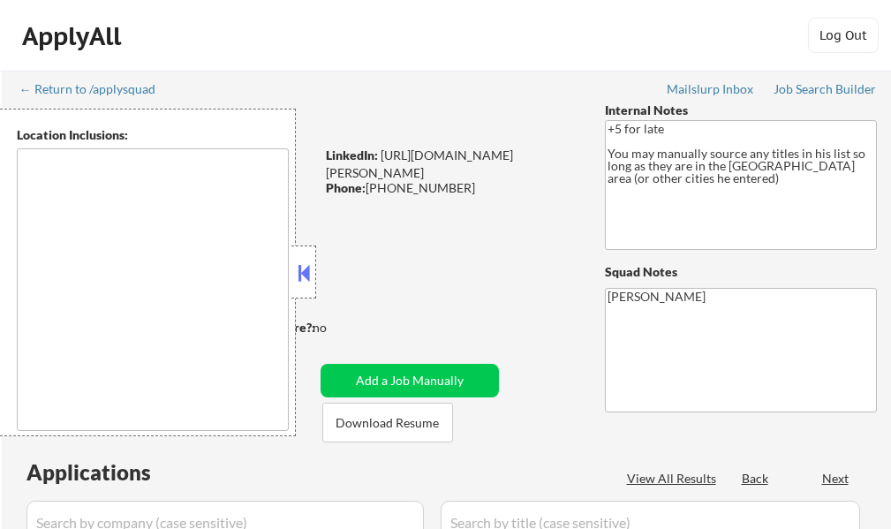
select select ""pending""
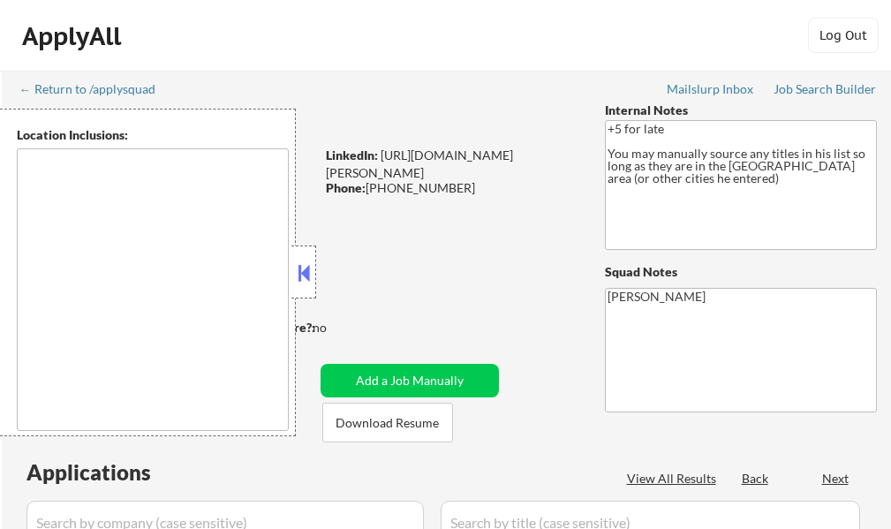
select select ""pending""
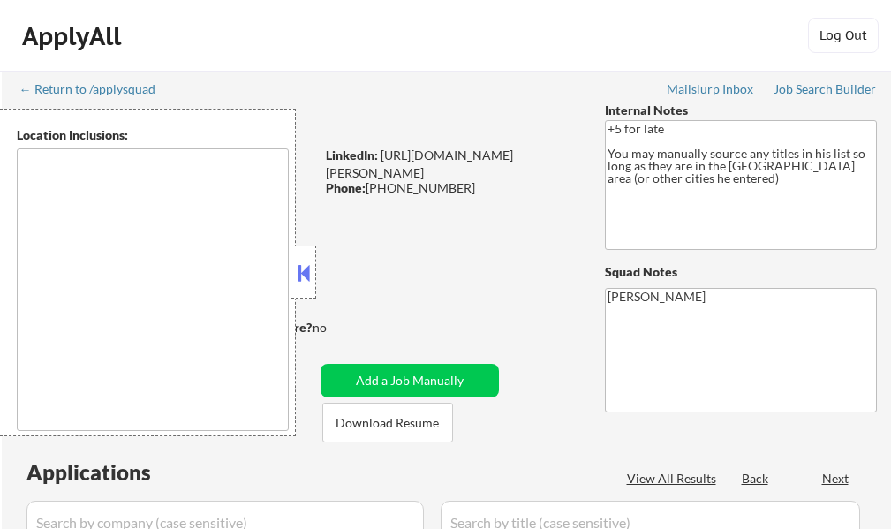
select select ""pending""
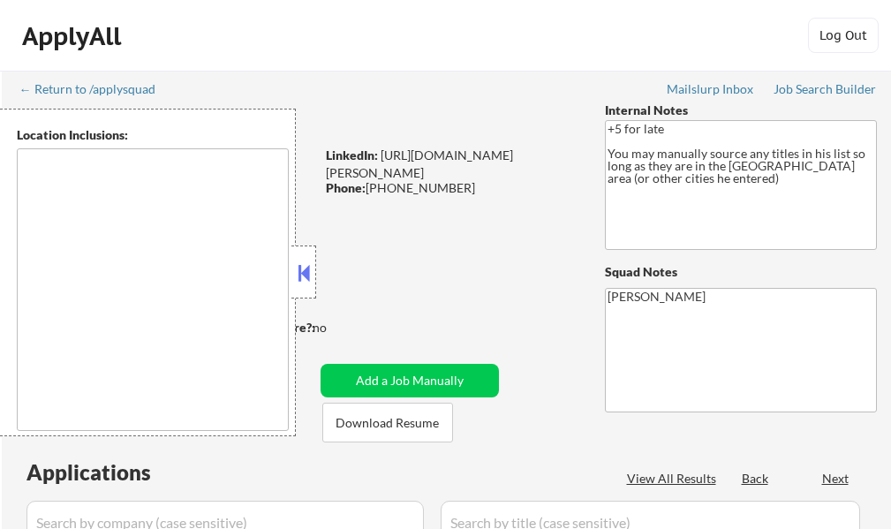
select select ""pending""
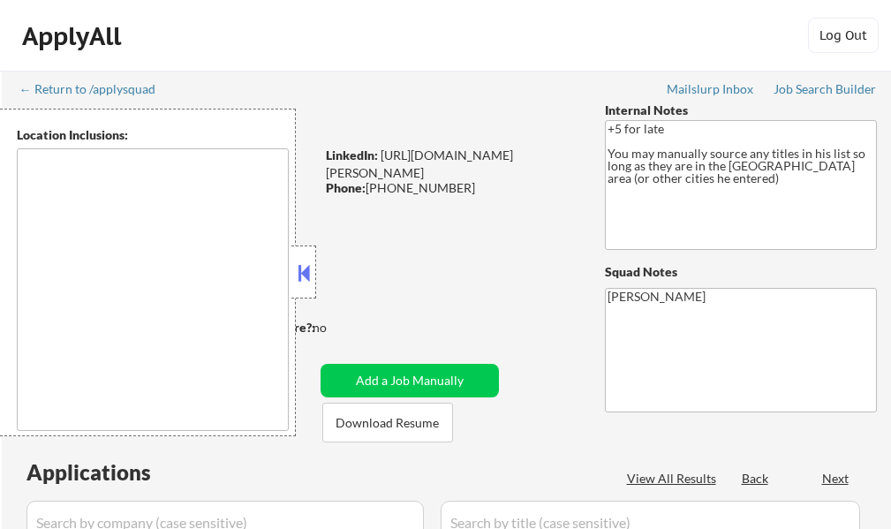
select select ""pending""
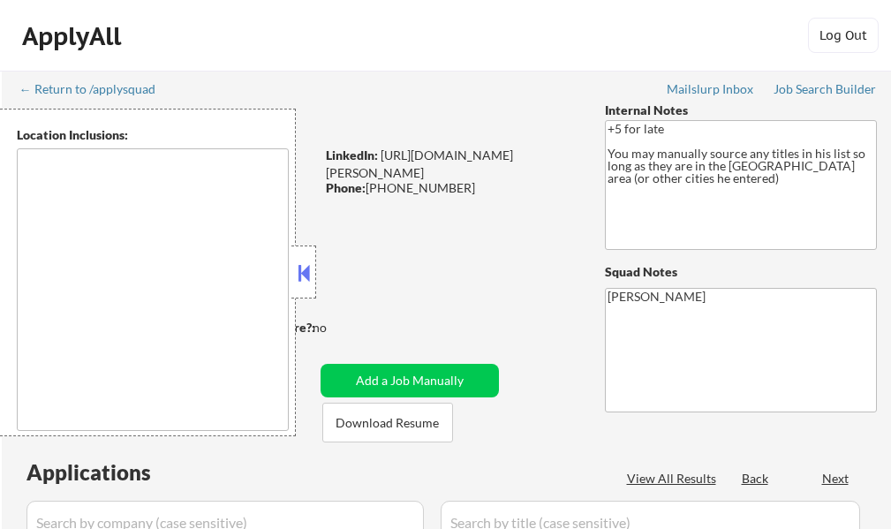
select select ""pending""
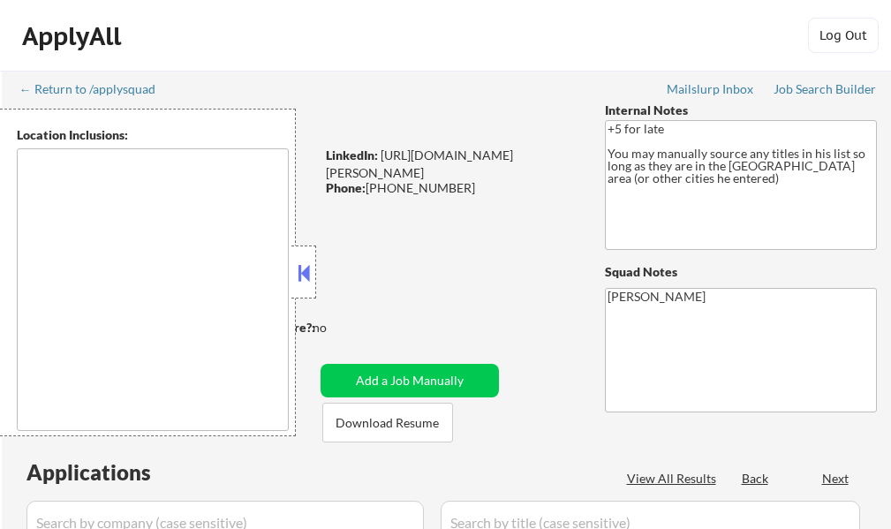
select select ""pending""
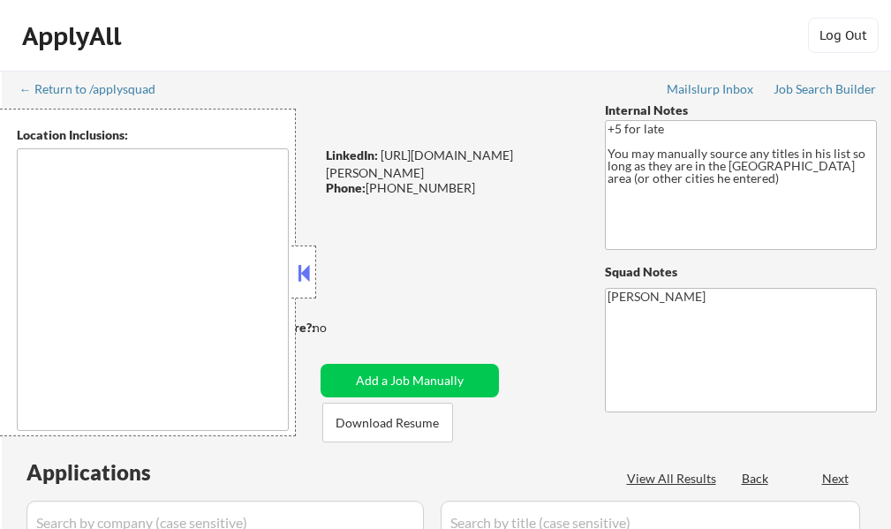
select select ""pending""
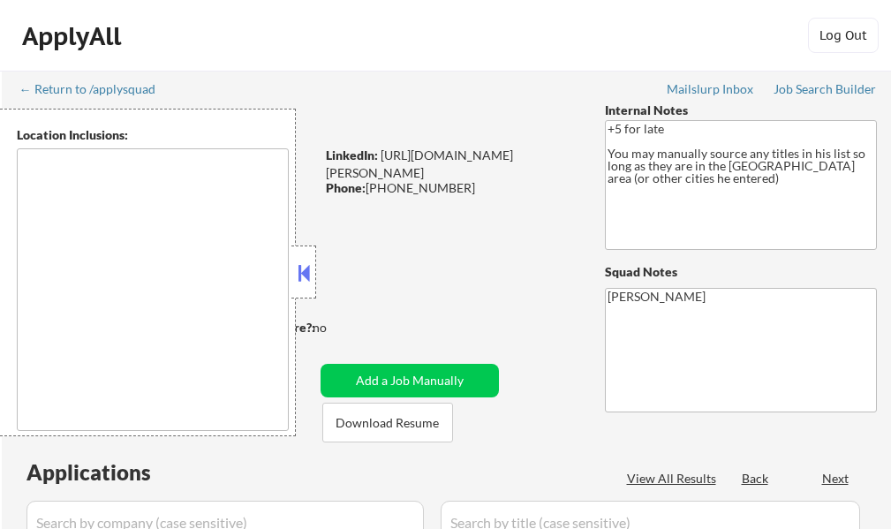
select select ""pending""
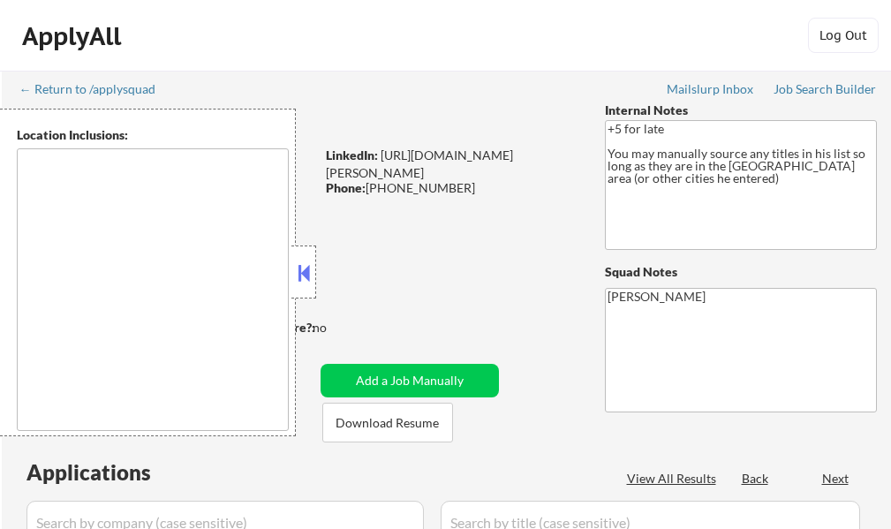
select select ""pending""
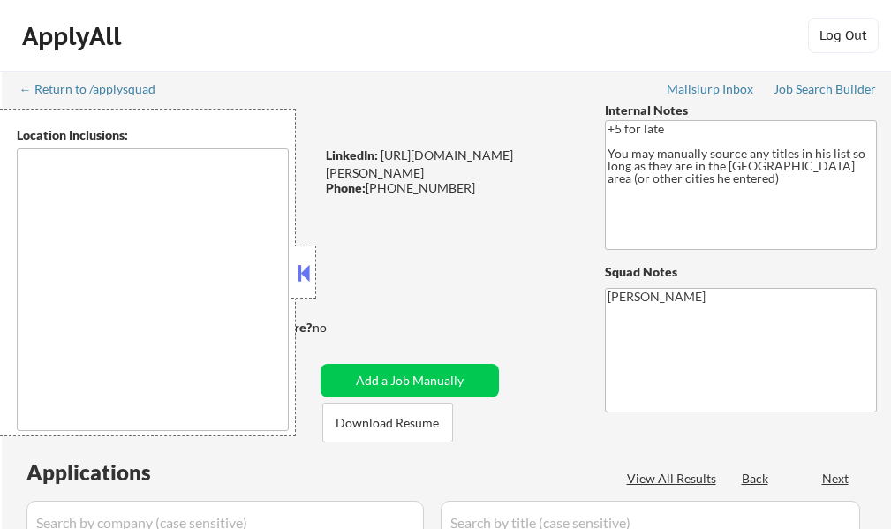
type textarea "[GEOGRAPHIC_DATA], [GEOGRAPHIC_DATA] [GEOGRAPHIC_DATA], [GEOGRAPHIC_DATA] [GEOG…"
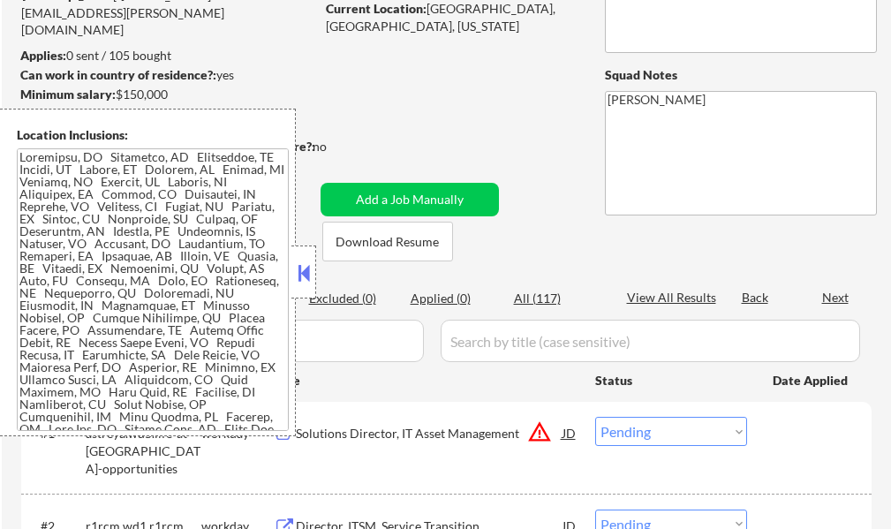
scroll to position [88, 0]
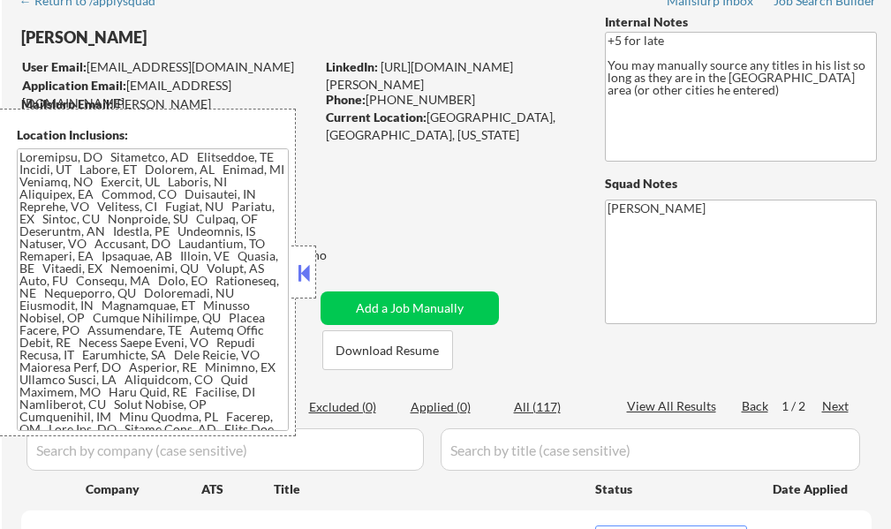
click at [295, 271] on button at bounding box center [303, 272] width 19 height 26
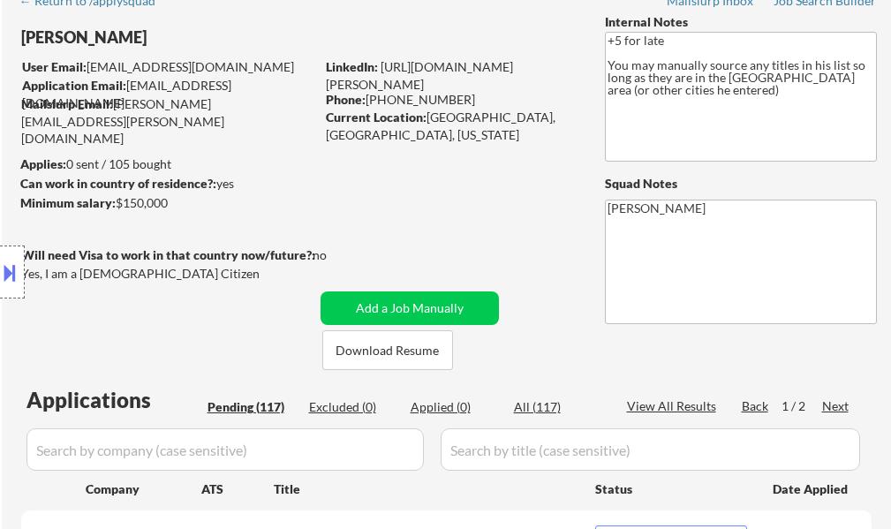
click at [19, 275] on button at bounding box center [9, 272] width 19 height 29
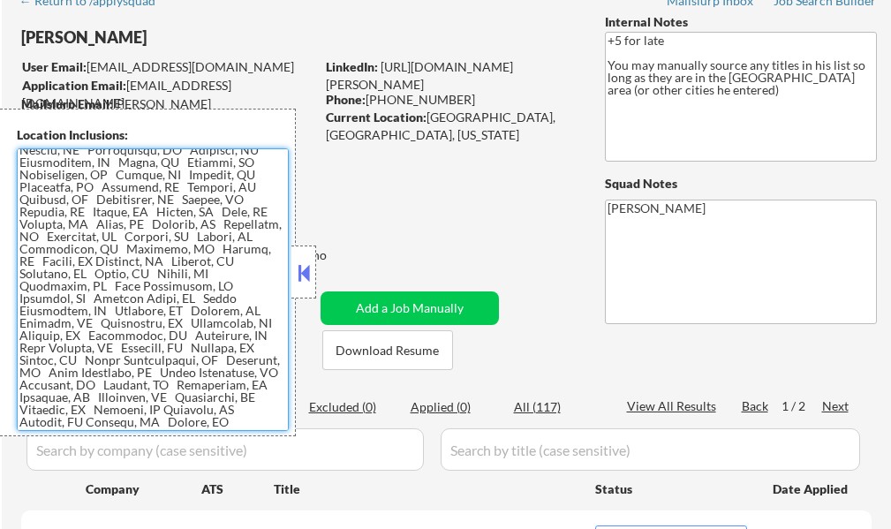
drag, startPoint x: 19, startPoint y: 159, endPoint x: 234, endPoint y: 424, distance: 340.8
click at [234, 424] on textarea at bounding box center [153, 289] width 272 height 282
